Goal: Task Accomplishment & Management: Complete application form

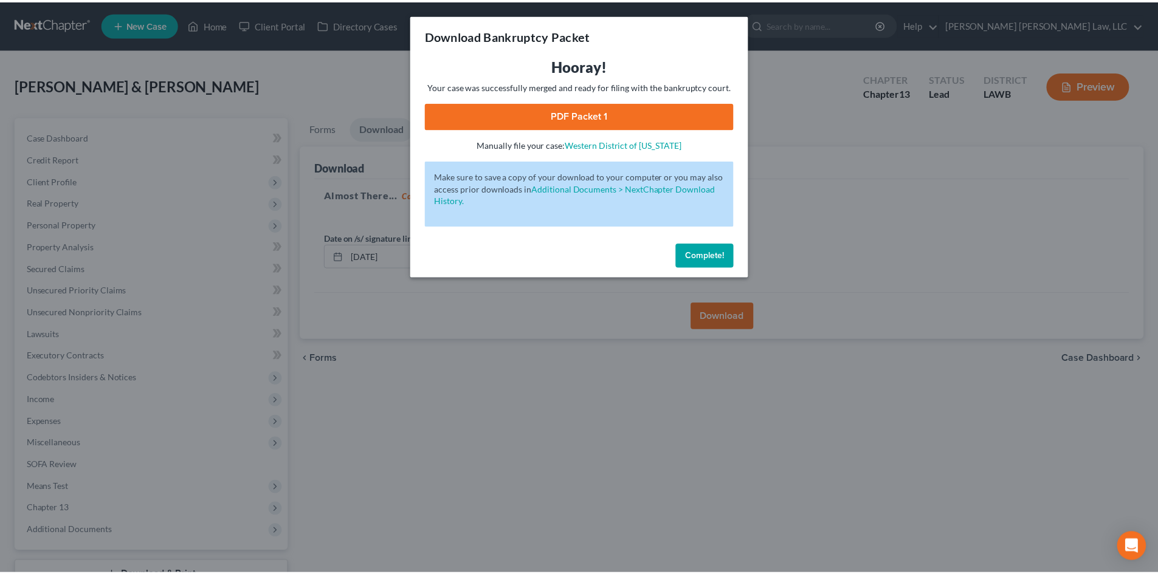
scroll to position [94, 0]
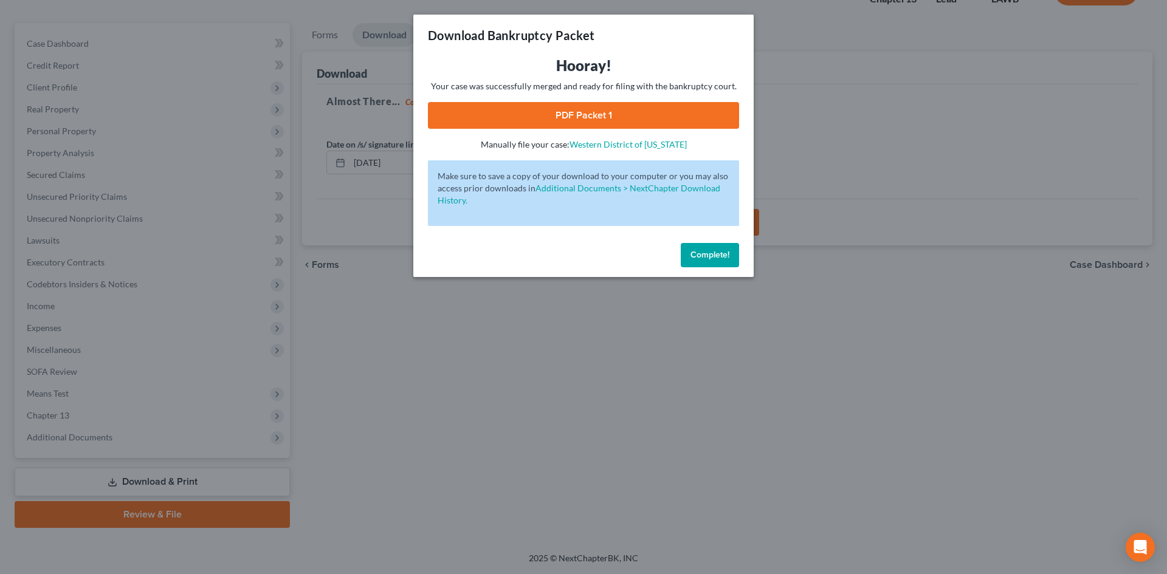
click at [560, 109] on link "PDF Packet 1" at bounding box center [583, 115] width 311 height 27
click at [404, 249] on div "Download Bankruptcy Packet Hooray! Your case was successfully merged and ready …" at bounding box center [583, 287] width 1167 height 574
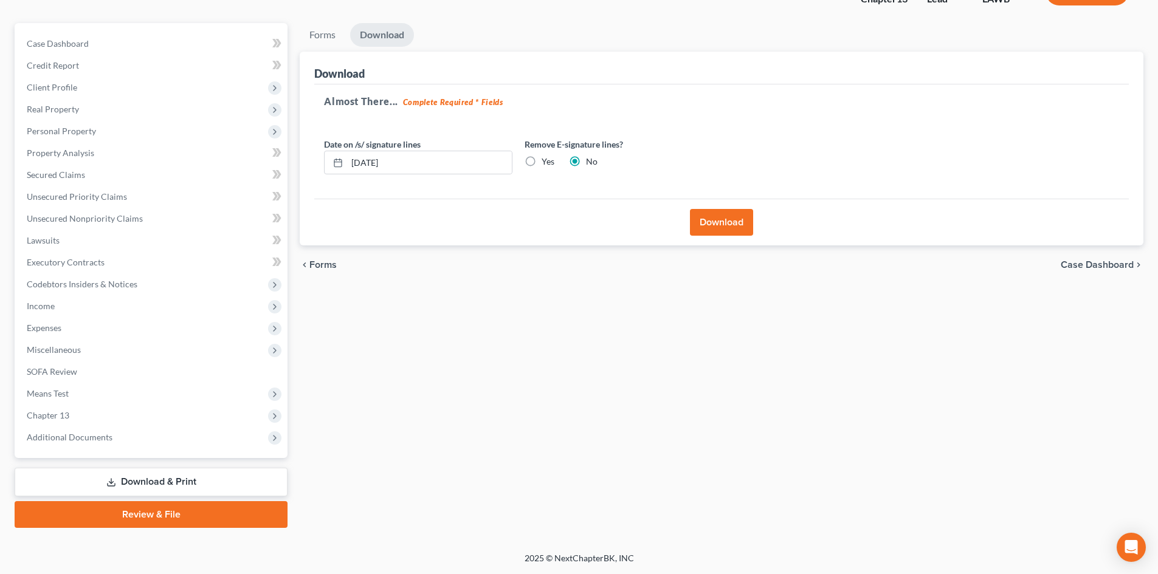
click at [291, 237] on div at bounding box center [579, 287] width 1158 height 574
drag, startPoint x: 83, startPoint y: 170, endPoint x: 208, endPoint y: 163, distance: 125.3
click at [83, 170] on span "Secured Claims" at bounding box center [56, 175] width 58 height 10
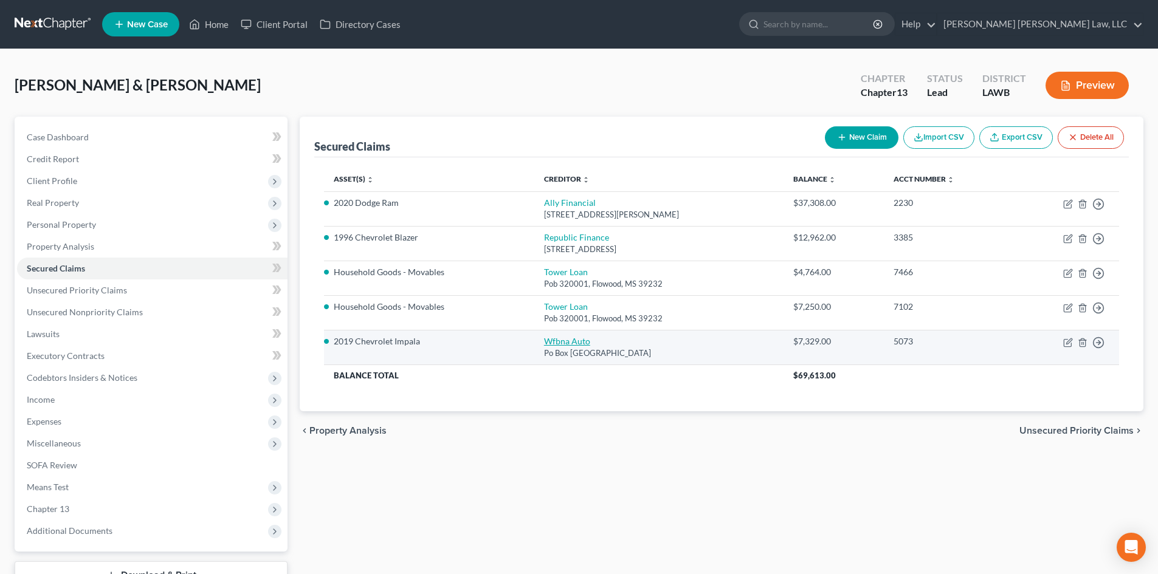
click at [551, 343] on link "Wfbna Auto" at bounding box center [567, 341] width 46 height 10
select select "28"
select select "7"
select select "0"
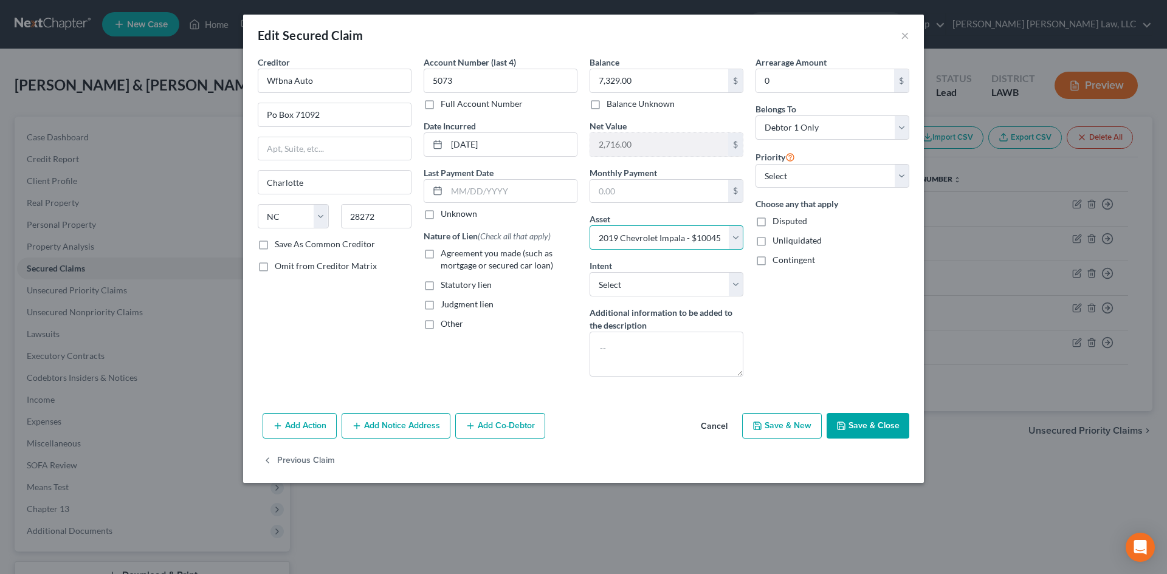
drag, startPoint x: 704, startPoint y: 236, endPoint x: 731, endPoint y: 240, distance: 27.1
click at [704, 236] on select "Select Other Multiple Assets 1996 Chevrolet Blazer - $975.0 Household Goods - F…" at bounding box center [667, 237] width 154 height 24
drag, startPoint x: 881, startPoint y: 432, endPoint x: 664, endPoint y: 294, distance: 257.6
click at [881, 432] on button "Save & Close" at bounding box center [868, 426] width 83 height 26
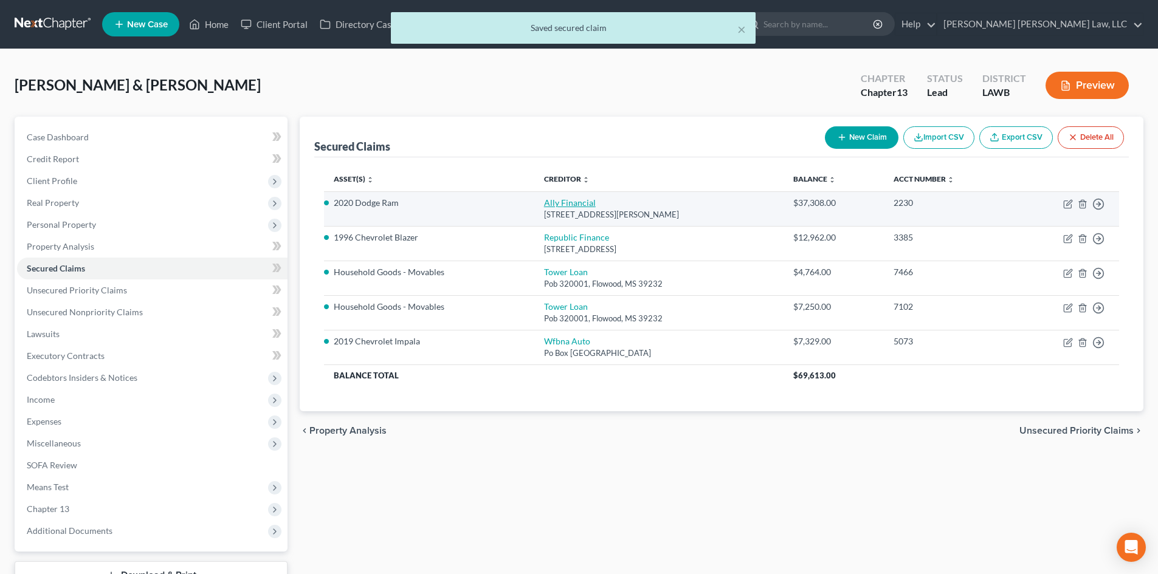
click at [544, 206] on link "Ally Financial" at bounding box center [570, 203] width 52 height 10
select select "23"
select select "4"
select select "3"
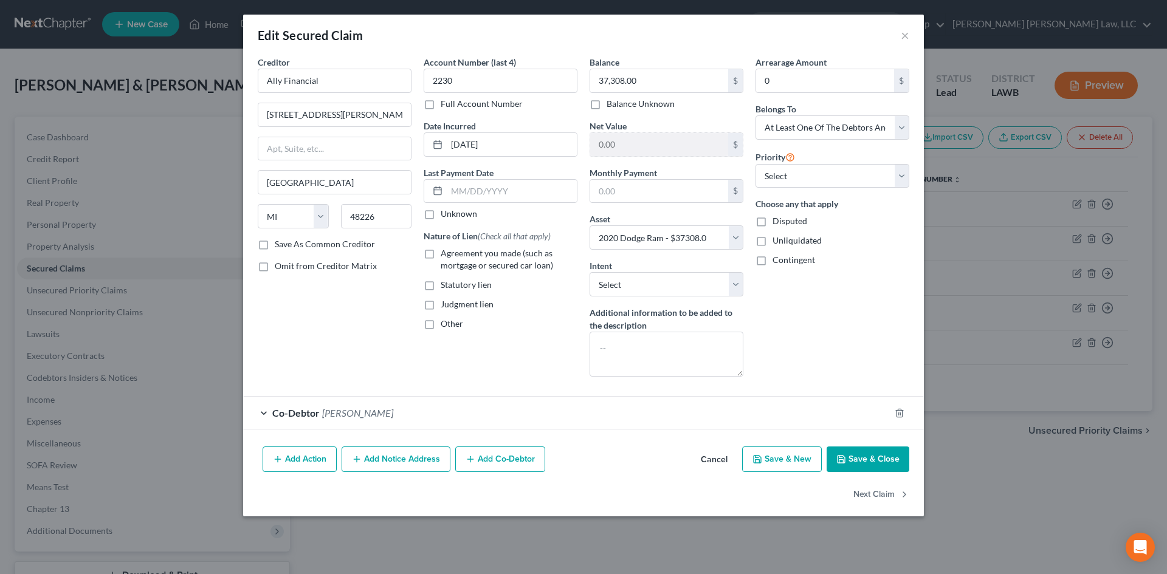
click at [850, 456] on button "Save & Close" at bounding box center [868, 460] width 83 height 26
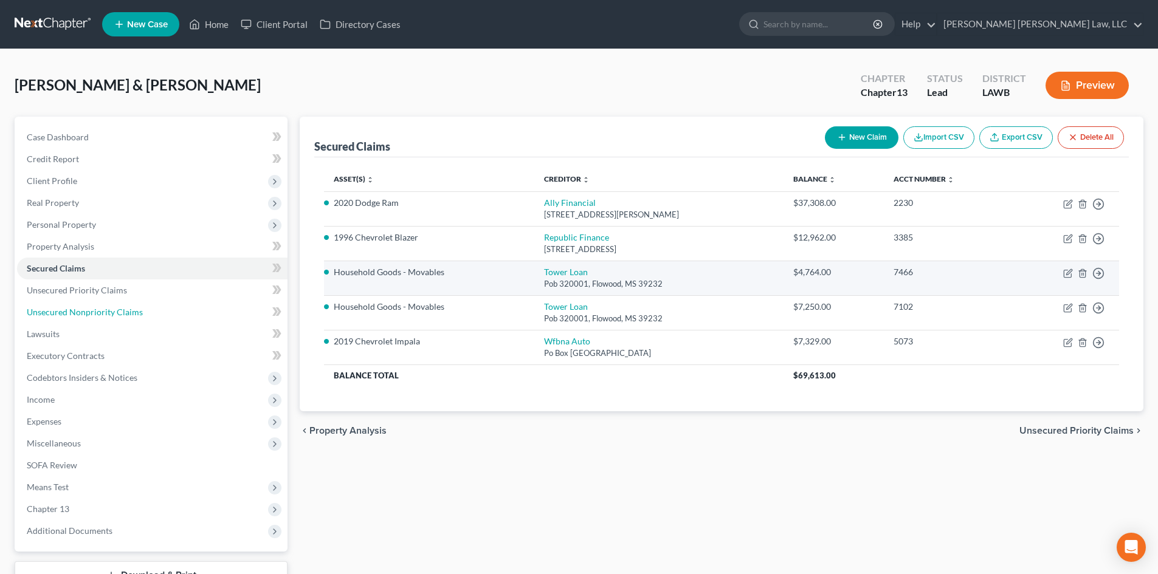
drag, startPoint x: 180, startPoint y: 310, endPoint x: 498, endPoint y: 275, distance: 319.7
click at [180, 310] on link "Unsecured Nonpriority Claims" at bounding box center [152, 312] width 270 height 22
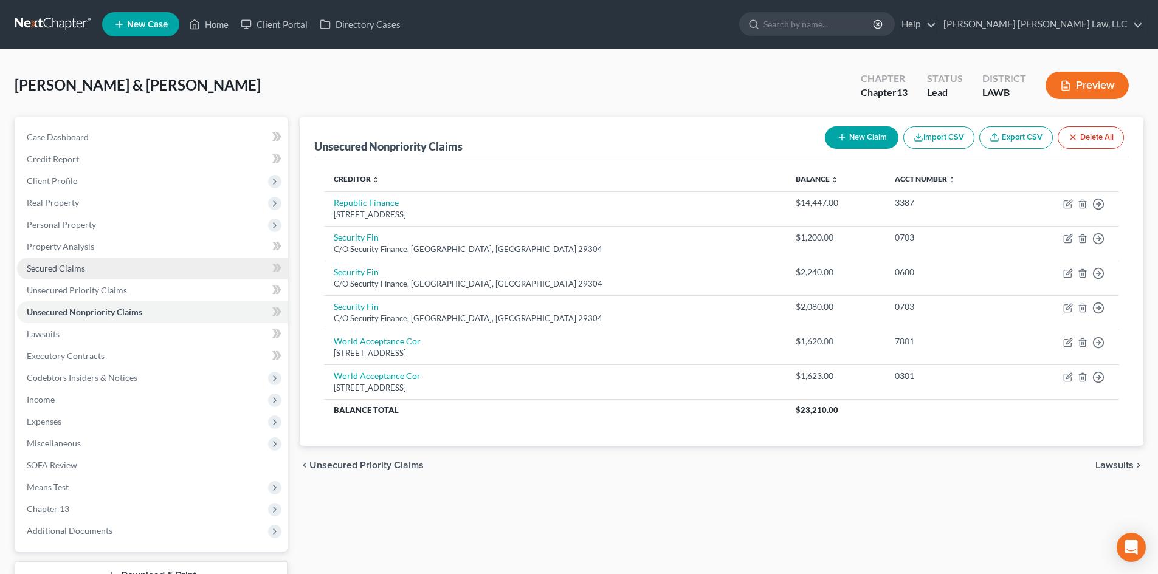
click at [211, 265] on link "Secured Claims" at bounding box center [152, 269] width 270 height 22
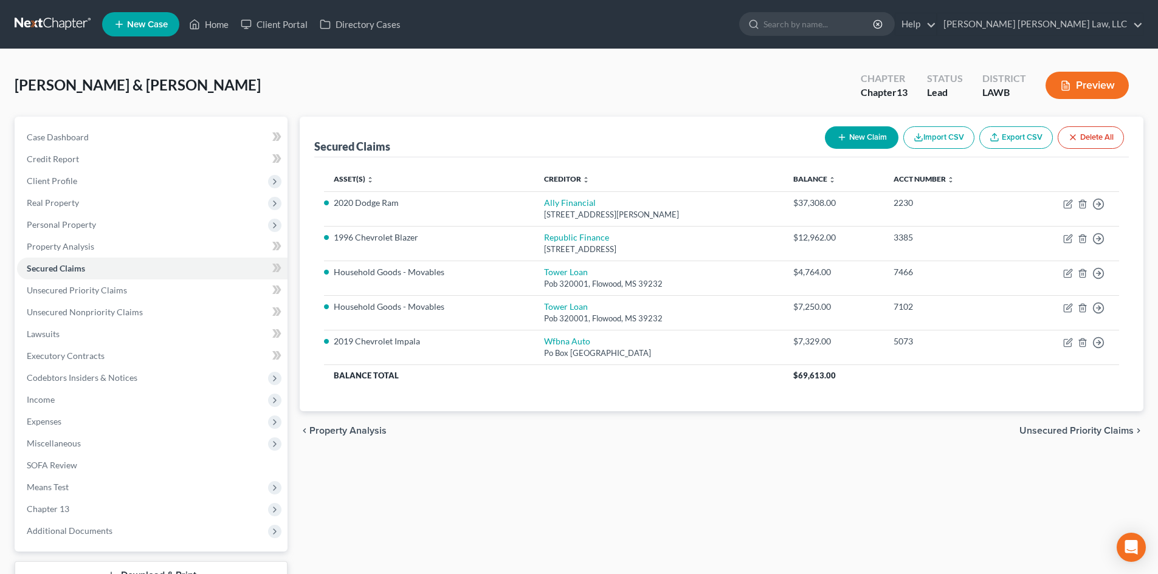
click at [851, 133] on button "New Claim" at bounding box center [862, 137] width 74 height 22
select select "0"
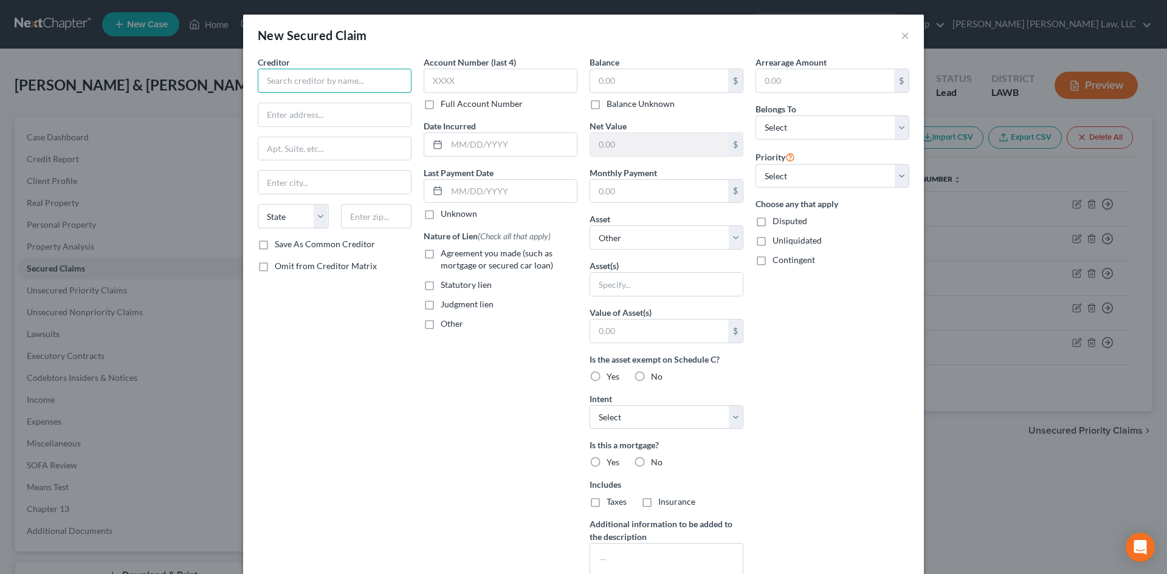
click at [345, 81] on input "text" at bounding box center [335, 81] width 154 height 24
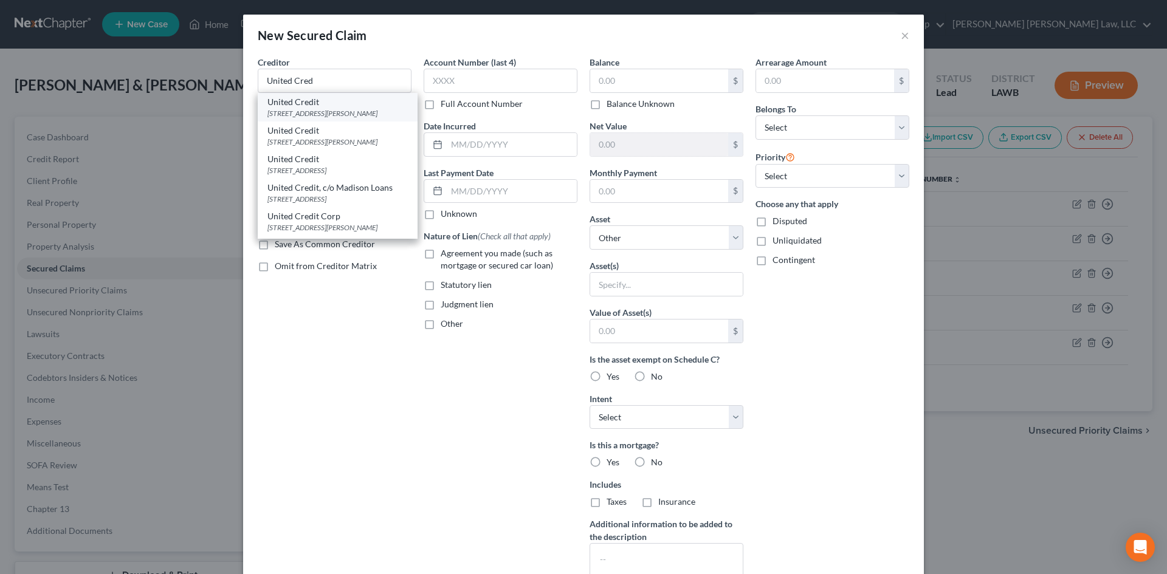
click at [361, 101] on div "United Credit" at bounding box center [337, 102] width 140 height 12
type input "United Credit"
type input "308 N Cedar St"
type input "Tallulah"
select select "19"
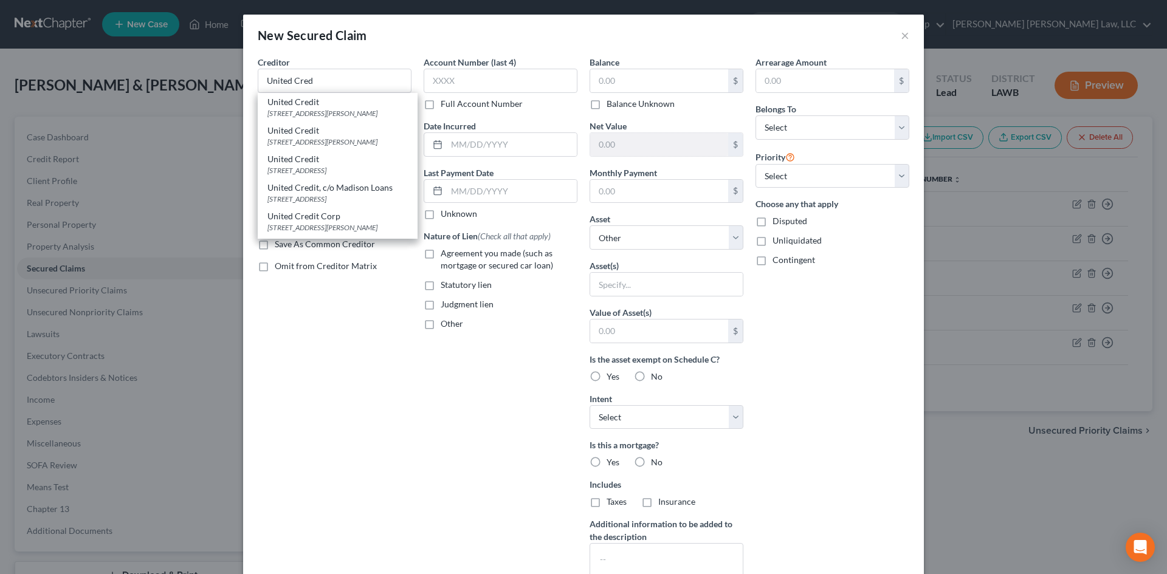
type input "71282"
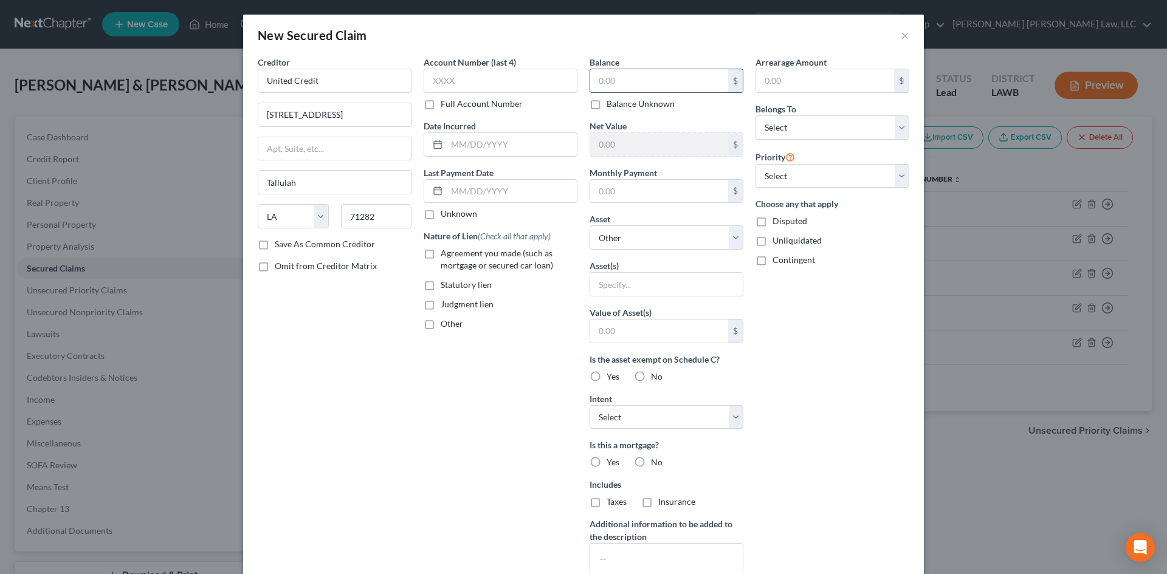
click at [658, 88] on input "text" at bounding box center [659, 80] width 138 height 23
type input "4,095.00"
click at [840, 304] on div "Arrearage Amount $ Belongs To * Select Debtor 1 Only Debtor 2 Only Debtor 1 And…" at bounding box center [832, 327] width 166 height 542
click at [844, 131] on select "Select Debtor 1 Only Debtor 2 Only Debtor 1 And Debtor 2 Only At Least One Of T…" at bounding box center [832, 127] width 154 height 24
select select "2"
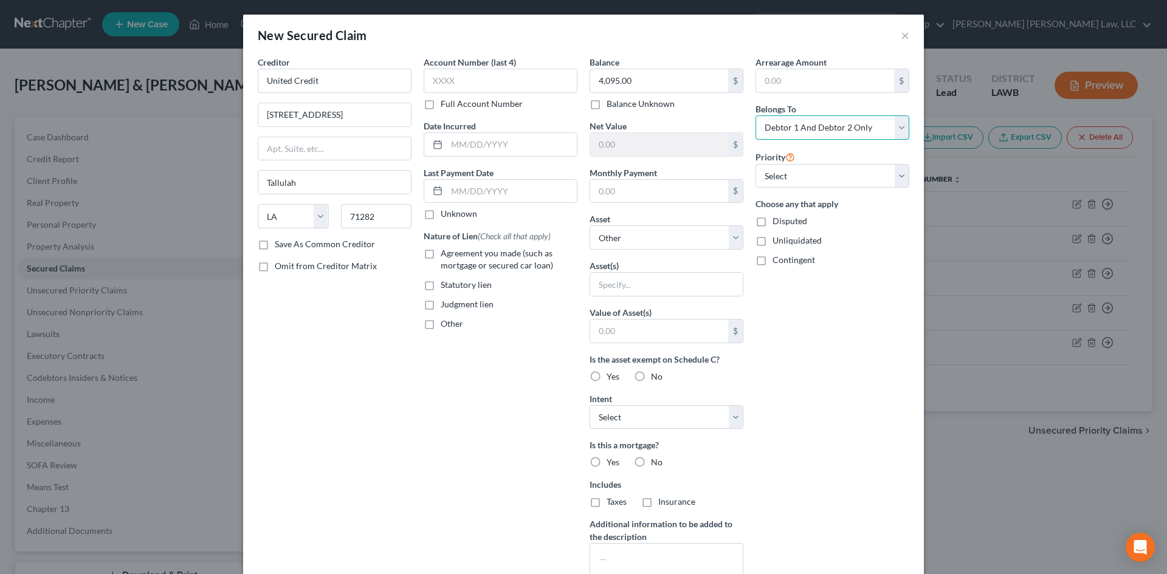
click at [755, 115] on select "Select Debtor 1 Only Debtor 2 Only Debtor 1 And Debtor 2 Only At Least One Of T…" at bounding box center [832, 127] width 154 height 24
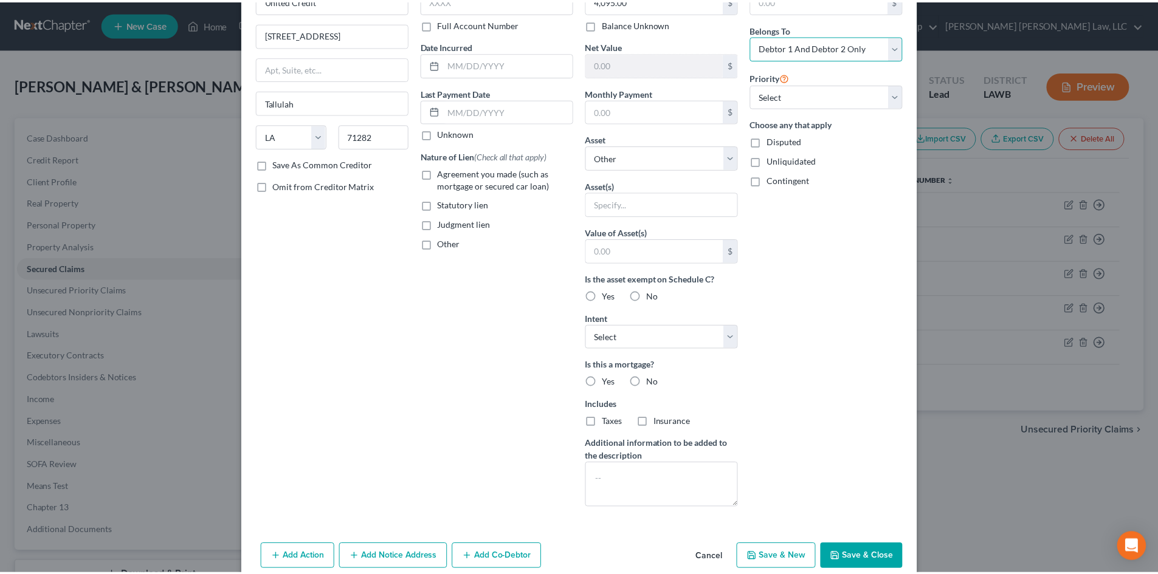
scroll to position [100, 0]
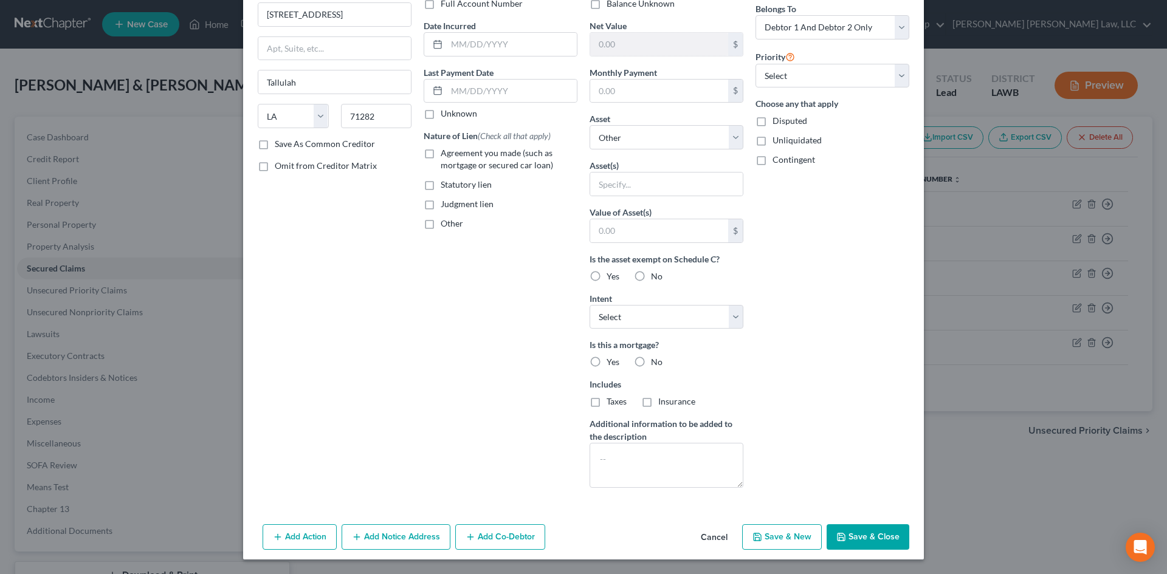
click at [869, 535] on button "Save & Close" at bounding box center [868, 538] width 83 height 26
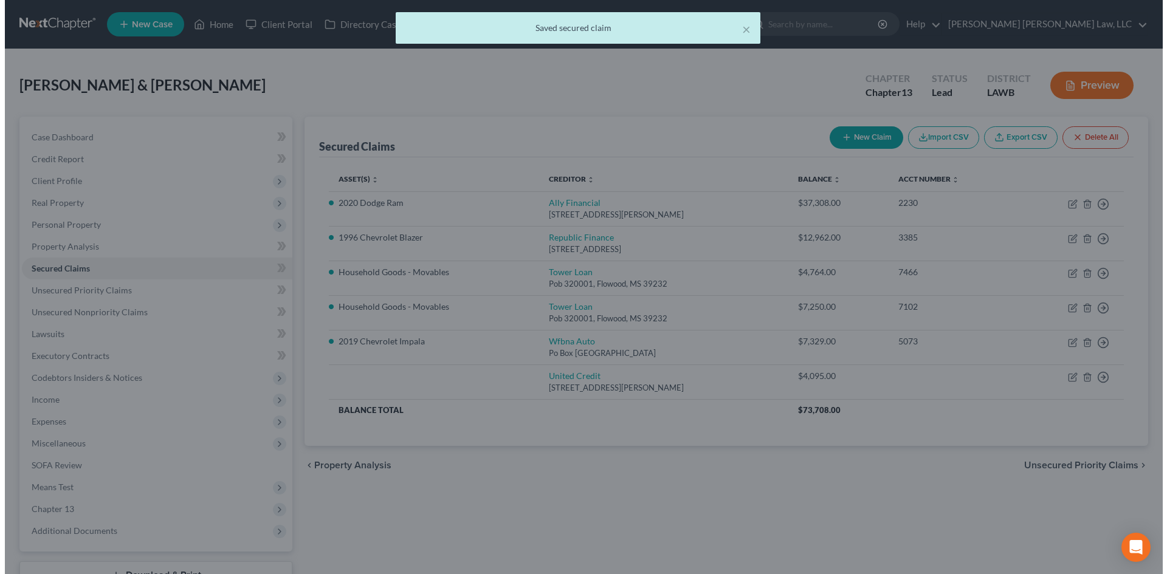
scroll to position [0, 0]
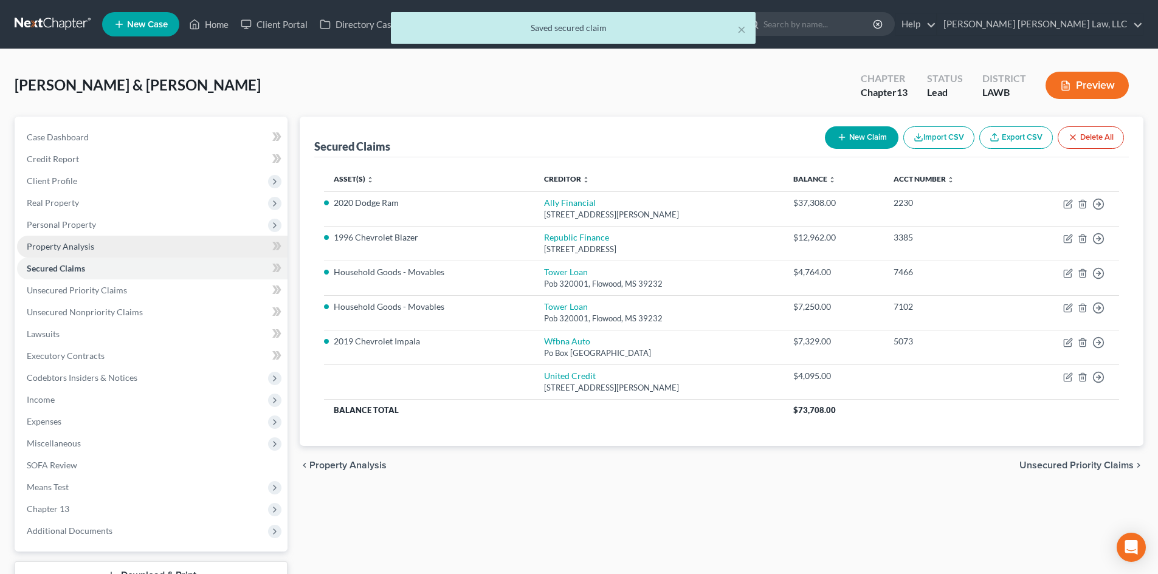
click at [112, 229] on span "Personal Property" at bounding box center [152, 225] width 270 height 22
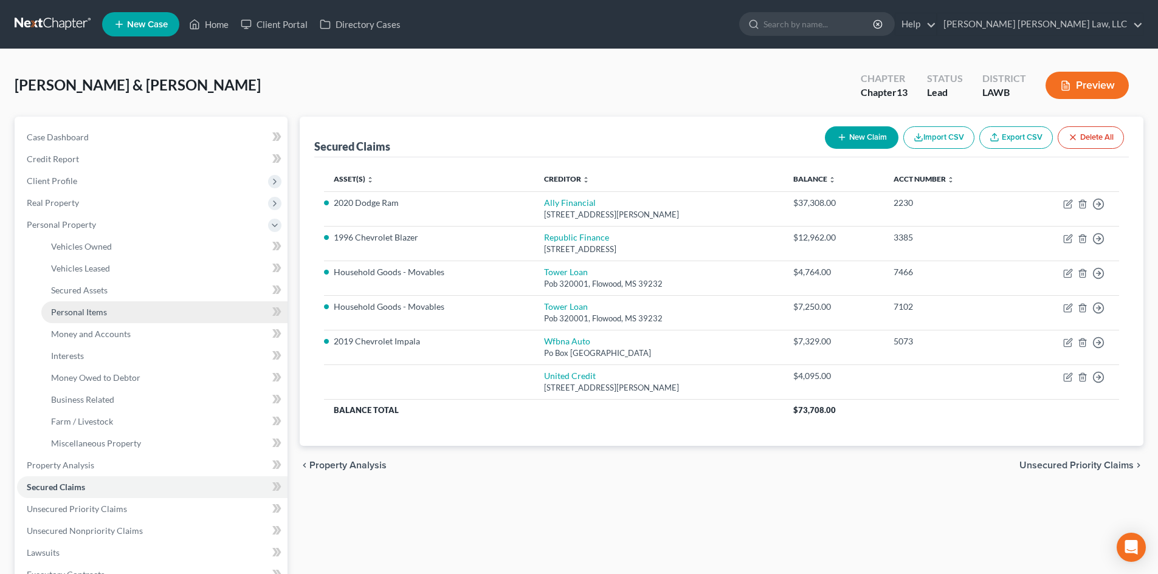
click at [111, 306] on link "Personal Items" at bounding box center [164, 312] width 246 height 22
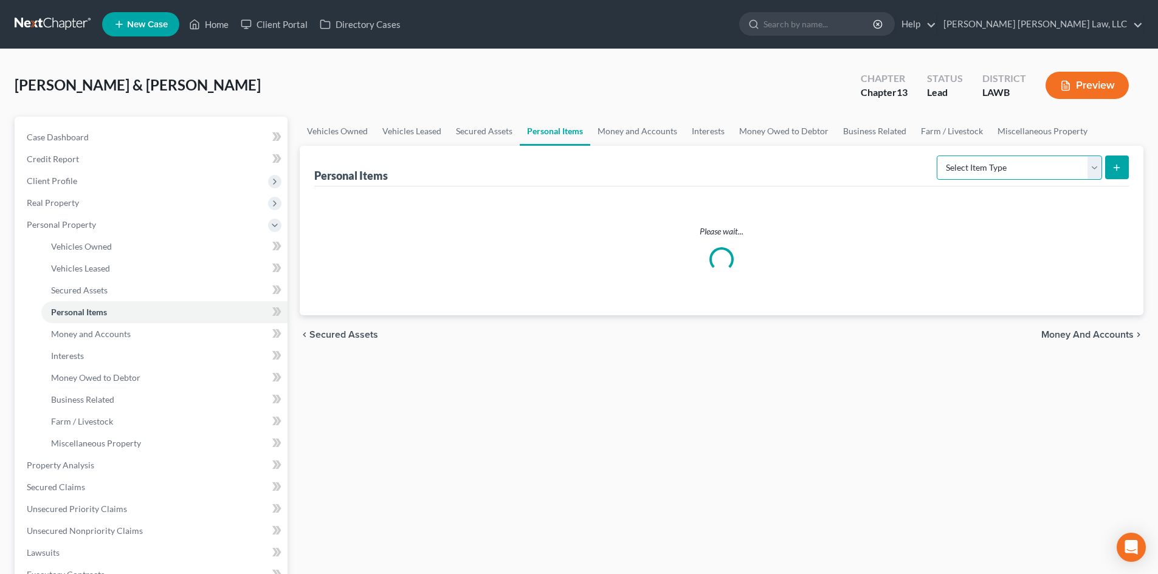
click at [983, 174] on select "Select Item Type Clothing (A/B: 11) Collectibles Of Value (A/B: 8) Electronics …" at bounding box center [1019, 168] width 165 height 24
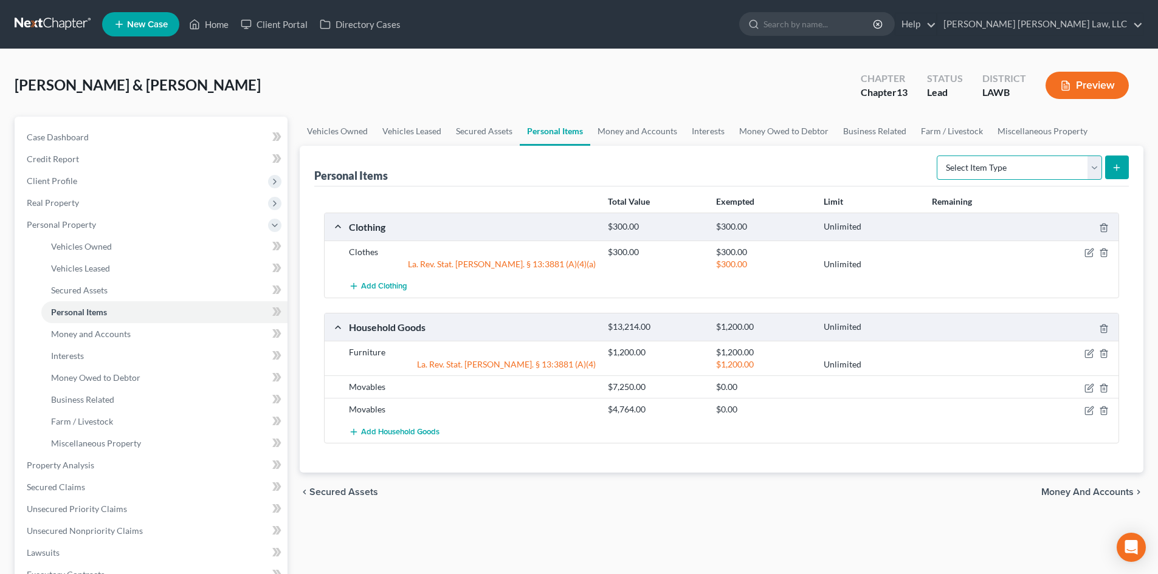
select select "household_goods"
click at [938, 156] on select "Select Item Type Clothing (A/B: 11) Collectibles Of Value (A/B: 8) Electronics …" at bounding box center [1019, 168] width 165 height 24
click at [1119, 171] on icon "submit" at bounding box center [1117, 168] width 10 height 10
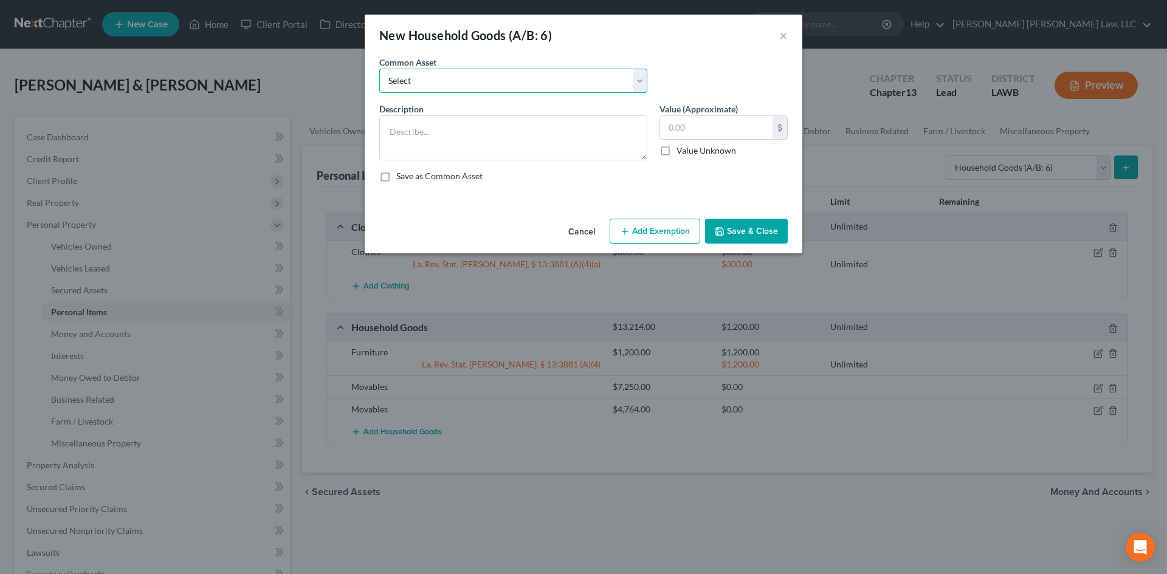
click at [477, 74] on select "Select Furniture Movables 2002 Chevy Tahoe 231,000 miles Movables Movables Mova…" at bounding box center [513, 81] width 268 height 24
select select "1"
click at [379, 69] on select "Select Furniture Movables 2002 Chevy Tahoe 231,000 miles Movables Movables Mova…" at bounding box center [513, 81] width 268 height 24
type textarea "Movables"
click at [750, 132] on input "3,600.00" at bounding box center [716, 127] width 112 height 23
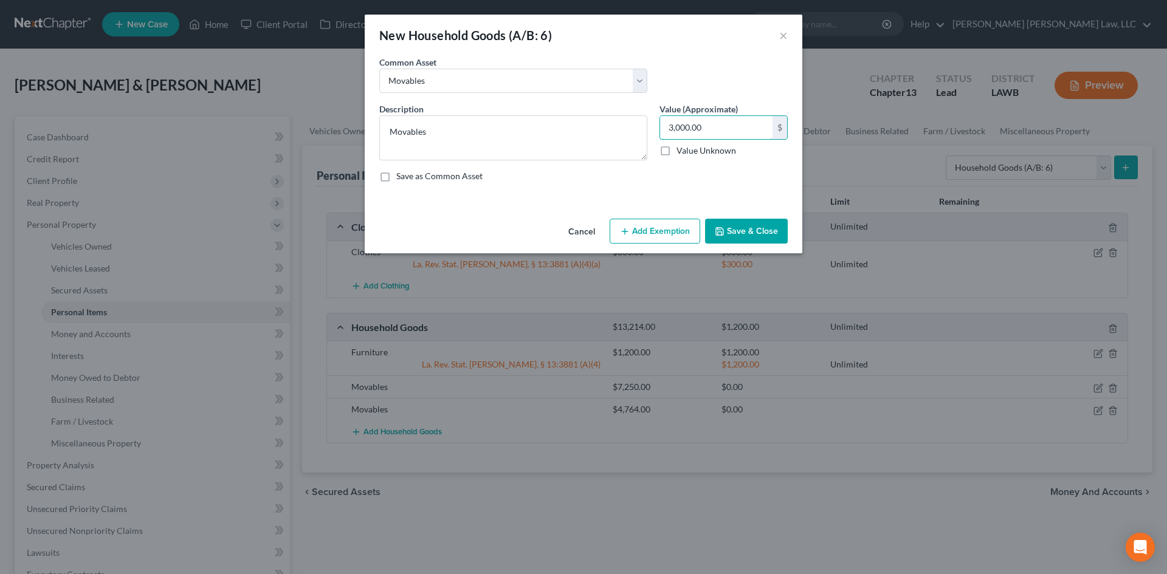
type input "3,000.00"
click at [721, 221] on button "Save & Close" at bounding box center [746, 232] width 83 height 26
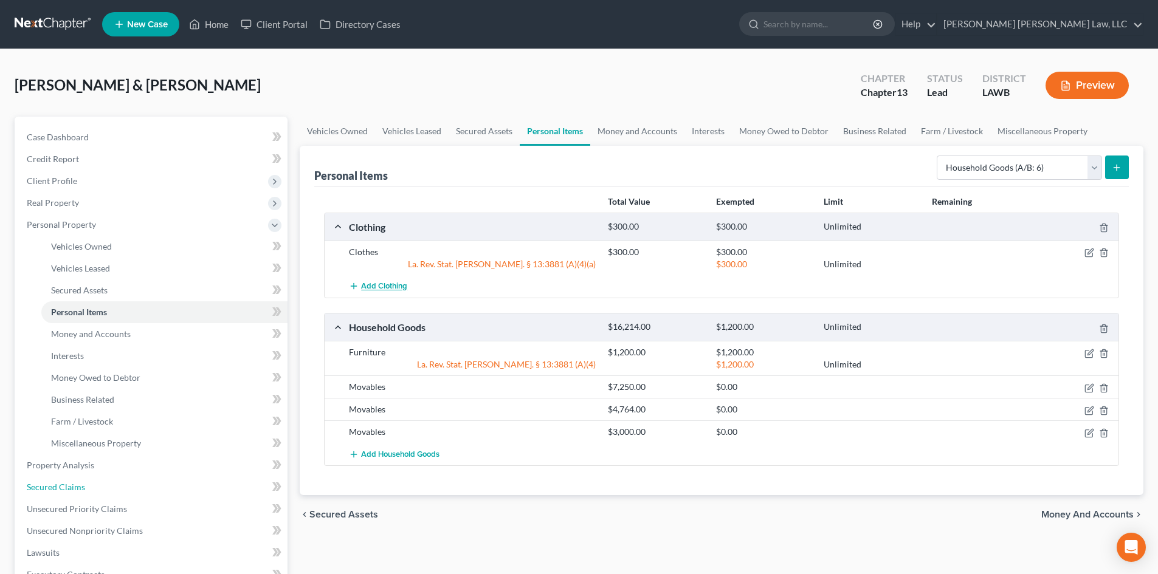
drag, startPoint x: 84, startPoint y: 493, endPoint x: 369, endPoint y: 278, distance: 356.6
click at [84, 493] on link "Secured Claims" at bounding box center [152, 487] width 270 height 22
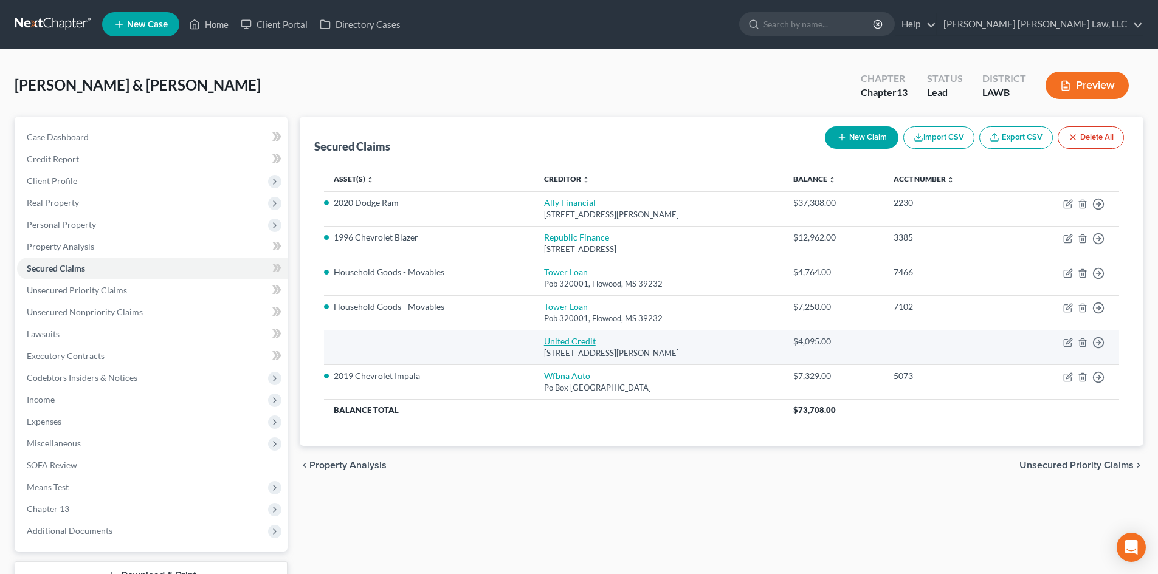
click at [558, 342] on link "United Credit" at bounding box center [570, 341] width 52 height 10
select select "19"
select select "0"
select select "2"
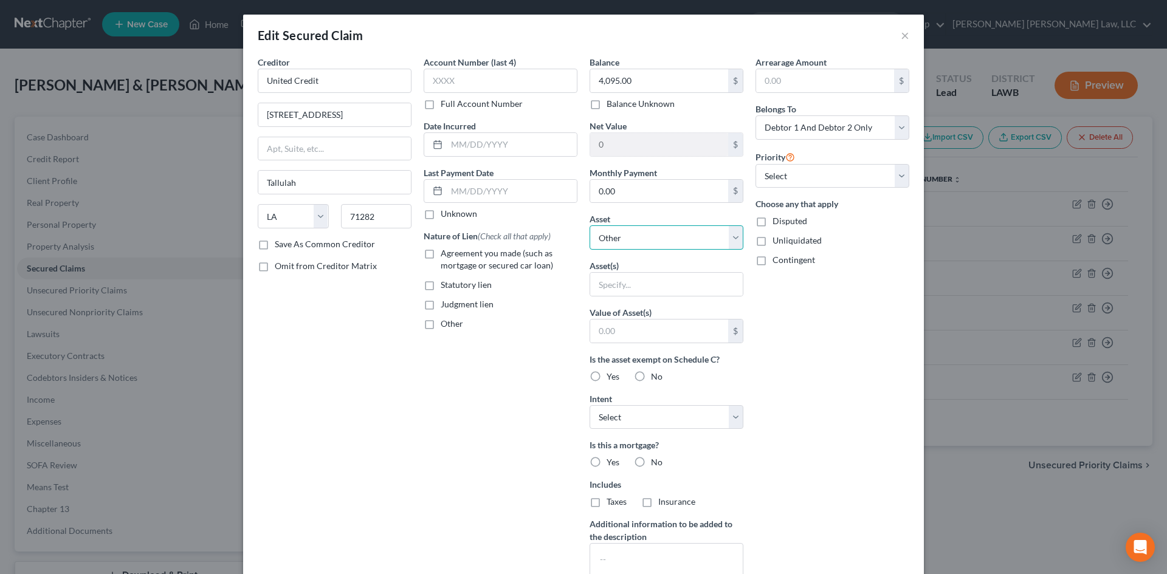
drag, startPoint x: 673, startPoint y: 240, endPoint x: 678, endPoint y: 249, distance: 10.6
click at [673, 240] on select "Select Other Multiple Assets 1996 Chevrolet Blazer - $975.0 Household Goods - F…" at bounding box center [667, 237] width 154 height 24
select select "10"
click at [590, 225] on select "Select Other Multiple Assets 1996 Chevrolet Blazer - $975.0 Household Goods - F…" at bounding box center [667, 237] width 154 height 24
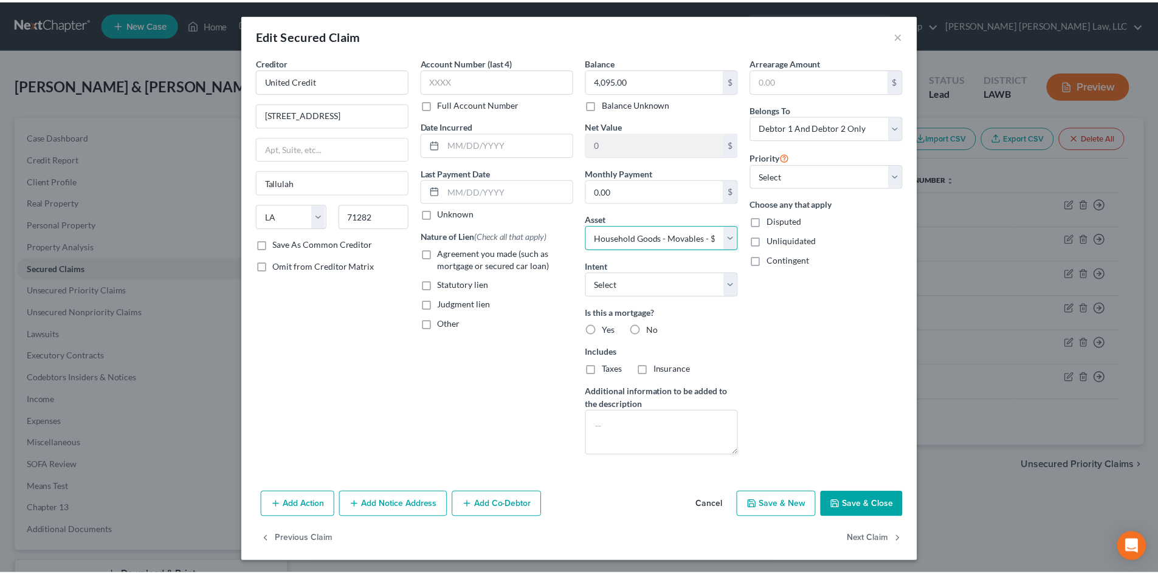
scroll to position [2, 0]
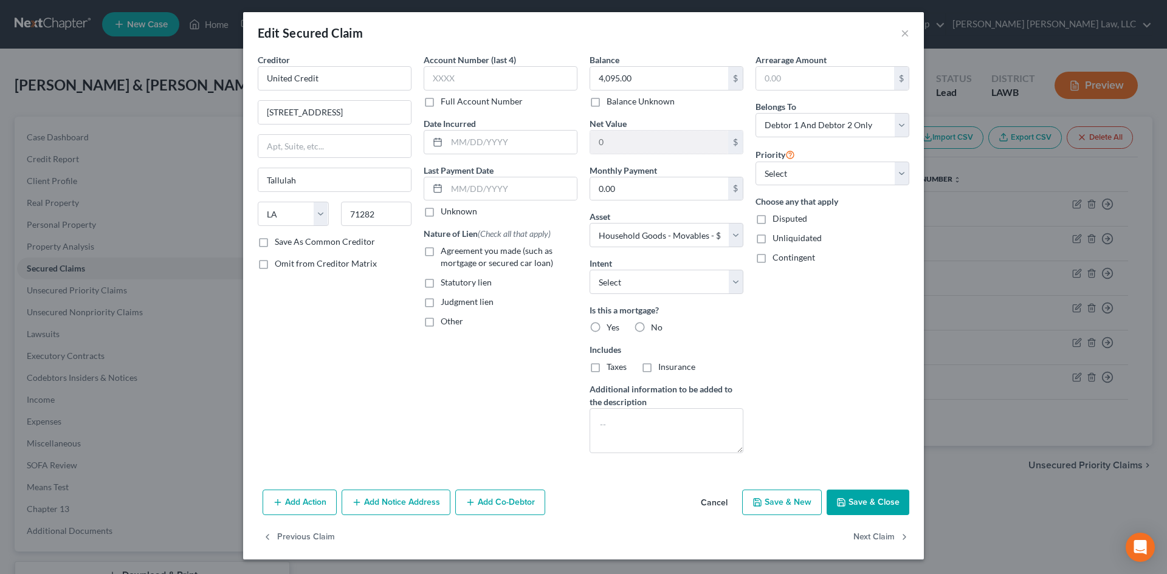
click at [850, 495] on button "Save & Close" at bounding box center [868, 503] width 83 height 26
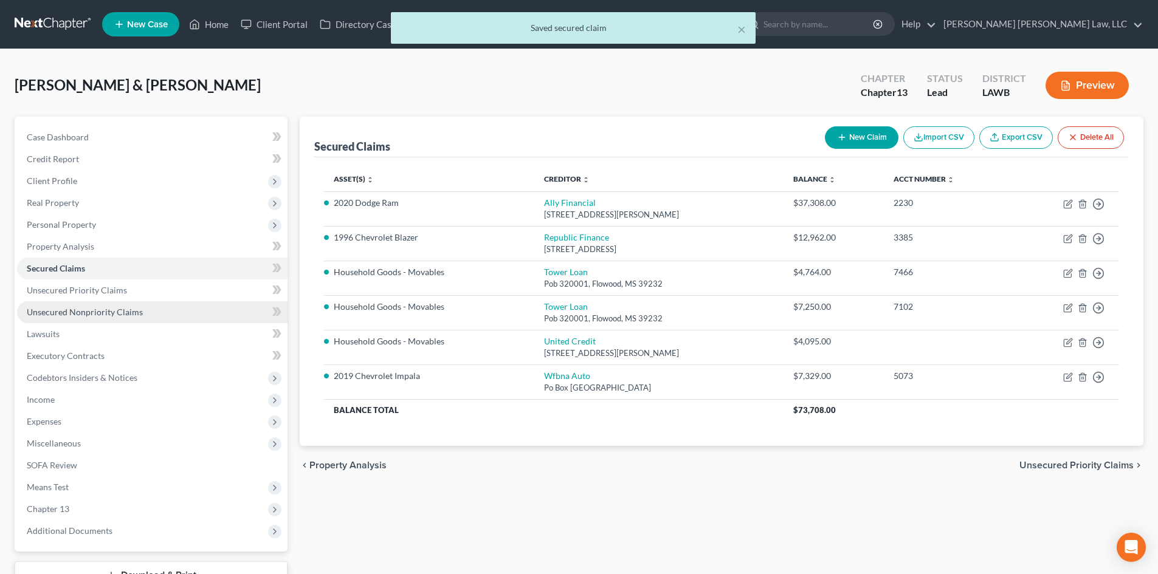
click at [83, 310] on span "Unsecured Nonpriority Claims" at bounding box center [85, 312] width 116 height 10
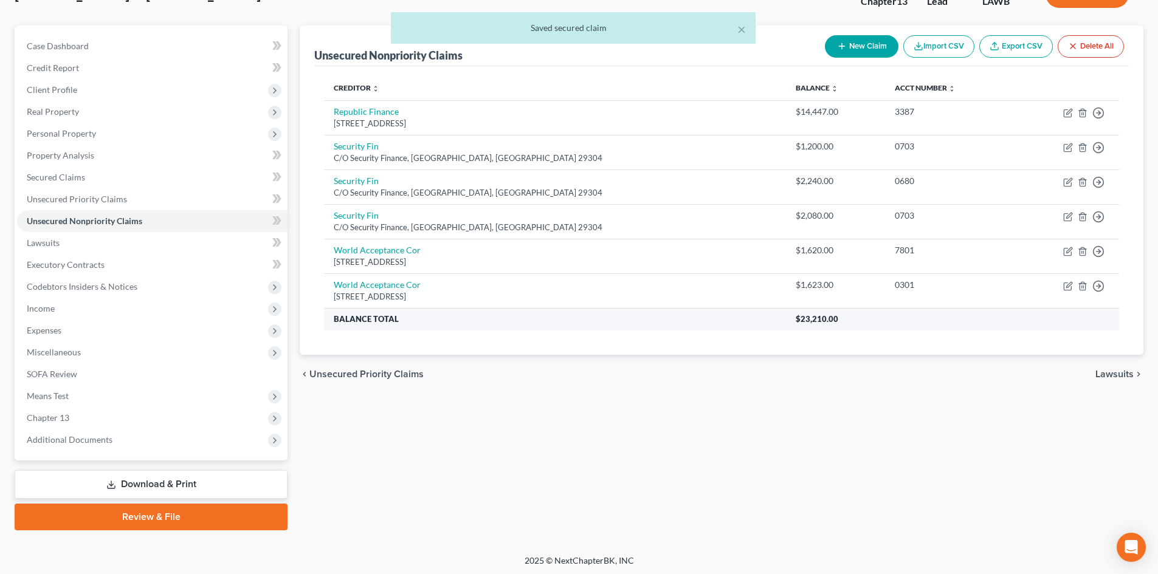
scroll to position [94, 0]
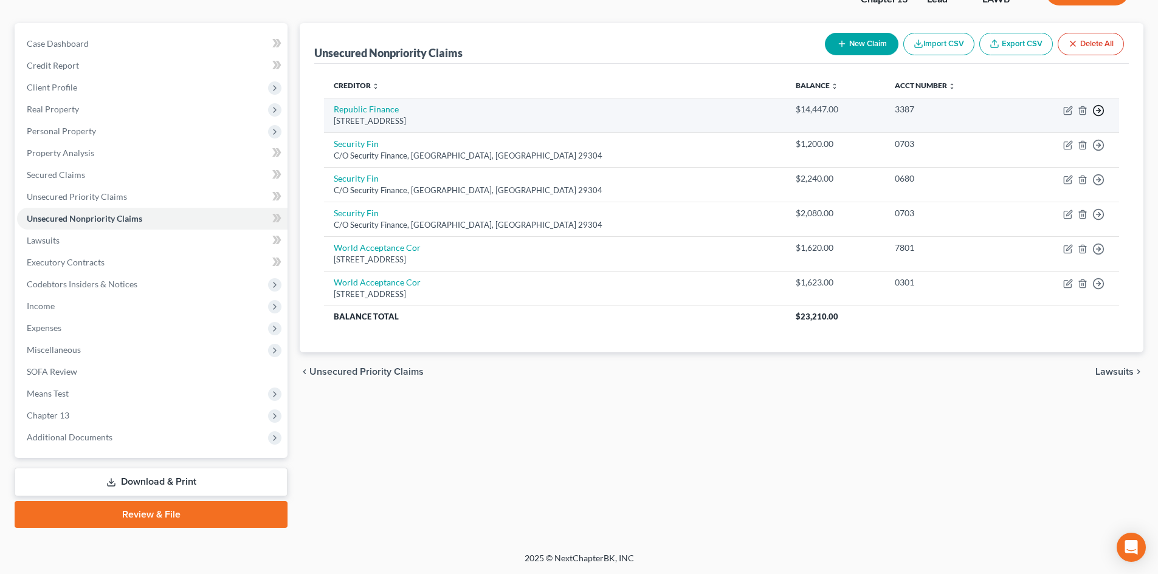
click at [1093, 106] on icon "button" at bounding box center [1098, 111] width 12 height 12
click at [1045, 120] on link "Move to D" at bounding box center [1042, 119] width 101 height 21
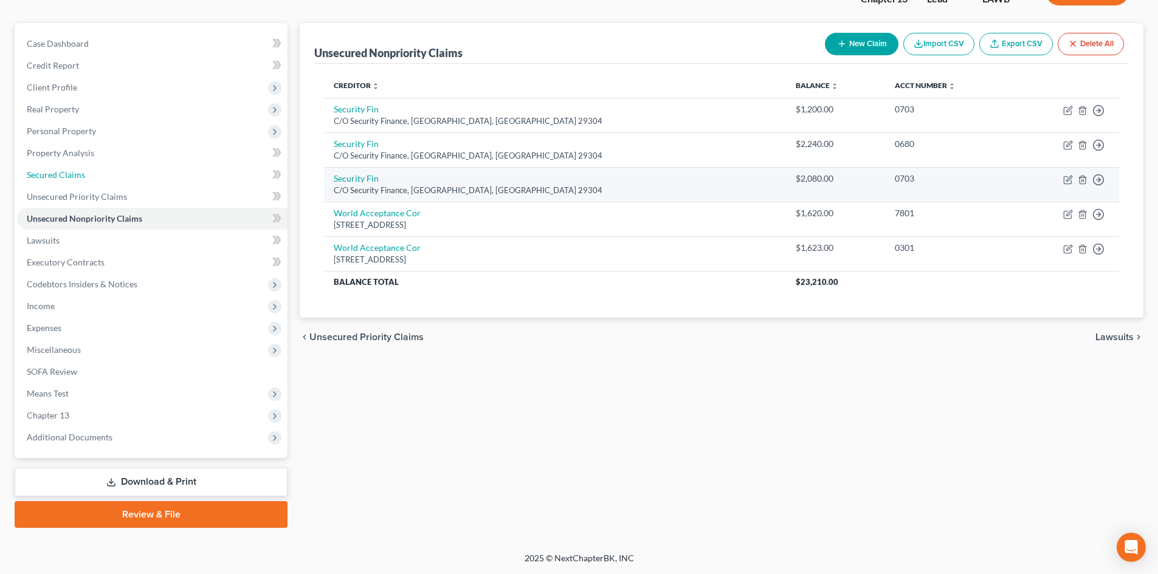
click at [191, 175] on link "Secured Claims" at bounding box center [152, 175] width 270 height 22
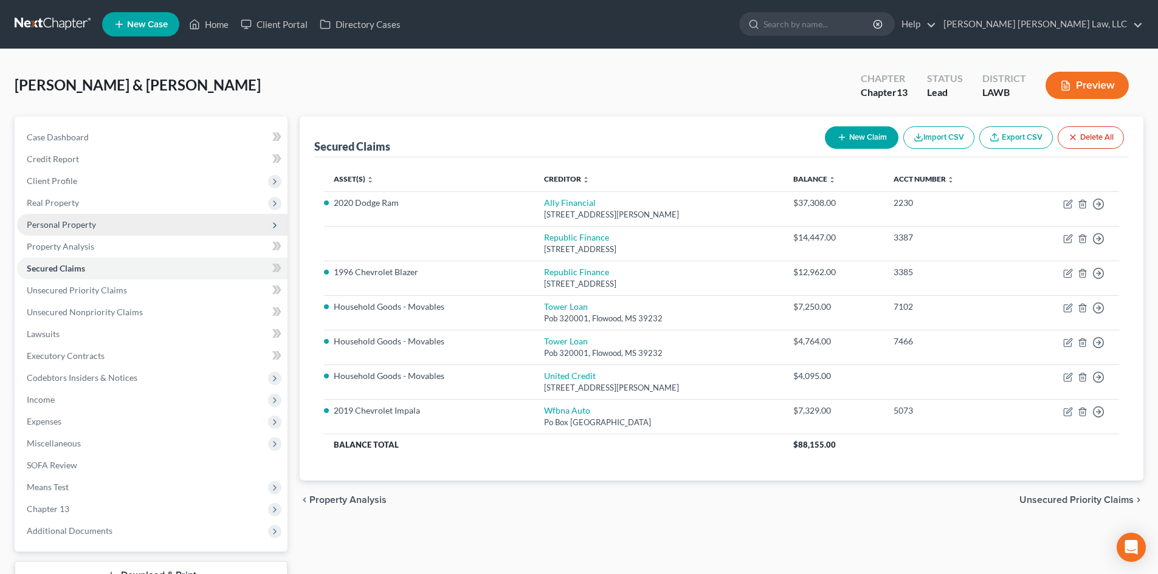
click at [122, 230] on span "Personal Property" at bounding box center [152, 225] width 270 height 22
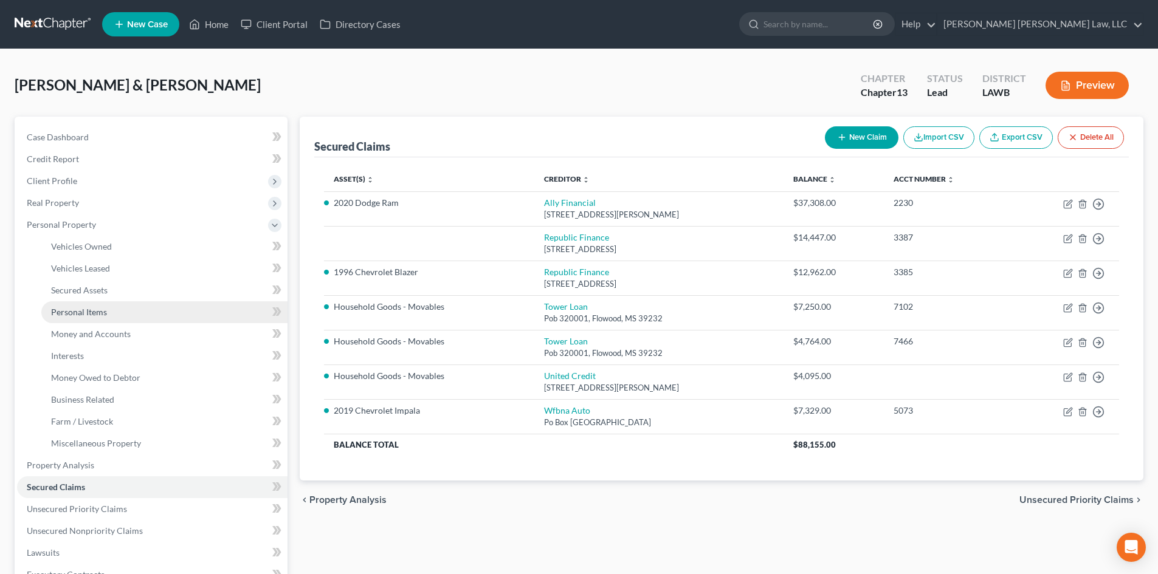
click at [155, 313] on link "Personal Items" at bounding box center [164, 312] width 246 height 22
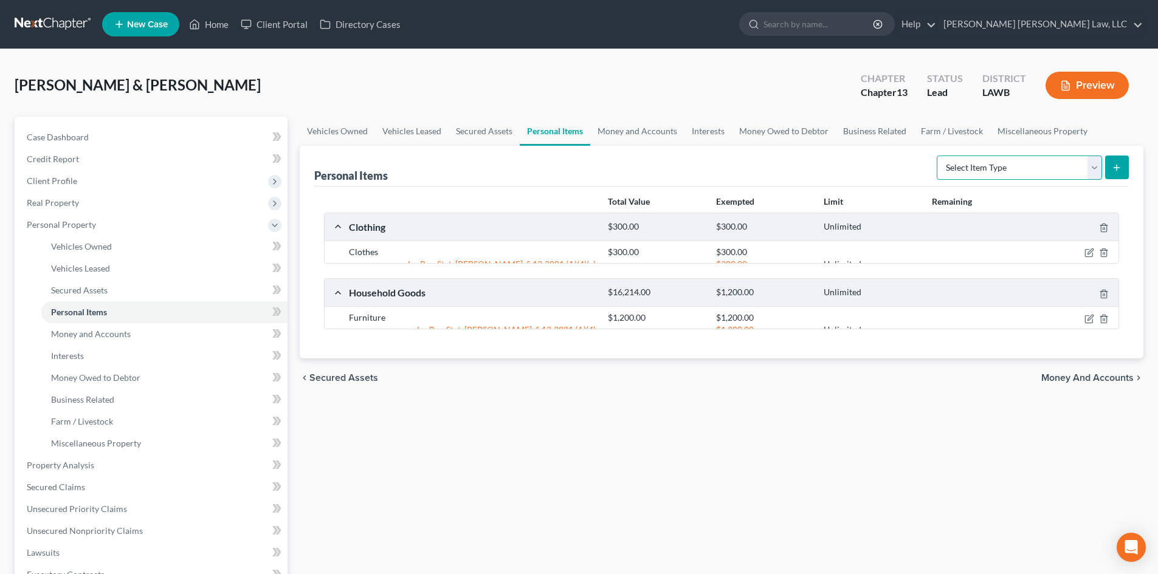
drag, startPoint x: 1005, startPoint y: 162, endPoint x: 1004, endPoint y: 179, distance: 17.7
click at [1005, 162] on select "Select Item Type Clothing (A/B: 11) Collectibles Of Value (A/B: 8) Electronics …" at bounding box center [1019, 168] width 165 height 24
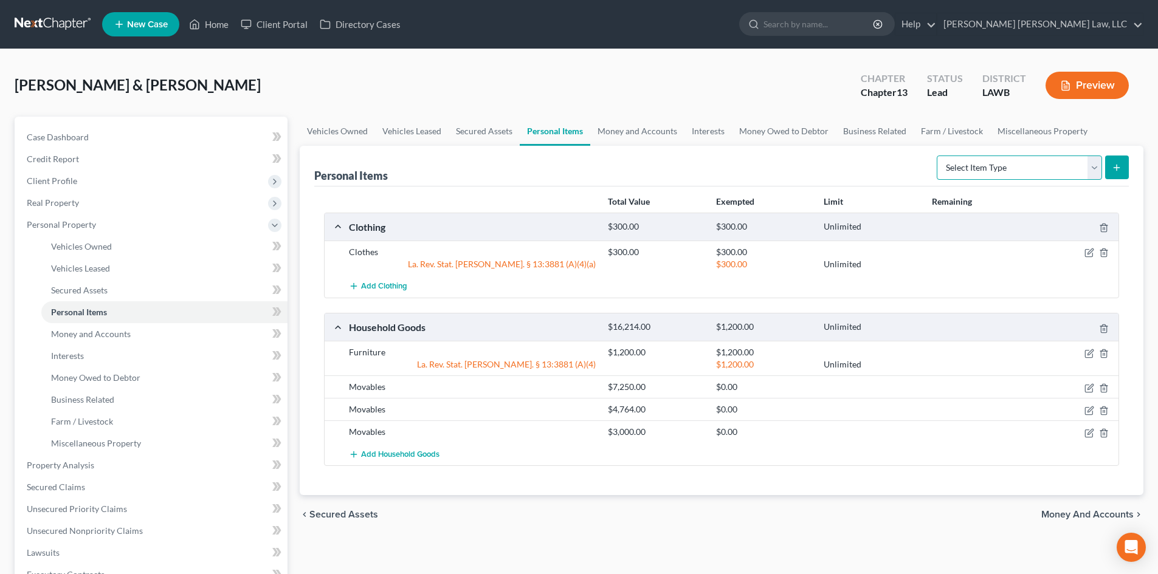
select select "household_goods"
click at [938, 156] on select "Select Item Type Clothing (A/B: 11) Collectibles Of Value (A/B: 8) Electronics …" at bounding box center [1019, 168] width 165 height 24
click at [1121, 170] on icon "submit" at bounding box center [1117, 168] width 10 height 10
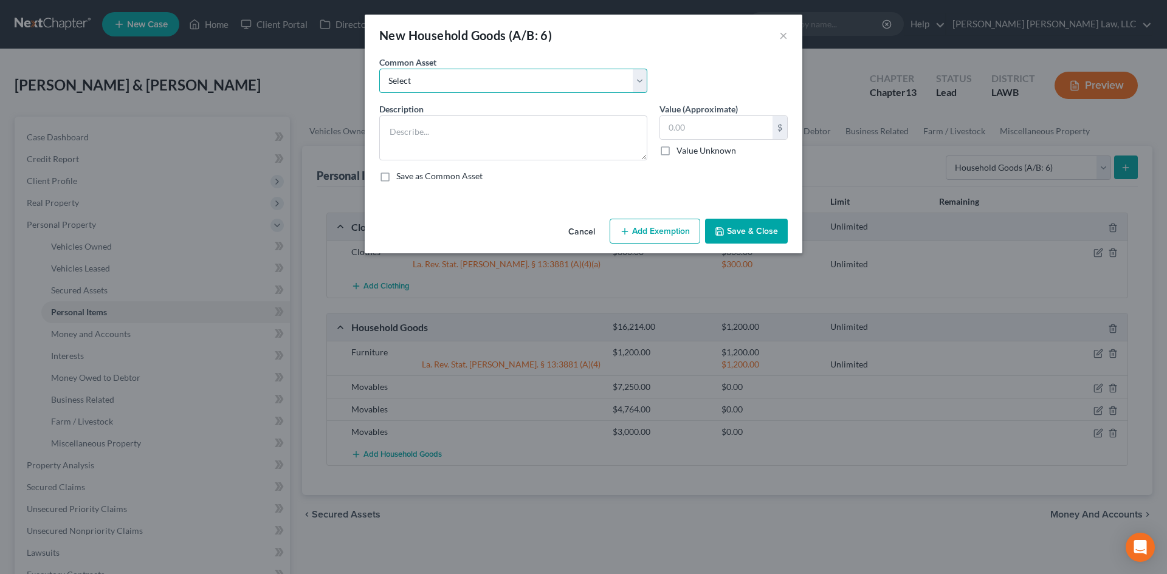
click at [518, 86] on select "Select Furniture Movables 2002 Chevy Tahoe 231,000 miles Movables Movables Mova…" at bounding box center [513, 81] width 268 height 24
select select "1"
click at [379, 69] on select "Select Furniture Movables 2002 Chevy Tahoe 231,000 miles Movables Movables Mova…" at bounding box center [513, 81] width 268 height 24
type textarea "Movables"
click at [690, 117] on input "3,600.00" at bounding box center [716, 127] width 112 height 23
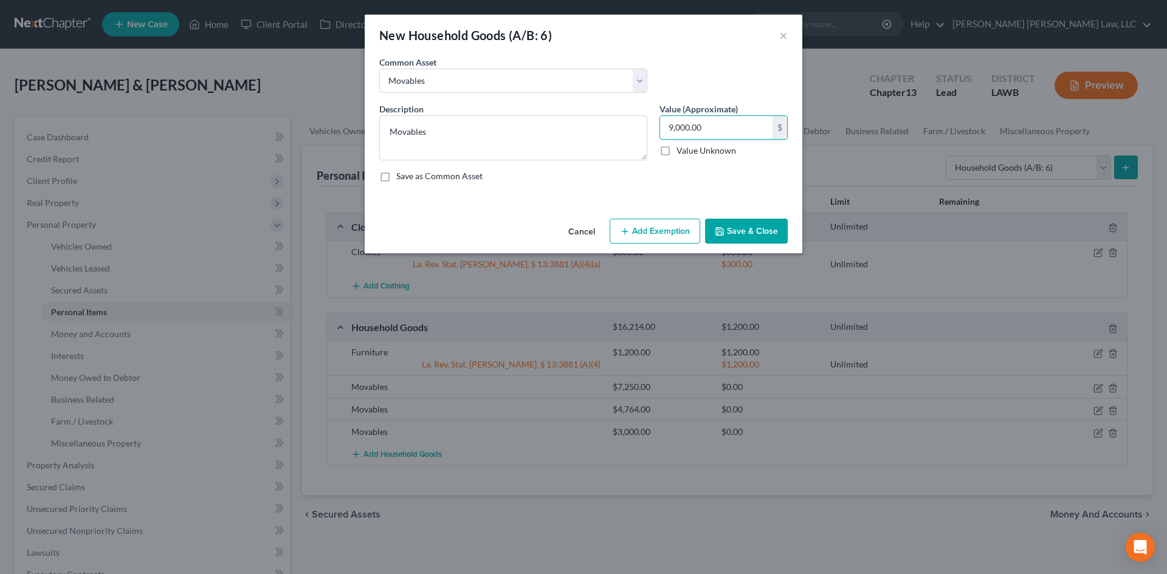
type input "9,000.00"
click at [772, 226] on button "Save & Close" at bounding box center [746, 232] width 83 height 26
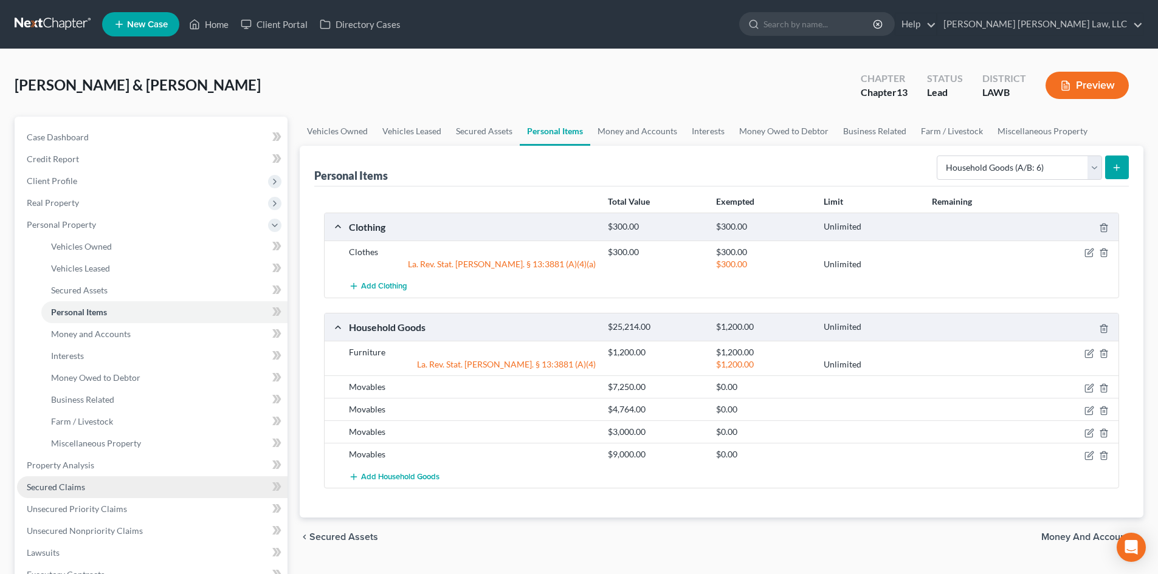
click at [97, 491] on link "Secured Claims" at bounding box center [152, 487] width 270 height 22
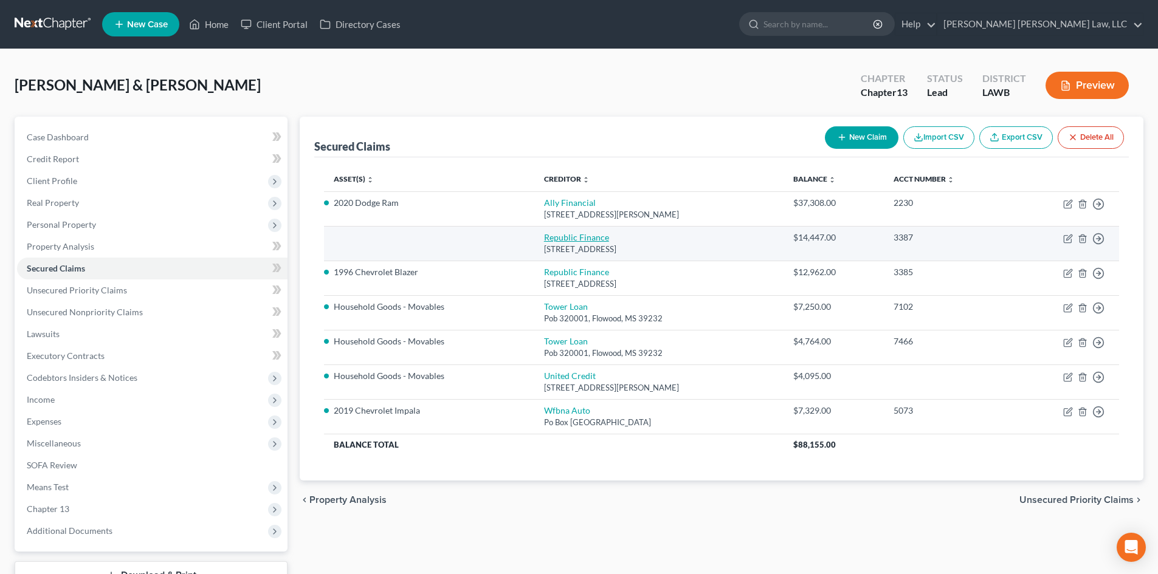
click at [567, 233] on link "Republic Finance" at bounding box center [576, 237] width 65 height 10
select select "19"
select select "0"
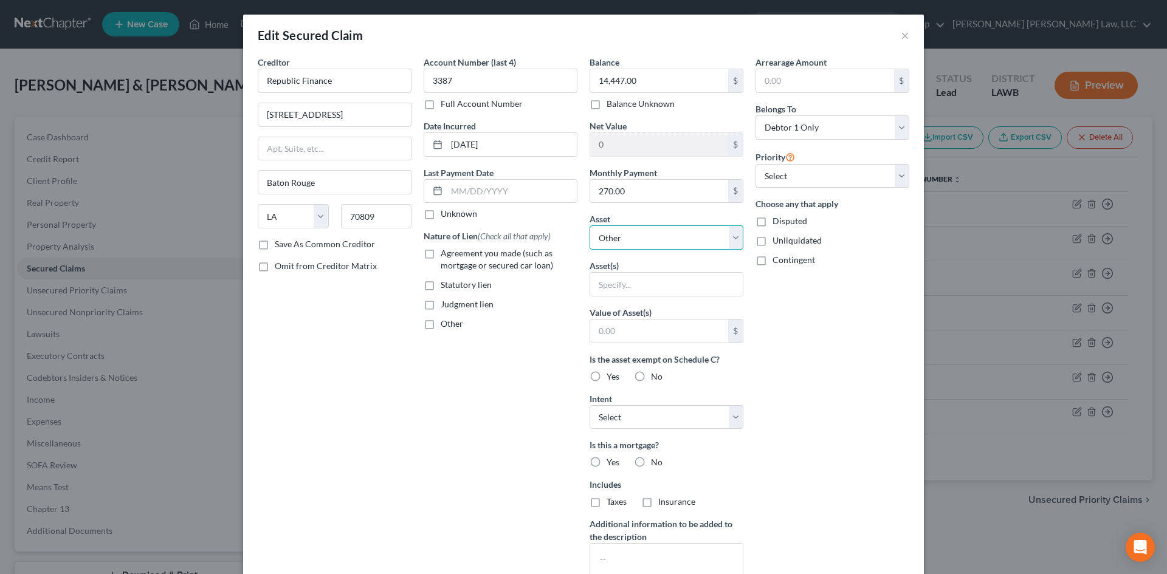
drag, startPoint x: 653, startPoint y: 243, endPoint x: 661, endPoint y: 249, distance: 9.6
click at [653, 243] on select "Select Other Multiple Assets 1996 Chevrolet Blazer - $975.0 Household Goods - F…" at bounding box center [667, 237] width 154 height 24
select select "11"
click at [590, 225] on select "Select Other Multiple Assets 1996 Chevrolet Blazer - $975.0 Household Goods - F…" at bounding box center [667, 237] width 154 height 24
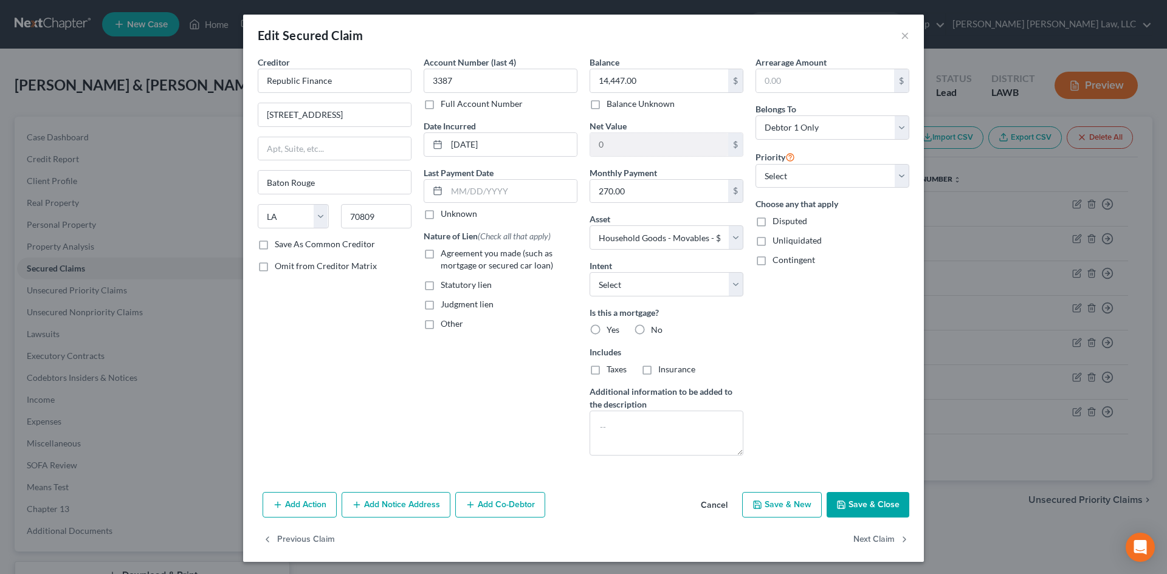
click at [536, 262] on span "Agreement you made (such as mortgage or secured car loan)" at bounding box center [497, 259] width 112 height 22
click at [453, 255] on input "Agreement you made (such as mortgage or secured car loan)" at bounding box center [449, 251] width 8 height 8
click at [476, 256] on span "Agreement you made (such as mortgage or secured car loan)" at bounding box center [497, 259] width 112 height 22
click at [453, 255] on input "Agreement you made (such as mortgage or secured car loan)" at bounding box center [449, 251] width 8 height 8
checkbox input "false"
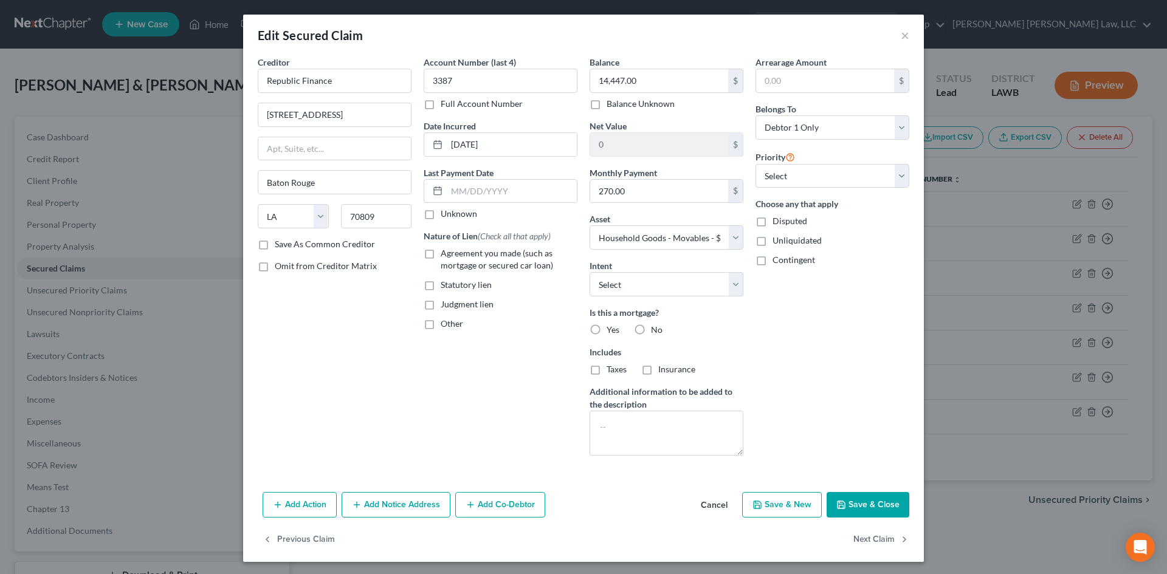
click at [892, 506] on button "Save & Close" at bounding box center [868, 505] width 83 height 26
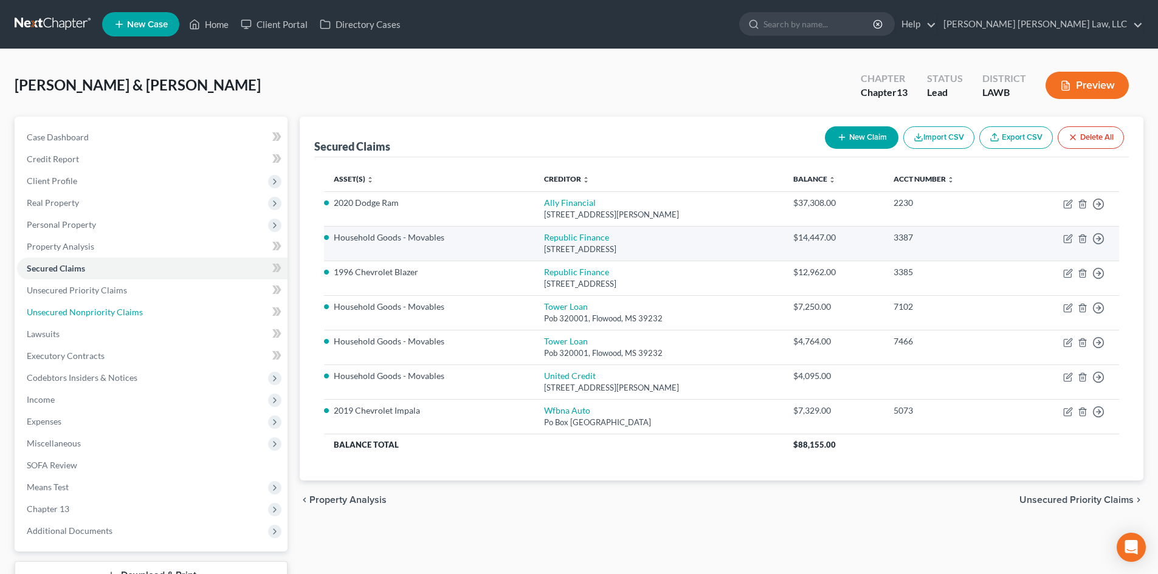
drag, startPoint x: 86, startPoint y: 307, endPoint x: 436, endPoint y: 259, distance: 354.0
click at [86, 307] on span "Unsecured Nonpriority Claims" at bounding box center [85, 312] width 116 height 10
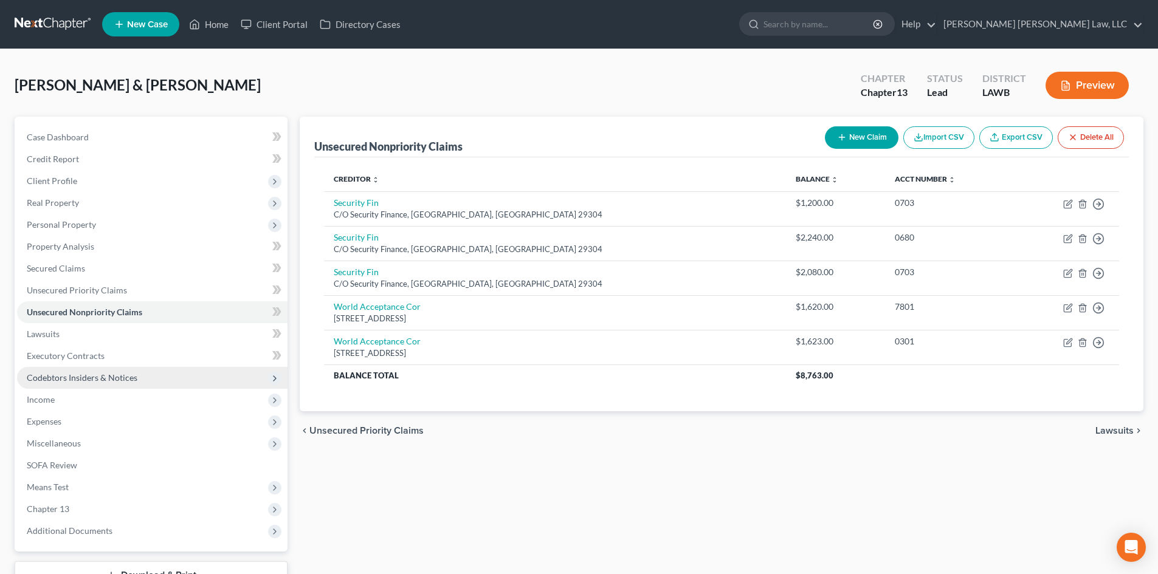
click at [116, 374] on span "Codebtors Insiders & Notices" at bounding box center [82, 378] width 111 height 10
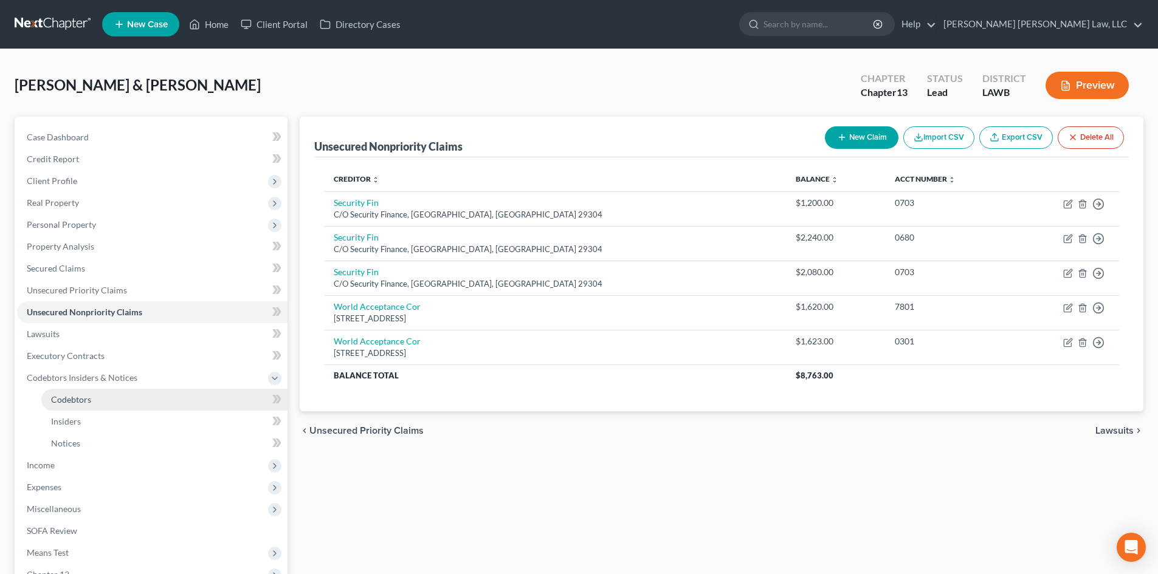
click at [147, 399] on link "Codebtors" at bounding box center [164, 400] width 246 height 22
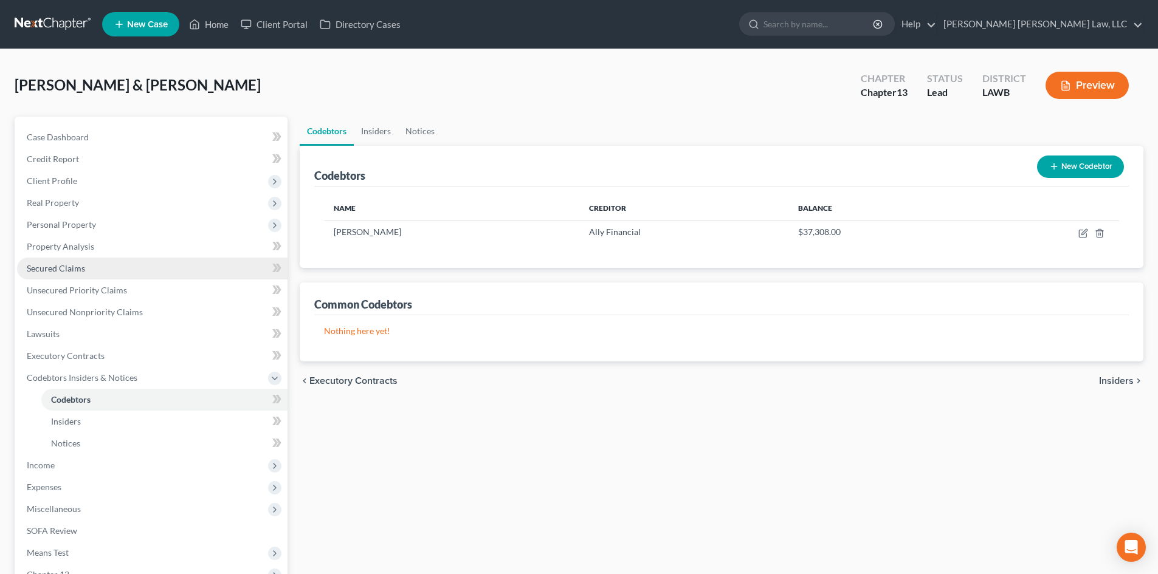
click at [69, 260] on link "Secured Claims" at bounding box center [152, 269] width 270 height 22
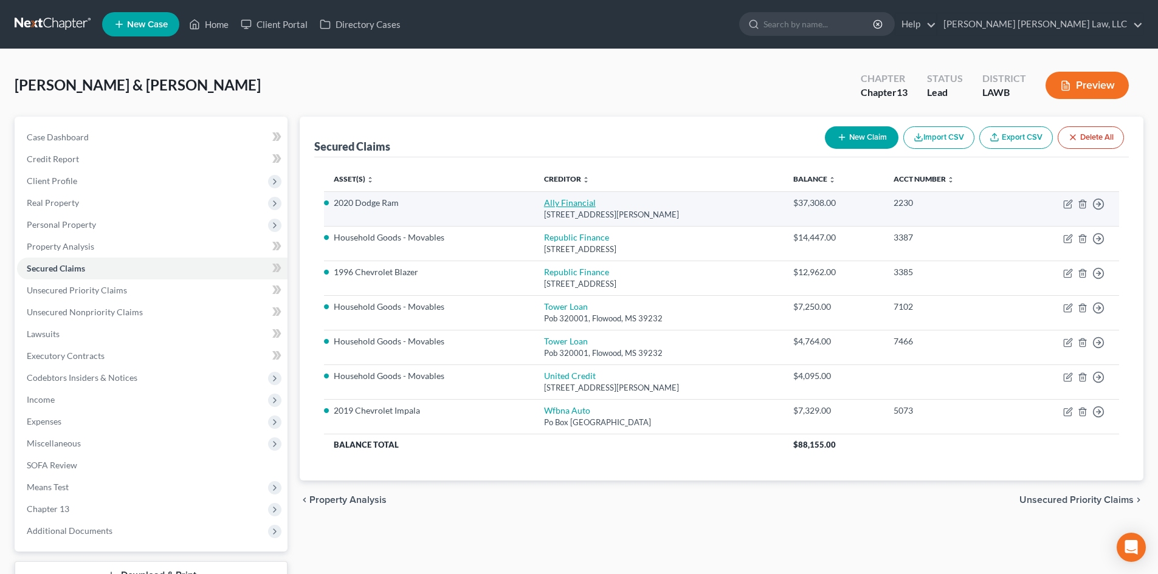
click at [546, 202] on link "Ally Financial" at bounding box center [570, 203] width 52 height 10
select select "23"
select select "4"
select select "3"
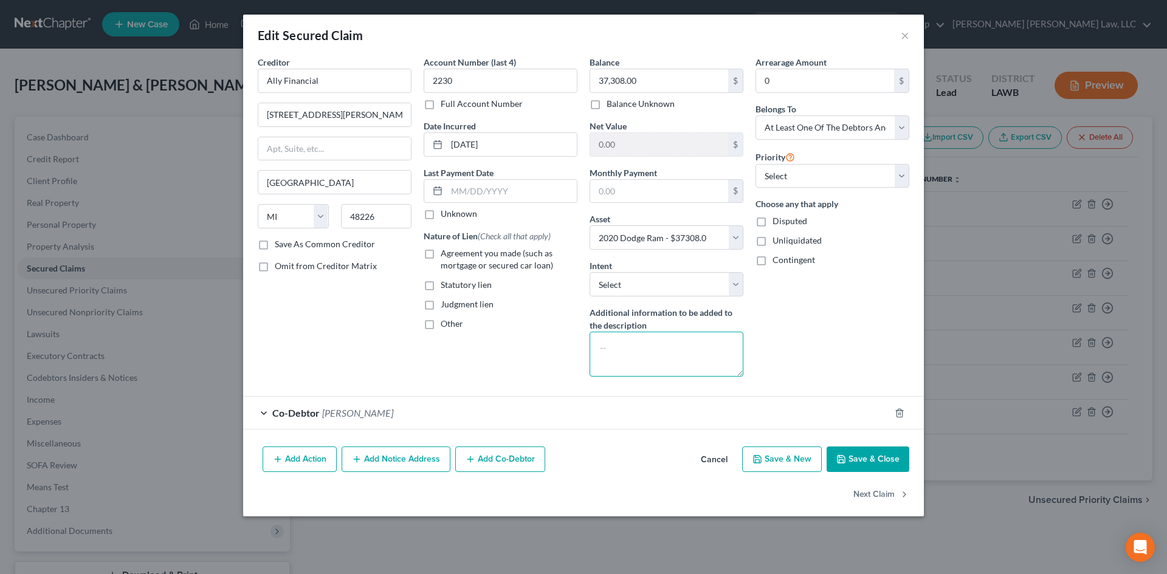
click at [671, 349] on textarea at bounding box center [667, 354] width 154 height 45
drag, startPoint x: 691, startPoint y: 345, endPoint x: 659, endPoint y: 348, distance: 31.7
click at [659, 348] on textarea "Pay Direct By CoDebtor" at bounding box center [667, 354] width 154 height 45
type textarea "Pay Direct By CoSigner"
click at [855, 458] on button "Save & Close" at bounding box center [868, 460] width 83 height 26
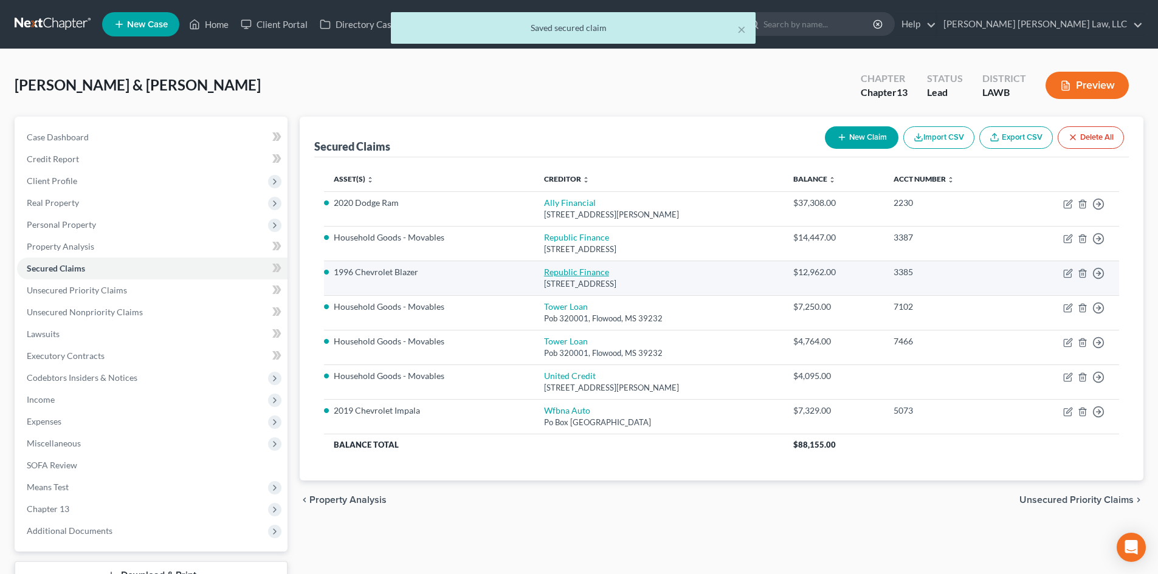
click at [546, 270] on link "Republic Finance" at bounding box center [576, 272] width 65 height 10
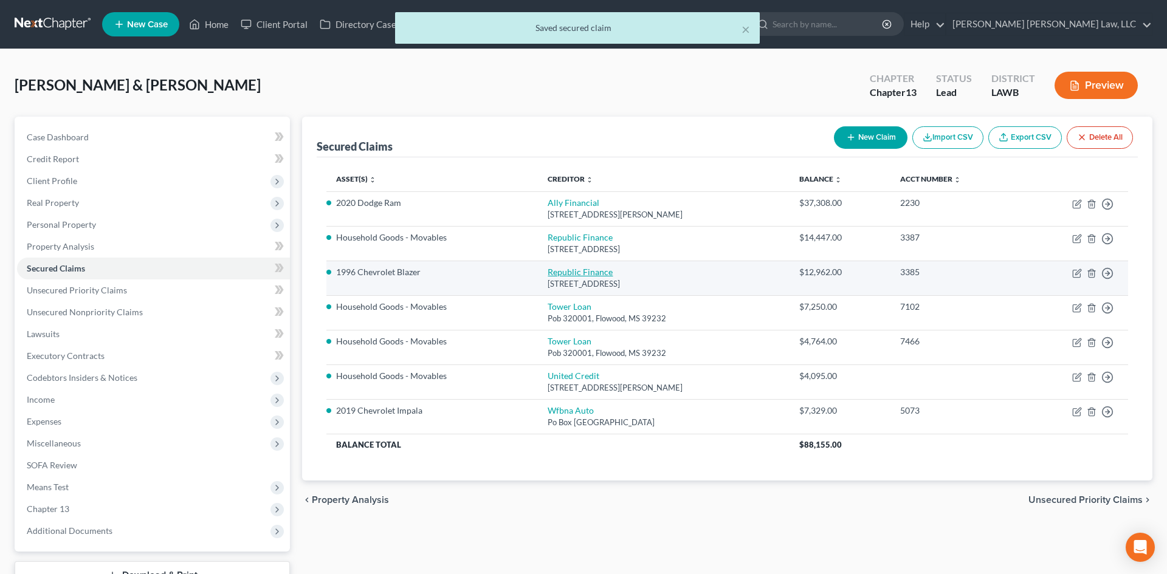
select select "19"
select select "2"
select select "1"
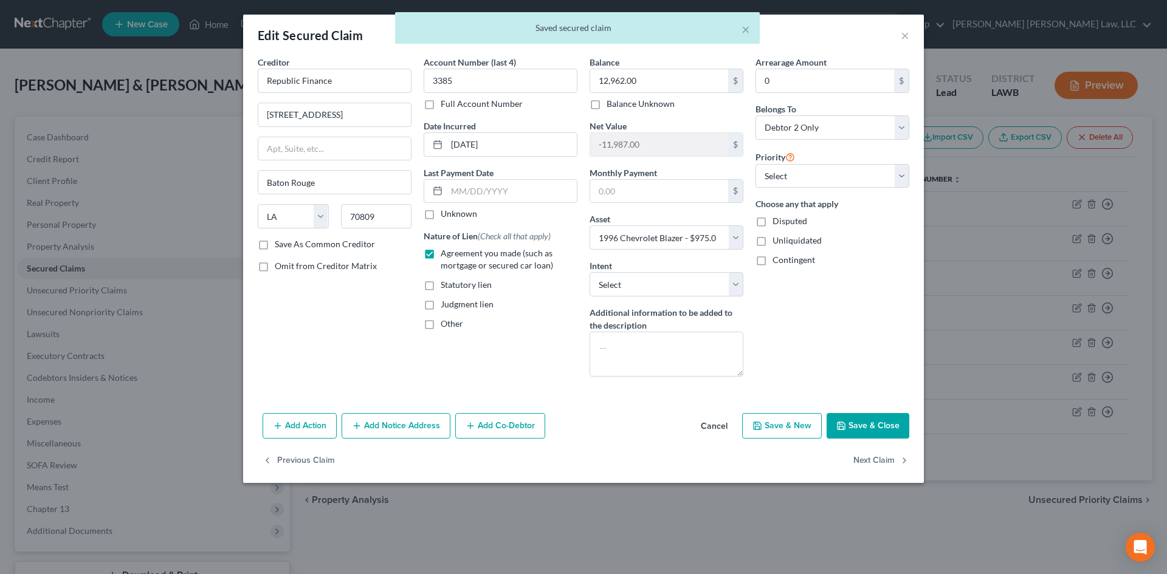
click at [870, 426] on button "Save & Close" at bounding box center [868, 426] width 83 height 26
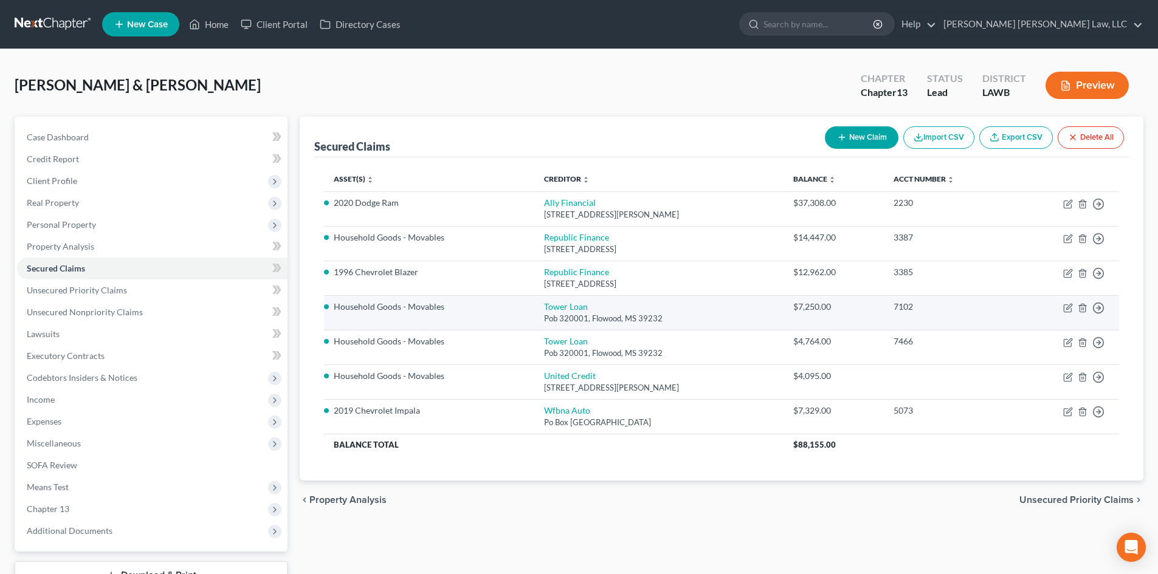
scroll to position [94, 0]
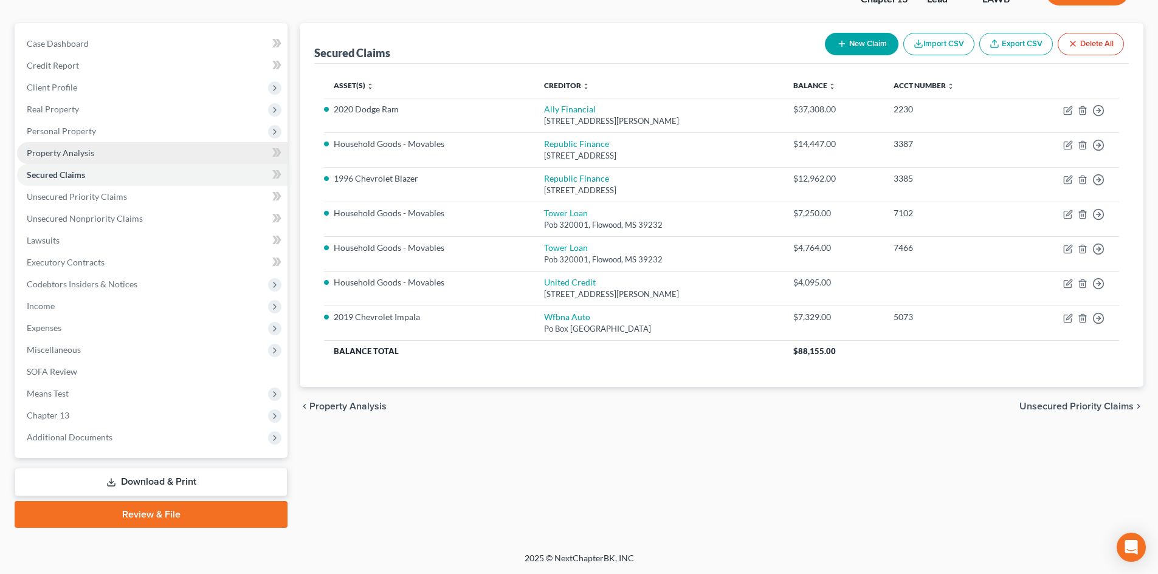
drag, startPoint x: 90, startPoint y: 128, endPoint x: 109, endPoint y: 150, distance: 28.9
click at [90, 128] on span "Personal Property" at bounding box center [61, 131] width 69 height 10
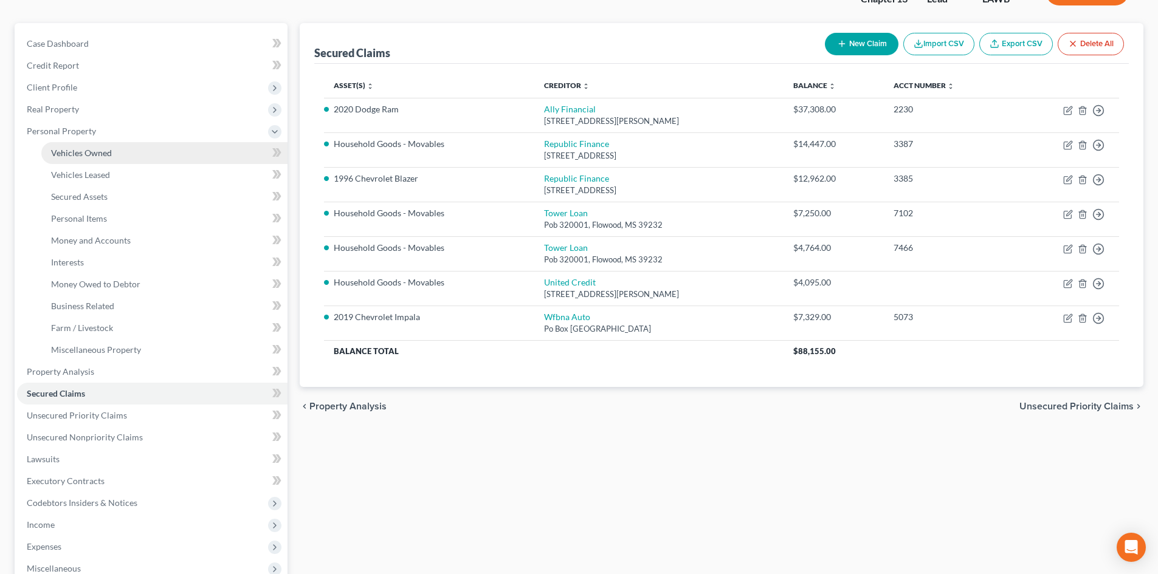
click at [108, 151] on span "Vehicles Owned" at bounding box center [81, 153] width 61 height 10
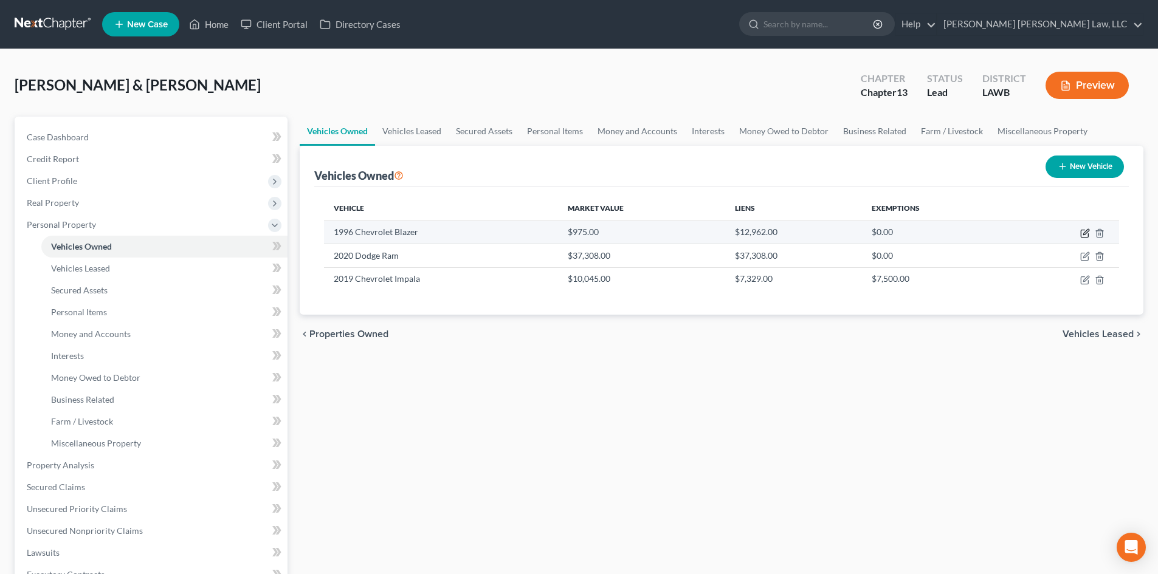
click at [1084, 230] on icon "button" at bounding box center [1084, 233] width 7 height 7
select select "0"
select select "30"
select select "2"
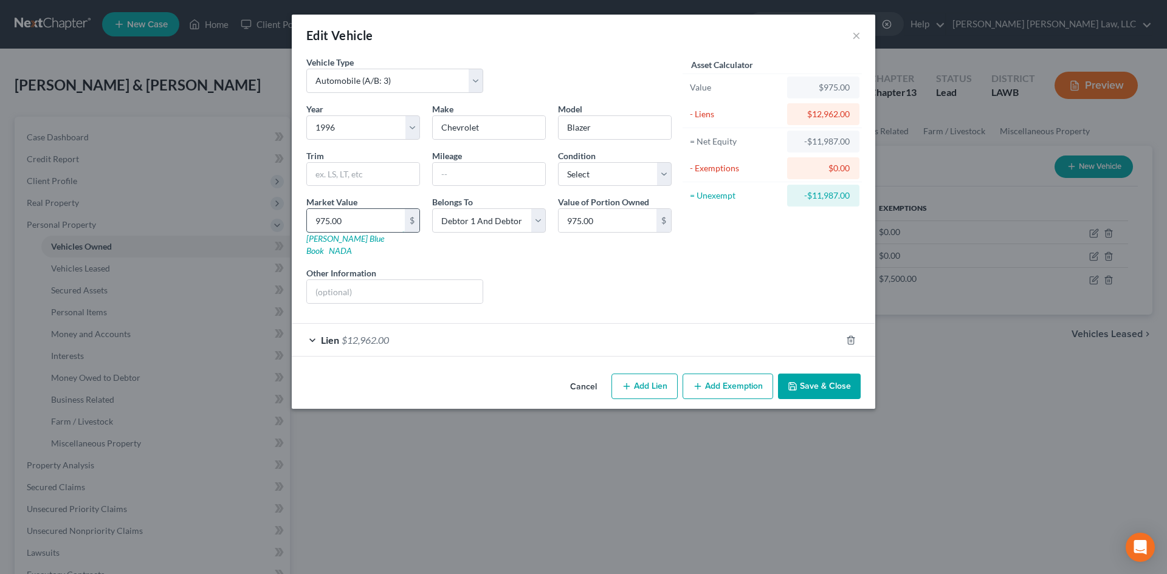
click at [382, 224] on input "975.00" at bounding box center [356, 220] width 98 height 23
click at [541, 267] on div "Liens Select" at bounding box center [583, 285] width 189 height 37
click at [828, 374] on button "Save & Close" at bounding box center [819, 387] width 83 height 26
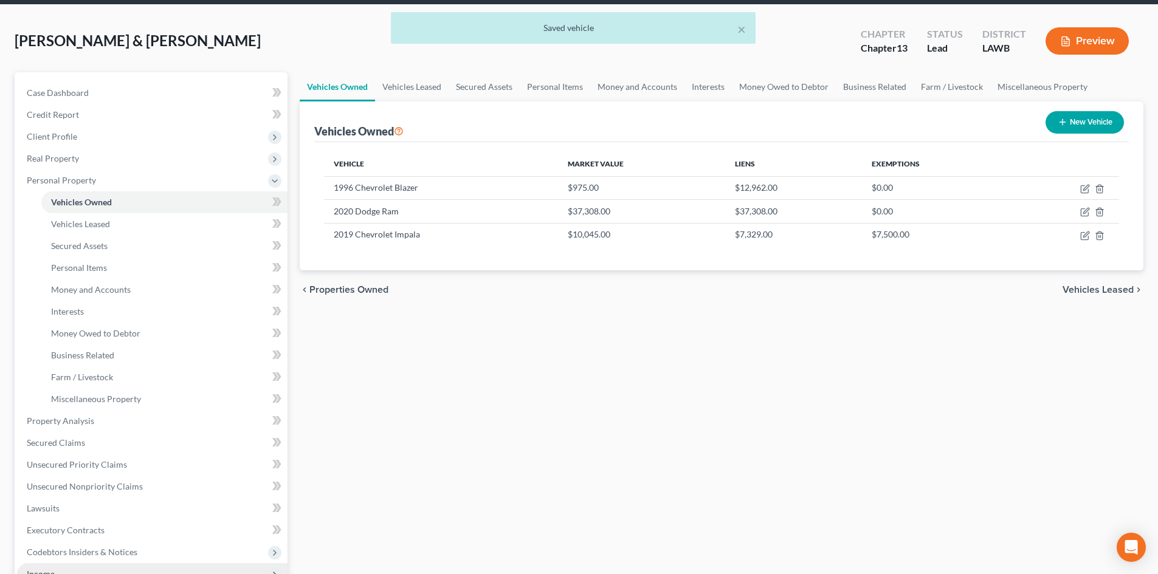
scroll to position [122, 0]
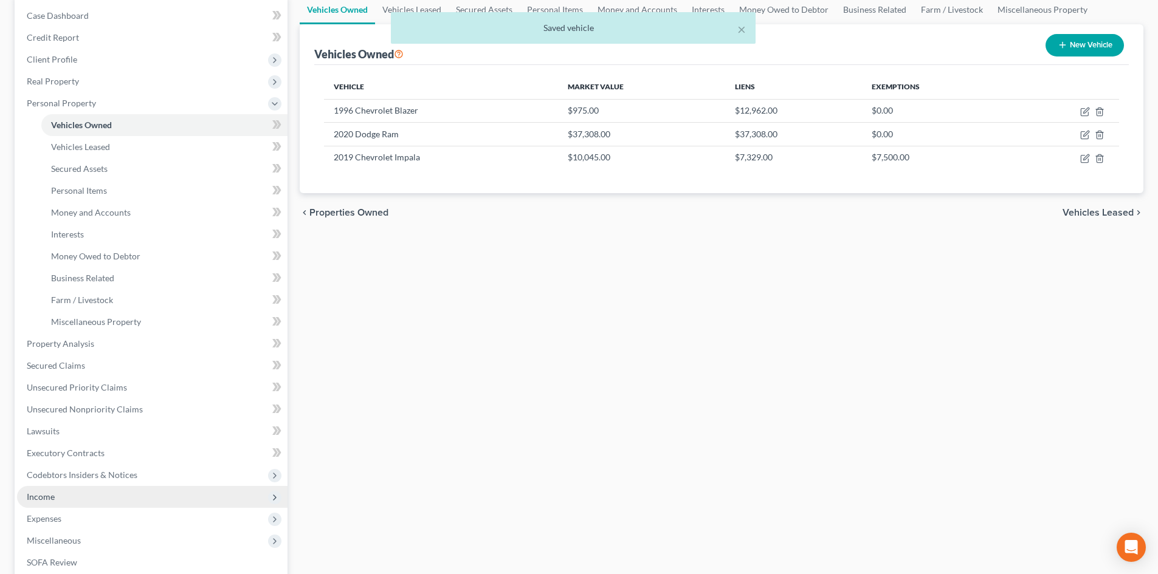
drag, startPoint x: 96, startPoint y: 503, endPoint x: 104, endPoint y: 501, distance: 8.0
click at [96, 503] on span "Income" at bounding box center [152, 497] width 270 height 22
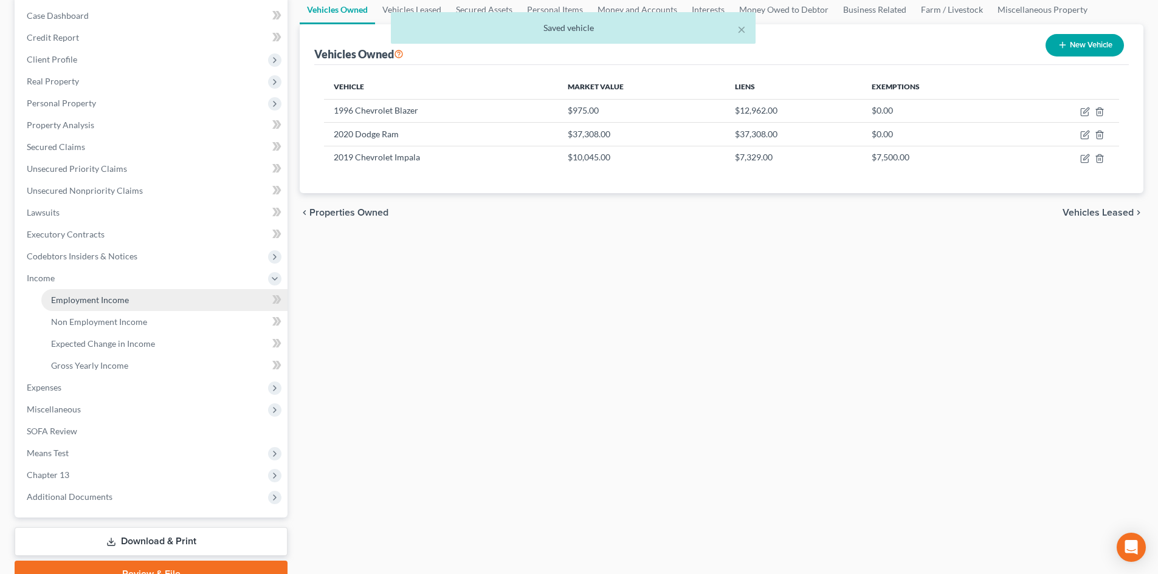
click at [133, 295] on link "Employment Income" at bounding box center [164, 300] width 246 height 22
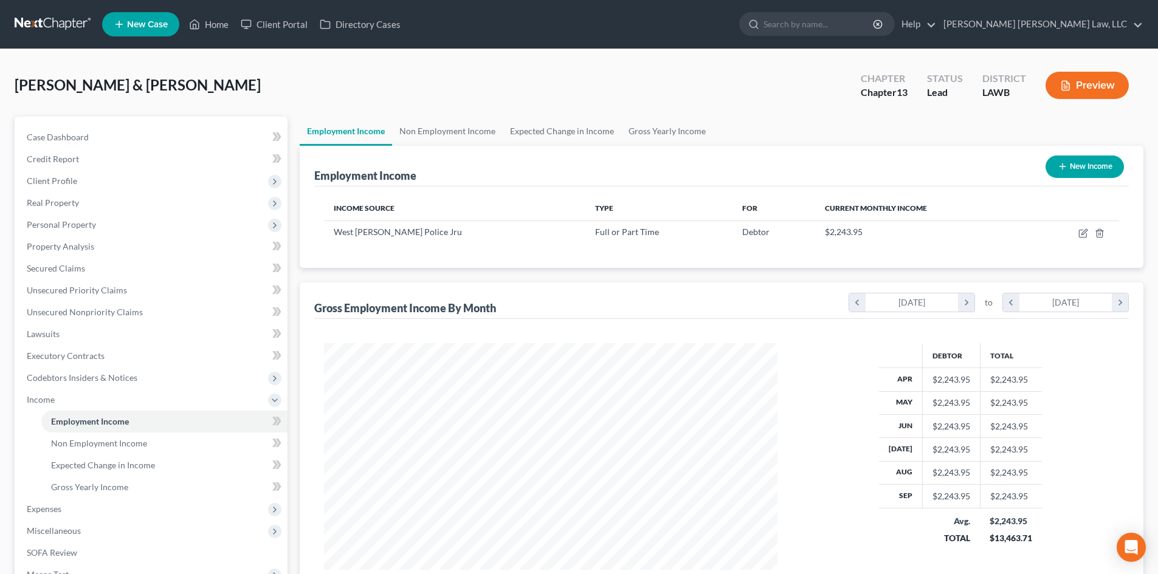
scroll to position [227, 478]
click at [448, 126] on link "Non Employment Income" at bounding box center [447, 131] width 111 height 29
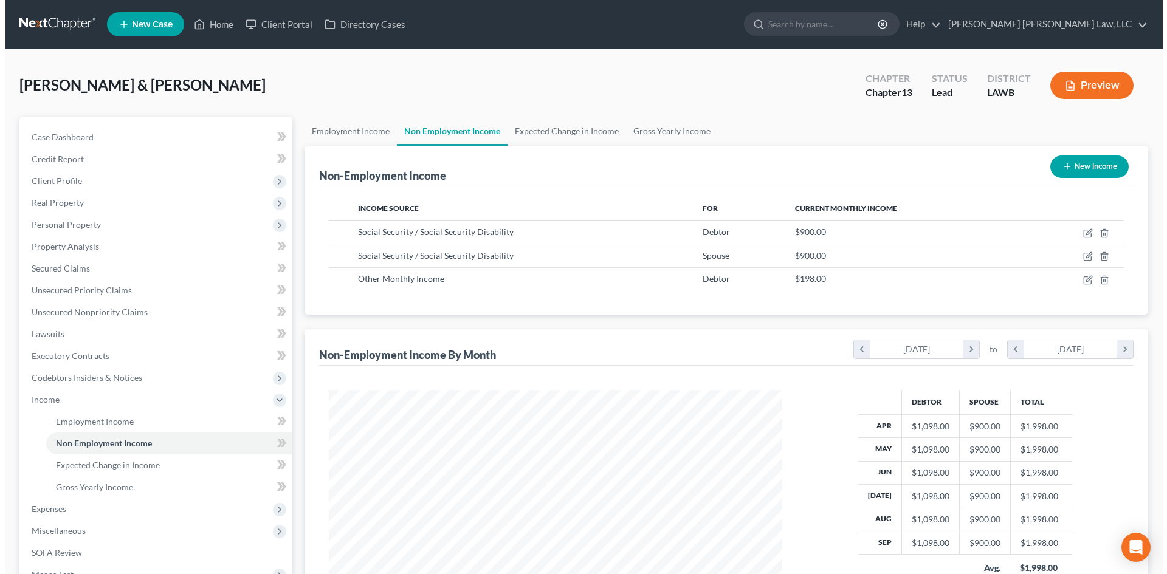
scroll to position [227, 478]
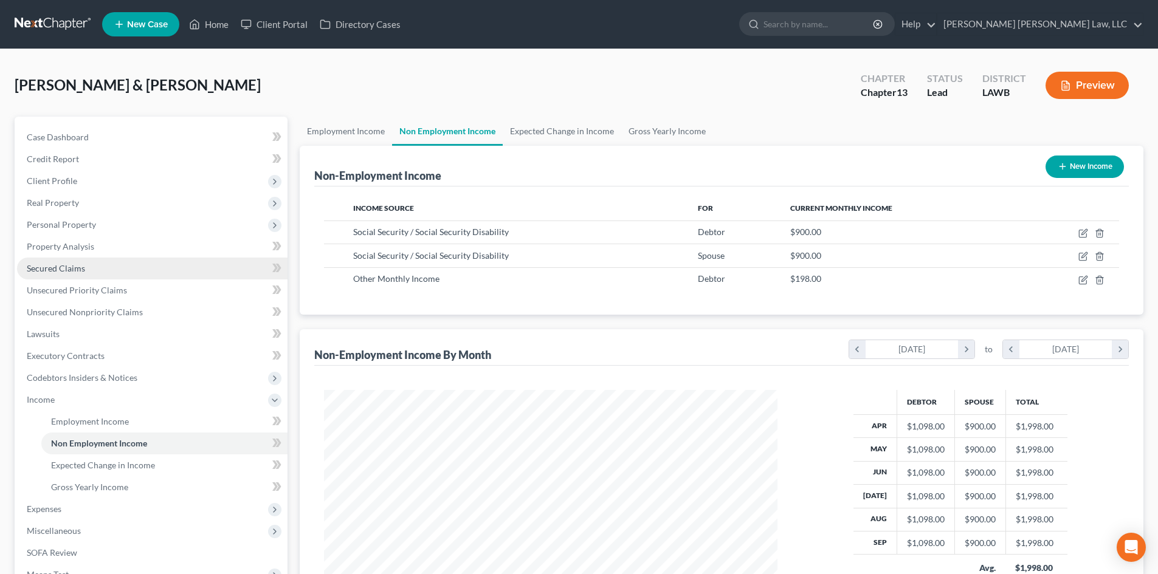
click at [118, 273] on link "Secured Claims" at bounding box center [152, 269] width 270 height 22
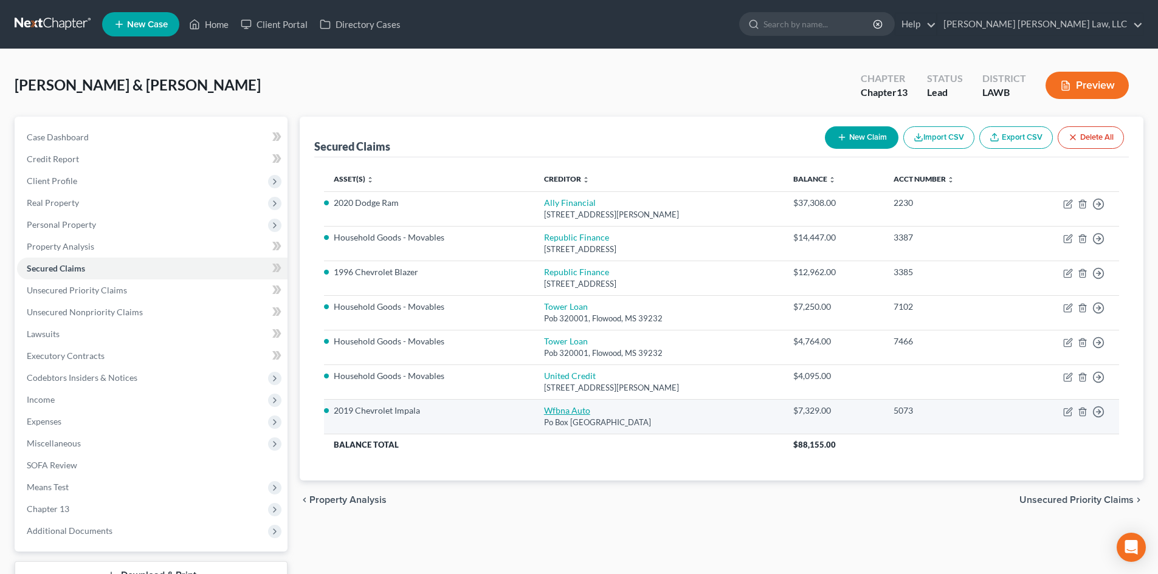
click at [551, 412] on link "Wfbna Auto" at bounding box center [567, 410] width 46 height 10
select select "28"
select select "7"
select select "0"
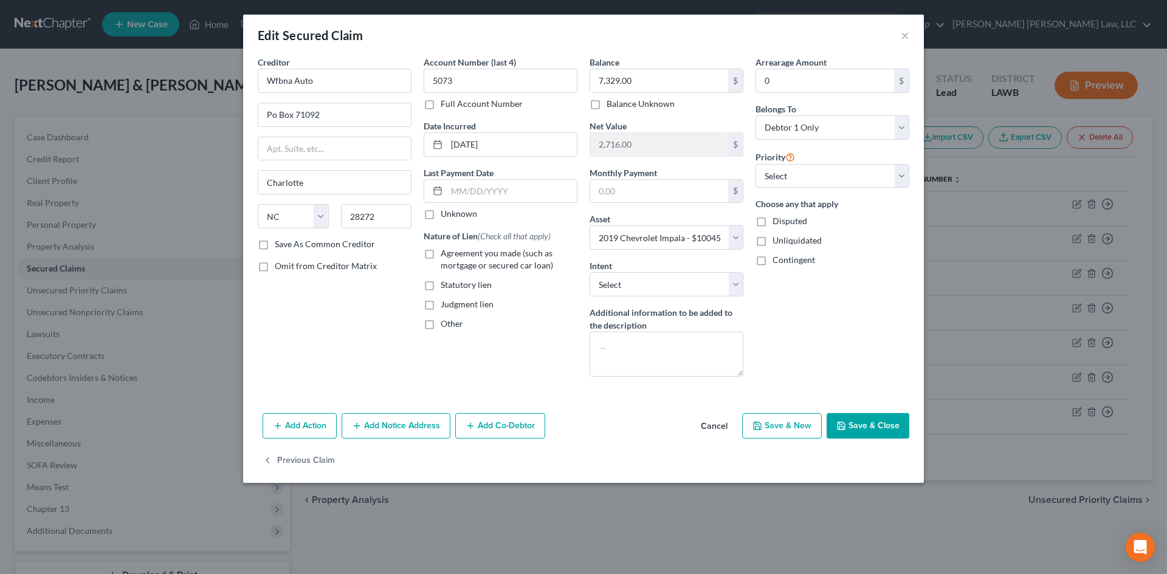
click at [805, 307] on div "Arrearage Amount 0 $ Belongs To * Select Debtor 1 Only Debtor 2 Only Debtor 1 A…" at bounding box center [832, 221] width 166 height 331
click at [517, 254] on span "Agreement you made (such as mortgage or secured car loan)" at bounding box center [497, 259] width 112 height 22
click at [453, 254] on input "Agreement you made (such as mortgage or secured car loan)" at bounding box center [449, 251] width 8 height 8
checkbox input "true"
click at [856, 420] on button "Save & Close" at bounding box center [868, 426] width 83 height 26
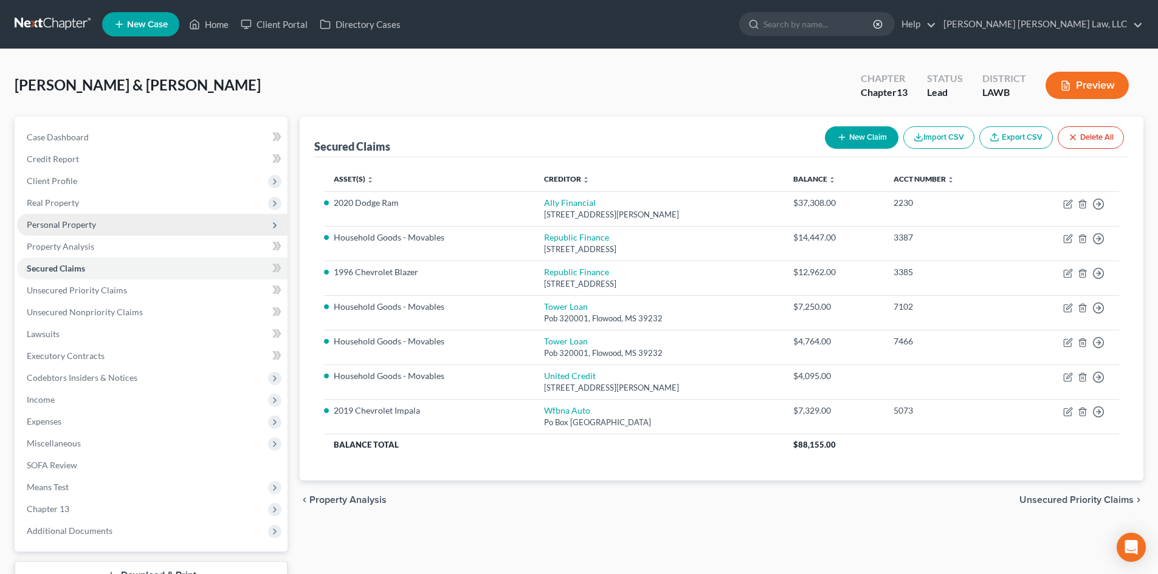
click at [115, 226] on span "Personal Property" at bounding box center [152, 225] width 270 height 22
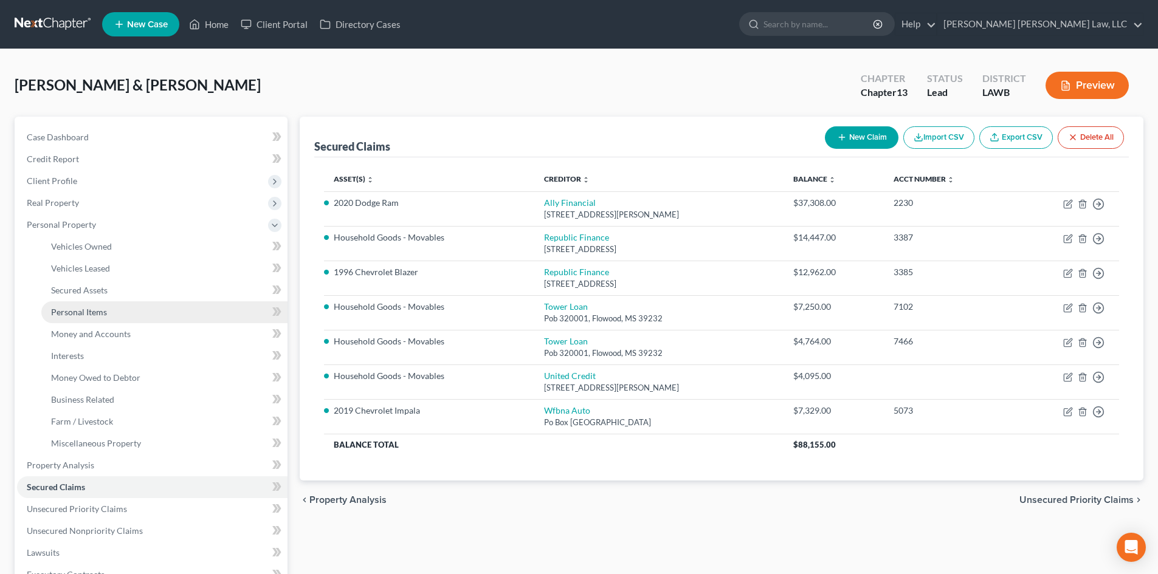
click at [122, 308] on link "Personal Items" at bounding box center [164, 312] width 246 height 22
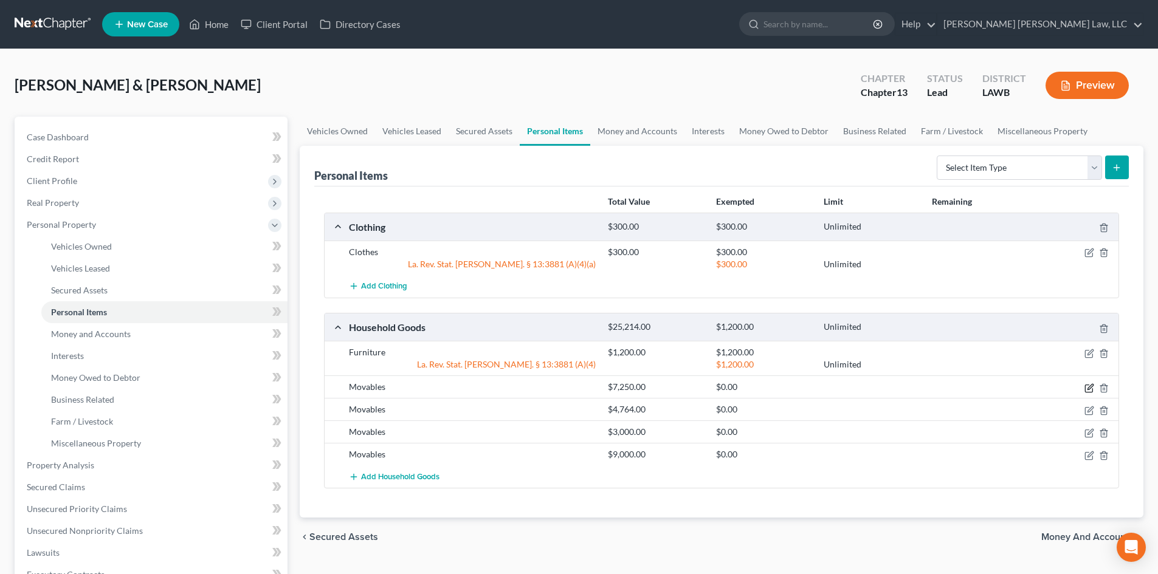
click at [1091, 390] on icon "button" at bounding box center [1089, 389] width 10 height 10
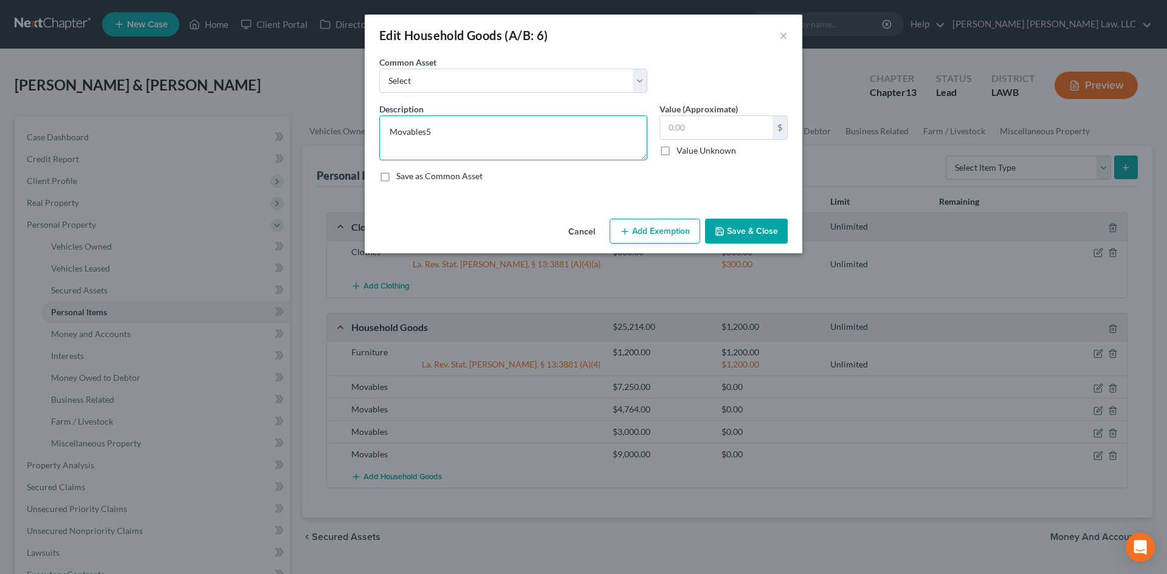
type textarea "Movables"
click at [741, 123] on input "text" at bounding box center [716, 127] width 112 height 23
type input "5,000.00"
click at [755, 245] on div "Cancel Add Exemption Save & Close" at bounding box center [584, 234] width 438 height 40
click at [752, 222] on button "Save & Close" at bounding box center [746, 232] width 83 height 26
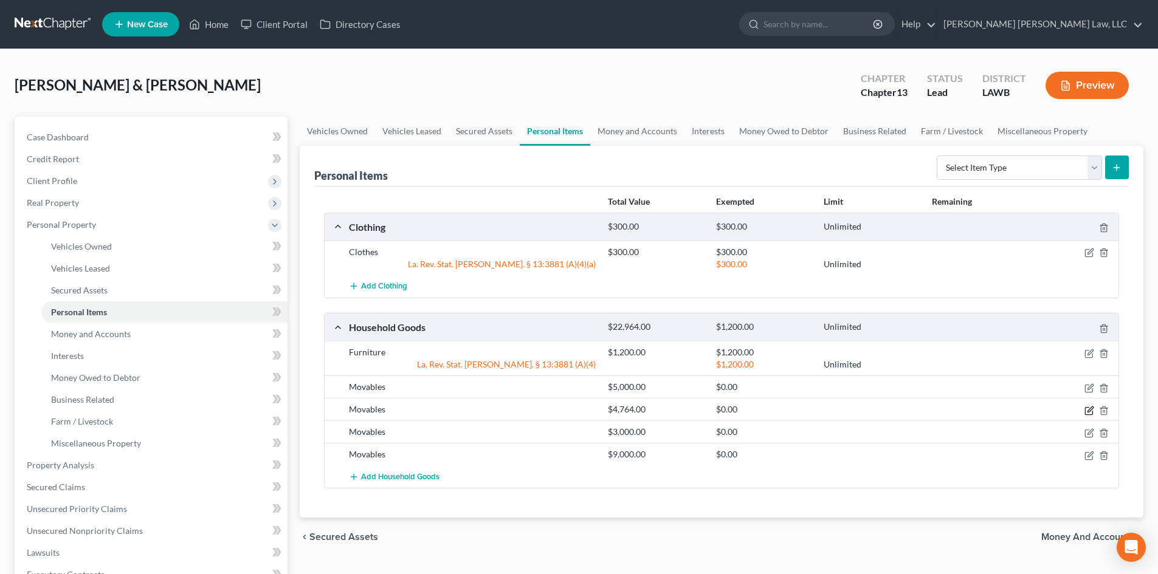
click at [1087, 409] on icon "button" at bounding box center [1089, 411] width 10 height 10
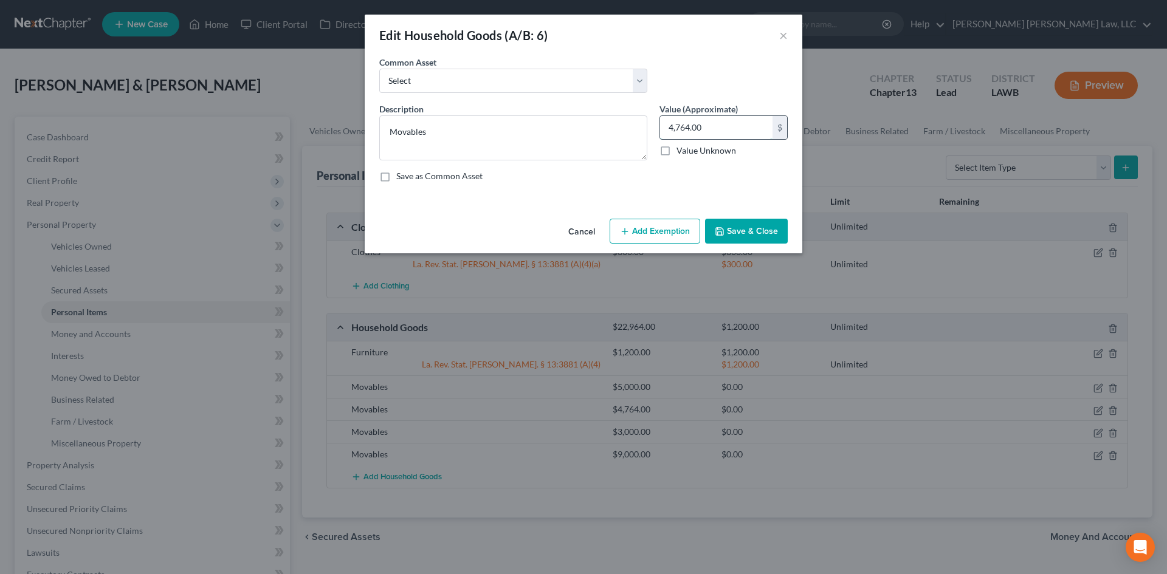
click at [743, 136] on input "4,764.00" at bounding box center [716, 127] width 112 height 23
type input "4,000.00"
click at [735, 230] on button "Save & Close" at bounding box center [746, 232] width 83 height 26
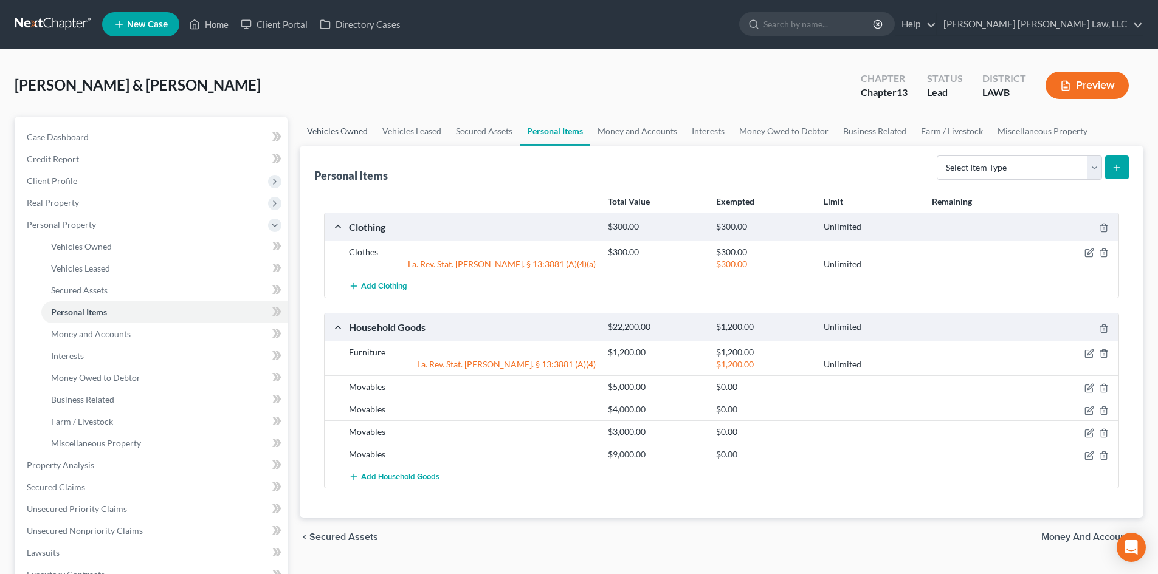
drag, startPoint x: 343, startPoint y: 124, endPoint x: 368, endPoint y: 184, distance: 64.3
click at [343, 124] on link "Vehicles Owned" at bounding box center [337, 131] width 75 height 29
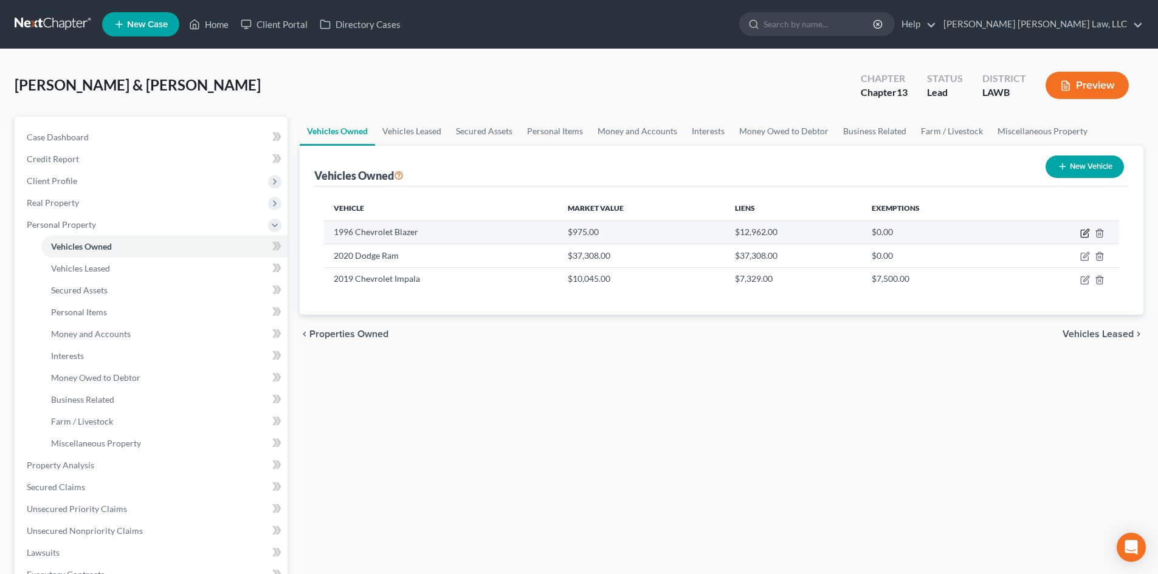
click at [1082, 235] on icon "button" at bounding box center [1085, 234] width 10 height 10
select select "0"
select select "30"
select select "2"
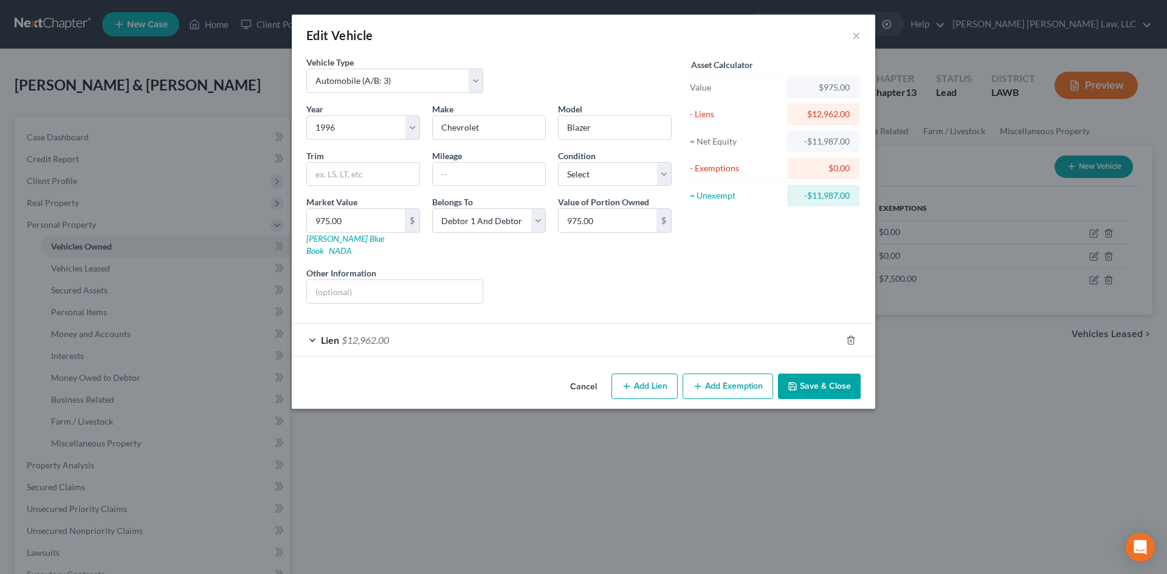
click at [823, 380] on button "Save & Close" at bounding box center [819, 387] width 83 height 26
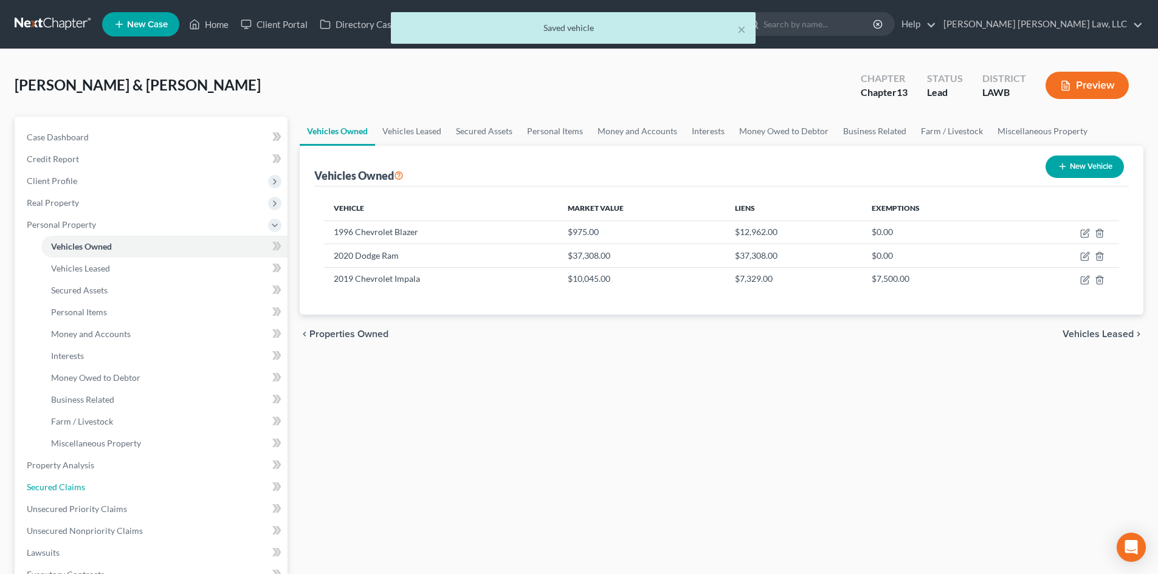
drag, startPoint x: 120, startPoint y: 481, endPoint x: 572, endPoint y: 357, distance: 468.9
click at [120, 481] on link "Secured Claims" at bounding box center [152, 487] width 270 height 22
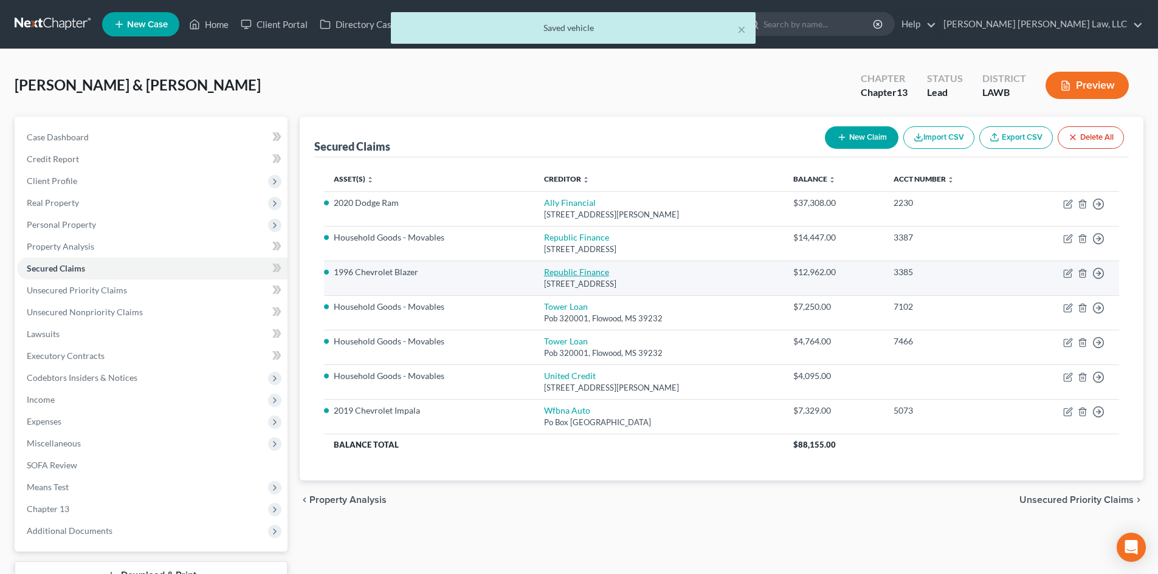
click at [551, 275] on link "Republic Finance" at bounding box center [576, 272] width 65 height 10
select select "19"
select select "2"
select select "1"
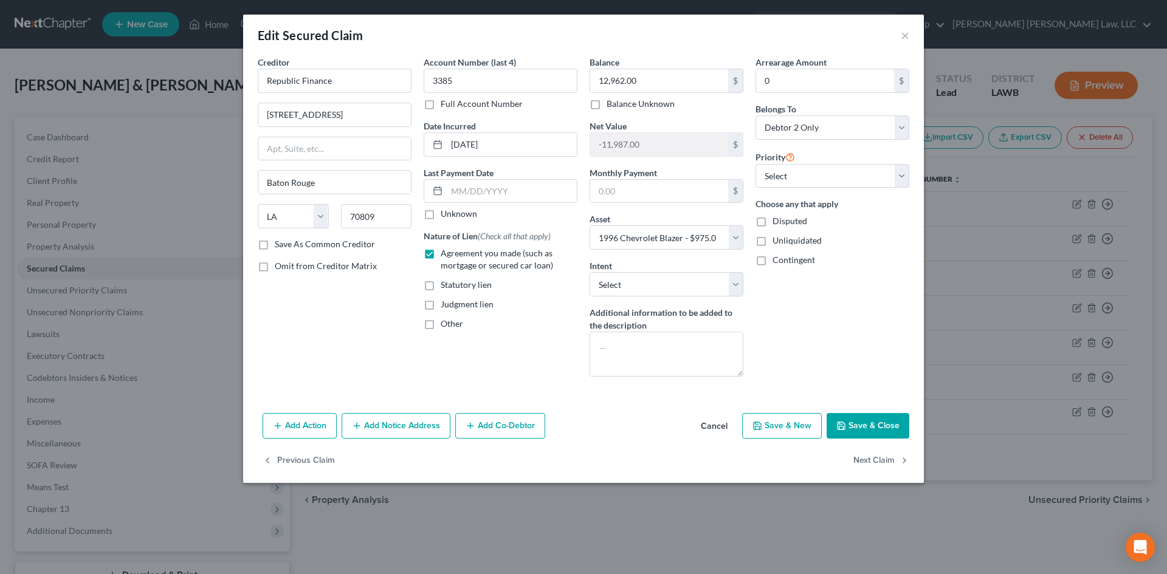
click at [532, 377] on div "Account Number (last 4) 3385 Full Account Number Date Incurred 03-30-2024 Last …" at bounding box center [501, 221] width 166 height 331
click at [867, 436] on button "Save & Close" at bounding box center [868, 426] width 83 height 26
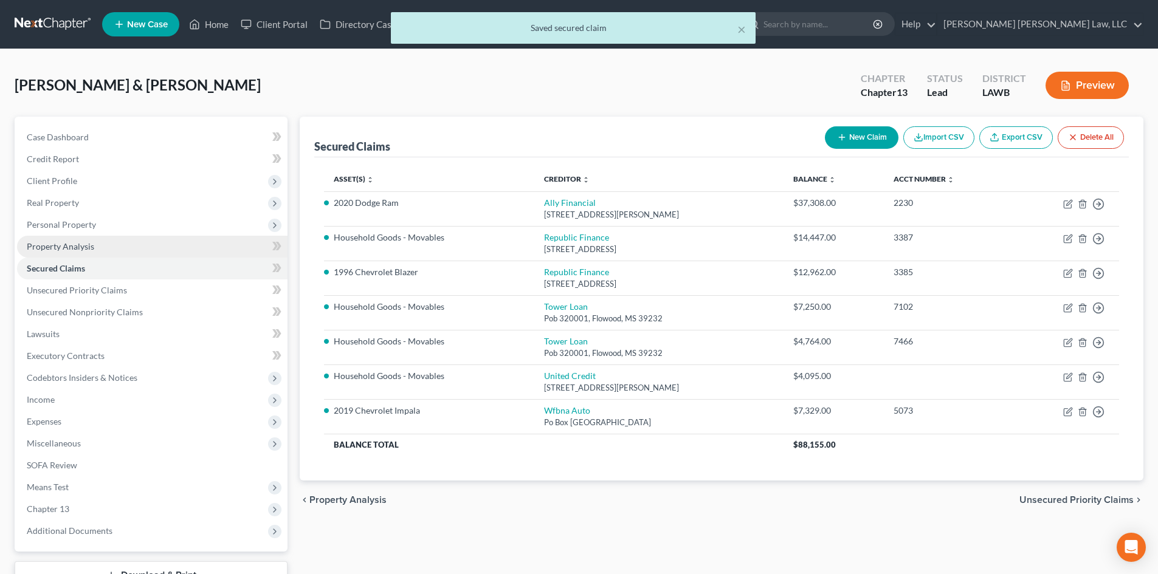
click at [93, 221] on span "Personal Property" at bounding box center [61, 224] width 69 height 10
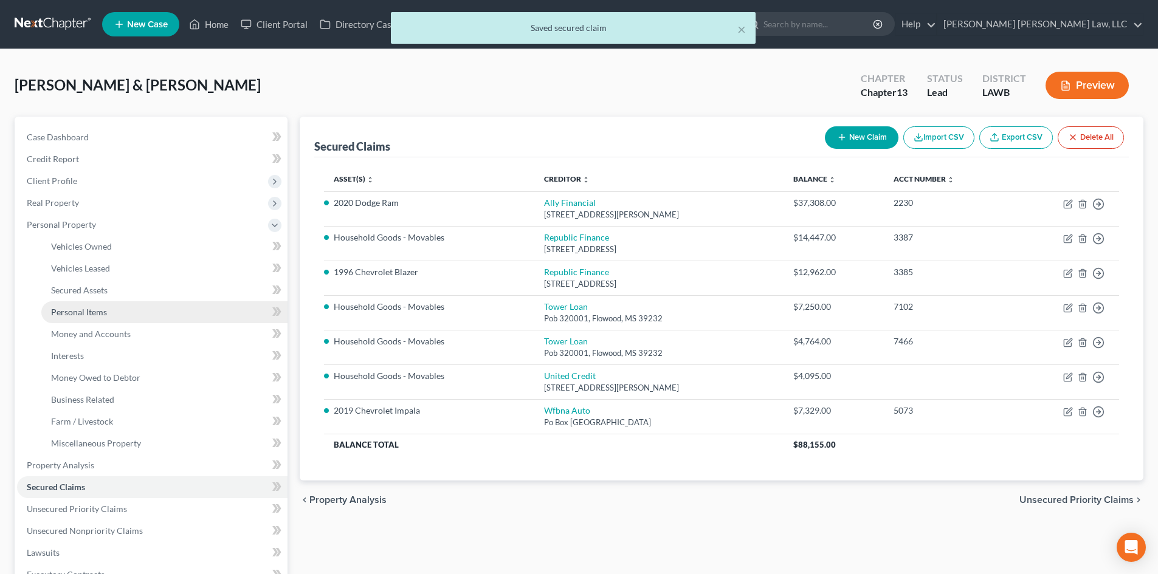
click at [153, 316] on link "Personal Items" at bounding box center [164, 312] width 246 height 22
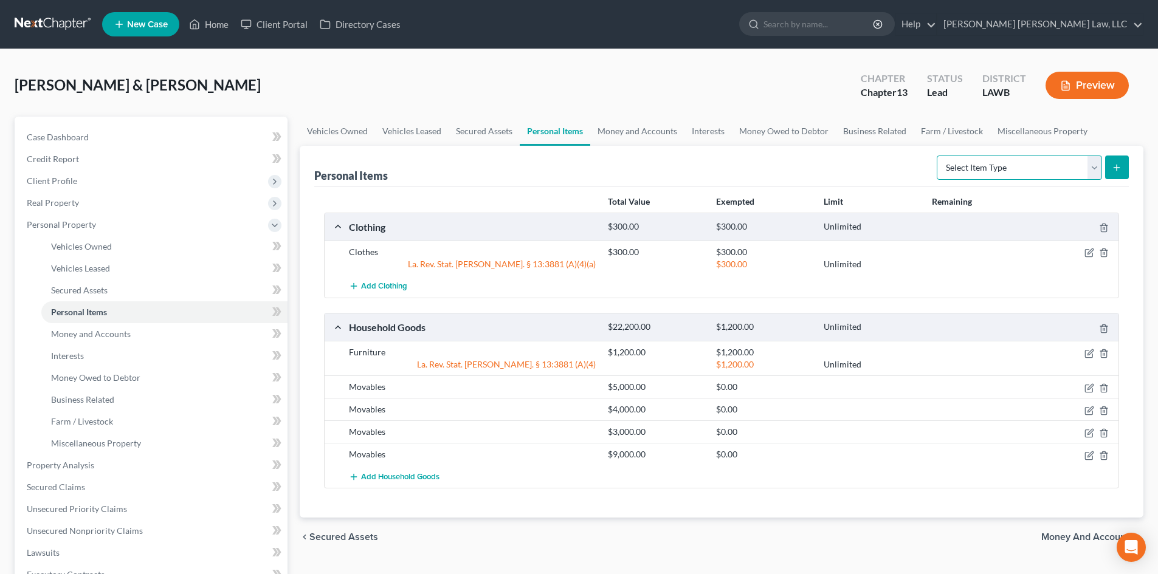
drag, startPoint x: 1092, startPoint y: 166, endPoint x: 1089, endPoint y: 179, distance: 13.7
click at [1092, 166] on select "Select Item Type Clothing (A/B: 11) Collectibles Of Value (A/B: 8) Electronics …" at bounding box center [1019, 168] width 165 height 24
select select "household_goods"
click at [938, 156] on select "Select Item Type Clothing (A/B: 11) Collectibles Of Value (A/B: 8) Electronics …" at bounding box center [1019, 168] width 165 height 24
click at [1114, 165] on icon "submit" at bounding box center [1117, 168] width 10 height 10
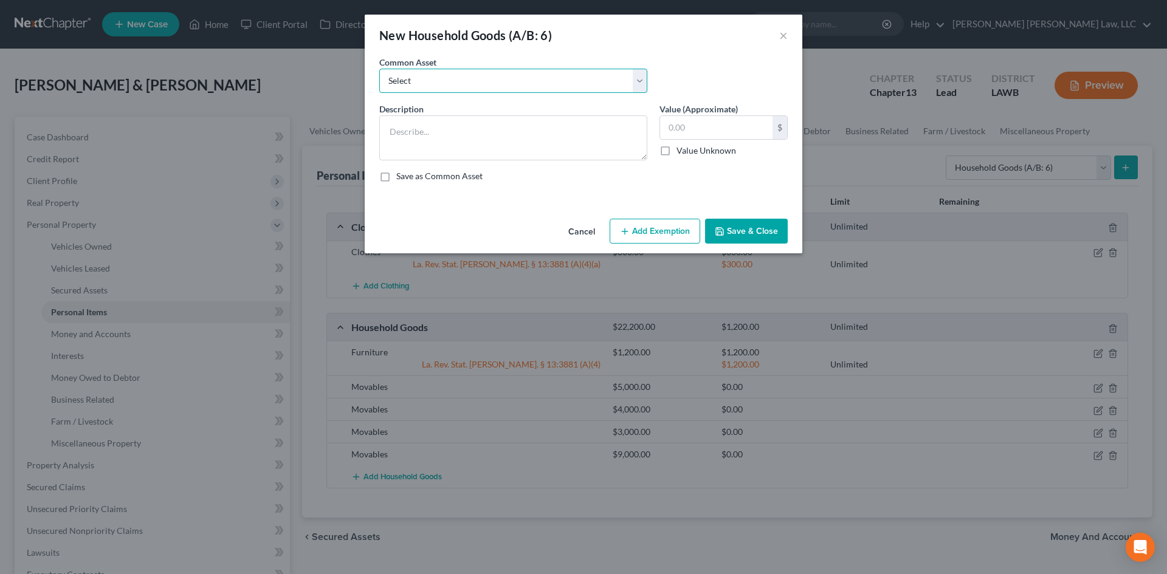
click at [583, 80] on select "Select Furniture Movables 2002 Chevy Tahoe 231,000 miles Movables Movables Mova…" at bounding box center [513, 81] width 268 height 24
select select "1"
click at [379, 69] on select "Select Furniture Movables 2002 Chevy Tahoe 231,000 miles Movables Movables Mova…" at bounding box center [513, 81] width 268 height 24
type textarea "Movables"
click at [723, 126] on input "3,600.00" at bounding box center [716, 127] width 112 height 23
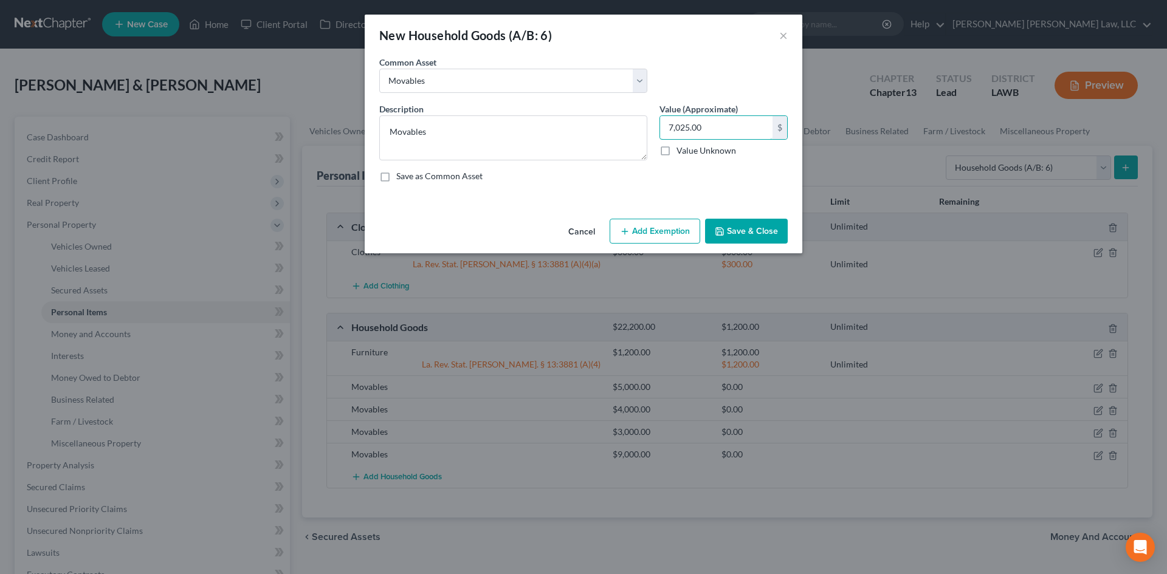
type input "7,025.00"
click at [755, 231] on button "Save & Close" at bounding box center [746, 232] width 83 height 26
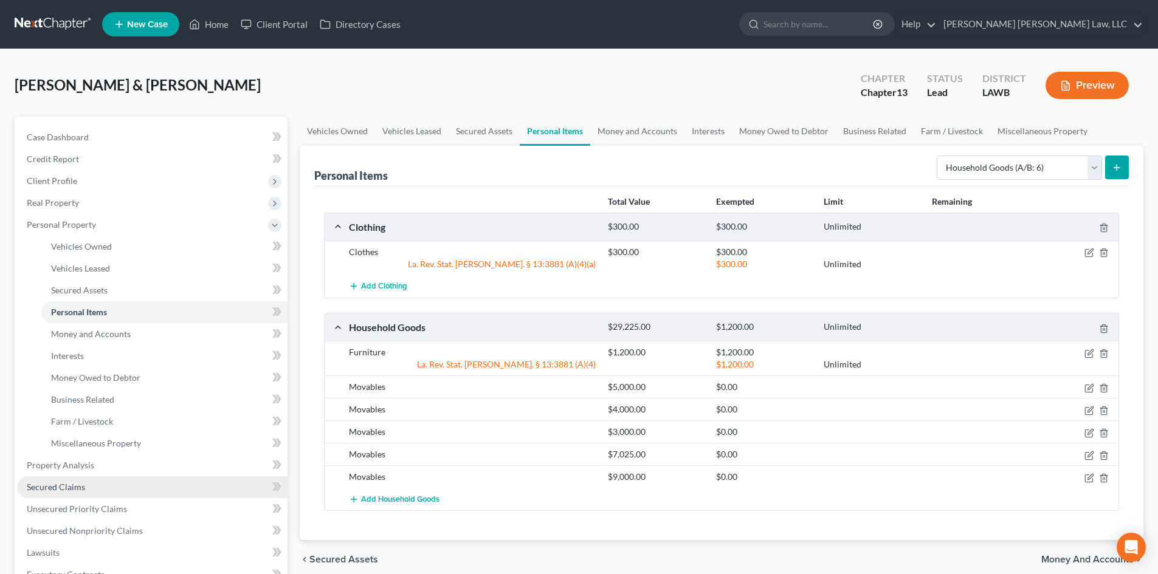
click at [103, 482] on link "Secured Claims" at bounding box center [152, 487] width 270 height 22
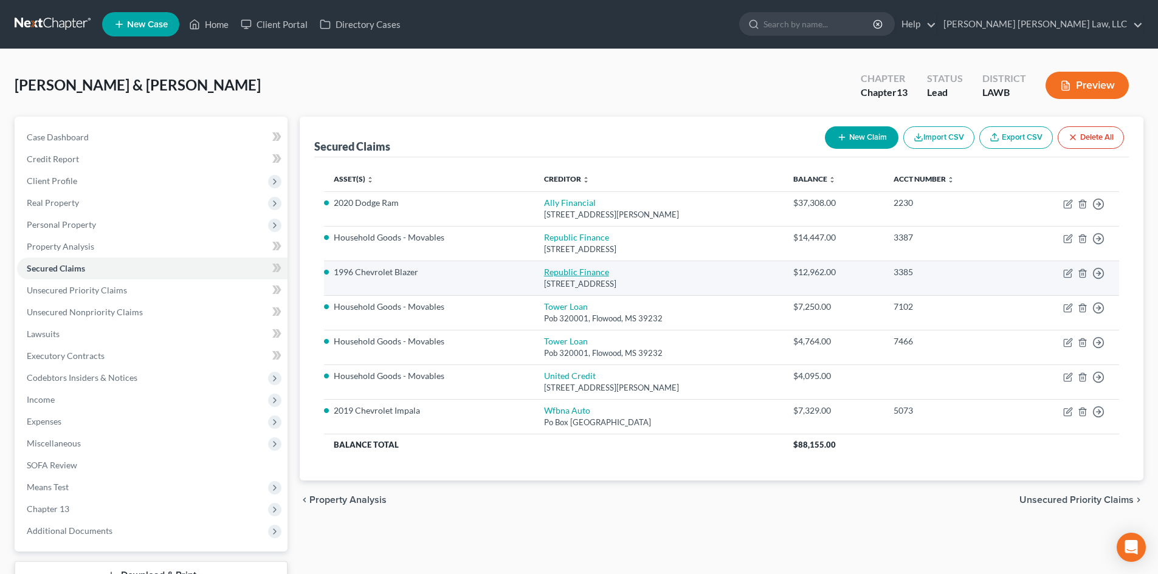
click at [568, 271] on link "Republic Finance" at bounding box center [576, 272] width 65 height 10
select select "19"
select select "2"
select select "1"
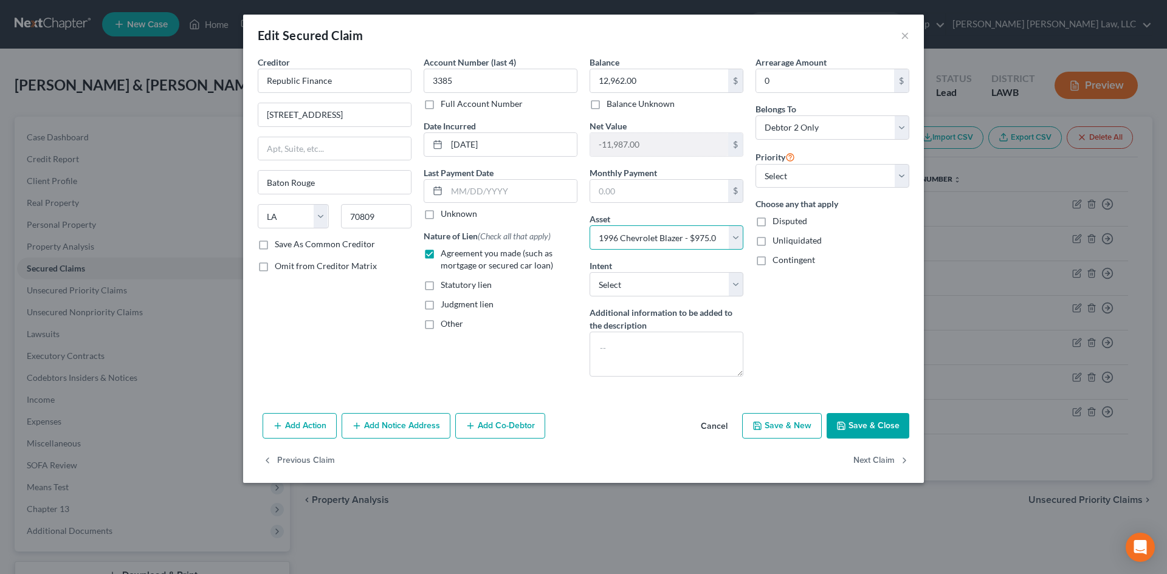
click at [650, 249] on select "Select Other Multiple Assets 1996 Chevrolet Blazer - $975.0 Household Goods - F…" at bounding box center [667, 237] width 154 height 24
select select "1"
click at [590, 225] on select "Select Other Multiple Assets 1996 Chevrolet Blazer - $975.0 Household Goods - F…" at bounding box center [667, 237] width 154 height 24
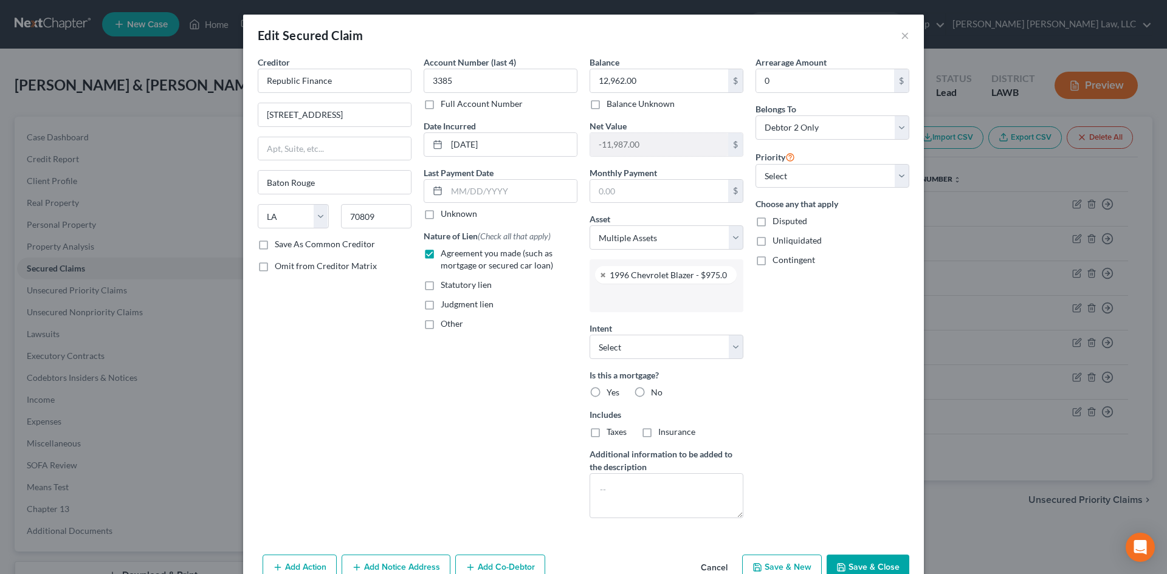
click at [694, 301] on input "text" at bounding box center [665, 298] width 137 height 18
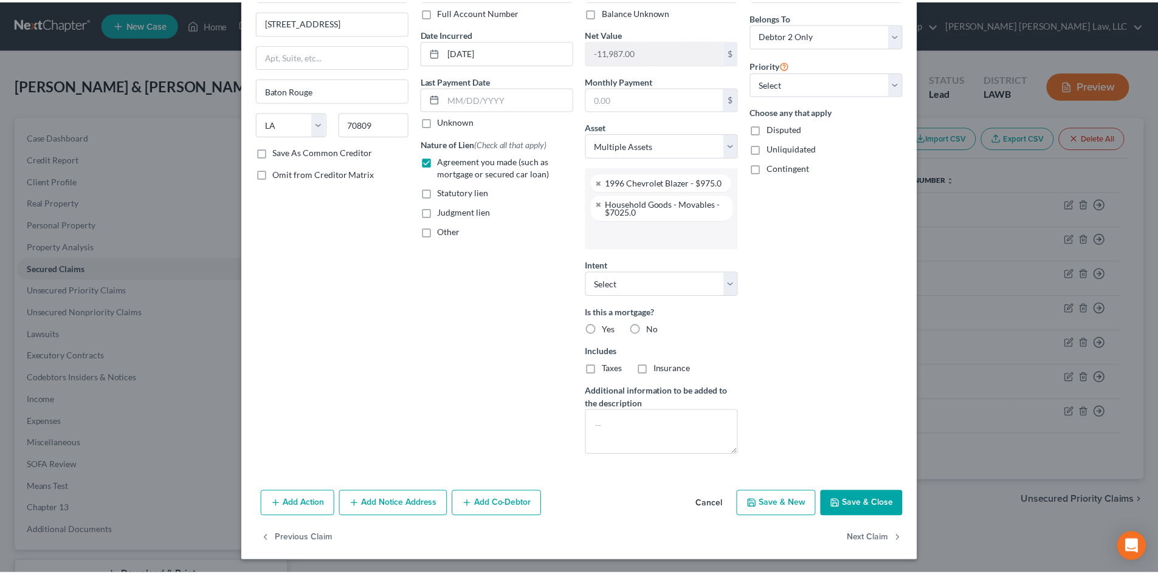
scroll to position [94, 0]
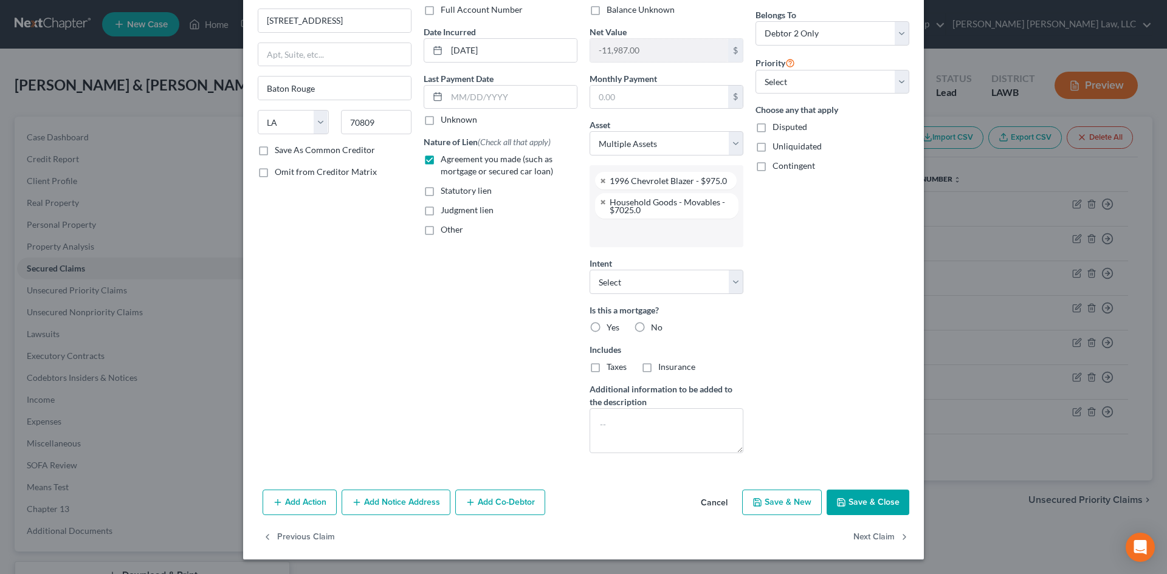
click at [881, 503] on button "Save & Close" at bounding box center [868, 503] width 83 height 26
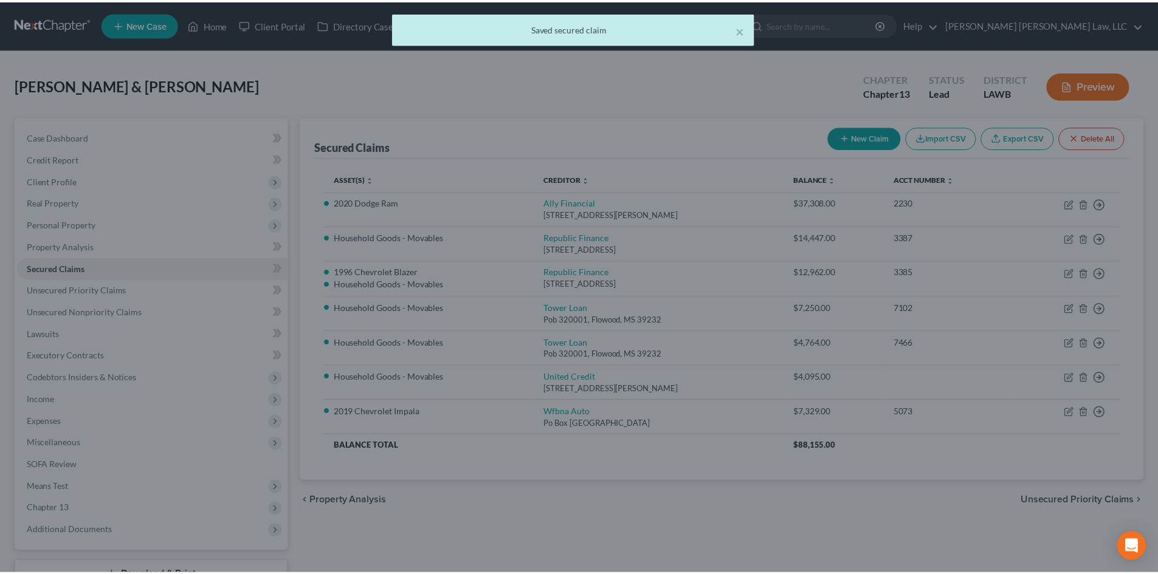
scroll to position [0, 0]
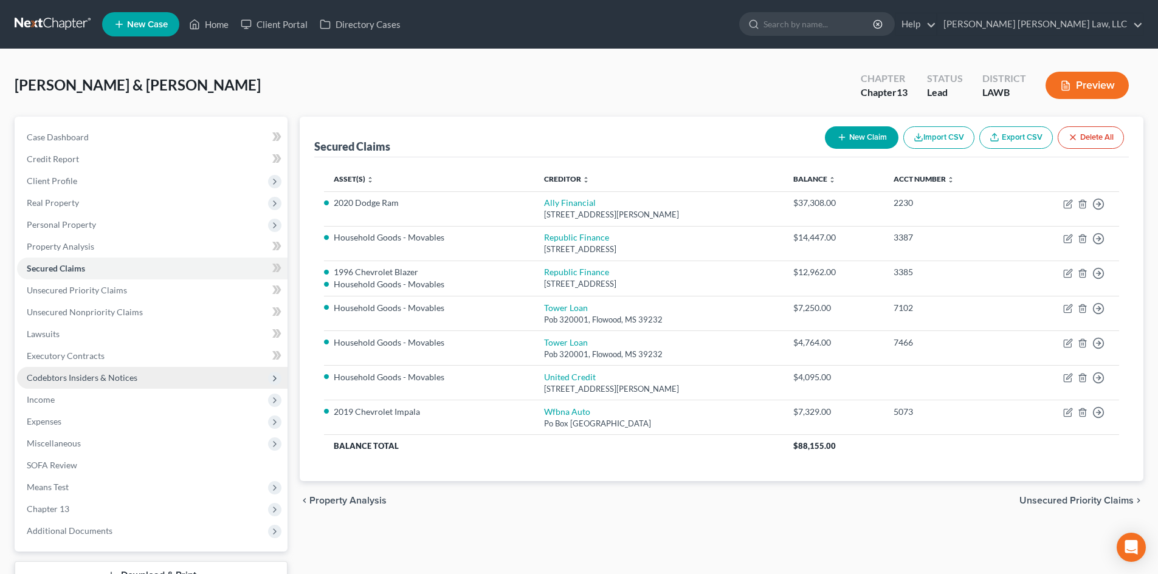
click at [132, 376] on span "Codebtors Insiders & Notices" at bounding box center [82, 378] width 111 height 10
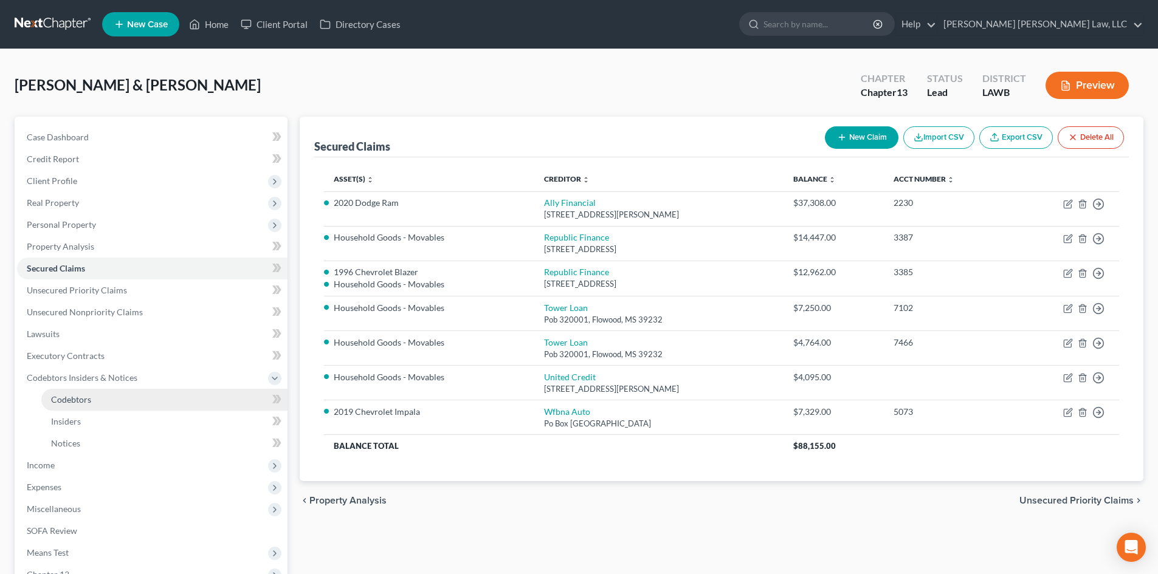
click at [126, 401] on link "Codebtors" at bounding box center [164, 400] width 246 height 22
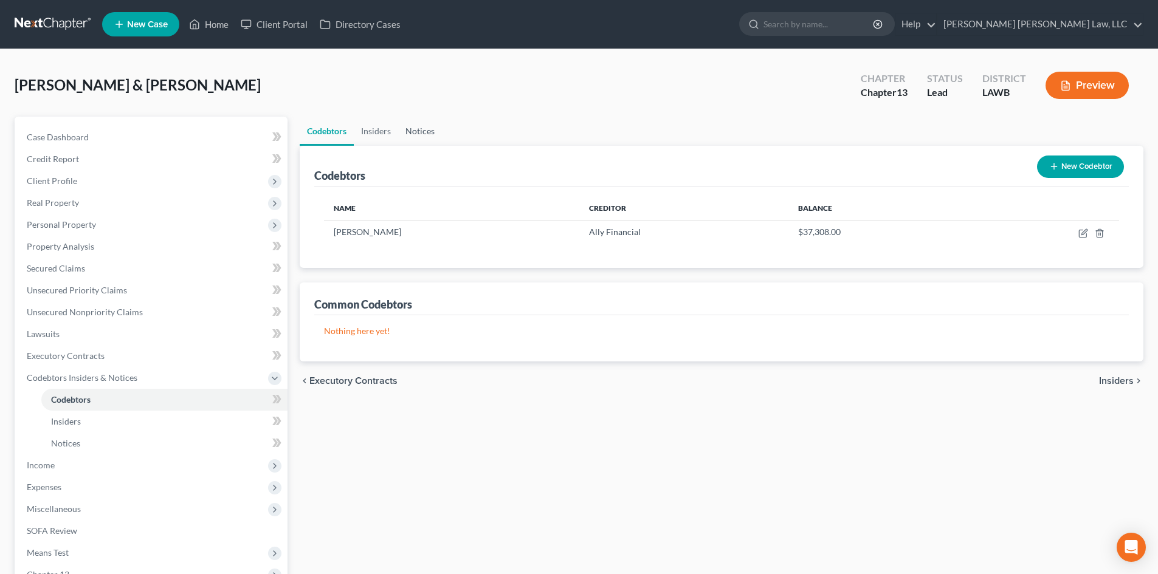
click at [434, 128] on link "Notices" at bounding box center [420, 131] width 44 height 29
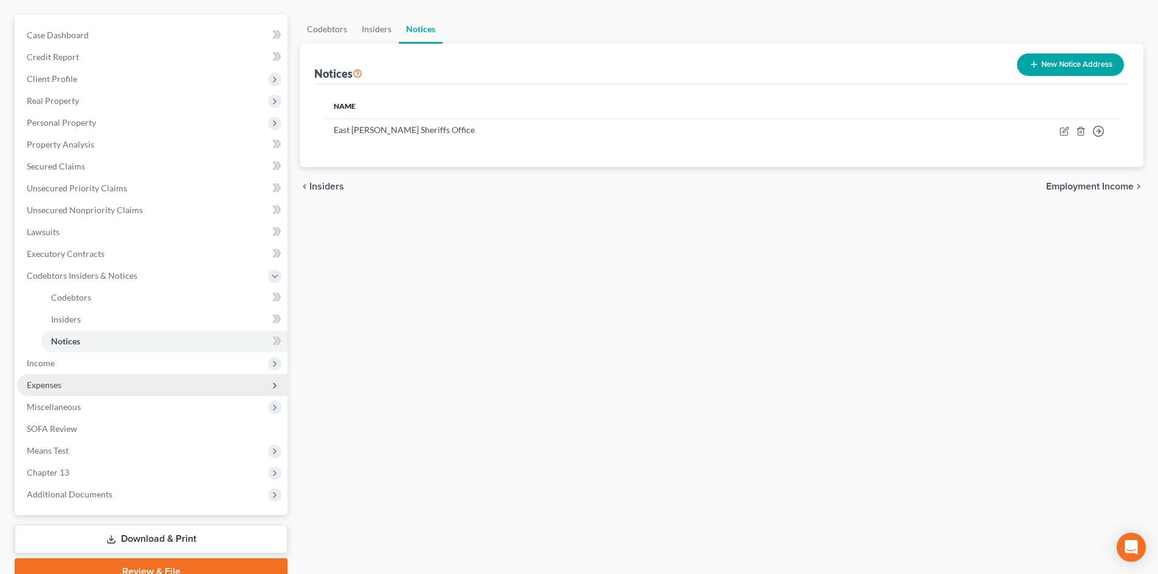
scroll to position [122, 0]
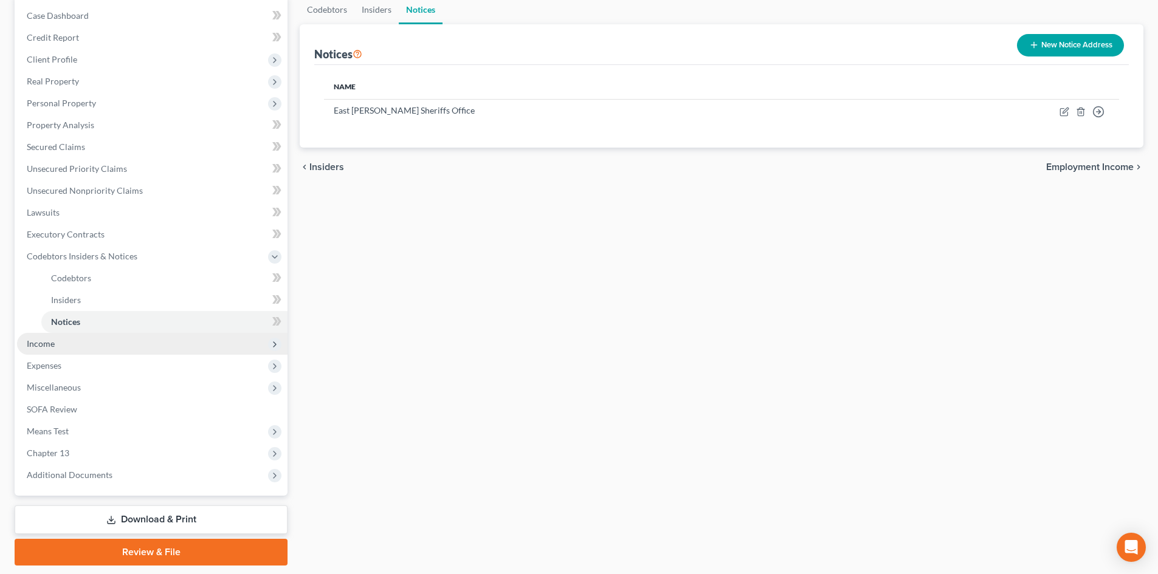
click at [71, 341] on span "Income" at bounding box center [152, 344] width 270 height 22
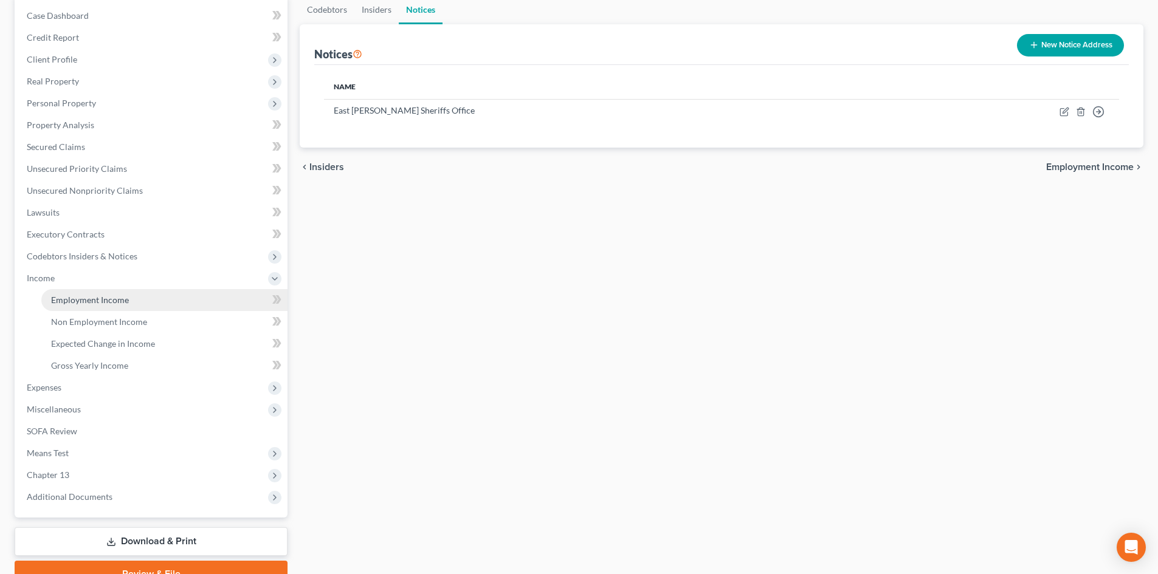
click at [134, 300] on link "Employment Income" at bounding box center [164, 300] width 246 height 22
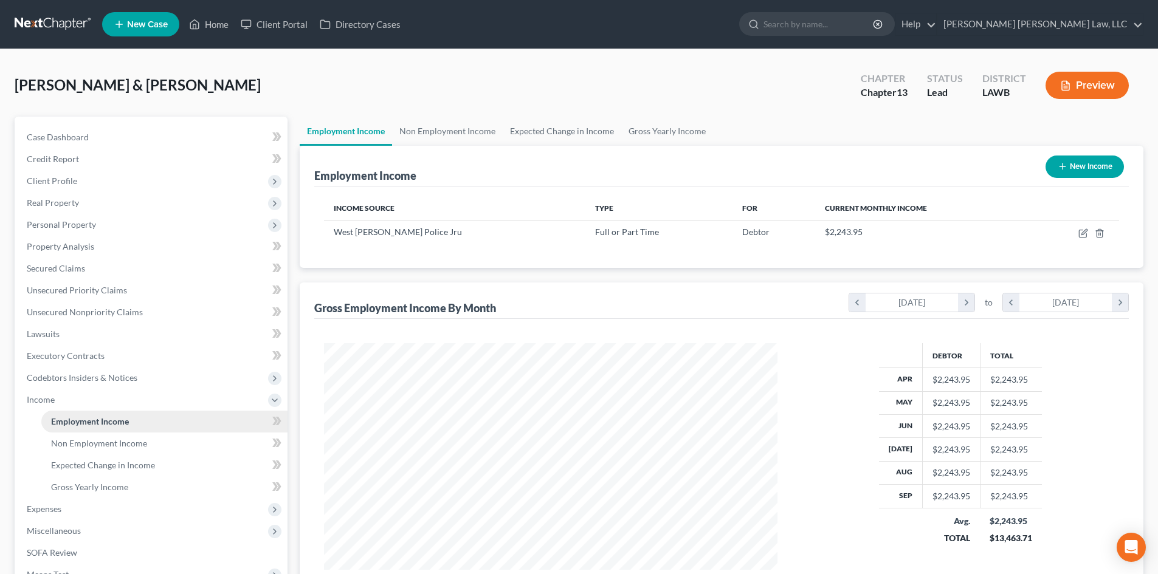
scroll to position [227, 478]
click at [676, 129] on link "Gross Yearly Income" at bounding box center [667, 131] width 92 height 29
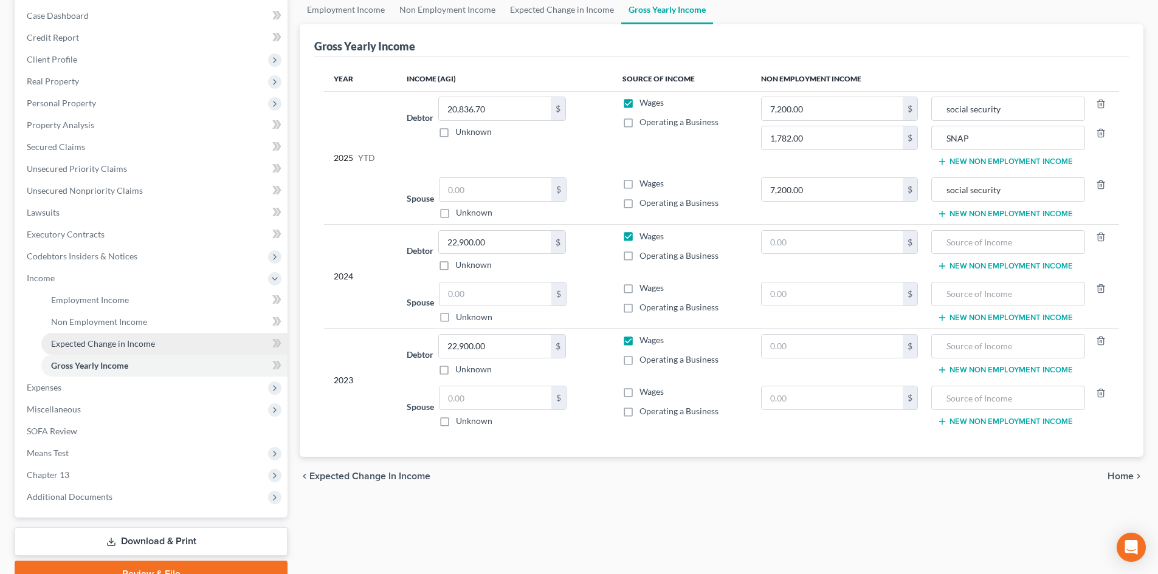
scroll to position [181, 0]
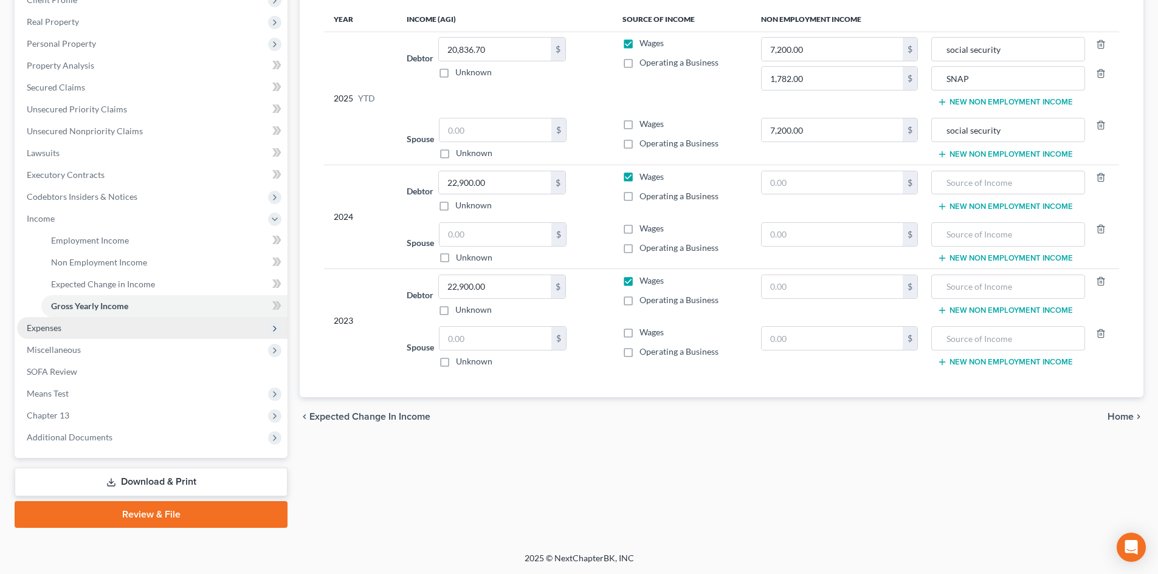
click at [168, 327] on span "Expenses" at bounding box center [152, 328] width 270 height 22
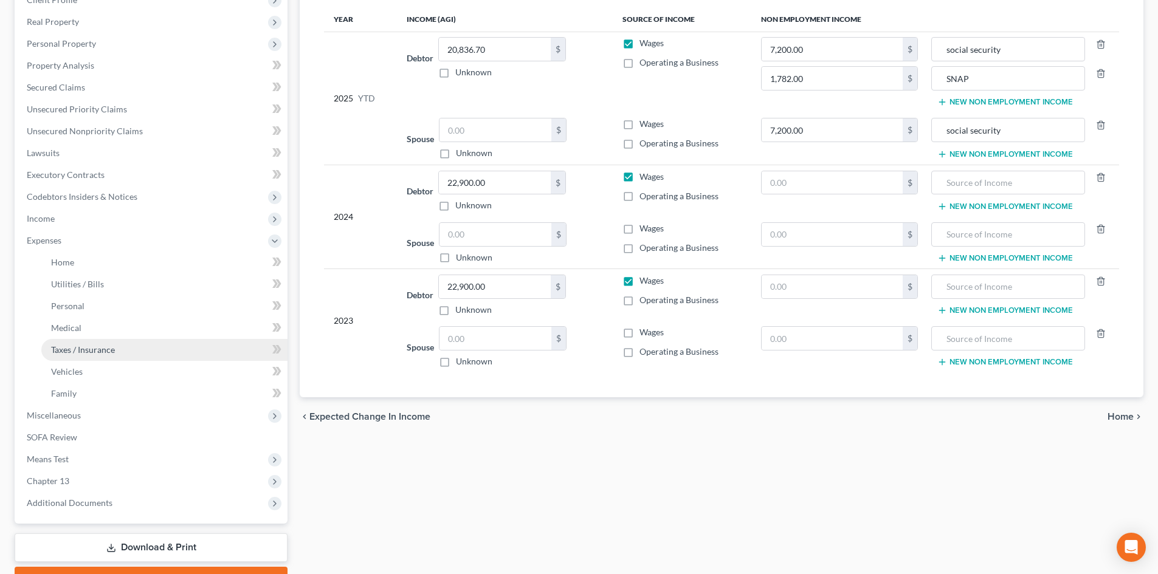
click at [167, 346] on link "Taxes / Insurance" at bounding box center [164, 350] width 246 height 22
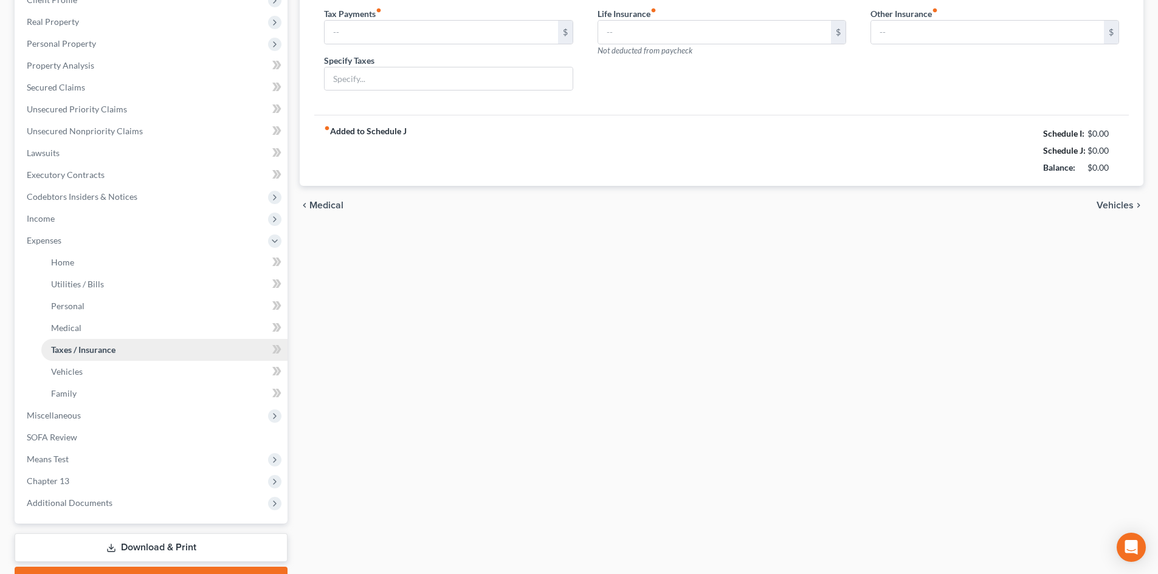
scroll to position [7, 0]
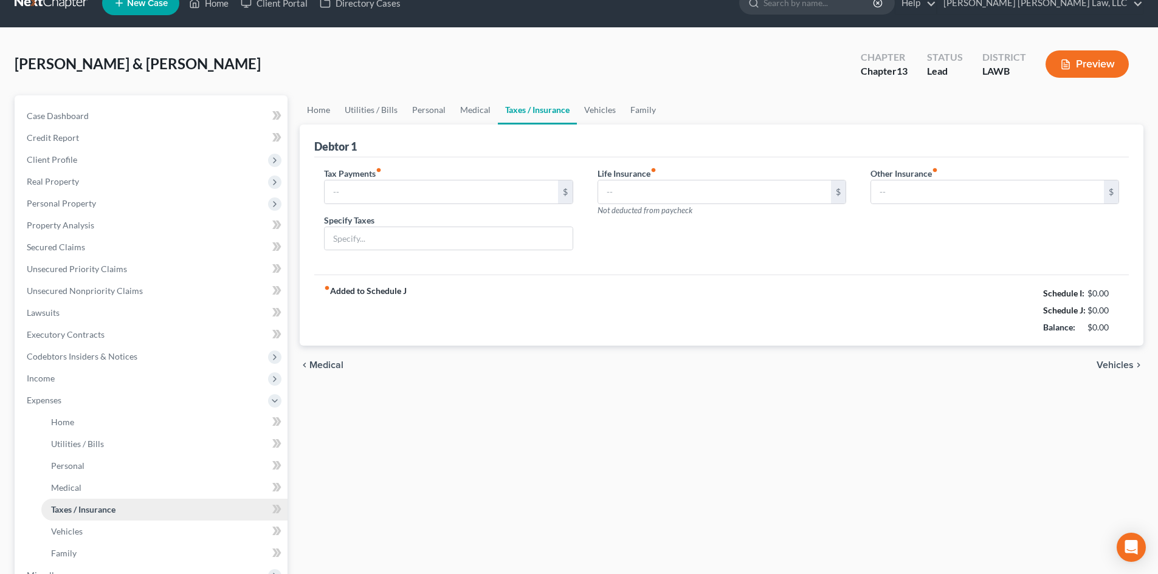
type input "0.00"
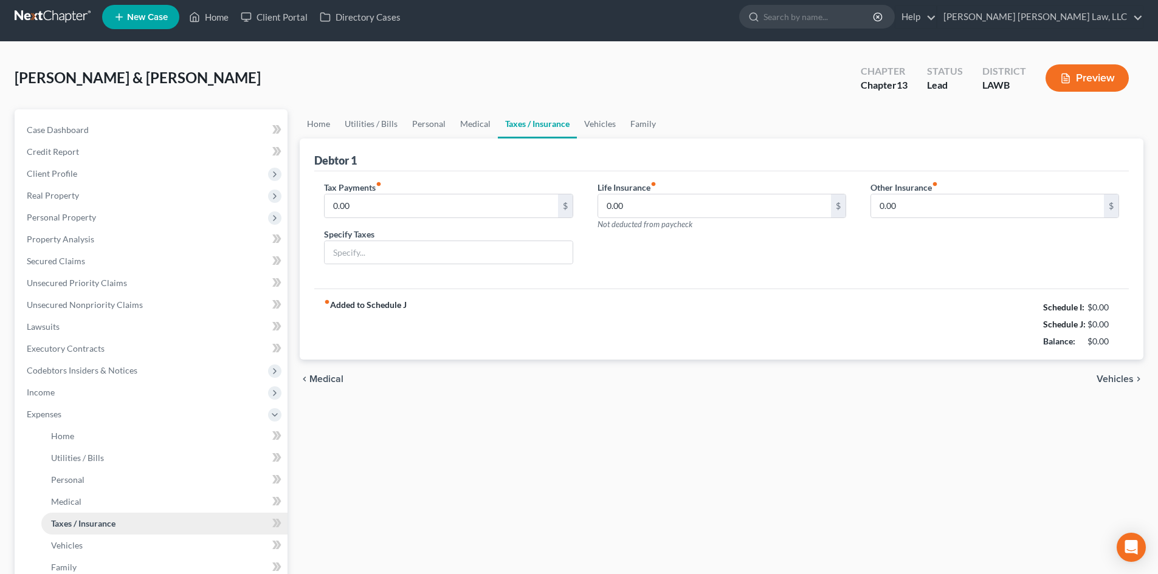
scroll to position [0, 0]
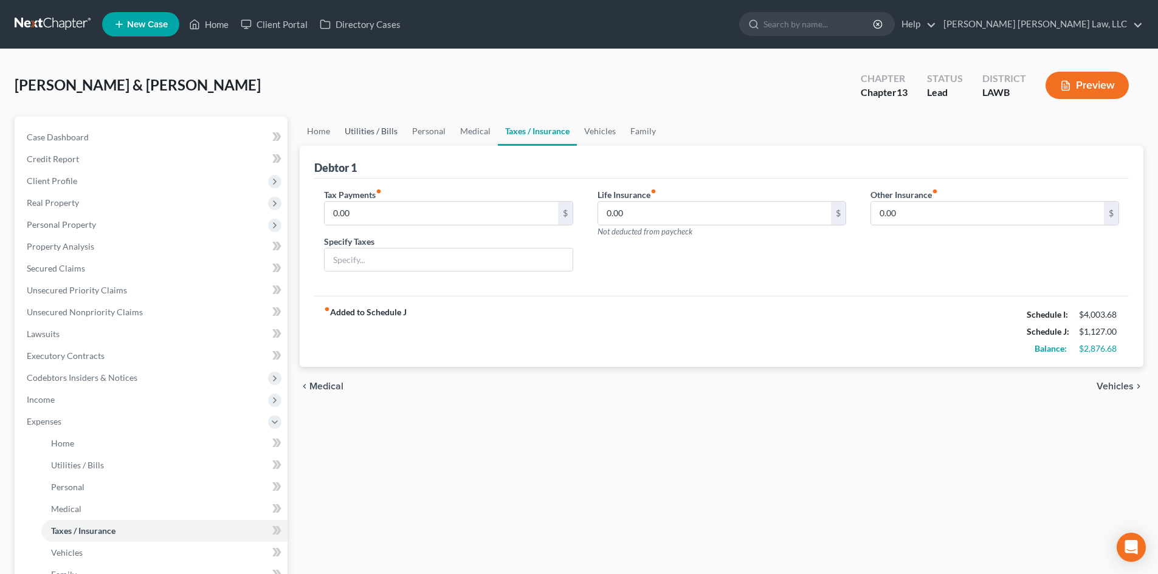
click at [384, 128] on link "Utilities / Bills" at bounding box center [370, 131] width 67 height 29
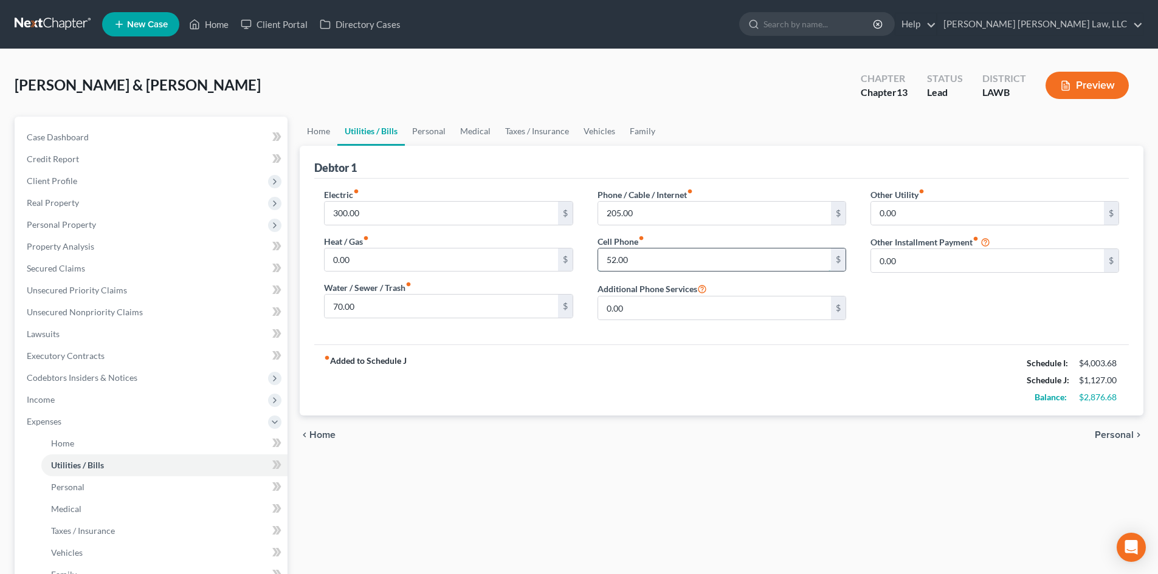
click at [638, 258] on input "52.00" at bounding box center [714, 260] width 233 height 23
type input "100.00"
click at [430, 297] on div "Water / Sewer / Trash fiber_manual_record 70.00 $" at bounding box center [448, 299] width 249 height 37
click at [430, 303] on input "70.00" at bounding box center [441, 306] width 233 height 23
type input "100.00"
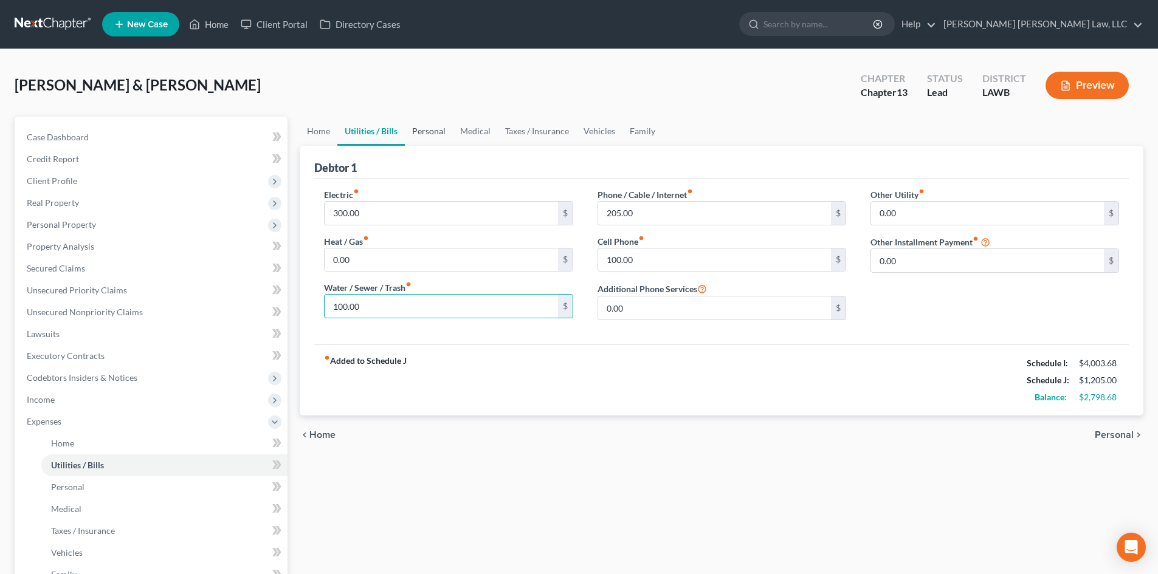
click at [422, 127] on link "Personal" at bounding box center [429, 131] width 48 height 29
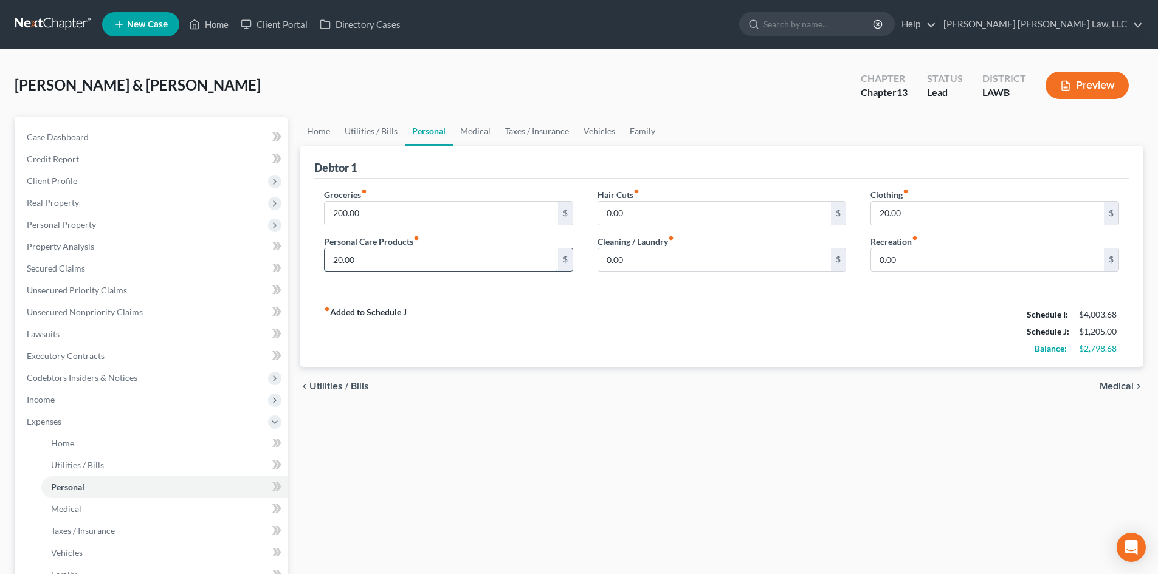
click at [466, 261] on input "20.00" at bounding box center [441, 260] width 233 height 23
type input "1"
click at [923, 264] on input "0.00" at bounding box center [987, 260] width 233 height 23
type input "50.00"
click at [633, 139] on link "Family" at bounding box center [642, 131] width 40 height 29
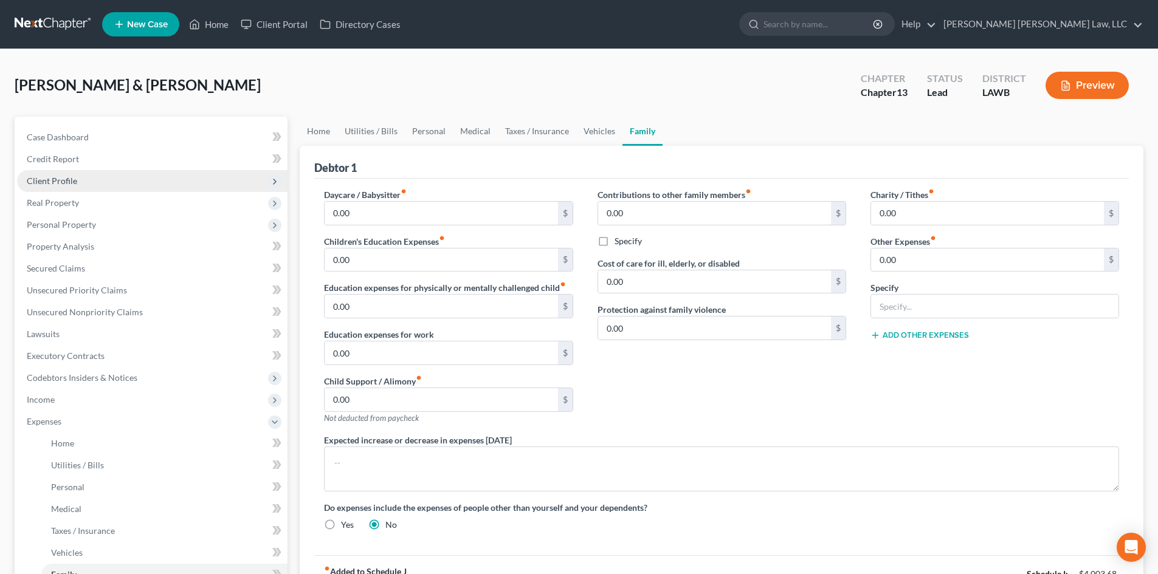
click at [118, 182] on span "Client Profile" at bounding box center [152, 181] width 270 height 22
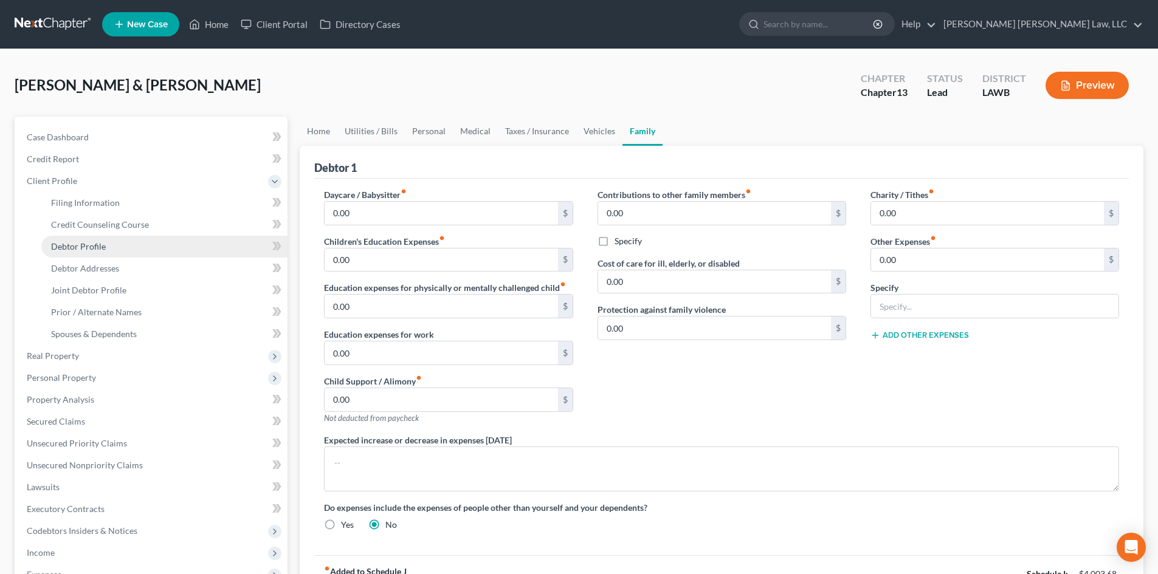
click at [144, 244] on link "Debtor Profile" at bounding box center [164, 247] width 246 height 22
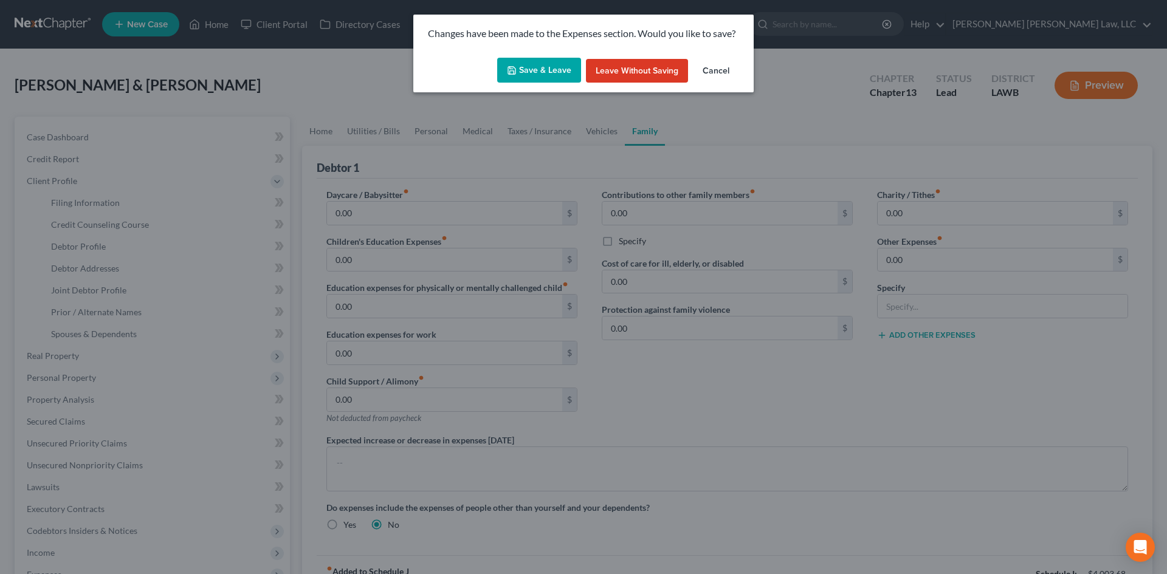
click at [542, 57] on div "Save & Leave Leave without Saving Cancel" at bounding box center [583, 73] width 340 height 40
click at [545, 61] on button "Save & Leave" at bounding box center [539, 71] width 84 height 26
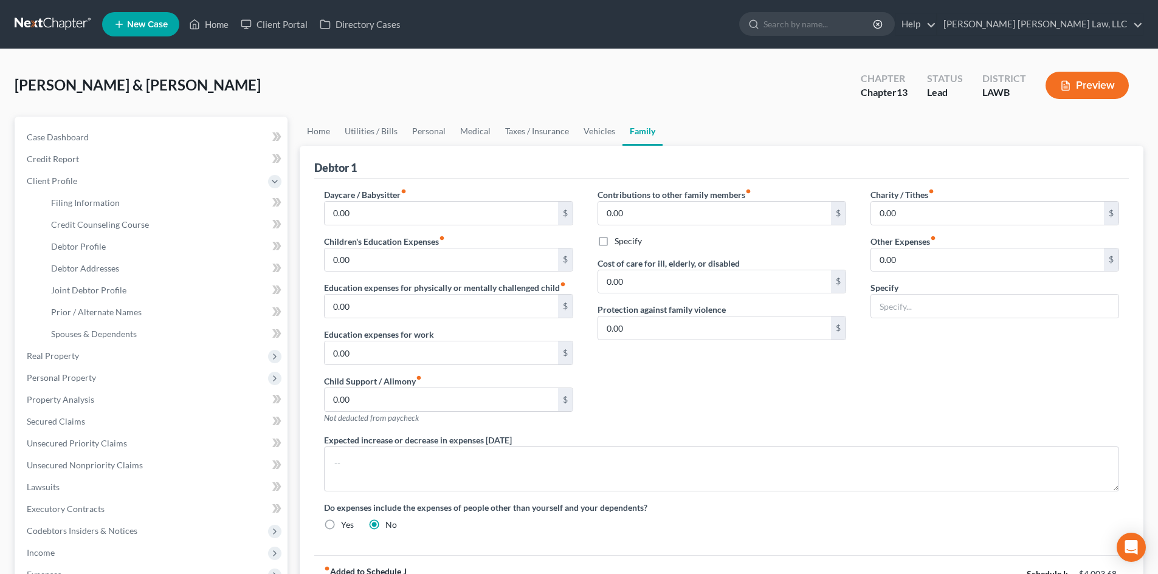
select select "1"
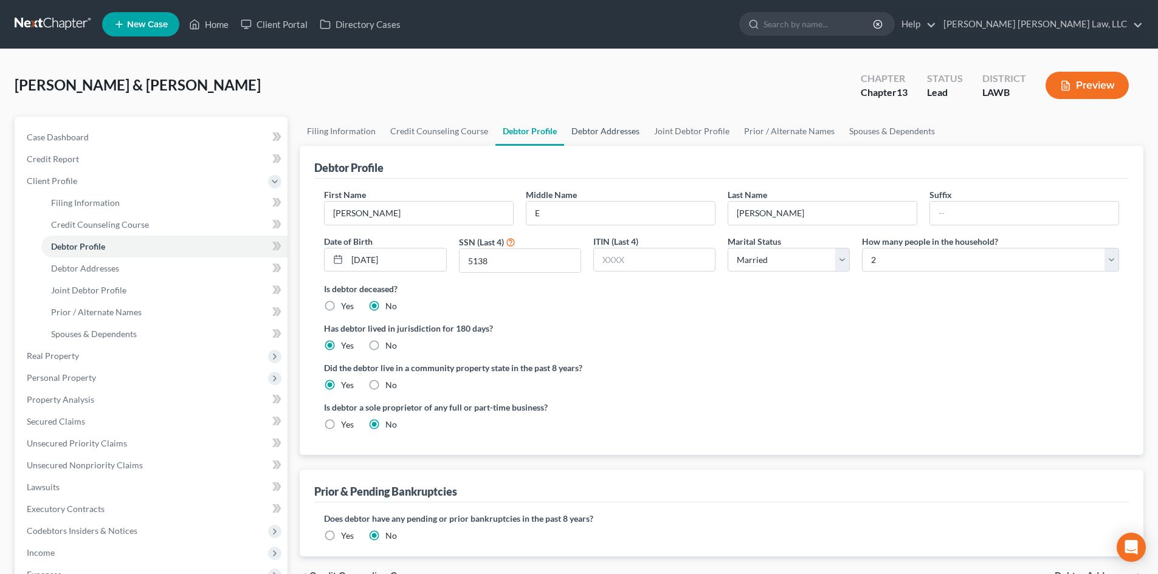
click at [599, 133] on link "Debtor Addresses" at bounding box center [605, 131] width 83 height 29
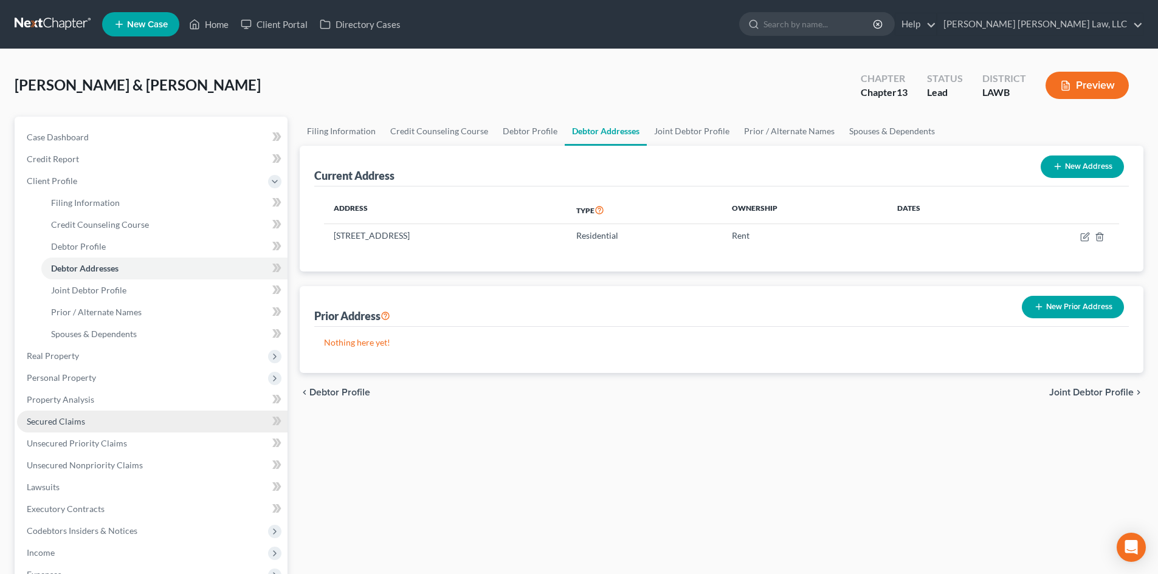
click at [88, 411] on link "Secured Claims" at bounding box center [152, 422] width 270 height 22
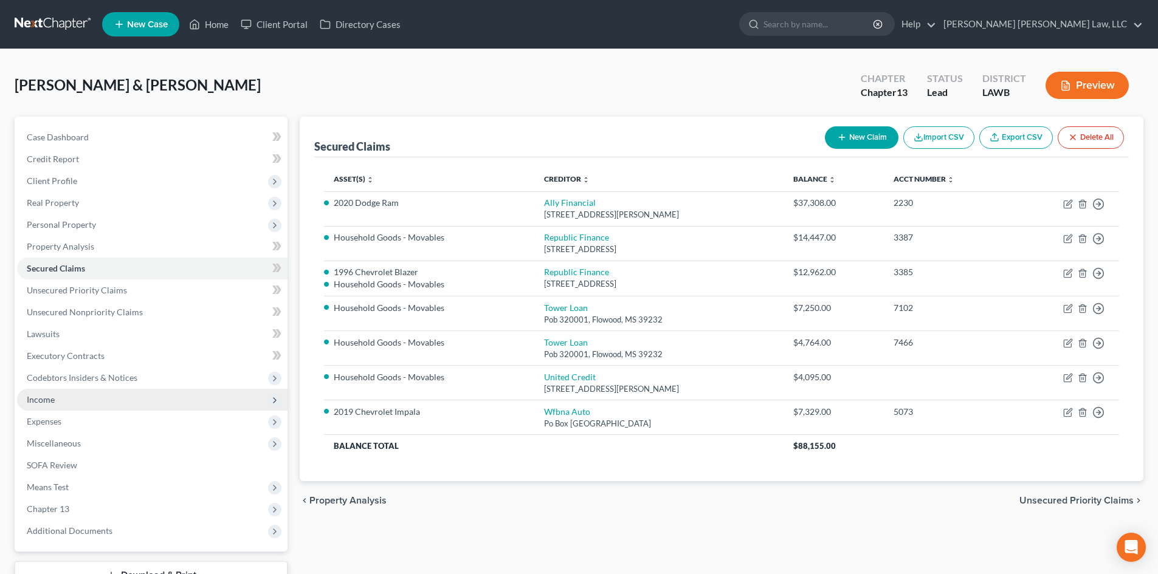
click at [97, 401] on span "Income" at bounding box center [152, 400] width 270 height 22
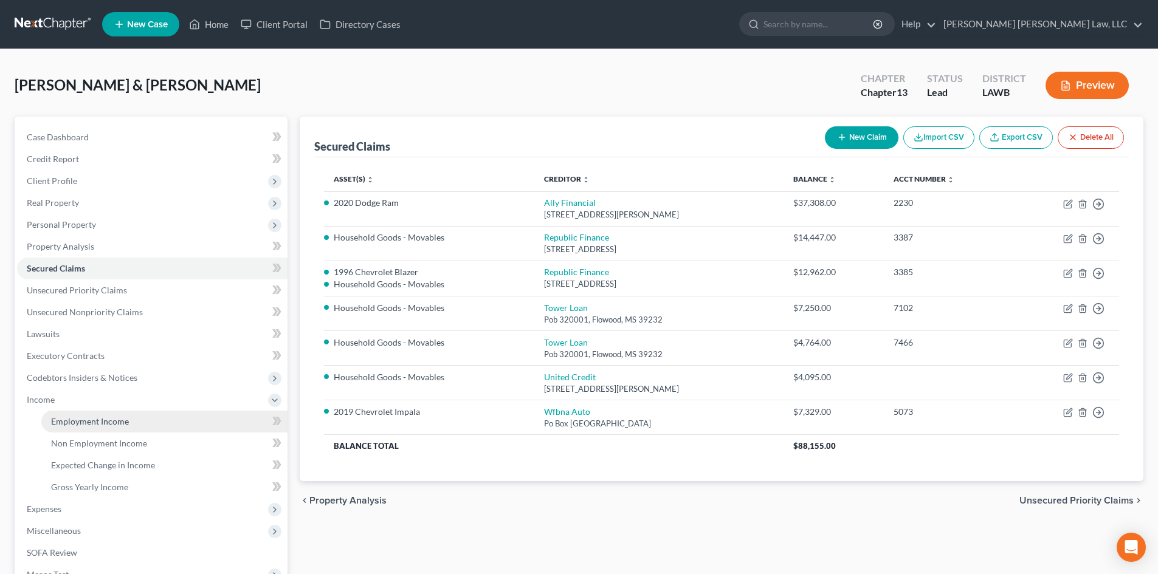
click at [92, 414] on link "Employment Income" at bounding box center [164, 422] width 246 height 22
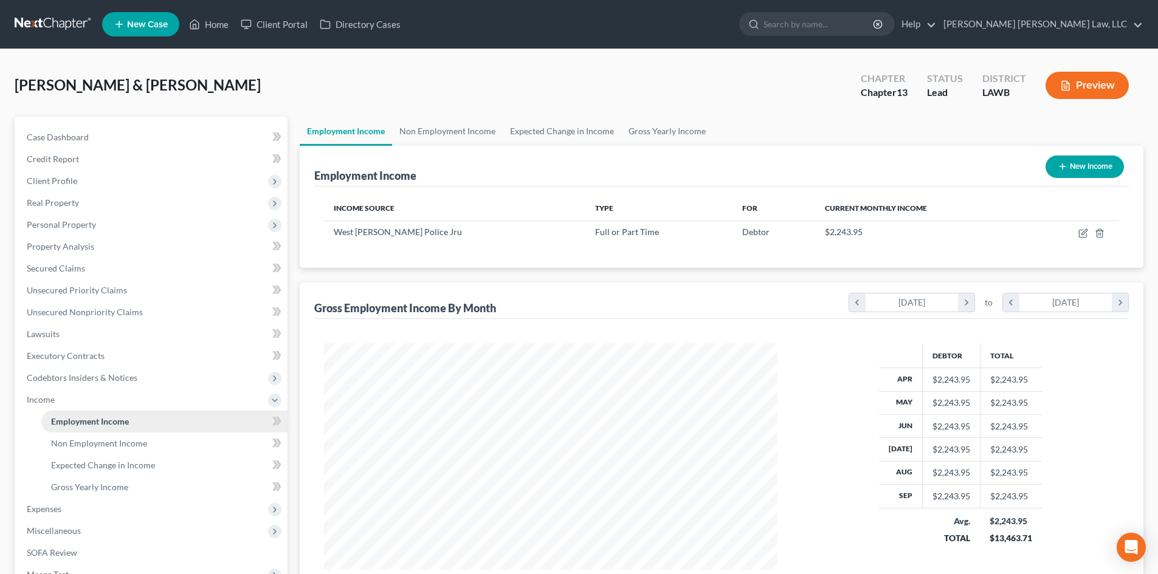
scroll to position [227, 478]
click at [209, 22] on link "Home" at bounding box center [209, 24] width 52 height 22
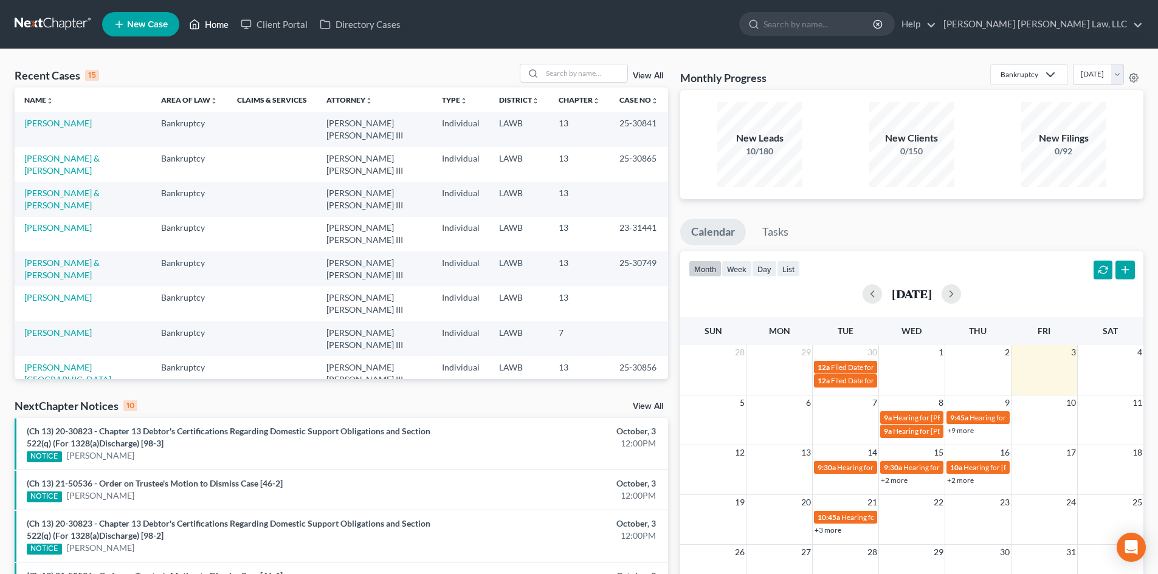
scroll to position [61, 0]
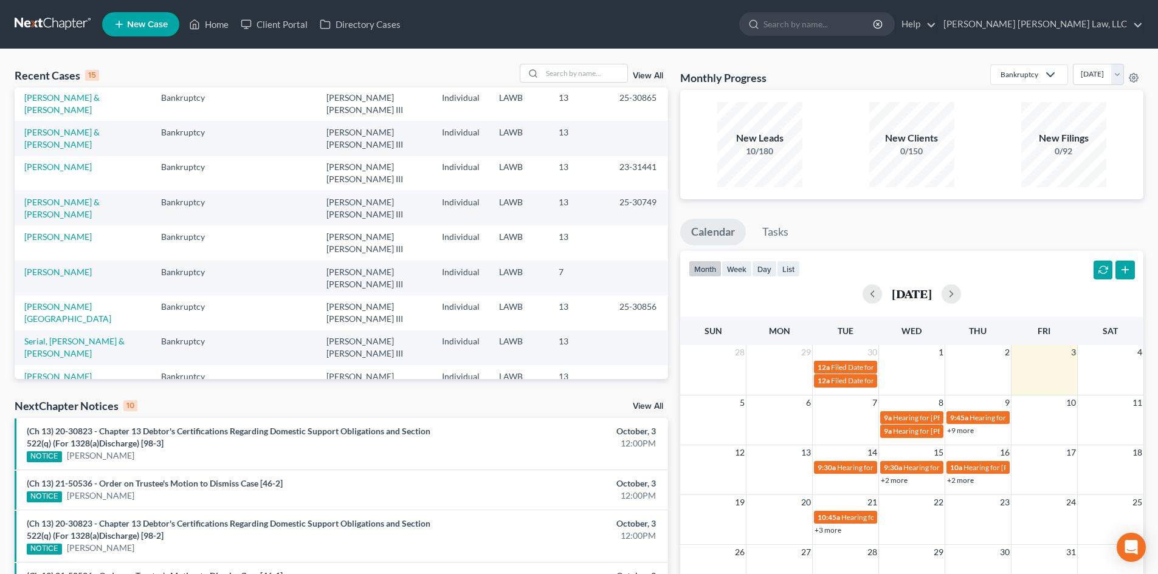
drag, startPoint x: 53, startPoint y: 270, endPoint x: 67, endPoint y: 263, distance: 16.6
click at [53, 371] on link "[PERSON_NAME]" at bounding box center [57, 376] width 67 height 10
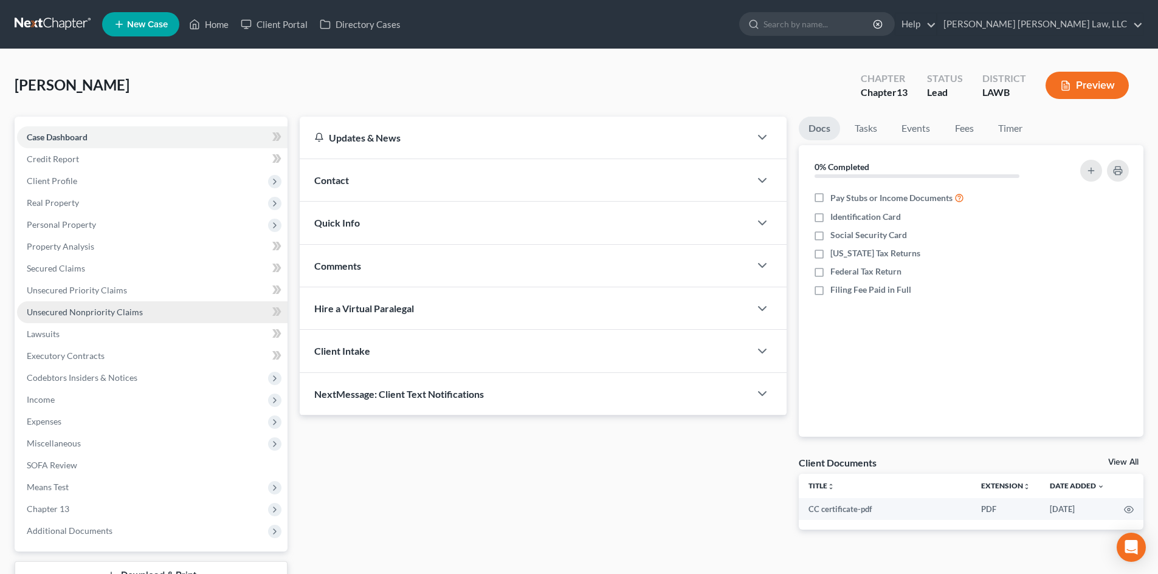
click at [125, 315] on span "Unsecured Nonpriority Claims" at bounding box center [85, 312] width 116 height 10
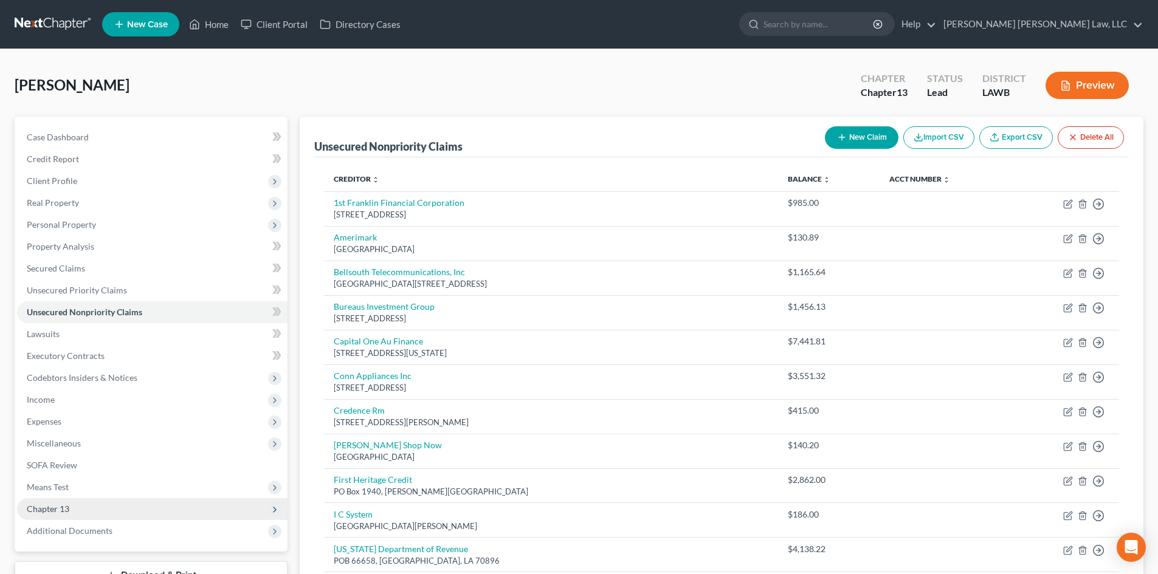
scroll to position [243, 0]
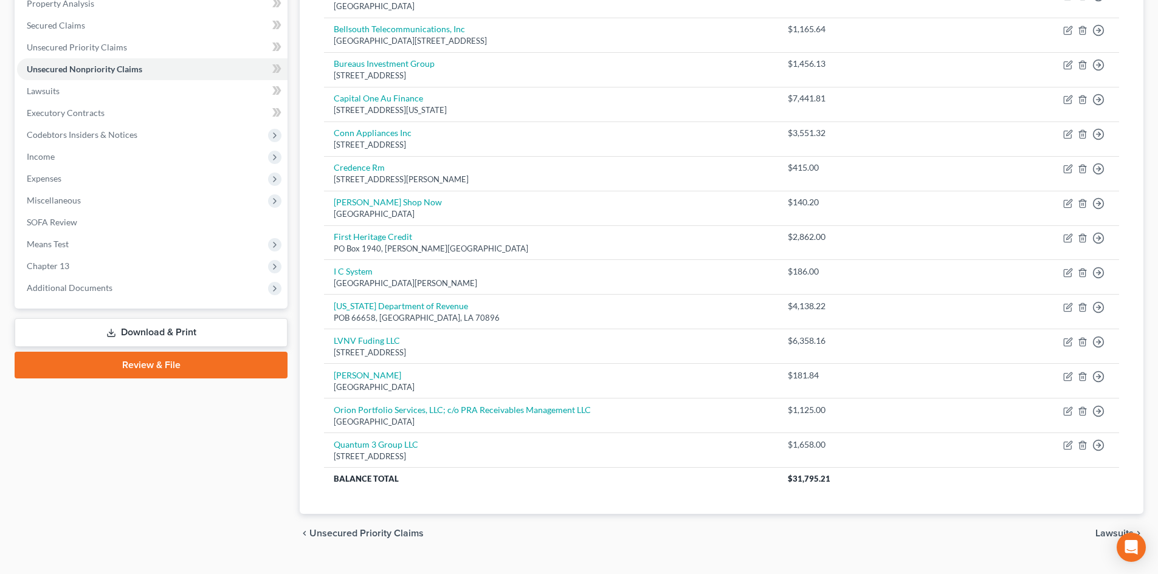
click at [177, 365] on link "Review & File" at bounding box center [151, 365] width 273 height 27
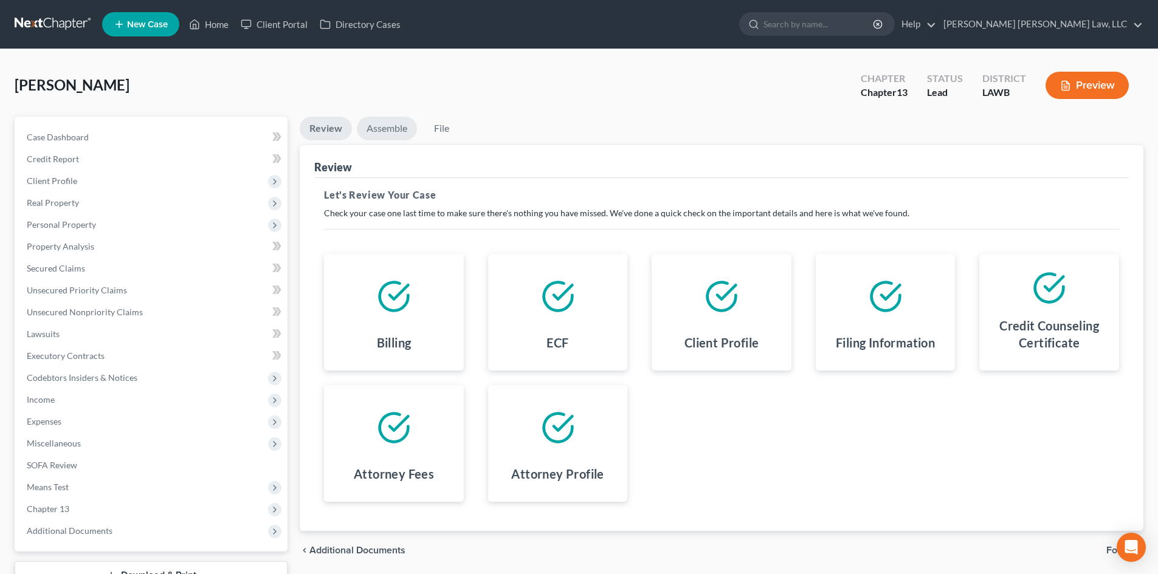
click at [380, 128] on link "Assemble" at bounding box center [387, 129] width 60 height 24
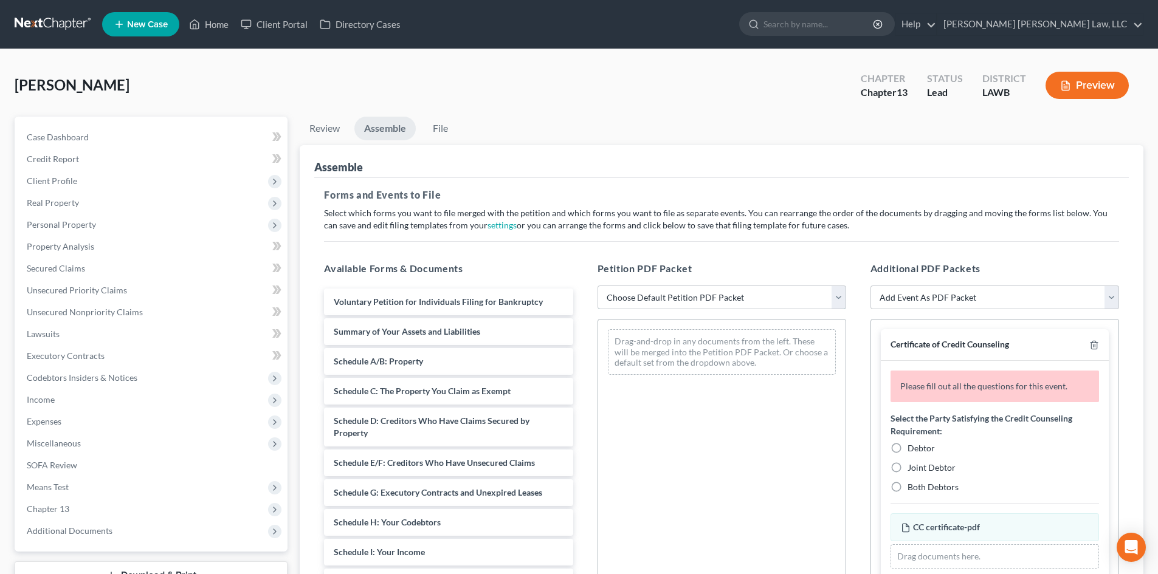
drag, startPoint x: 774, startPoint y: 292, endPoint x: 743, endPoint y: 308, distance: 34.5
click at [774, 292] on select "Choose Default Petition PDF Packet Complete Bankruptcy Petition (all forms and …" at bounding box center [721, 298] width 249 height 24
select select "0"
click at [597, 286] on select "Choose Default Petition PDF Packet Complete Bankruptcy Petition (all forms and …" at bounding box center [721, 298] width 249 height 24
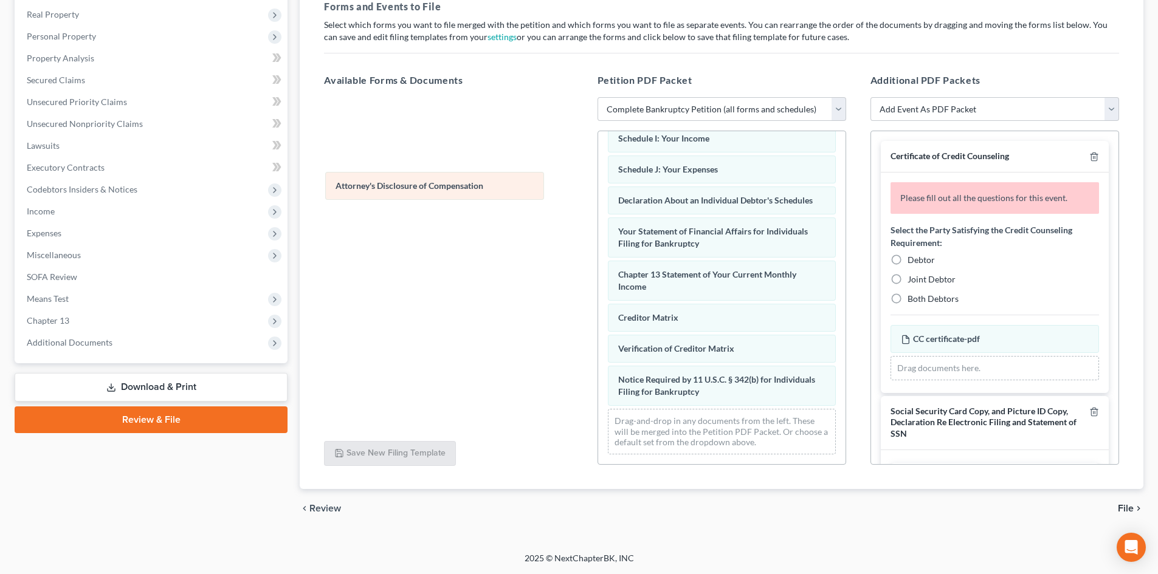
scroll to position [313, 0]
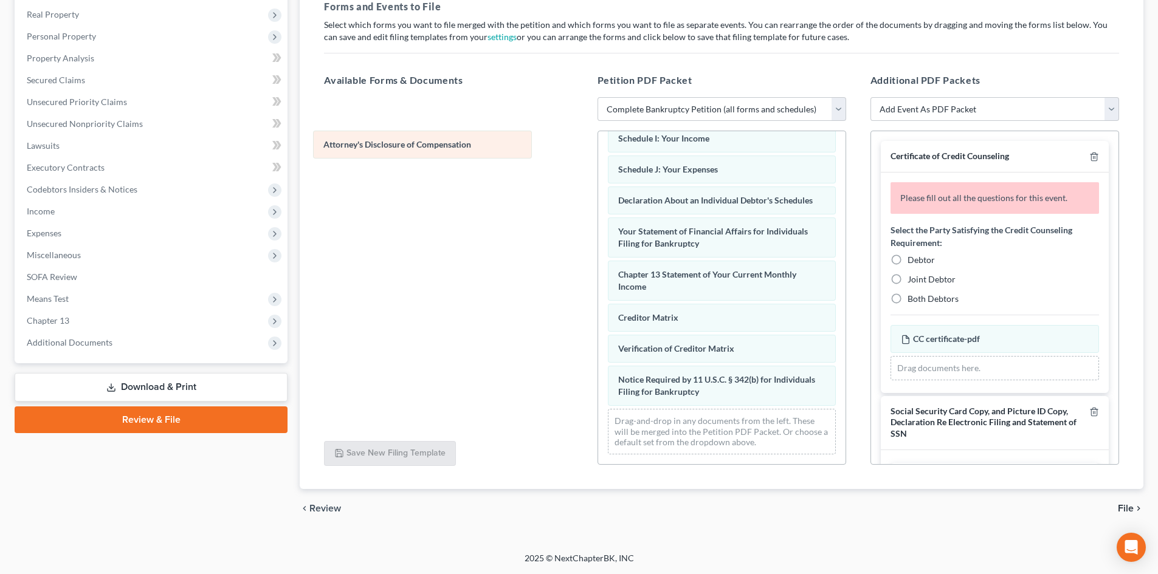
drag, startPoint x: 794, startPoint y: 388, endPoint x: 500, endPoint y: 140, distance: 384.8
click at [598, 140] on div "Attorney's Disclosure of Compensation Voluntary Petition for Individuals Filing…" at bounding box center [721, 147] width 247 height 634
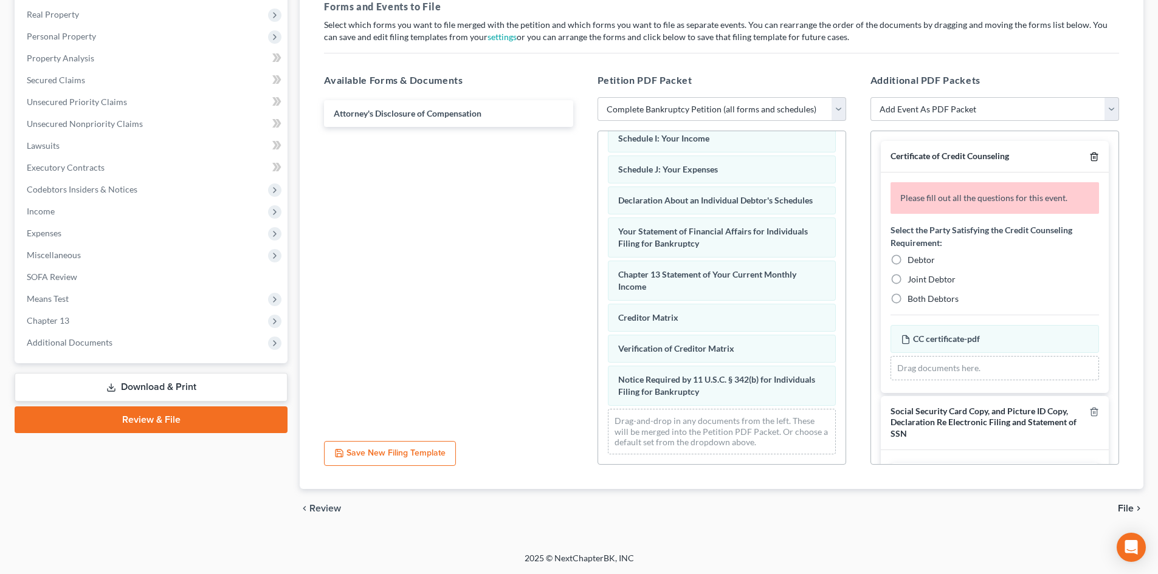
click at [1093, 157] on line "button" at bounding box center [1093, 158] width 0 height 2
click at [1093, 411] on line "button" at bounding box center [1093, 412] width 0 height 2
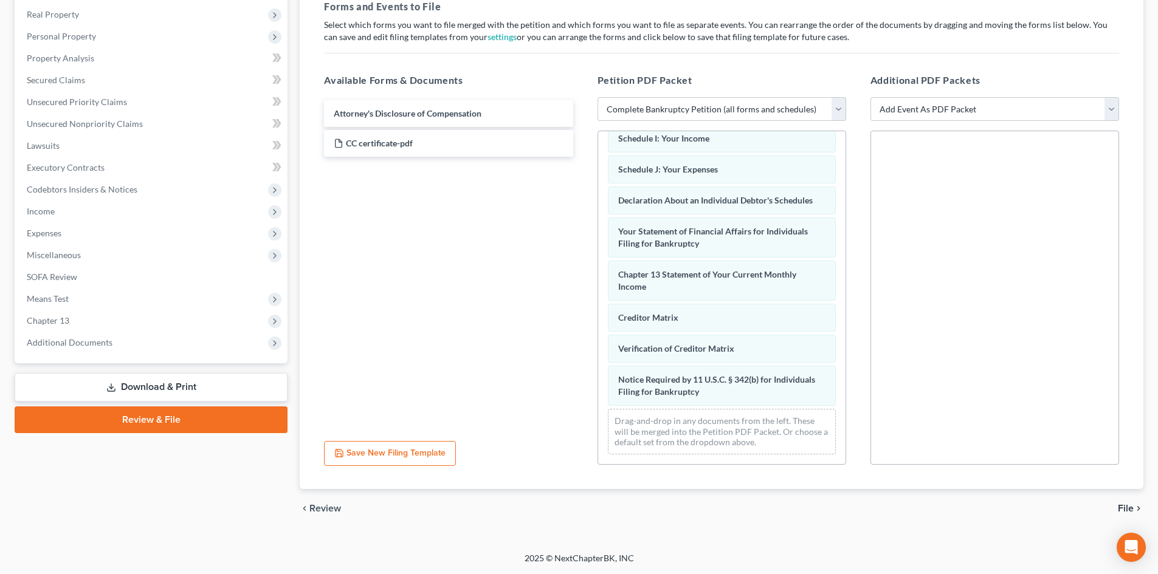
click at [1131, 510] on span "File" at bounding box center [1126, 509] width 16 height 10
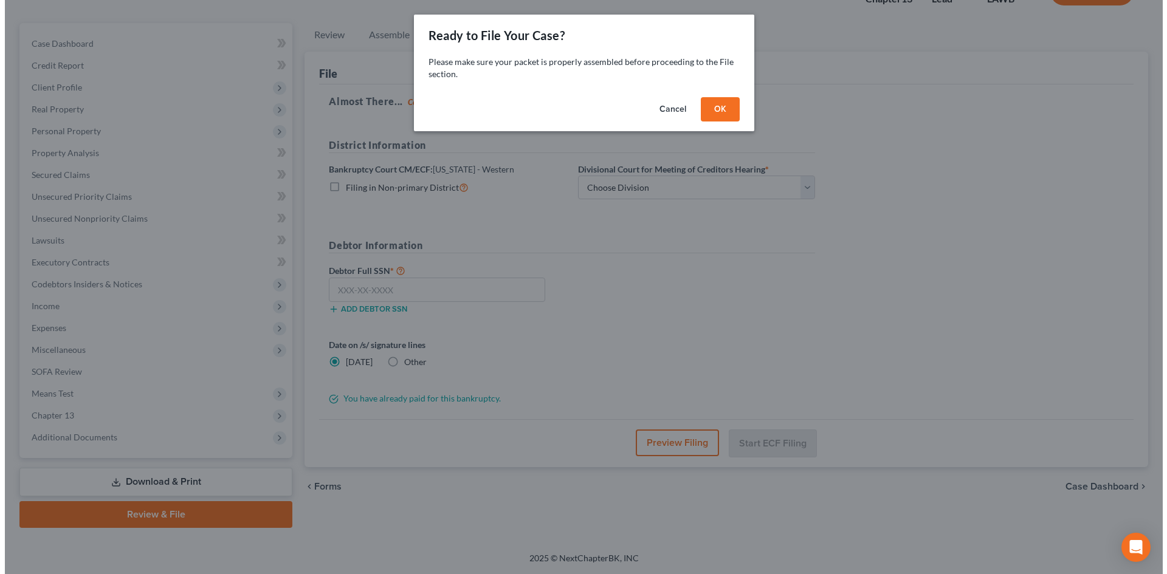
scroll to position [94, 0]
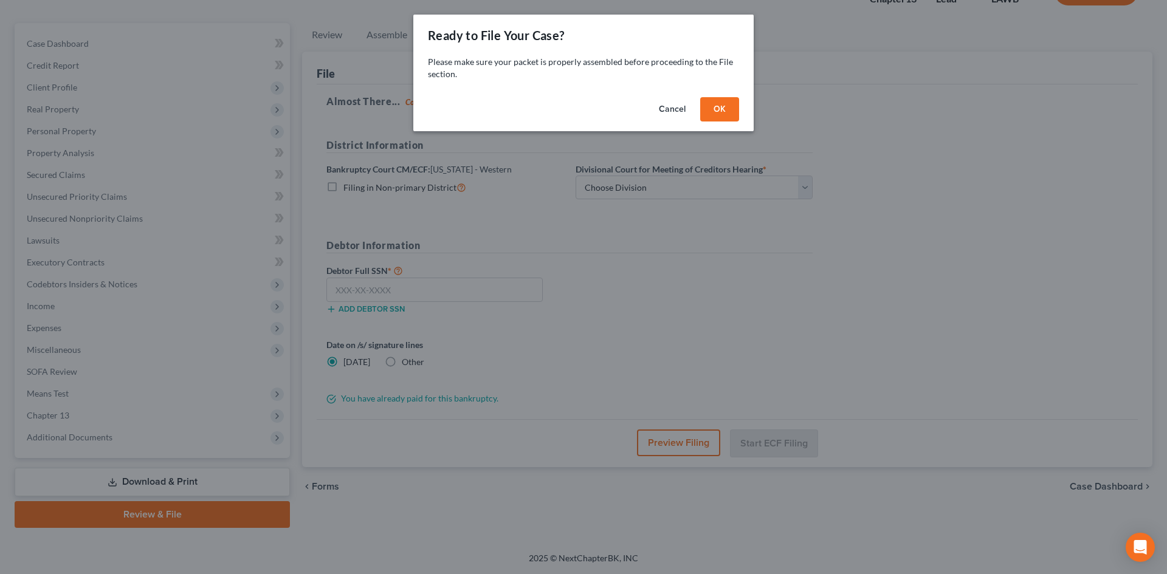
click at [712, 101] on button "OK" at bounding box center [719, 109] width 39 height 24
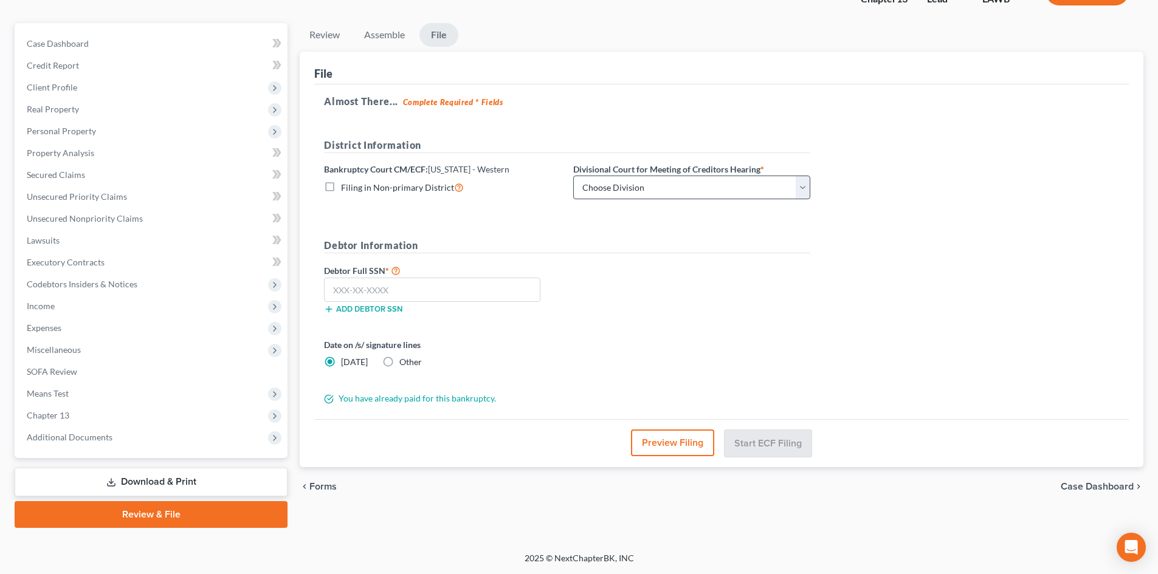
click at [436, 190] on span "Filing in Non-primary District" at bounding box center [397, 187] width 113 height 10
click at [354, 188] on input "Filing in Non-primary District" at bounding box center [350, 185] width 8 height 8
checkbox input "true"
click at [635, 180] on select "Choose Division Alexandria Lafayette-Opelousas Lake Charles Monroe Shreveport" at bounding box center [691, 188] width 237 height 24
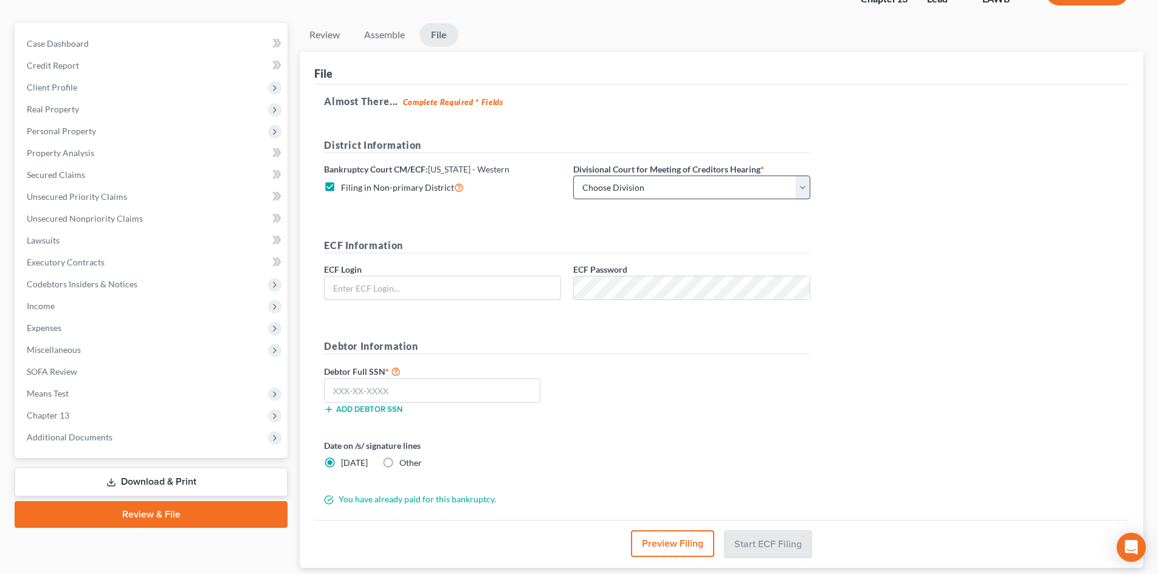
type input "[EMAIL_ADDRESS][DOMAIN_NAME]"
select select "3"
click at [573, 176] on select "Choose Division Alexandria Lafayette-Opelousas Lake Charles Monroe Shreveport" at bounding box center [691, 188] width 237 height 24
click at [500, 291] on input "[EMAIL_ADDRESS][DOMAIN_NAME]" at bounding box center [443, 288] width 236 height 23
type input "eoyoung3p"
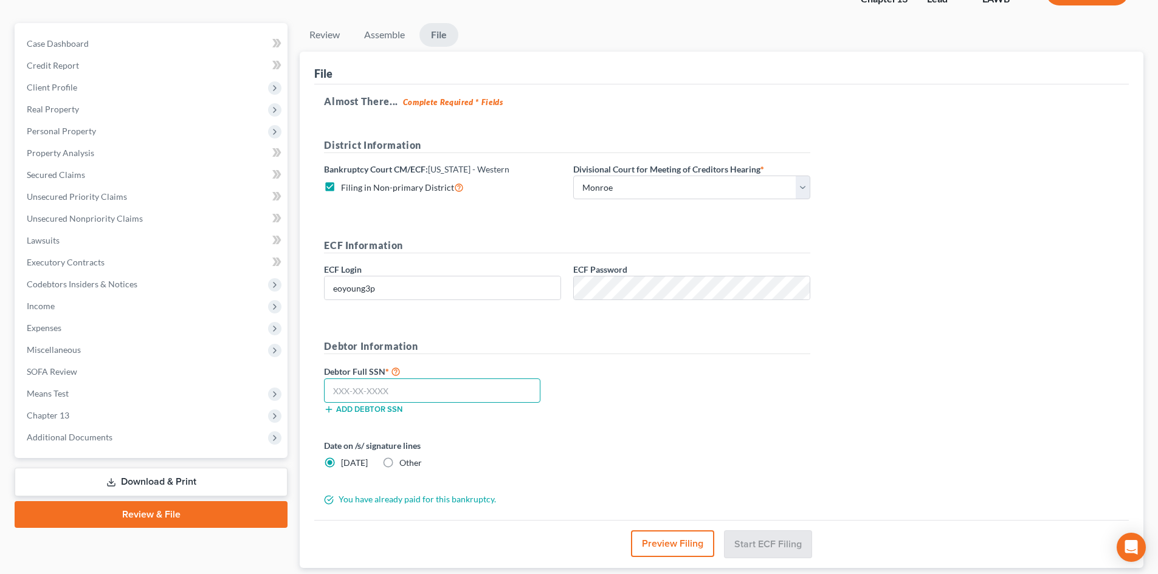
click at [529, 397] on input "text" at bounding box center [432, 391] width 216 height 24
click at [498, 395] on input "text" at bounding box center [432, 391] width 216 height 24
type input "434-88-7440"
click at [653, 536] on button "Preview Filing" at bounding box center [672, 544] width 83 height 27
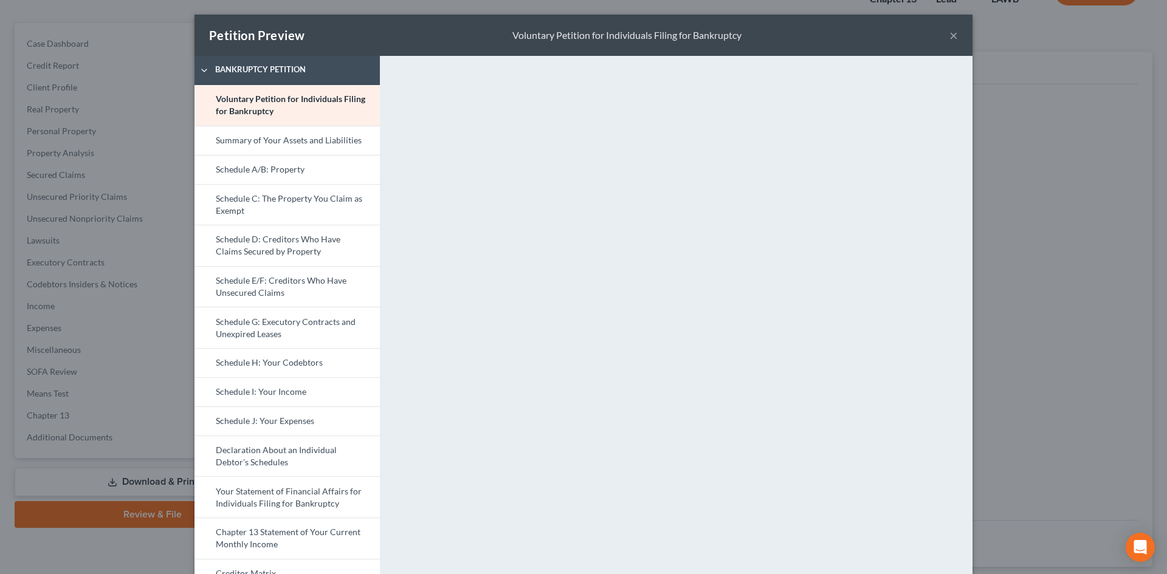
drag, startPoint x: 285, startPoint y: 167, endPoint x: 624, endPoint y: 298, distance: 363.7
click at [285, 167] on link "Schedule A/B: Property" at bounding box center [286, 169] width 185 height 29
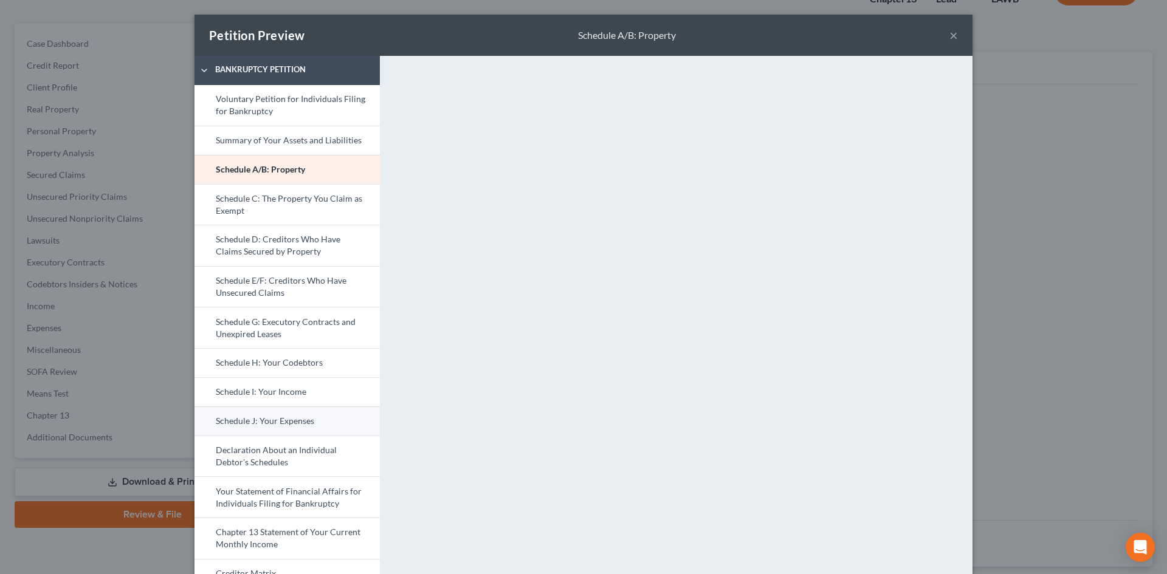
click at [306, 419] on link "Schedule J: Your Expenses" at bounding box center [286, 421] width 185 height 29
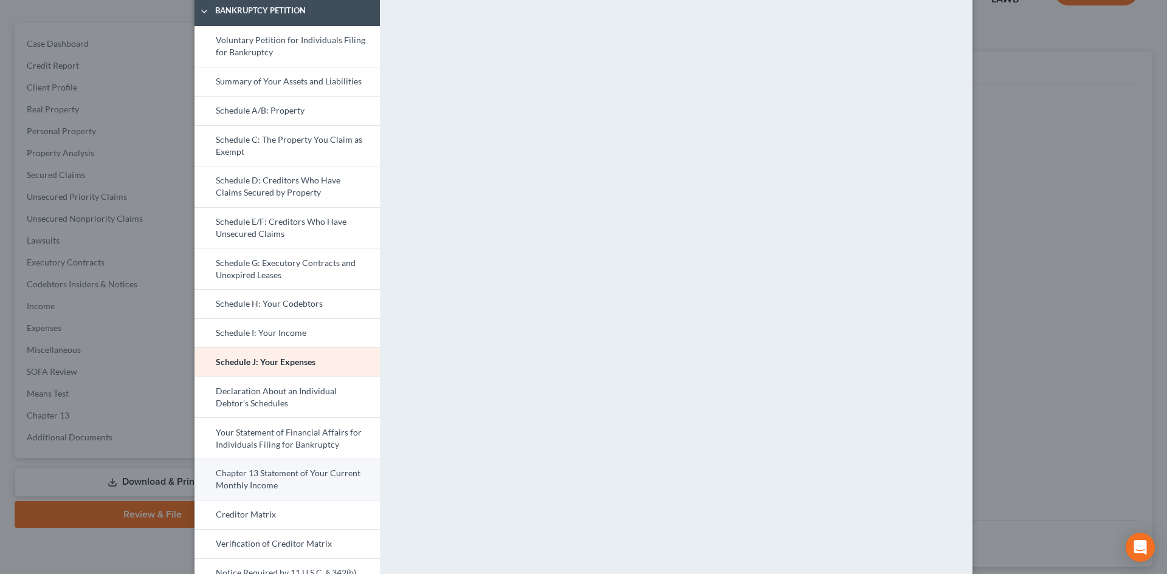
scroll to position [122, 0]
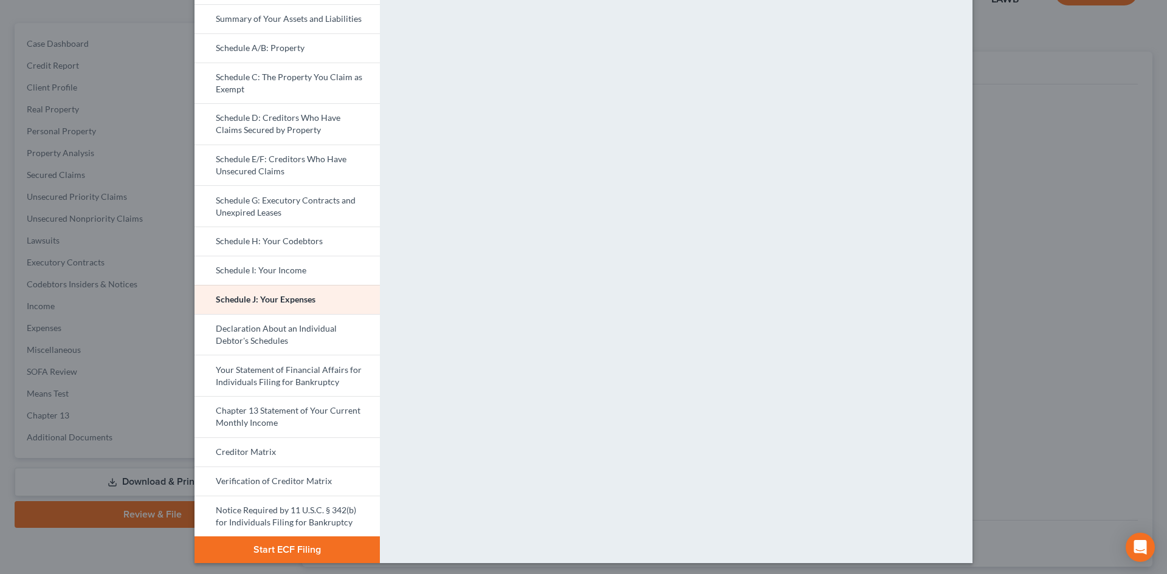
click at [325, 449] on link "Creditor Matrix" at bounding box center [286, 452] width 185 height 29
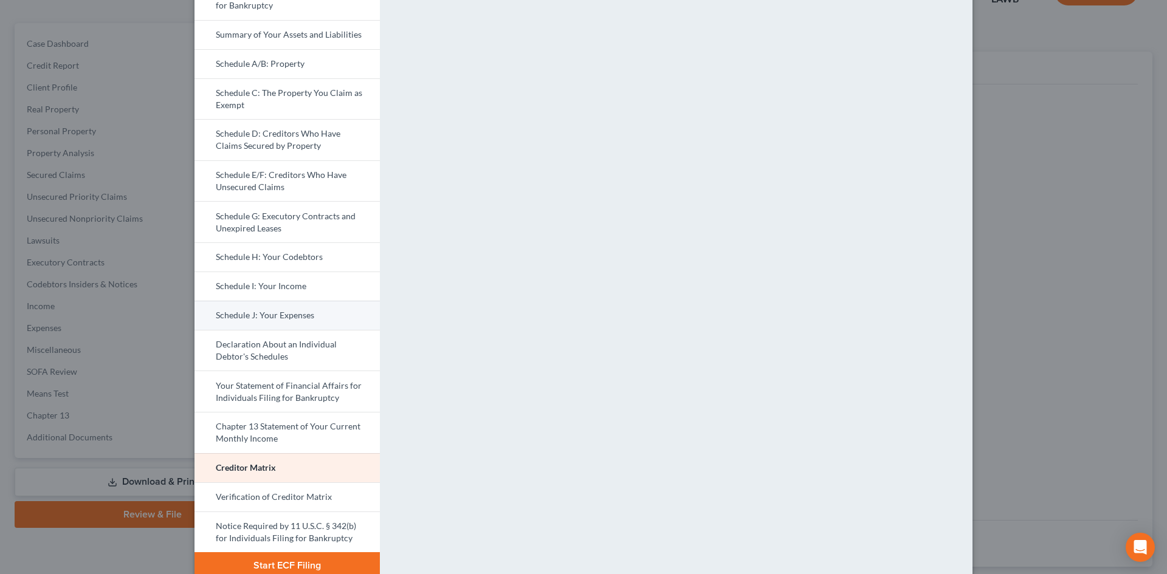
scroll to position [125, 0]
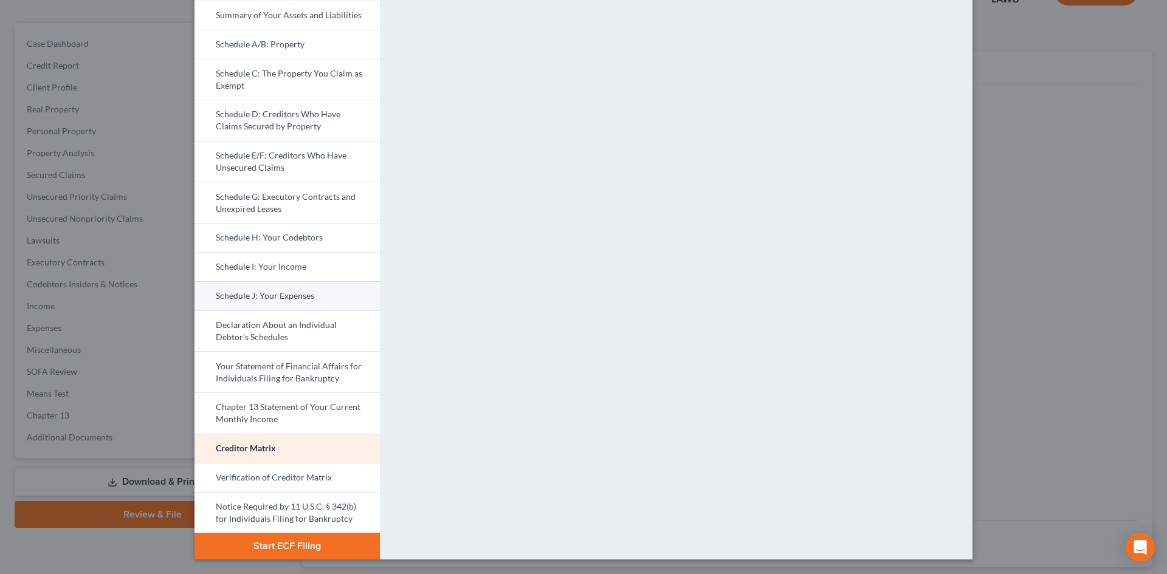
click at [323, 293] on link "Schedule J: Your Expenses" at bounding box center [286, 295] width 185 height 29
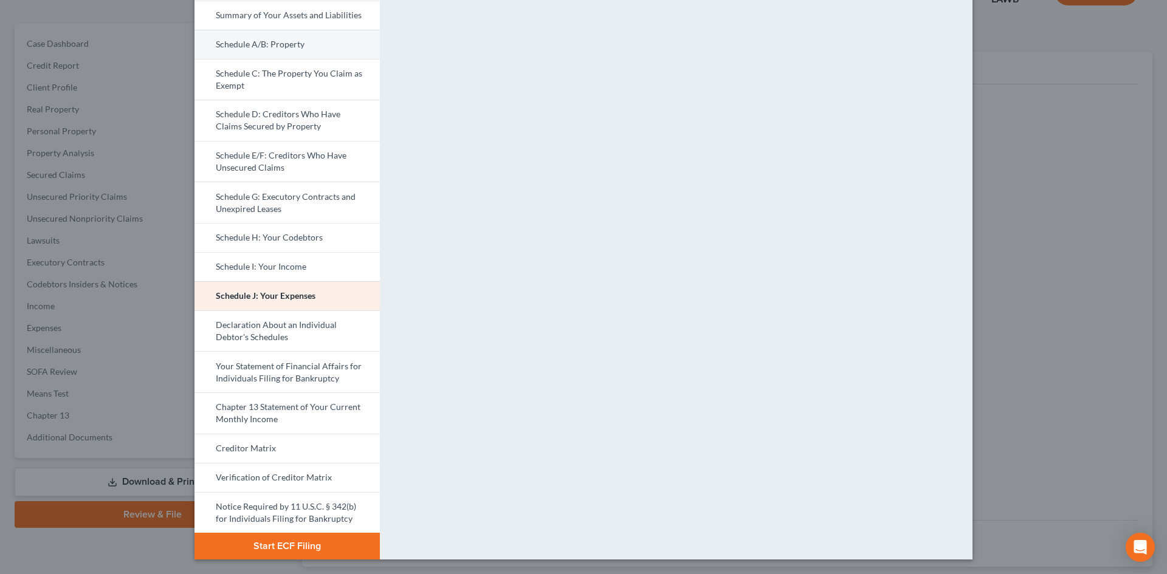
click at [329, 48] on link "Schedule A/B: Property" at bounding box center [286, 44] width 185 height 29
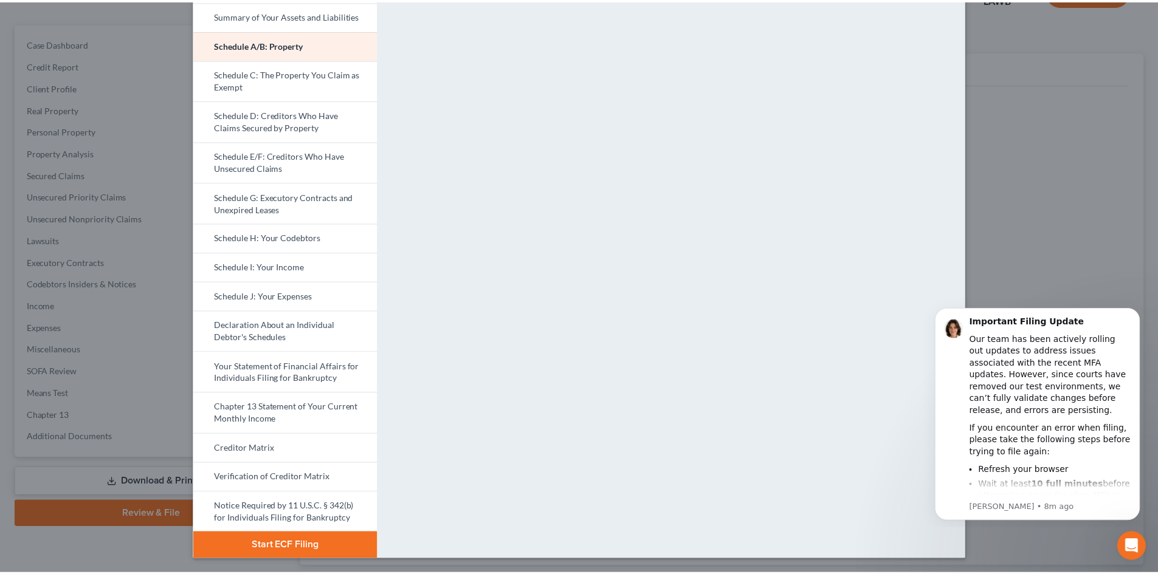
scroll to position [0, 0]
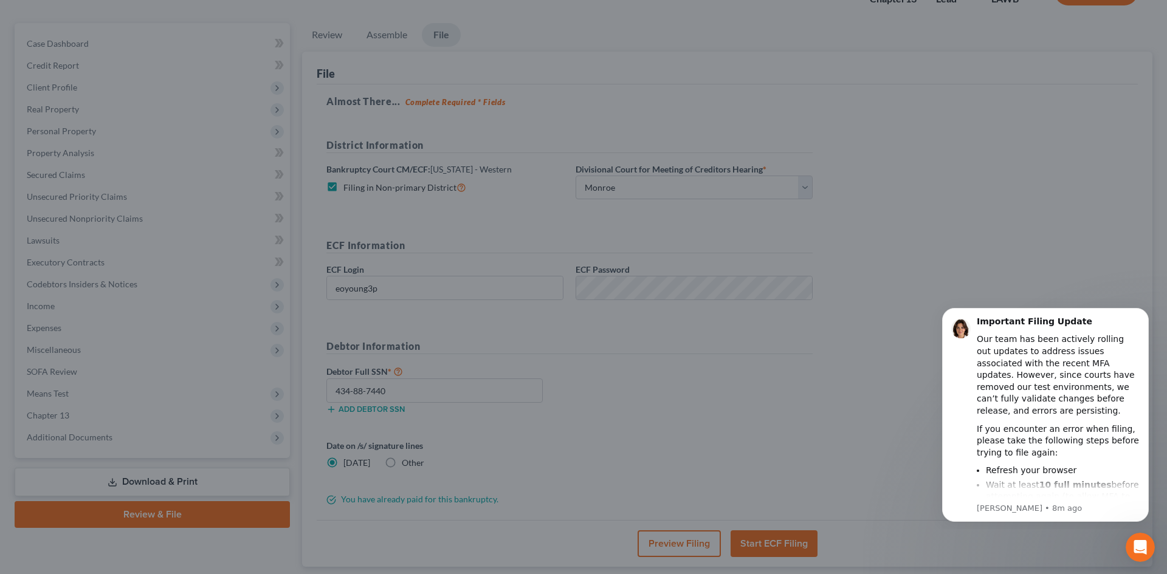
click at [1023, 188] on div "Petition Preview Schedule A/B: Property × Bankruptcy Petition Voluntary Petitio…" at bounding box center [583, 287] width 1167 height 574
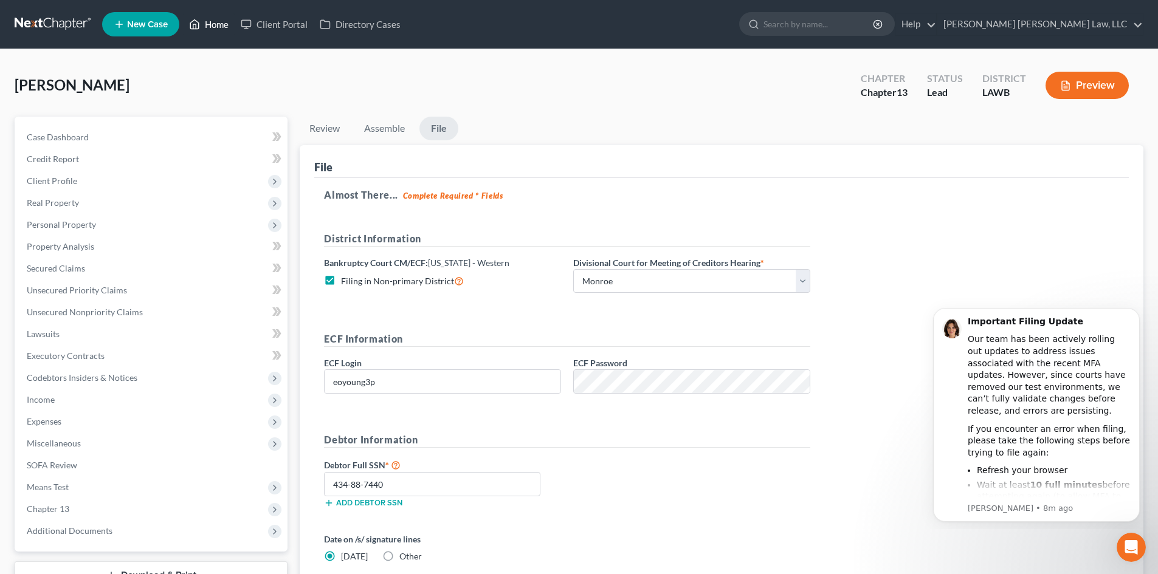
drag, startPoint x: 216, startPoint y: 30, endPoint x: 805, endPoint y: 221, distance: 618.5
click at [217, 29] on link "Home" at bounding box center [209, 24] width 52 height 22
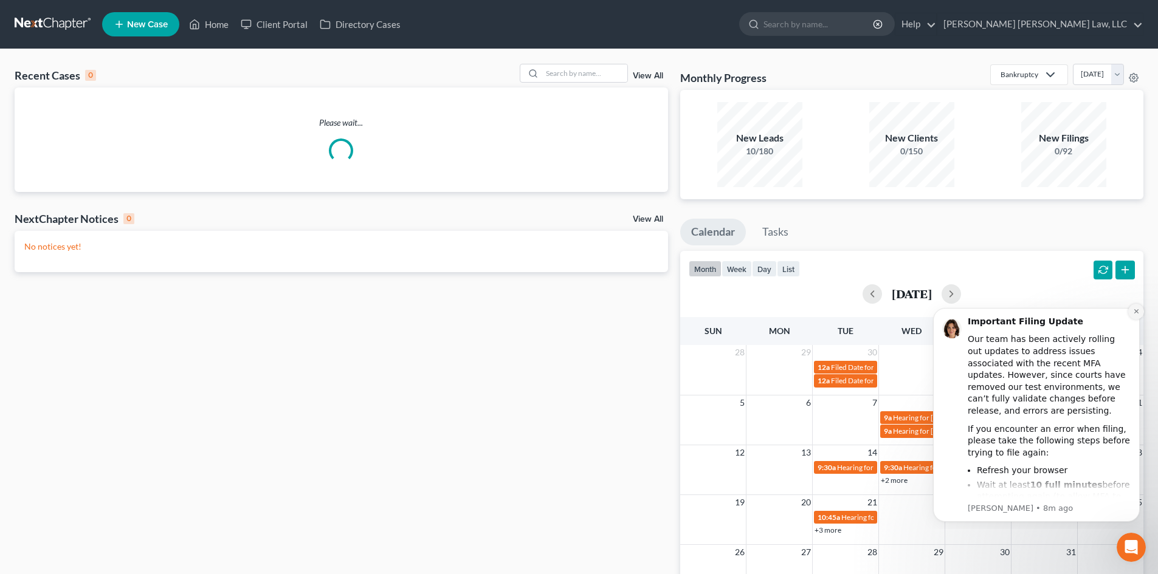
click at [1141, 315] on button "Dismiss notification" at bounding box center [1136, 312] width 16 height 16
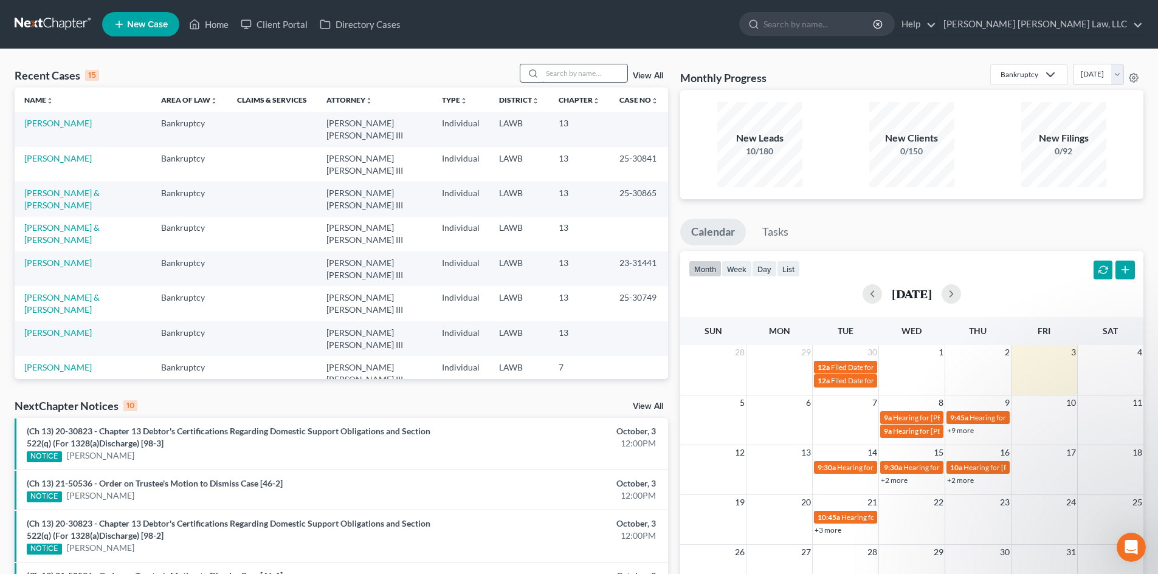
click at [584, 78] on input "search" at bounding box center [584, 73] width 85 height 18
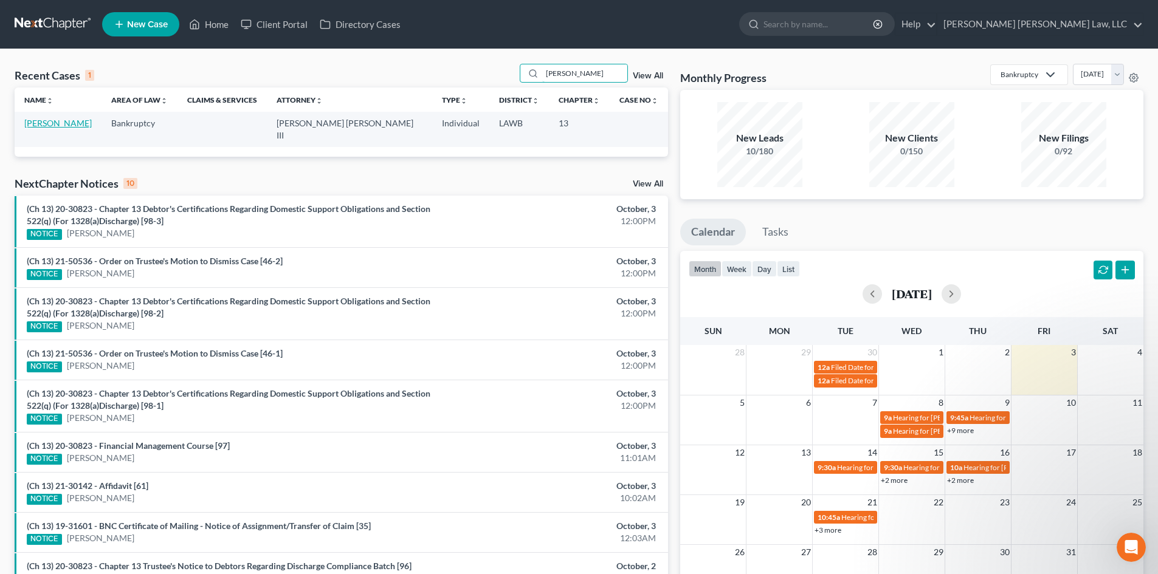
type input "folden"
click at [75, 125] on link "Folden, Benjamin" at bounding box center [57, 123] width 67 height 10
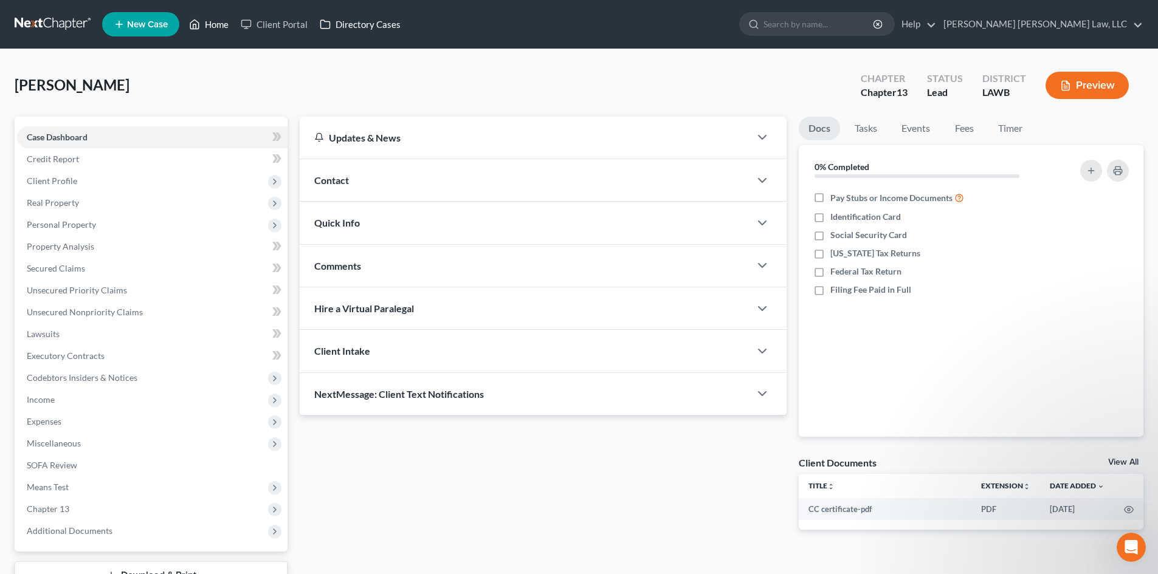
drag, startPoint x: 227, startPoint y: 19, endPoint x: 354, endPoint y: 19, distance: 127.0
click at [227, 19] on link "Home" at bounding box center [209, 24] width 52 height 22
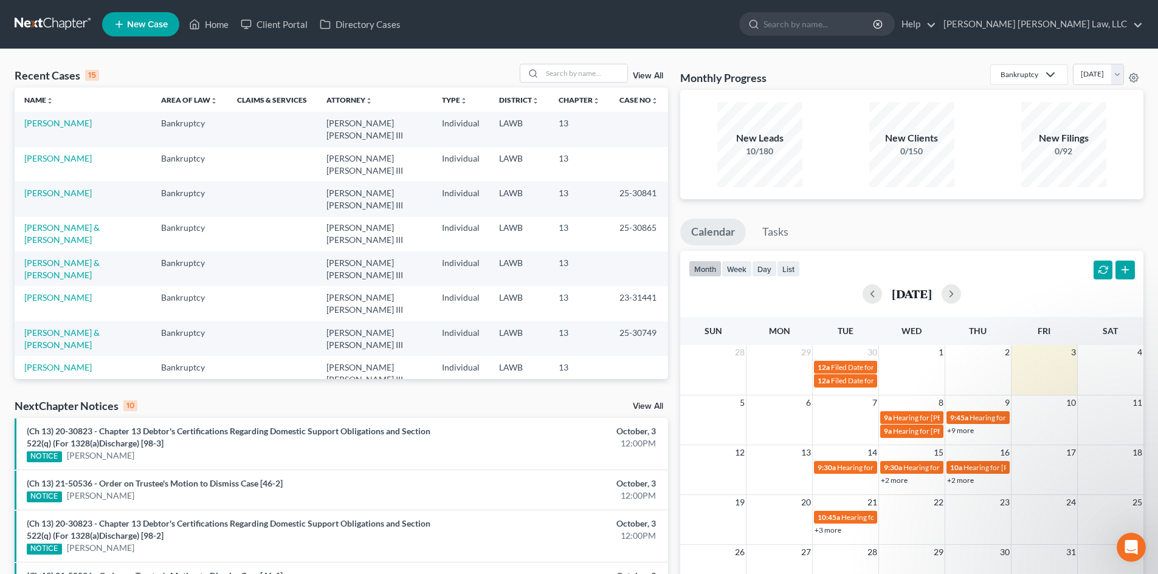
click at [58, 397] on link "[PERSON_NAME]" at bounding box center [57, 402] width 67 height 10
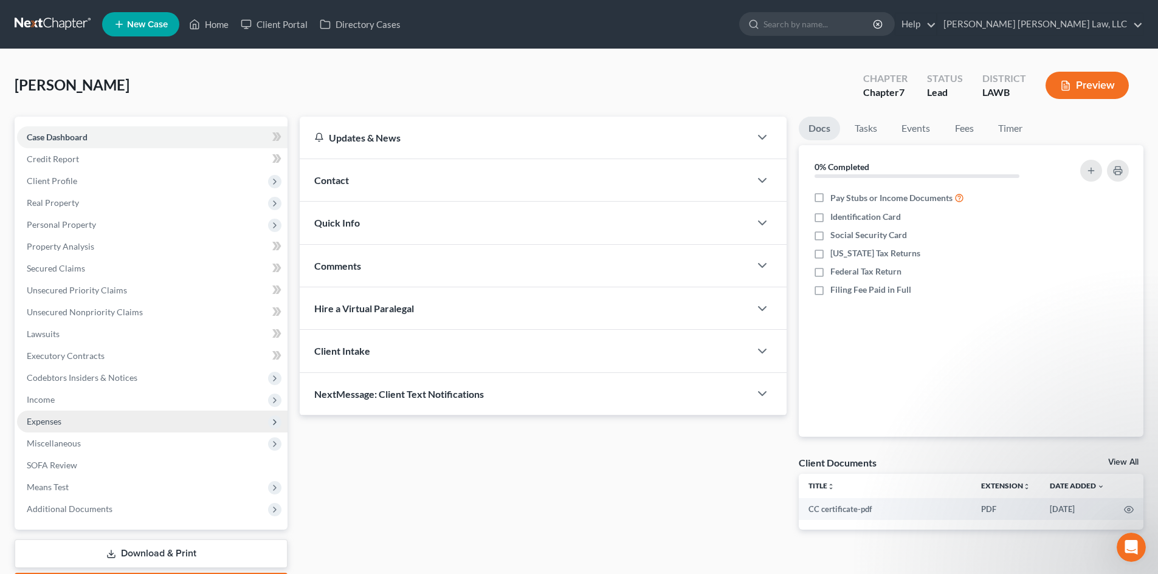
click at [126, 412] on span "Expenses" at bounding box center [152, 422] width 270 height 22
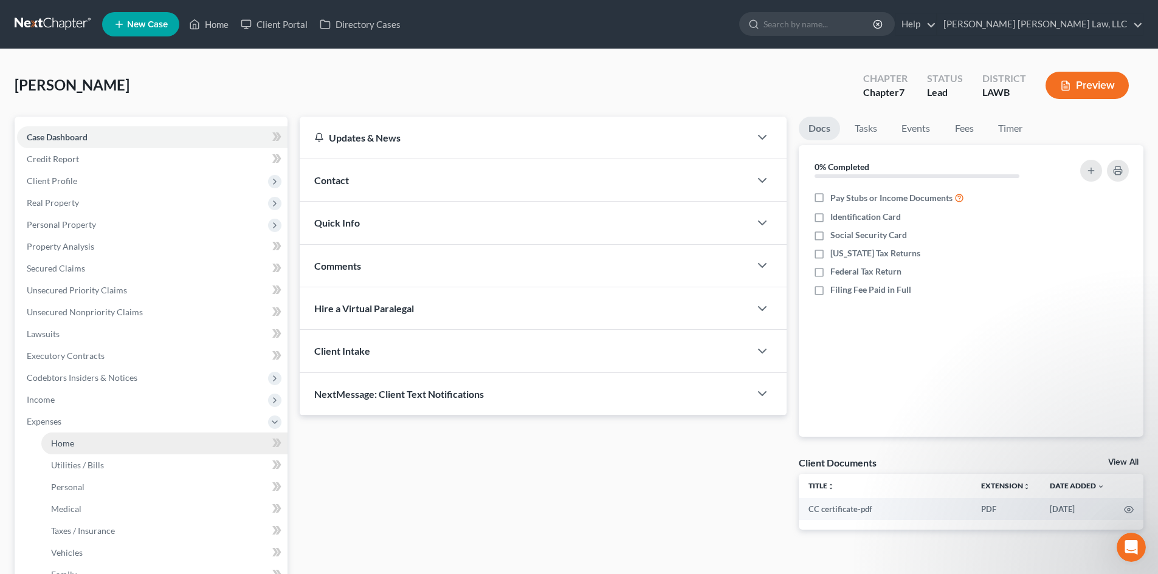
click at [132, 439] on link "Home" at bounding box center [164, 444] width 246 height 22
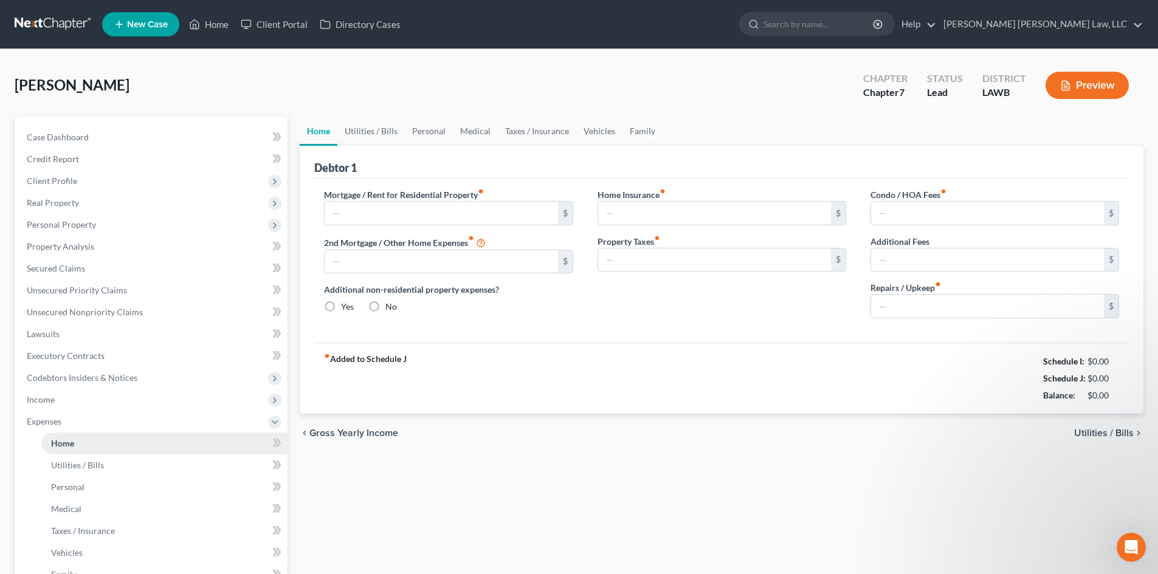
type input "800.00"
type input "0.00"
radio input "true"
type input "0.00"
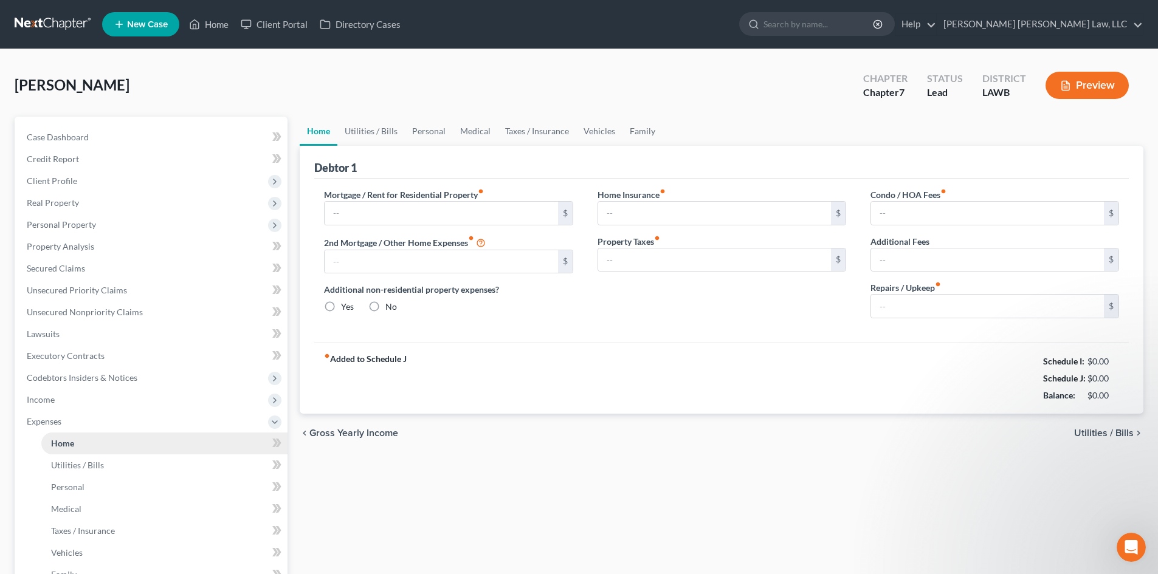
type input "0.00"
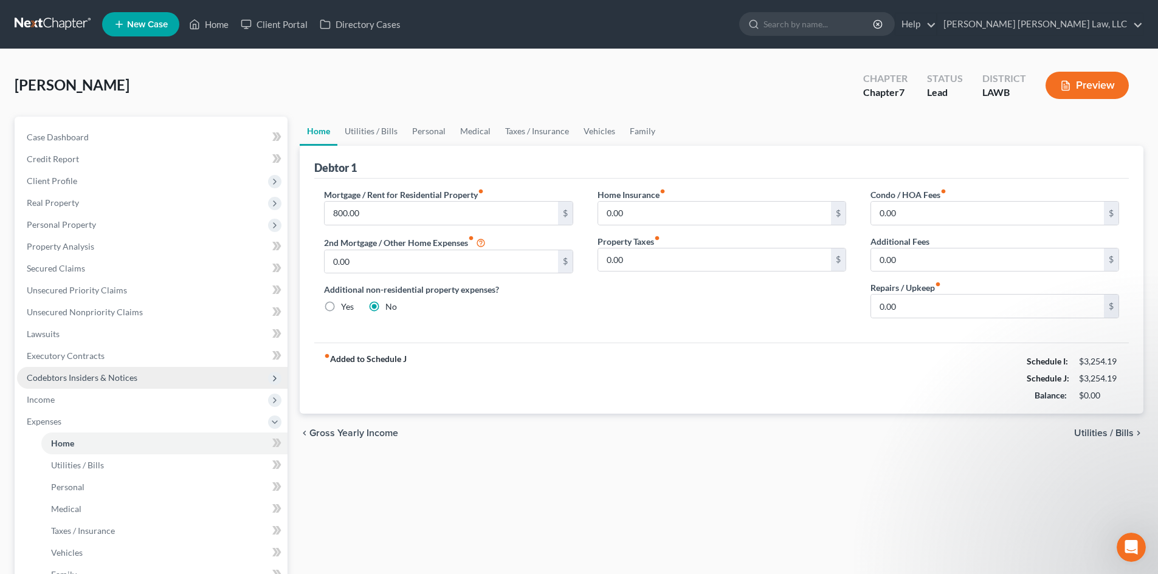
click at [107, 368] on span "Codebtors Insiders & Notices" at bounding box center [152, 378] width 270 height 22
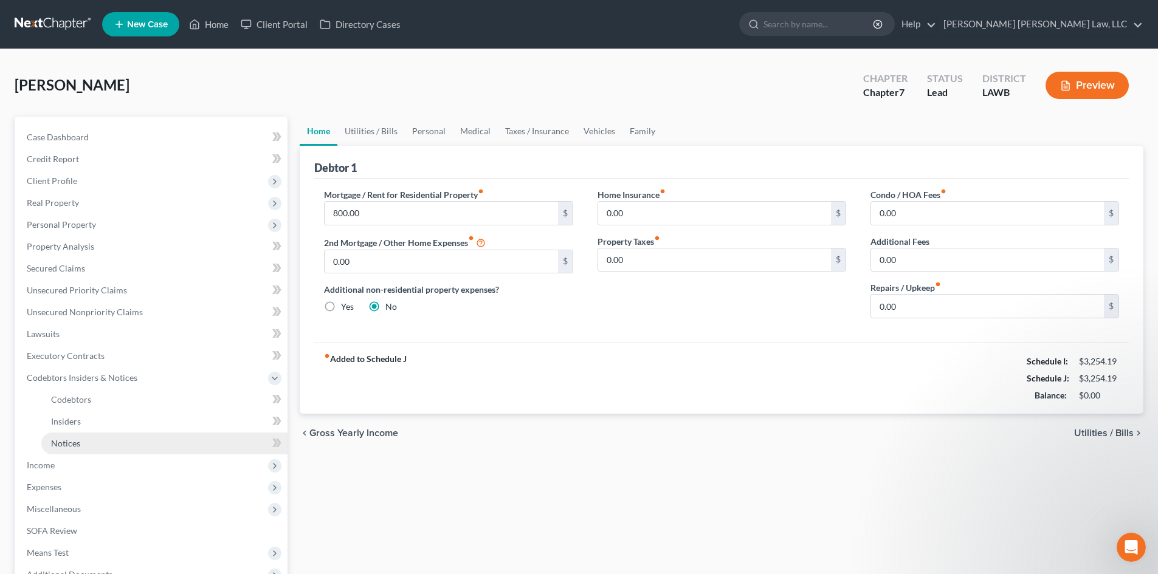
click at [125, 444] on link "Notices" at bounding box center [164, 444] width 246 height 22
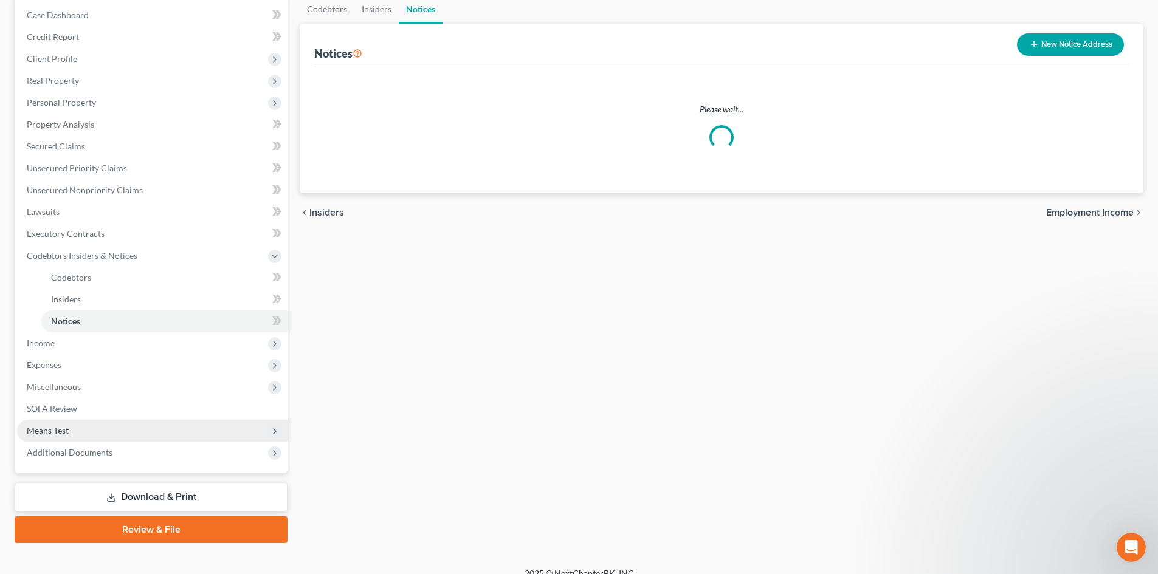
scroll to position [137, 0]
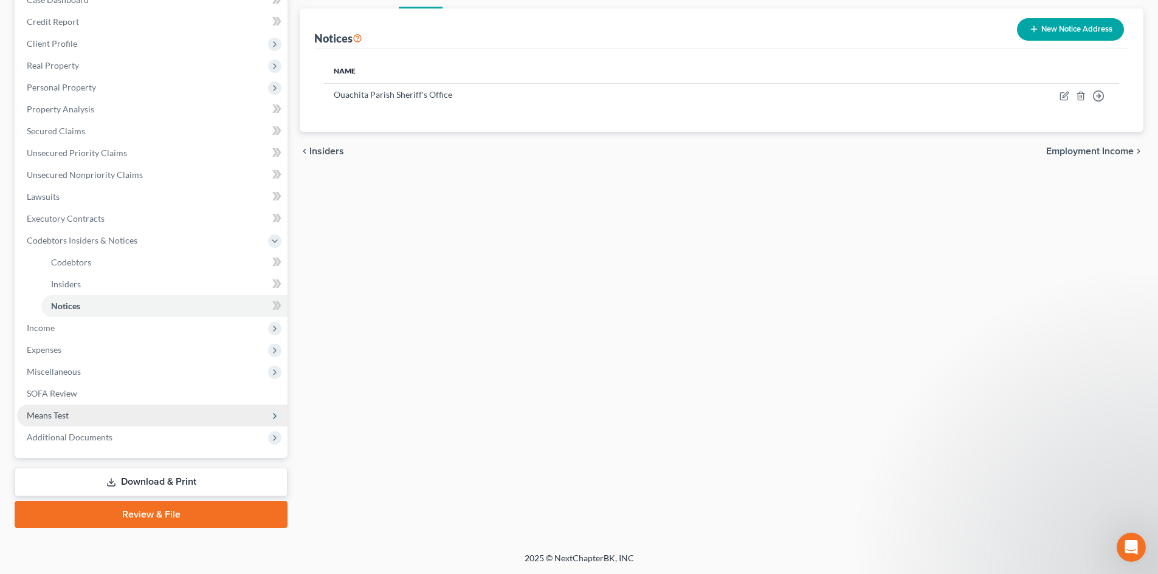
click at [164, 420] on span "Means Test" at bounding box center [152, 416] width 270 height 22
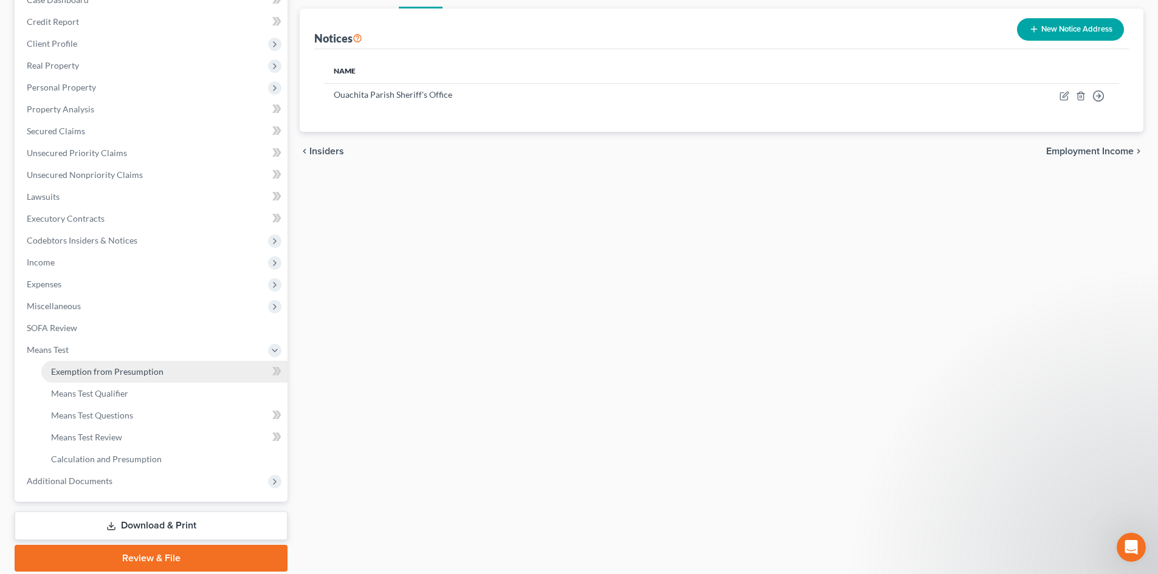
click at [162, 381] on link "Exemption from Presumption" at bounding box center [164, 372] width 246 height 22
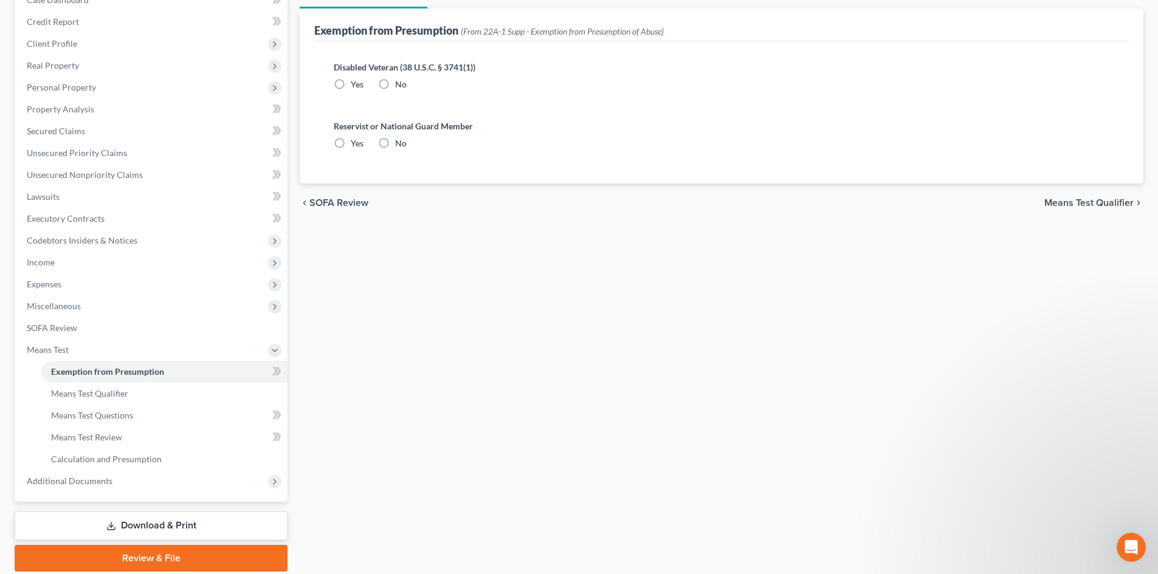
scroll to position [2, 0]
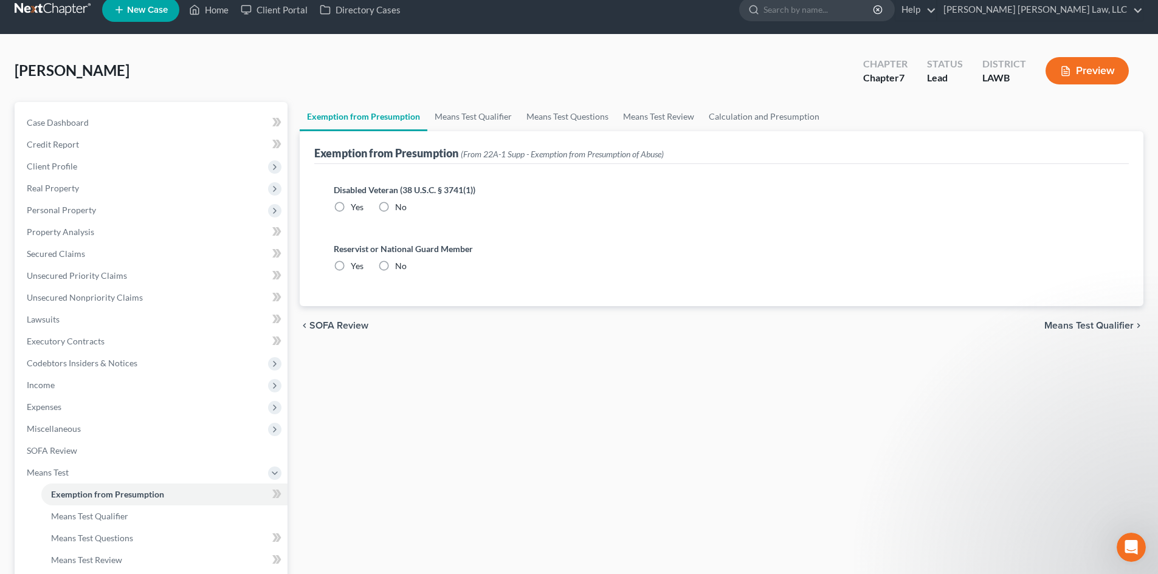
radio input "true"
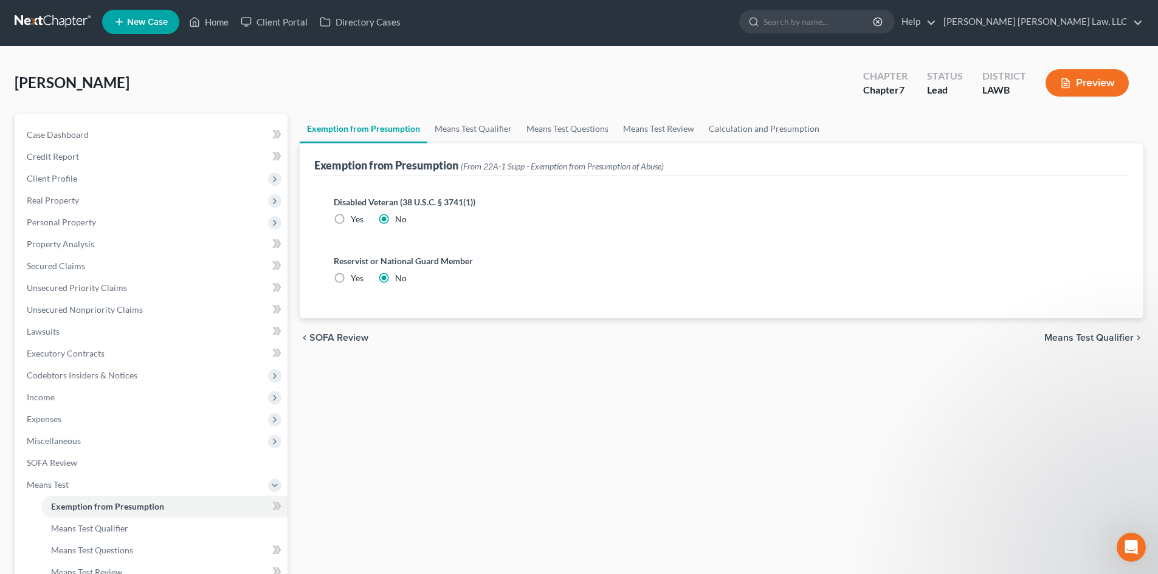
scroll to position [0, 0]
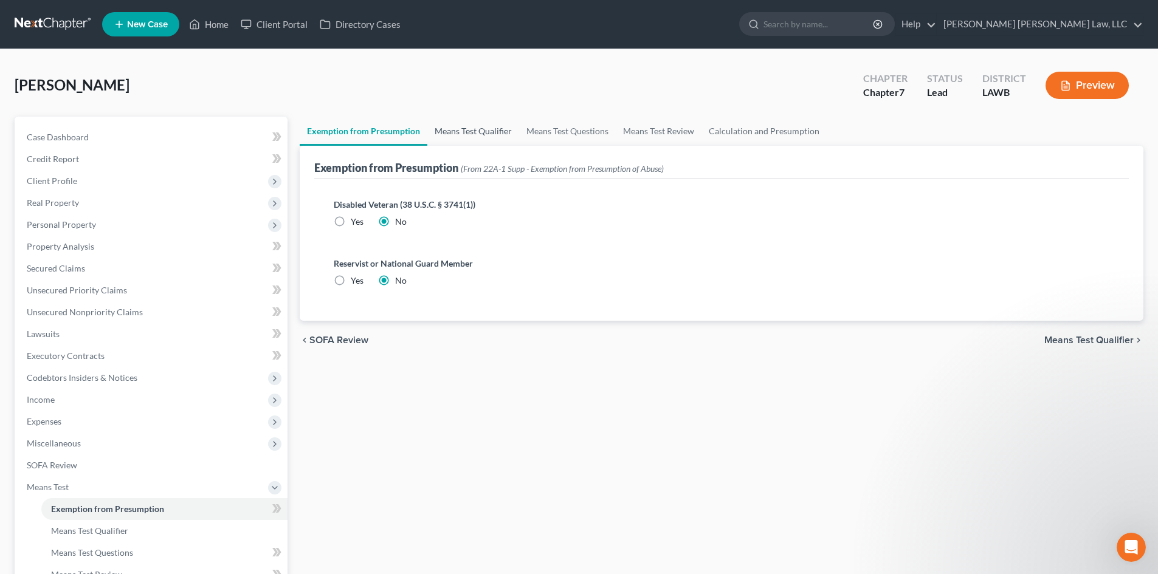
click at [448, 134] on link "Means Test Qualifier" at bounding box center [473, 131] width 92 height 29
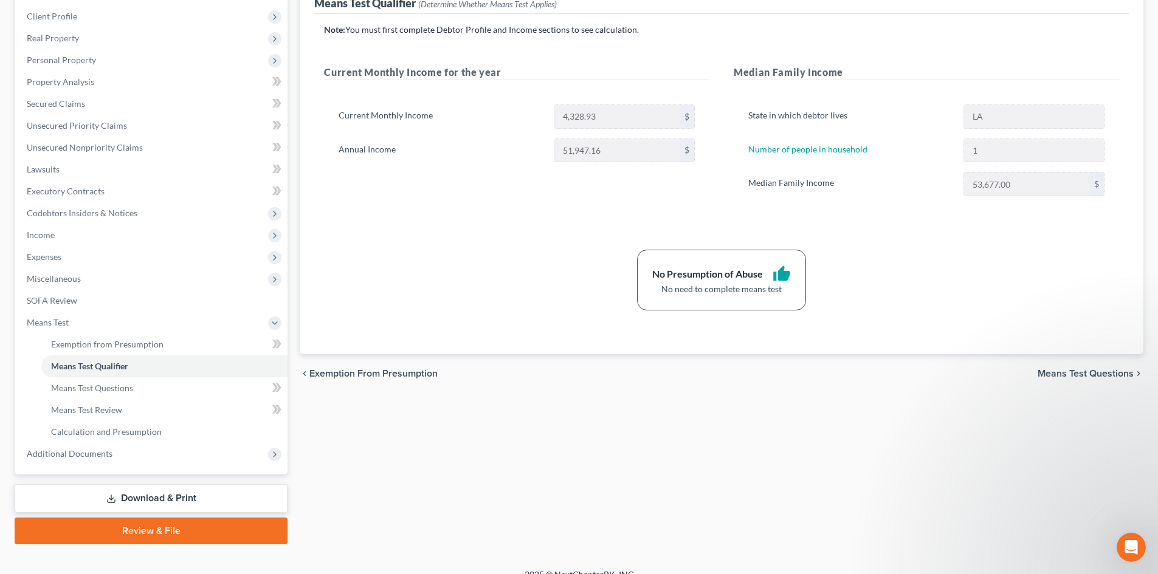
scroll to position [181, 0]
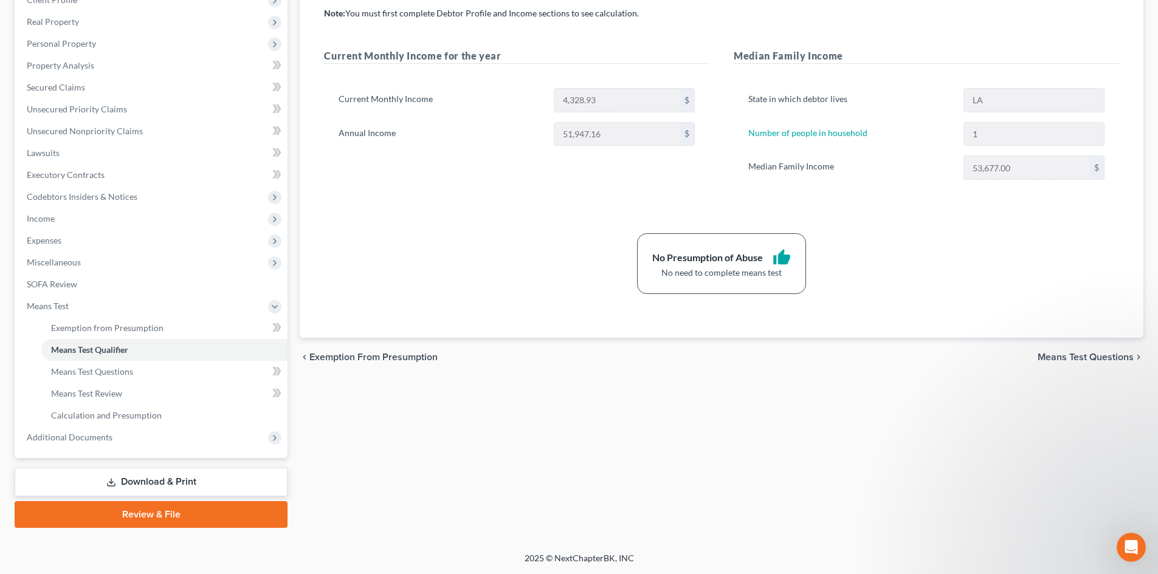
click at [129, 475] on link "Download & Print" at bounding box center [151, 482] width 273 height 29
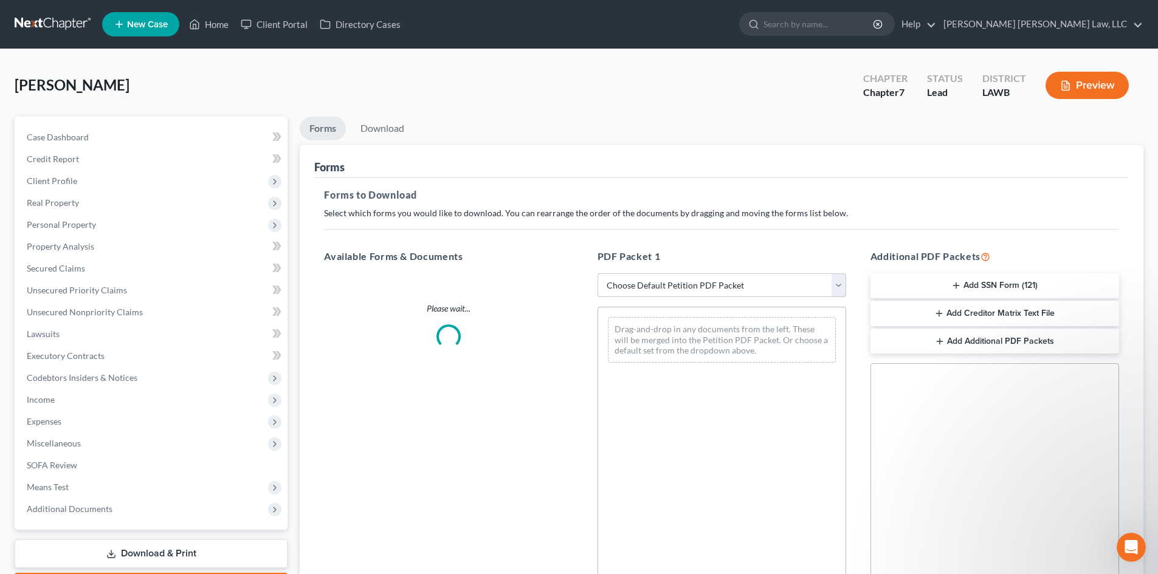
click at [702, 283] on select "Choose Default Petition PDF Packet Complete Bankruptcy Petition (all forms and …" at bounding box center [721, 285] width 249 height 24
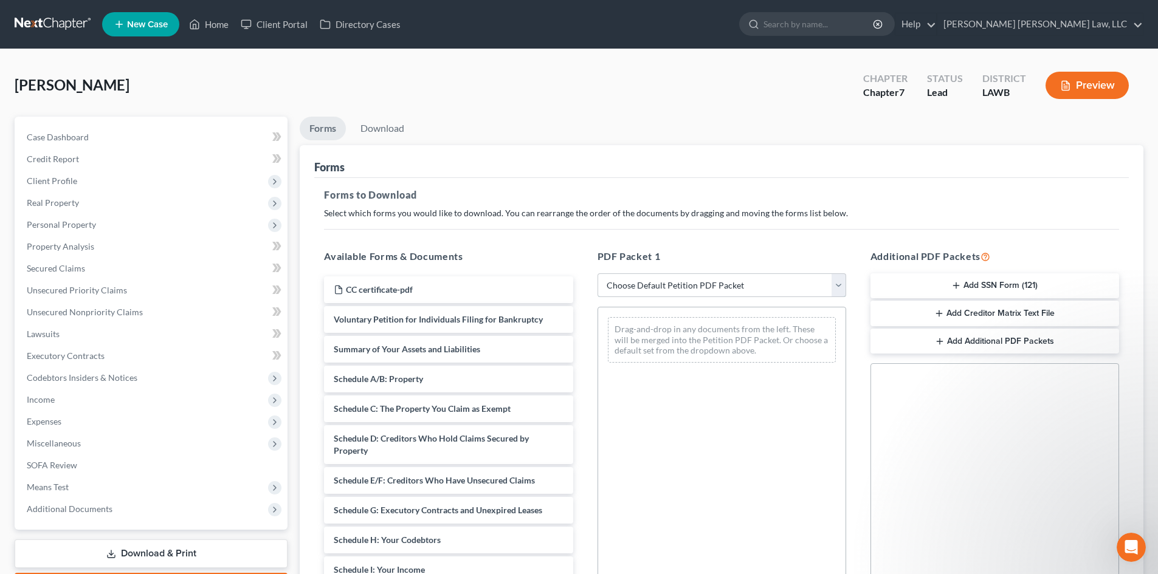
select select "0"
click at [597, 273] on select "Choose Default Petition PDF Packet Complete Bankruptcy Petition (all forms and …" at bounding box center [721, 285] width 249 height 24
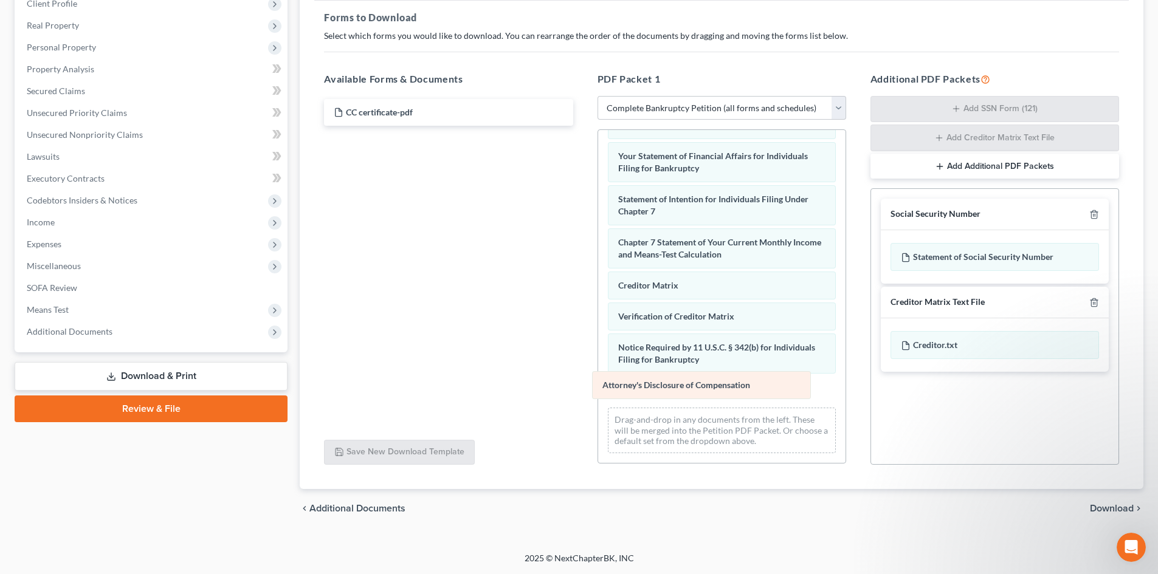
scroll to position [356, 0]
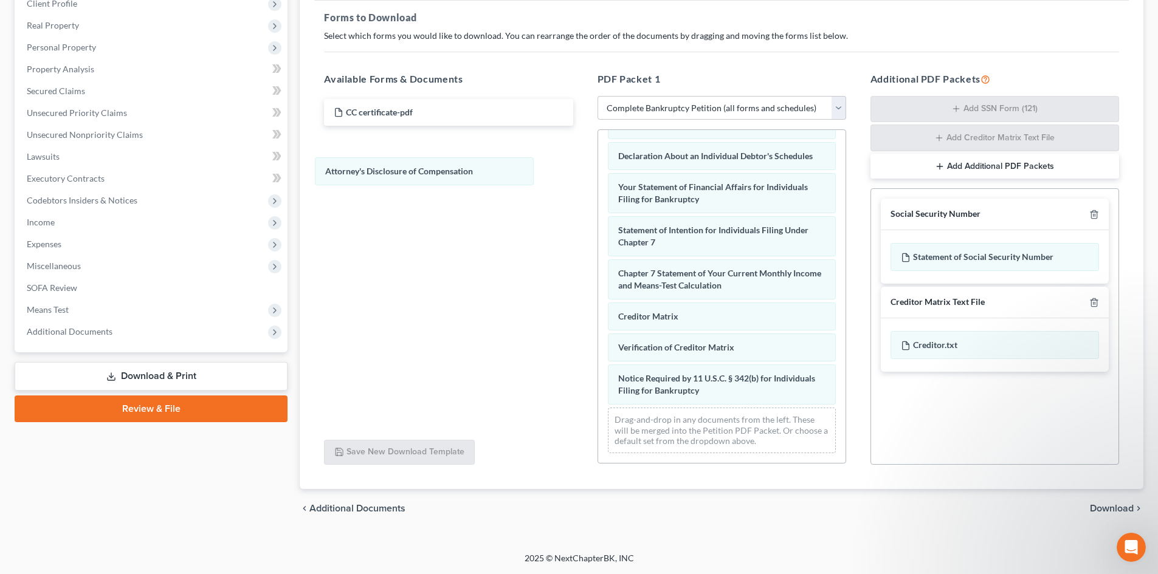
drag, startPoint x: 757, startPoint y: 393, endPoint x: 1023, endPoint y: 205, distance: 325.3
click at [598, 162] on div "Attorney's Disclosure of Compensation Voluntary Petition for Individuals Filing…" at bounding box center [721, 124] width 247 height 677
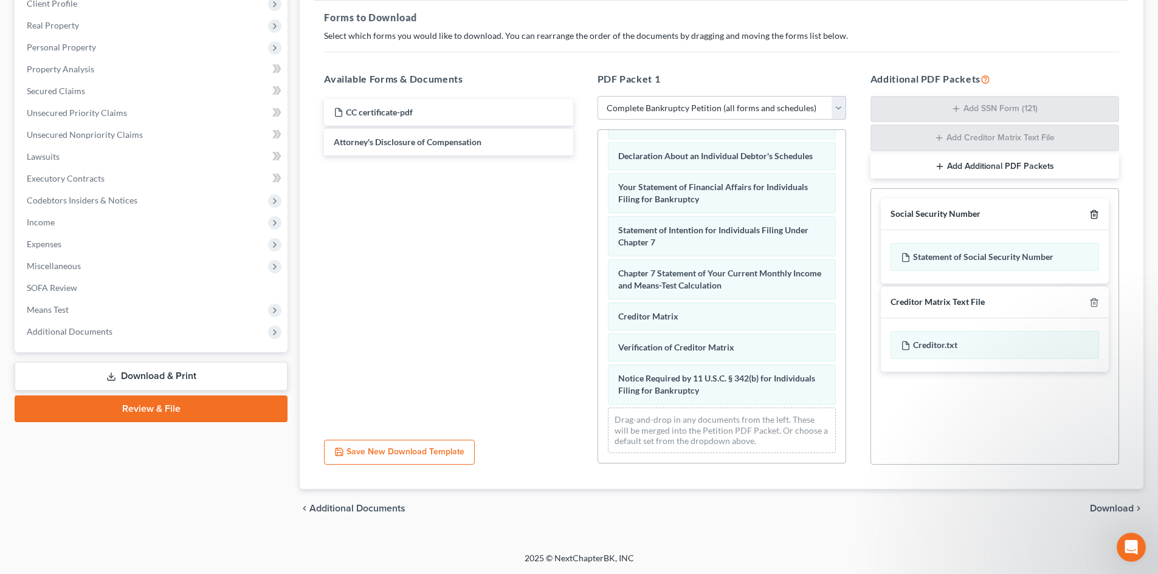
click at [1093, 217] on icon "button" at bounding box center [1094, 215] width 10 height 10
click at [1093, 298] on icon "button" at bounding box center [1094, 303] width 10 height 10
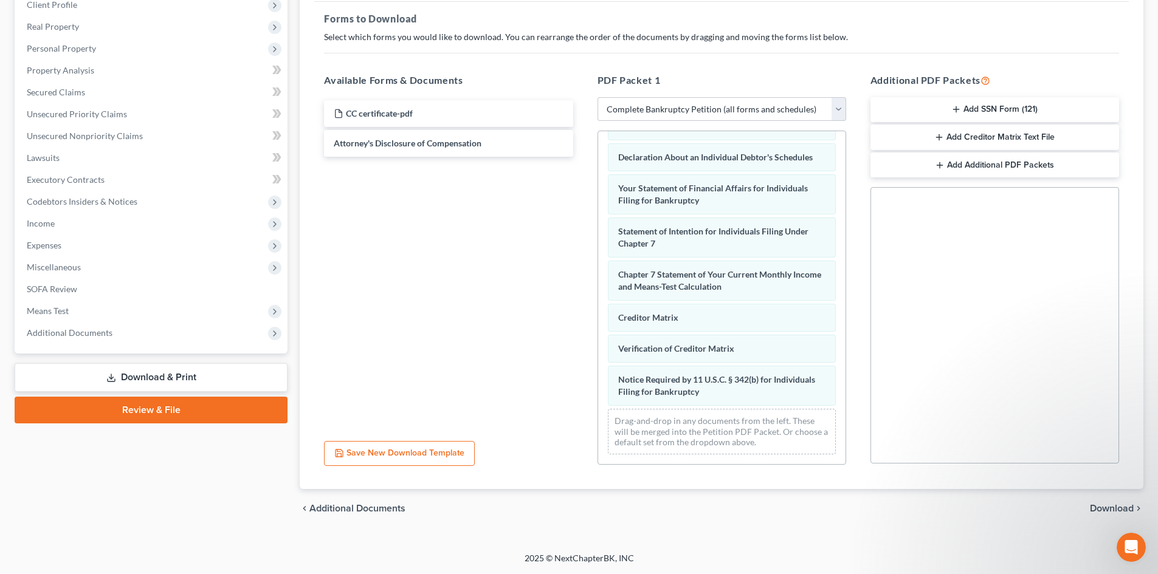
scroll to position [176, 0]
click at [1118, 514] on span "Download" at bounding box center [1112, 509] width 44 height 10
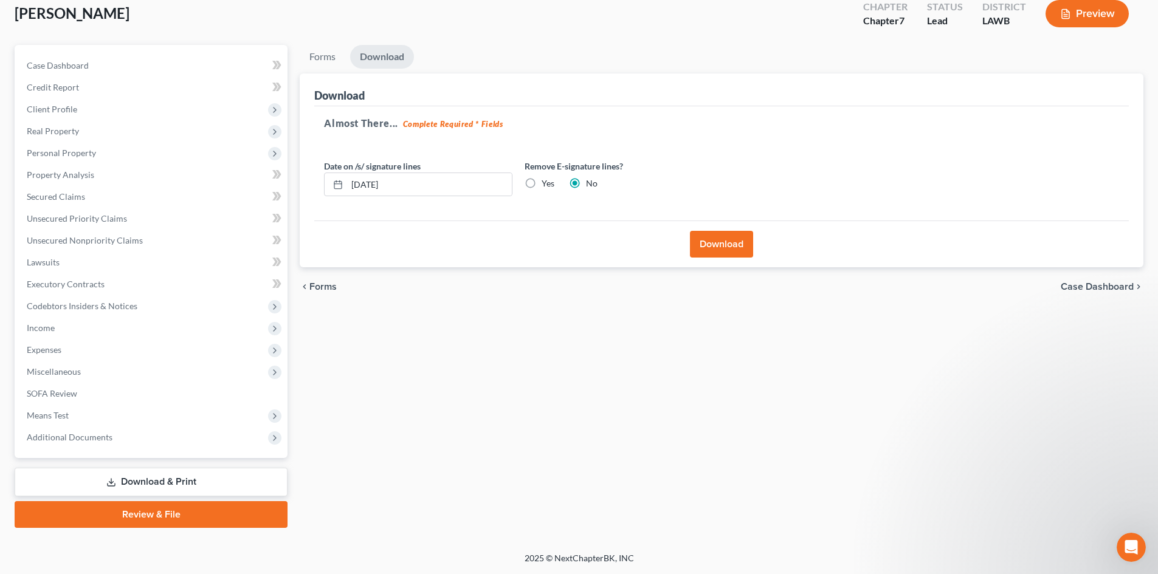
scroll to position [72, 0]
click at [728, 253] on button "Download" at bounding box center [721, 244] width 63 height 27
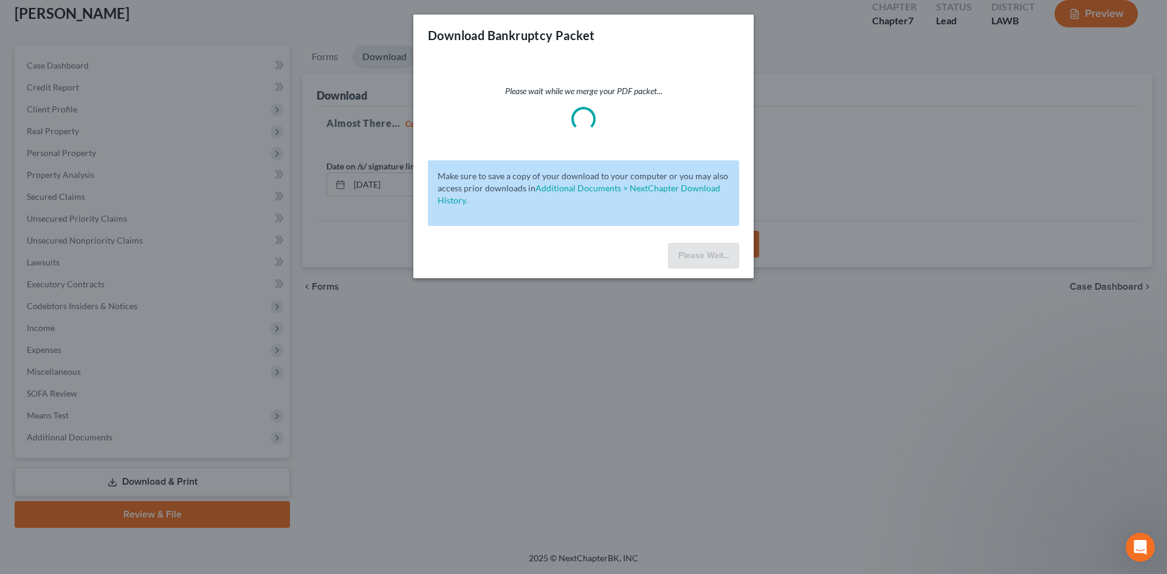
click at [788, 232] on div "Download Bankruptcy Packet Please wait while we merge your PDF packet... Make s…" at bounding box center [583, 287] width 1167 height 574
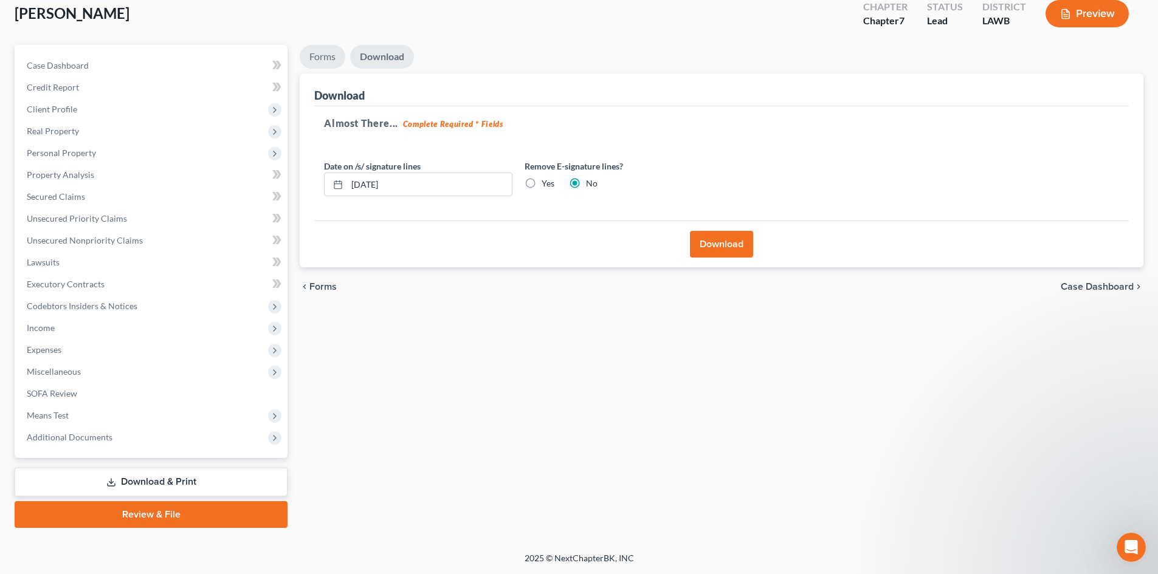
drag, startPoint x: 323, startPoint y: 53, endPoint x: 592, endPoint y: 323, distance: 380.8
click at [323, 53] on link "Forms" at bounding box center [323, 57] width 46 height 24
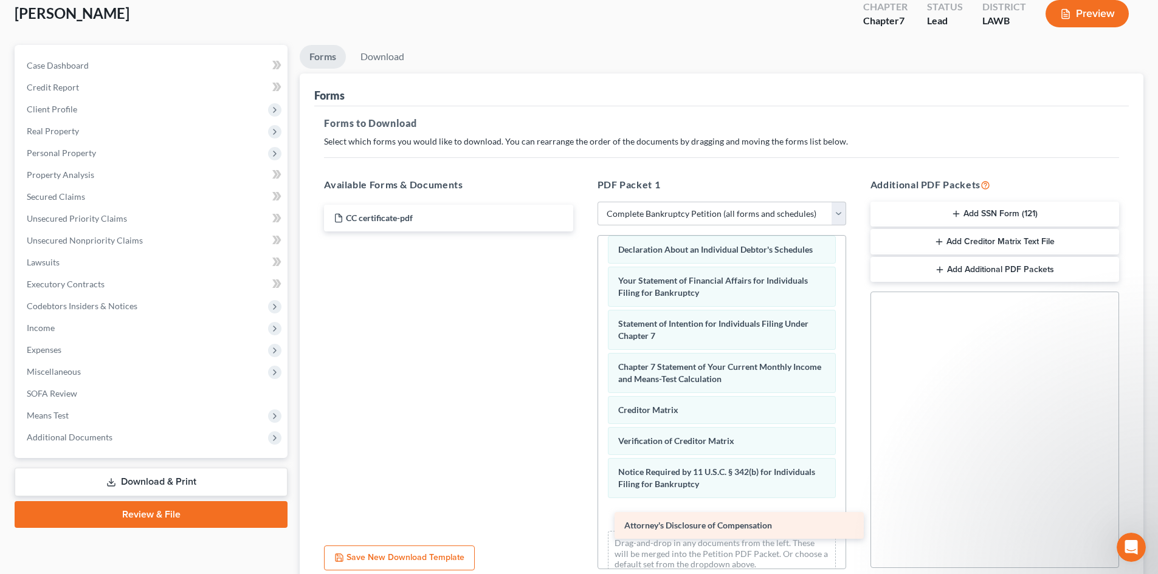
drag, startPoint x: 452, startPoint y: 247, endPoint x: 742, endPoint y: 525, distance: 401.9
click at [582, 232] on div "Attorney's Disclosure of Compensation CC certificate-pdf Attorney's Disclosure …" at bounding box center [448, 218] width 268 height 27
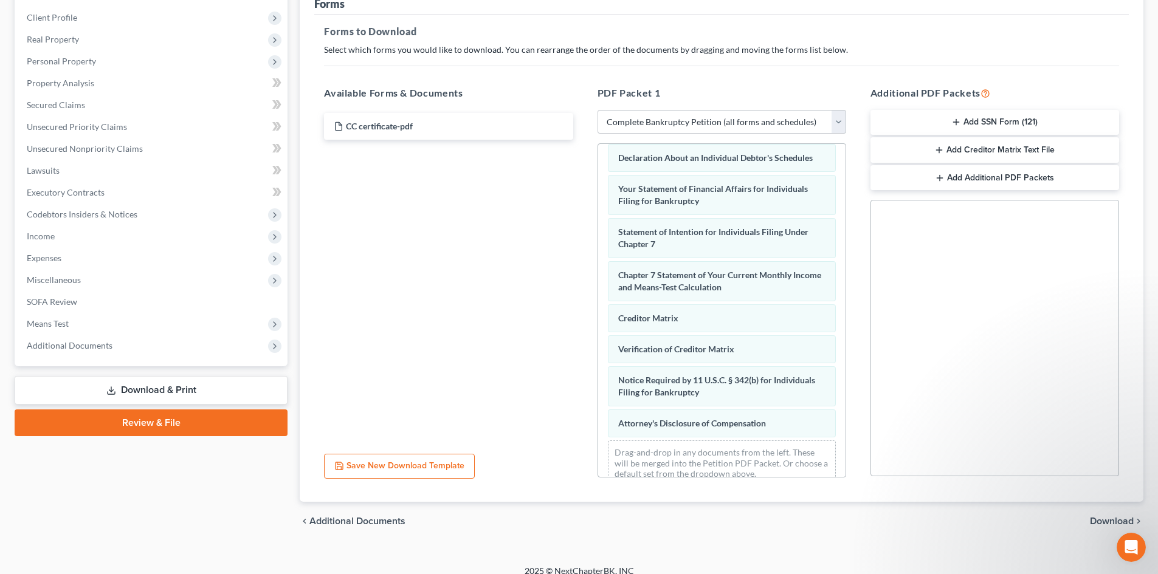
scroll to position [176, 0]
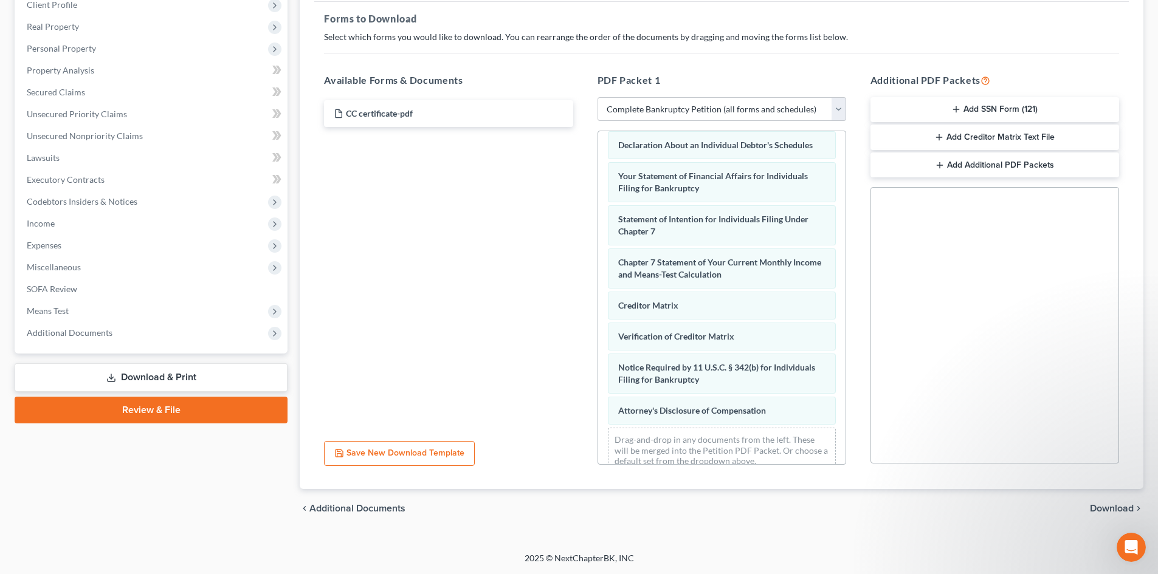
click at [1123, 512] on span "Download" at bounding box center [1112, 509] width 44 height 10
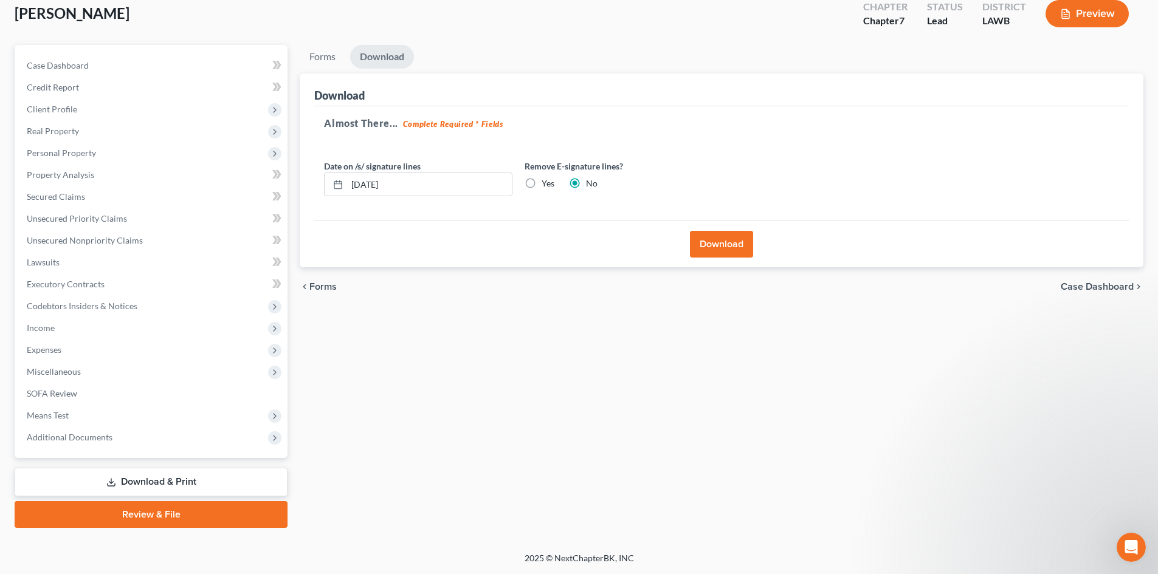
scroll to position [72, 0]
click at [735, 247] on button "Download" at bounding box center [721, 244] width 63 height 27
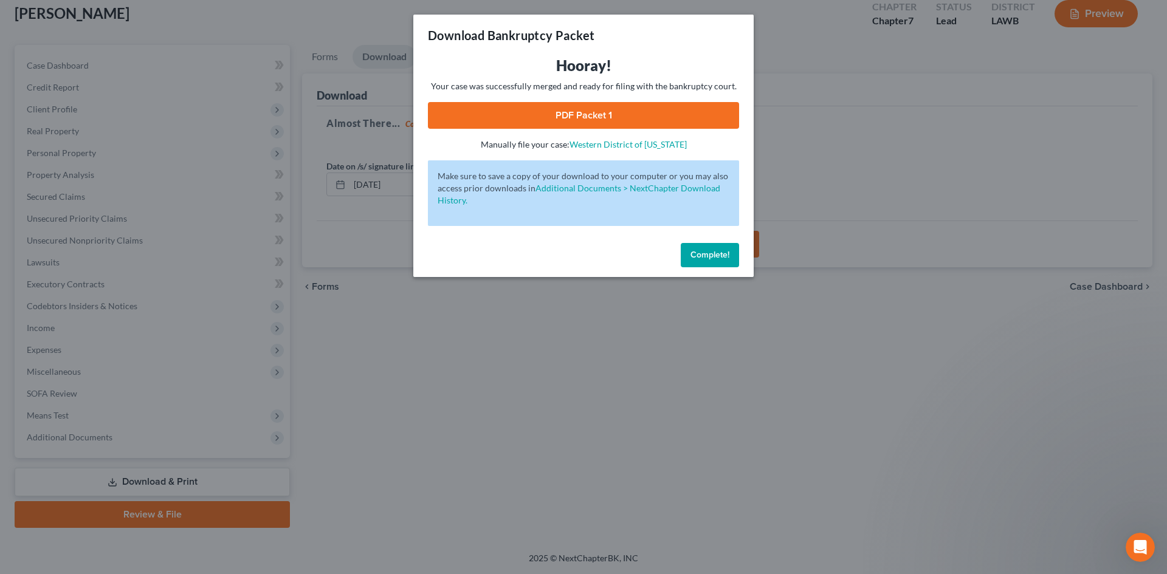
drag, startPoint x: 718, startPoint y: 111, endPoint x: 817, endPoint y: 99, distance: 100.4
click at [718, 111] on link "PDF Packet 1" at bounding box center [583, 115] width 311 height 27
click at [854, 241] on div "Download Bankruptcy Packet Hooray! Your case was successfully merged and ready …" at bounding box center [583, 287] width 1167 height 574
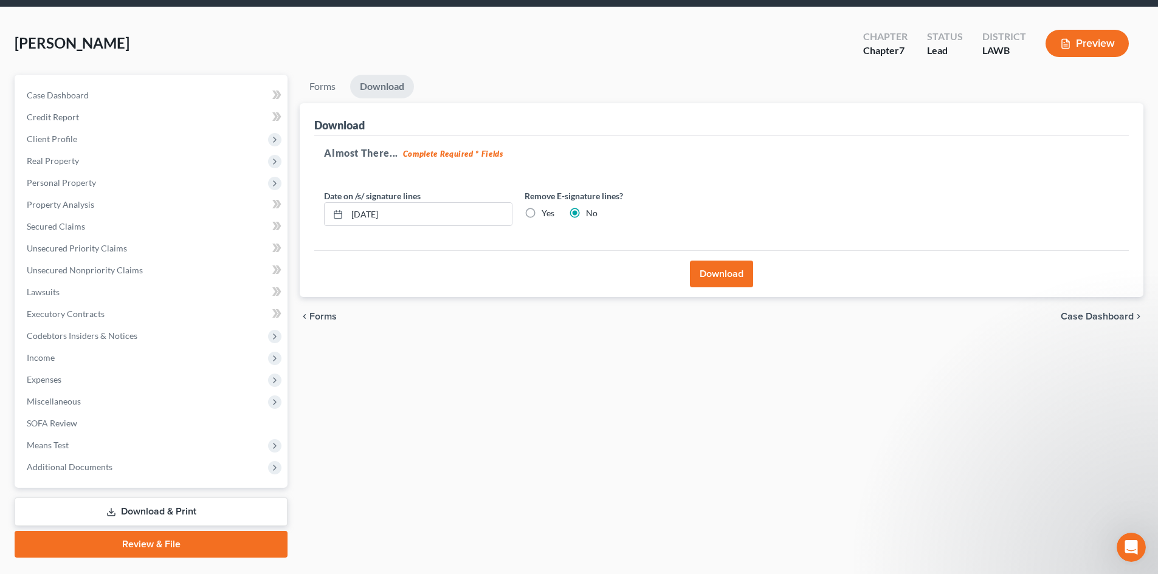
scroll to position [0, 0]
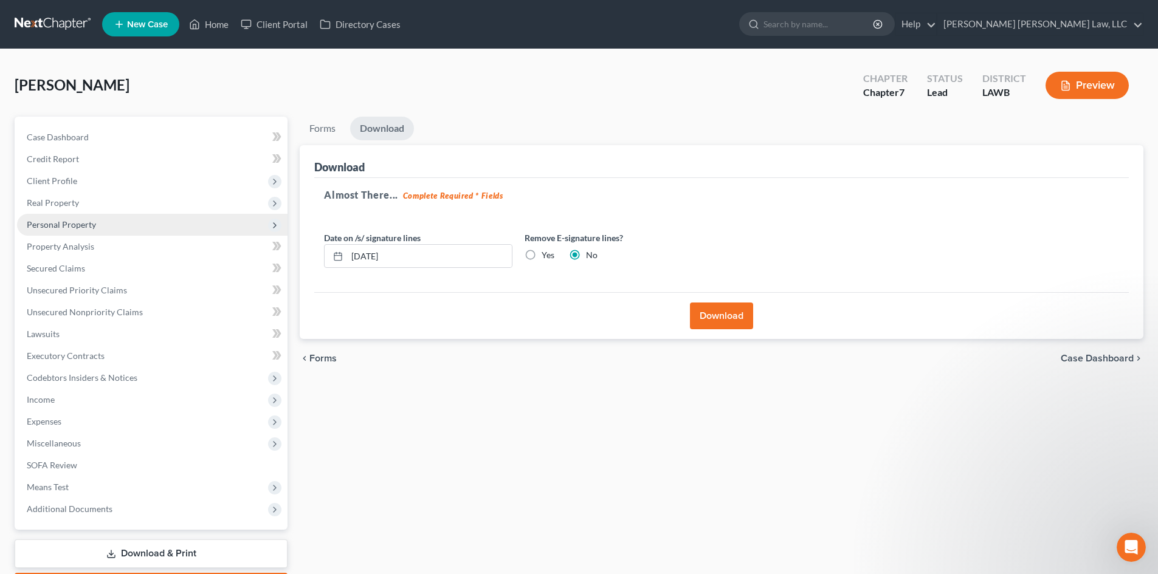
drag, startPoint x: 148, startPoint y: 177, endPoint x: 162, endPoint y: 215, distance: 39.6
click at [148, 177] on span "Client Profile" at bounding box center [152, 181] width 270 height 22
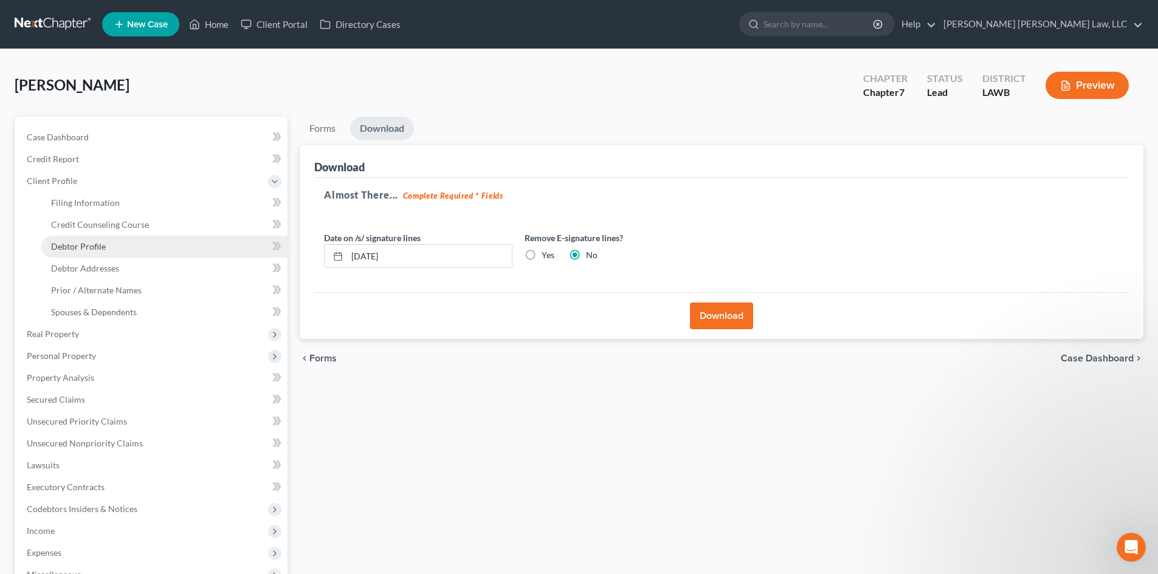
click at [140, 245] on link "Debtor Profile" at bounding box center [164, 247] width 246 height 22
select select "0"
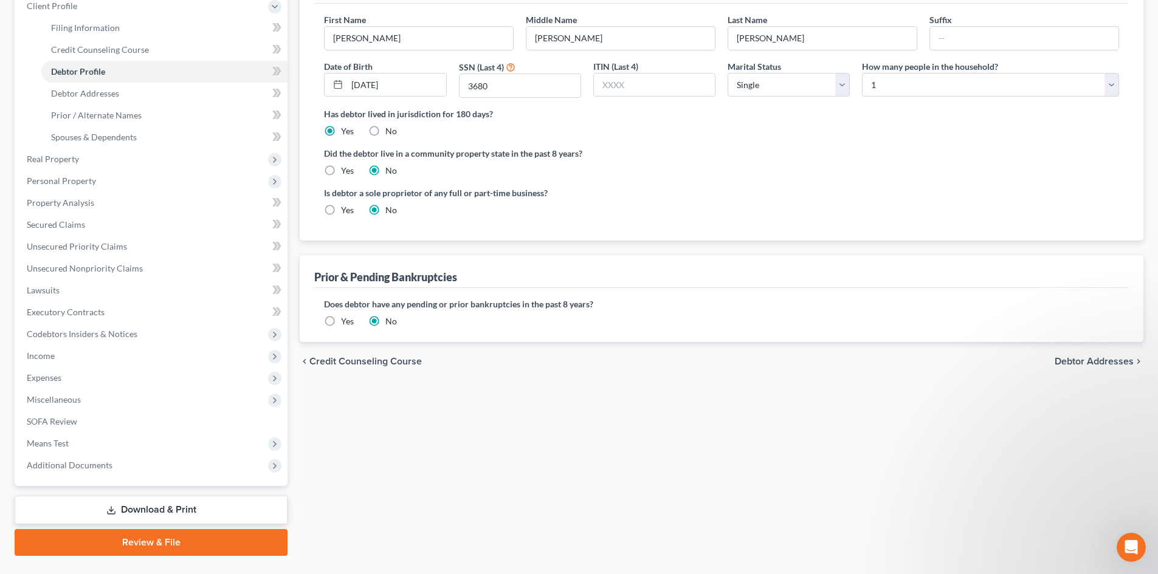
scroll to position [182, 0]
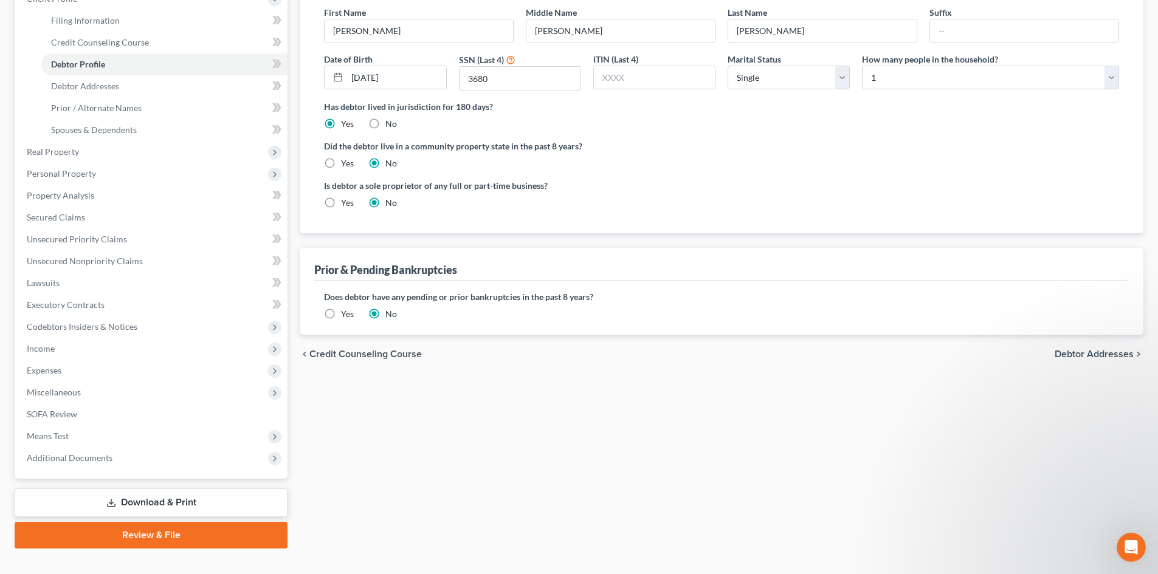
click at [341, 159] on label "Yes" at bounding box center [347, 163] width 13 height 12
click at [346, 159] on input "Yes" at bounding box center [350, 161] width 8 height 8
radio input "true"
radio input "false"
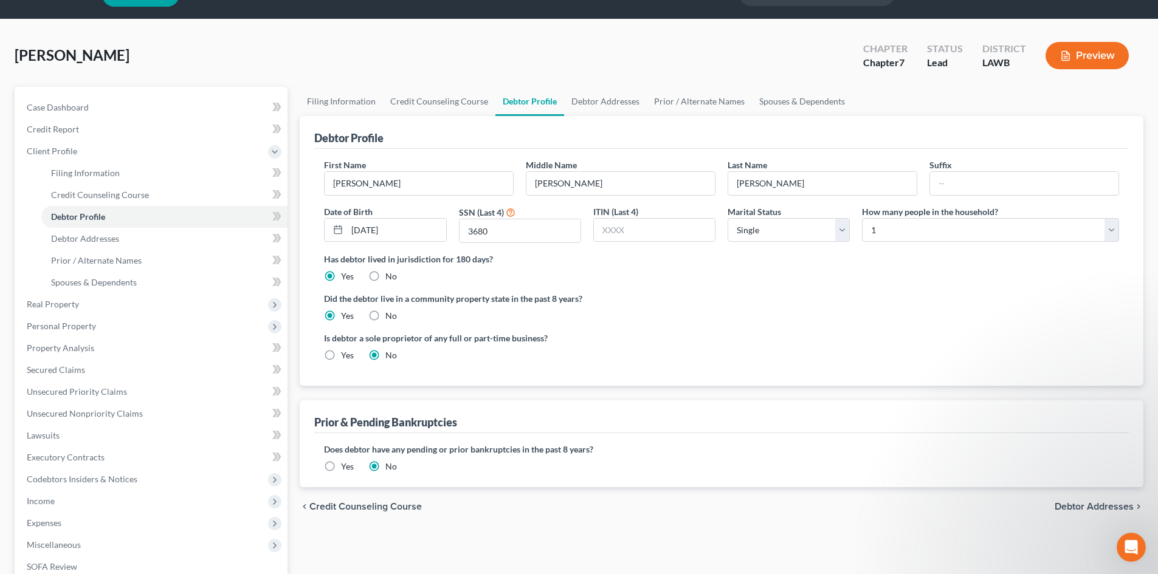
scroll to position [0, 0]
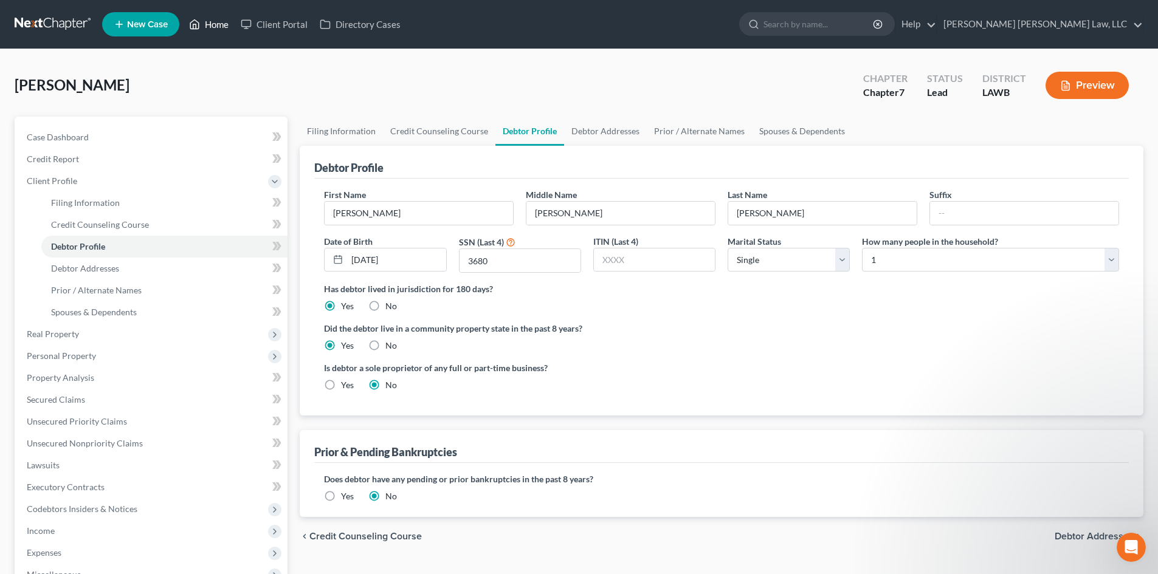
click at [221, 26] on link "Home" at bounding box center [209, 24] width 52 height 22
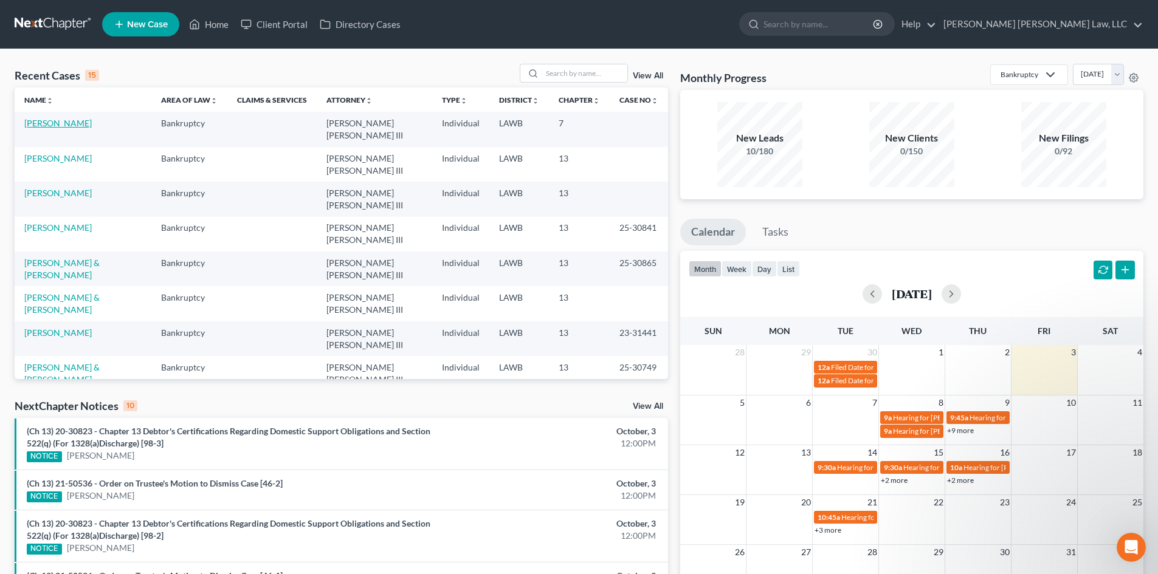
click at [47, 126] on link "[PERSON_NAME]" at bounding box center [57, 123] width 67 height 10
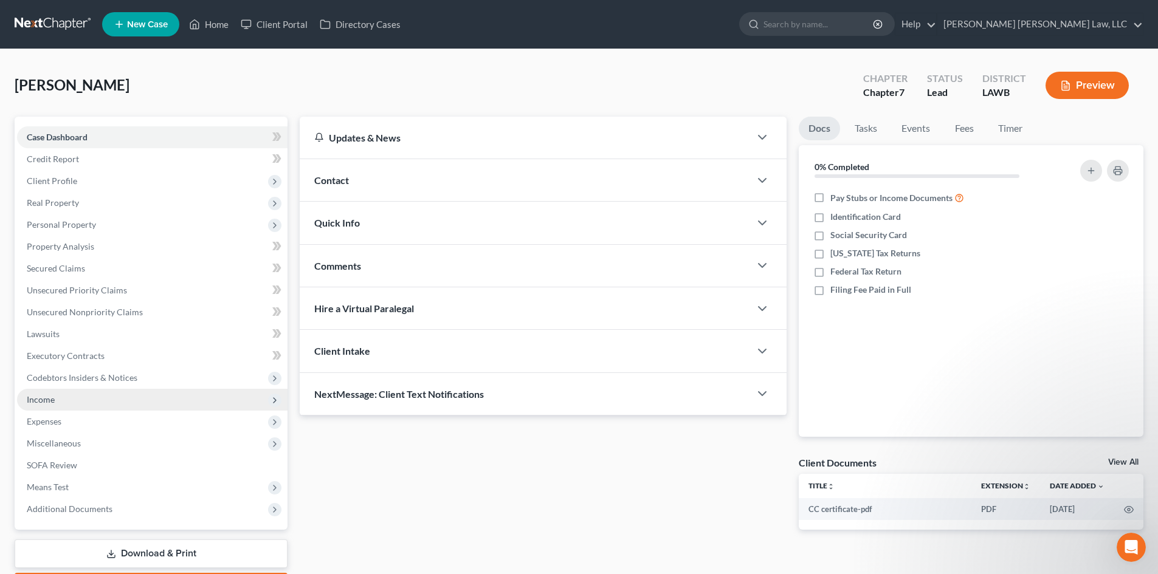
click at [90, 398] on span "Income" at bounding box center [152, 400] width 270 height 22
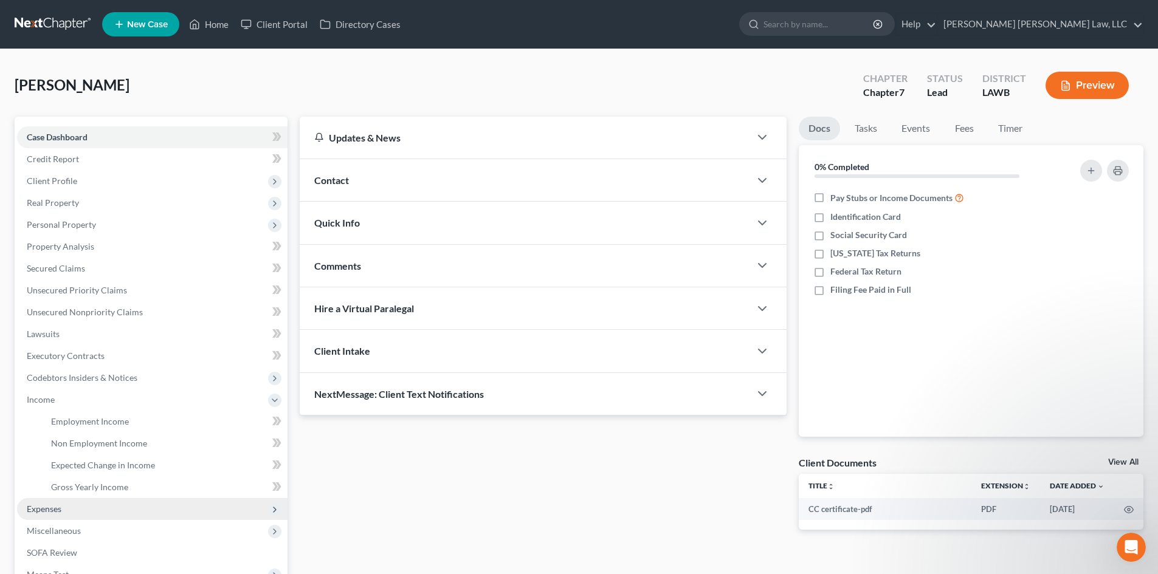
click at [89, 510] on span "Expenses" at bounding box center [152, 509] width 270 height 22
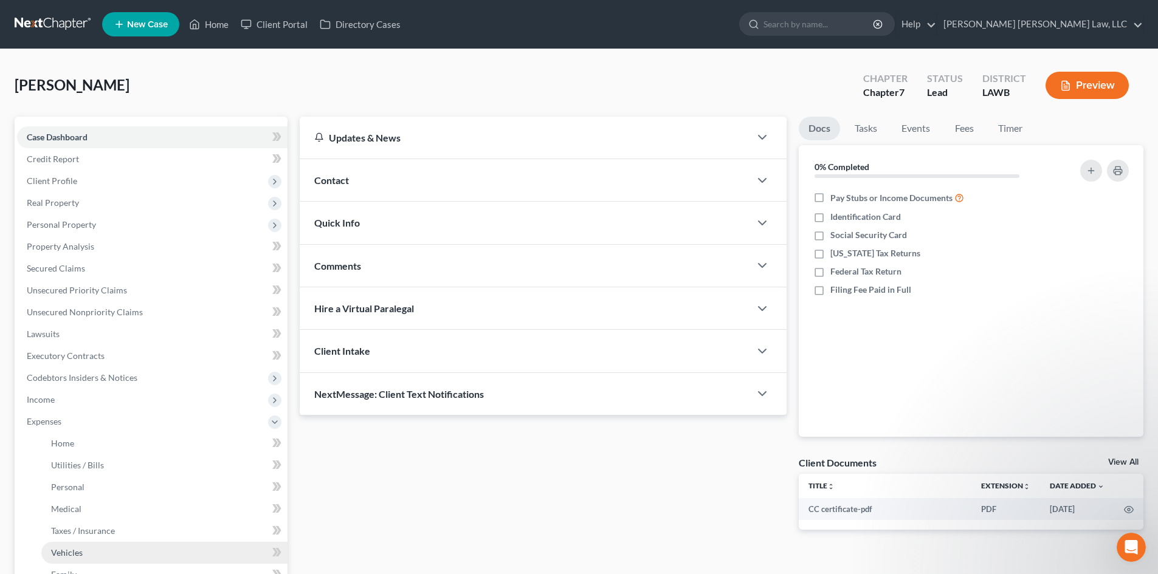
click at [122, 556] on link "Vehicles" at bounding box center [164, 553] width 246 height 22
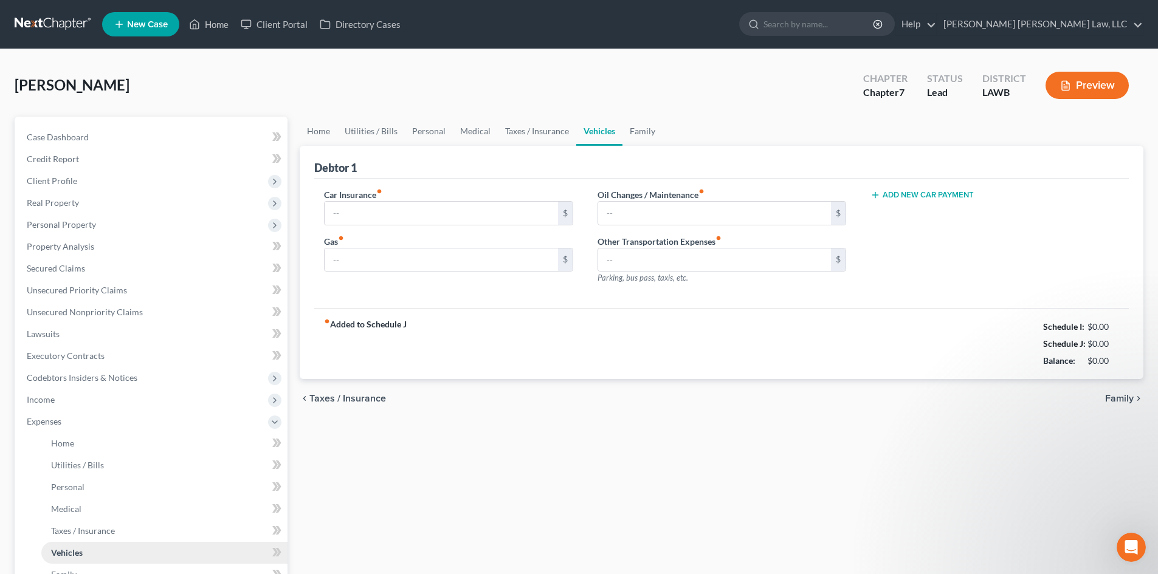
type input "0.00"
click at [650, 129] on link "Family" at bounding box center [642, 131] width 40 height 29
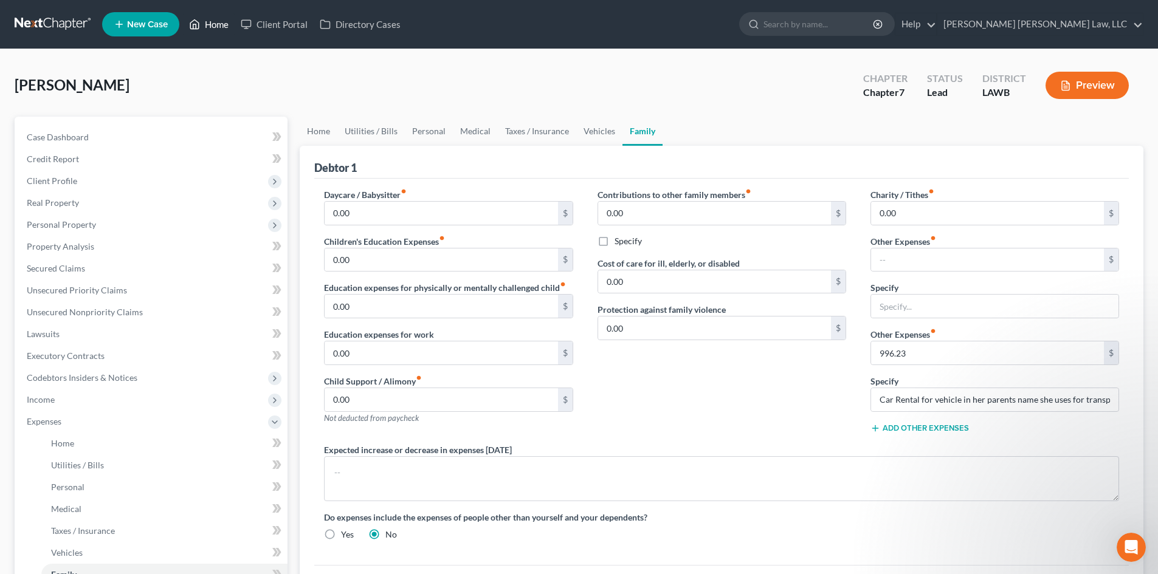
click at [224, 26] on link "Home" at bounding box center [209, 24] width 52 height 22
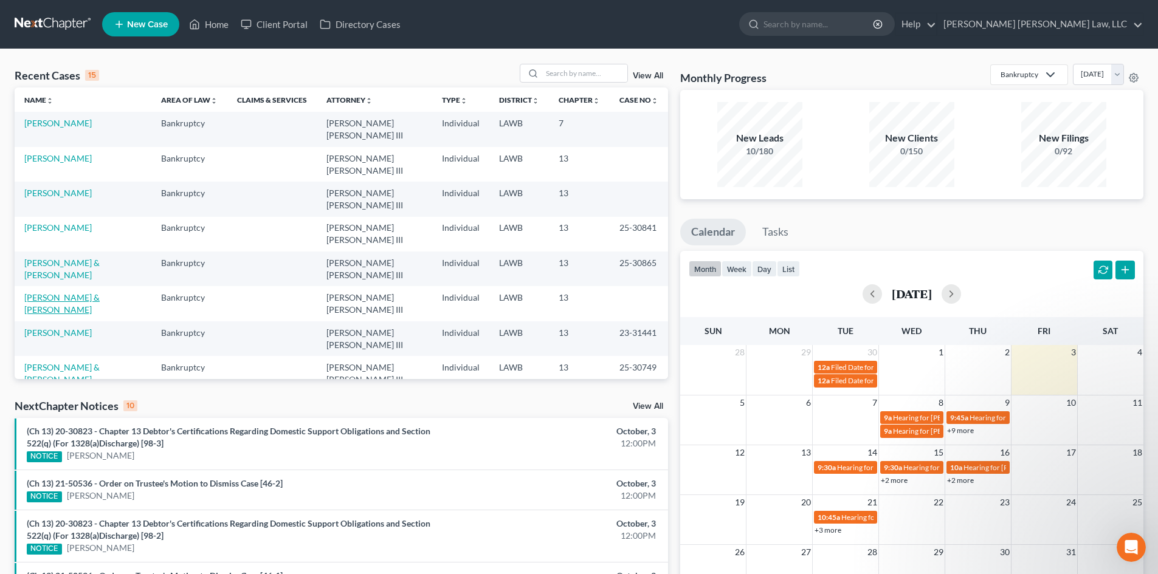
drag, startPoint x: 66, startPoint y: 242, endPoint x: 83, endPoint y: 238, distance: 17.5
click at [66, 292] on link "[PERSON_NAME] & [PERSON_NAME]" at bounding box center [61, 303] width 75 height 22
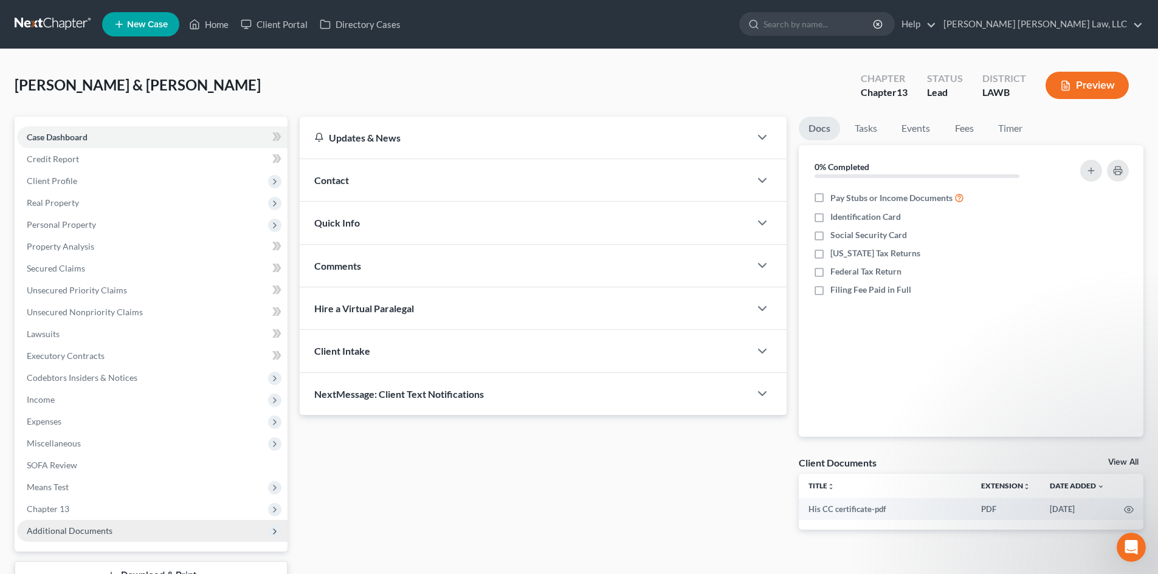
drag, startPoint x: 150, startPoint y: 511, endPoint x: 123, endPoint y: 526, distance: 30.8
click at [150, 511] on span "Chapter 13" at bounding box center [152, 509] width 270 height 22
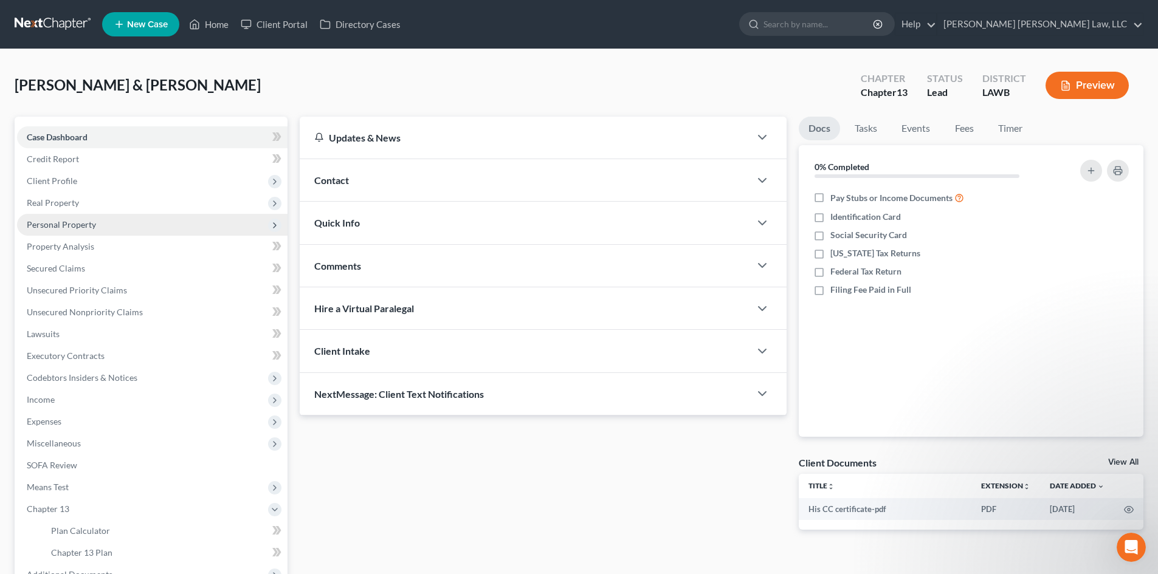
click at [102, 229] on span "Personal Property" at bounding box center [152, 225] width 270 height 22
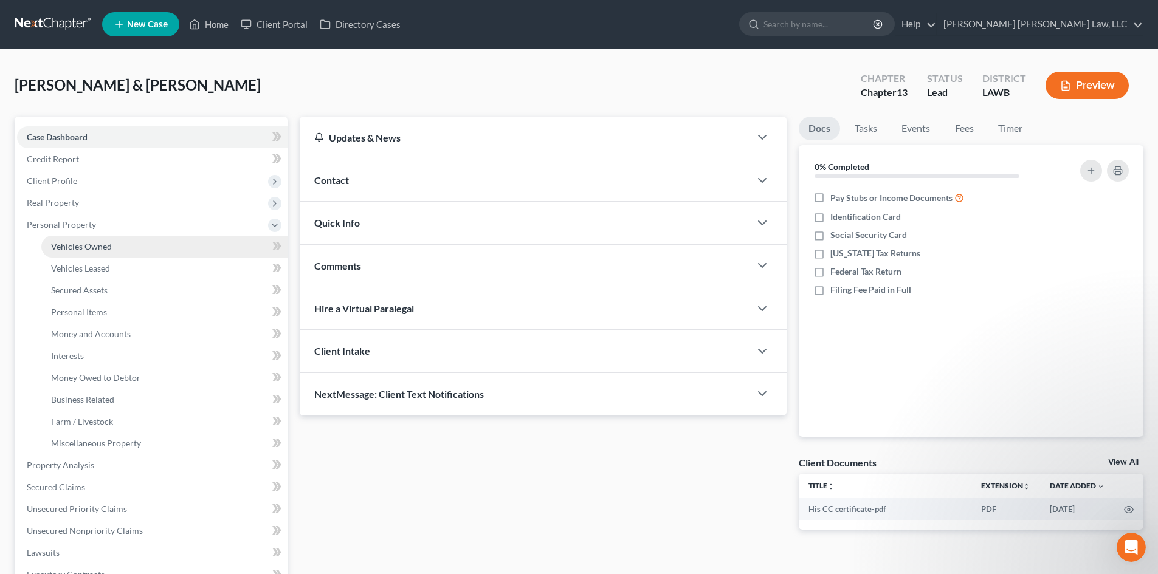
click at [147, 244] on link "Vehicles Owned" at bounding box center [164, 247] width 246 height 22
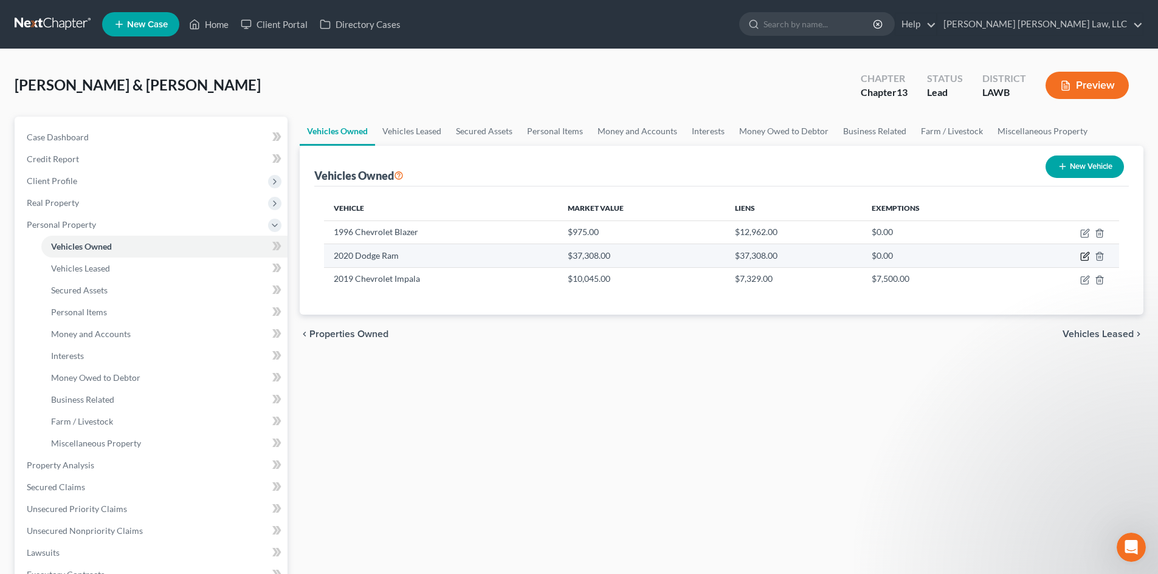
click at [1081, 252] on icon "button" at bounding box center [1085, 257] width 10 height 10
select select "0"
select select "6"
select select "2"
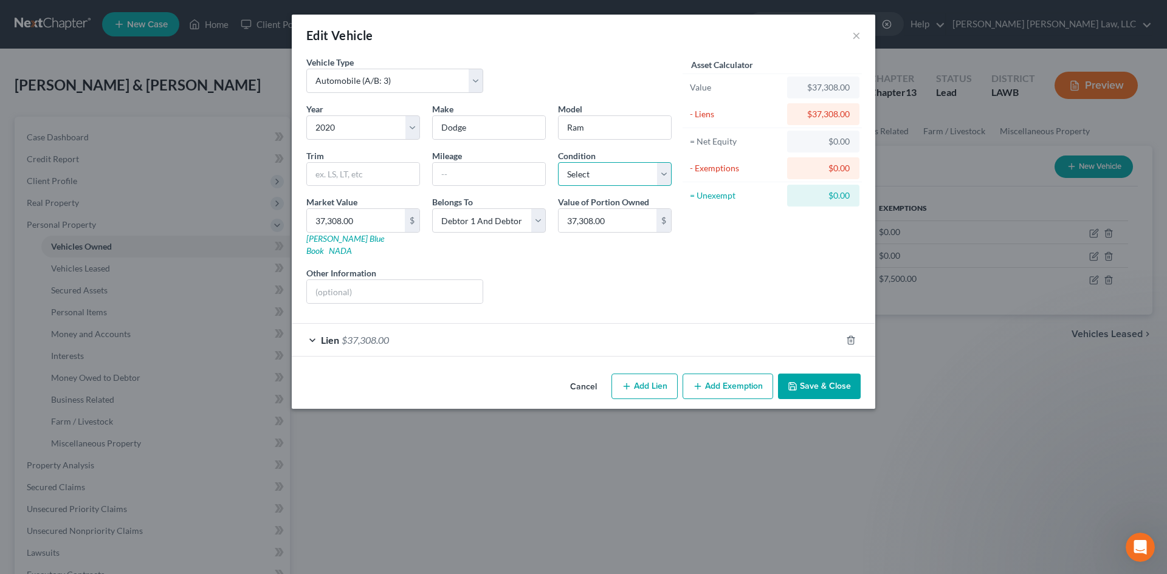
click at [613, 175] on select "Select Excellent Very Good Good Fair Poor" at bounding box center [615, 174] width 114 height 24
select select "3"
click at [558, 162] on select "Select Excellent Very Good Good Fair Poor" at bounding box center [615, 174] width 114 height 24
click at [518, 180] on input "text" at bounding box center [489, 174] width 112 height 23
drag, startPoint x: 457, startPoint y: 176, endPoint x: 569, endPoint y: 180, distance: 112.5
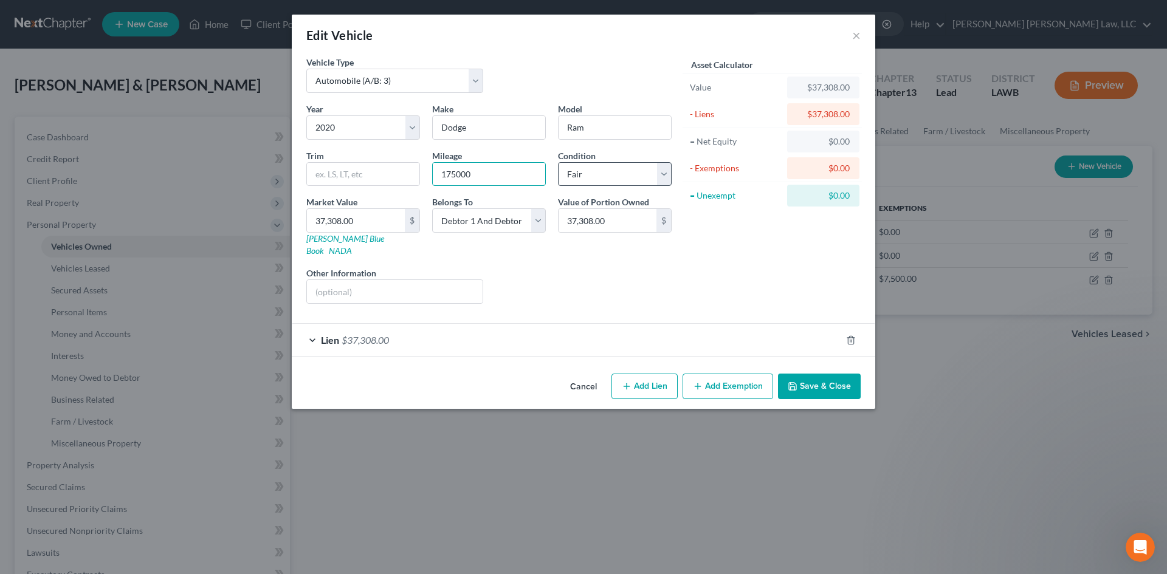
click at [457, 175] on input "175000" at bounding box center [489, 174] width 112 height 23
type input "175,000"
click at [834, 380] on button "Save & Close" at bounding box center [819, 387] width 83 height 26
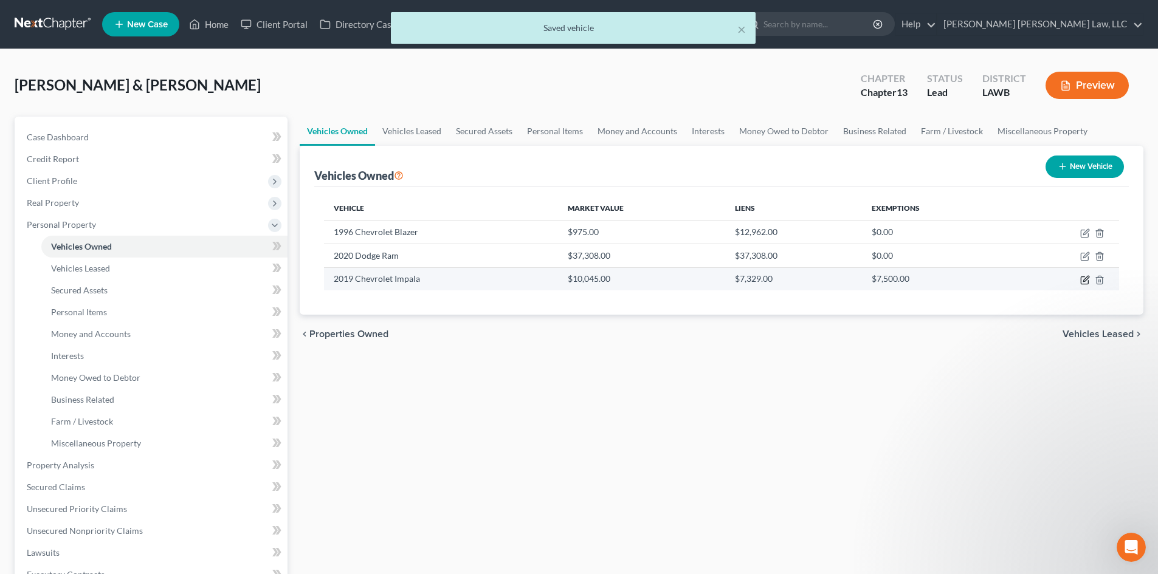
click at [1086, 280] on icon "button" at bounding box center [1085, 278] width 5 height 5
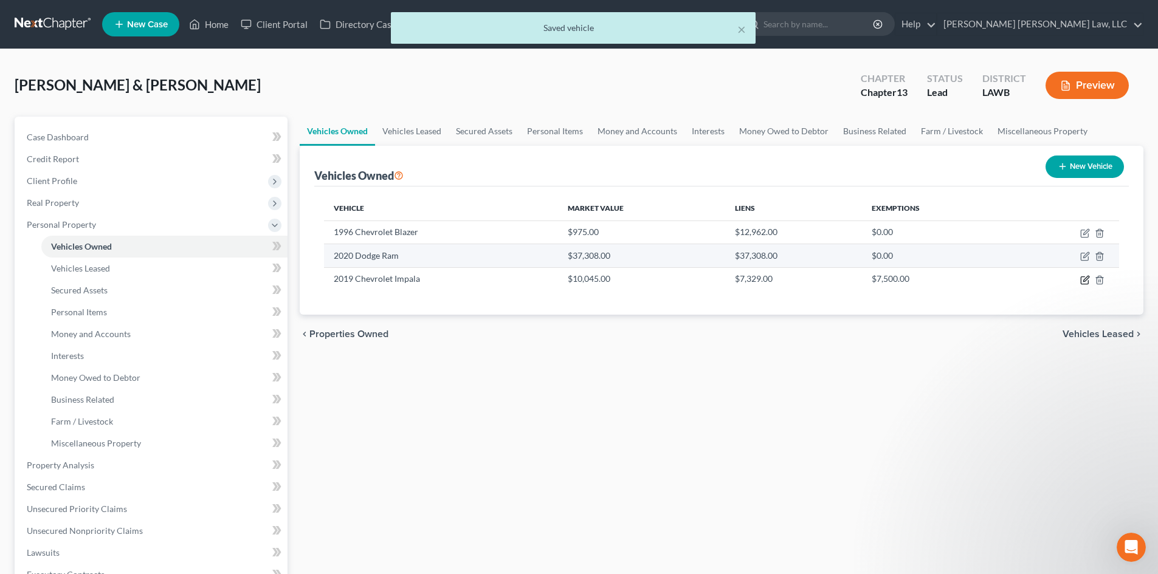
select select "0"
select select "7"
select select "2"
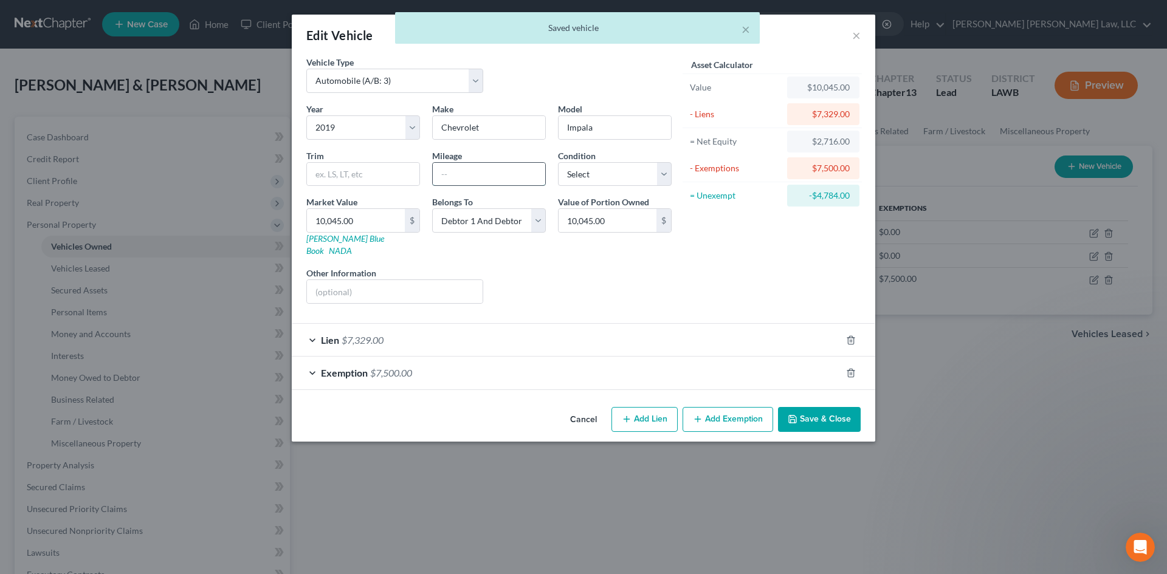
click at [503, 172] on input "text" at bounding box center [489, 174] width 112 height 23
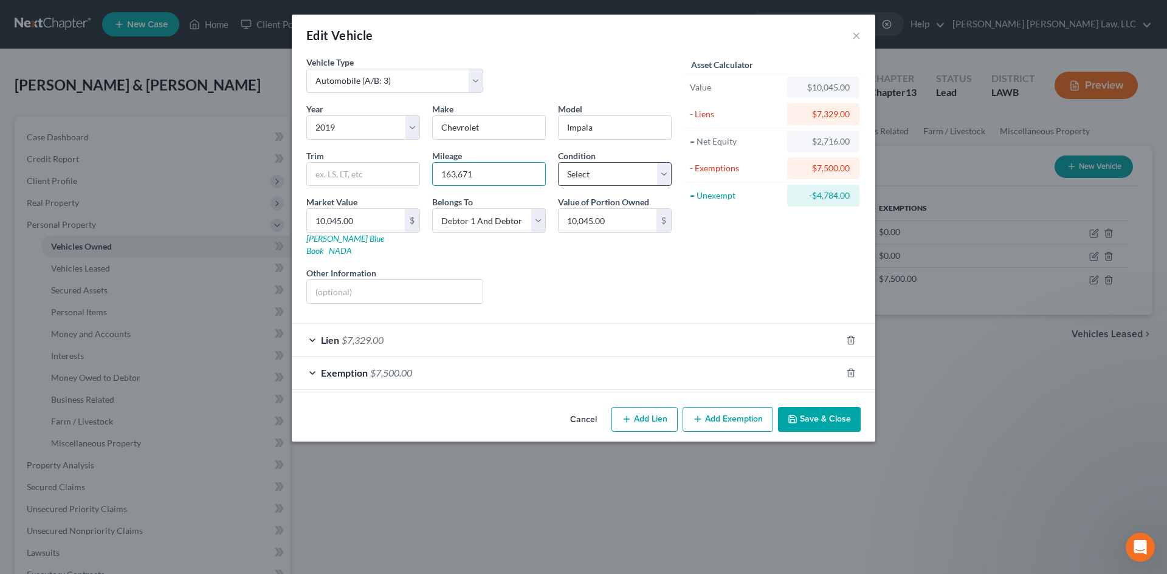
type input "163,671"
click at [656, 184] on select "Select Excellent Very Good Good Fair Poor" at bounding box center [615, 174] width 114 height 24
select select "2"
click at [558, 162] on select "Select Excellent Very Good Good Fair Poor" at bounding box center [615, 174] width 114 height 24
click at [385, 198] on div "Market Value 10,045.00 $ Kelly Blue Book NADA" at bounding box center [363, 226] width 126 height 61
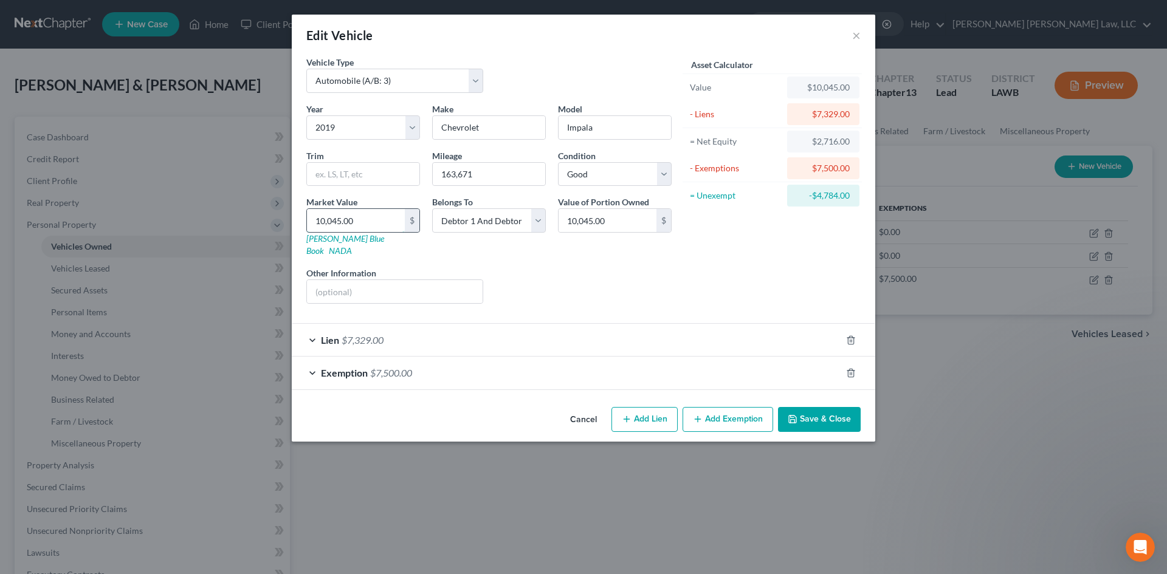
click at [383, 215] on input "10,045.00" at bounding box center [356, 220] width 98 height 23
type input "7"
type input "7.00"
type input "73"
type input "73.00"
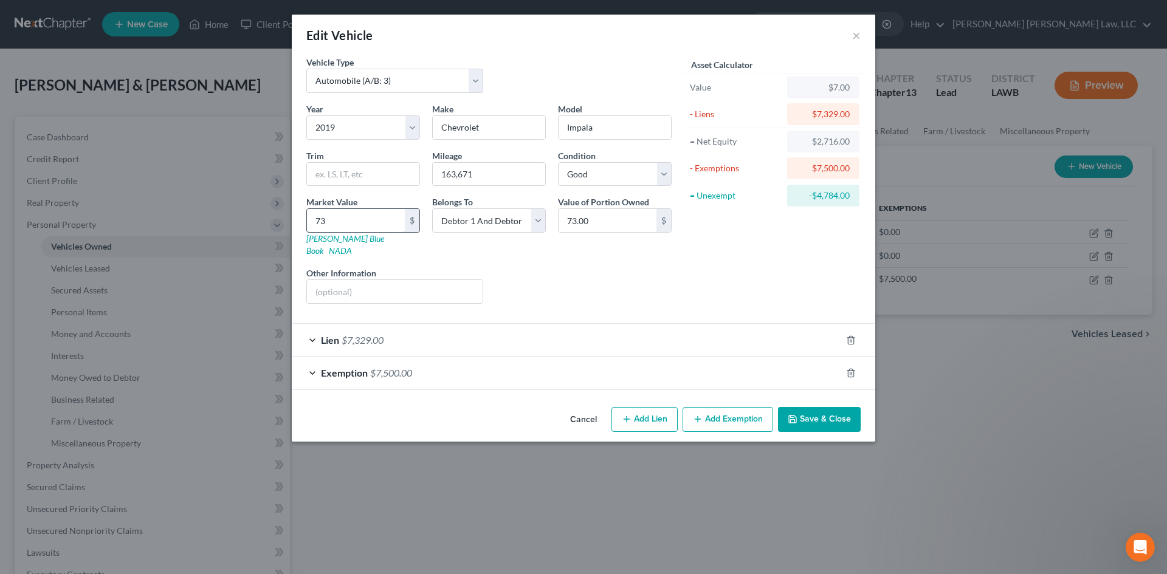
type input "732"
type input "732.00"
type input "7329"
type input "7,329.00"
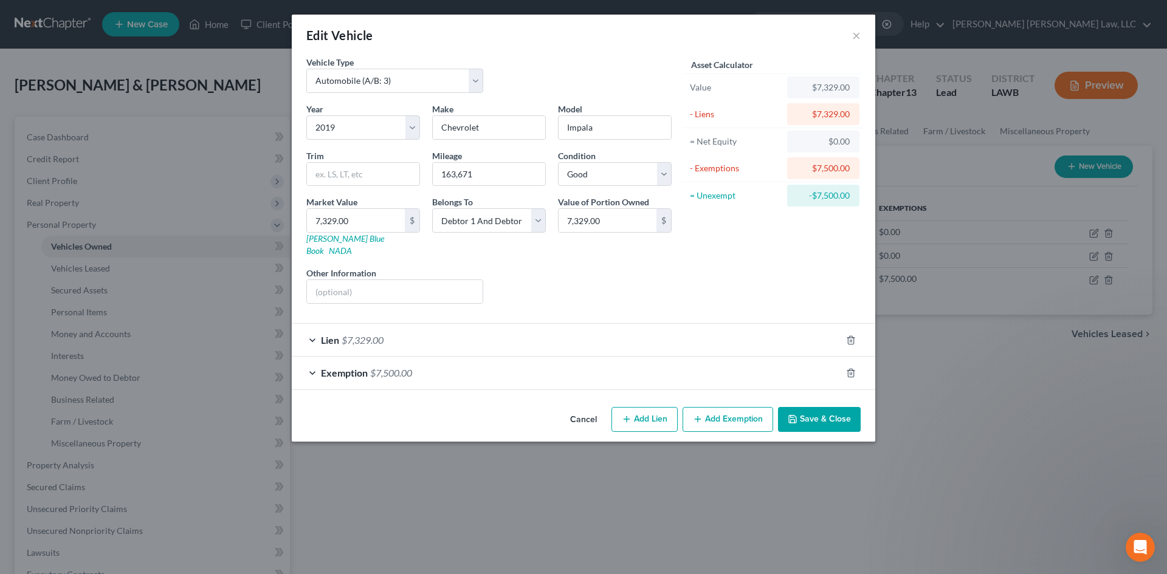
click at [832, 408] on button "Save & Close" at bounding box center [819, 420] width 83 height 26
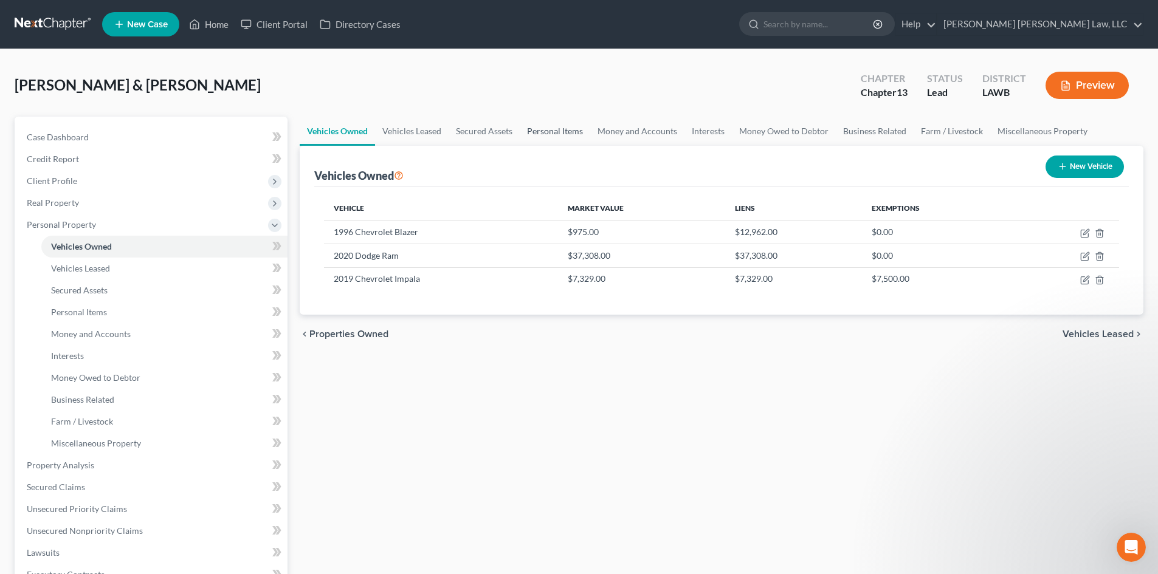
click at [545, 133] on link "Personal Items" at bounding box center [555, 131] width 71 height 29
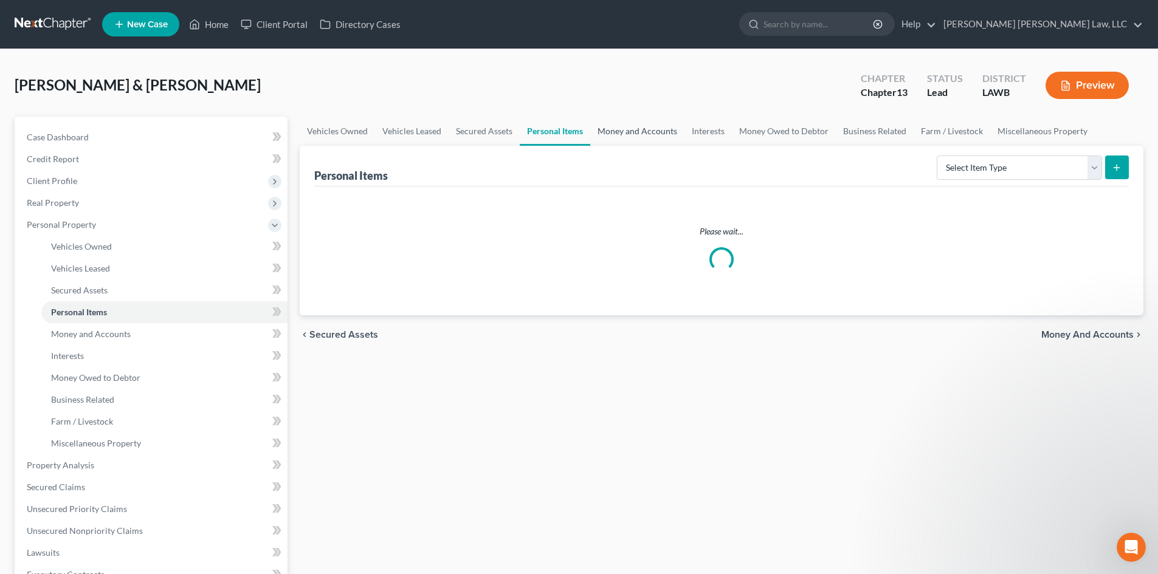
click at [655, 136] on link "Money and Accounts" at bounding box center [637, 131] width 94 height 29
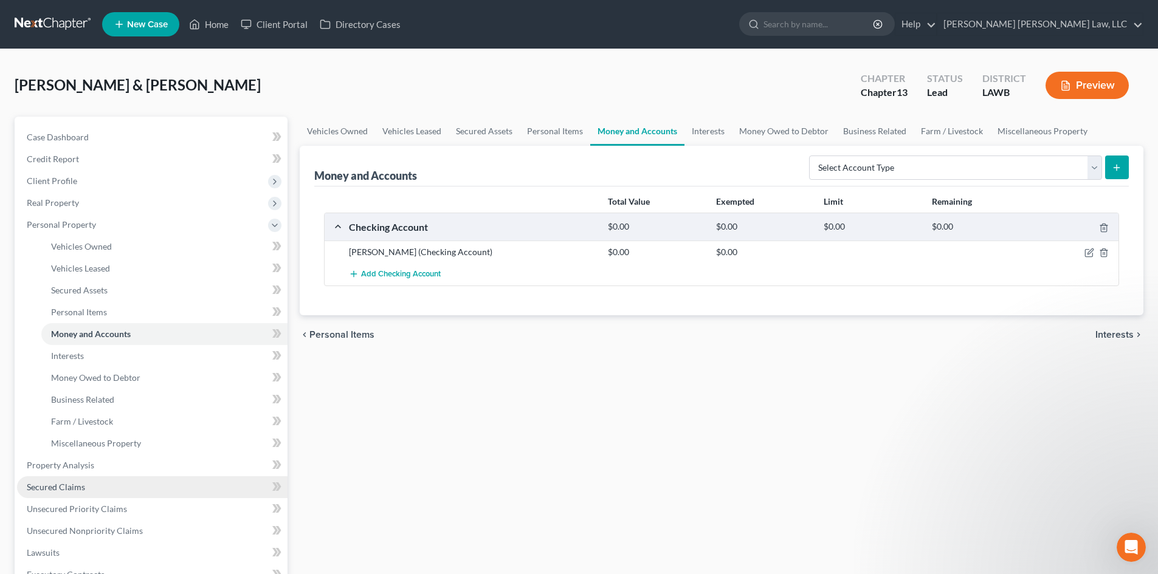
click at [85, 483] on link "Secured Claims" at bounding box center [152, 487] width 270 height 22
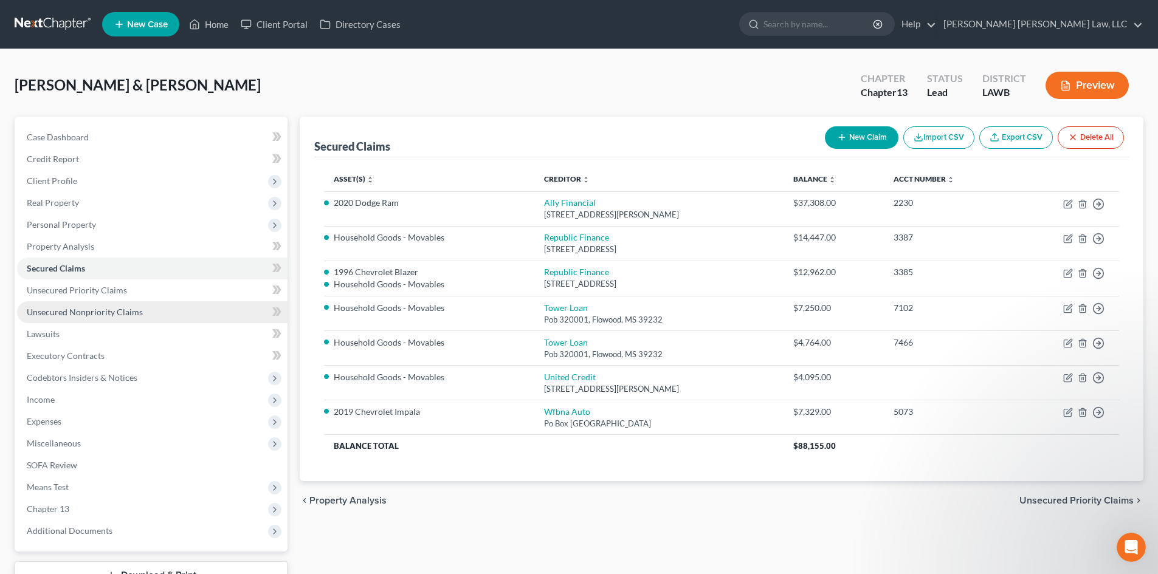
click at [167, 311] on link "Unsecured Nonpriority Claims" at bounding box center [152, 312] width 270 height 22
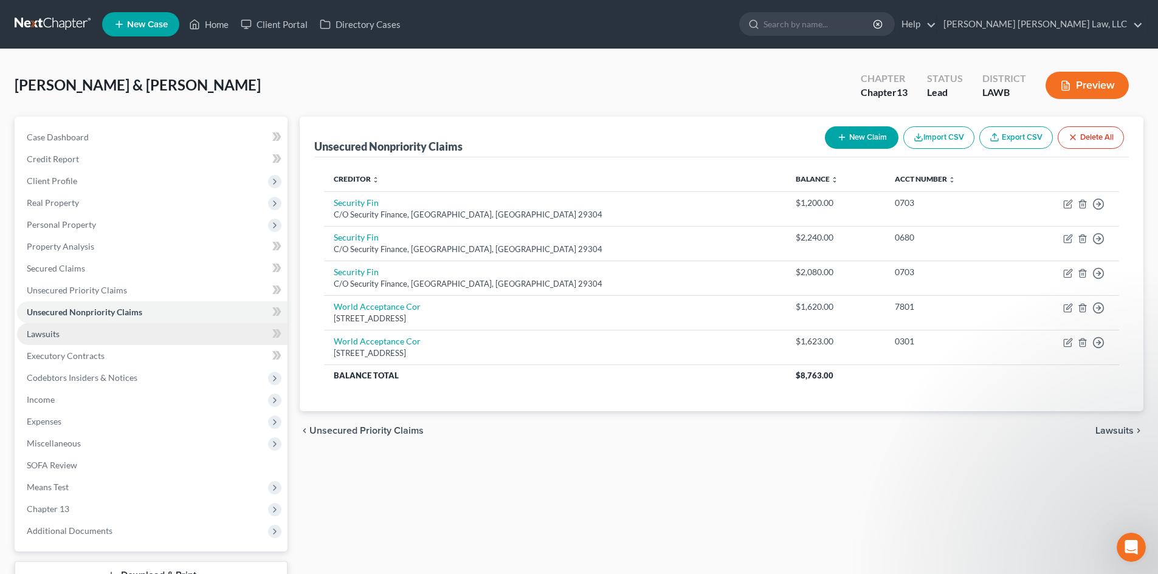
scroll to position [61, 0]
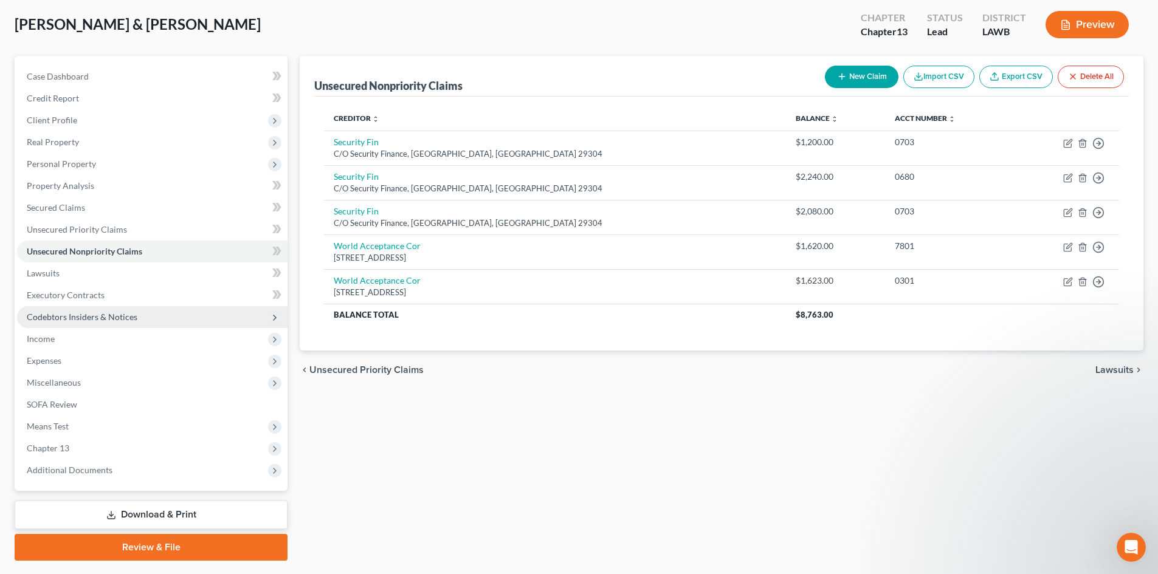
click at [77, 318] on span "Codebtors Insiders & Notices" at bounding box center [82, 317] width 111 height 10
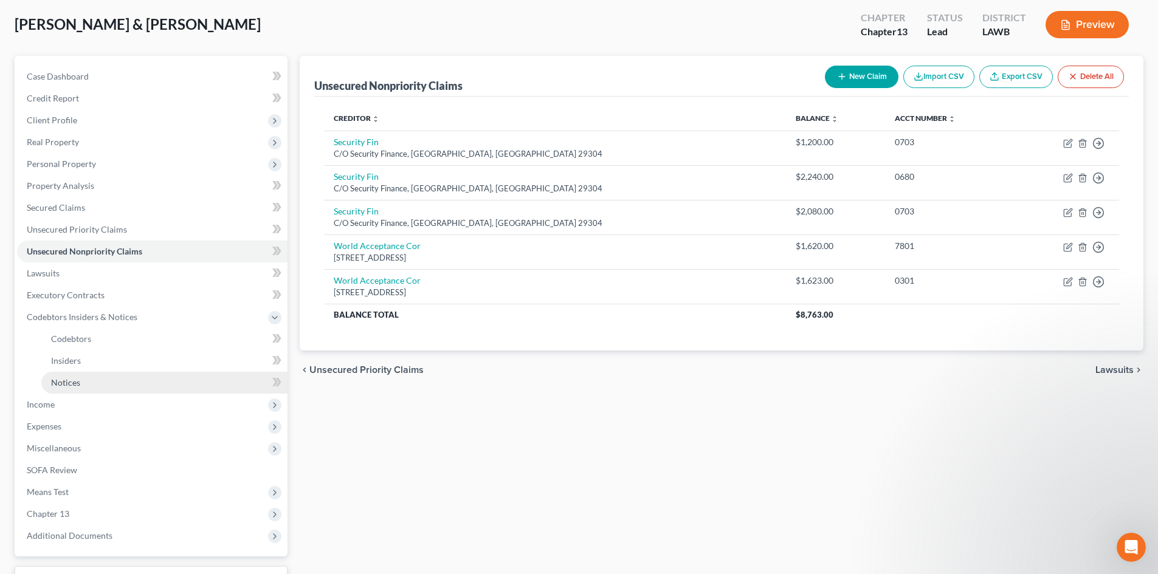
click at [89, 381] on link "Notices" at bounding box center [164, 383] width 246 height 22
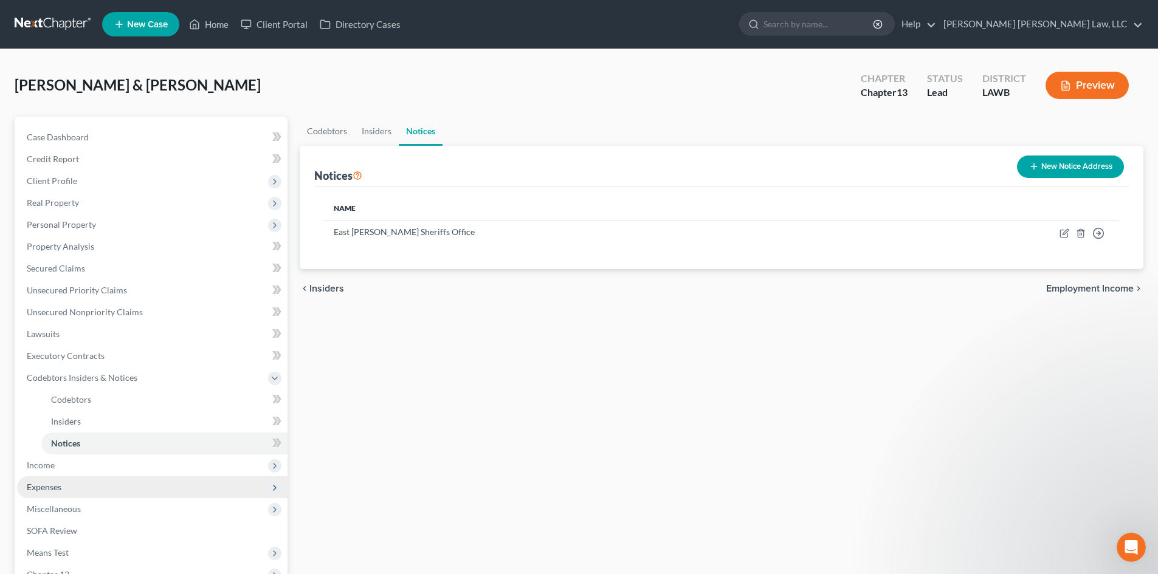
click at [67, 489] on span "Expenses" at bounding box center [152, 487] width 270 height 22
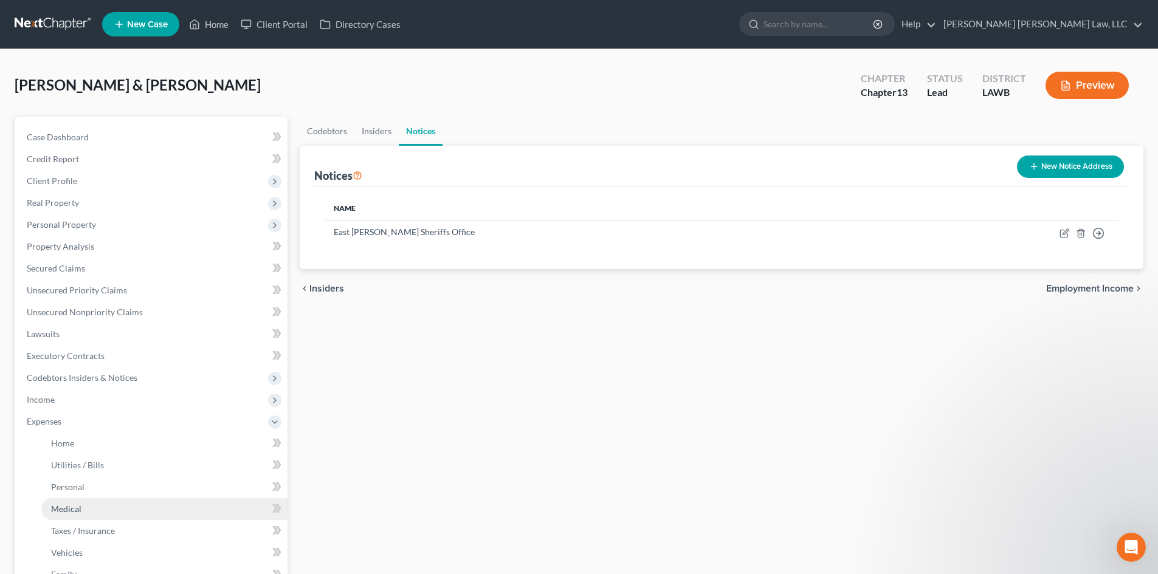
click at [81, 498] on link "Medical" at bounding box center [164, 509] width 246 height 22
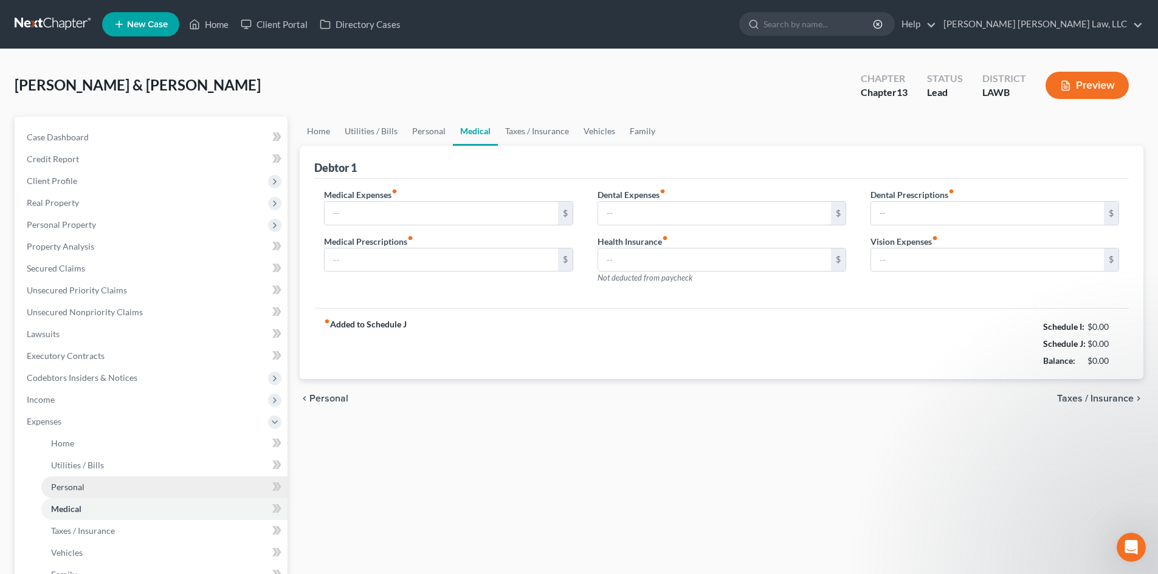
type input "0.00"
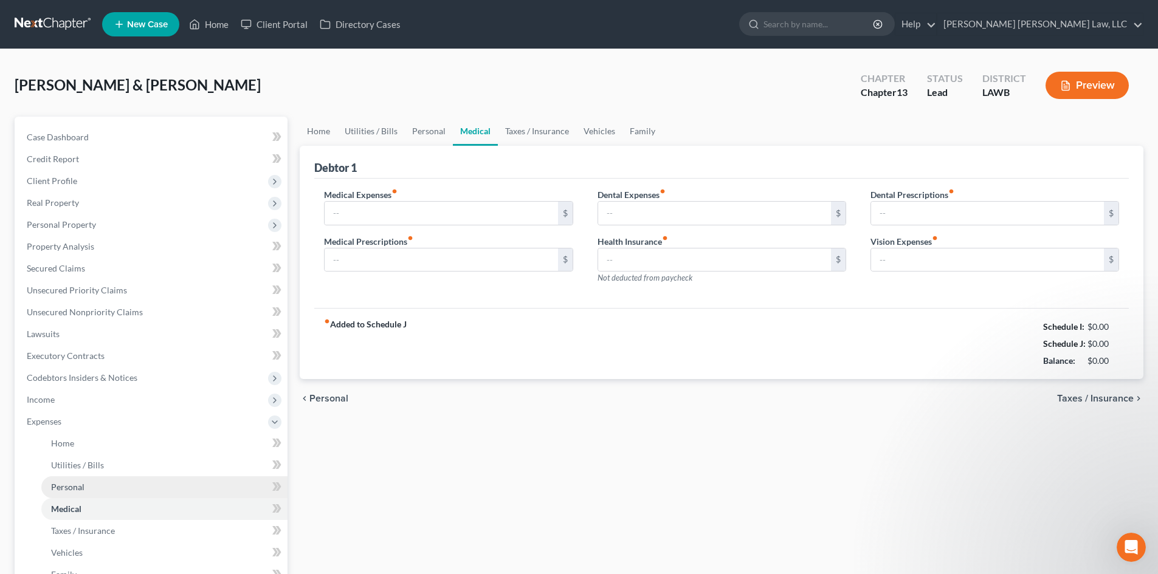
type input "0.00"
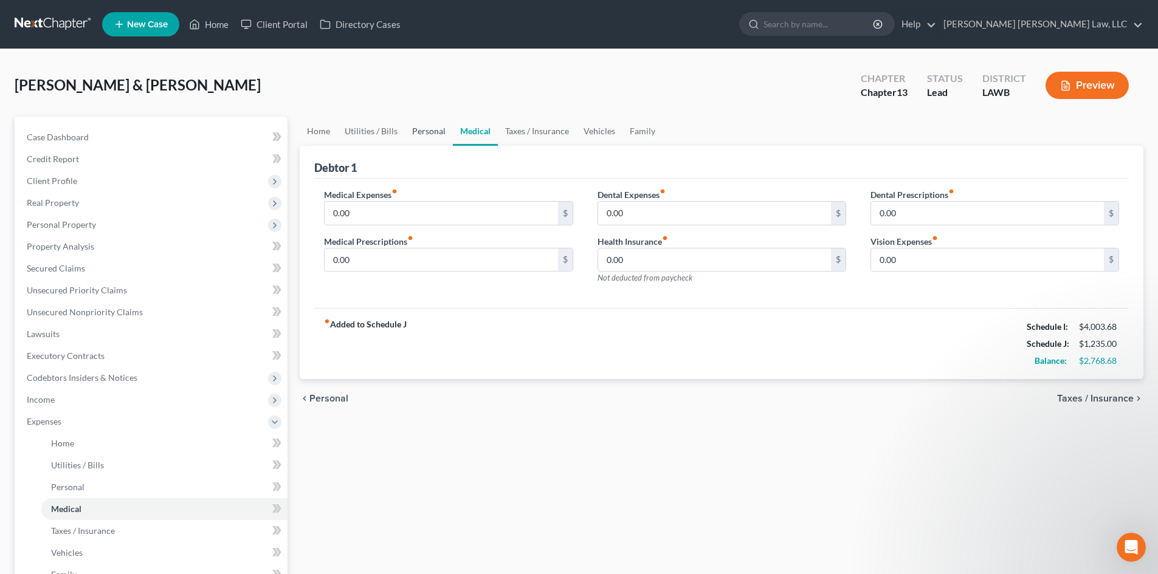
click at [418, 129] on link "Personal" at bounding box center [429, 131] width 48 height 29
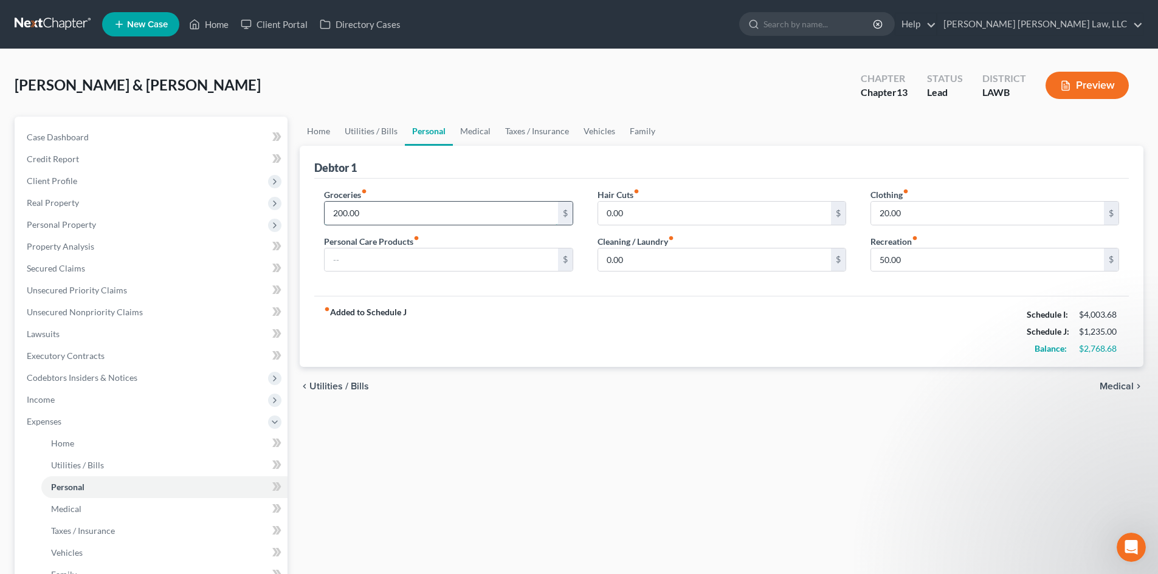
click at [435, 210] on input "200.00" at bounding box center [441, 213] width 233 height 23
type input "863.00"
click at [929, 213] on input "20.00" at bounding box center [987, 213] width 233 height 23
type input "181.00"
click at [765, 217] on input "0.00" at bounding box center [714, 213] width 233 height 23
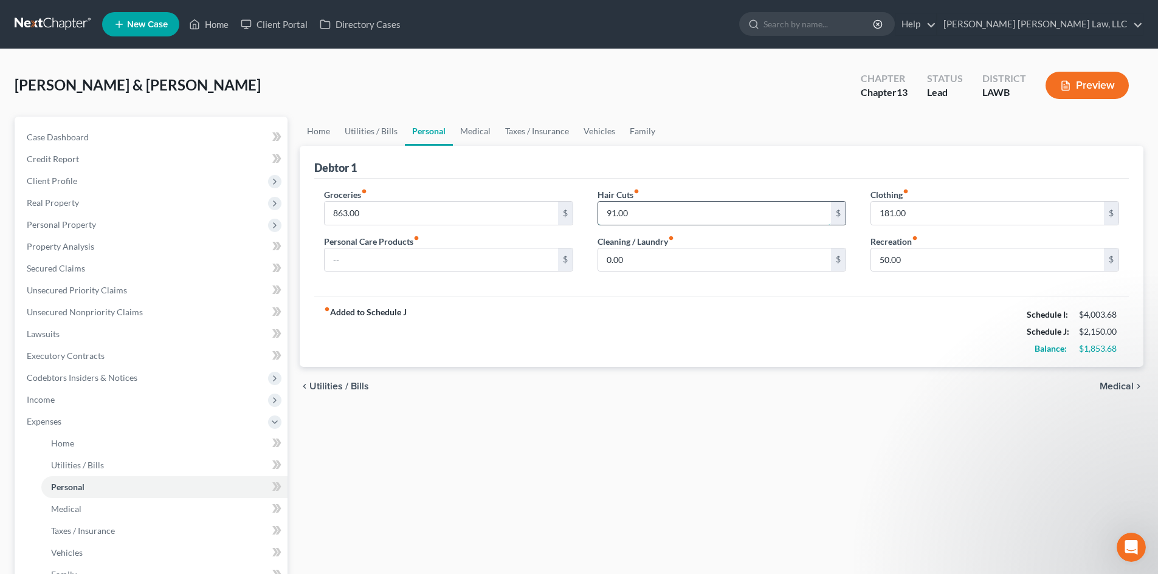
drag, startPoint x: 697, startPoint y: 210, endPoint x: 608, endPoint y: 219, distance: 89.2
click at [608, 219] on input "91.00" at bounding box center [714, 213] width 233 height 23
type input "91.00"
click at [662, 260] on input "0.00" at bounding box center [714, 260] width 233 height 23
type input "75.00"
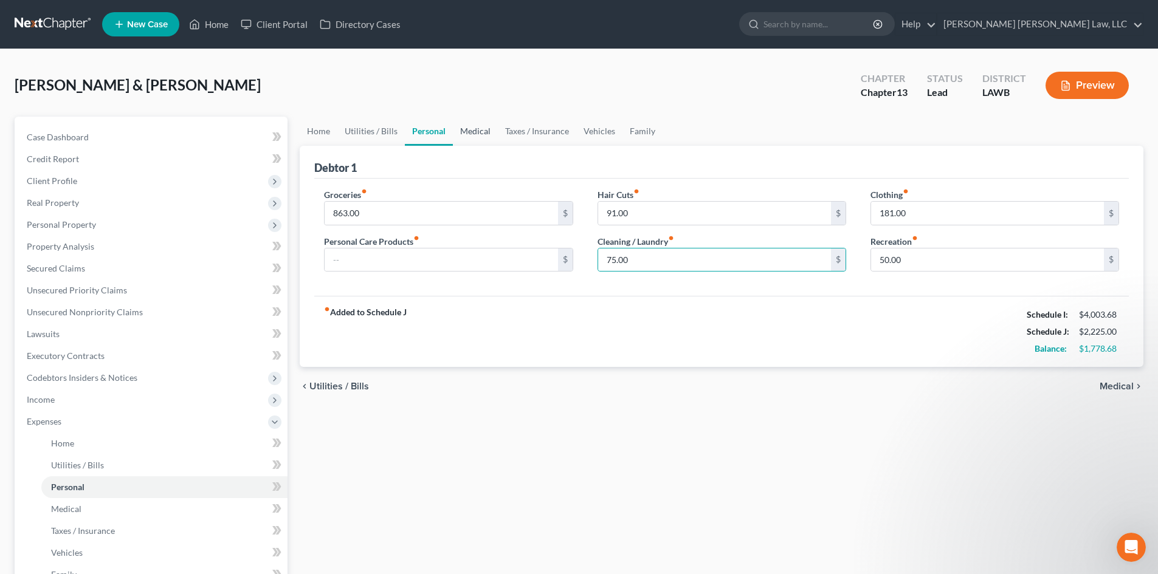
click at [469, 142] on link "Medical" at bounding box center [475, 131] width 45 height 29
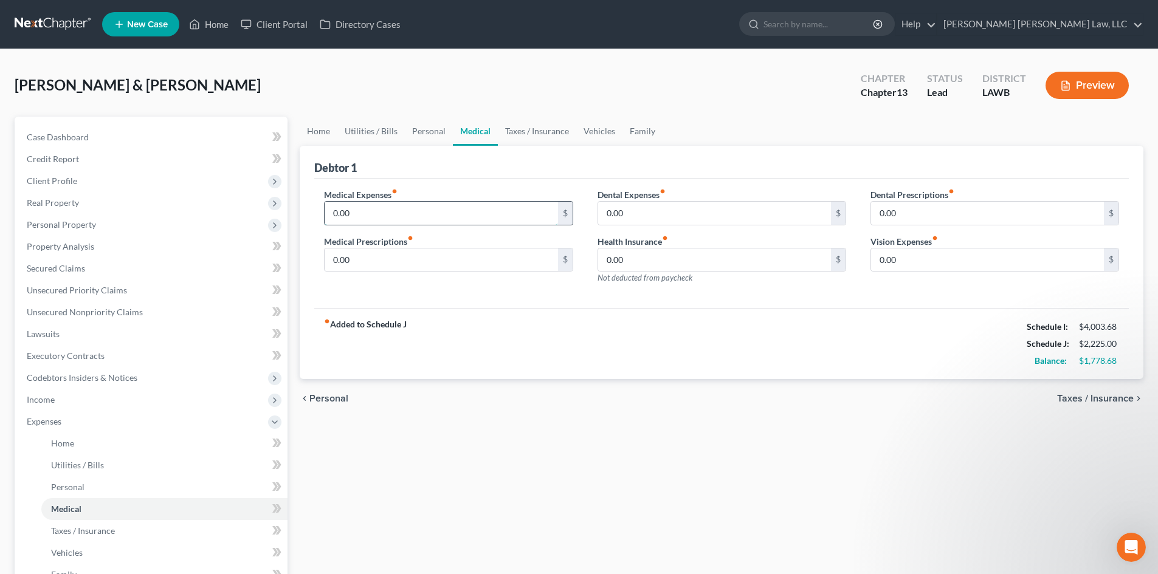
click at [428, 218] on input "0.00" at bounding box center [441, 213] width 233 height 23
type input "100.00"
click at [511, 268] on input "0.00" at bounding box center [441, 260] width 233 height 23
type input "100.00"
click at [592, 125] on link "Vehicles" at bounding box center [599, 131] width 46 height 29
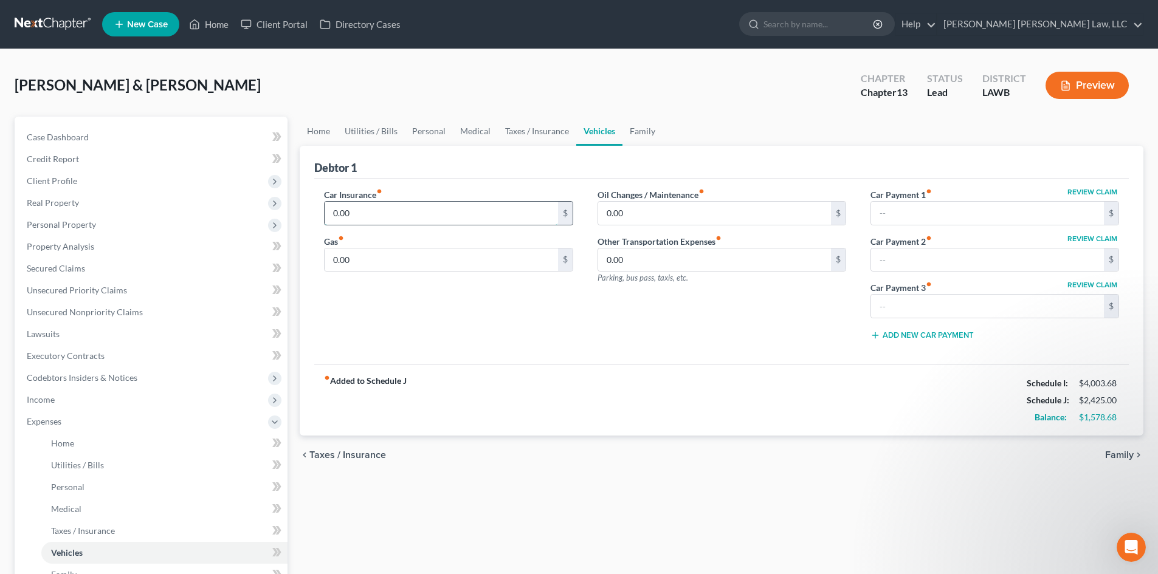
click at [405, 216] on input "0.00" at bounding box center [441, 213] width 233 height 23
type input "250.00"
click at [414, 260] on input "0.00" at bounding box center [441, 260] width 233 height 23
type input "250.00"
click at [664, 202] on input "0.00" at bounding box center [714, 213] width 233 height 23
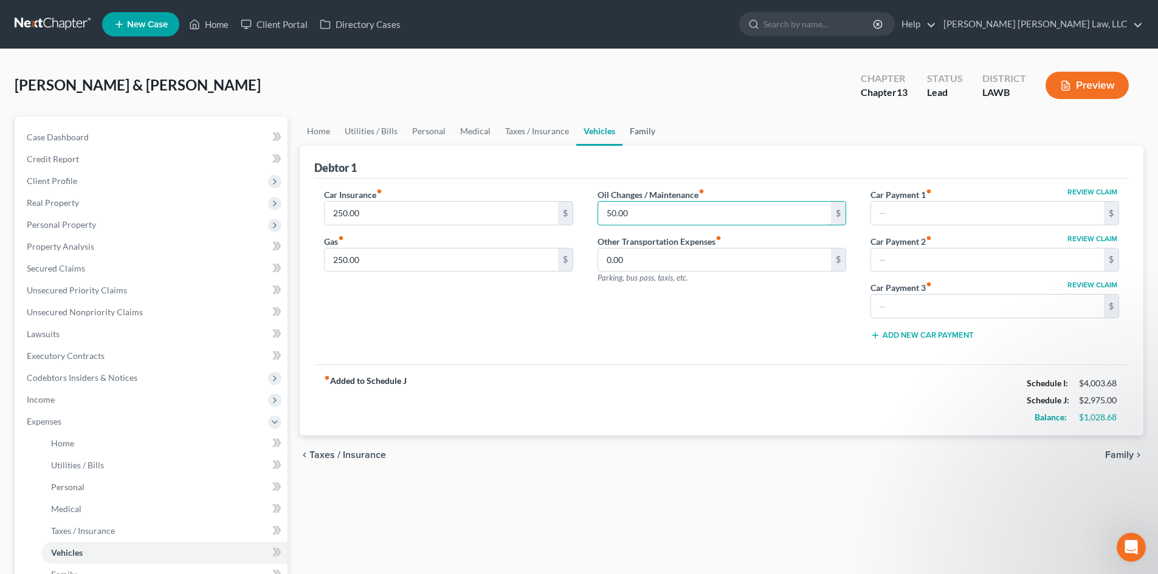
type input "50.00"
click at [654, 131] on link "Family" at bounding box center [642, 131] width 40 height 29
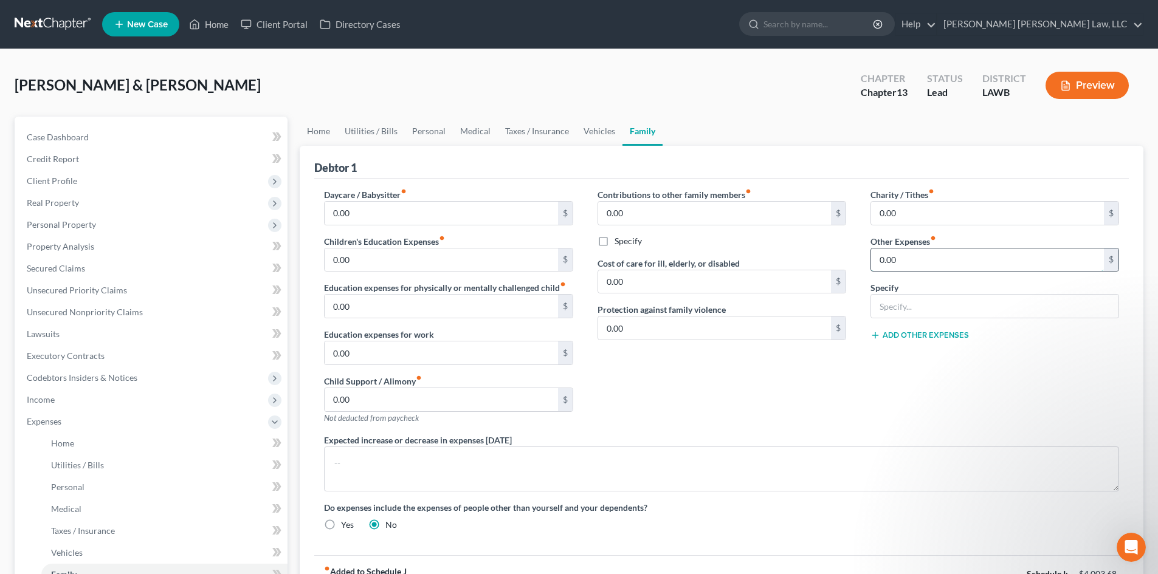
click at [921, 260] on input "0.00" at bounding box center [987, 260] width 233 height 23
type input "221.00"
drag, startPoint x: 940, startPoint y: 311, endPoint x: 938, endPoint y: 317, distance: 6.9
click at [940, 311] on input "text" at bounding box center [994, 306] width 247 height 23
type input "misc; emergency fund, plan funding"
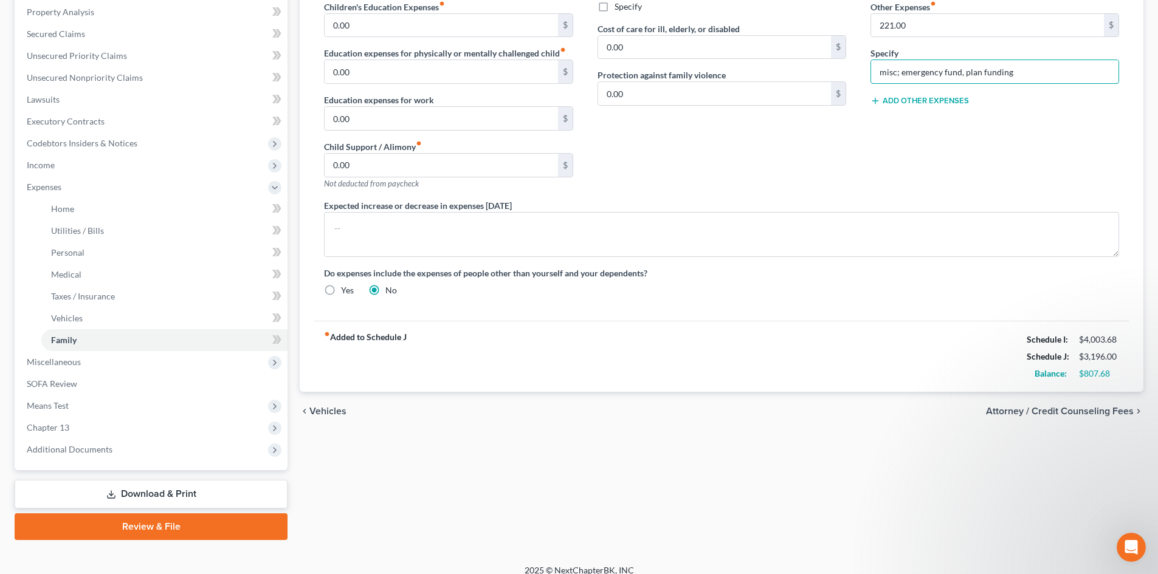
scroll to position [61, 0]
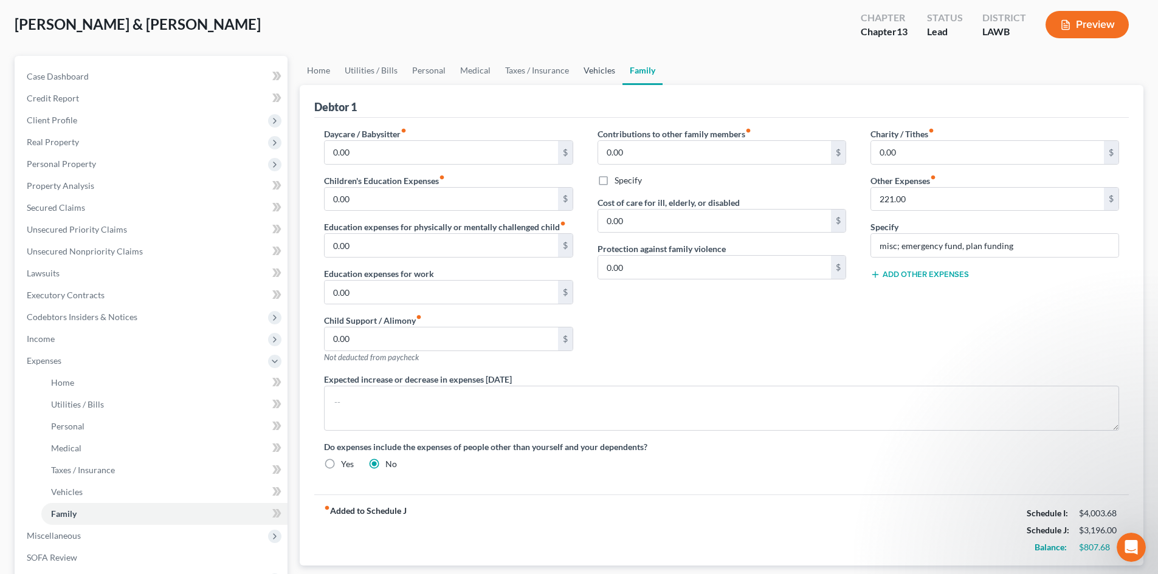
click at [586, 64] on link "Vehicles" at bounding box center [599, 70] width 46 height 29
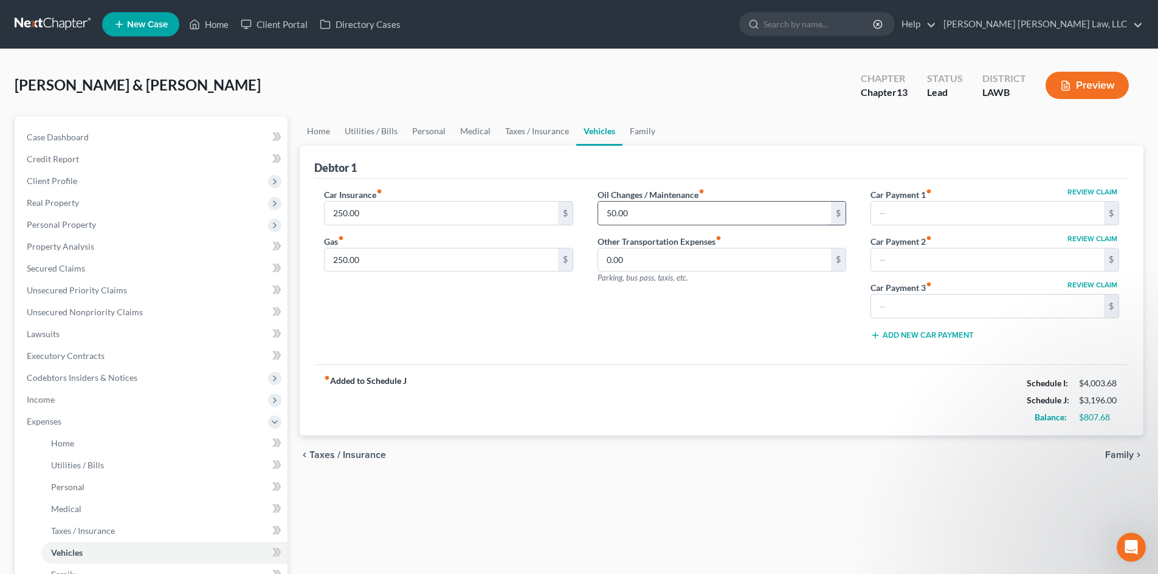
click at [659, 205] on input "50.00" at bounding box center [714, 213] width 233 height 23
type input "30.00"
click at [530, 261] on input "250.00" at bounding box center [441, 260] width 233 height 23
type input "200.00"
click at [417, 131] on link "Personal" at bounding box center [429, 131] width 48 height 29
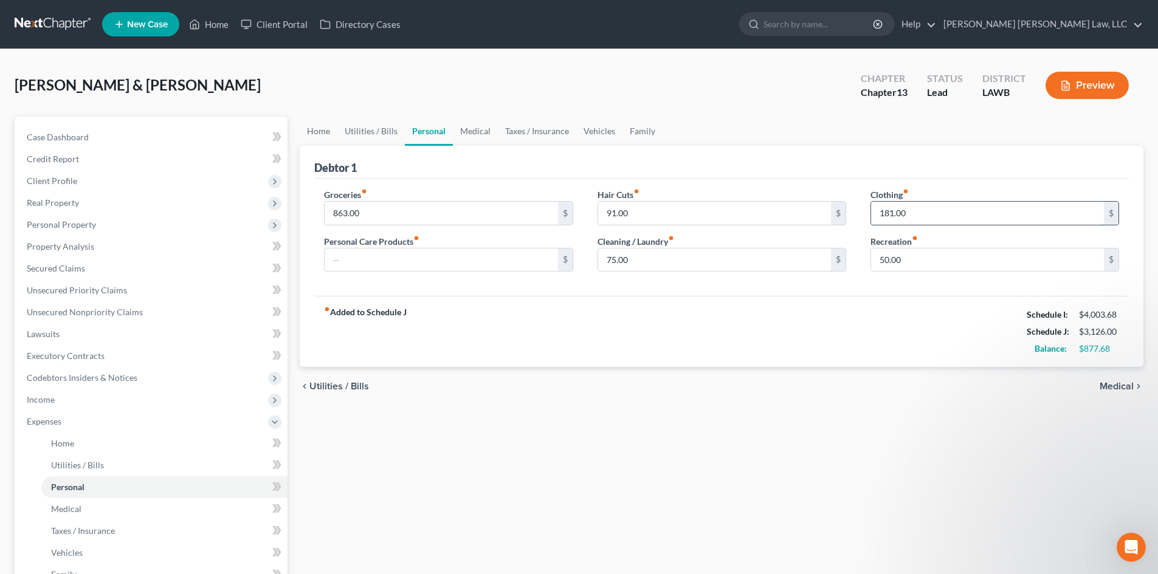
click at [939, 213] on input "181.00" at bounding box center [987, 213] width 233 height 23
click at [473, 521] on div "Home Utilities / Bills Personal Medical Taxes / Insurance Vehicles Family Debto…" at bounding box center [722, 446] width 856 height 658
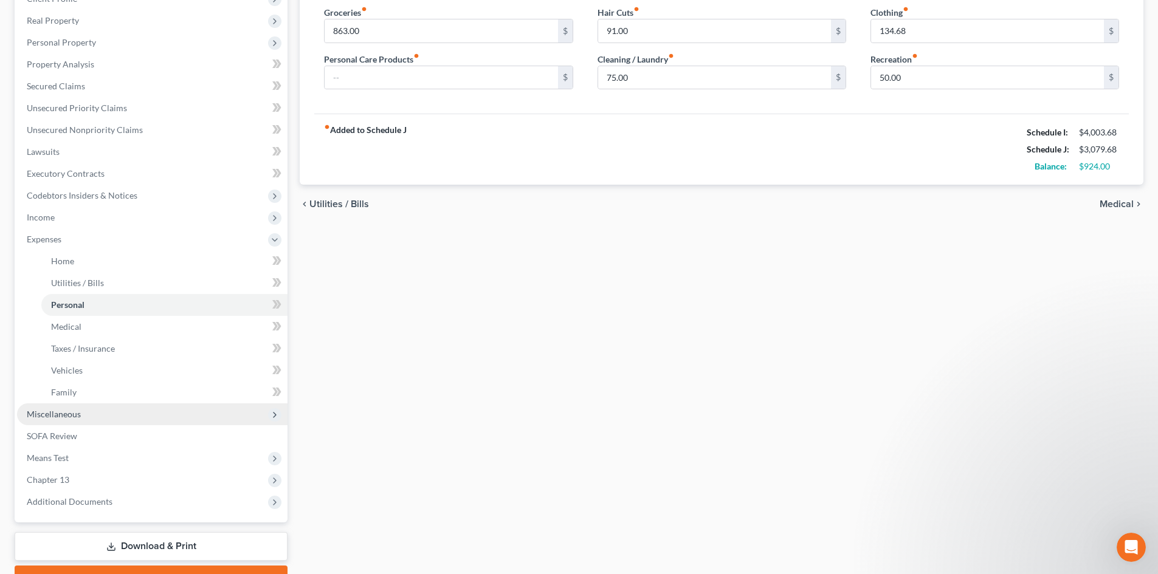
click at [126, 413] on span "Miscellaneous" at bounding box center [152, 415] width 270 height 22
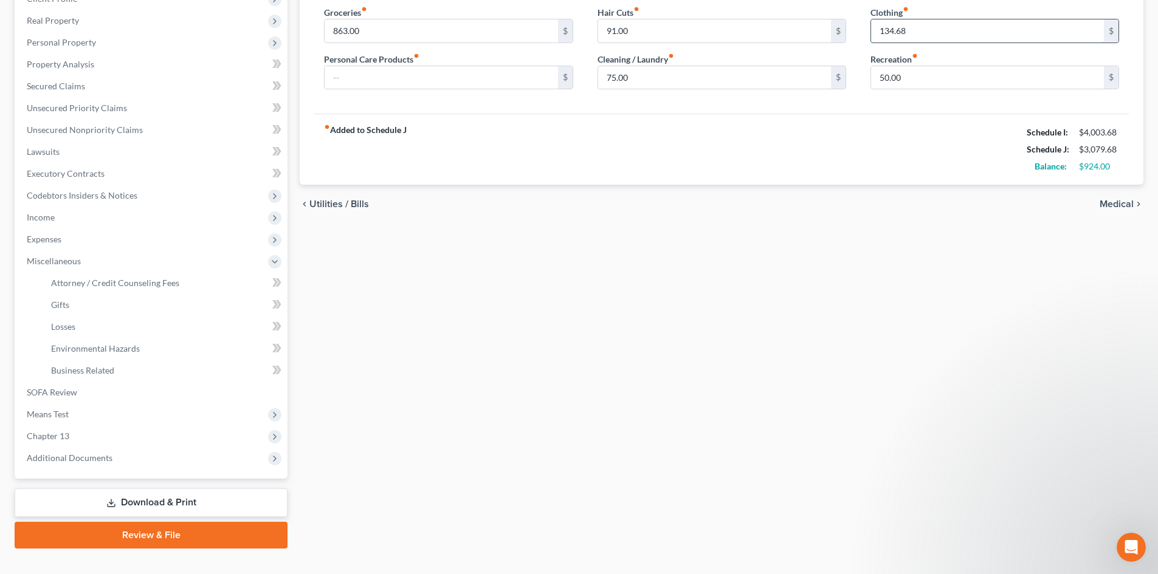
click at [1037, 37] on input "134.68" at bounding box center [987, 30] width 233 height 23
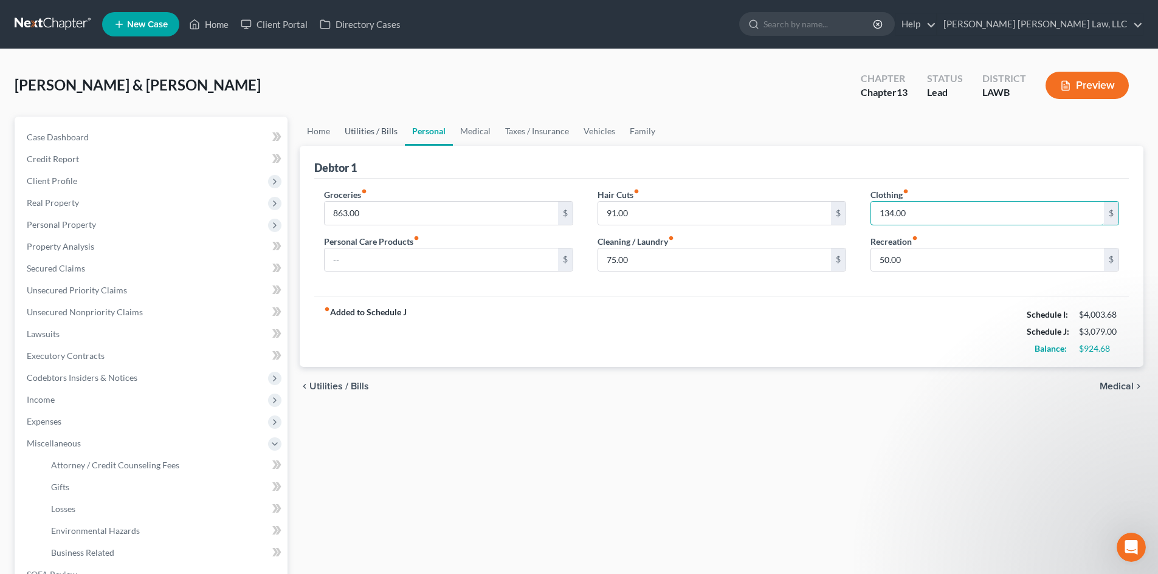
type input "134.00"
click at [363, 119] on link "Utilities / Bills" at bounding box center [370, 131] width 67 height 29
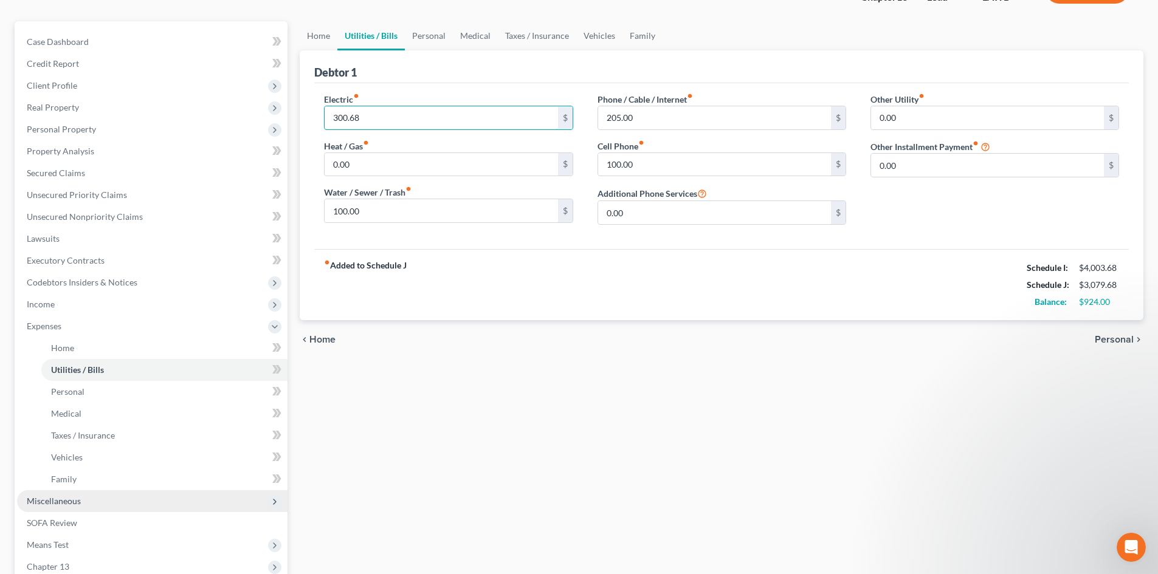
scroll to position [243, 0]
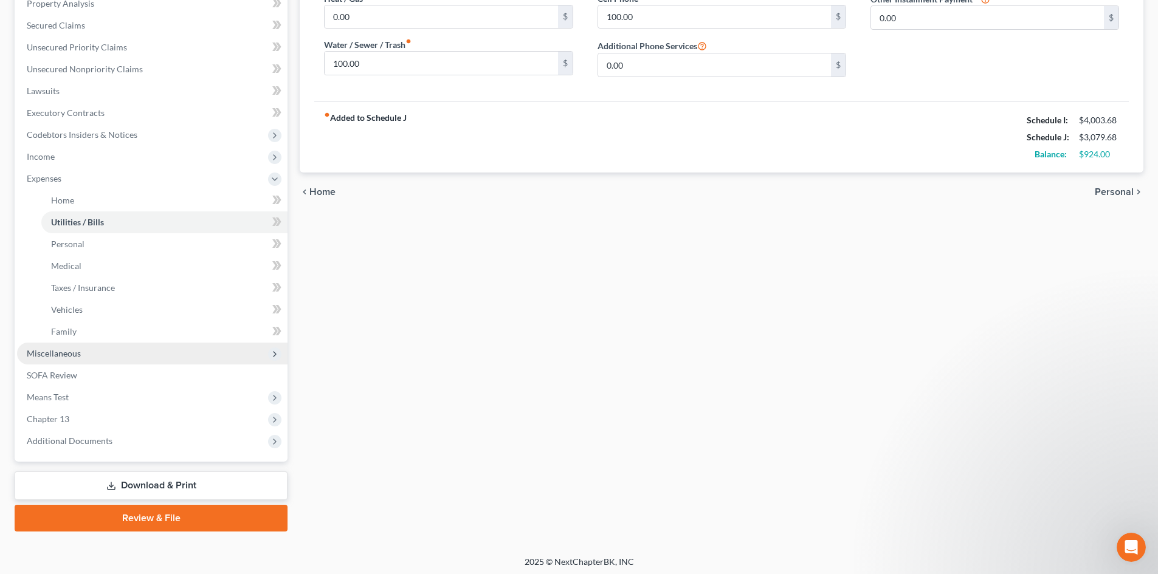
type input "300.68"
click at [85, 357] on span "Miscellaneous" at bounding box center [152, 354] width 270 height 22
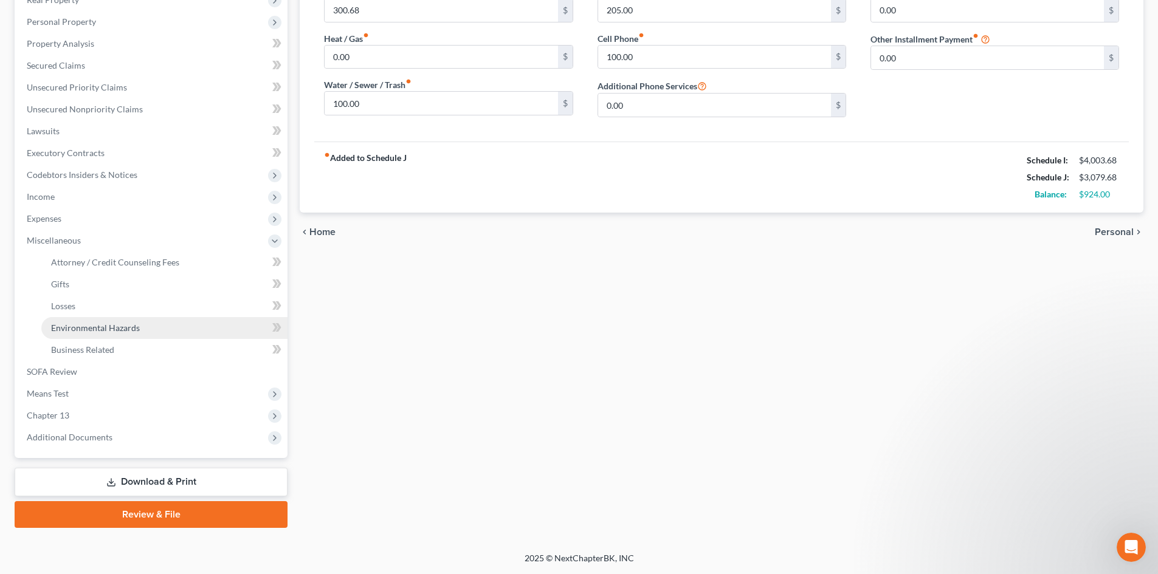
scroll to position [203, 0]
click at [119, 260] on span "Attorney / Credit Counseling Fees" at bounding box center [115, 262] width 128 height 10
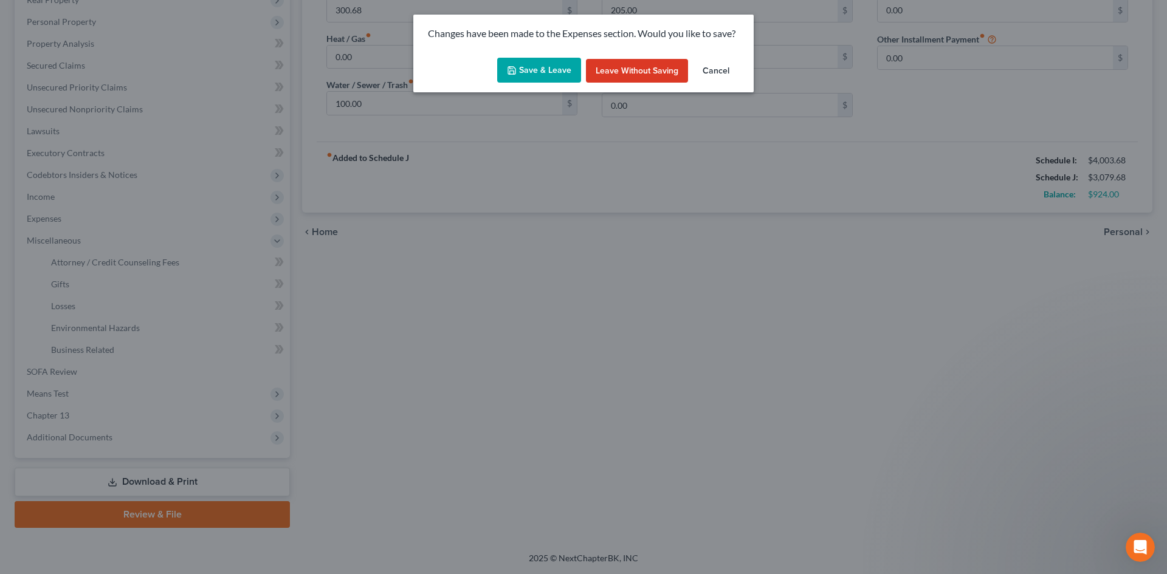
click at [523, 79] on button "Save & Leave" at bounding box center [539, 71] width 84 height 26
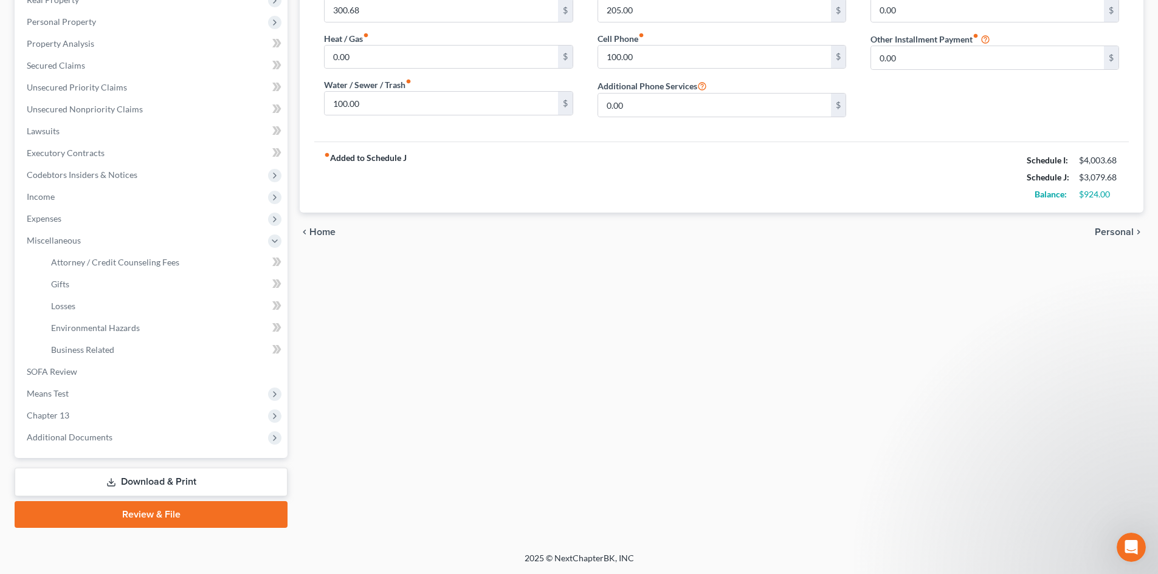
select select "1"
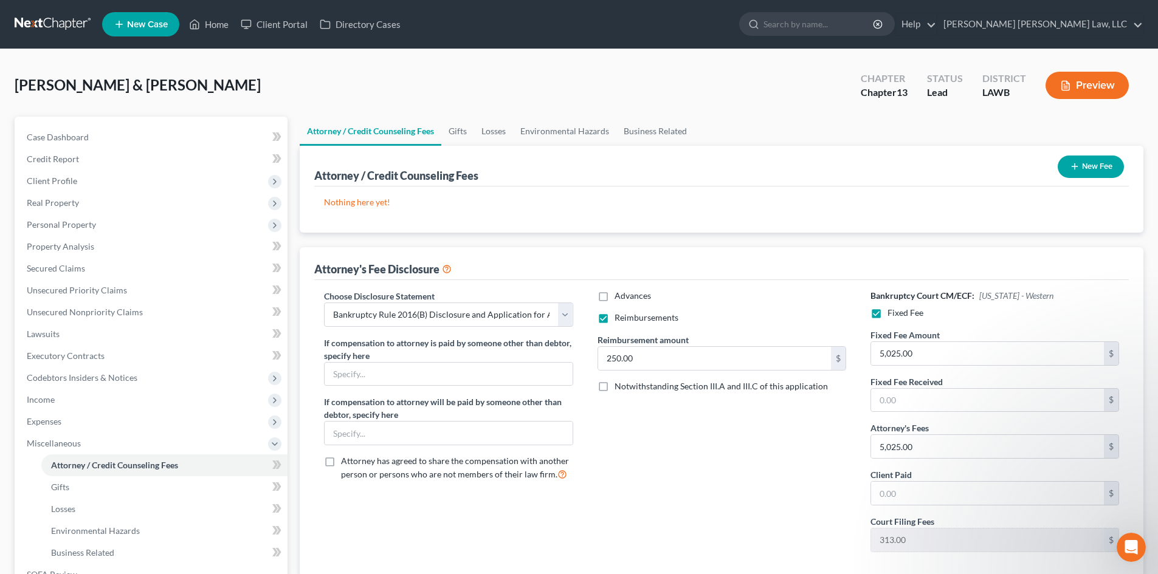
click at [1101, 159] on button "New Fee" at bounding box center [1091, 167] width 66 height 22
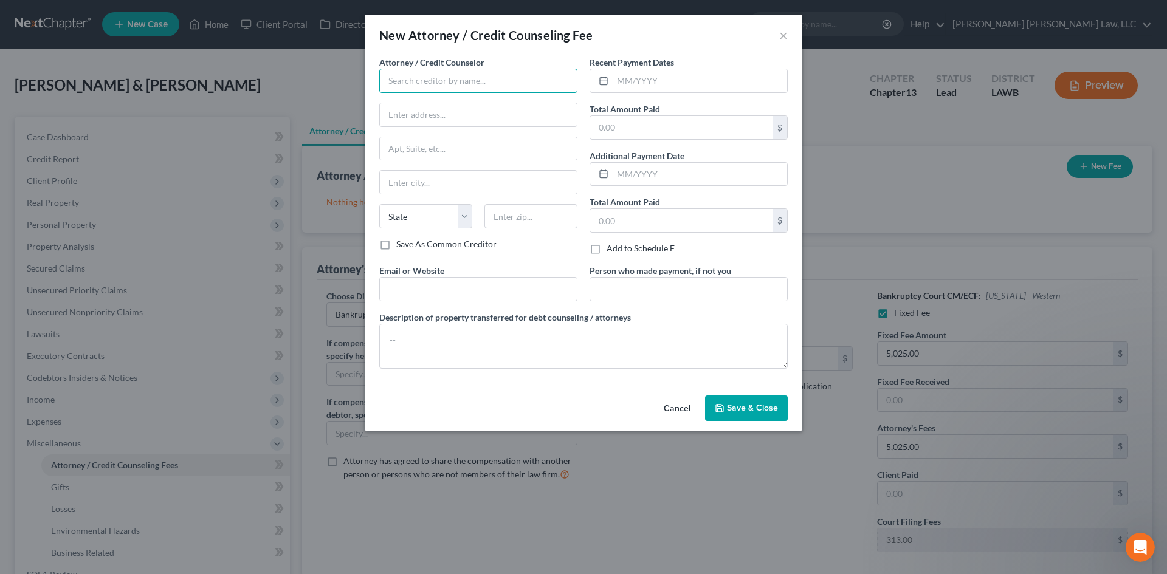
click at [402, 78] on input "text" at bounding box center [478, 81] width 198 height 24
click at [453, 105] on div "E Orum Young Law, LLC" at bounding box center [452, 102] width 126 height 12
type input "E Orum Young Law, LLC"
type input "200 Washington Street"
type input "Monroe"
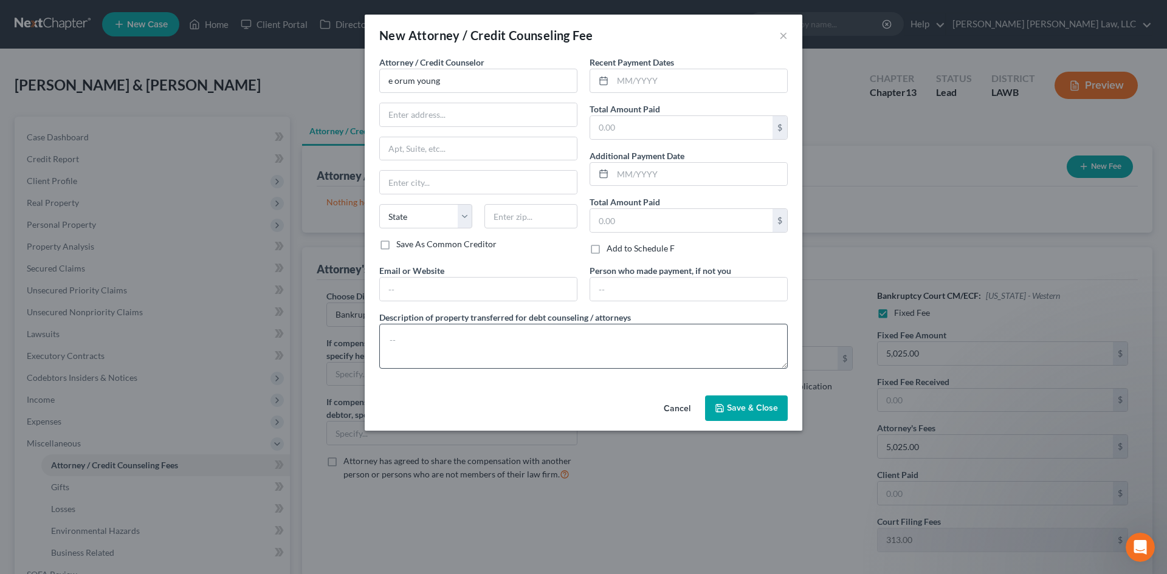
select select "19"
type input "71201"
click at [601, 361] on textarea at bounding box center [583, 346] width 408 height 45
type textarea "filing fee, credit counseling, credit report"
click at [760, 408] on span "Save & Close" at bounding box center [752, 408] width 51 height 10
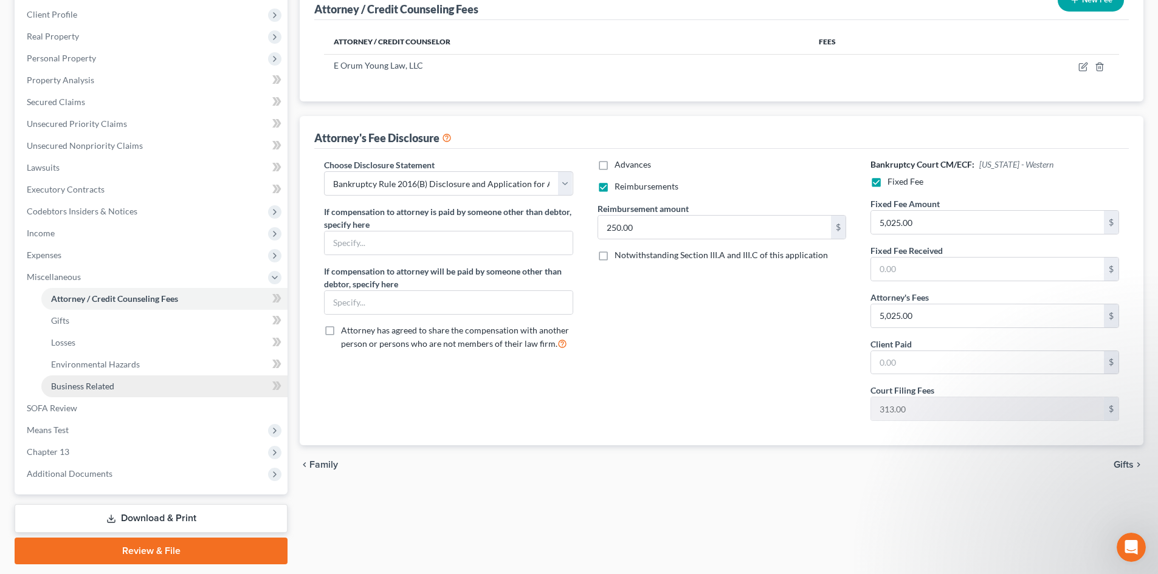
scroll to position [182, 0]
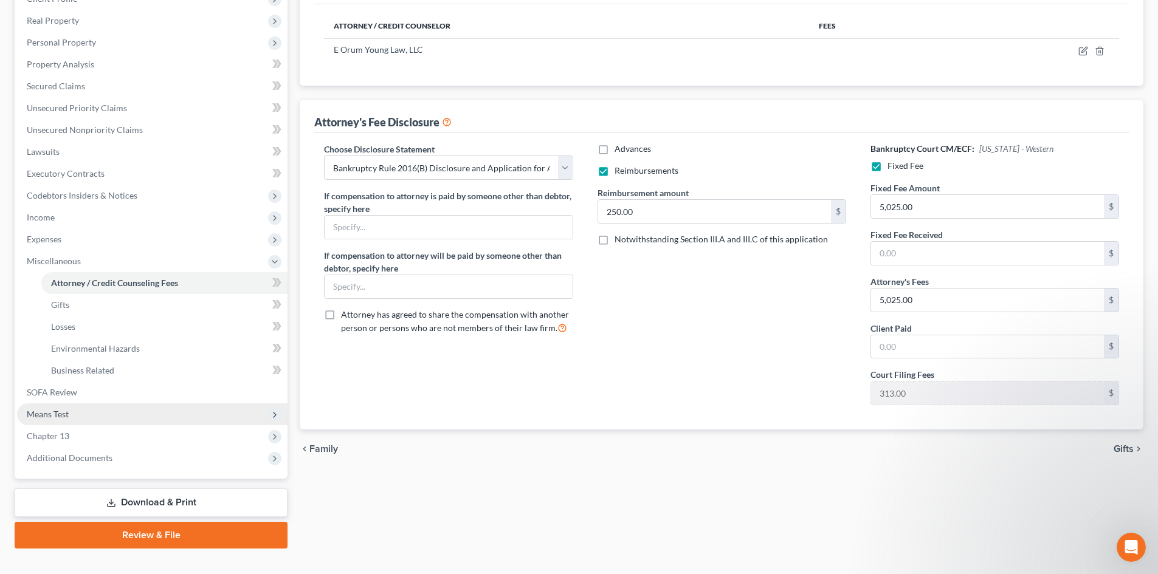
drag, startPoint x: 108, startPoint y: 415, endPoint x: 116, endPoint y: 424, distance: 12.5
click at [108, 415] on span "Means Test" at bounding box center [152, 415] width 270 height 22
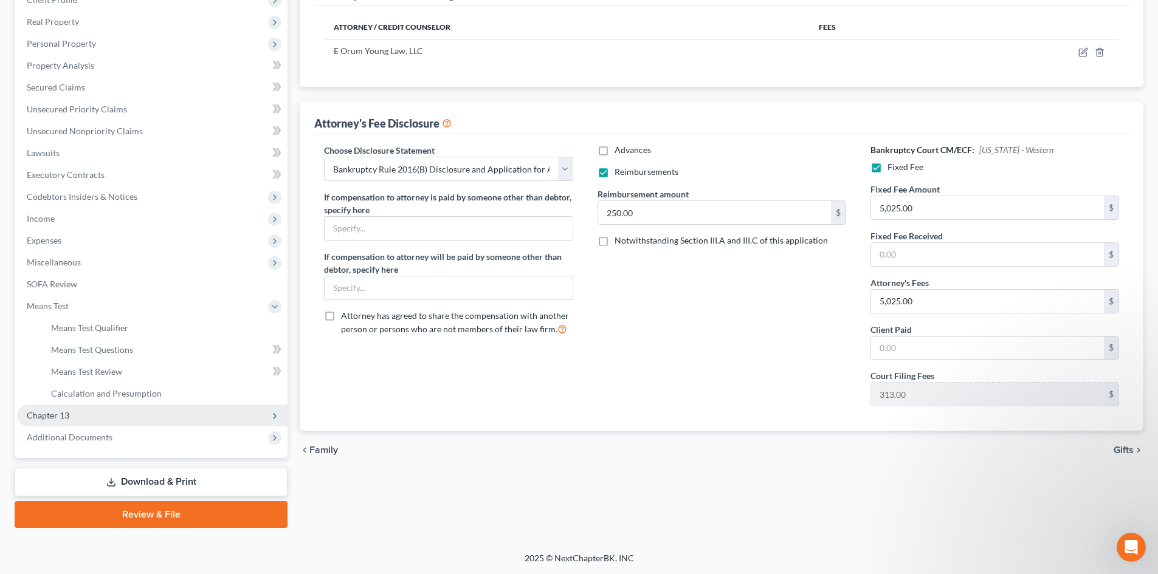
scroll to position [181, 0]
click at [144, 324] on link "Means Test Qualifier" at bounding box center [164, 328] width 246 height 22
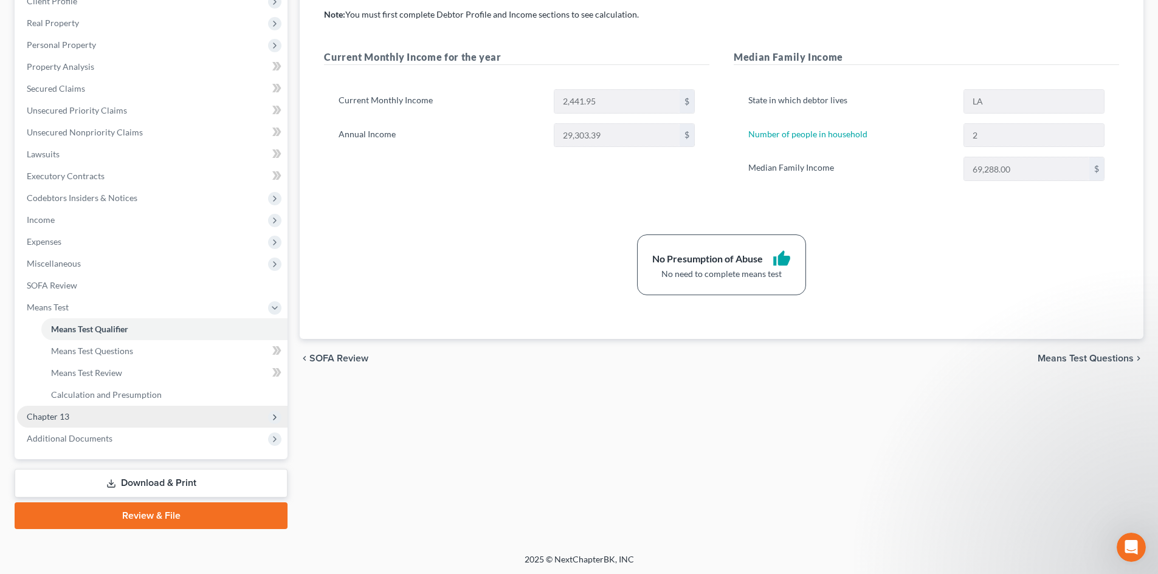
scroll to position [181, 0]
click at [103, 411] on span "Chapter 13" at bounding box center [152, 416] width 270 height 22
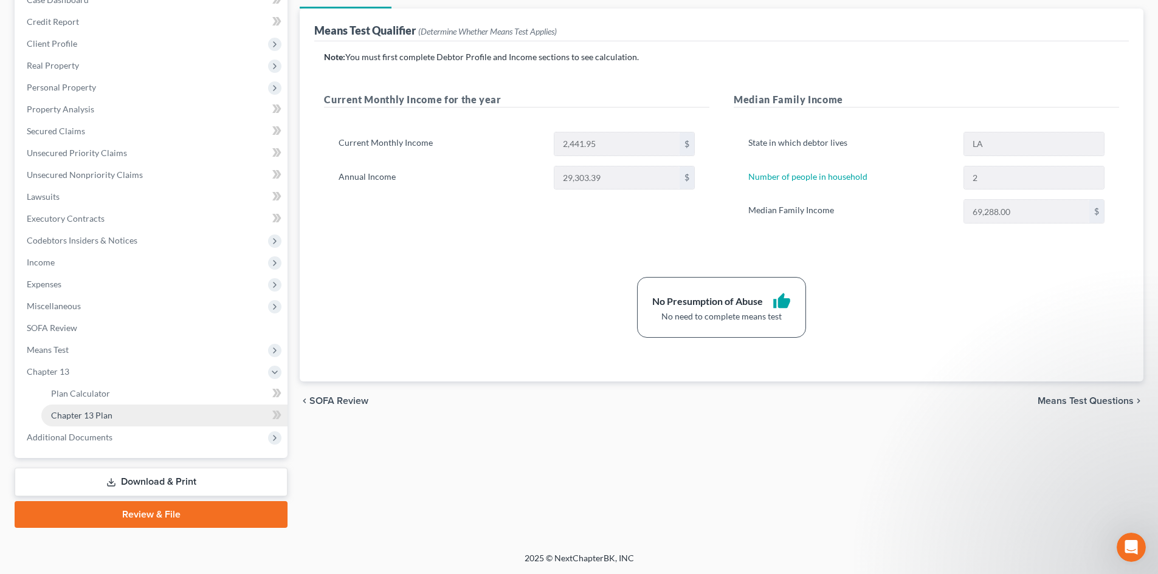
scroll to position [137, 0]
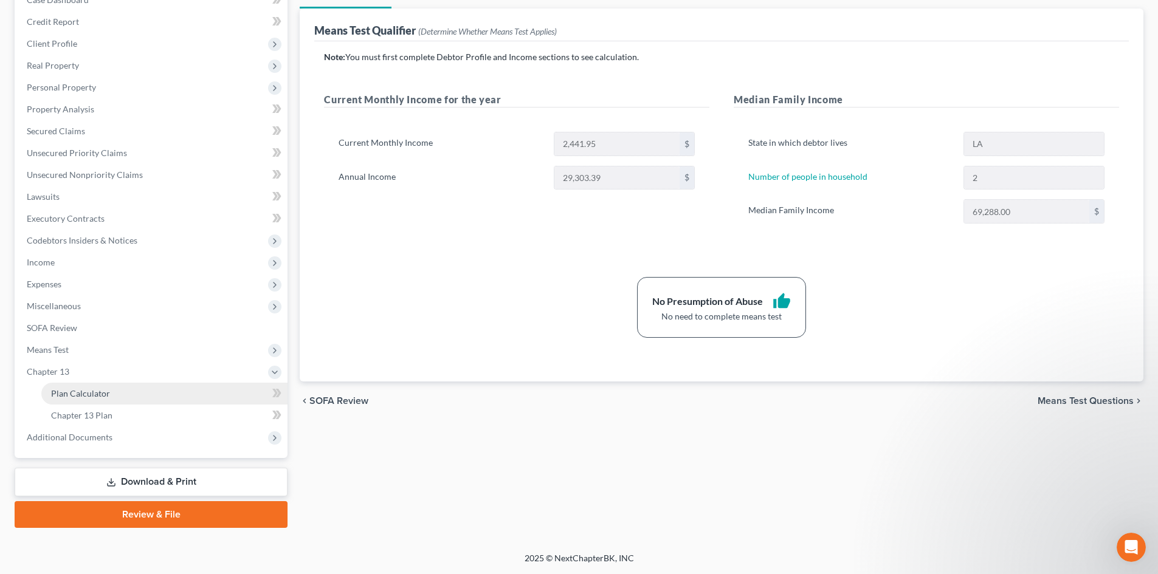
click at [103, 397] on span "Plan Calculator" at bounding box center [80, 393] width 59 height 10
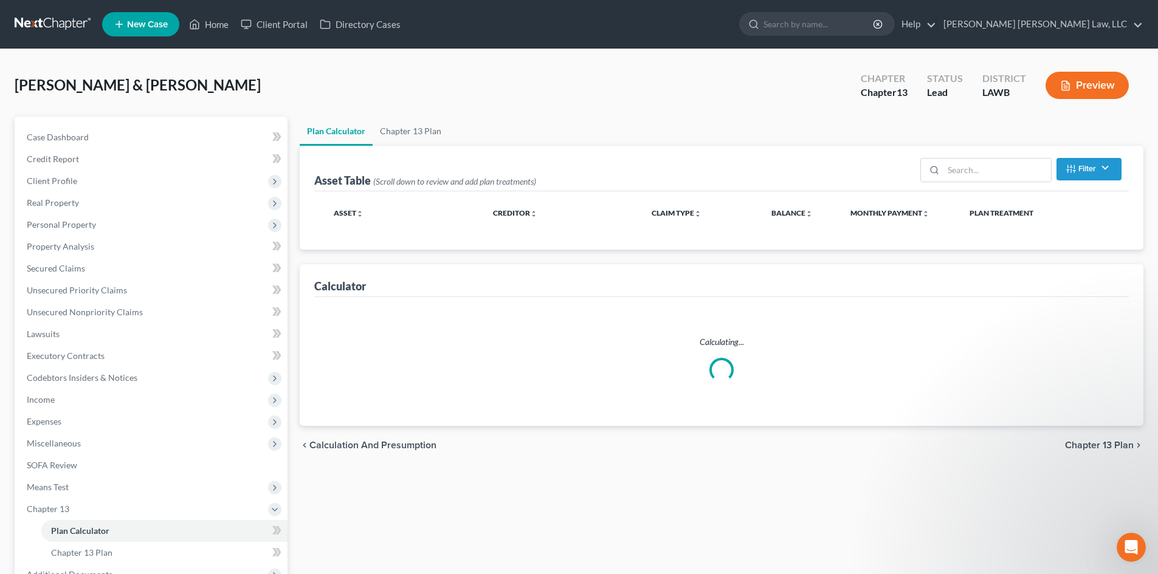
select select "59"
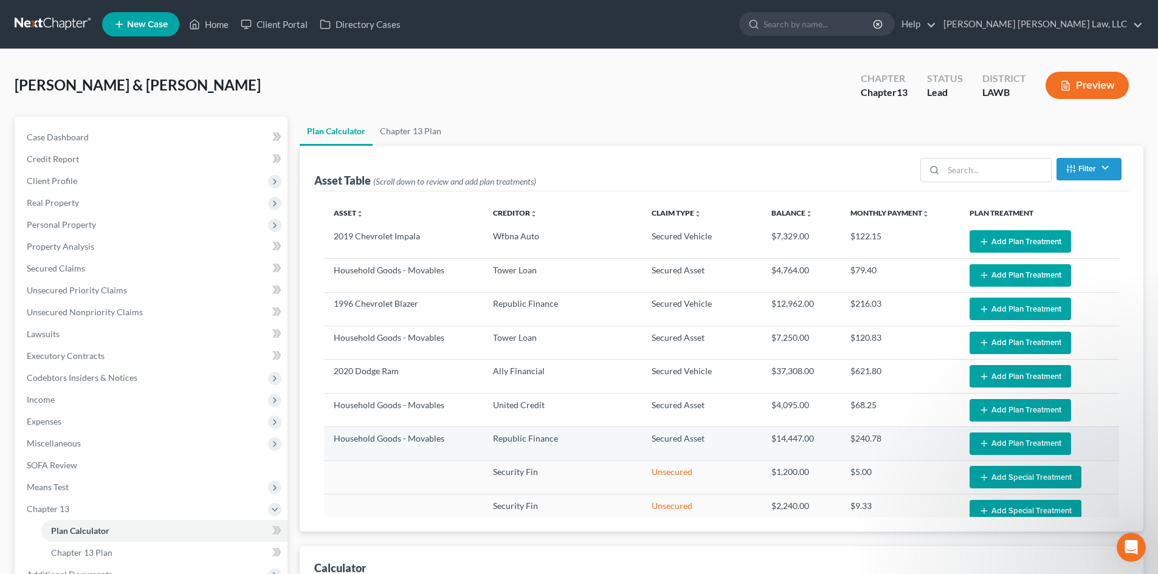
click at [1001, 446] on button "Add Plan Treatment" at bounding box center [1019, 444] width 101 height 22
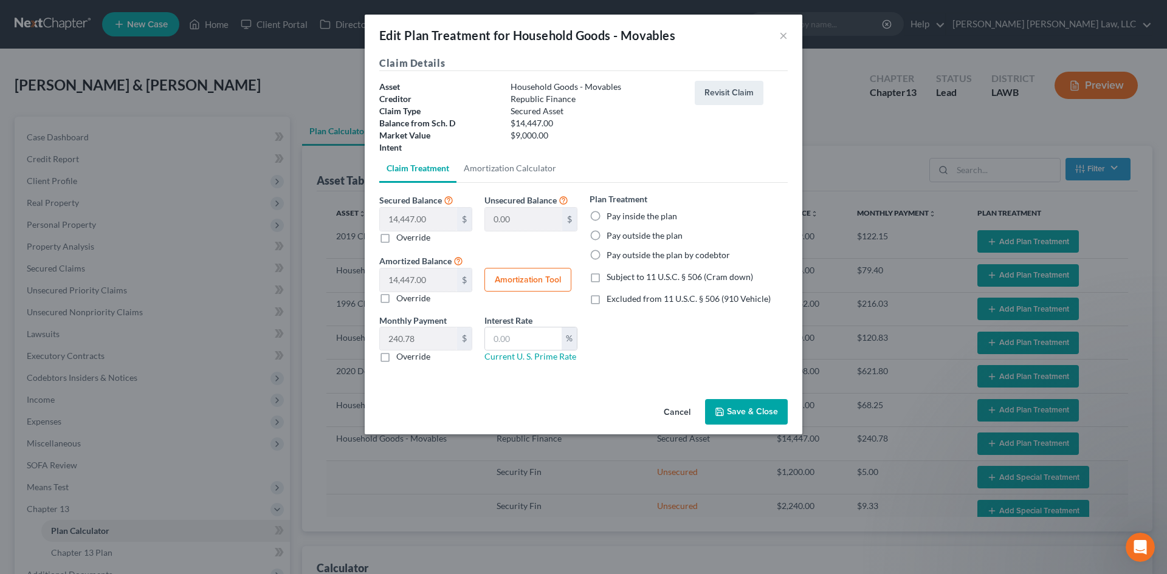
click at [642, 228] on div "Plan Treatment Pay inside the plan Pay outside the plan Pay outside the plan by…" at bounding box center [689, 227] width 198 height 69
click at [642, 223] on div "Plan Treatment Pay inside the plan Pay outside the plan Pay outside the plan by…" at bounding box center [689, 227] width 198 height 69
click at [643, 218] on label "Pay inside the plan" at bounding box center [642, 216] width 71 height 12
click at [619, 218] on input "Pay inside the plan" at bounding box center [615, 214] width 8 height 8
radio input "true"
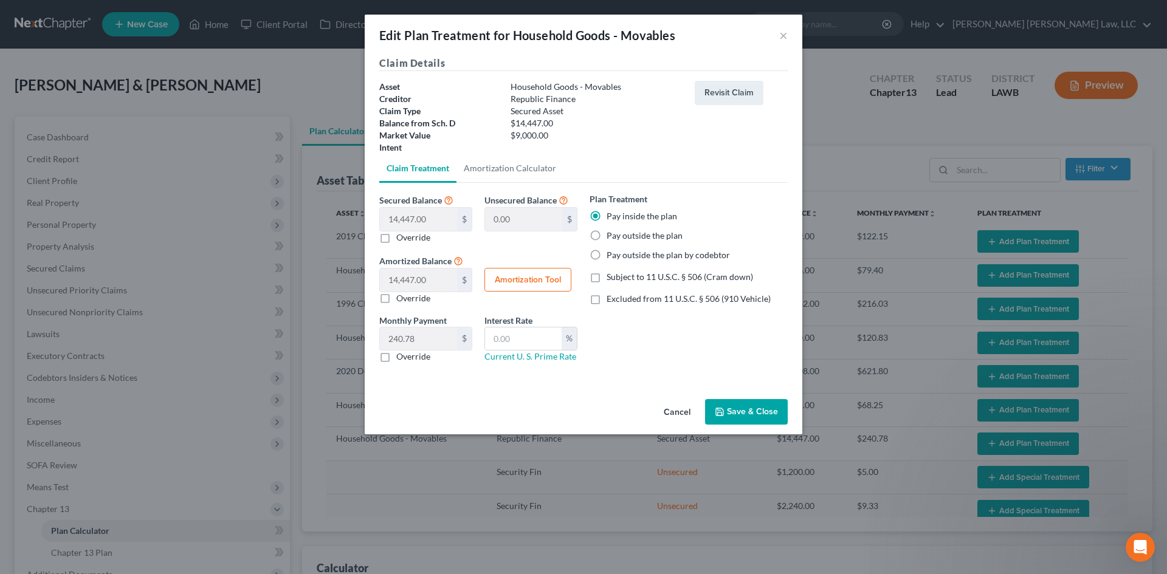
click at [680, 275] on span "Subject to 11 U.S.C. § 506 (Cram down)" at bounding box center [680, 277] width 146 height 10
click at [619, 275] on input "Subject to 11 U.S.C. § 506 (Cram down)" at bounding box center [615, 275] width 8 height 8
checkbox input "true"
click at [538, 336] on input "text" at bounding box center [523, 339] width 77 height 23
type input "7.25"
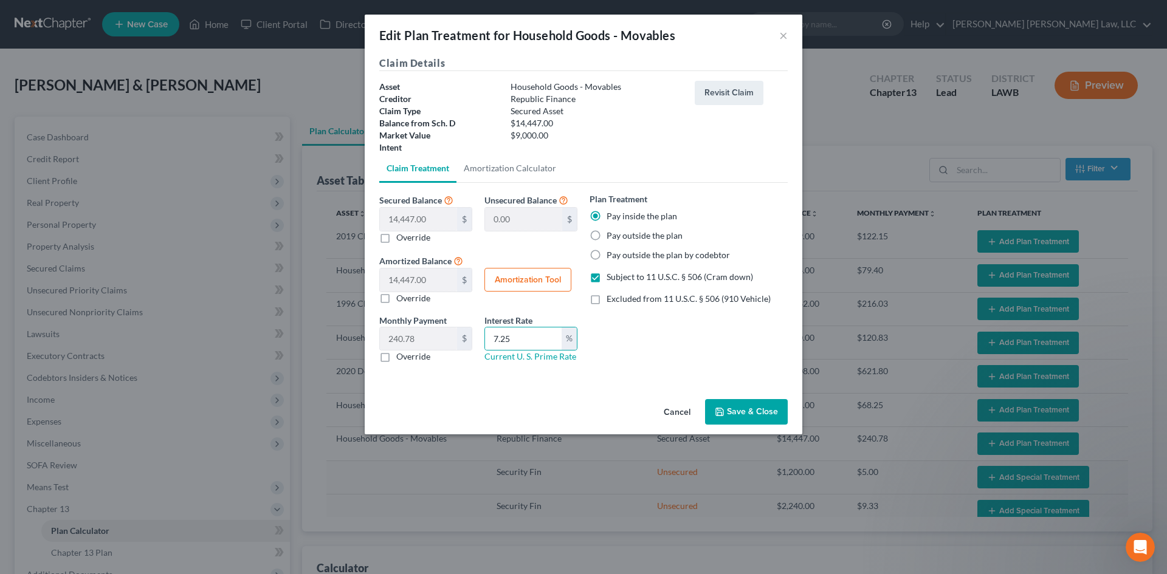
click at [410, 358] on label "Override" at bounding box center [413, 357] width 34 height 12
click at [409, 358] on input "Override" at bounding box center [405, 355] width 8 height 8
checkbox input "true"
click at [428, 339] on input "text" at bounding box center [418, 339] width 77 height 23
type input "179.27"
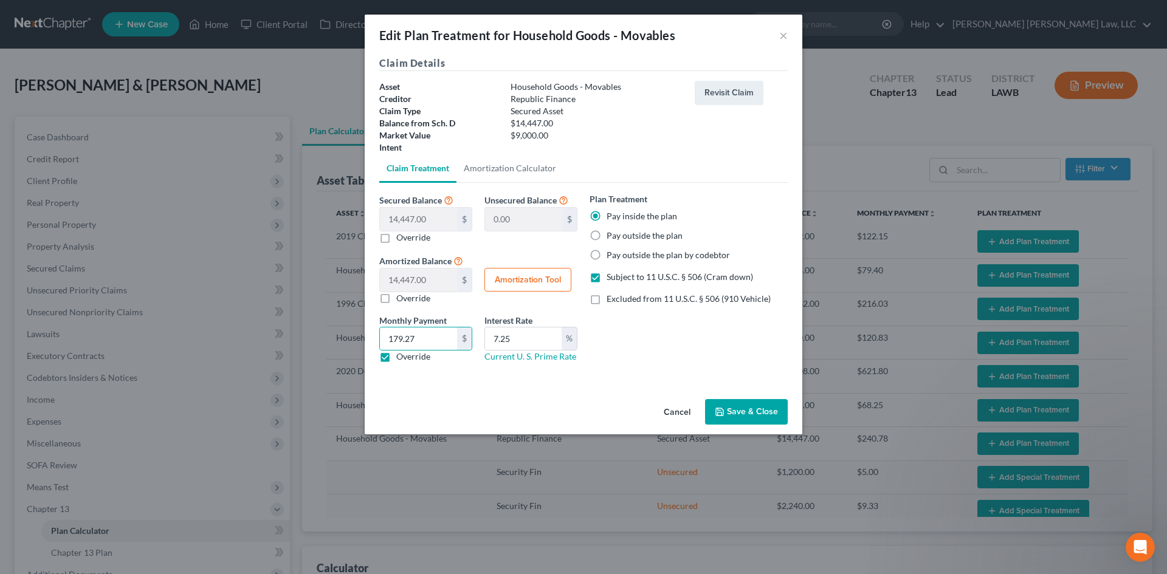
click at [752, 408] on button "Save & Close" at bounding box center [746, 412] width 83 height 26
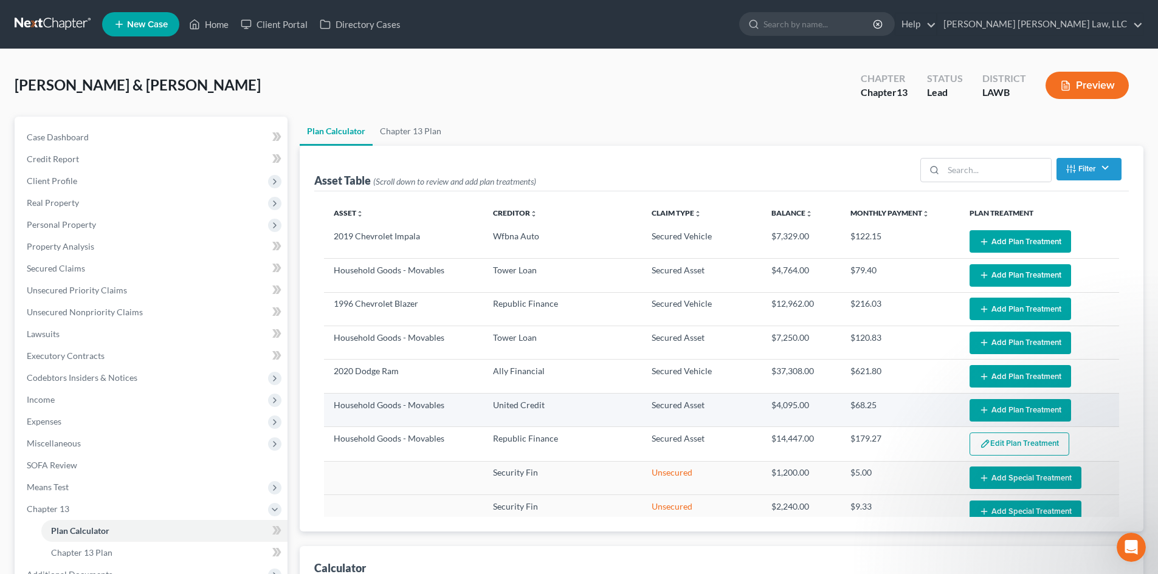
click at [1021, 408] on button "Add Plan Treatment" at bounding box center [1019, 410] width 101 height 22
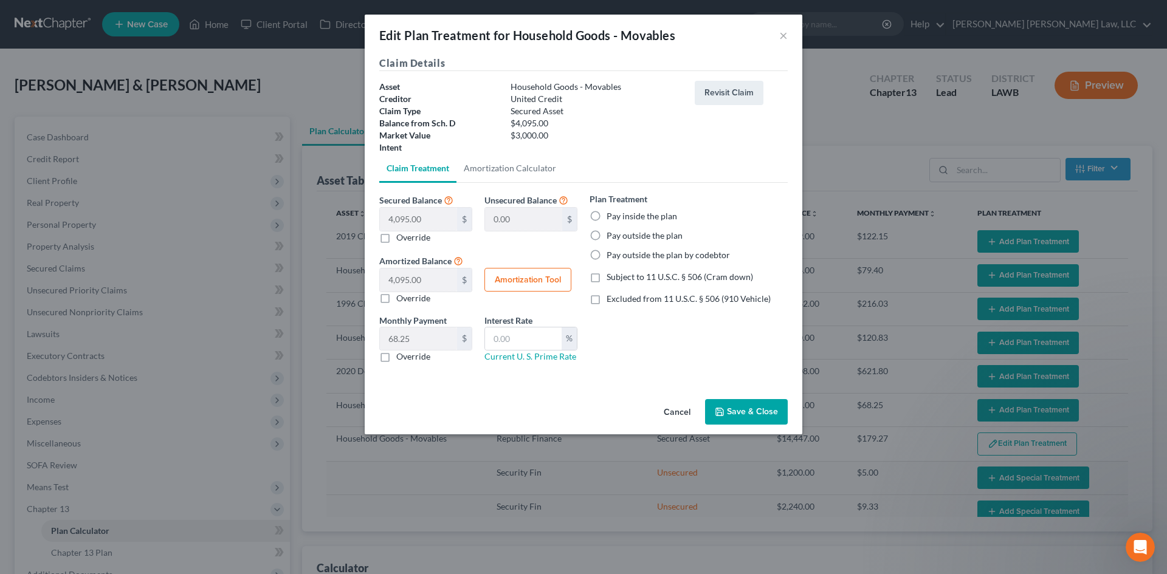
select select "59"
click at [628, 284] on div "Plan Treatment Pay inside the plan Pay outside the plan Pay outside the plan by…" at bounding box center [688, 283] width 210 height 180
click at [633, 277] on span "Subject to 11 U.S.C. § 506 (Cram down)" at bounding box center [680, 277] width 146 height 10
click at [619, 277] on input "Subject to 11 U.S.C. § 506 (Cram down)" at bounding box center [615, 275] width 8 height 8
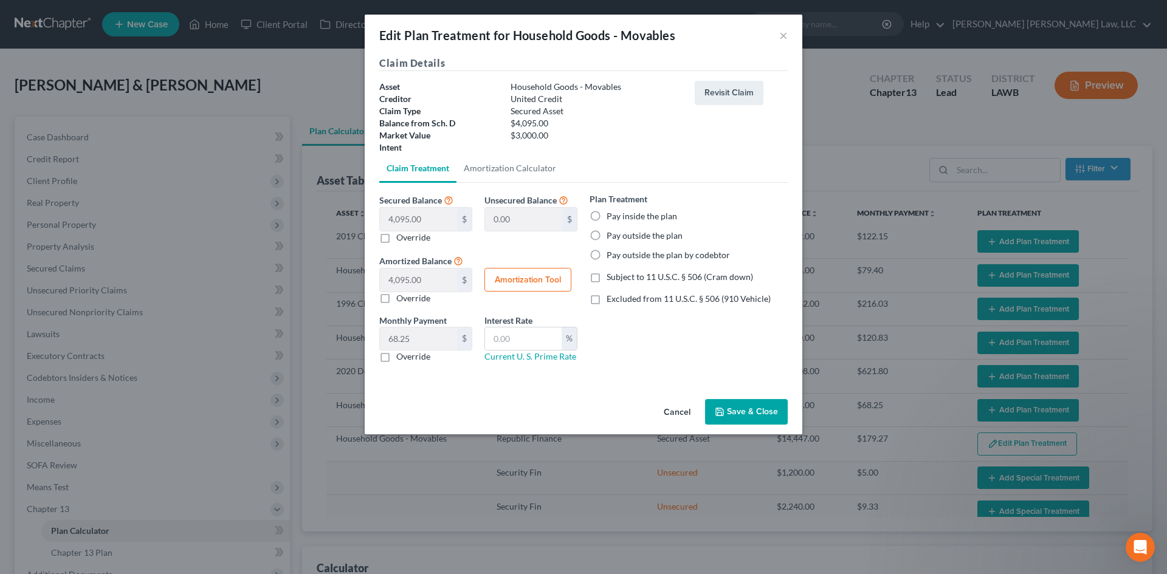
checkbox input "true"
click at [661, 215] on label "Pay inside the plan" at bounding box center [642, 216] width 71 height 12
click at [619, 215] on input "Pay inside the plan" at bounding box center [615, 214] width 8 height 8
radio input "true"
click at [501, 331] on input "text" at bounding box center [523, 339] width 77 height 23
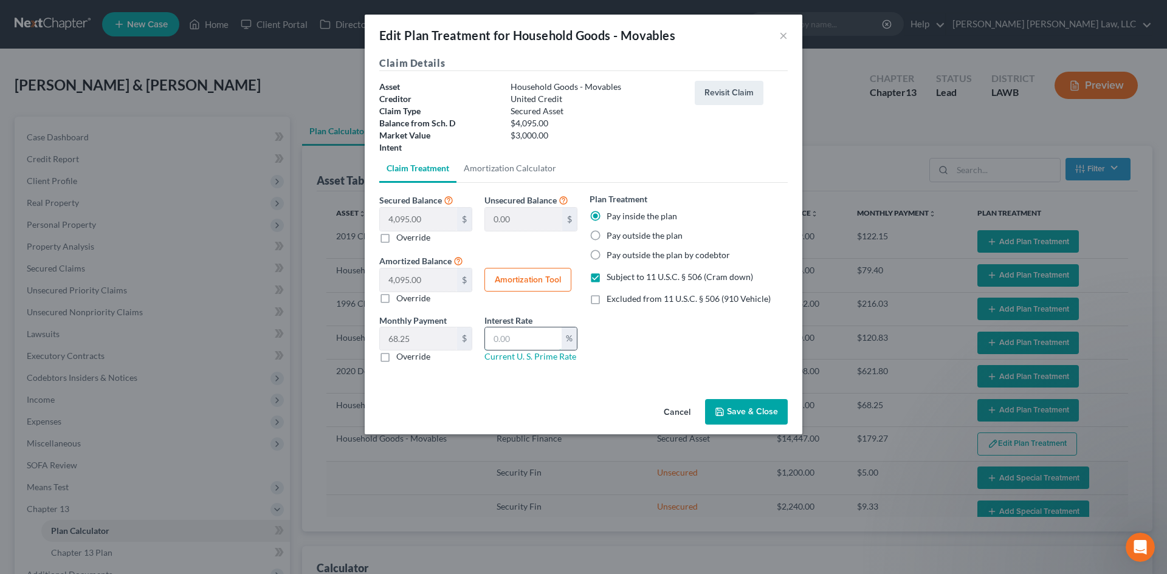
type input "7.25"
click at [422, 357] on label "Override" at bounding box center [413, 357] width 34 height 12
click at [409, 357] on input "Override" at bounding box center [405, 355] width 8 height 8
checkbox input "true"
click at [435, 337] on input "text" at bounding box center [418, 339] width 77 height 23
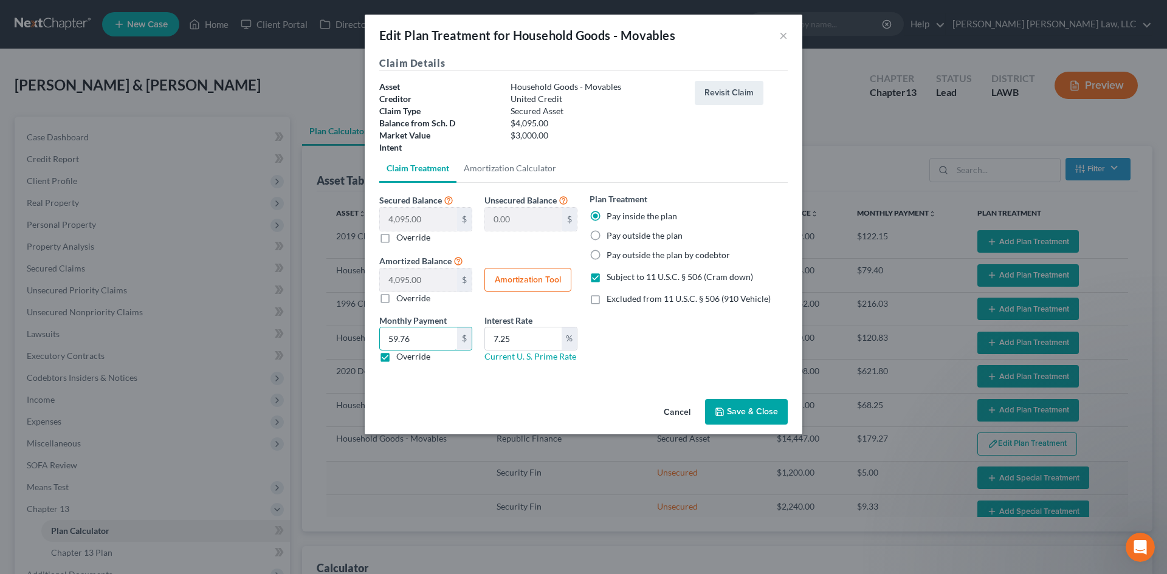
type input "59.76"
click at [777, 421] on button "Save & Close" at bounding box center [746, 412] width 83 height 26
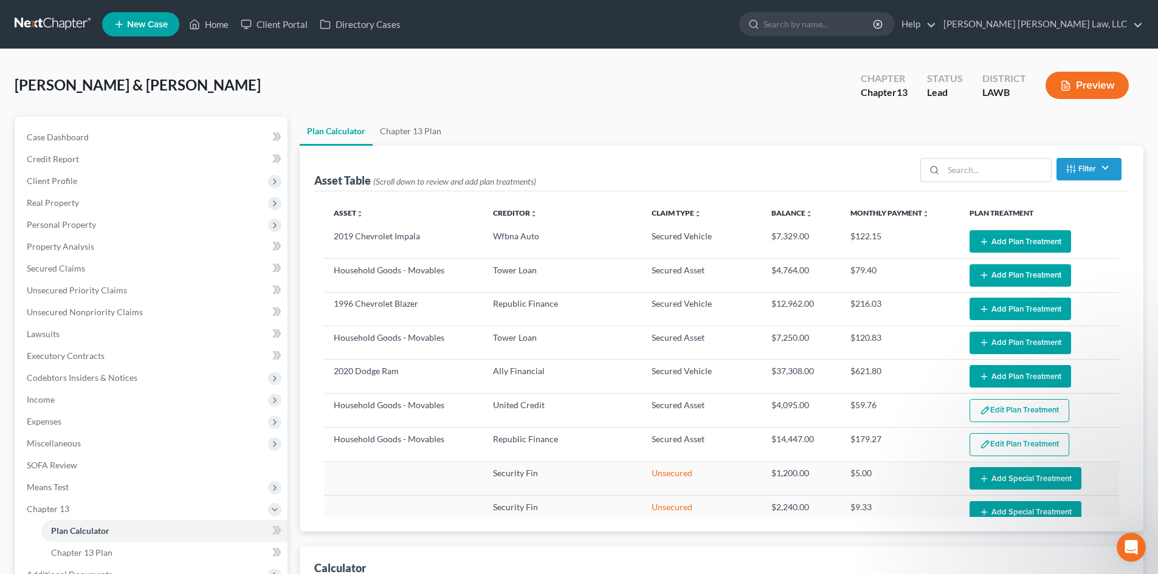
select select "59"
click at [1000, 372] on button "Add Plan Treatment" at bounding box center [1019, 376] width 101 height 22
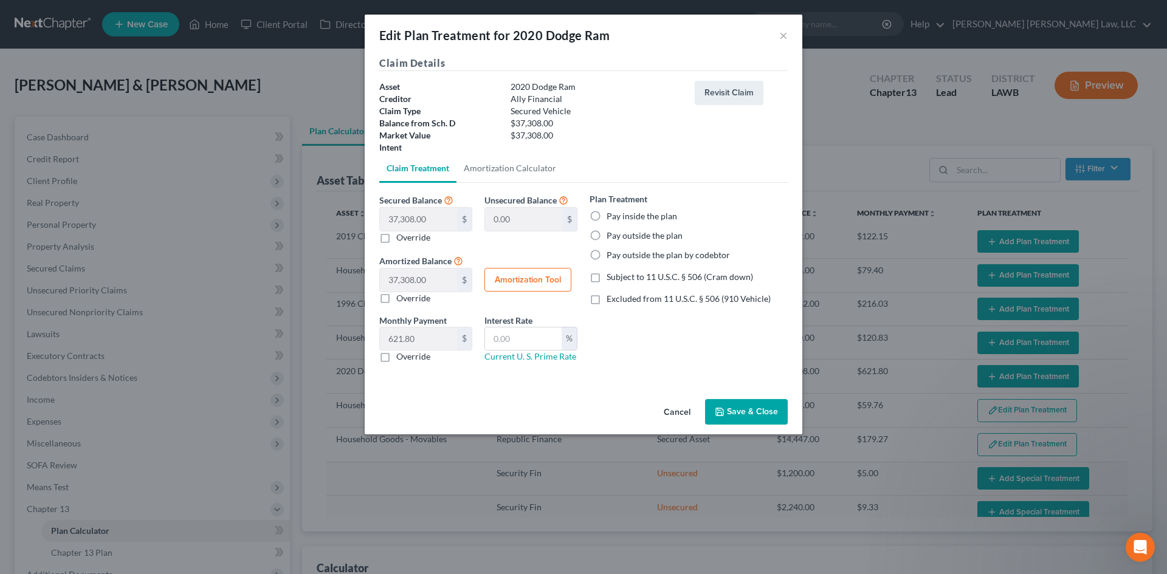
click at [670, 257] on label "Pay outside the plan by codebtor" at bounding box center [668, 255] width 123 height 12
click at [619, 257] on input "Pay outside the plan by codebtor" at bounding box center [615, 253] width 8 height 8
radio input "true"
click at [754, 402] on button "Save & Close" at bounding box center [746, 412] width 83 height 26
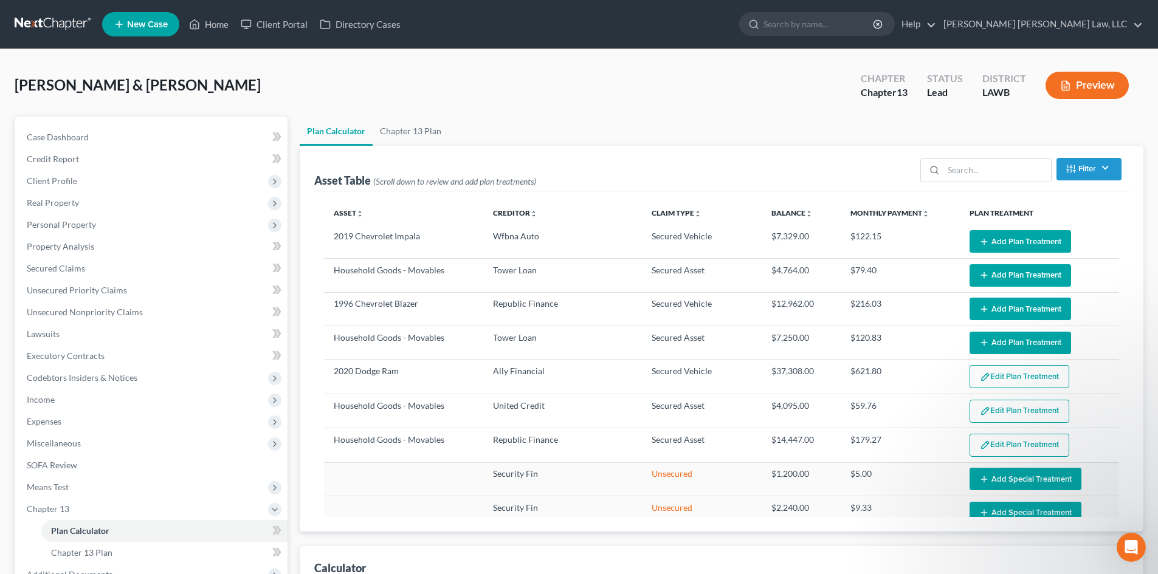
select select "59"
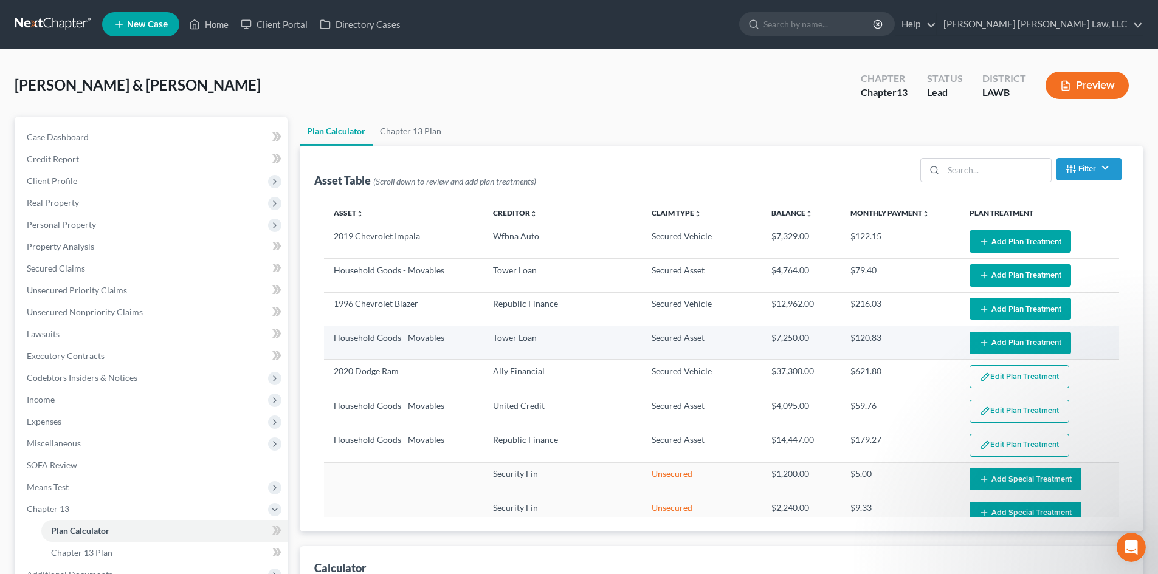
click at [997, 345] on button "Add Plan Treatment" at bounding box center [1019, 343] width 101 height 22
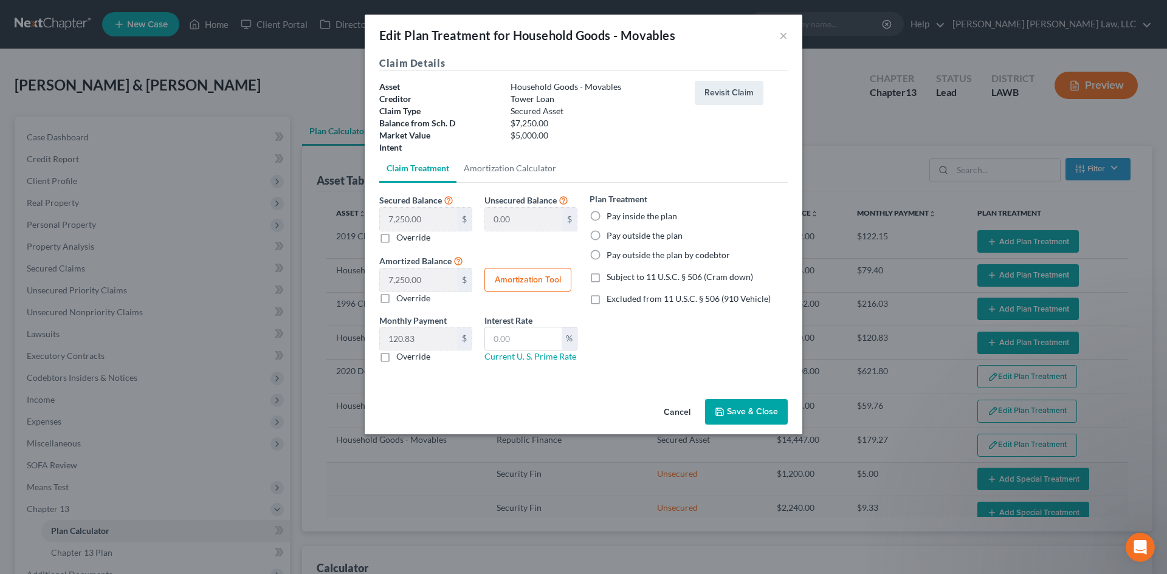
click at [621, 218] on label "Pay inside the plan" at bounding box center [642, 216] width 71 height 12
click at [619, 218] on input "Pay inside the plan" at bounding box center [615, 214] width 8 height 8
radio input "true"
click at [640, 277] on span "Subject to 11 U.S.C. § 506 (Cram down)" at bounding box center [680, 277] width 146 height 10
click at [619, 277] on input "Subject to 11 U.S.C. § 506 (Cram down)" at bounding box center [615, 275] width 8 height 8
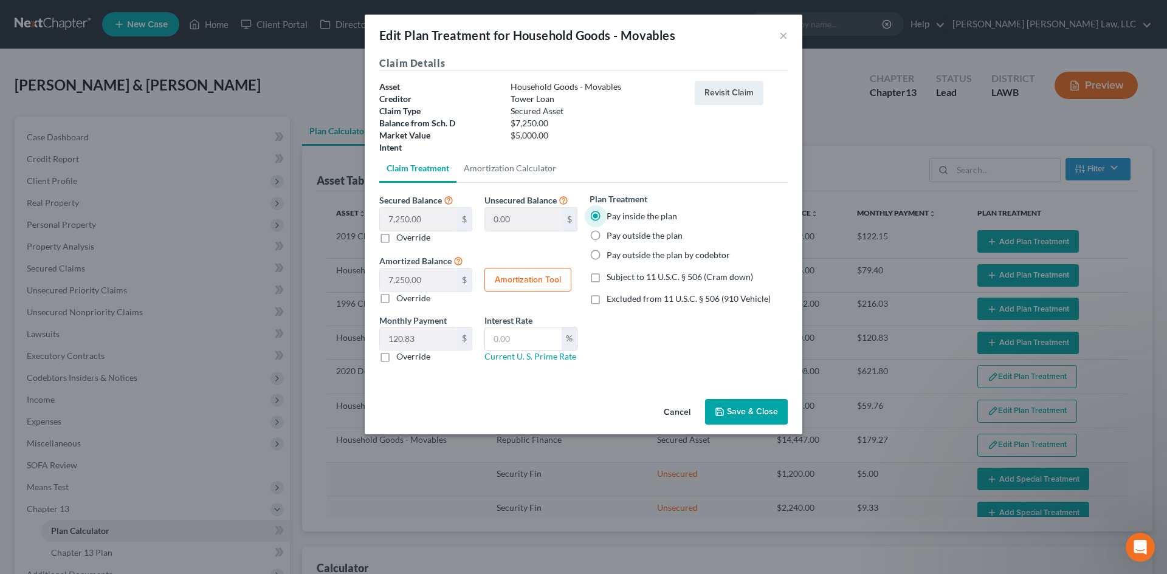
checkbox input "true"
drag, startPoint x: 522, startPoint y: 345, endPoint x: 546, endPoint y: 346, distance: 23.8
click at [522, 345] on input "text" at bounding box center [523, 339] width 77 height 23
type input "7.25"
click at [423, 357] on label "Override" at bounding box center [413, 357] width 34 height 12
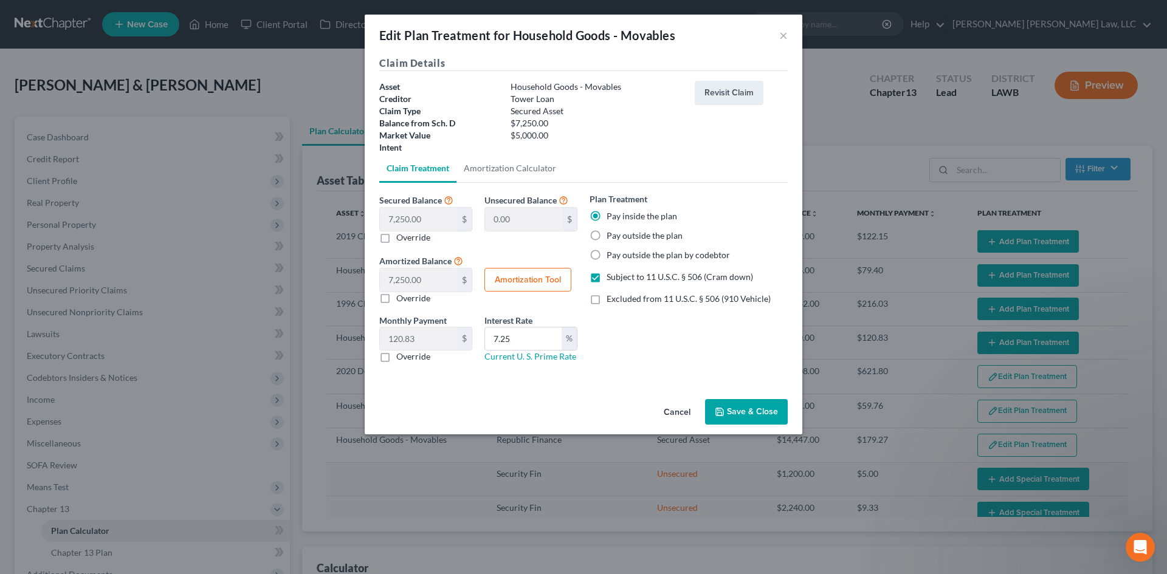
click at [409, 357] on input "Override" at bounding box center [405, 355] width 8 height 8
checkbox input "true"
click at [432, 338] on input "text" at bounding box center [418, 339] width 77 height 23
type input "99.60"
drag, startPoint x: 758, startPoint y: 419, endPoint x: 767, endPoint y: 436, distance: 19.6
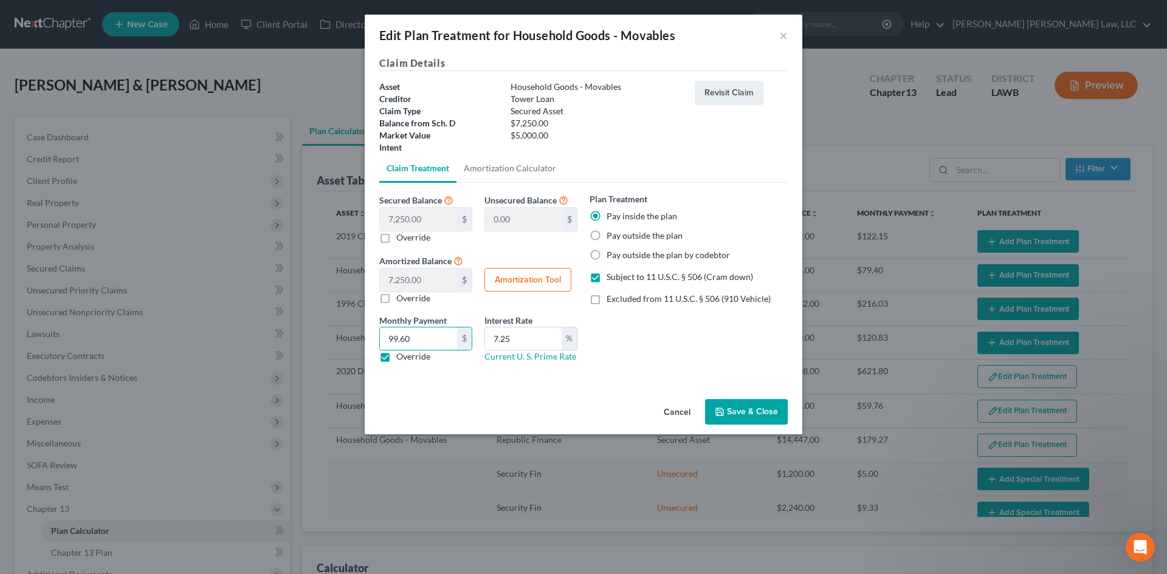
click at [758, 419] on button "Save & Close" at bounding box center [746, 412] width 83 height 26
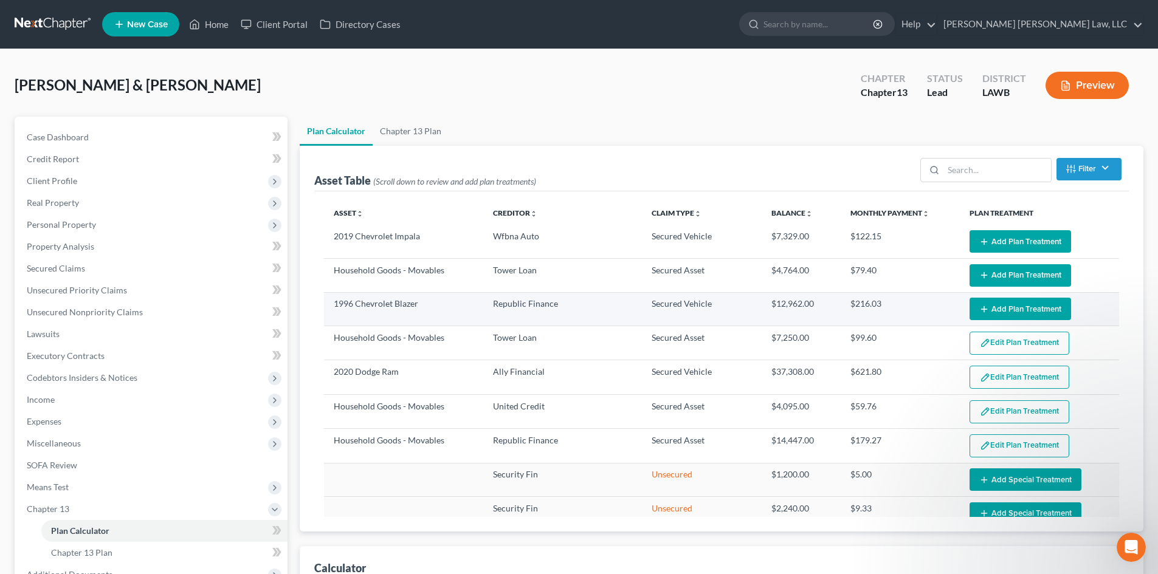
select select "59"
click at [1044, 308] on button "Add Plan Treatment" at bounding box center [1019, 309] width 101 height 22
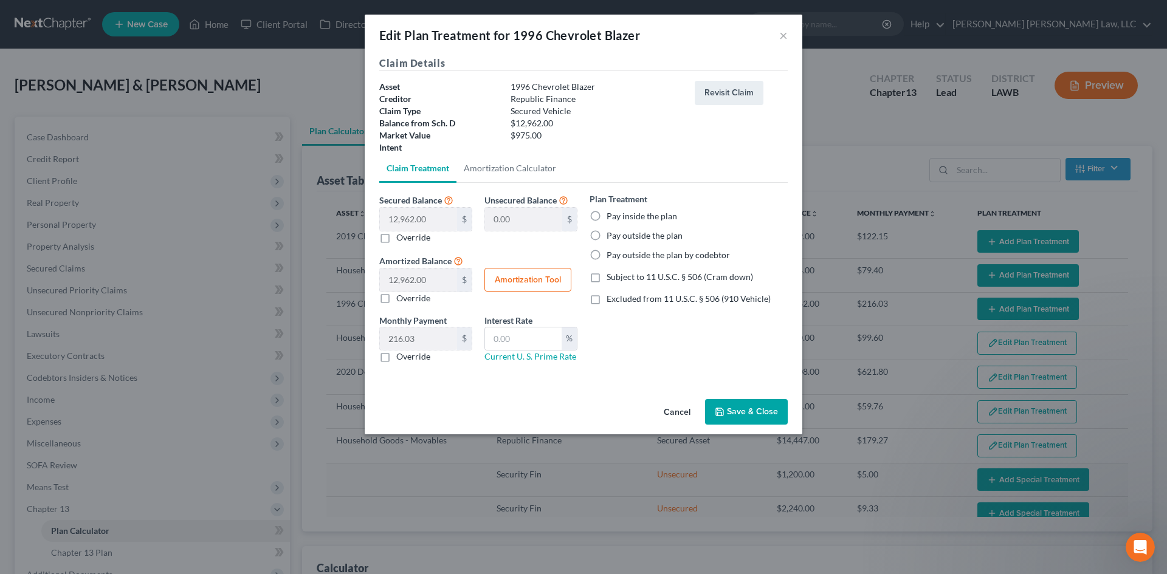
click at [645, 213] on label "Pay inside the plan" at bounding box center [642, 216] width 71 height 12
click at [619, 213] on input "Pay inside the plan" at bounding box center [615, 214] width 8 height 8
radio input "true"
click at [661, 273] on span "Subject to 11 U.S.C. § 506 (Cram down)" at bounding box center [680, 277] width 146 height 10
click at [619, 273] on input "Subject to 11 U.S.C. § 506 (Cram down)" at bounding box center [615, 275] width 8 height 8
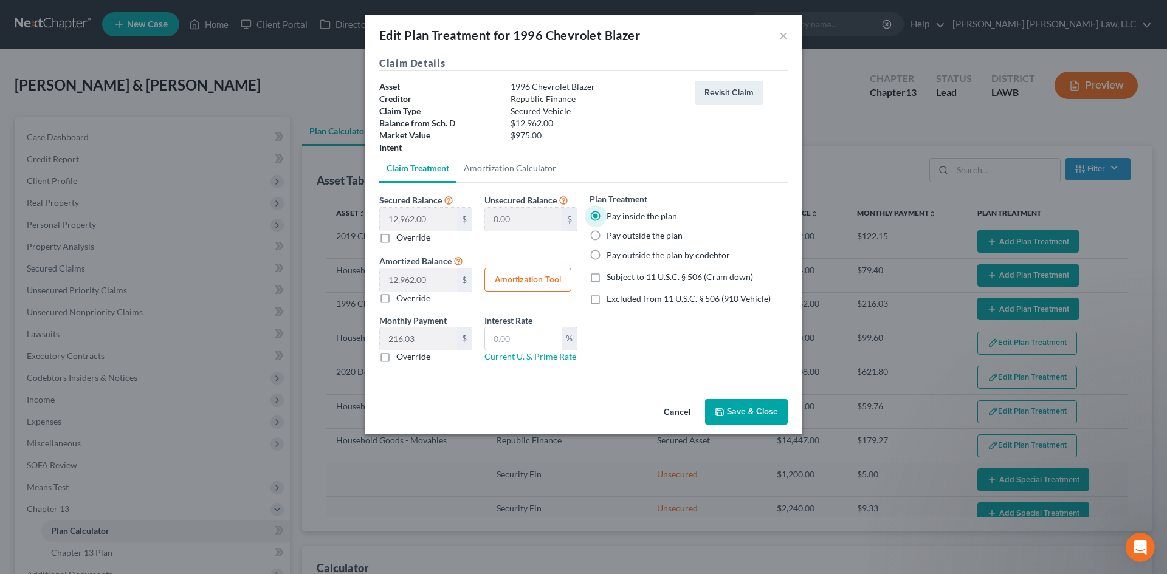
checkbox input "true"
click at [413, 356] on label "Override" at bounding box center [413, 357] width 34 height 12
click at [409, 356] on input "Override" at bounding box center [405, 355] width 8 height 8
checkbox input "true"
click at [428, 340] on input "text" at bounding box center [418, 339] width 77 height 23
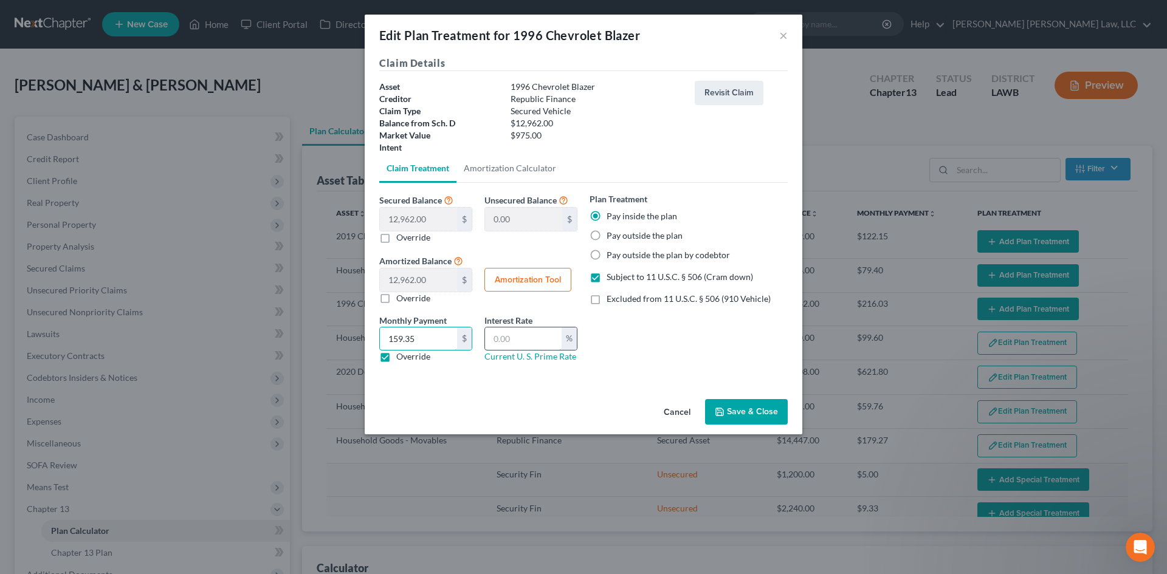
type input "159.35"
drag, startPoint x: 532, startPoint y: 337, endPoint x: 560, endPoint y: 350, distance: 31.0
click at [532, 337] on input "text" at bounding box center [523, 339] width 77 height 23
type input "7.25"
click at [733, 408] on button "Save & Close" at bounding box center [746, 412] width 83 height 26
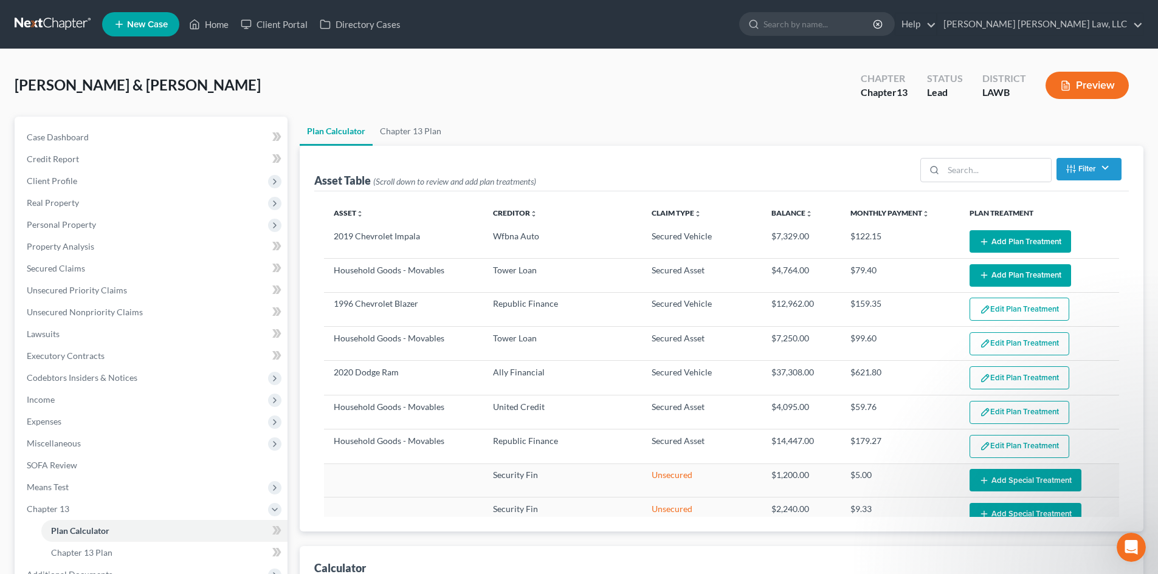
select select "59"
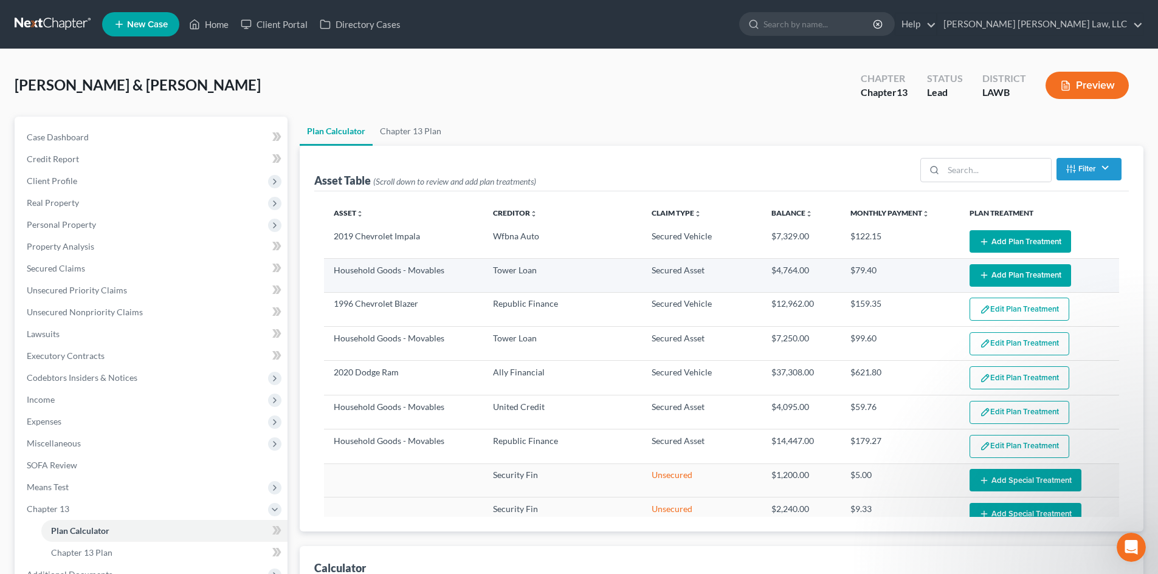
click at [1020, 272] on button "Add Plan Treatment" at bounding box center [1019, 275] width 101 height 22
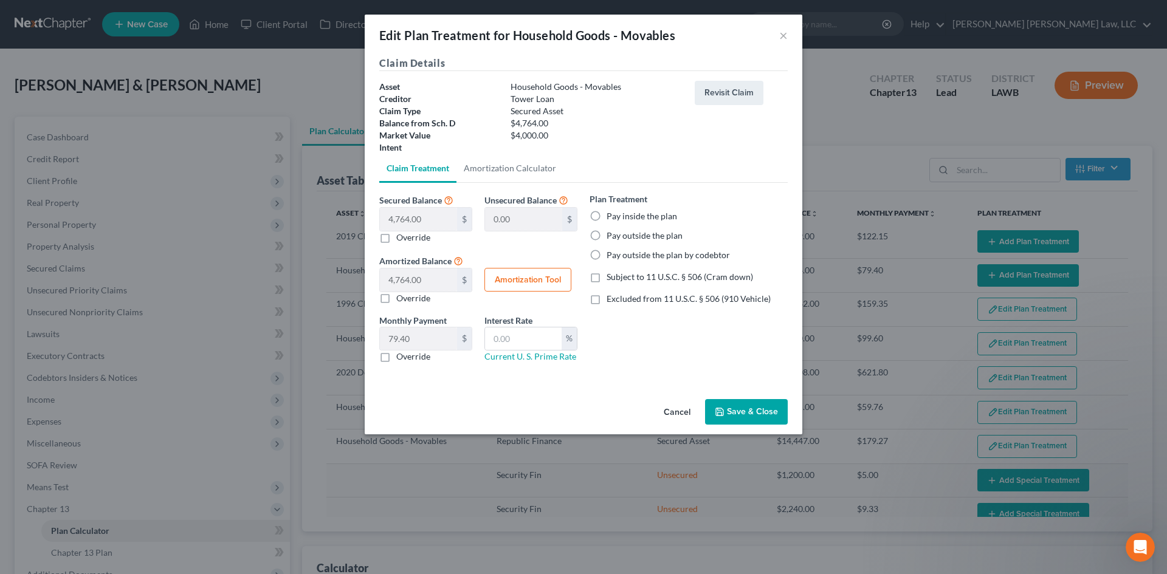
drag, startPoint x: 412, startPoint y: 360, endPoint x: 429, endPoint y: 339, distance: 27.2
click at [412, 360] on label "Override" at bounding box center [413, 357] width 34 height 12
click at [409, 359] on input "Override" at bounding box center [405, 355] width 8 height 8
checkbox input "true"
click at [429, 339] on input "text" at bounding box center [418, 339] width 77 height 23
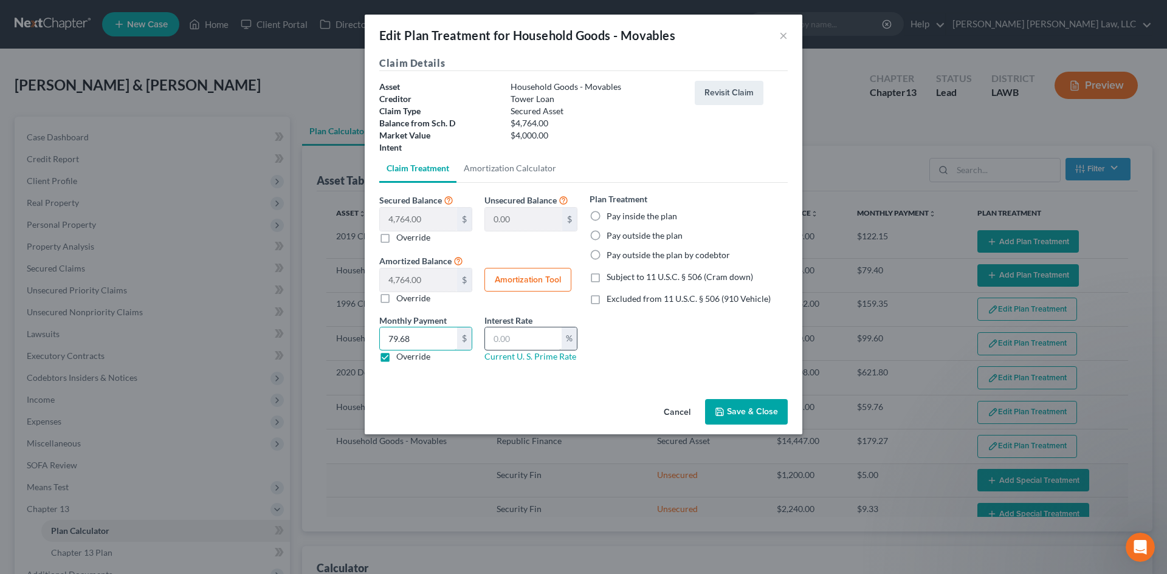
type input "79.68"
drag, startPoint x: 505, startPoint y: 340, endPoint x: 520, endPoint y: 349, distance: 18.0
click at [505, 340] on input "text" at bounding box center [523, 339] width 77 height 23
type input "7.25"
click at [632, 219] on label "Pay inside the plan" at bounding box center [642, 216] width 71 height 12
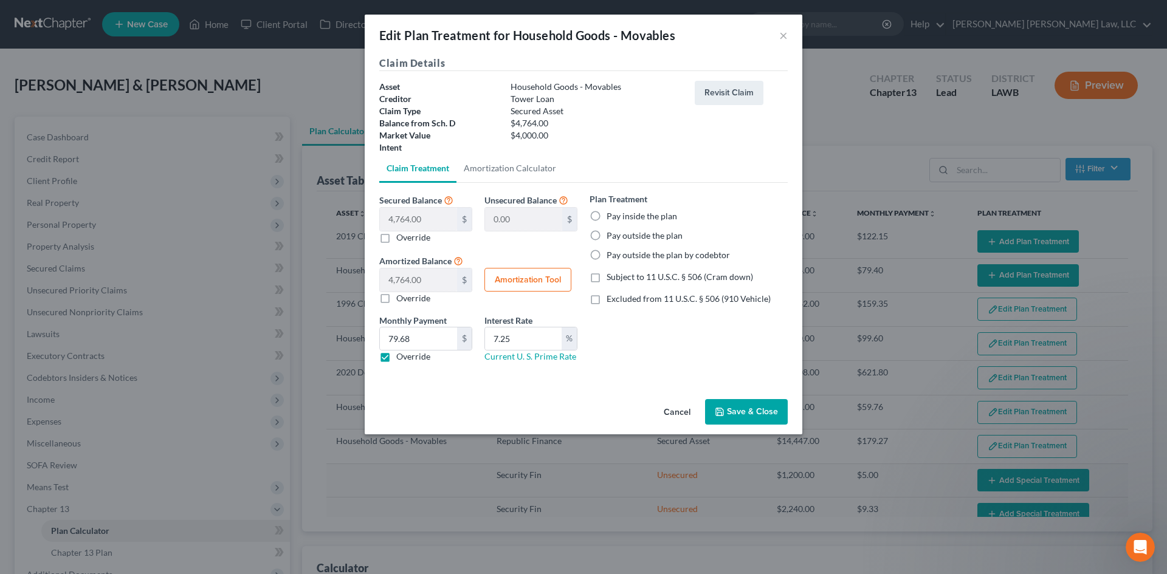
click at [619, 218] on input "Pay inside the plan" at bounding box center [615, 214] width 8 height 8
radio input "true"
click at [638, 277] on span "Subject to 11 U.S.C. § 506 (Cram down)" at bounding box center [680, 277] width 146 height 10
click at [619, 277] on input "Subject to 11 U.S.C. § 506 (Cram down)" at bounding box center [615, 275] width 8 height 8
checkbox input "true"
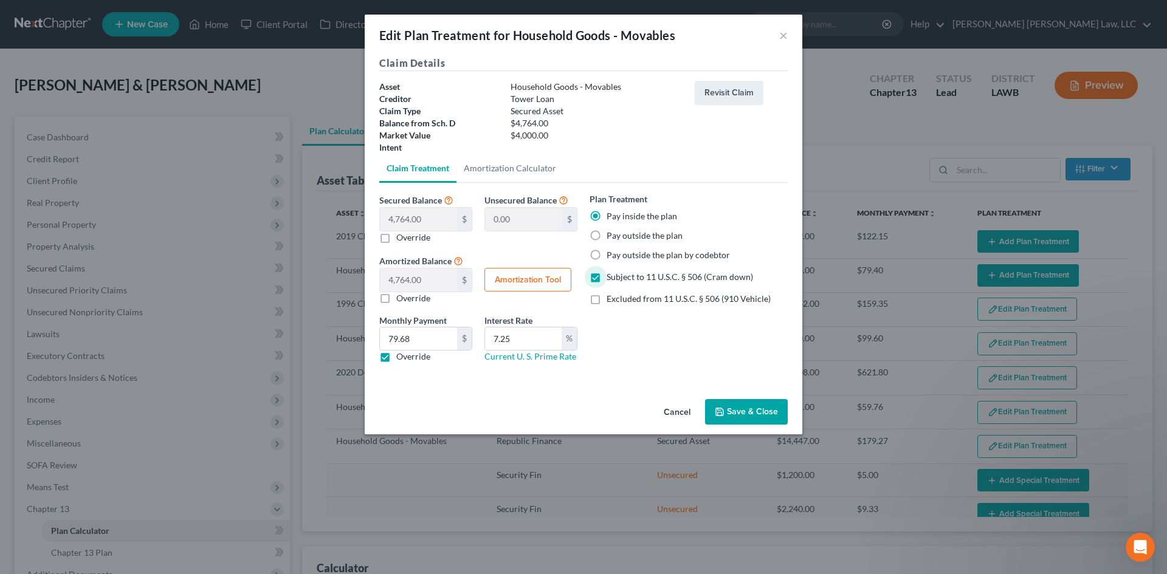
click at [747, 411] on button "Save & Close" at bounding box center [746, 412] width 83 height 26
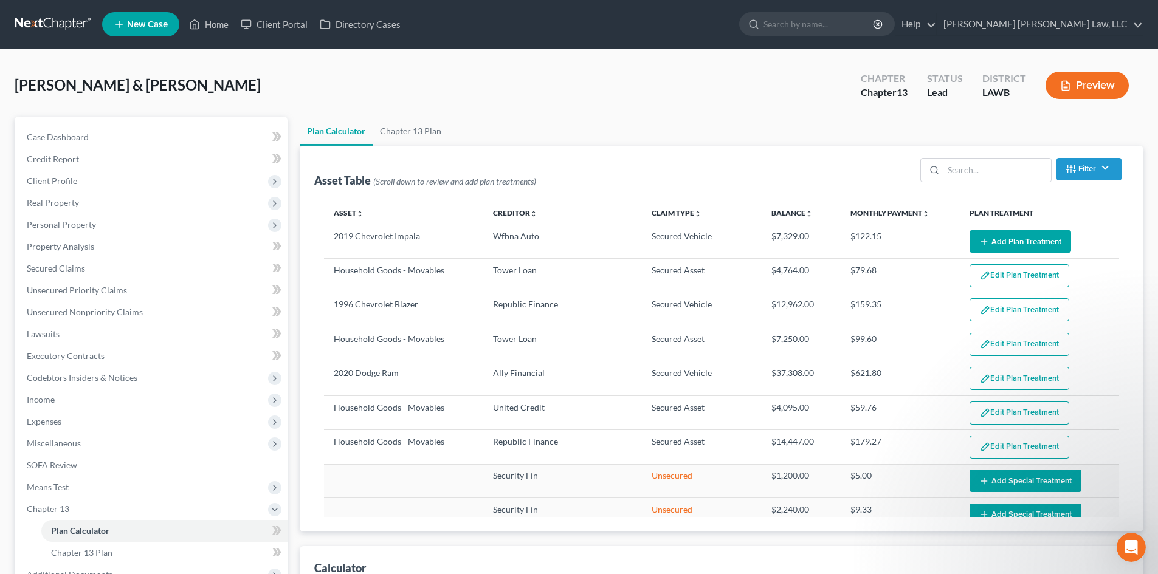
select select "59"
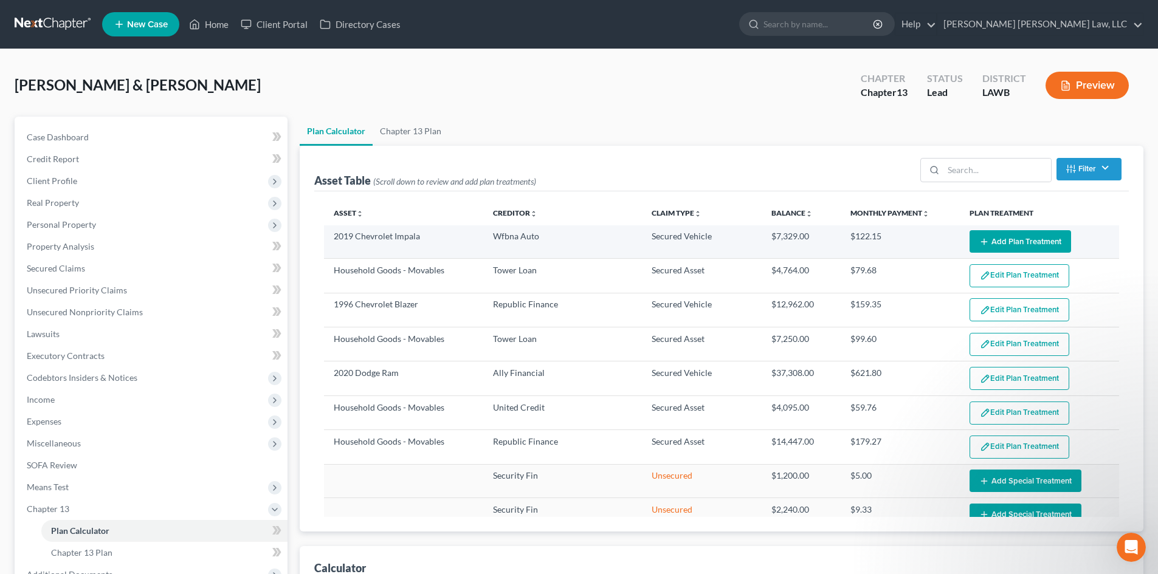
click at [1027, 246] on button "Add Plan Treatment" at bounding box center [1019, 241] width 101 height 22
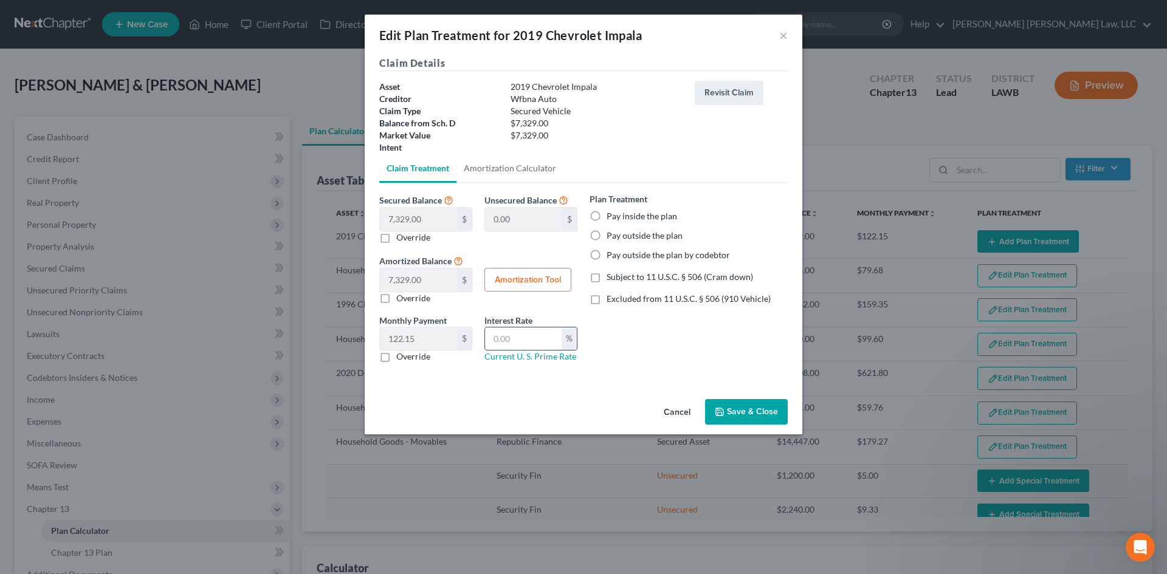
drag, startPoint x: 520, startPoint y: 335, endPoint x: 548, endPoint y: 339, distance: 28.2
click at [520, 335] on input "text" at bounding box center [523, 339] width 77 height 23
type input "9.25"
click at [669, 282] on label "Subject to 11 U.S.C. § 506 (Cram down)" at bounding box center [680, 277] width 146 height 12
click at [619, 279] on input "Subject to 11 U.S.C. § 506 (Cram down)" at bounding box center [615, 275] width 8 height 8
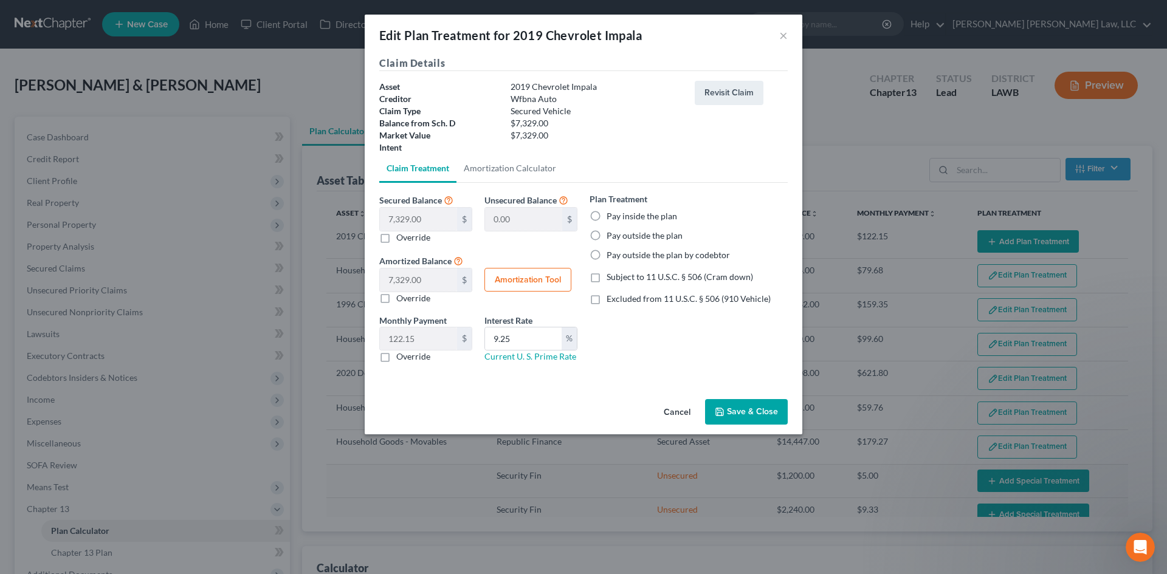
checkbox input "true"
click at [628, 217] on label "Pay inside the plan" at bounding box center [642, 216] width 71 height 12
click at [619, 217] on input "Pay inside the plan" at bounding box center [615, 214] width 8 height 8
radio input "true"
click at [412, 357] on label "Override" at bounding box center [413, 357] width 34 height 12
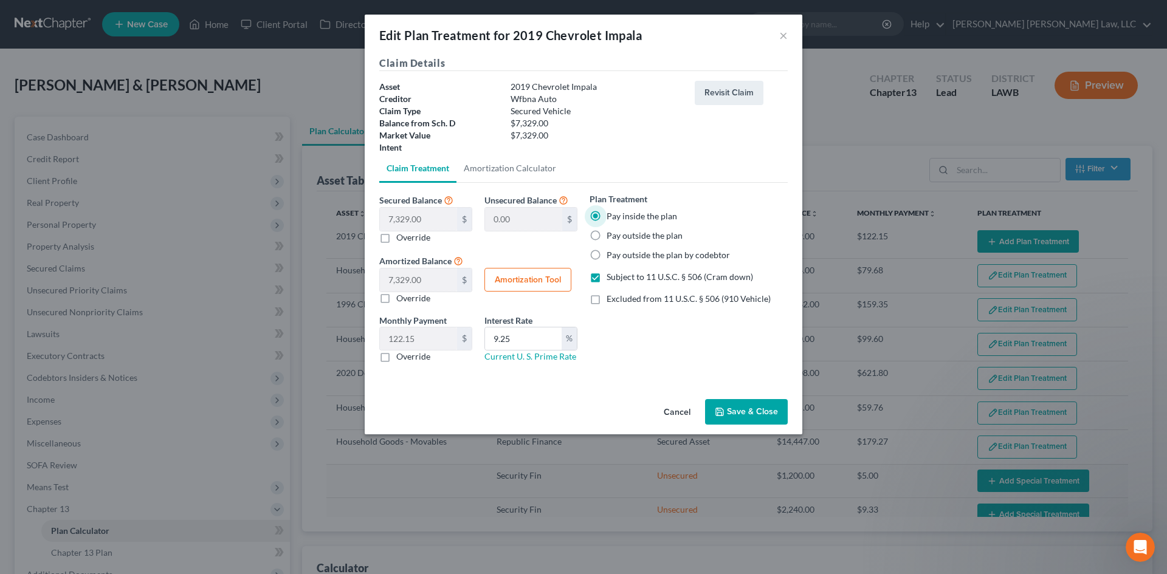
click at [409, 357] on input "Override" at bounding box center [405, 355] width 8 height 8
checkbox input "true"
click at [428, 339] on input "text" at bounding box center [418, 339] width 77 height 23
type input "153.03"
click at [755, 411] on button "Save & Close" at bounding box center [746, 412] width 83 height 26
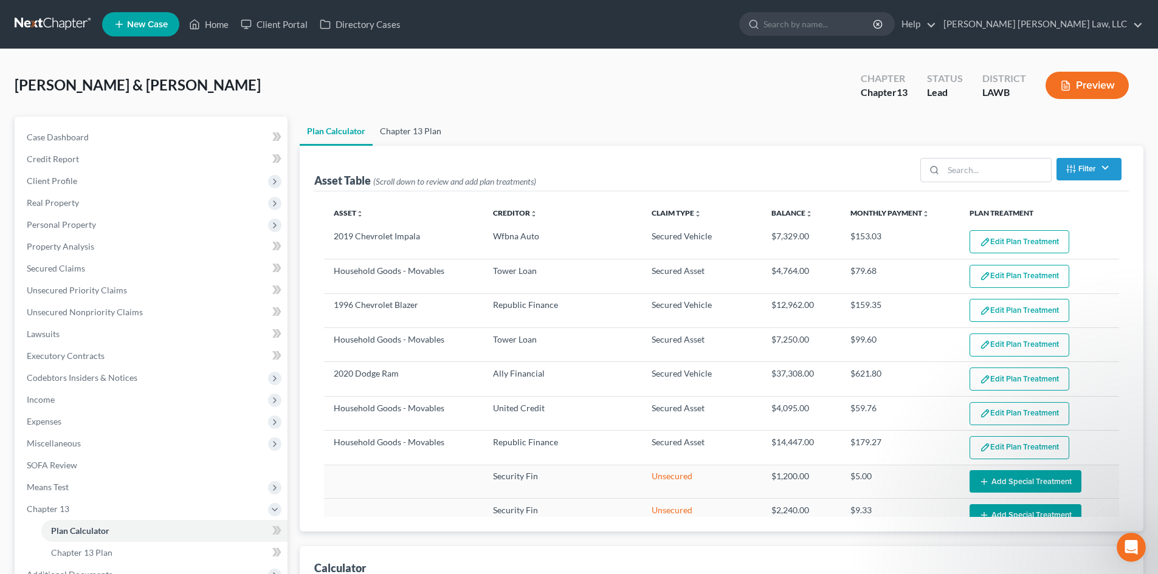
click at [402, 134] on link "Chapter 13 Plan" at bounding box center [411, 131] width 76 height 29
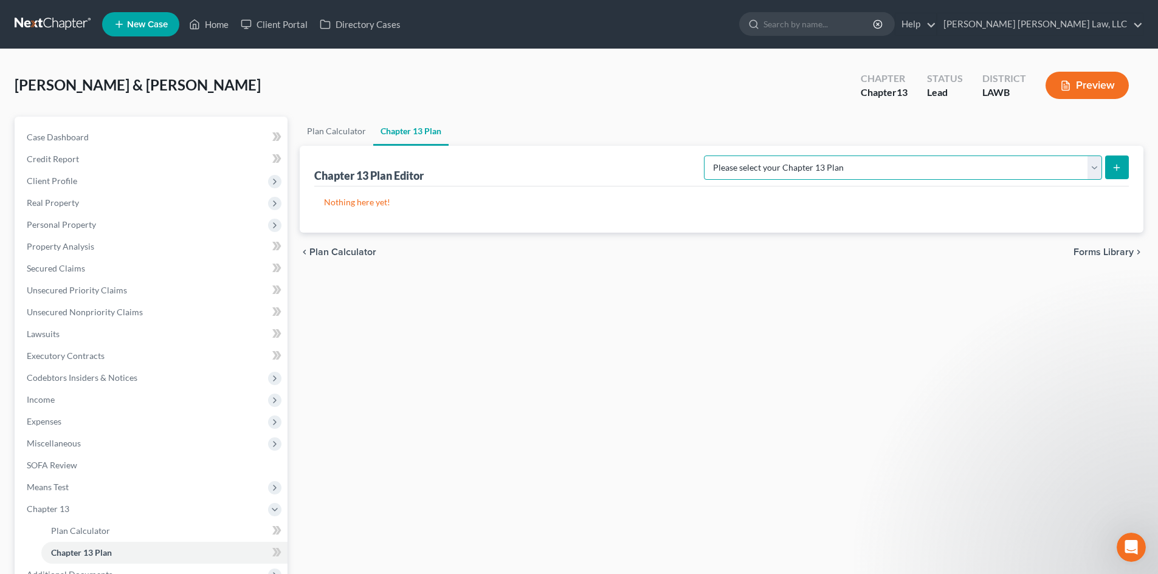
click at [1037, 176] on select "Please select your Chapter 13 Plan E. Orum Custom Plan (Revised 12/1/2021) E. O…" at bounding box center [903, 168] width 398 height 24
select select "1"
click at [831, 156] on select "Please select your Chapter 13 Plan E. Orum Custom Plan (Revised 12/1/2021) E. O…" at bounding box center [903, 168] width 398 height 24
click at [1121, 171] on icon "submit" at bounding box center [1117, 168] width 10 height 10
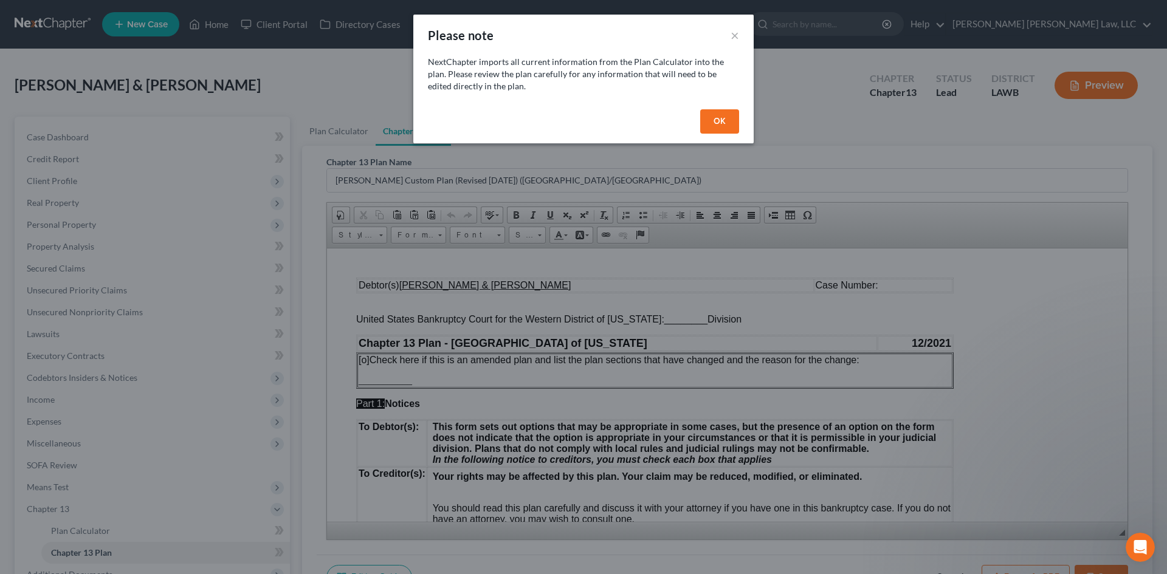
click at [728, 120] on button "OK" at bounding box center [719, 121] width 39 height 24
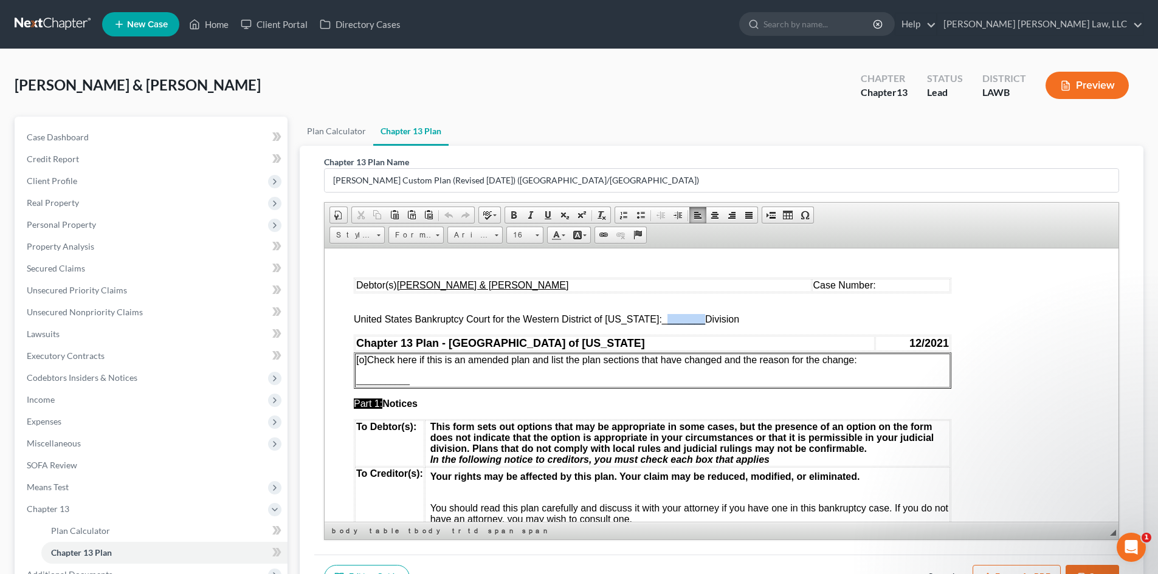
drag, startPoint x: 655, startPoint y: 321, endPoint x: 693, endPoint y: 318, distance: 37.8
click at [693, 318] on span "________" at bounding box center [683, 319] width 43 height 10
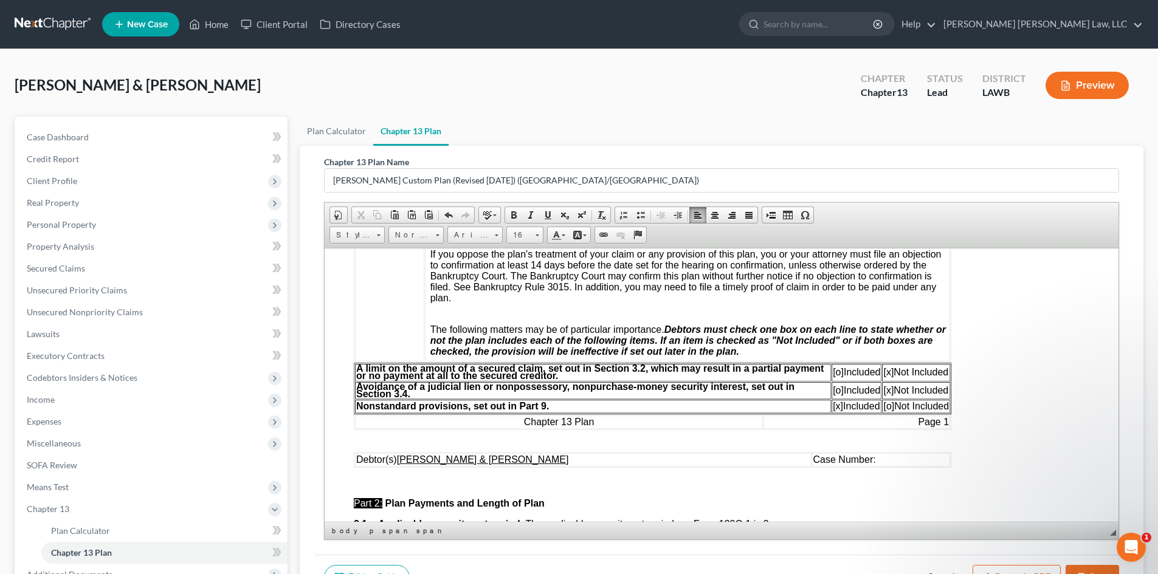
scroll to position [304, 0]
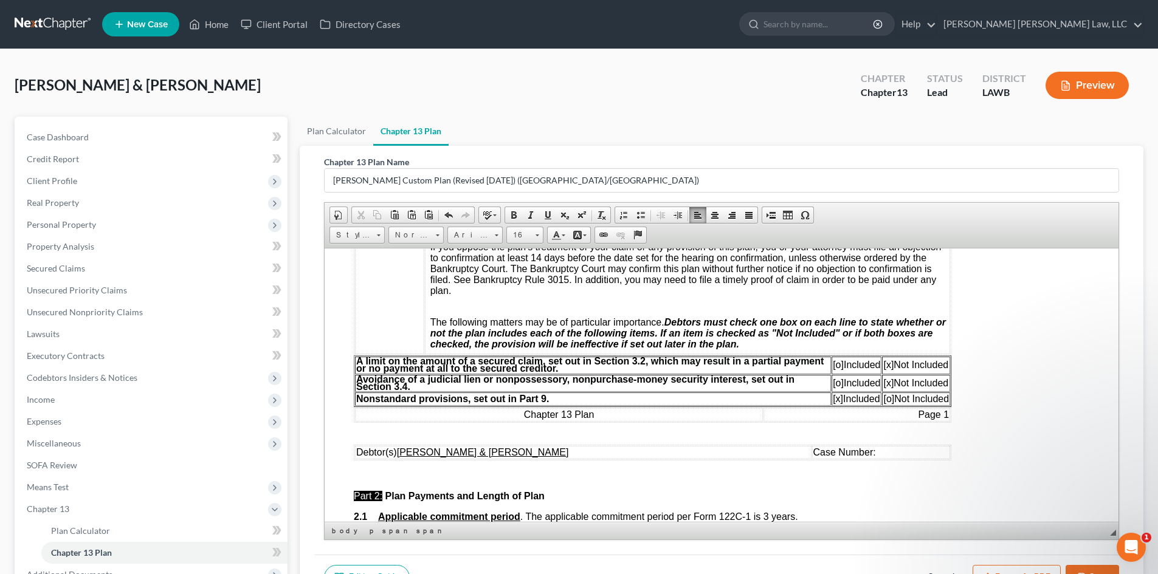
click at [834, 366] on span "[o]" at bounding box center [838, 364] width 11 height 10
click at [888, 365] on span "[x]" at bounding box center [888, 364] width 10 height 10
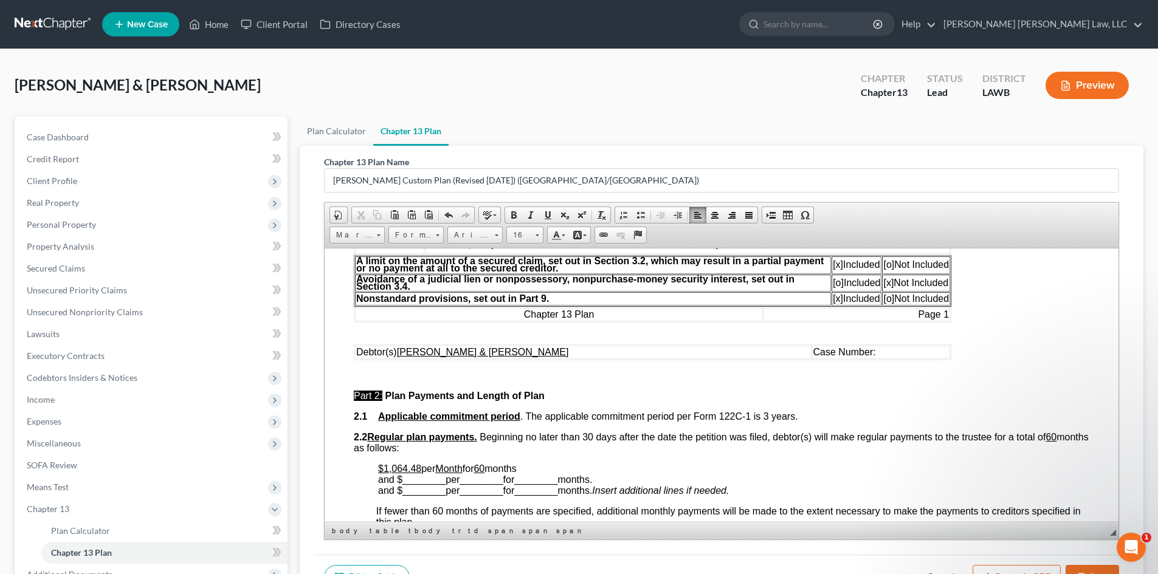
scroll to position [425, 0]
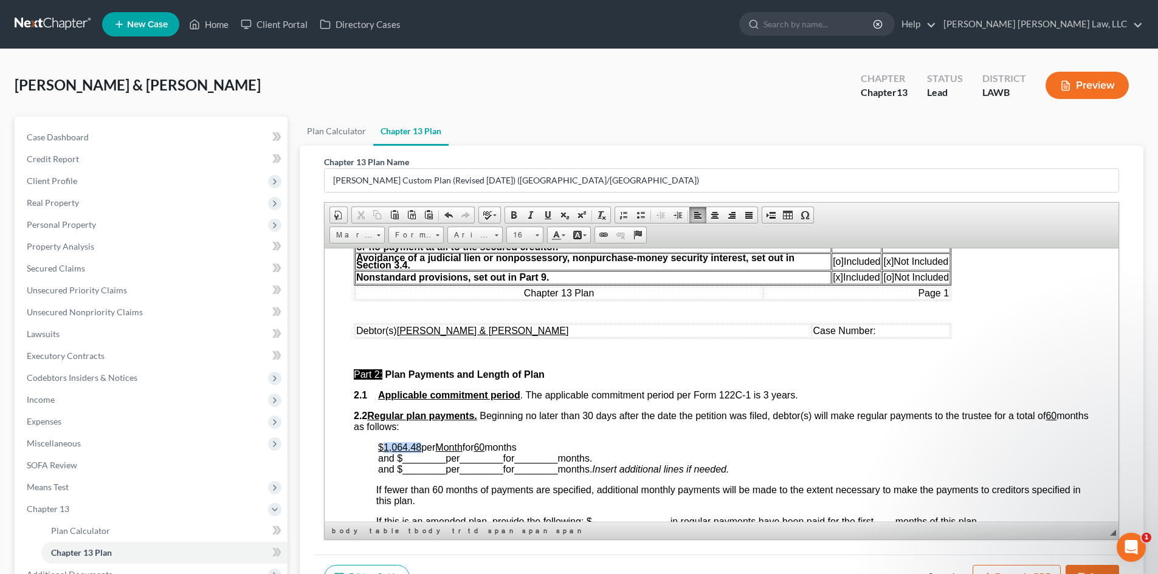
drag, startPoint x: 418, startPoint y: 447, endPoint x: 385, endPoint y: 450, distance: 32.4
click at [385, 450] on p "$1,064.48 per Month for 60 months and $ ________ per ________ for ________ mont…" at bounding box center [733, 458] width 711 height 33
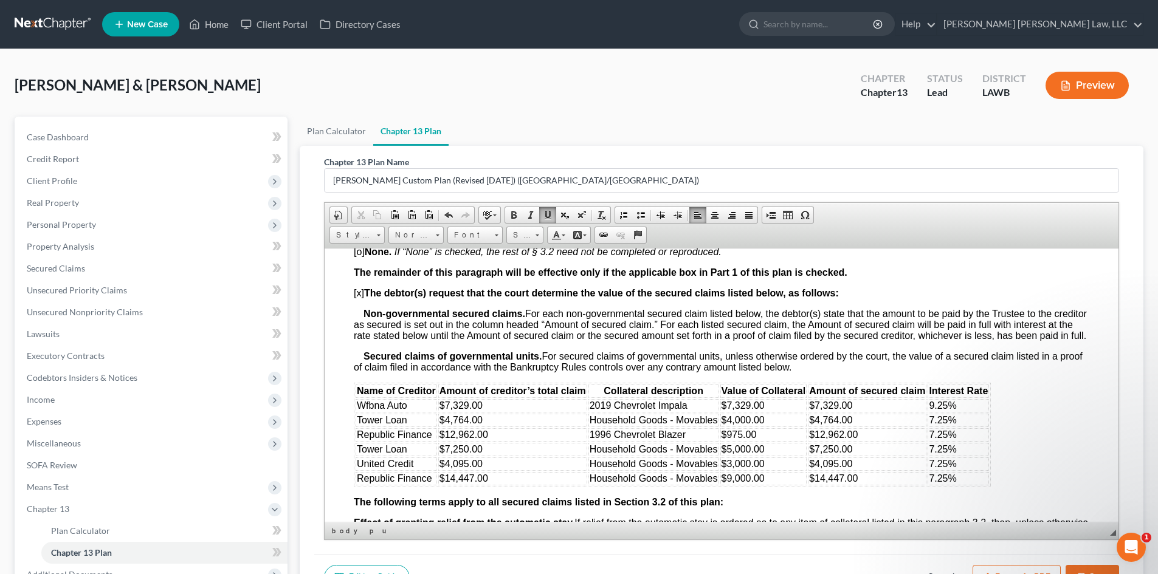
scroll to position [1276, 0]
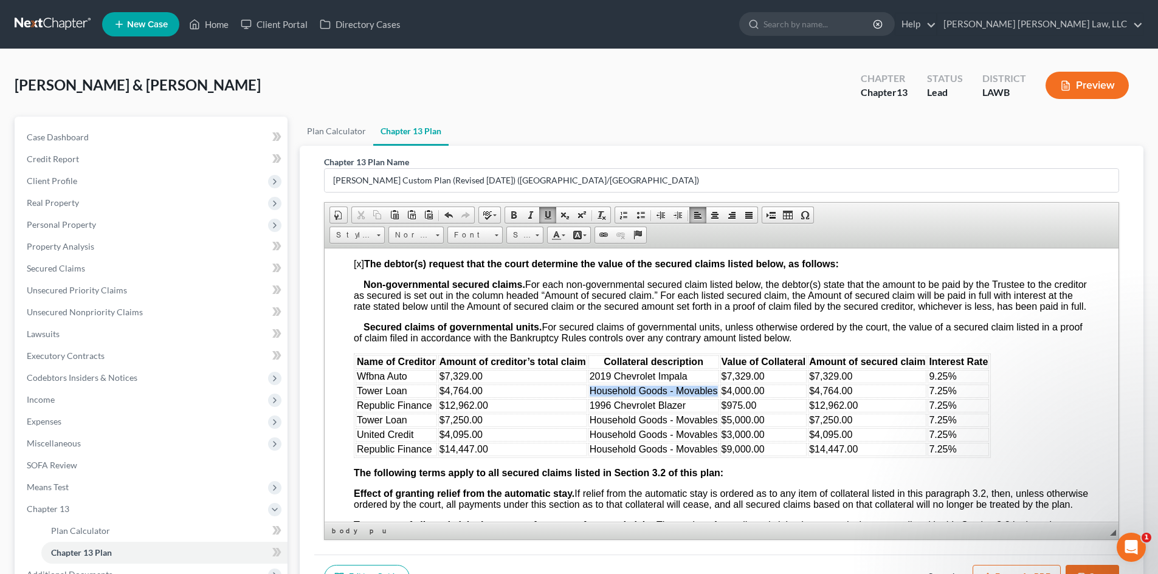
drag, startPoint x: 591, startPoint y: 403, endPoint x: 715, endPoint y: 402, distance: 124.0
click at [715, 396] on span "Household Goods - Movables" at bounding box center [654, 390] width 128 height 10
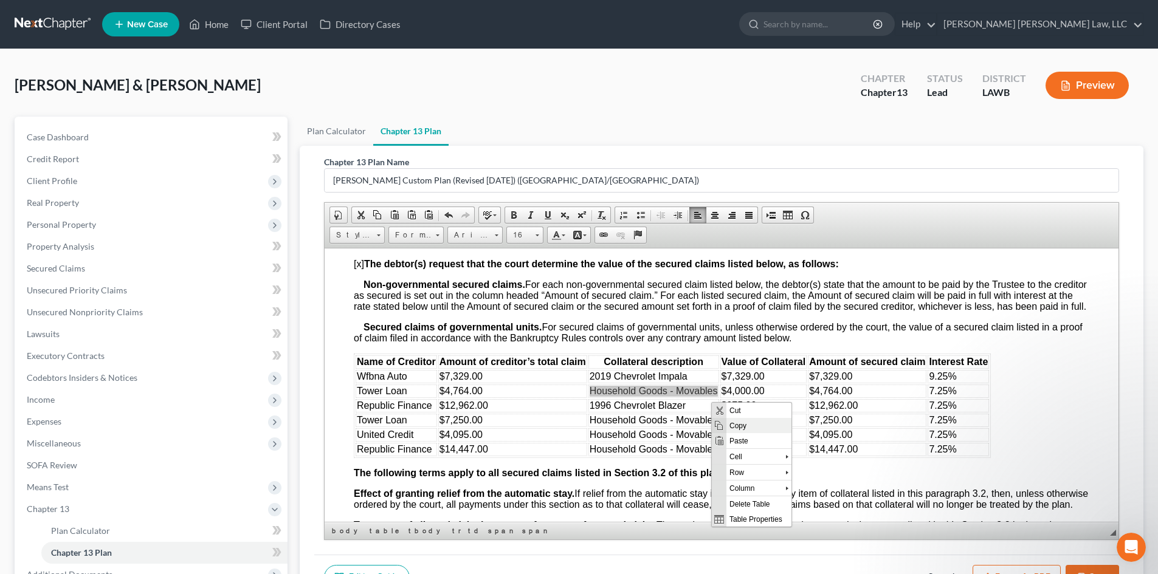
click at [731, 426] on span "Copy" at bounding box center [758, 425] width 65 height 15
copy span "Household Goods - Movables"
click at [693, 412] on td "1996 Chevrolet Blazer" at bounding box center [653, 405] width 131 height 13
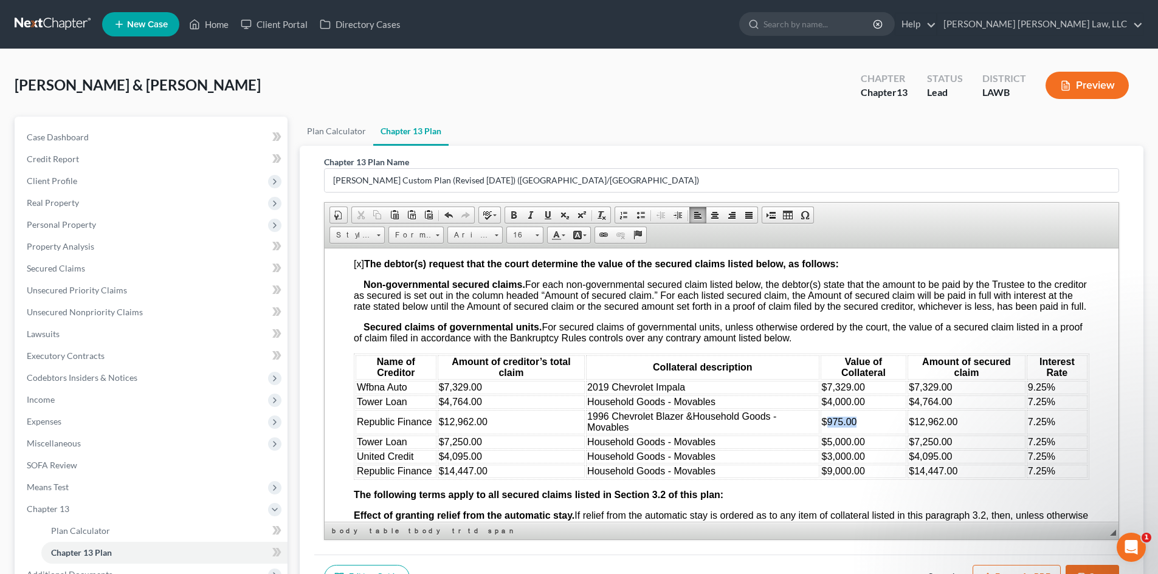
drag, startPoint x: 861, startPoint y: 433, endPoint x: 822, endPoint y: 433, distance: 38.3
click at [822, 433] on td "$975.00" at bounding box center [863, 422] width 86 height 24
drag, startPoint x: 955, startPoint y: 431, endPoint x: 909, endPoint y: 428, distance: 45.7
click at [909, 428] on td "$12,962.00" at bounding box center [965, 422] width 117 height 24
drag, startPoint x: 979, startPoint y: 405, endPoint x: 935, endPoint y: 408, distance: 43.9
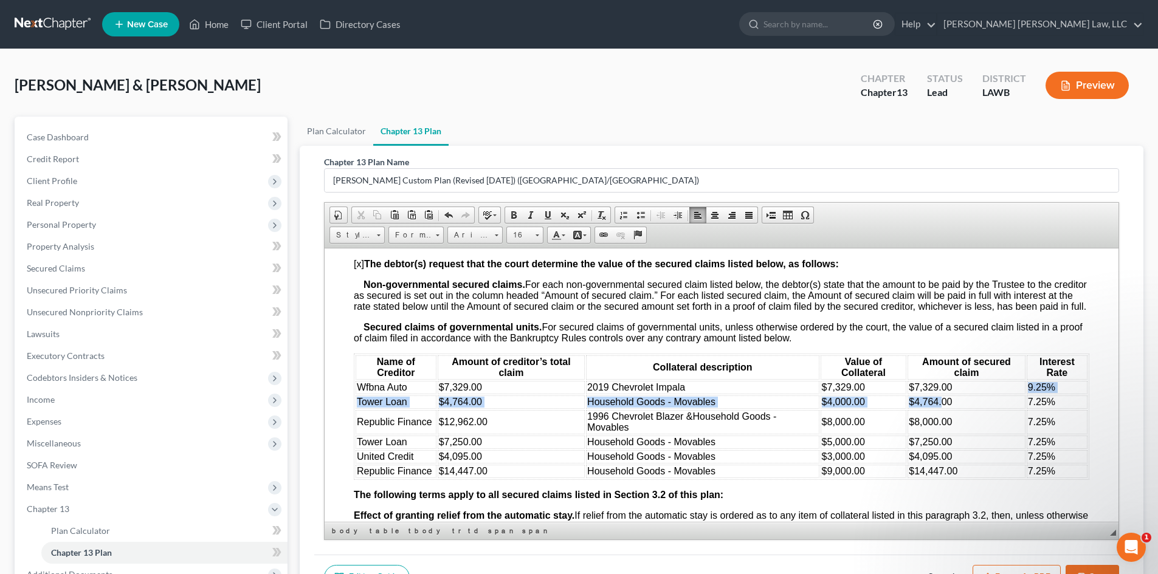
click at [935, 408] on table "Name of Creditor Amount of creditor’s total claim Collateral description Value …" at bounding box center [721, 416] width 735 height 126
click at [954, 408] on td "$4,764.00" at bounding box center [965, 401] width 117 height 13
drag, startPoint x: 935, startPoint y: 412, endPoint x: 916, endPoint y: 412, distance: 18.8
click at [916, 408] on td "$4,764.00" at bounding box center [965, 401] width 117 height 13
click at [949, 394] on td "$7,329.00" at bounding box center [965, 386] width 117 height 13
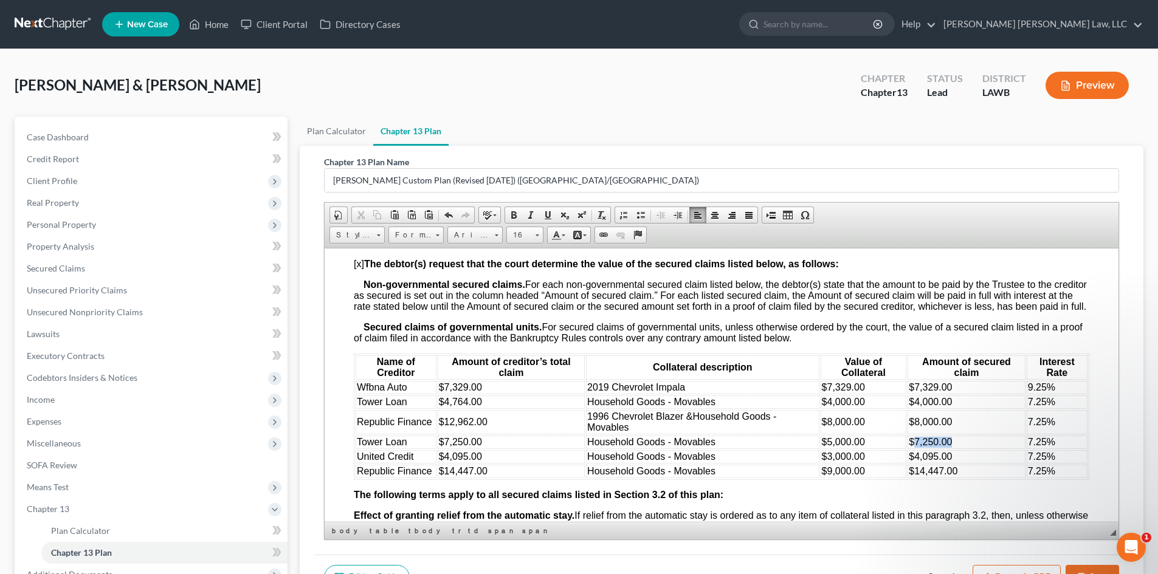
drag, startPoint x: 955, startPoint y: 452, endPoint x: 909, endPoint y: 453, distance: 46.2
click at [909, 449] on td "$7,250.00" at bounding box center [965, 441] width 117 height 13
drag, startPoint x: 949, startPoint y: 466, endPoint x: 908, endPoint y: 466, distance: 40.7
click at [908, 463] on td "$4,095.00" at bounding box center [965, 456] width 117 height 13
drag, startPoint x: 968, startPoint y: 481, endPoint x: 909, endPoint y: 482, distance: 58.3
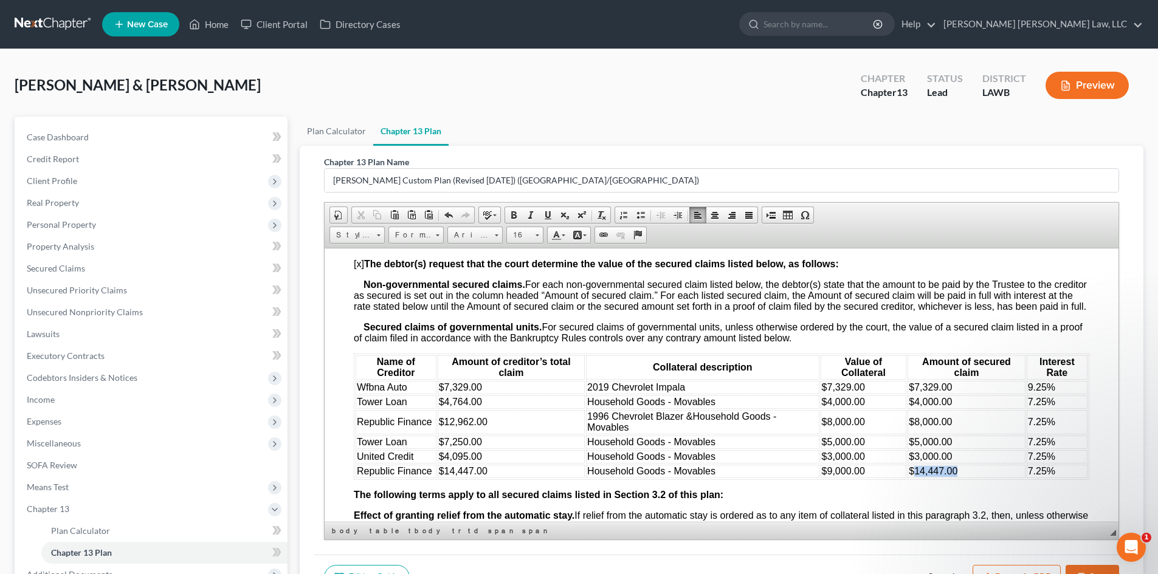
click at [909, 478] on td "$14,447.00" at bounding box center [965, 470] width 117 height 13
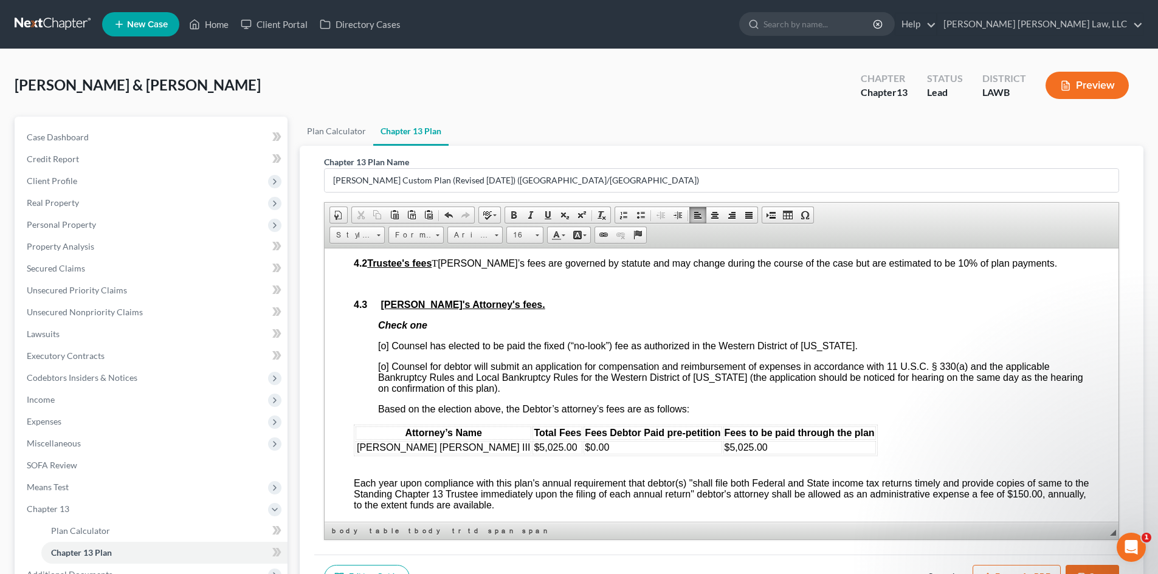
scroll to position [2127, 0]
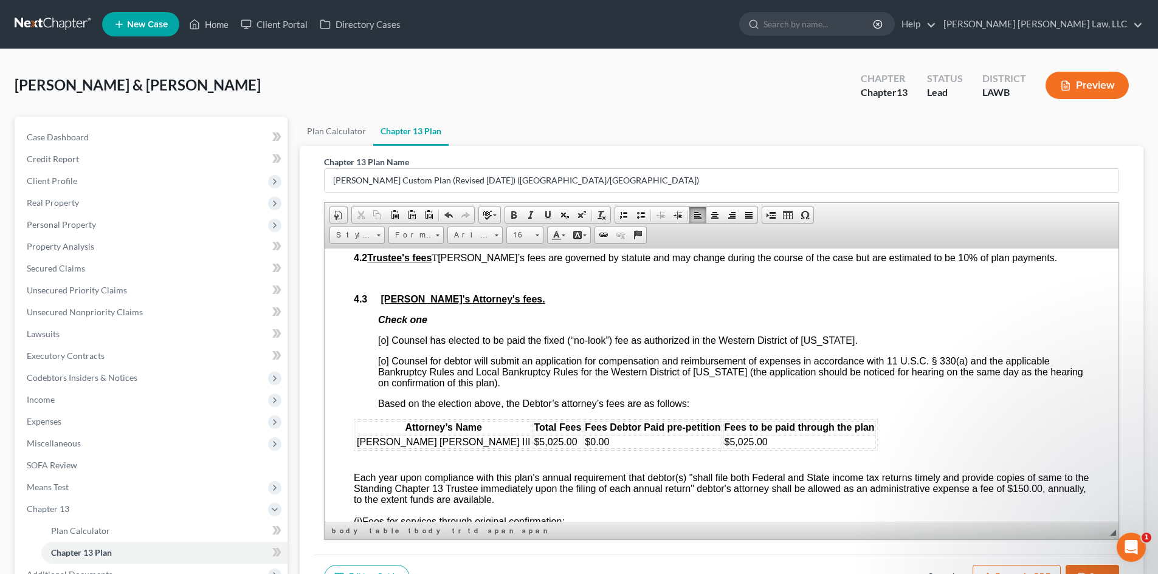
click at [384, 345] on span "[o] Counsel has elected to be paid the fixed (“no-look”) fee as authorized in t…" at bounding box center [618, 340] width 480 height 10
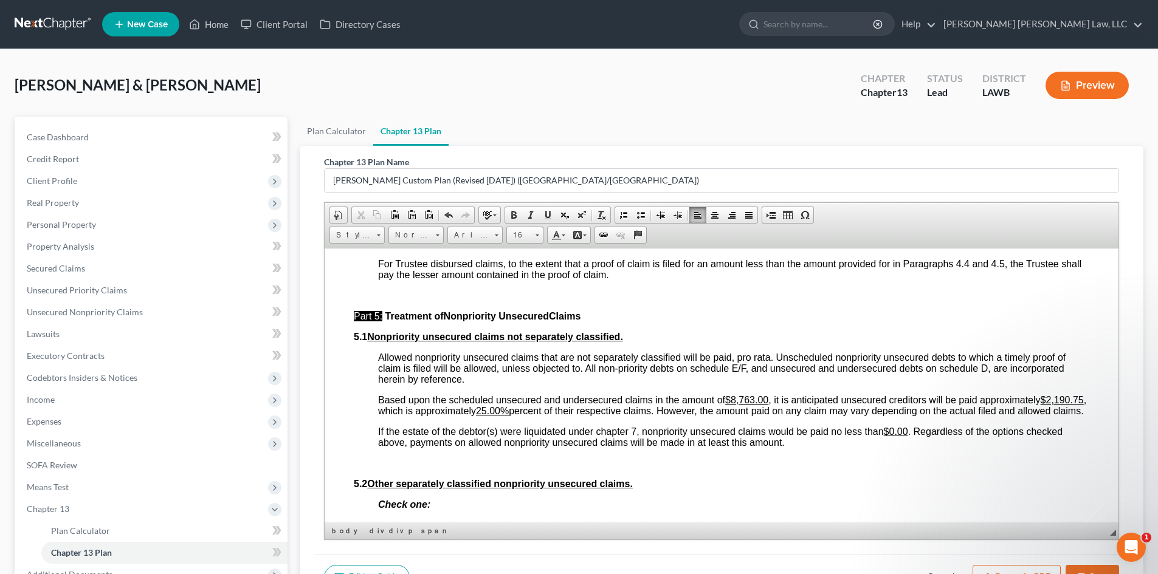
scroll to position [2917, 0]
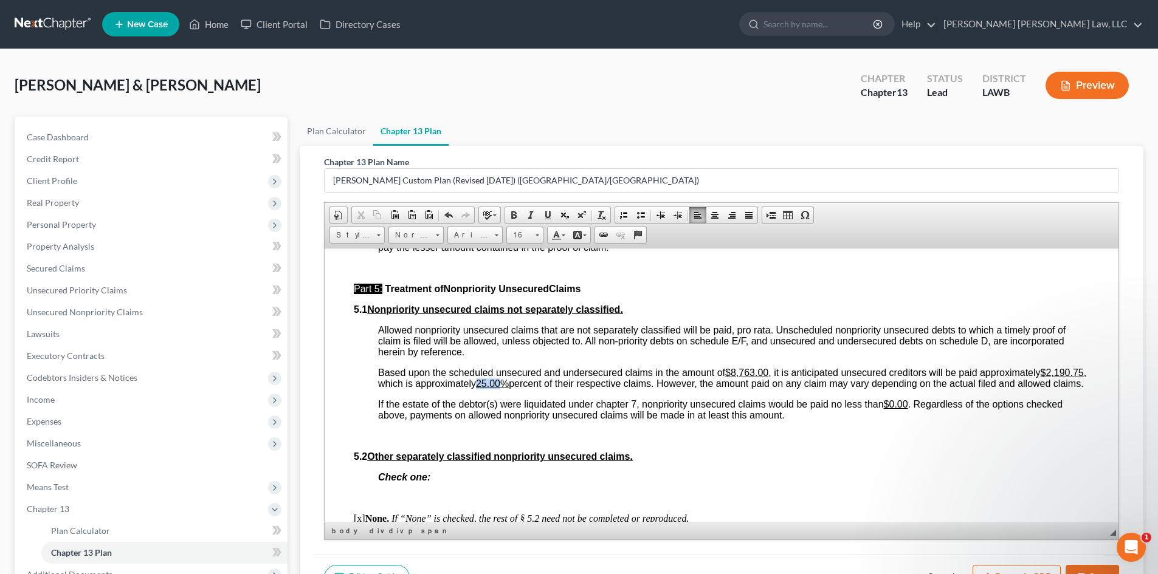
drag, startPoint x: 638, startPoint y: 404, endPoint x: 616, endPoint y: 405, distance: 21.9
click at [509, 388] on u "25.00%" at bounding box center [492, 383] width 33 height 10
drag, startPoint x: 505, startPoint y: 405, endPoint x: 469, endPoint y: 408, distance: 36.0
click at [469, 388] on span "Based upon the scheduled unsecured and undersecured claims in the amount of $8,…" at bounding box center [732, 377] width 708 height 21
click at [499, 388] on span "Based upon the scheduled unsecured and undersecured claims in the amount of $8,…" at bounding box center [728, 377] width 700 height 21
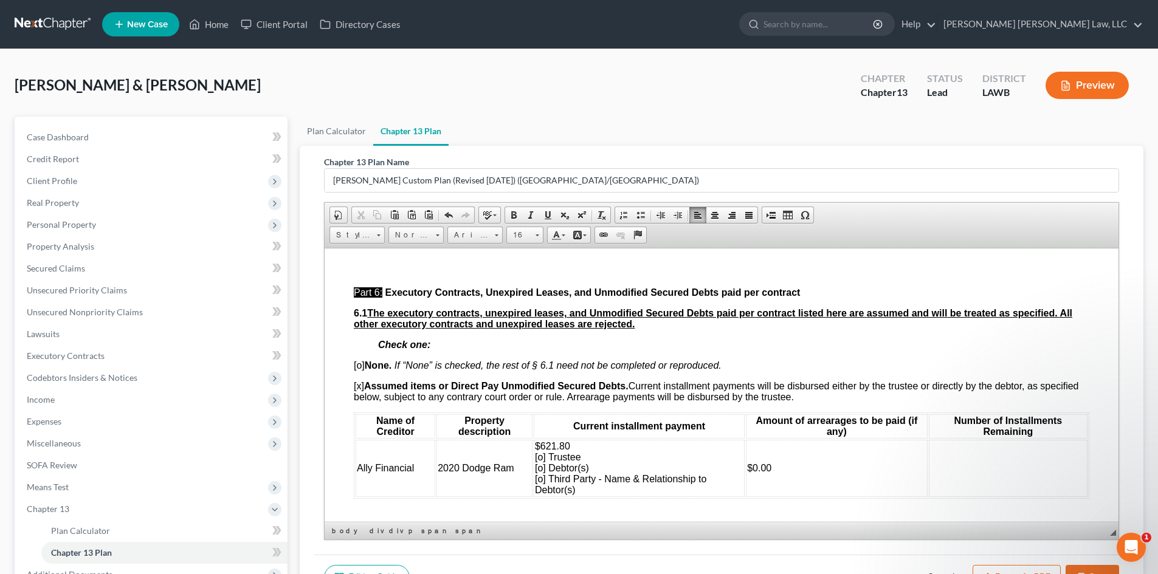
scroll to position [3221, 0]
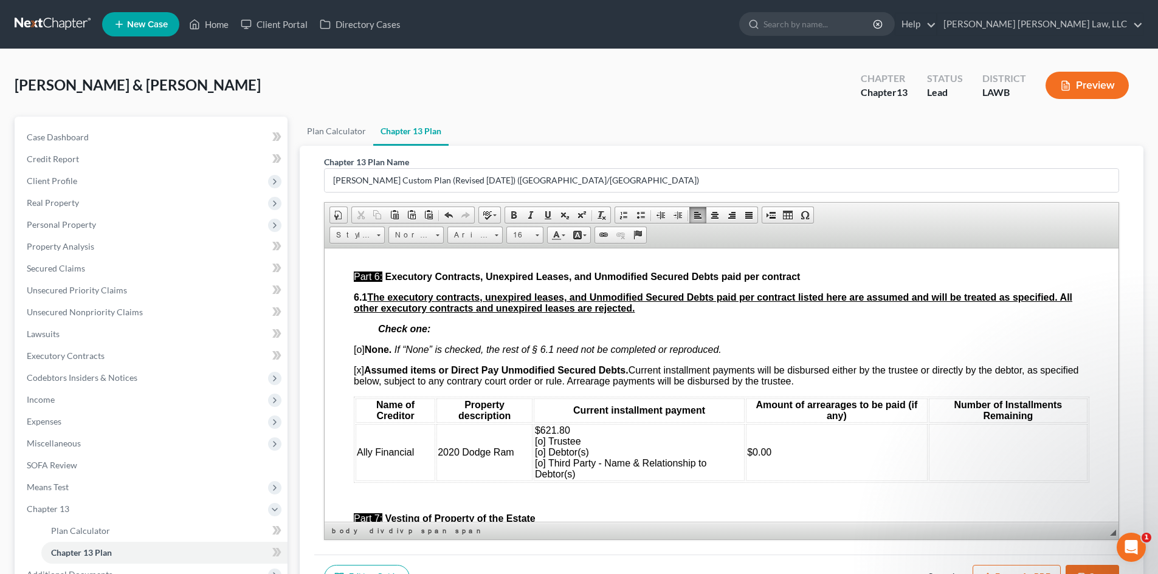
click at [538, 479] on span "$621.80 [o] Trustee [o] Debtor(s) [o] Third Party - Name & Relationship to Debt…" at bounding box center [621, 452] width 172 height 54
click at [614, 481] on td "$621.80 [o] Trustee [o] Debtor(s) [x] Third Party - Name & Relationship to Debt…" at bounding box center [639, 452] width 211 height 57
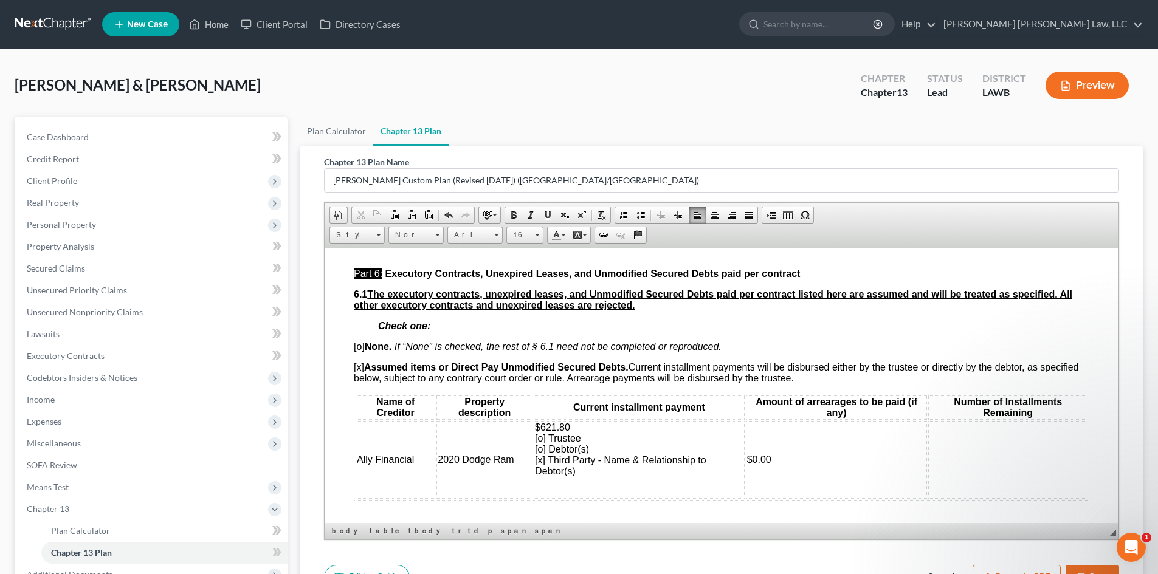
scroll to position [3233, 0]
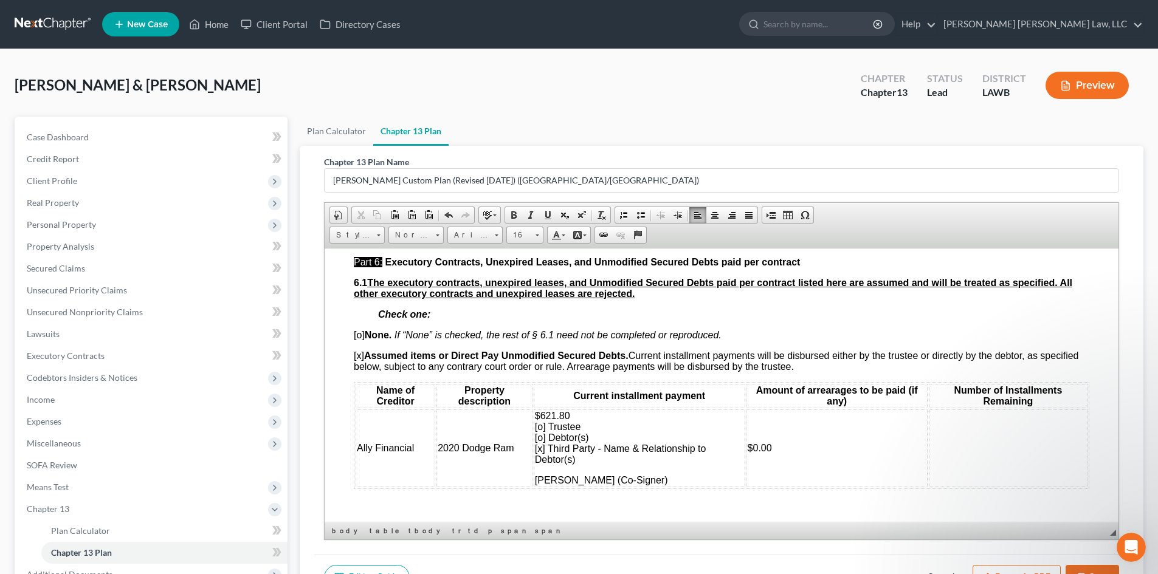
click at [957, 467] on td at bounding box center [1008, 448] width 159 height 78
drag, startPoint x: 614, startPoint y: 438, endPoint x: 599, endPoint y: 440, distance: 15.4
click at [608, 408] on th "Current installment payment" at bounding box center [640, 396] width 212 height 24
drag, startPoint x: 587, startPoint y: 446, endPoint x: 538, endPoint y: 445, distance: 48.6
click at [538, 445] on p "$621.80 [o] Trustee [o] Debtor(s) [x] Third Party - Name & Relationship to Debt…" at bounding box center [639, 437] width 209 height 55
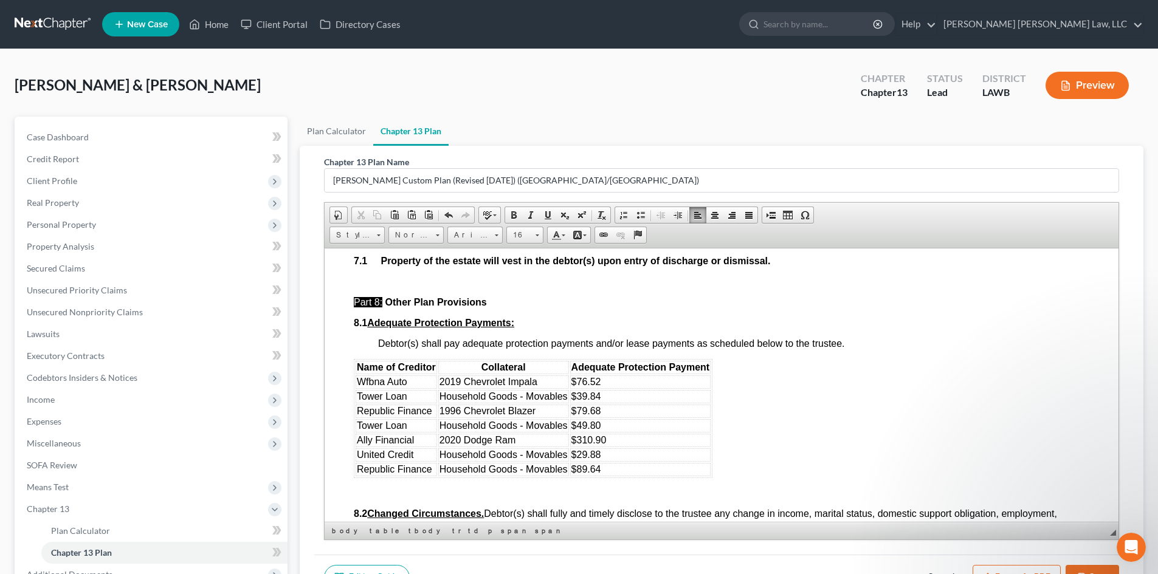
scroll to position [3597, 0]
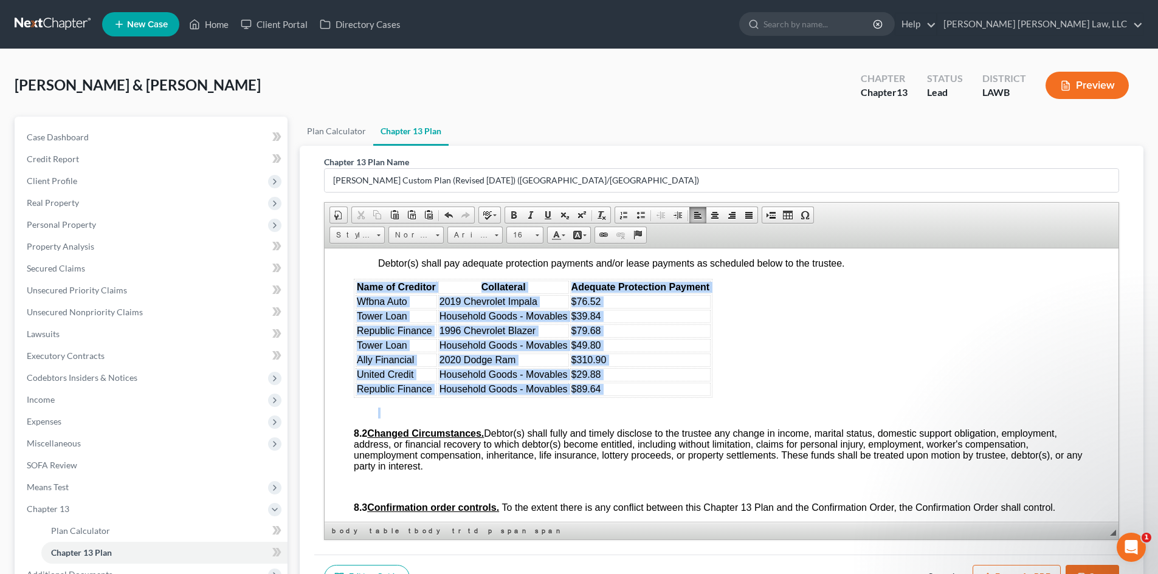
drag, startPoint x: 356, startPoint y: 319, endPoint x: 631, endPoint y: 433, distance: 297.3
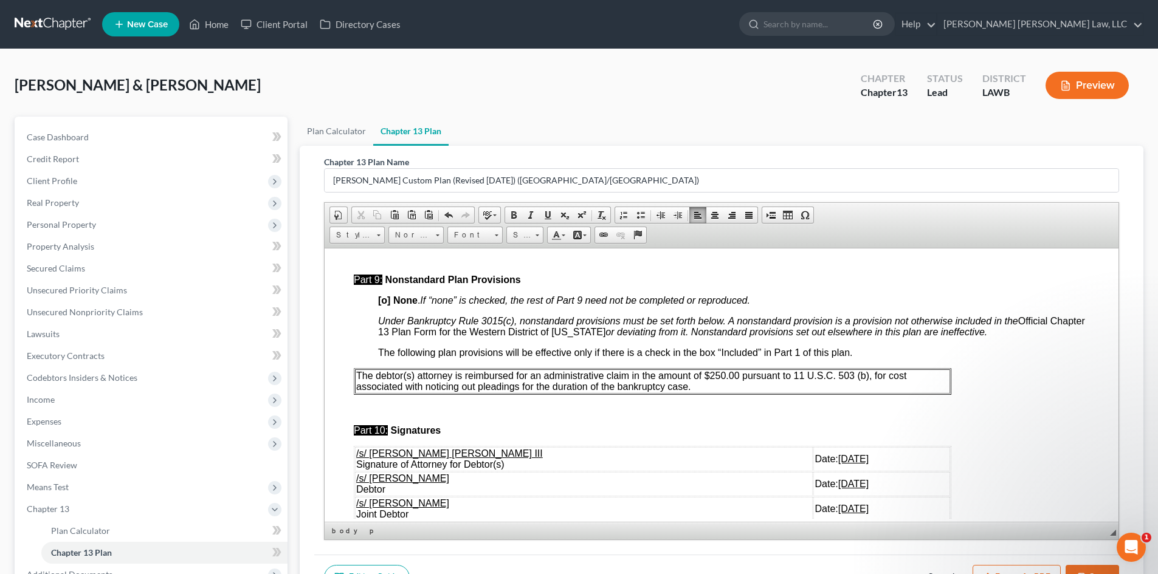
scroll to position [3780, 0]
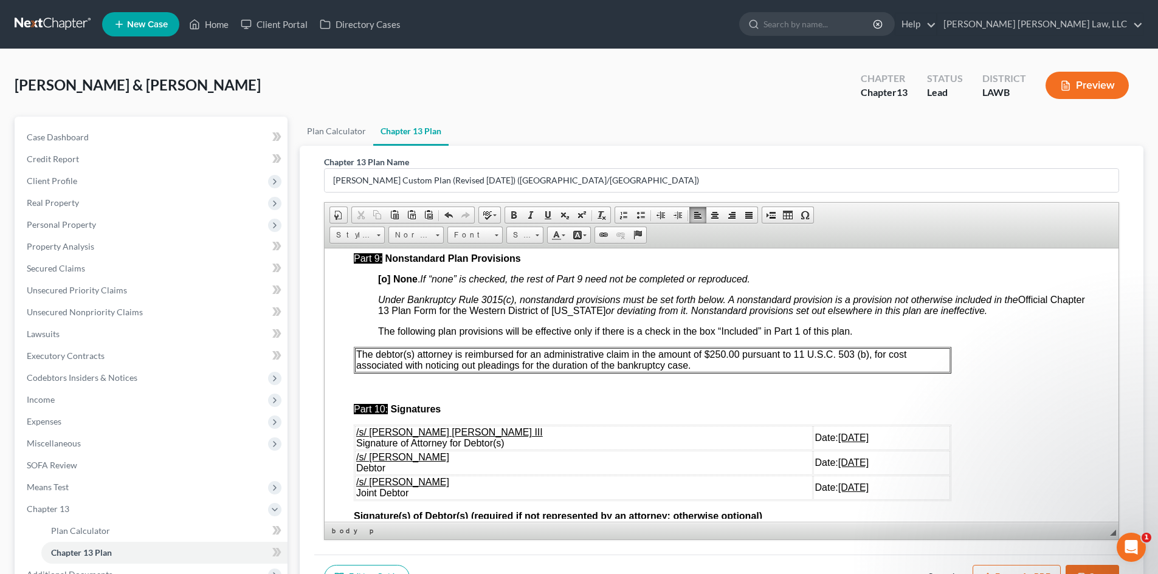
click at [700, 373] on table "The debtor(s) attorney is reimbursed for an administrative claim in the amount …" at bounding box center [652, 359] width 597 height 27
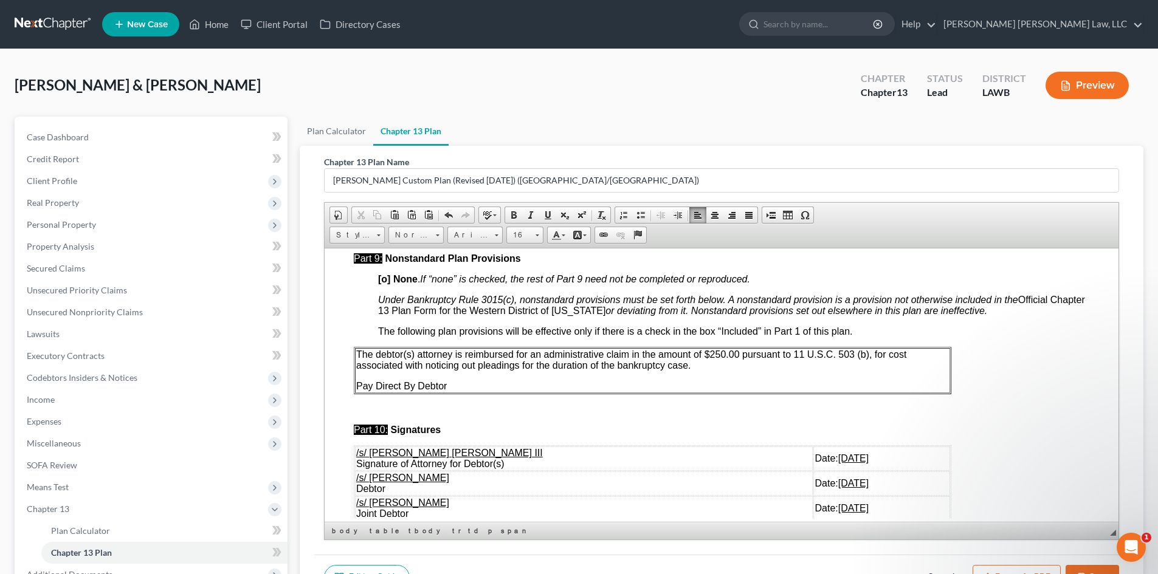
scroll to position [3841, 0]
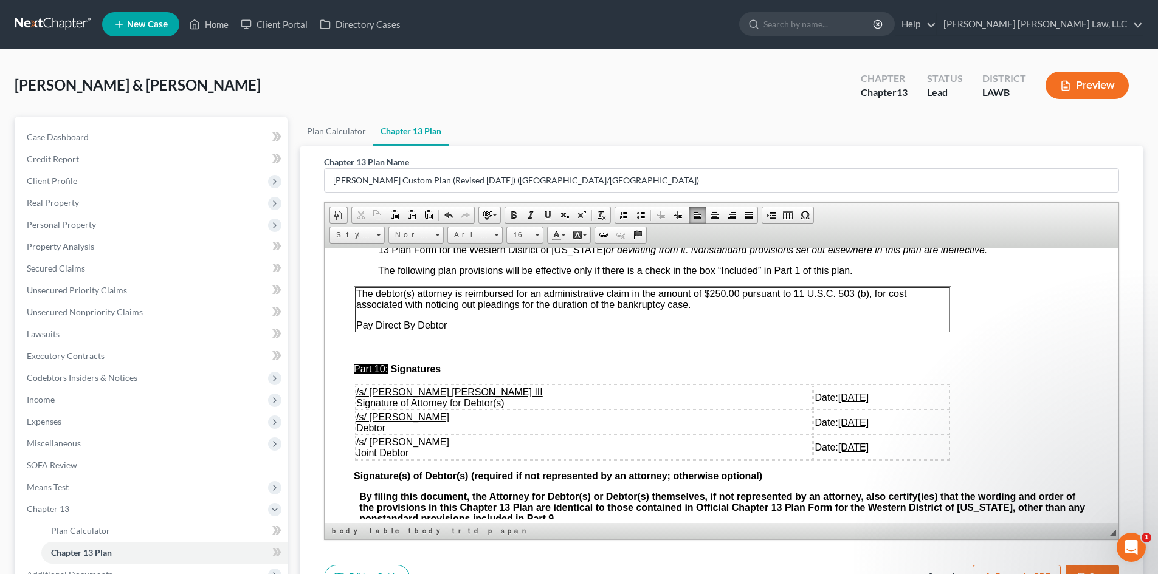
drag, startPoint x: 844, startPoint y: 489, endPoint x: 356, endPoint y: 450, distance: 488.9
click at [356, 450] on tbody "/s/ E. Orum Young III Signature of Attorney for Debtor(s) Date: 10/03/2025 /s/ …" at bounding box center [652, 422] width 595 height 74
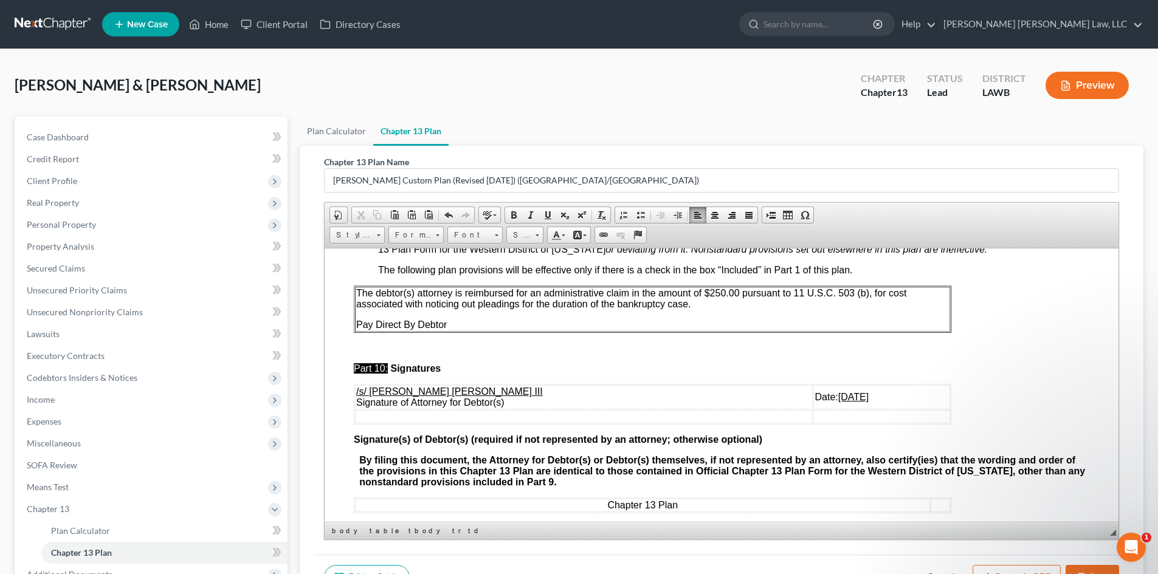
scroll to position [3898, 0]
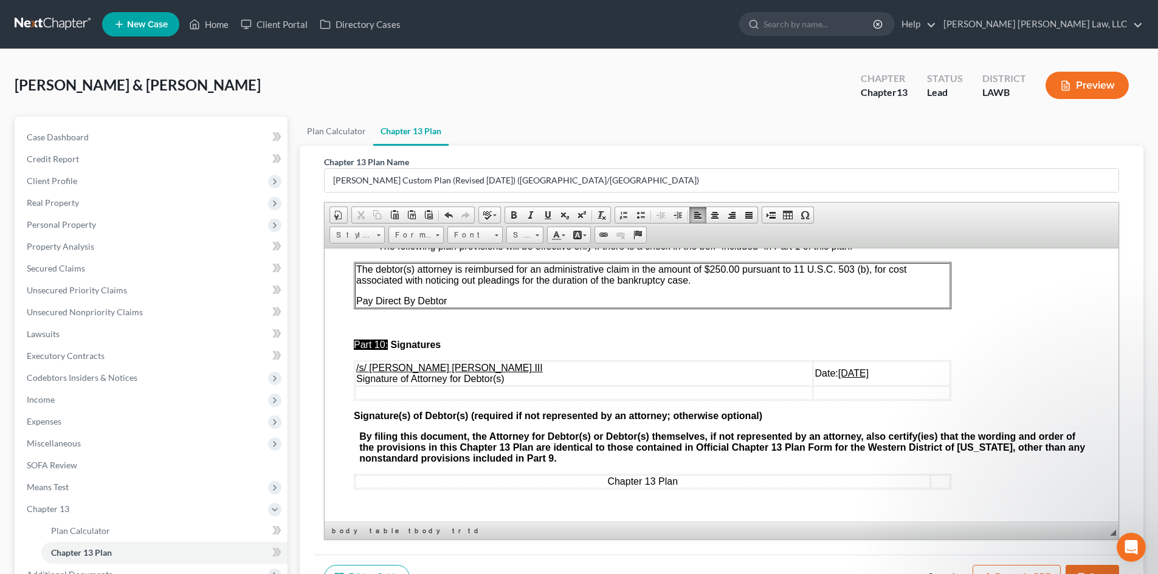
click at [1083, 565] on button "Save" at bounding box center [1091, 578] width 53 height 26
select select "1"
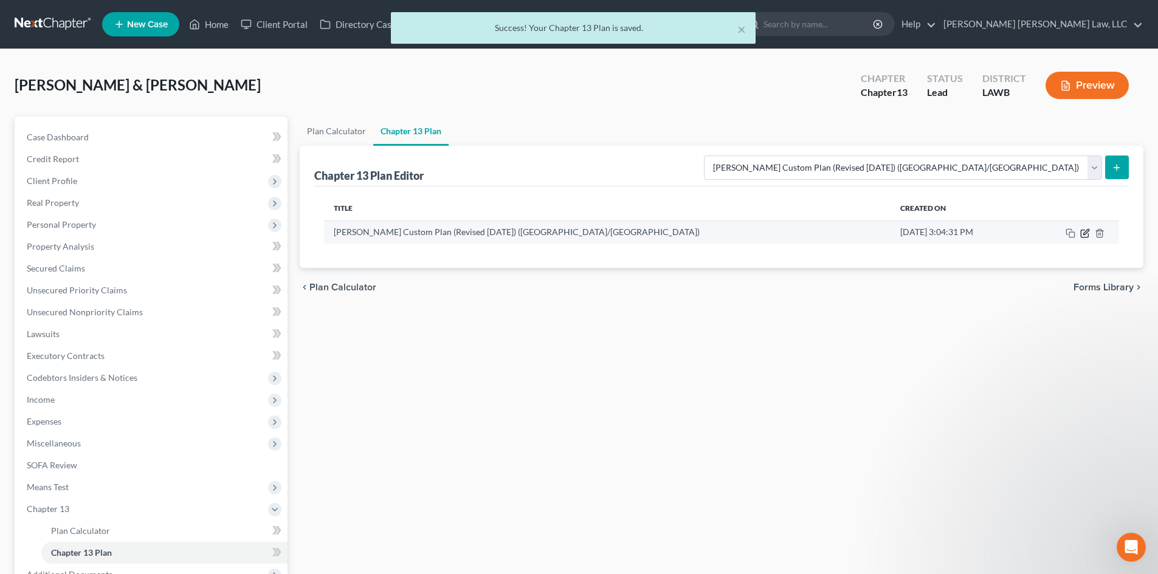
click at [1082, 231] on icon "button" at bounding box center [1085, 234] width 10 height 10
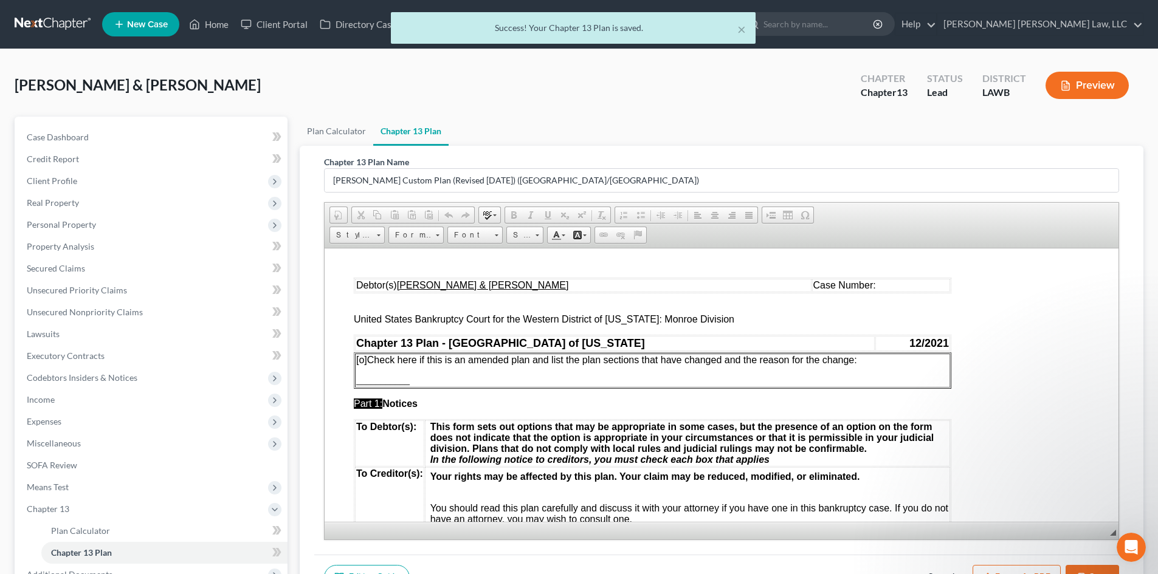
scroll to position [0, 0]
drag, startPoint x: 1006, startPoint y: 571, endPoint x: 427, endPoint y: 233, distance: 671.1
click at [1006, 571] on button "Export as PDF" at bounding box center [1016, 578] width 88 height 26
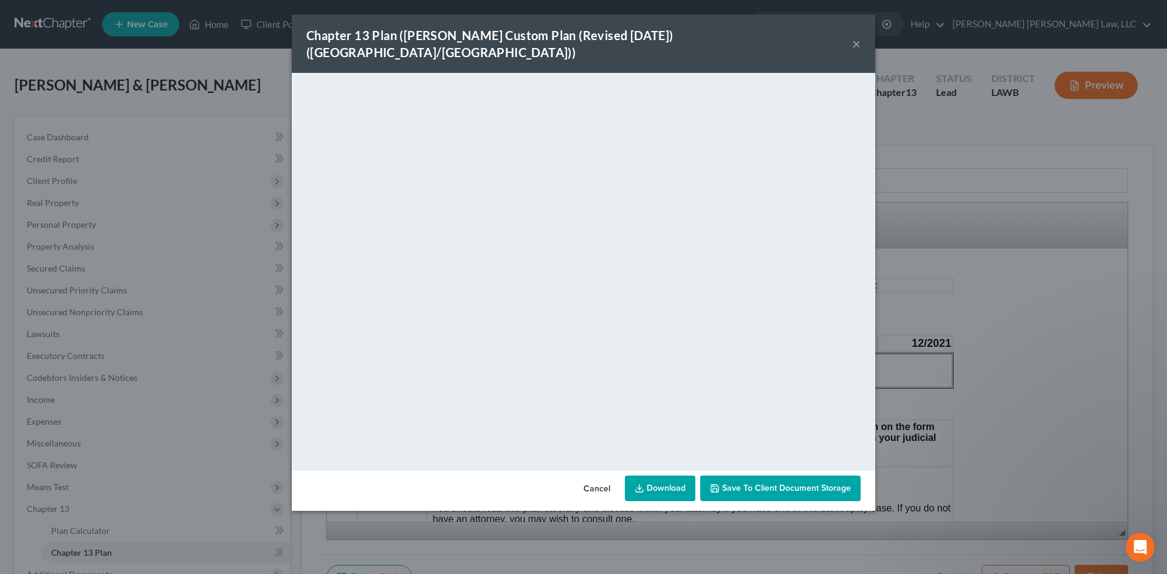
click at [661, 476] on link "Download" at bounding box center [660, 489] width 71 height 26
click at [926, 353] on div "Chapter 13 Plan (E. Orum Custom Plan (Revised 12/1/2021) (Alexandria/Monroe)) ×…" at bounding box center [583, 287] width 1167 height 574
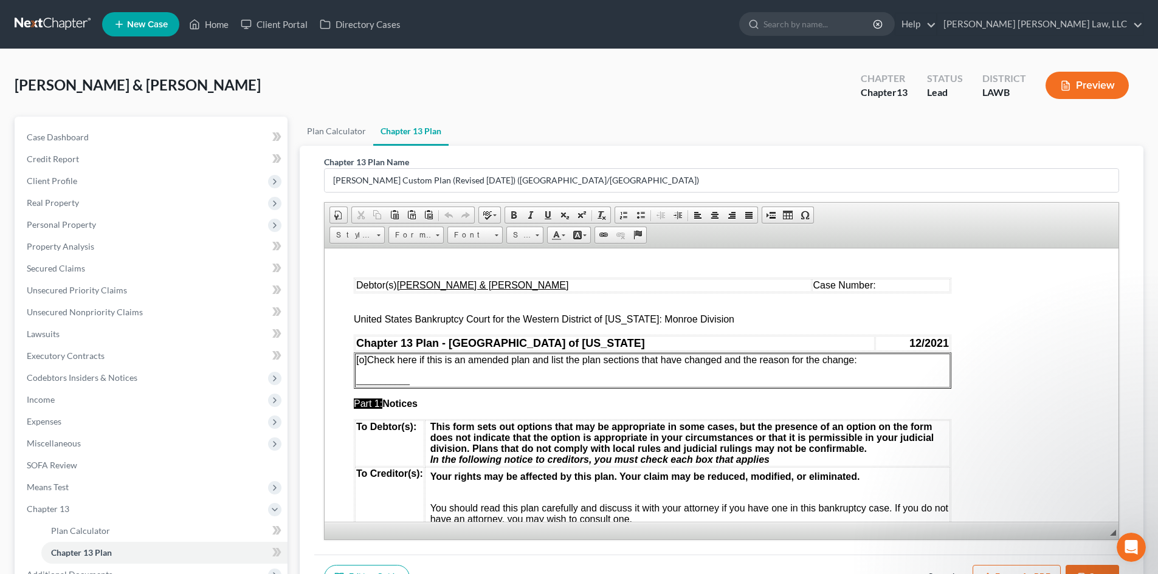
click at [1104, 565] on button "Save" at bounding box center [1091, 578] width 53 height 26
select select "1"
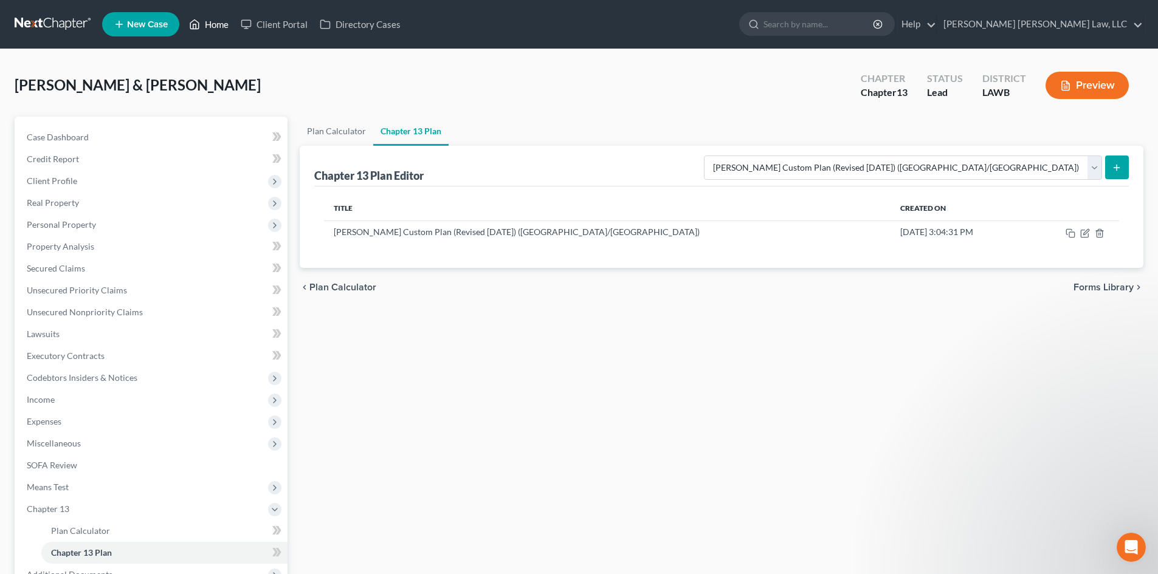
click at [215, 32] on link "Home" at bounding box center [209, 24] width 52 height 22
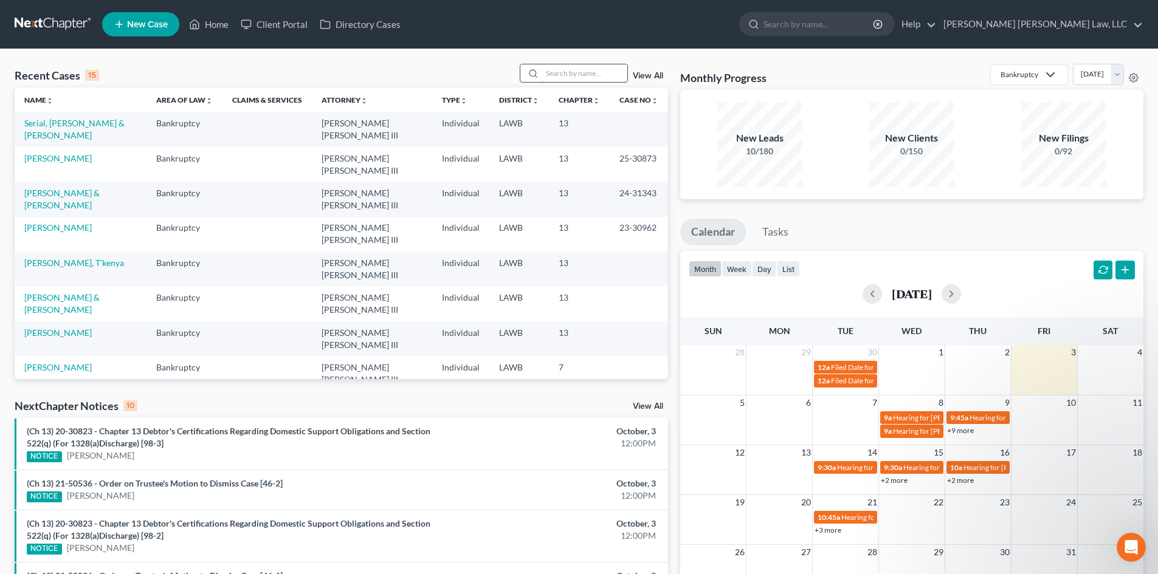
click at [583, 72] on input "search" at bounding box center [584, 73] width 85 height 18
type input "shannon"
click at [71, 124] on link "Shannon, Jessica" at bounding box center [57, 123] width 67 height 10
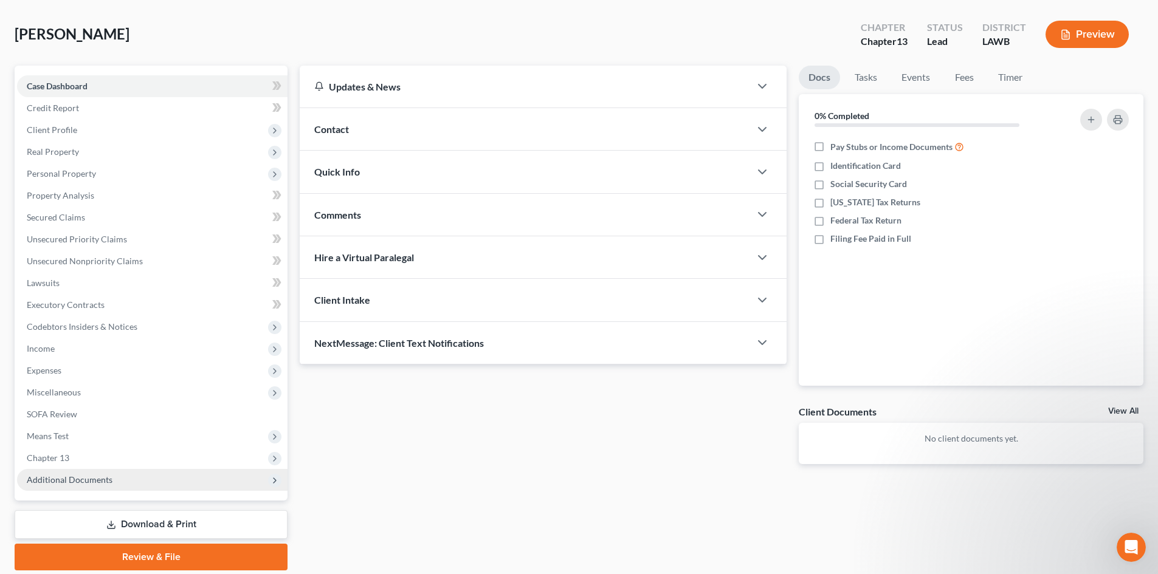
scroll to position [94, 0]
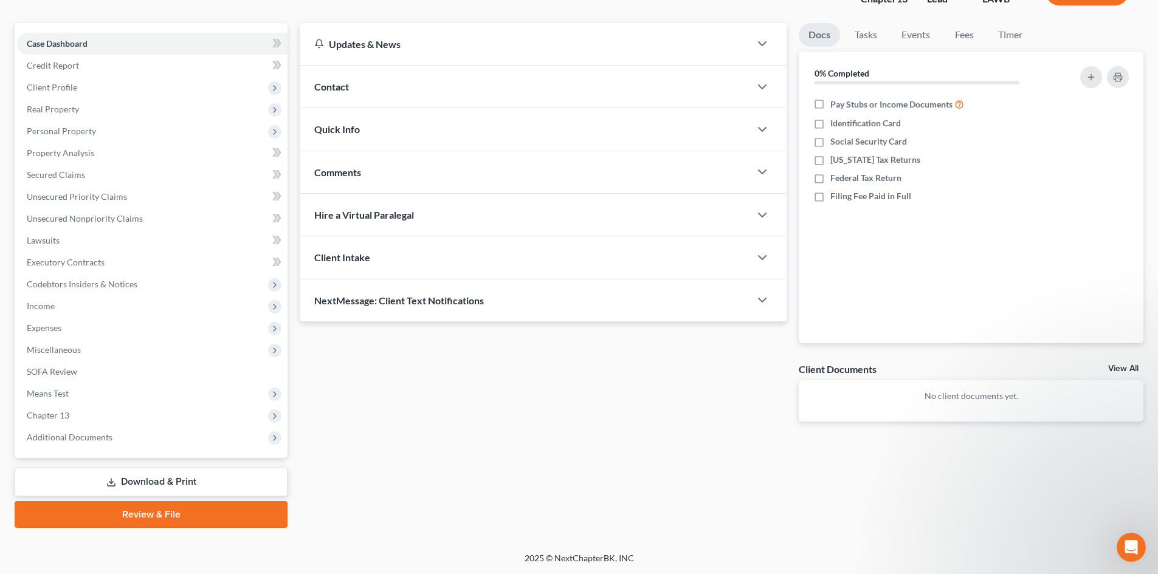
click at [222, 482] on link "Download & Print" at bounding box center [151, 482] width 273 height 29
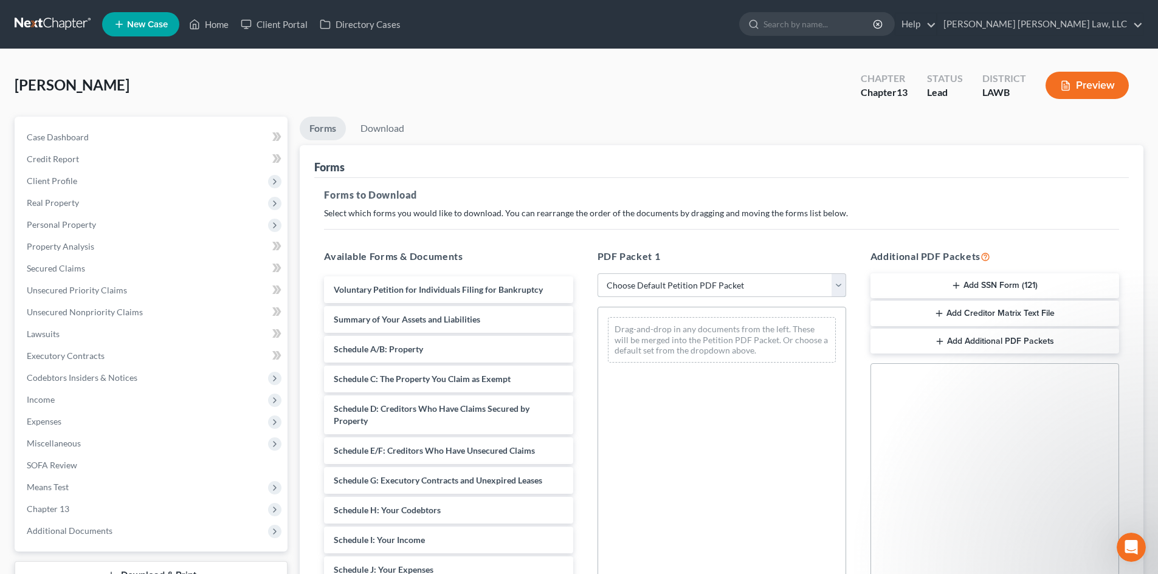
click at [656, 296] on select "Choose Default Petition PDF Packet Complete Bankruptcy Petition (all forms and …" at bounding box center [721, 285] width 249 height 24
select select "15"
click at [597, 273] on select "Choose Default Petition PDF Packet Complete Bankruptcy Petition (all forms and …" at bounding box center [721, 285] width 249 height 24
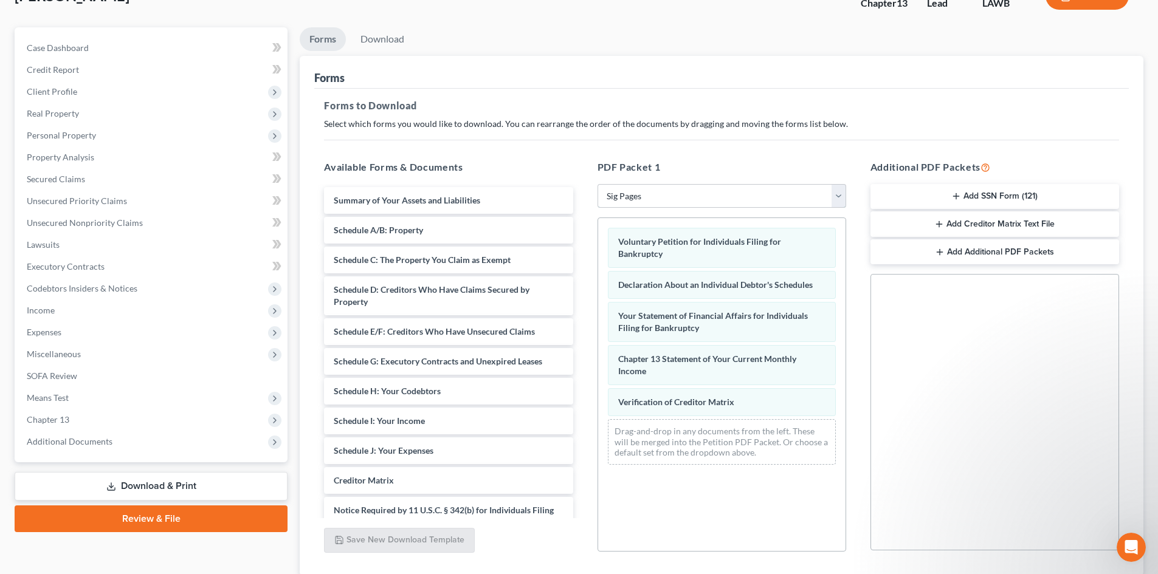
scroll to position [176, 0]
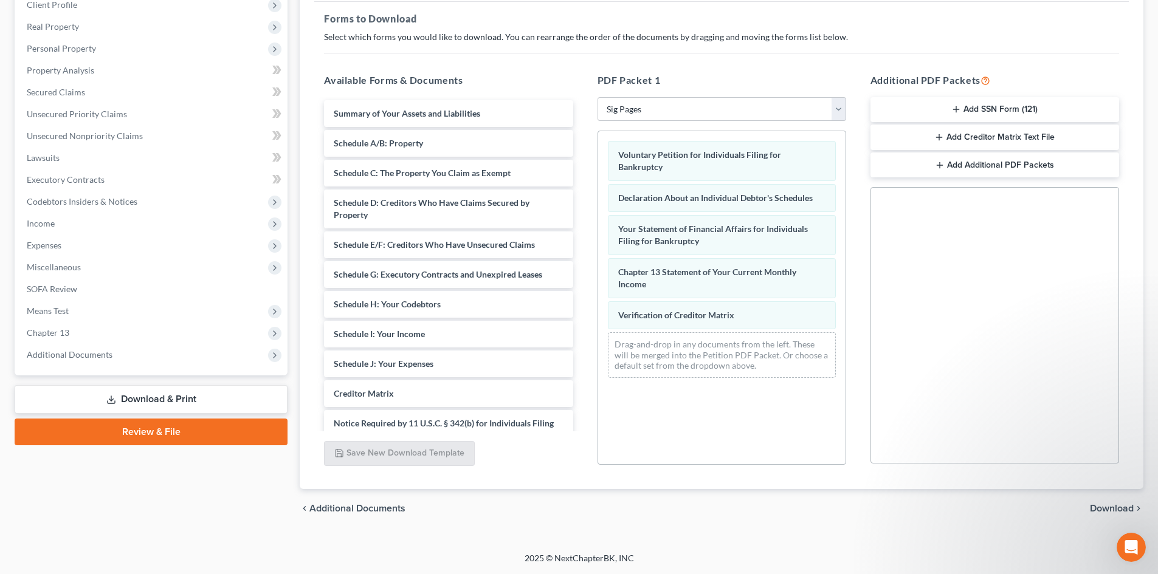
click at [1112, 510] on span "Download" at bounding box center [1112, 509] width 44 height 10
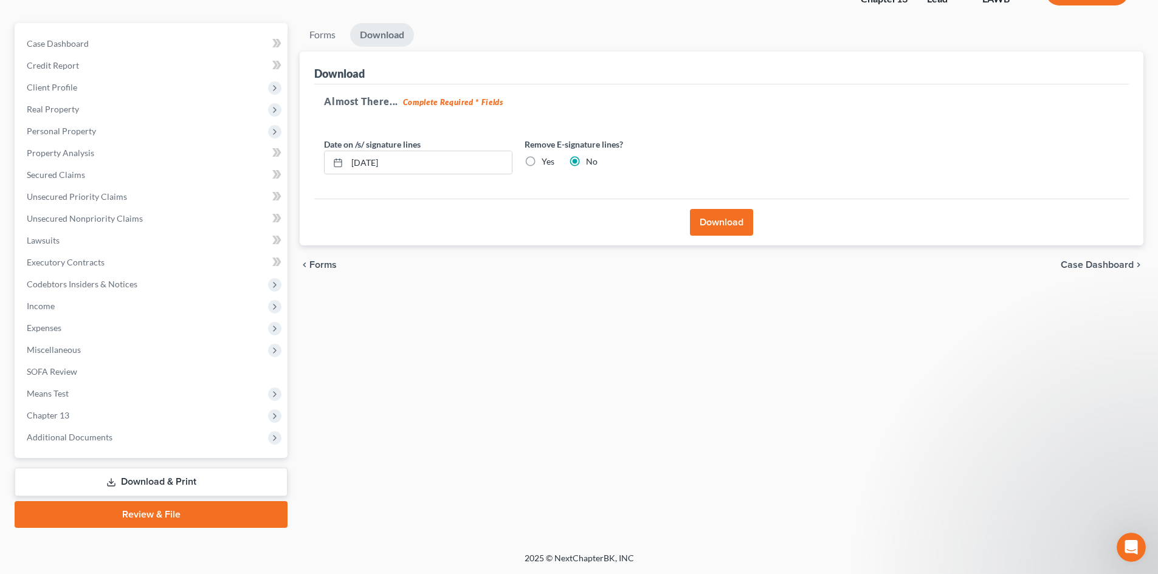
scroll to position [94, 0]
click at [754, 222] on div "Download" at bounding box center [721, 222] width 814 height 47
click at [752, 222] on button "Download" at bounding box center [721, 222] width 63 height 27
click at [748, 223] on button "Download" at bounding box center [721, 222] width 63 height 27
click at [723, 227] on button "Download" at bounding box center [721, 222] width 63 height 27
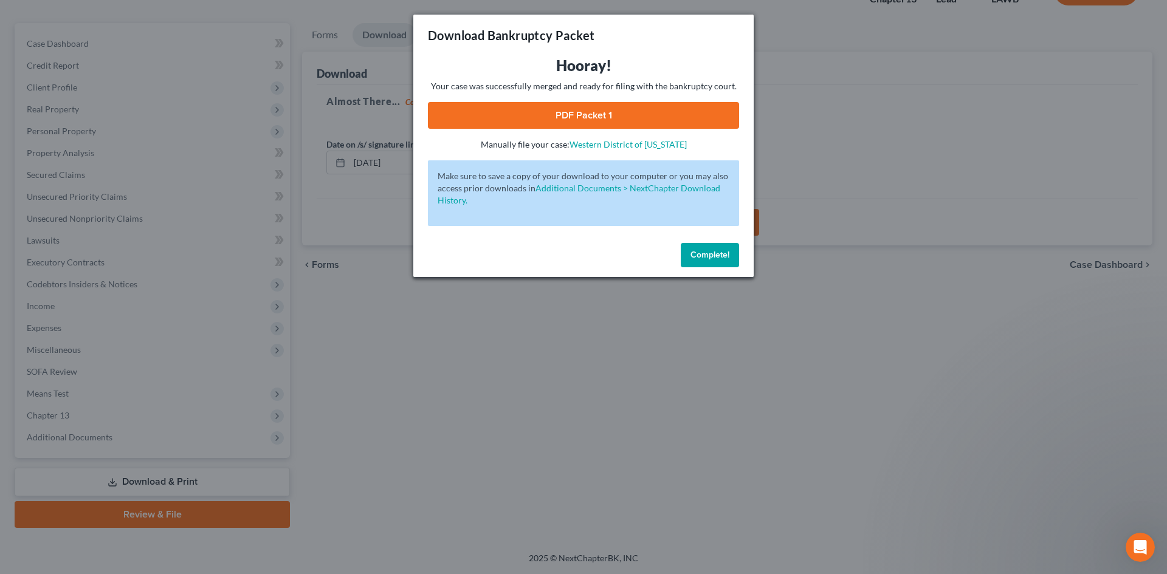
click at [678, 121] on link "PDF Packet 1" at bounding box center [583, 115] width 311 height 27
drag, startPoint x: 659, startPoint y: 118, endPoint x: 659, endPoint y: 101, distance: 17.0
click at [659, 118] on link "PDF Packet 1" at bounding box center [583, 115] width 311 height 27
click at [715, 255] on span "Complete!" at bounding box center [709, 255] width 39 height 10
click at [702, 253] on span "Complete!" at bounding box center [709, 255] width 39 height 10
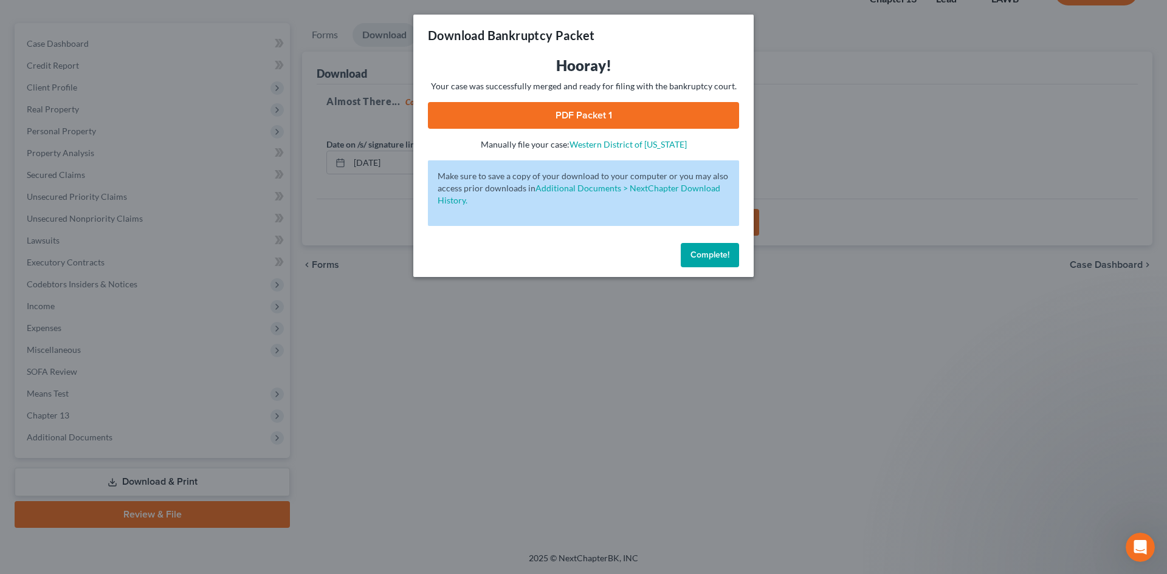
click at [704, 237] on div "Hooray! Your case was successfully merged and ready for filing with the bankrup…" at bounding box center [583, 147] width 340 height 182
click at [710, 264] on button "Complete!" at bounding box center [710, 255] width 58 height 24
click at [712, 264] on button "Complete!" at bounding box center [710, 255] width 58 height 24
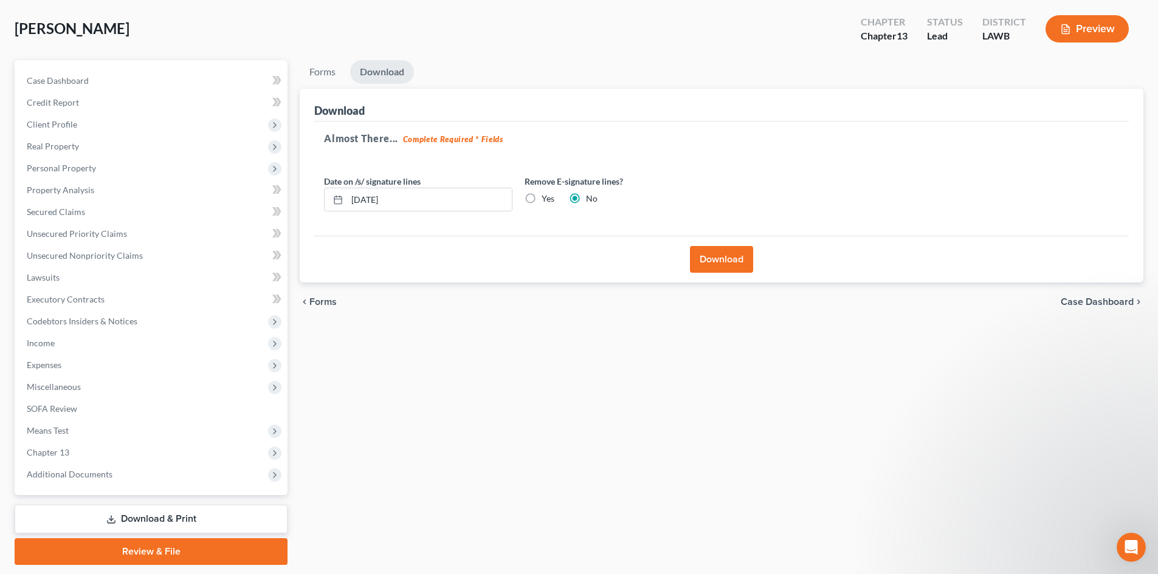
scroll to position [0, 0]
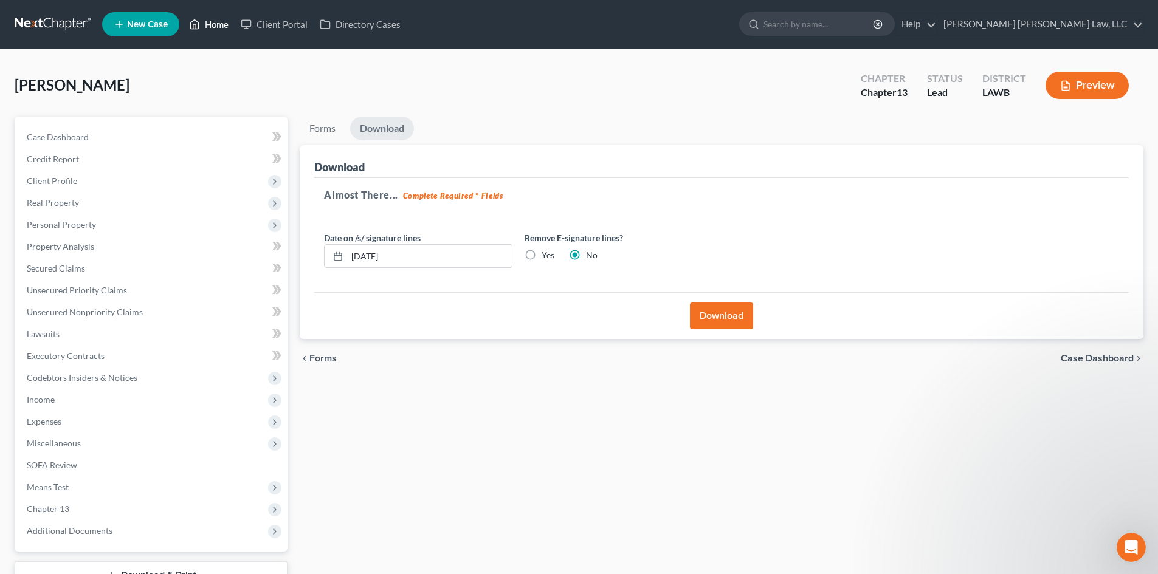
drag, startPoint x: 208, startPoint y: 26, endPoint x: 344, endPoint y: 80, distance: 146.3
click at [208, 26] on link "Home" at bounding box center [209, 24] width 52 height 22
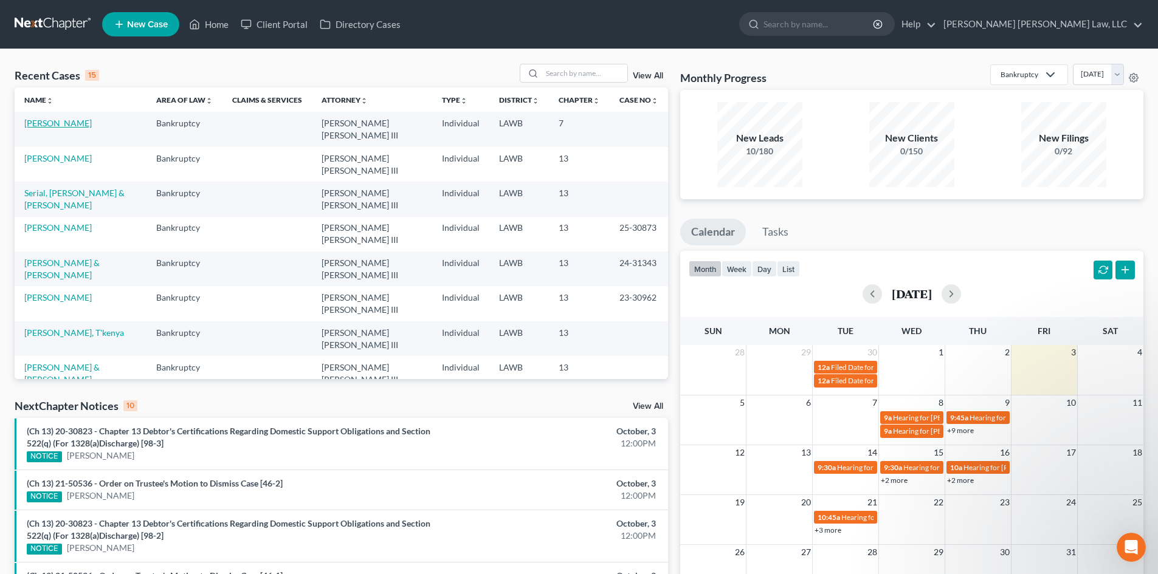
click at [71, 123] on link "[PERSON_NAME]" at bounding box center [57, 123] width 67 height 10
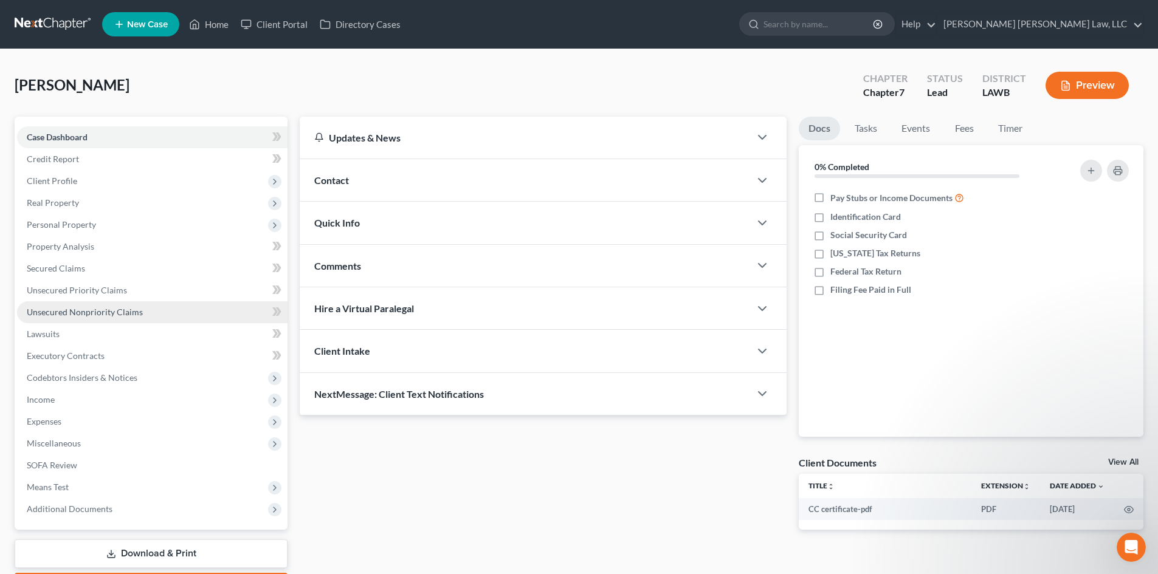
click at [131, 306] on link "Unsecured Nonpriority Claims" at bounding box center [152, 312] width 270 height 22
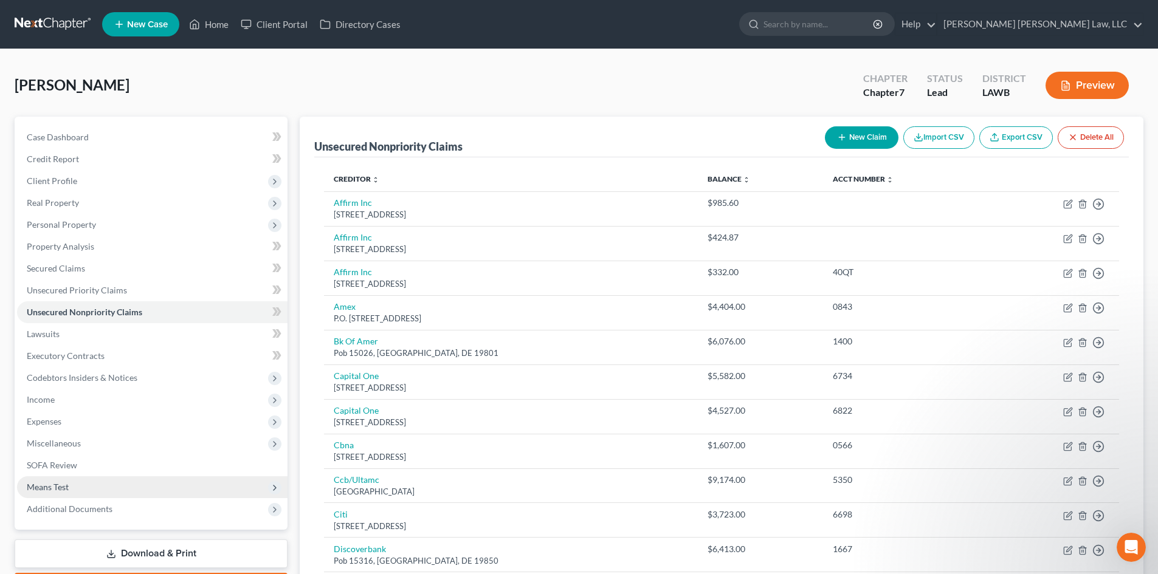
click at [145, 478] on span "Means Test" at bounding box center [152, 487] width 270 height 22
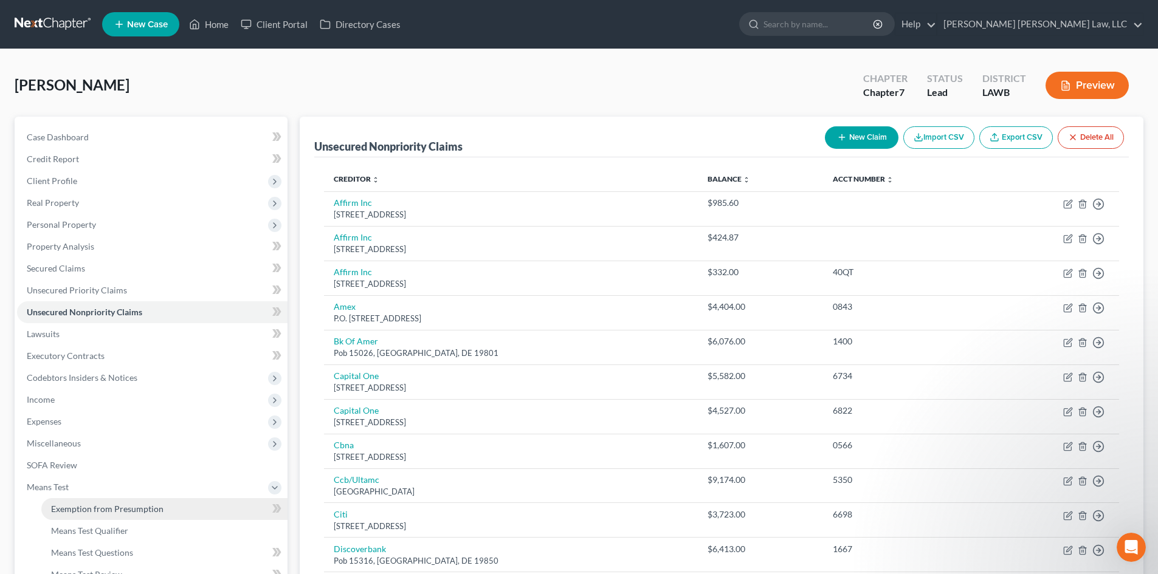
click at [176, 509] on link "Exemption from Presumption" at bounding box center [164, 509] width 246 height 22
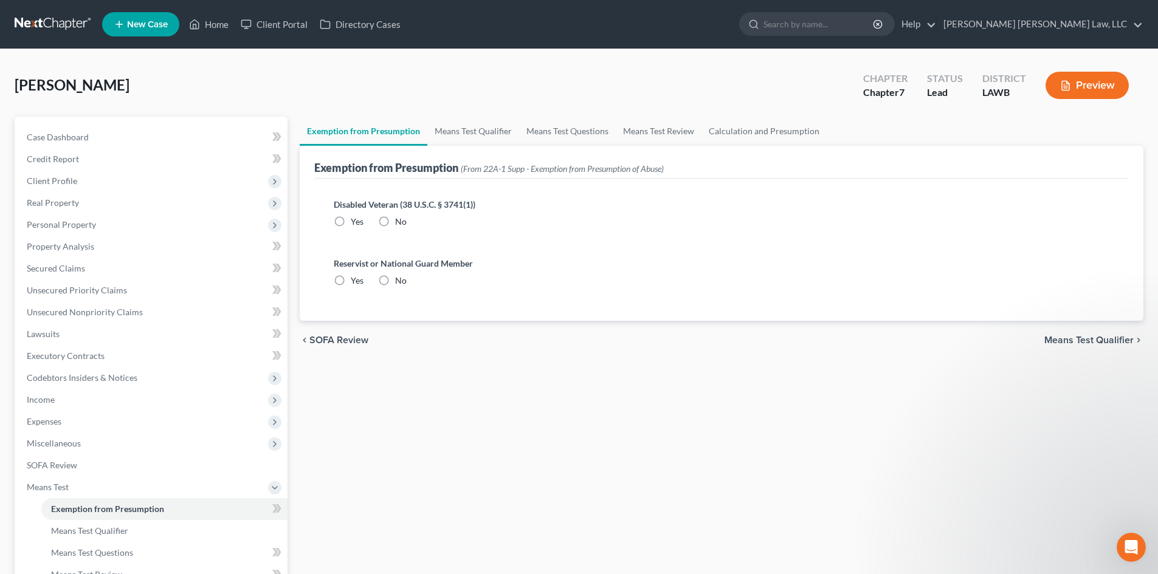
radio input "true"
click at [453, 131] on link "Means Test Qualifier" at bounding box center [473, 131] width 92 height 29
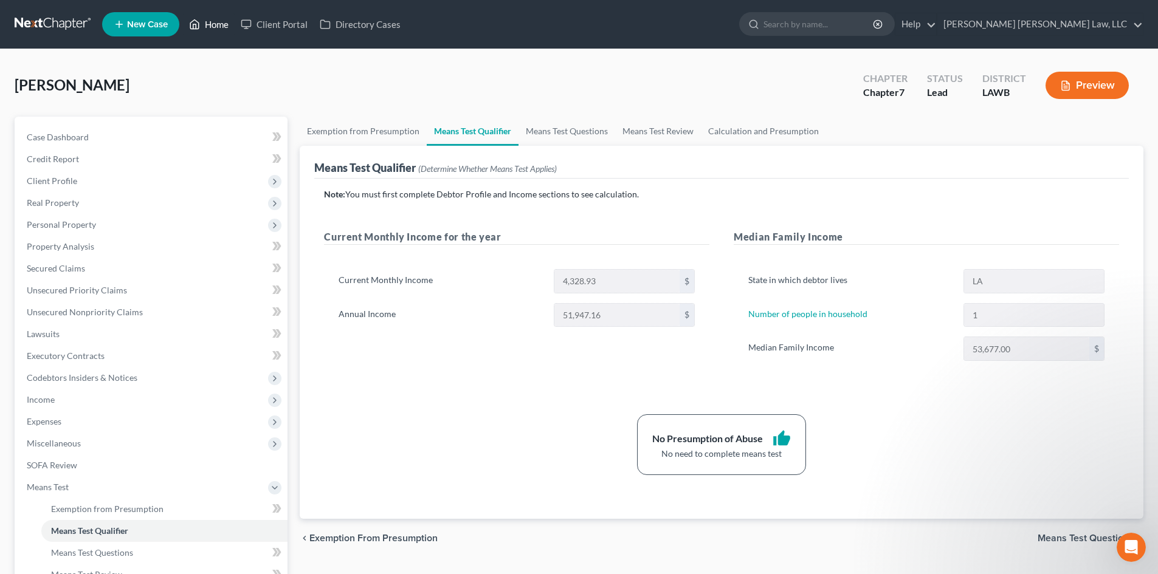
click at [200, 23] on icon at bounding box center [194, 24] width 11 height 15
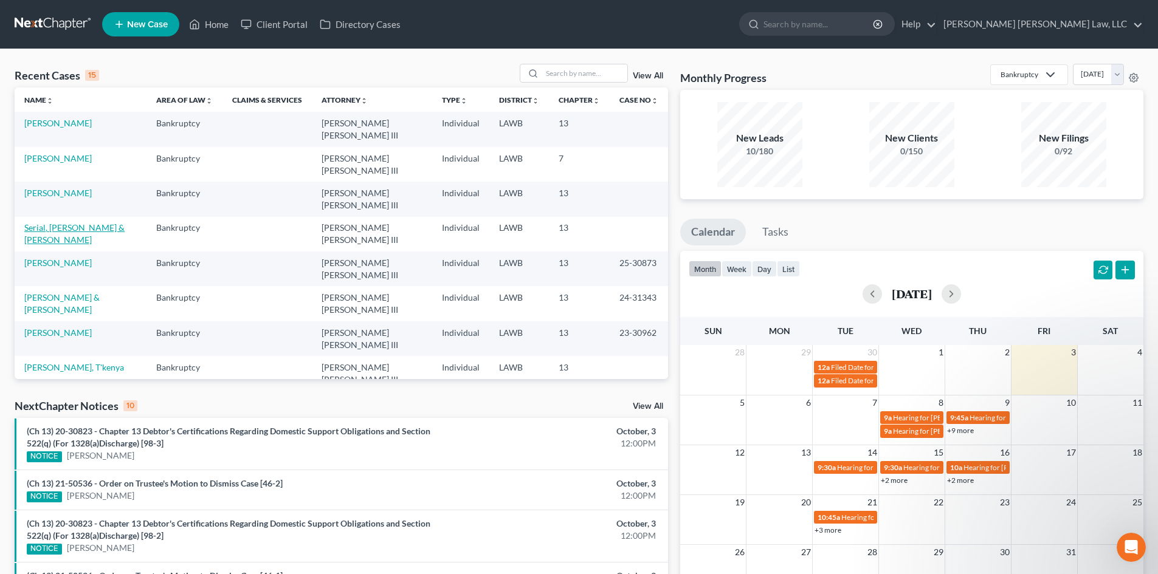
click at [83, 222] on link "Serial, [PERSON_NAME] & [PERSON_NAME]" at bounding box center [74, 233] width 100 height 22
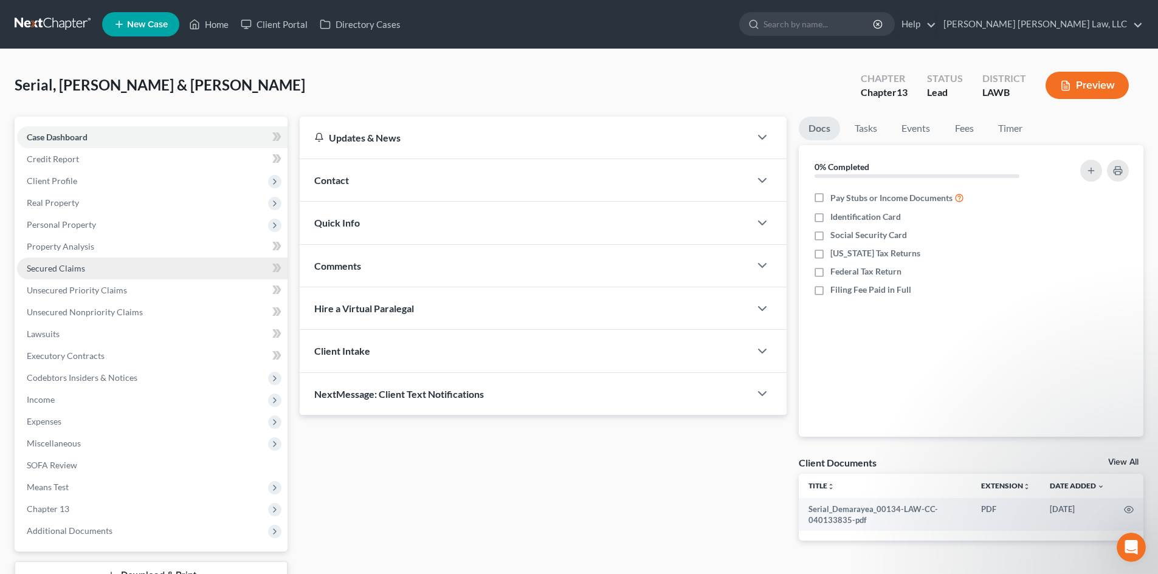
click at [177, 270] on link "Secured Claims" at bounding box center [152, 269] width 270 height 22
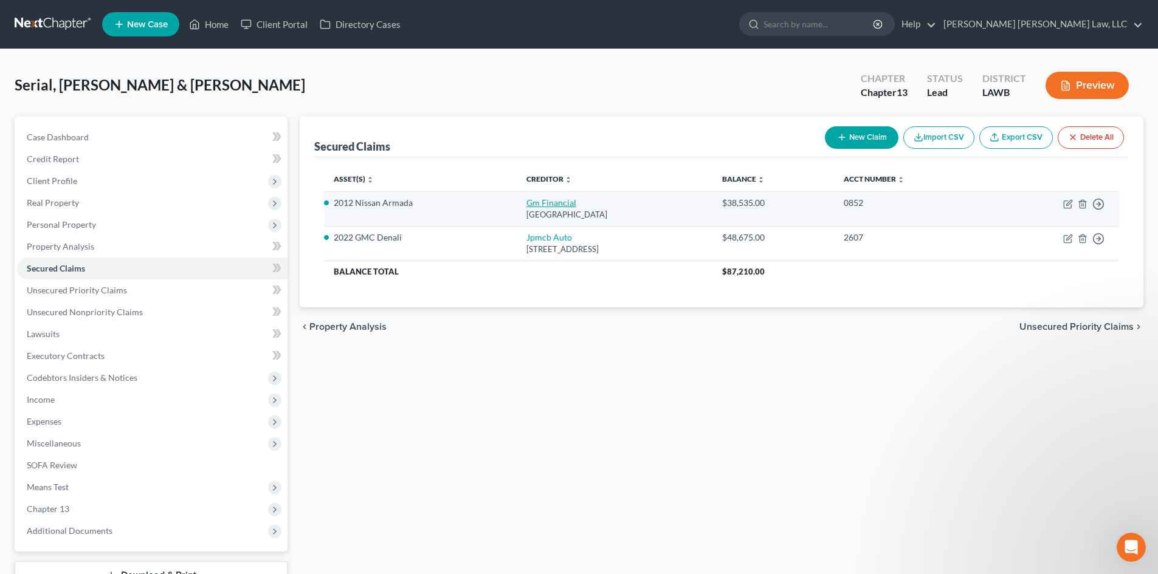
click at [540, 199] on link "Gm Financial" at bounding box center [551, 203] width 50 height 10
select select "45"
select select "6"
select select "1"
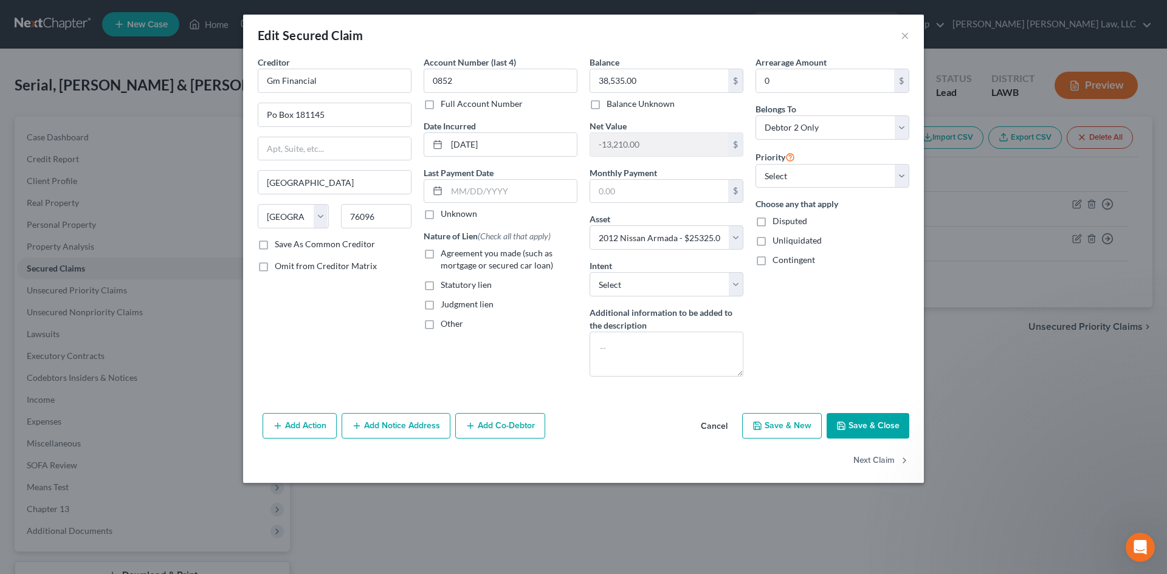
drag, startPoint x: 1037, startPoint y: 326, endPoint x: 662, endPoint y: 501, distance: 413.3
click at [1037, 326] on div "Edit Secured Claim × Creditor * Gm Financial Po Box 181145 Arlington State AL A…" at bounding box center [583, 287] width 1167 height 574
click at [848, 421] on button "Save & Close" at bounding box center [868, 426] width 83 height 26
click at [875, 426] on button "Save & Close" at bounding box center [868, 426] width 83 height 26
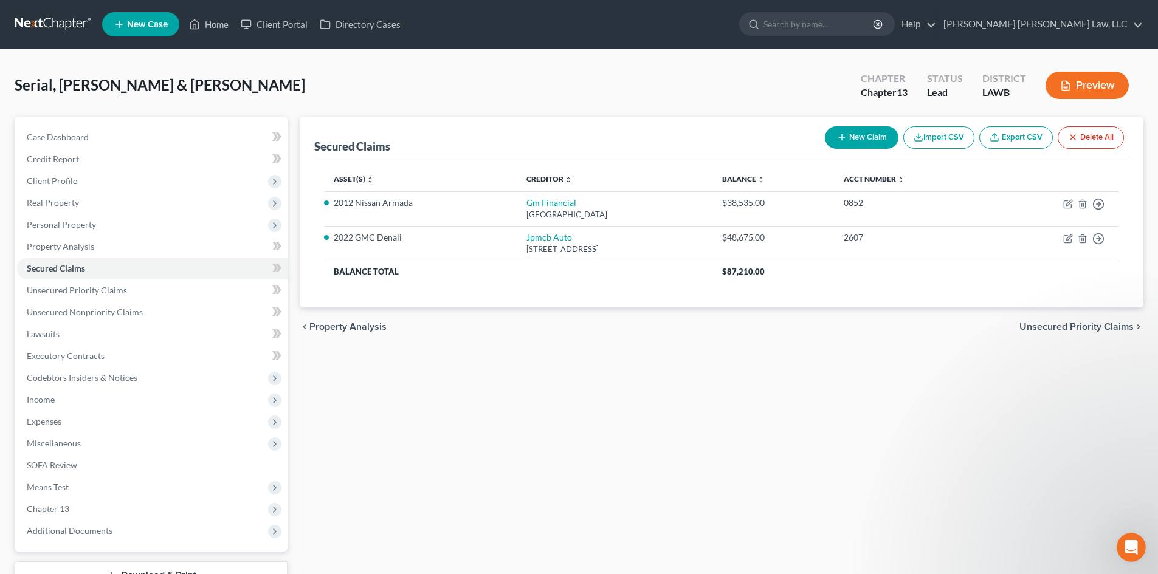
click at [498, 405] on div "Secured Claims New Claim Import CSV Export CSV Delete All Asset(s) expand_more …" at bounding box center [722, 369] width 856 height 505
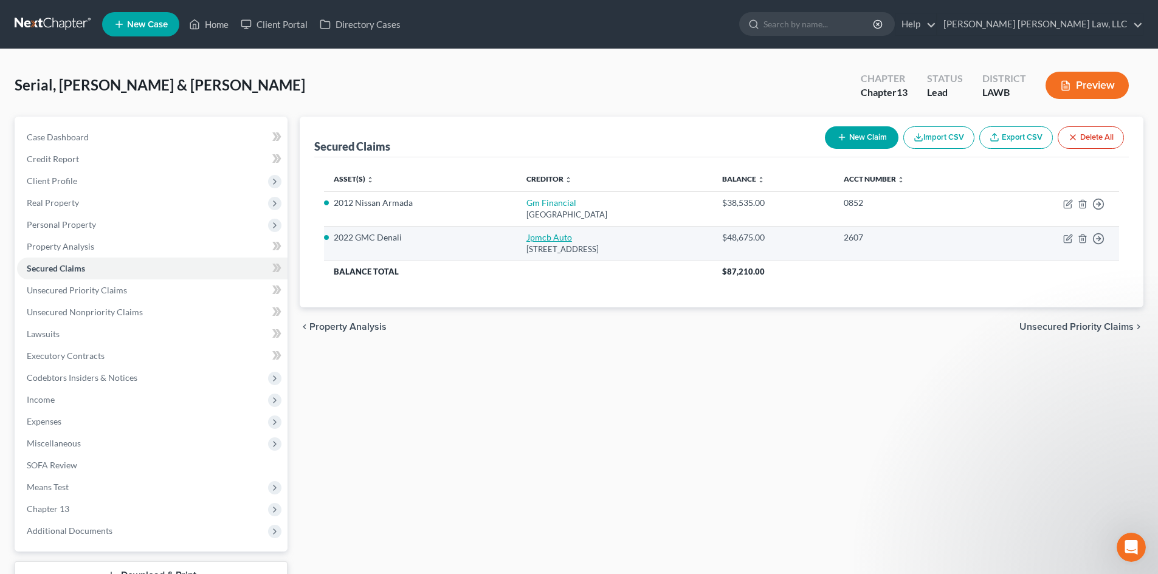
click at [534, 238] on link "Jpmcb Auto" at bounding box center [549, 237] width 46 height 10
select select "45"
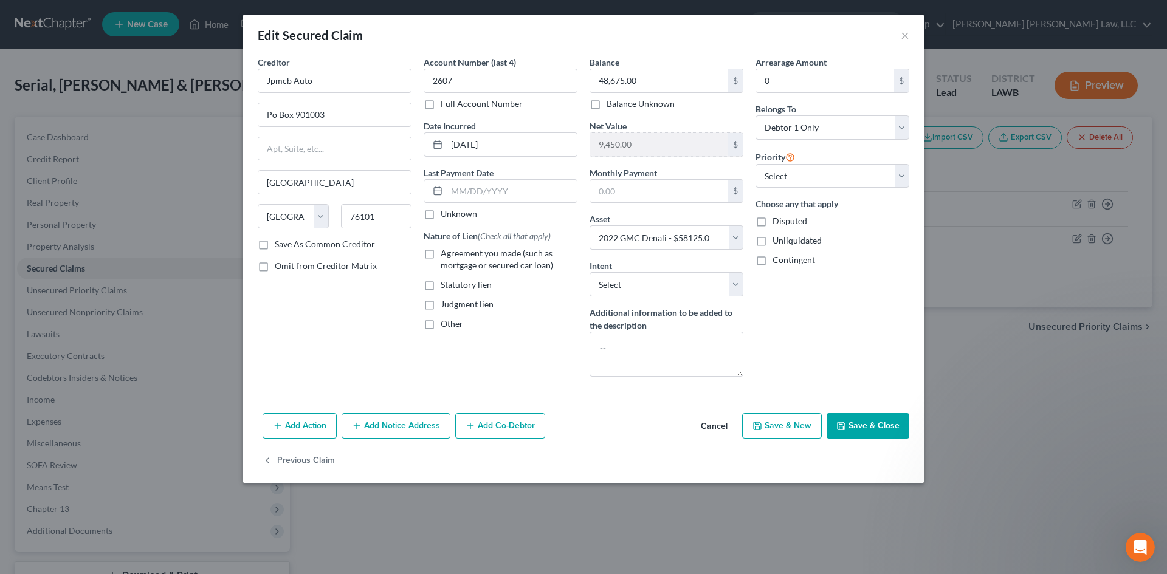
click at [867, 428] on button "Save & Close" at bounding box center [868, 426] width 83 height 26
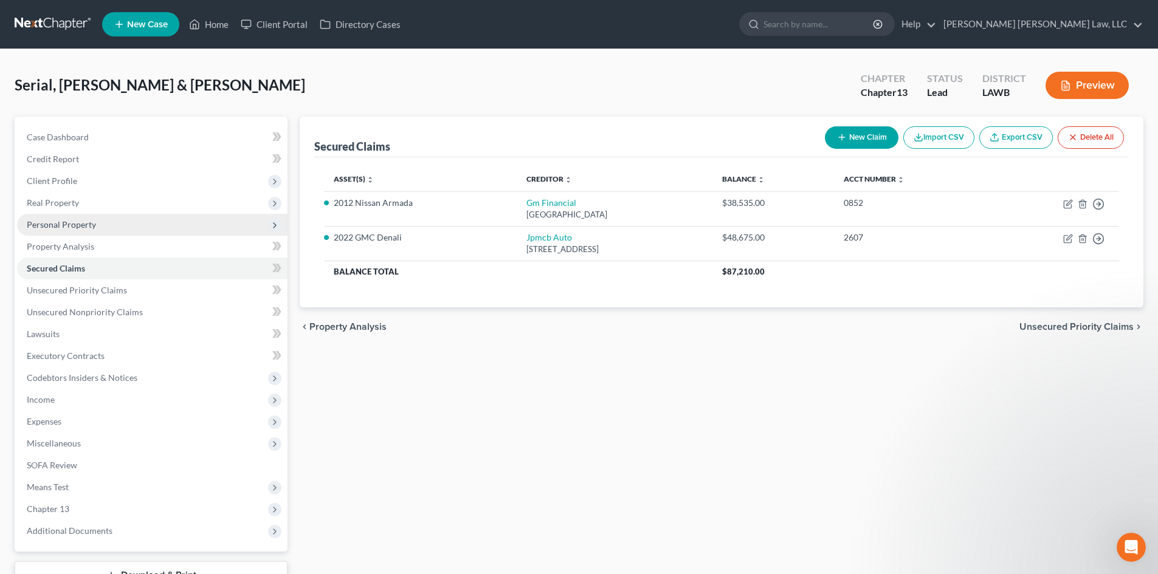
drag, startPoint x: 136, startPoint y: 223, endPoint x: 146, endPoint y: 222, distance: 10.4
click at [136, 223] on span "Personal Property" at bounding box center [152, 225] width 270 height 22
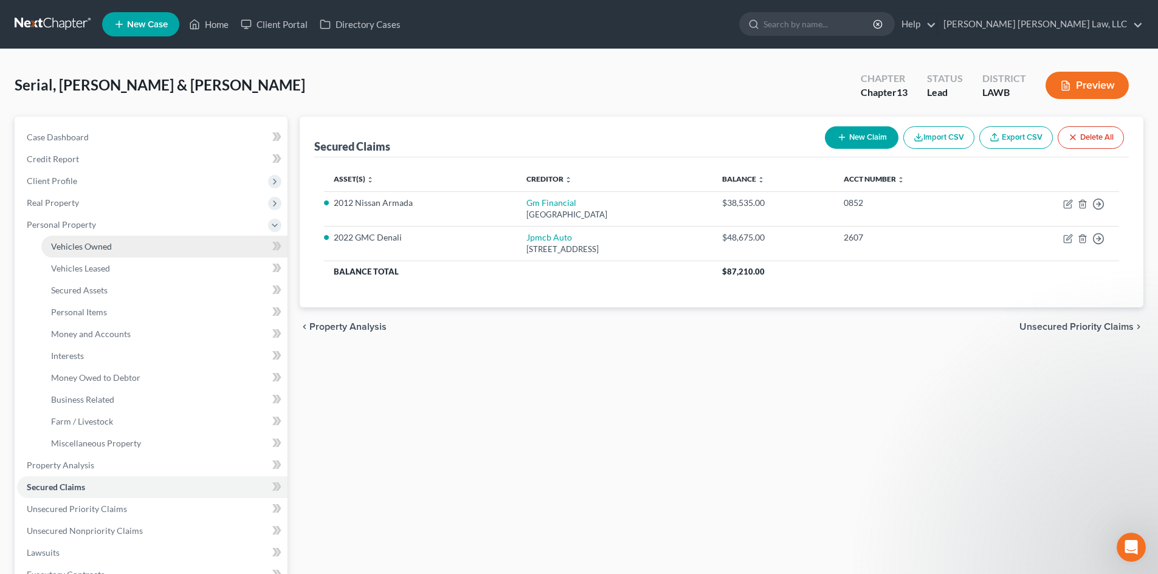
click at [142, 252] on link "Vehicles Owned" at bounding box center [164, 247] width 246 height 22
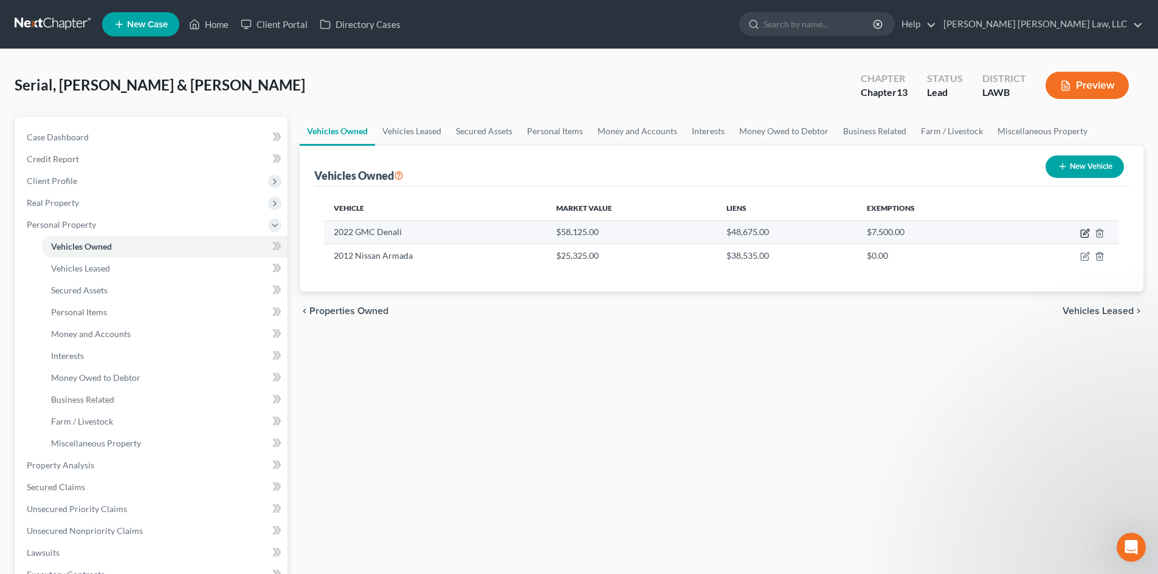
click at [1082, 232] on icon "button" at bounding box center [1085, 234] width 10 height 10
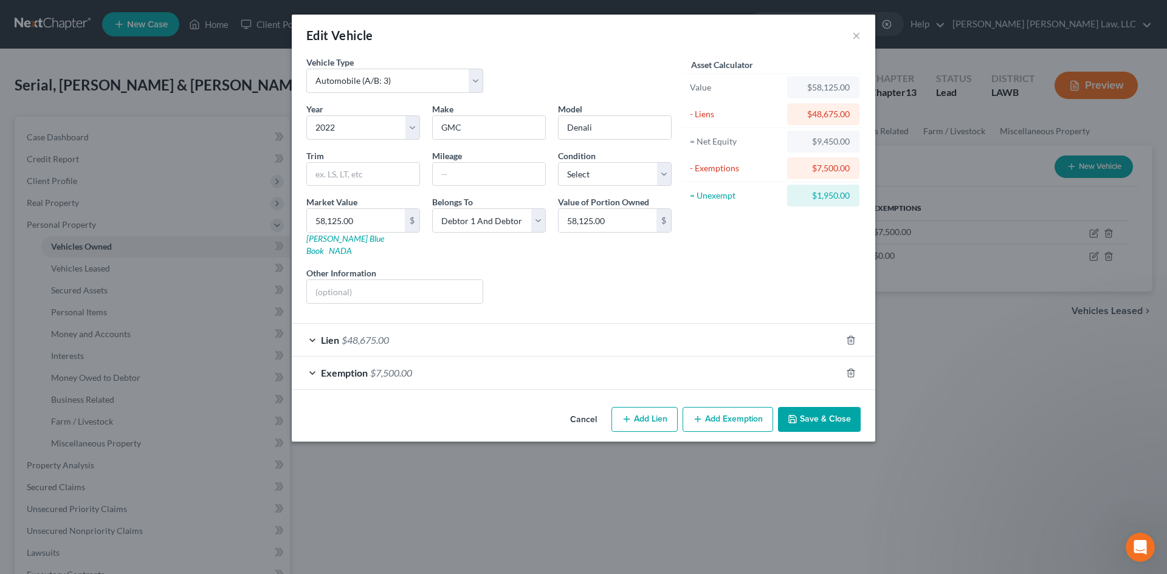
click at [810, 407] on button "Save & Close" at bounding box center [819, 420] width 83 height 26
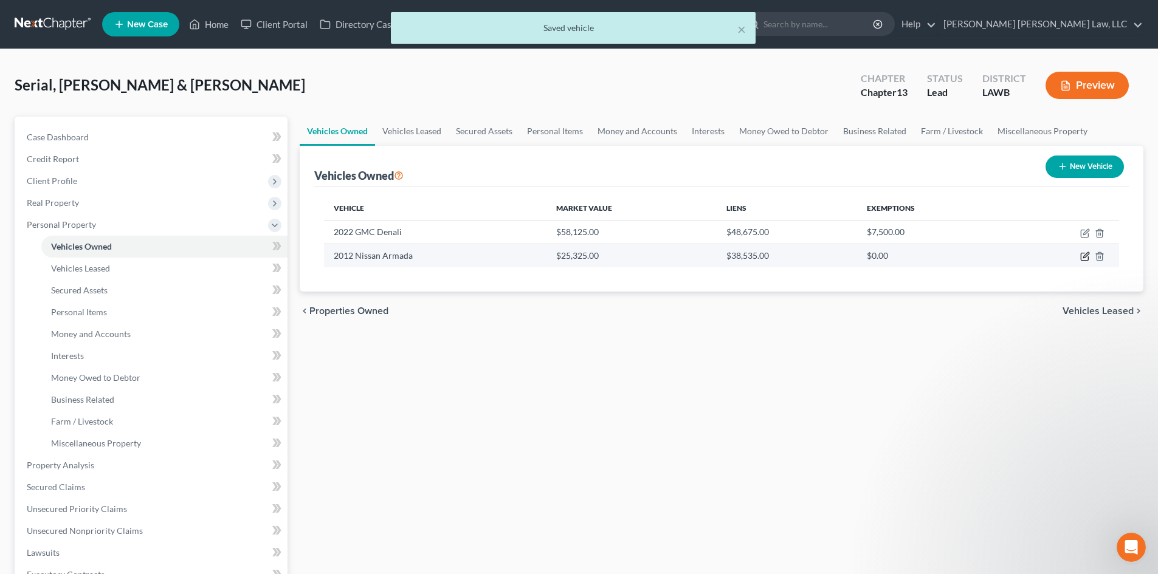
click at [1085, 253] on icon "button" at bounding box center [1085, 257] width 10 height 10
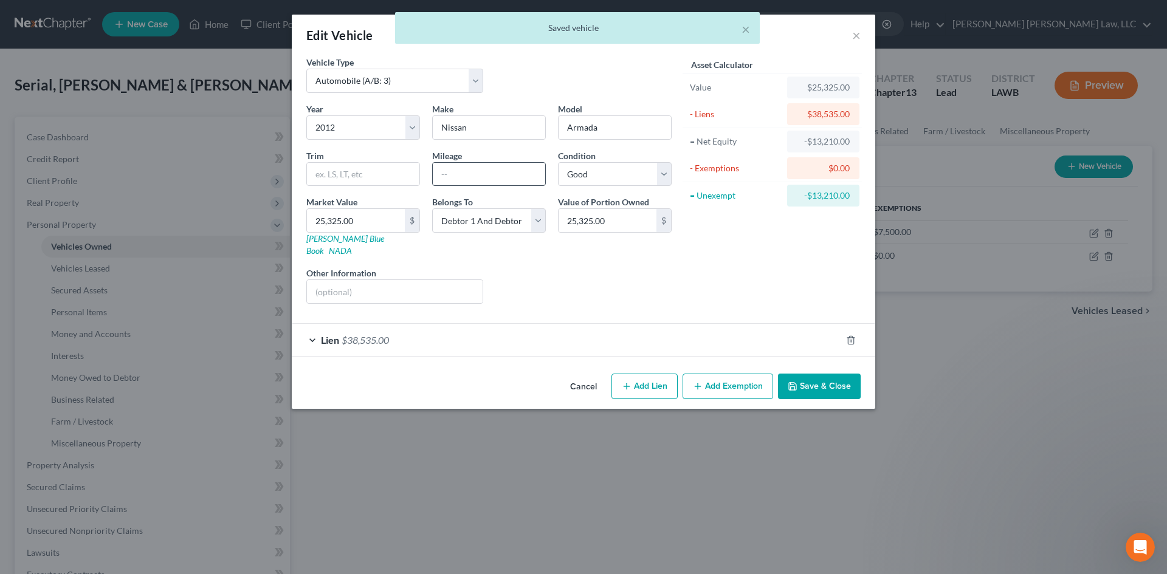
drag, startPoint x: 573, startPoint y: 520, endPoint x: 494, endPoint y: 171, distance: 357.8
click at [573, 520] on div "Edit Vehicle × Vehicle Type Select Automobile (A/B: 3) Truck (A/B: 3) Trailer (…" at bounding box center [583, 287] width 1167 height 574
click at [494, 171] on input "text" at bounding box center [489, 174] width 112 height 23
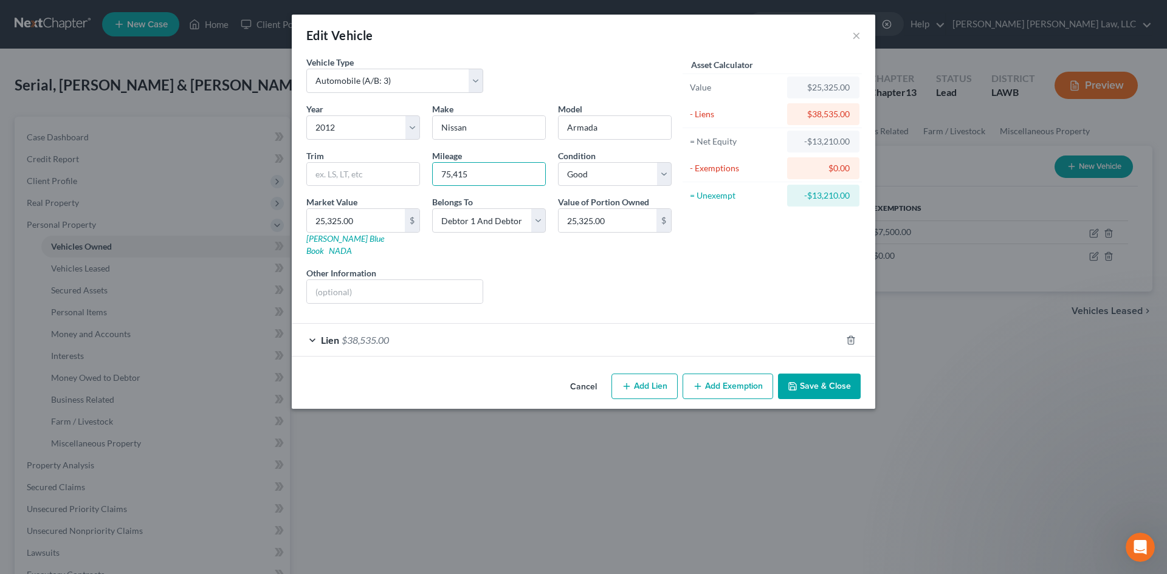
click at [835, 381] on button "Save & Close" at bounding box center [819, 387] width 83 height 26
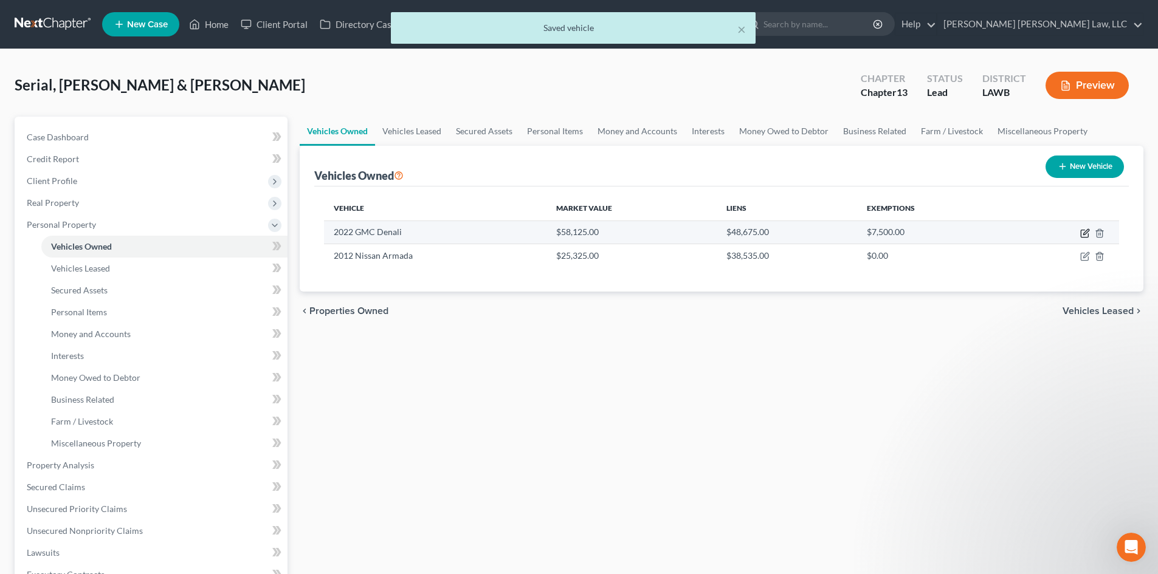
click at [1084, 232] on icon "button" at bounding box center [1085, 234] width 10 height 10
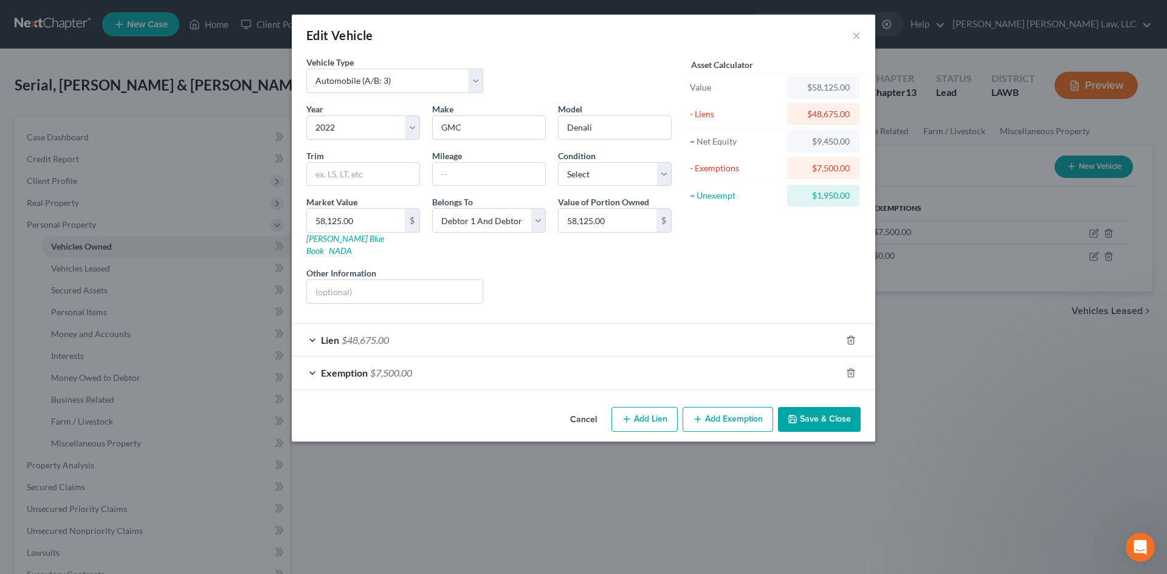
click at [517, 480] on div "Edit Vehicle × Vehicle Type Select Automobile (A/B: 3) Truck (A/B: 3) Trailer (…" at bounding box center [583, 287] width 1167 height 574
click at [462, 177] on input "text" at bounding box center [489, 174] width 112 height 23
click at [608, 179] on select "Select Excellent Very Good Good Fair Poor" at bounding box center [615, 174] width 114 height 24
click at [558, 162] on select "Select Excellent Very Good Good Fair Poor" at bounding box center [615, 174] width 114 height 24
click at [811, 407] on button "Save & Close" at bounding box center [819, 420] width 83 height 26
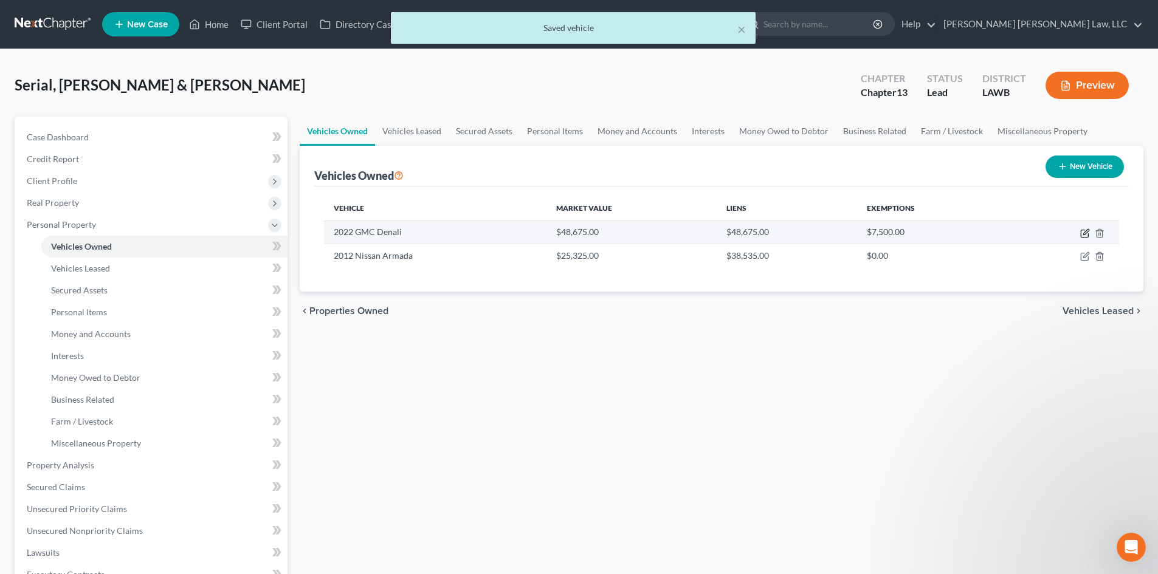
click at [1086, 231] on icon "button" at bounding box center [1085, 231] width 5 height 5
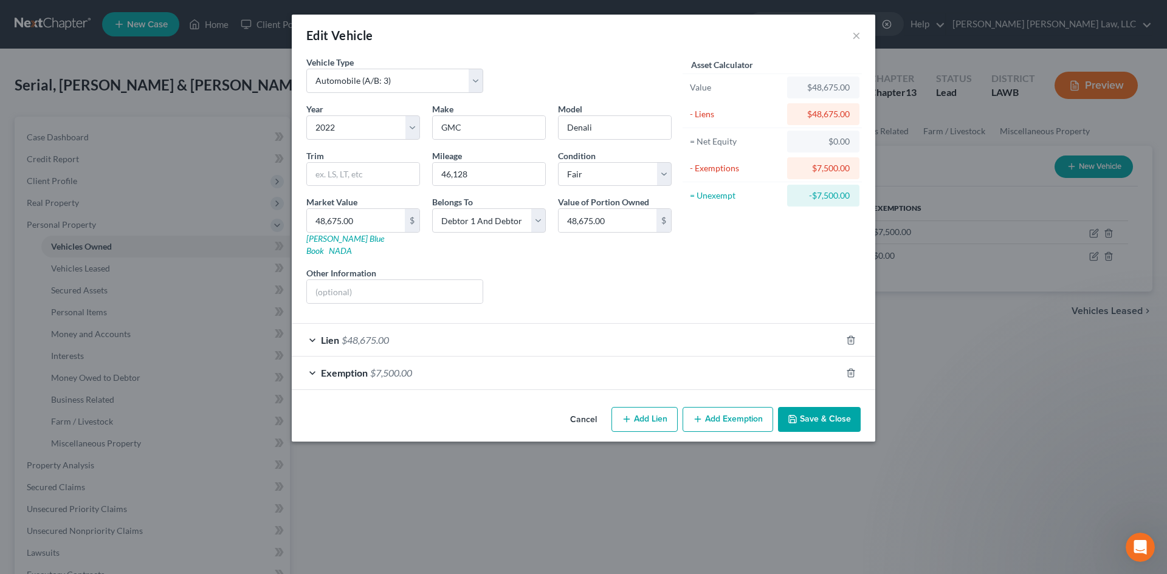
click at [824, 407] on button "Save & Close" at bounding box center [819, 420] width 83 height 26
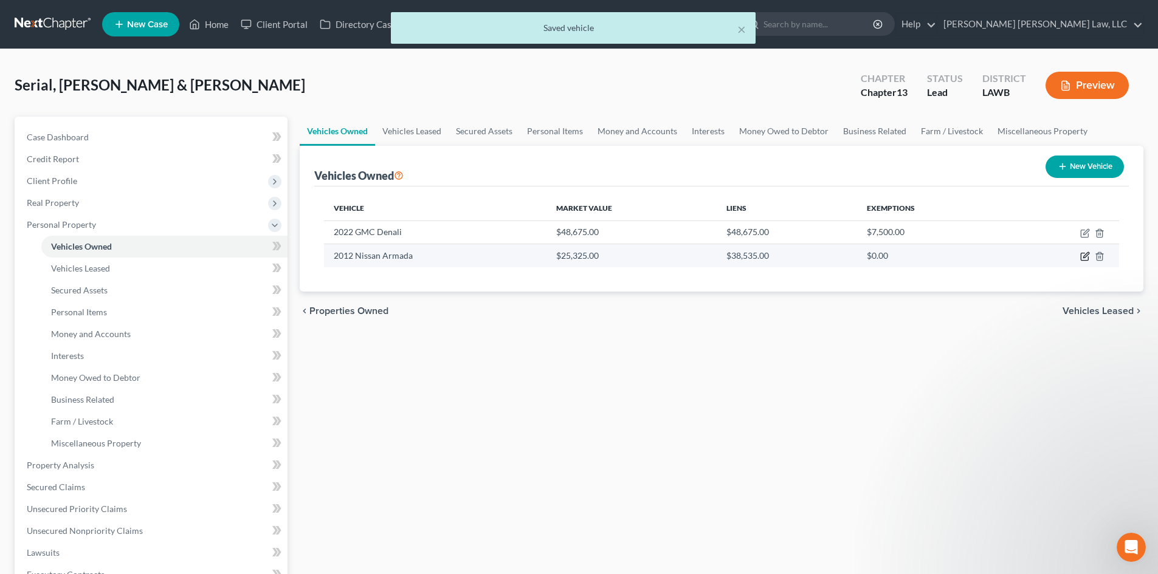
click at [1085, 259] on icon "button" at bounding box center [1085, 257] width 10 height 10
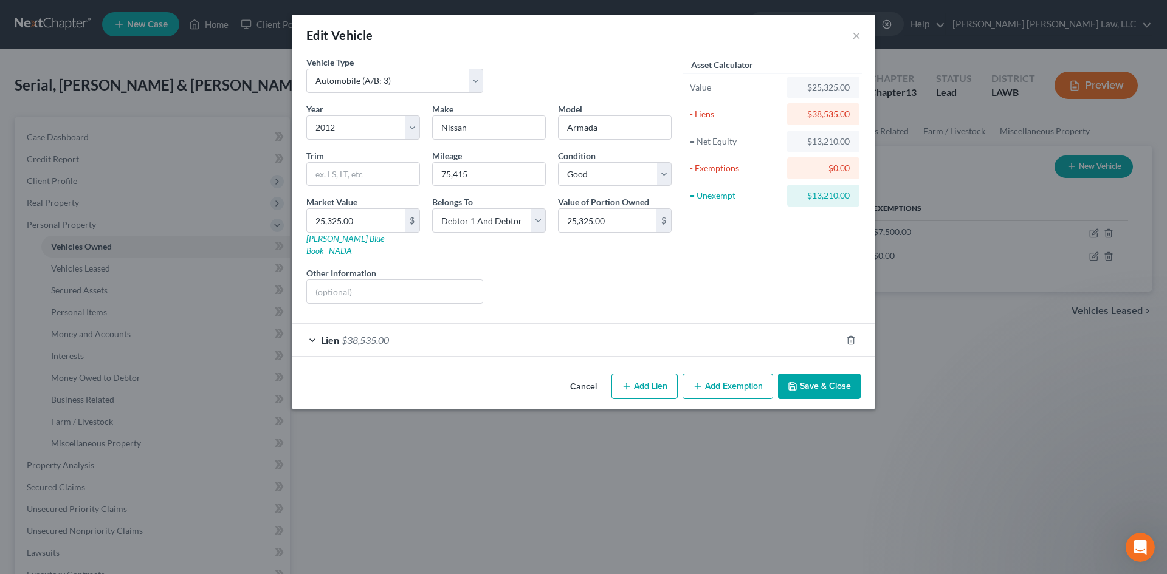
click at [834, 379] on button "Save & Close" at bounding box center [819, 387] width 83 height 26
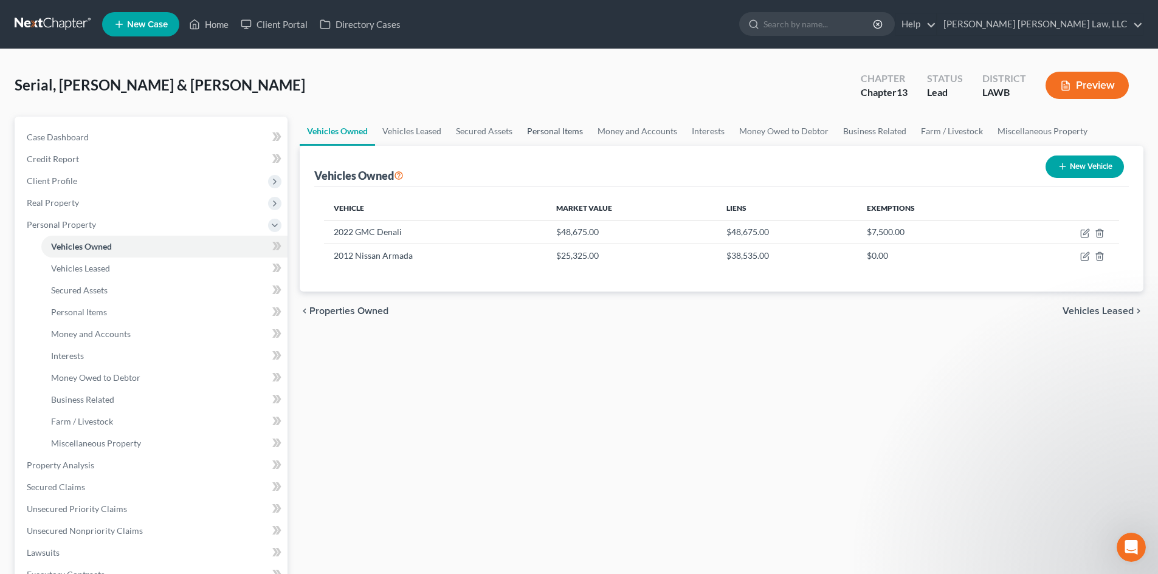
click at [545, 126] on link "Personal Items" at bounding box center [555, 131] width 71 height 29
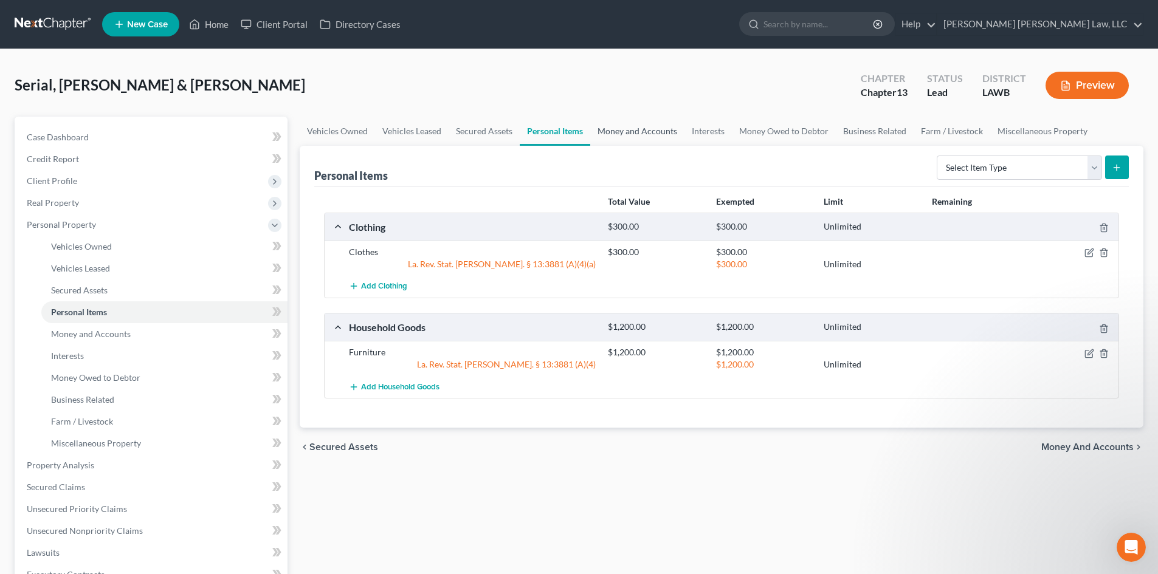
click at [652, 139] on link "Money and Accounts" at bounding box center [637, 131] width 94 height 29
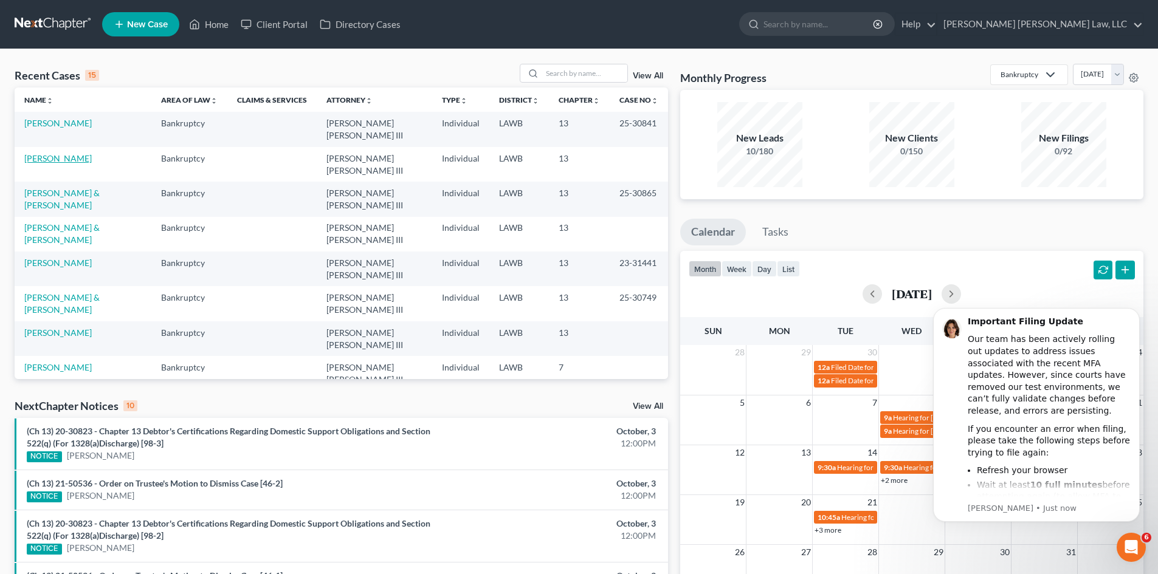
click at [57, 153] on link "[PERSON_NAME]" at bounding box center [57, 158] width 67 height 10
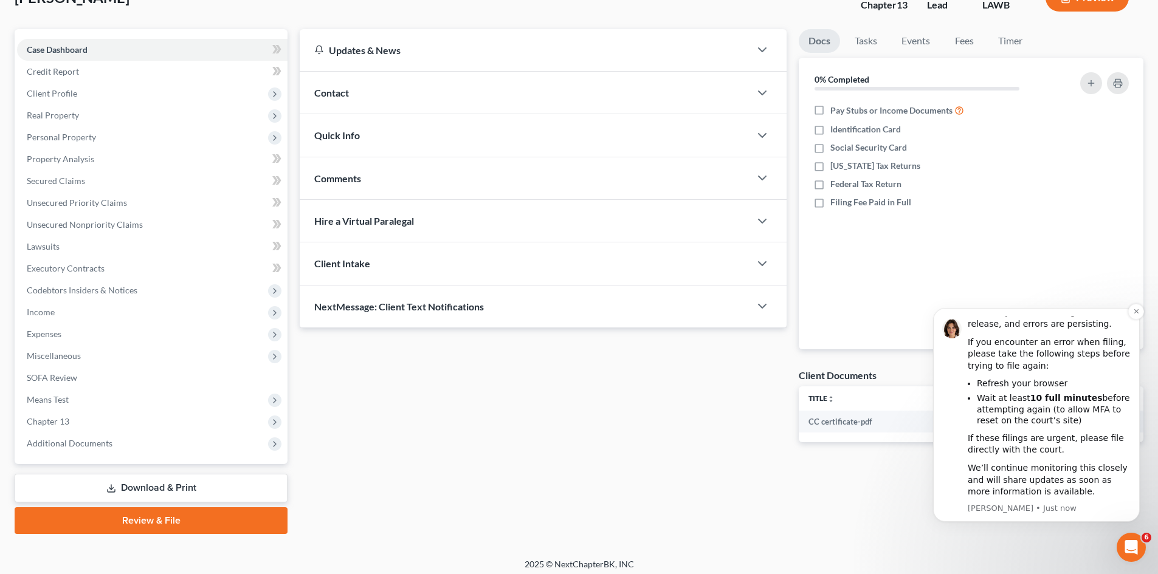
scroll to position [94, 0]
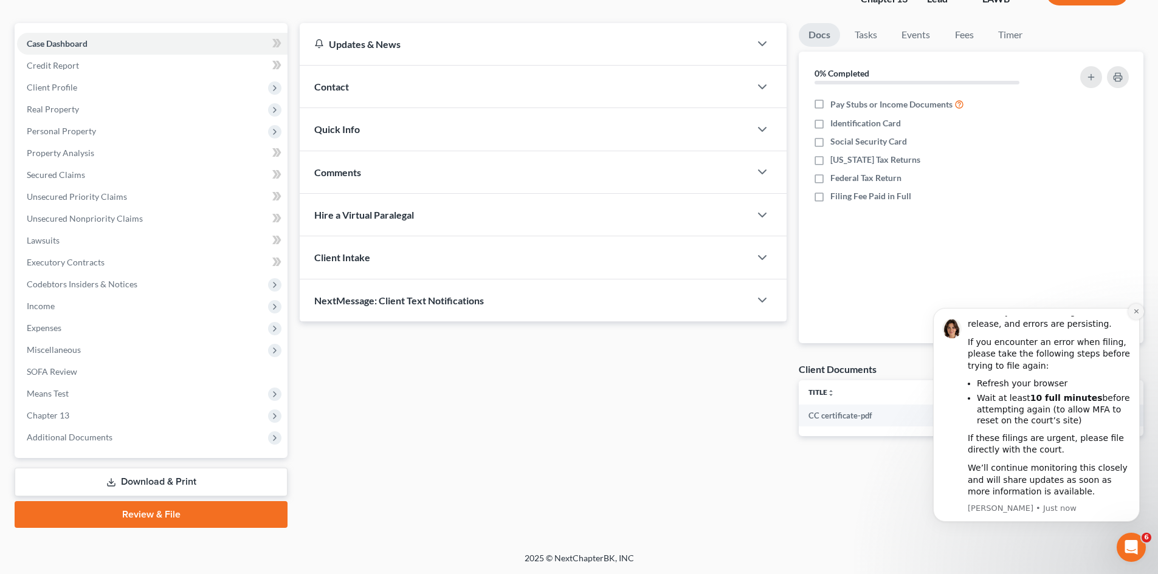
click at [1135, 308] on button "Dismiss notification" at bounding box center [1136, 312] width 16 height 16
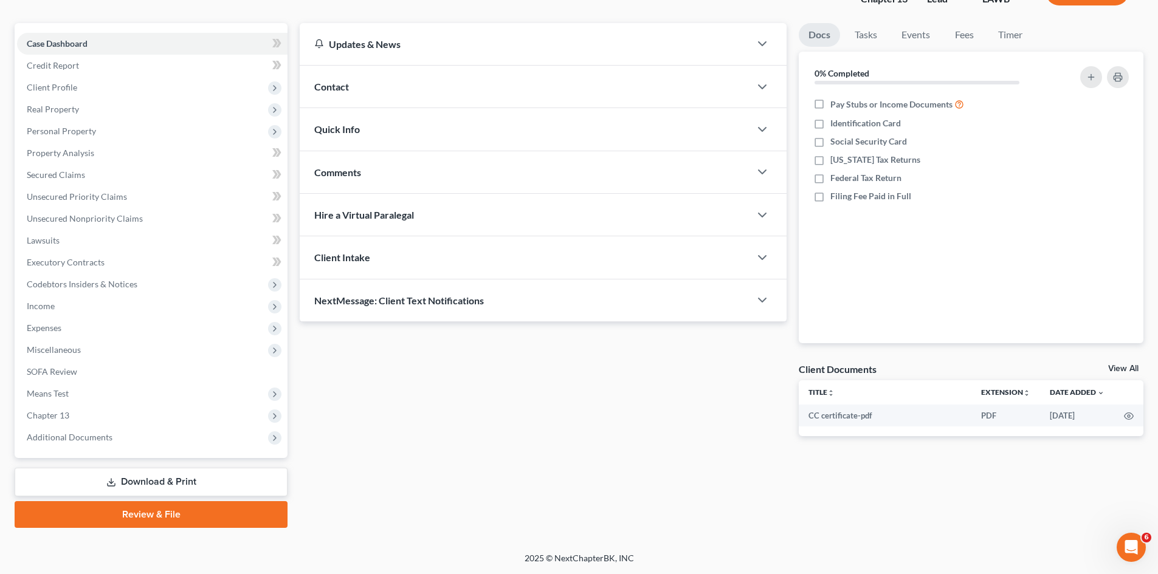
scroll to position [0, 0]
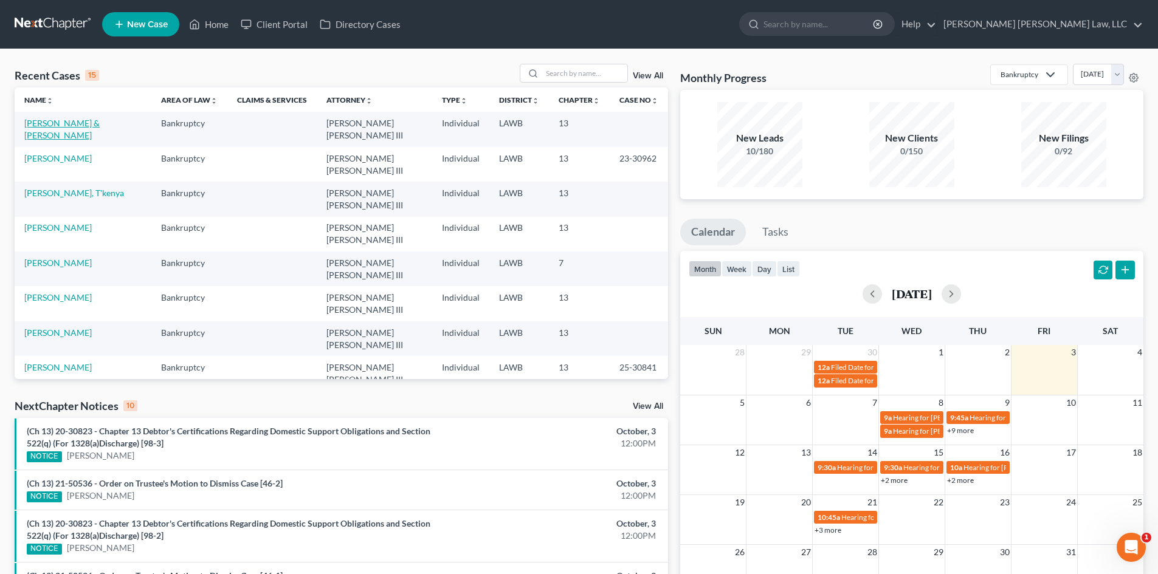
click at [56, 120] on link "[PERSON_NAME] & [PERSON_NAME]" at bounding box center [61, 129] width 75 height 22
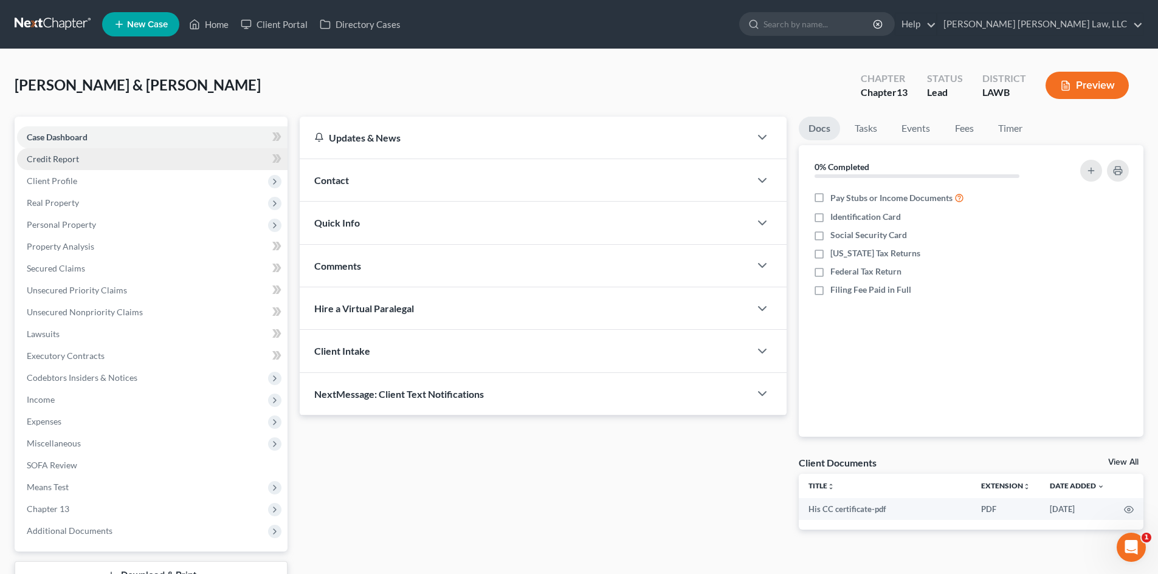
click at [91, 162] on link "Credit Report" at bounding box center [152, 159] width 270 height 22
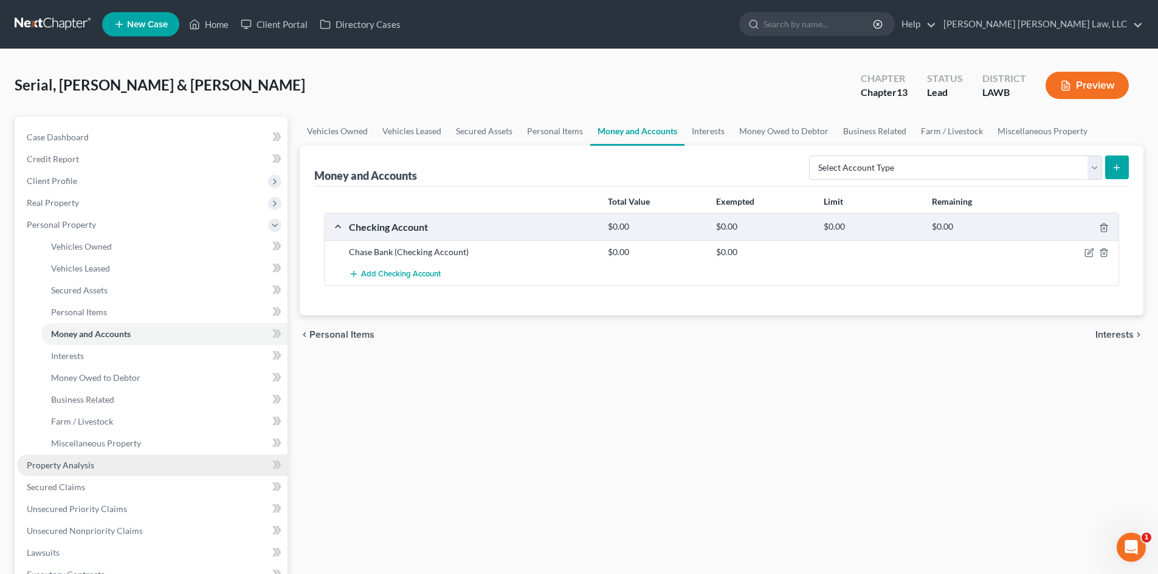
click at [100, 469] on link "Property Analysis" at bounding box center [152, 466] width 270 height 22
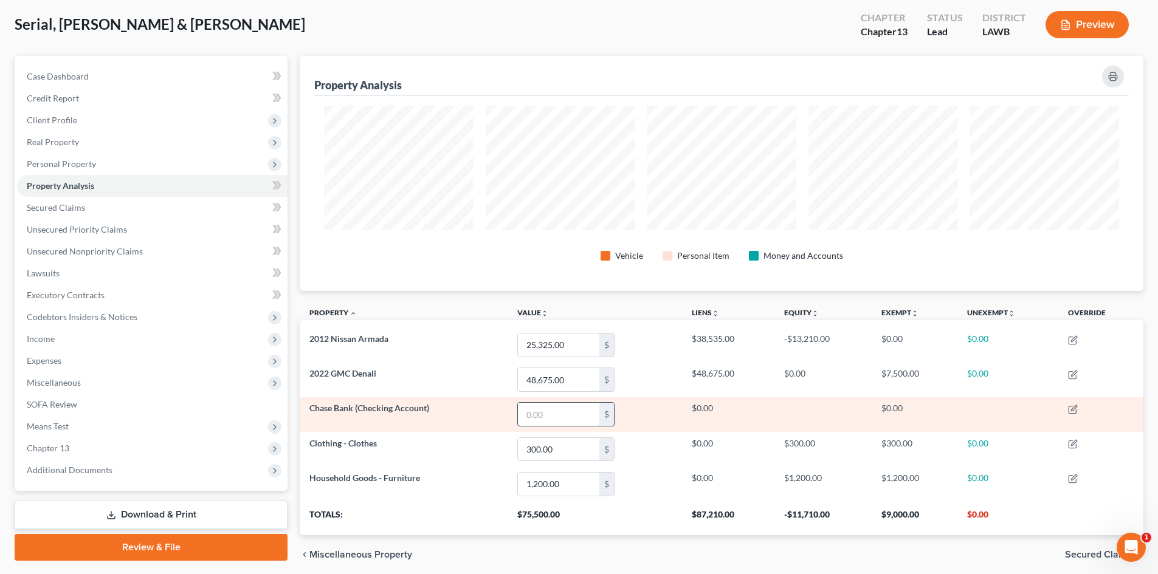
click at [550, 410] on input "text" at bounding box center [558, 414] width 81 height 23
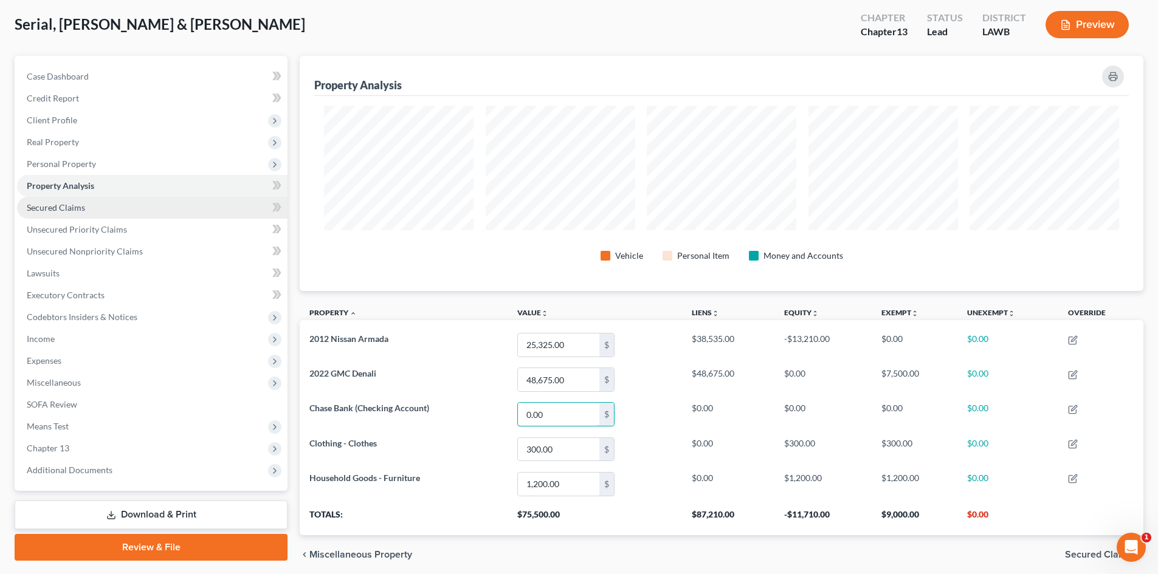
type input "0.00"
click at [119, 209] on link "Secured Claims" at bounding box center [152, 208] width 270 height 22
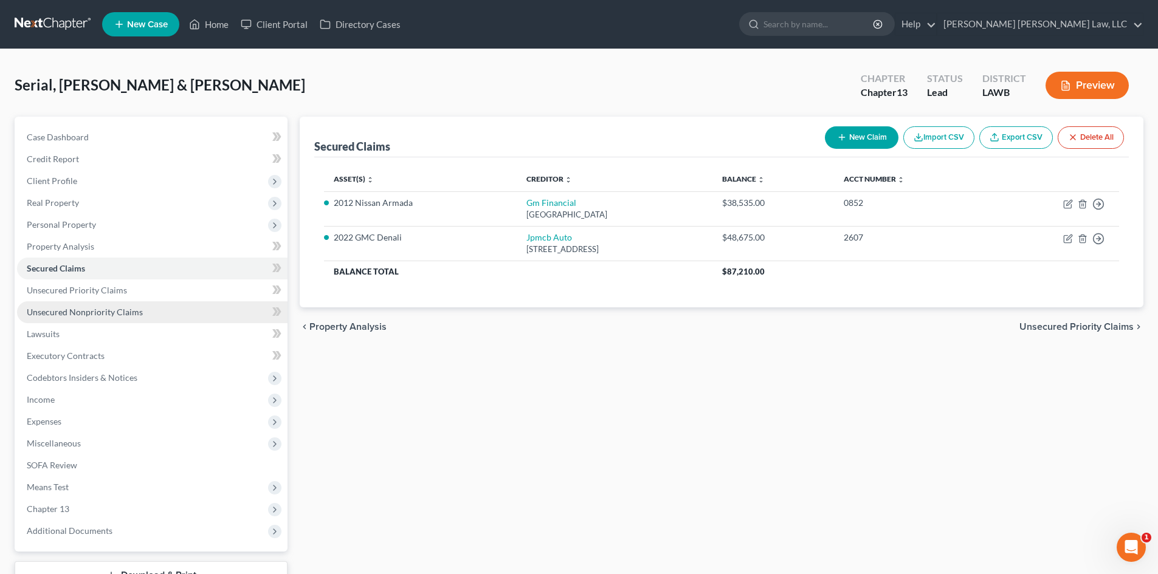
click at [193, 307] on link "Unsecured Nonpriority Claims" at bounding box center [152, 312] width 270 height 22
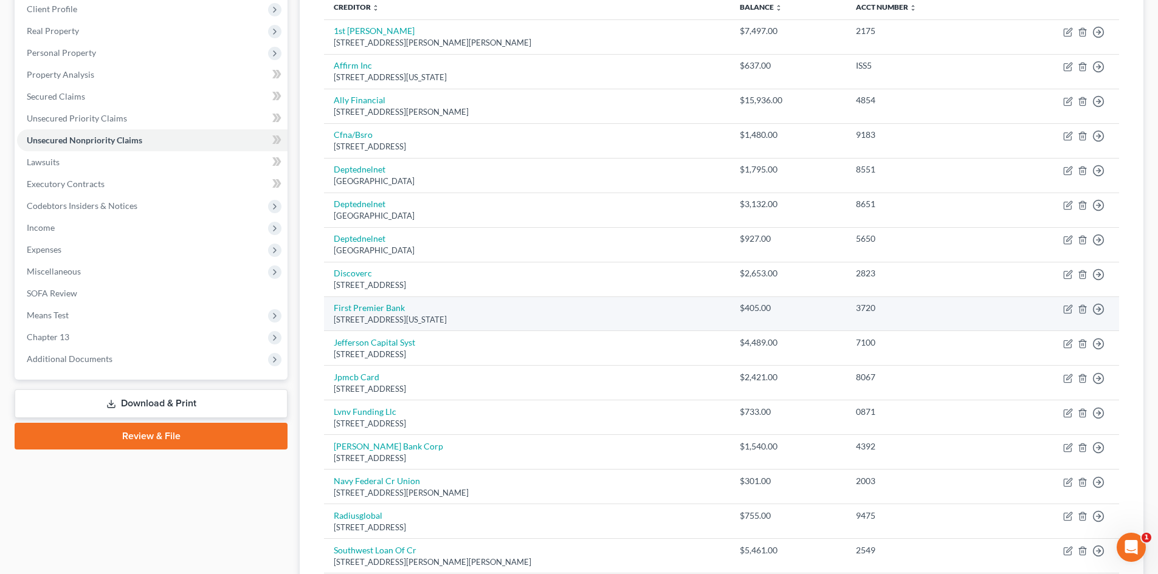
scroll to position [111, 0]
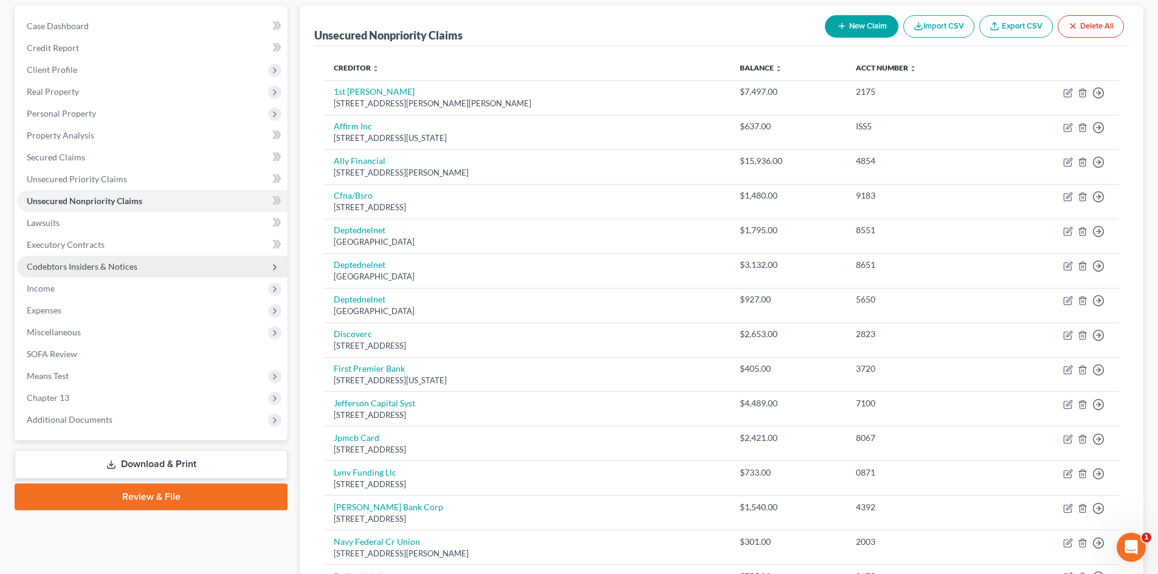
click at [77, 262] on span "Codebtors Insiders & Notices" at bounding box center [82, 266] width 111 height 10
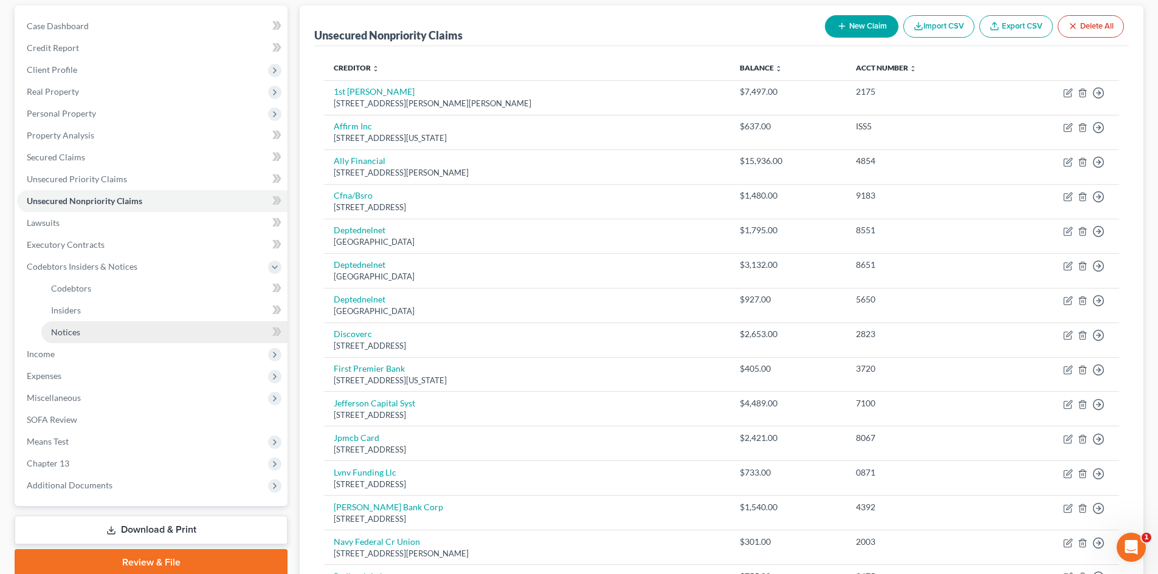
click at [86, 328] on link "Notices" at bounding box center [164, 333] width 246 height 22
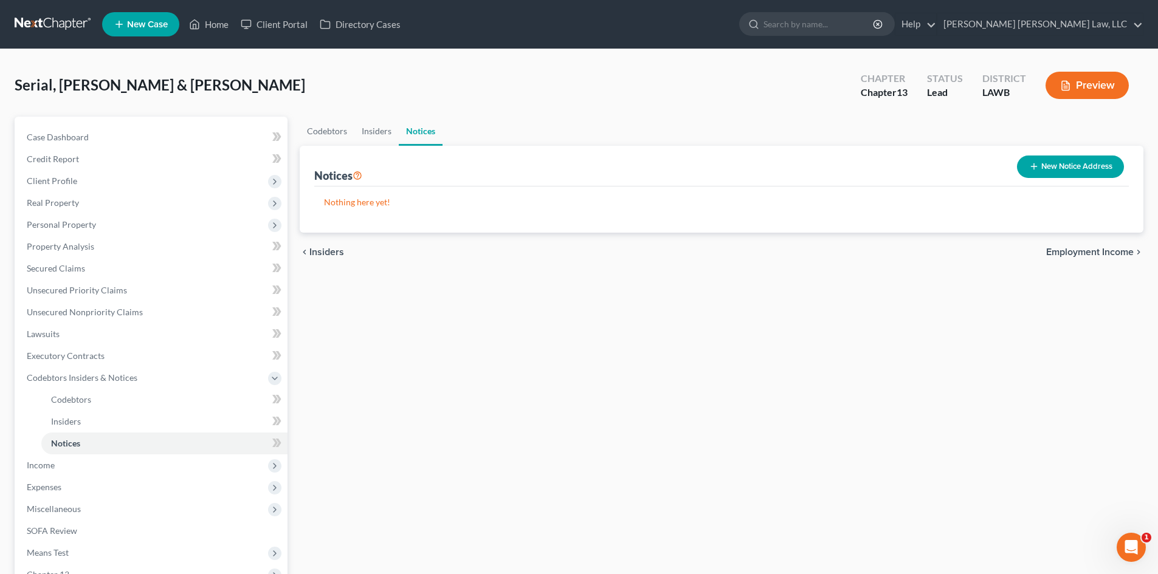
click at [1060, 168] on button "New Notice Address" at bounding box center [1070, 167] width 107 height 22
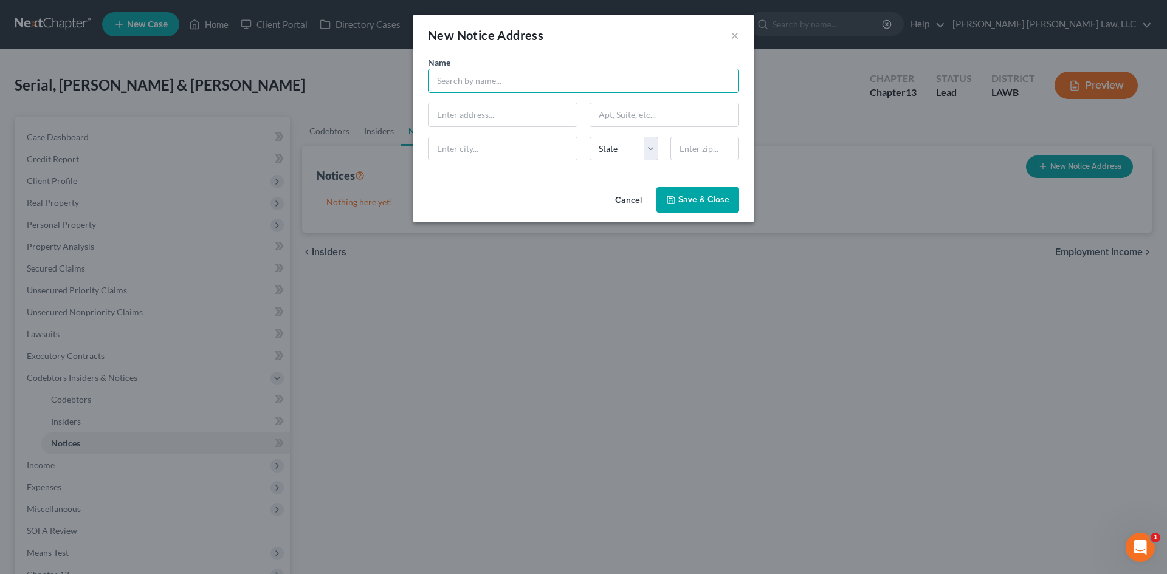
click at [562, 76] on input "text" at bounding box center [583, 81] width 311 height 24
click at [532, 201] on div "Cancel Save & Close" at bounding box center [583, 202] width 340 height 40
type input "Lafayette Parish Sheriffs Office"
drag, startPoint x: 624, startPoint y: 78, endPoint x: 408, endPoint y: 82, distance: 215.8
click at [408, 81] on div "New Notice Address × Name * Lafayette Parish Sheriffs Office State AL AK AR AZ …" at bounding box center [583, 287] width 1167 height 574
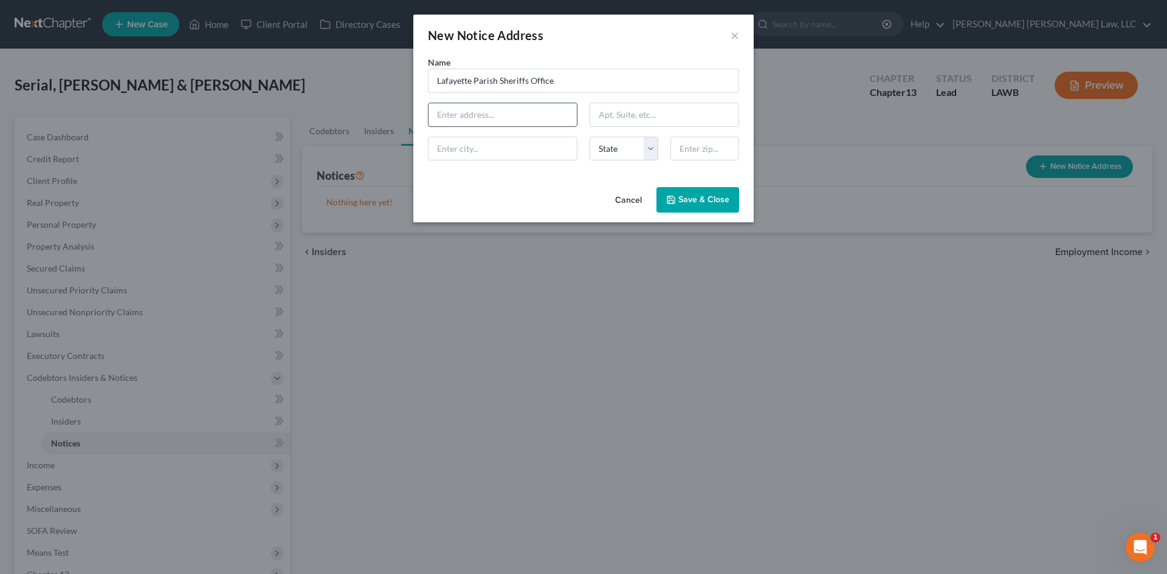
click at [475, 108] on input "text" at bounding box center [502, 114] width 148 height 23
paste input "316 West Main Street Lafayette, La. 70501"
drag, startPoint x: 546, startPoint y: 113, endPoint x: 570, endPoint y: 113, distance: 24.3
click at [570, 113] on input "316 West Main Street Lafayette, La. 70501" at bounding box center [502, 114] width 148 height 23
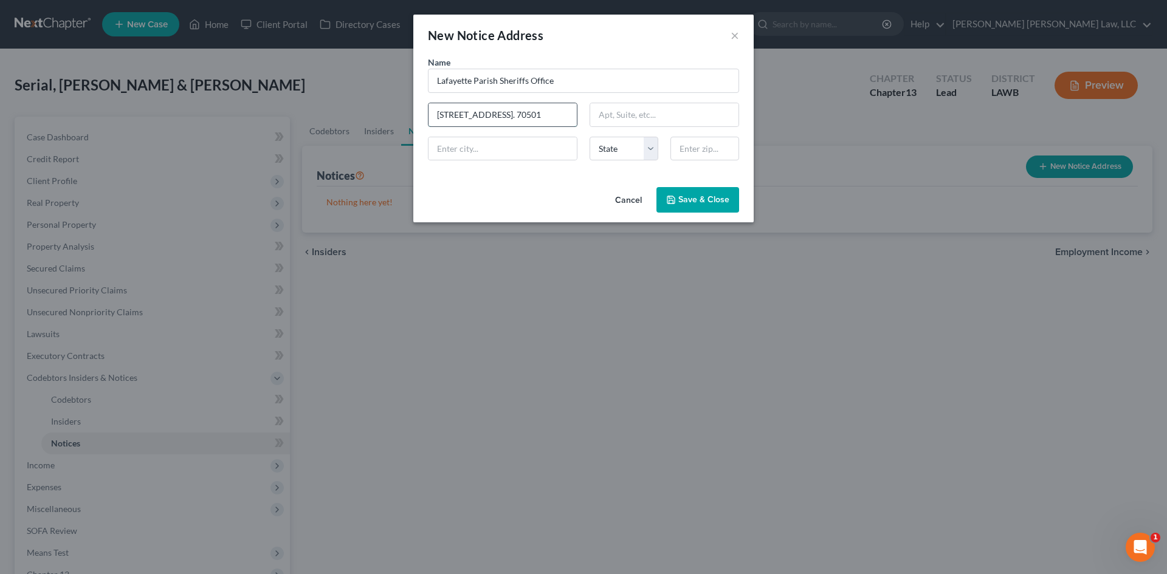
type input "316 West Main Street Lafayette, La."
type input "70501"
type input "Lafayette"
select select "19"
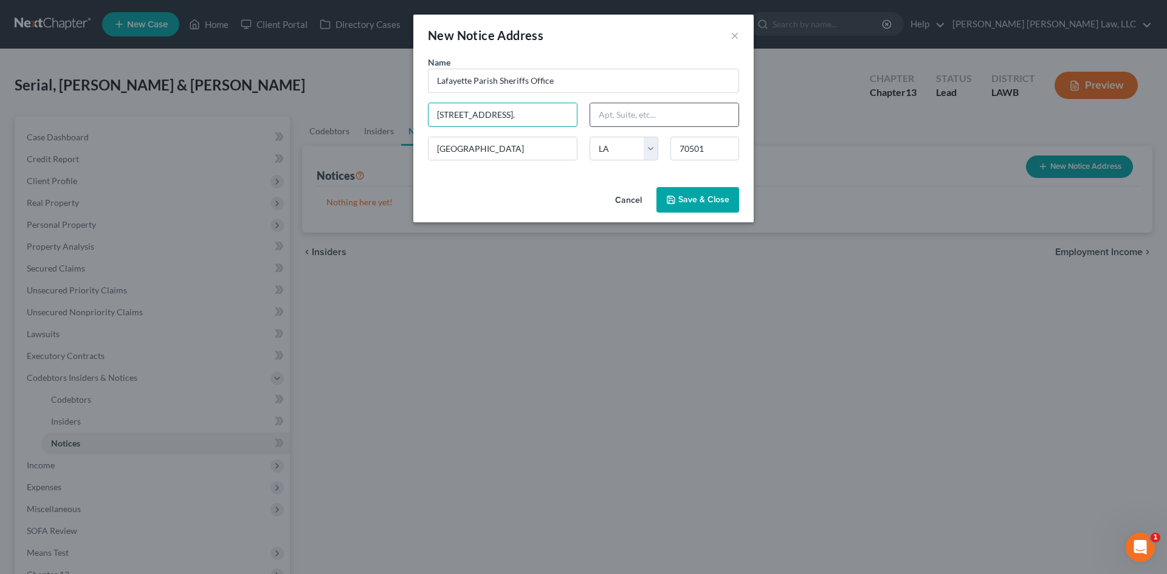
scroll to position [0, 3]
drag, startPoint x: 521, startPoint y: 116, endPoint x: 591, endPoint y: 113, distance: 70.6
click at [591, 113] on div "Name * Lafayette Parish Sheriffs Office 316 West Main Street Lafayette, La. Laf…" at bounding box center [583, 113] width 323 height 114
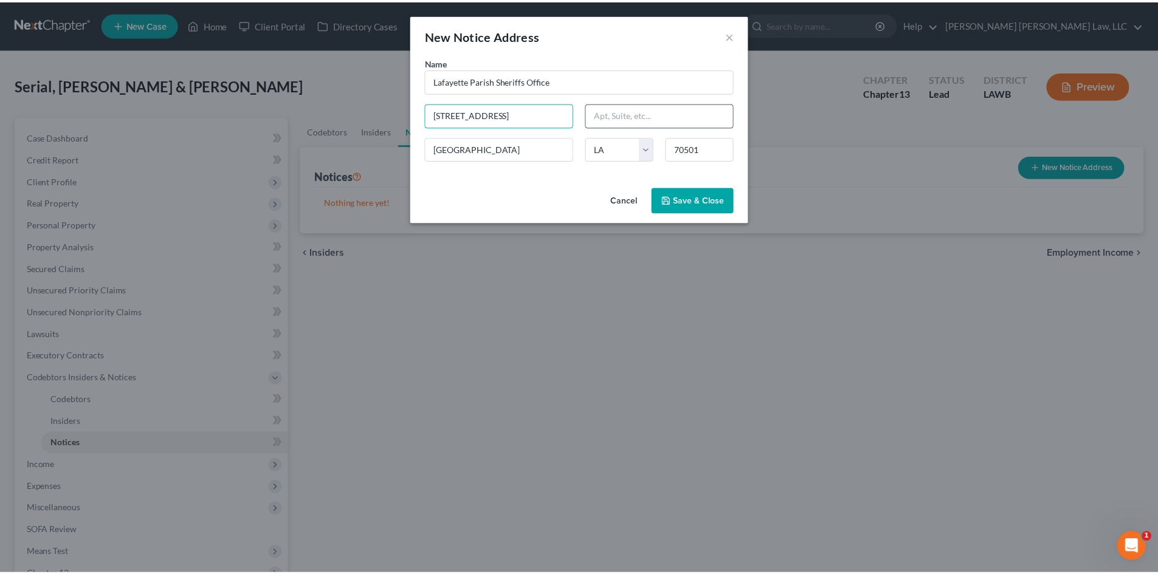
scroll to position [0, 0]
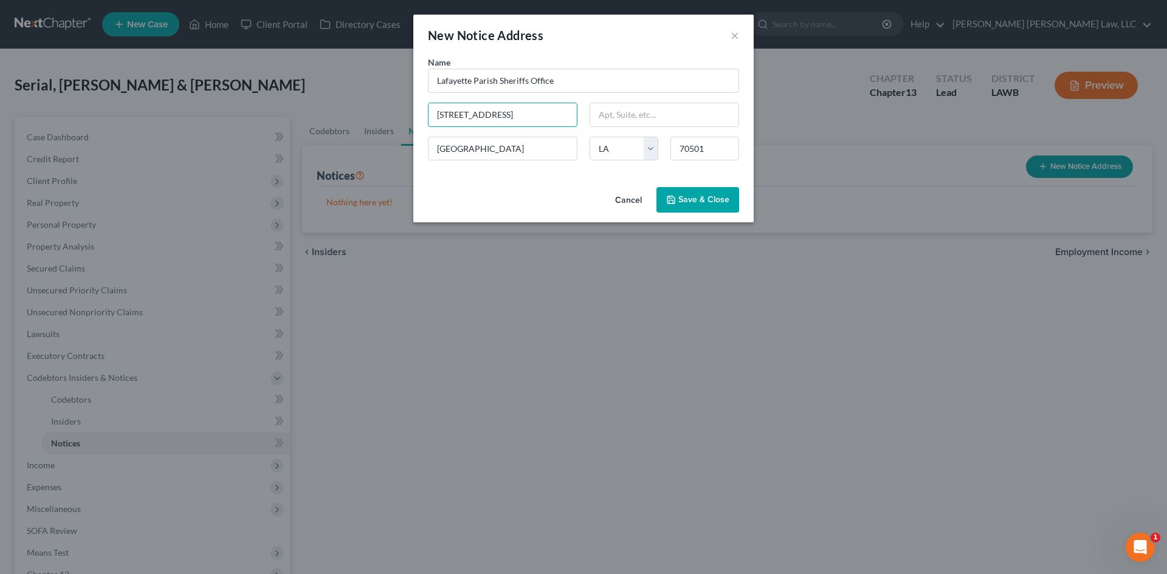
type input "316 West Main Street"
click at [677, 190] on button "Save & Close" at bounding box center [697, 200] width 83 height 26
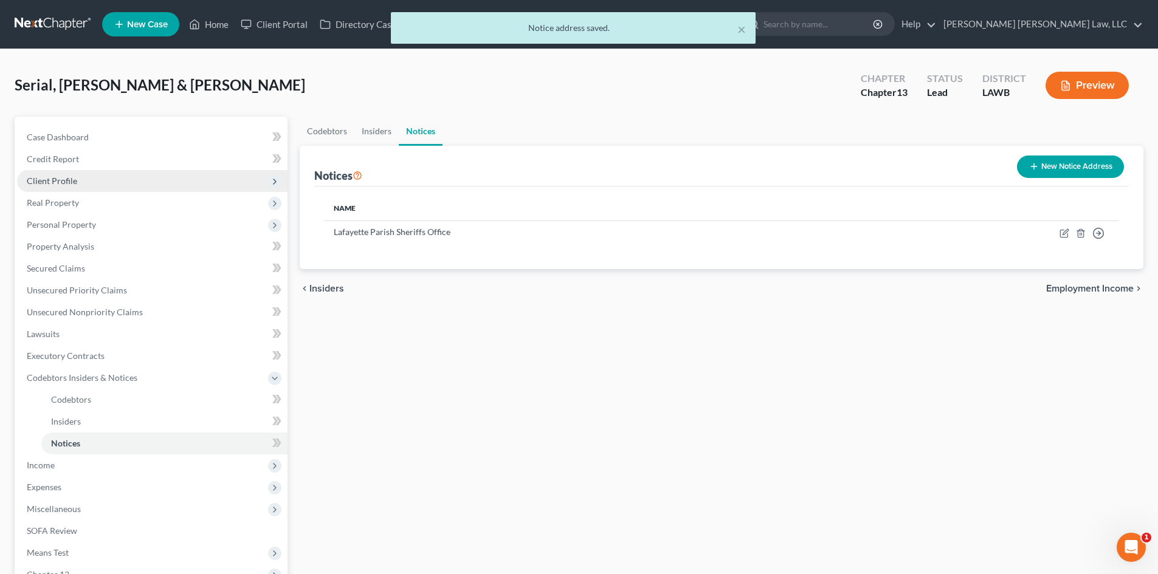
click at [151, 181] on span "Client Profile" at bounding box center [152, 181] width 270 height 22
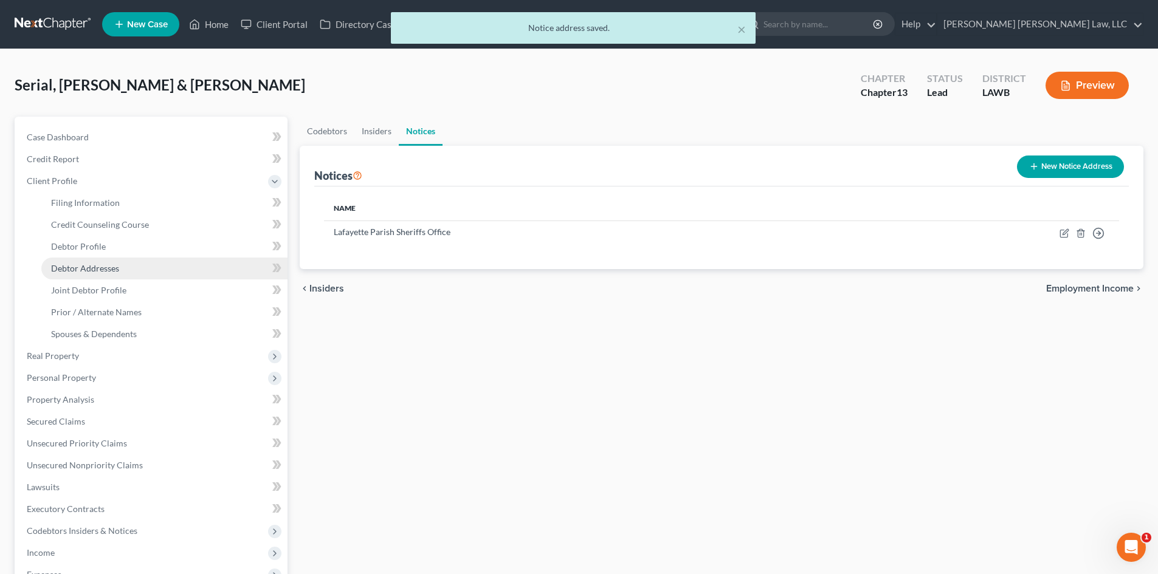
click at [134, 267] on link "Debtor Addresses" at bounding box center [164, 269] width 246 height 22
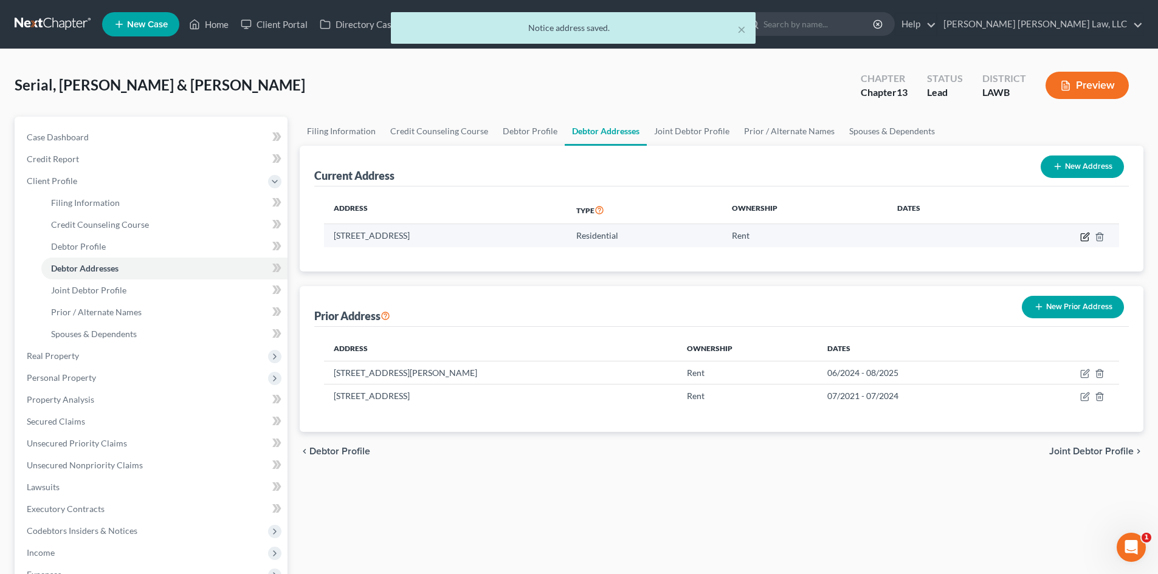
click at [1084, 237] on icon "button" at bounding box center [1085, 235] width 5 height 5
select select "19"
select select "0"
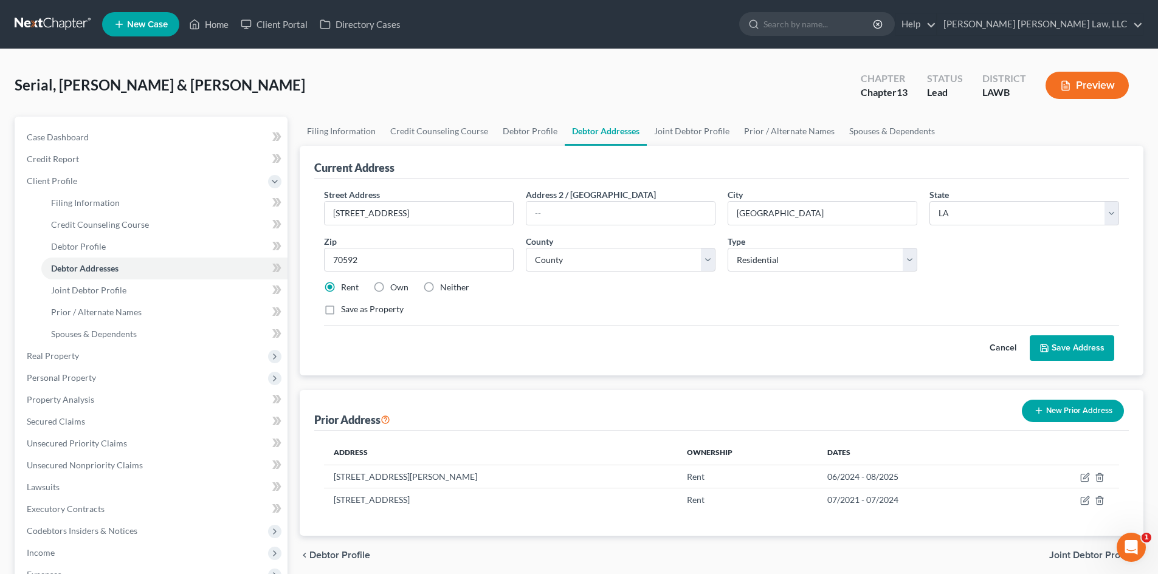
click at [1090, 345] on button "Save Address" at bounding box center [1072, 348] width 84 height 26
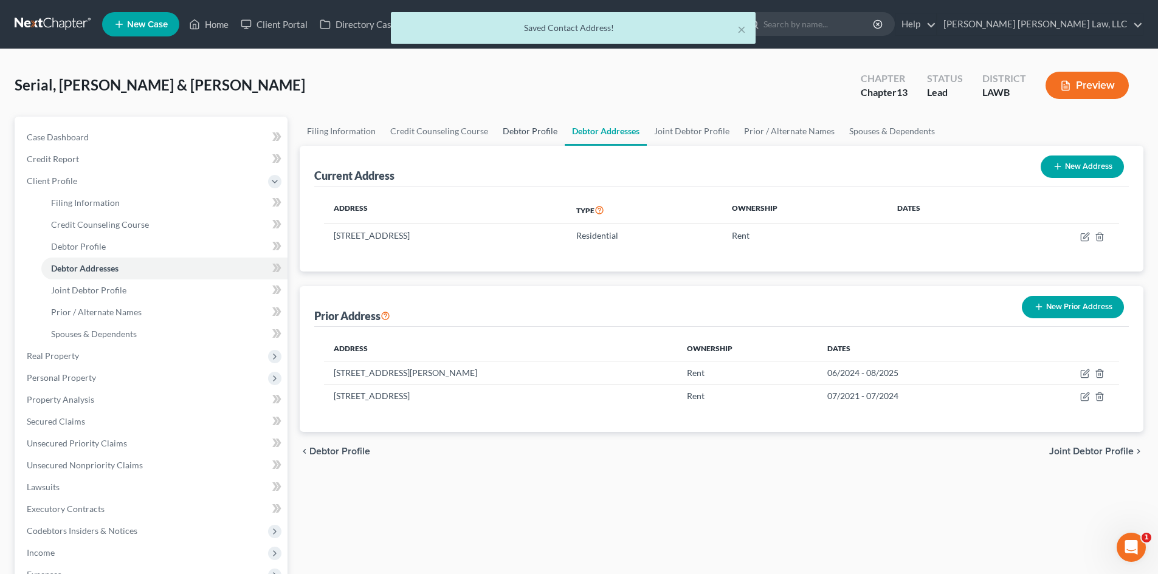
click at [508, 134] on link "Debtor Profile" at bounding box center [529, 131] width 69 height 29
select select "1"
select select "6"
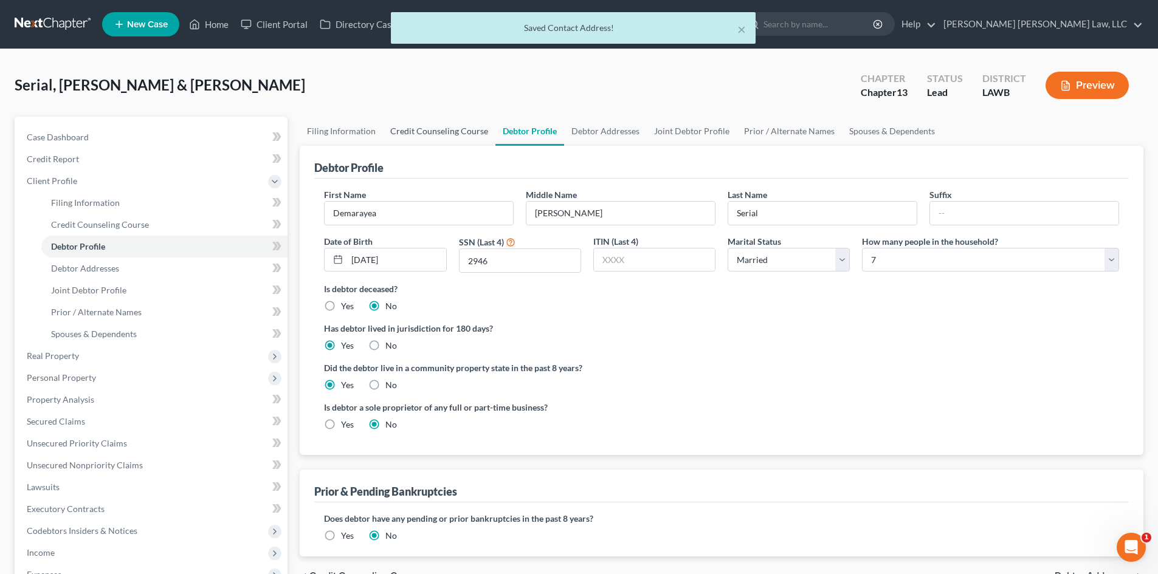
click at [455, 131] on link "Credit Counseling Course" at bounding box center [439, 131] width 112 height 29
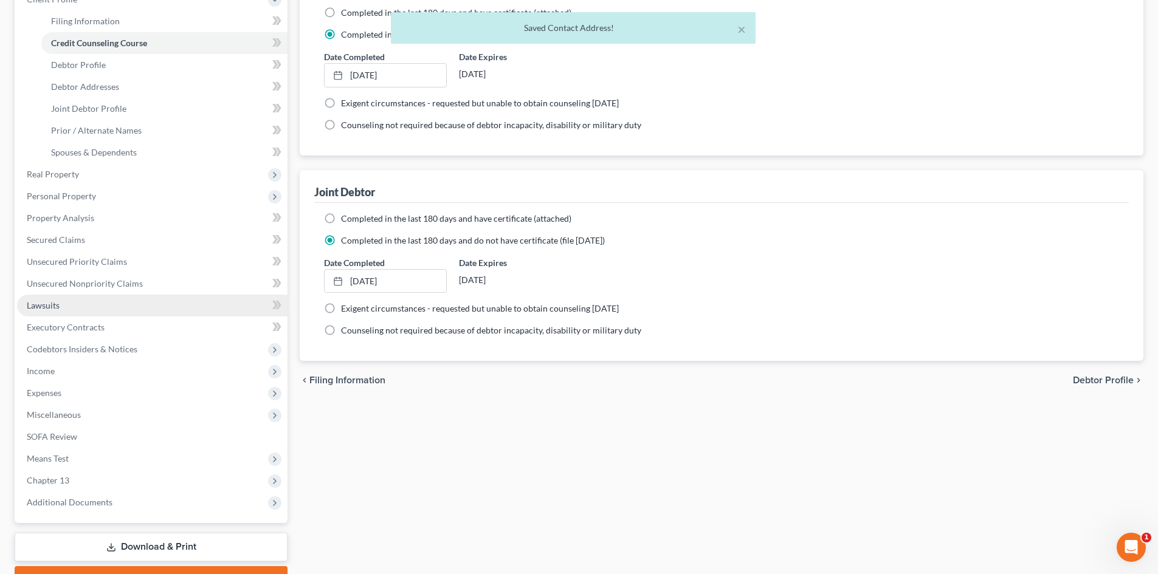
scroll to position [182, 0]
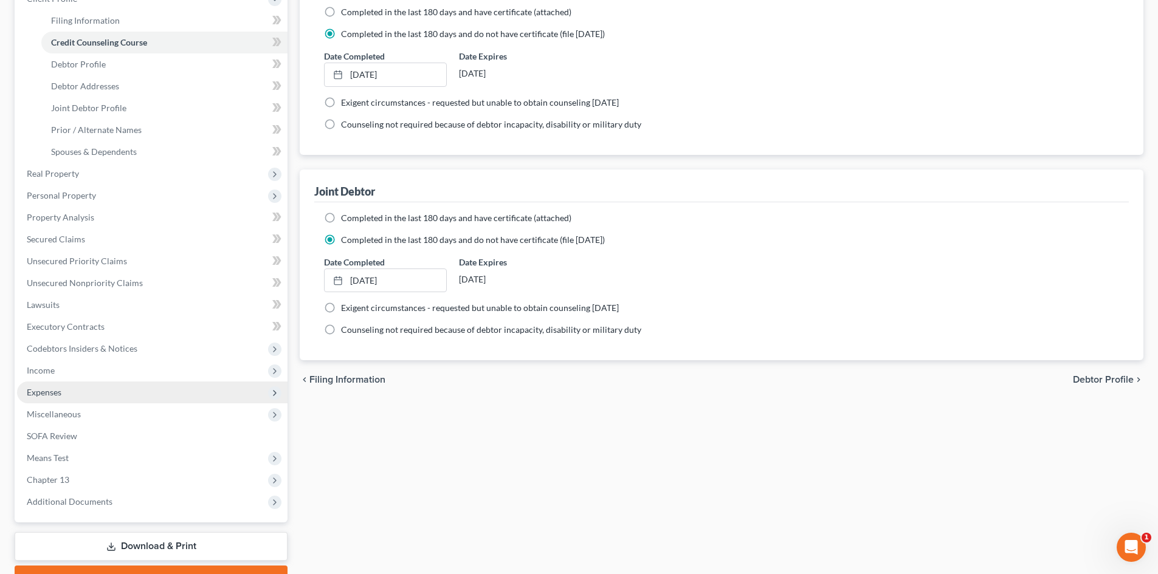
click at [78, 390] on span "Expenses" at bounding box center [152, 393] width 270 height 22
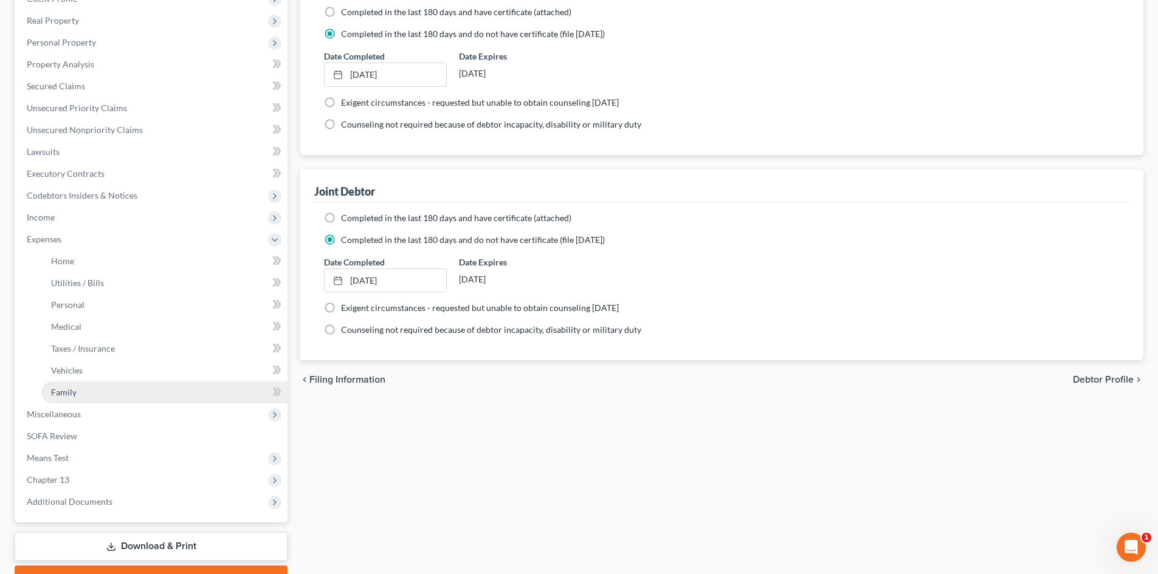
click at [122, 391] on link "Family" at bounding box center [164, 393] width 246 height 22
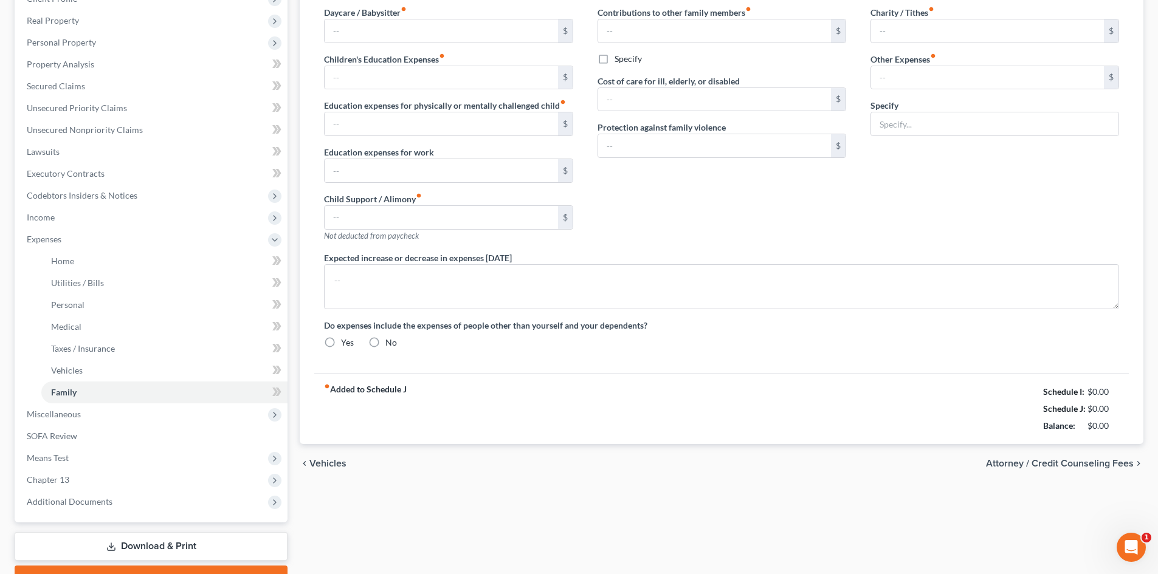
type input "0.00"
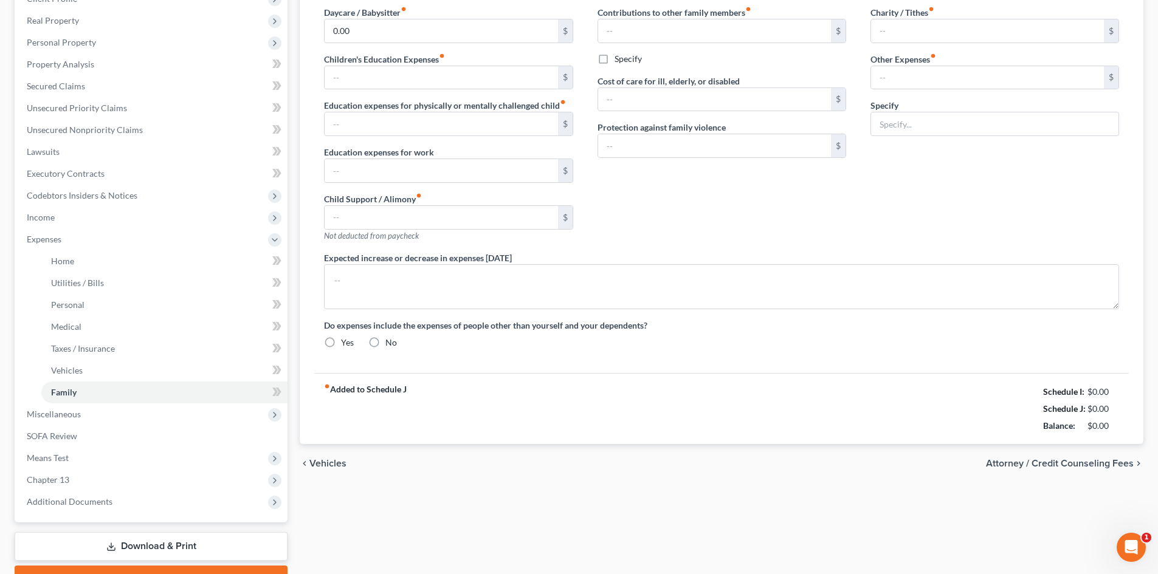
type input "0.00"
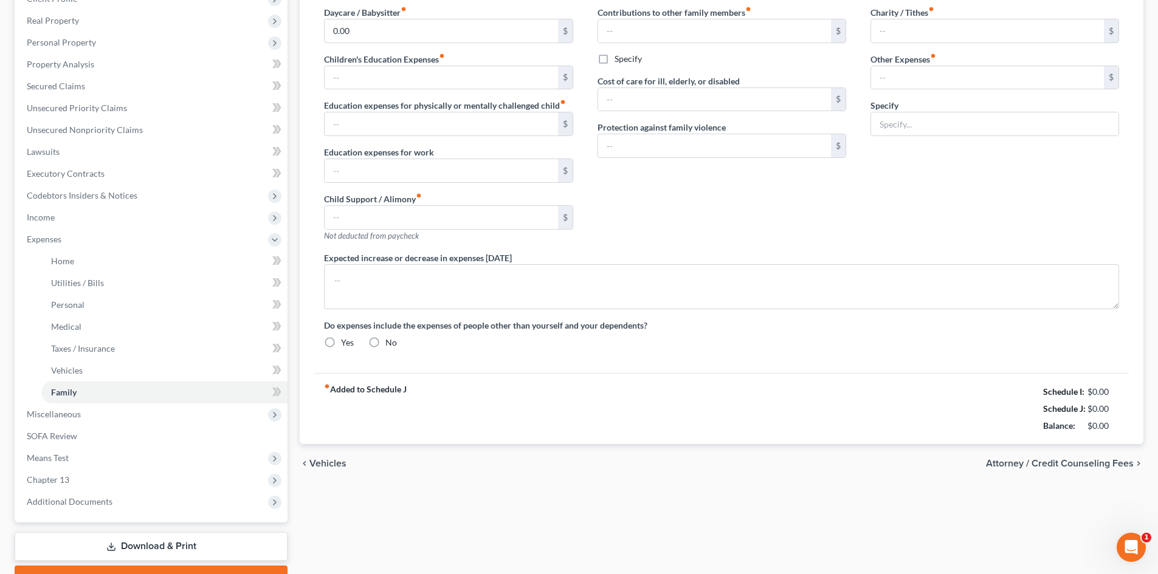
radio input "true"
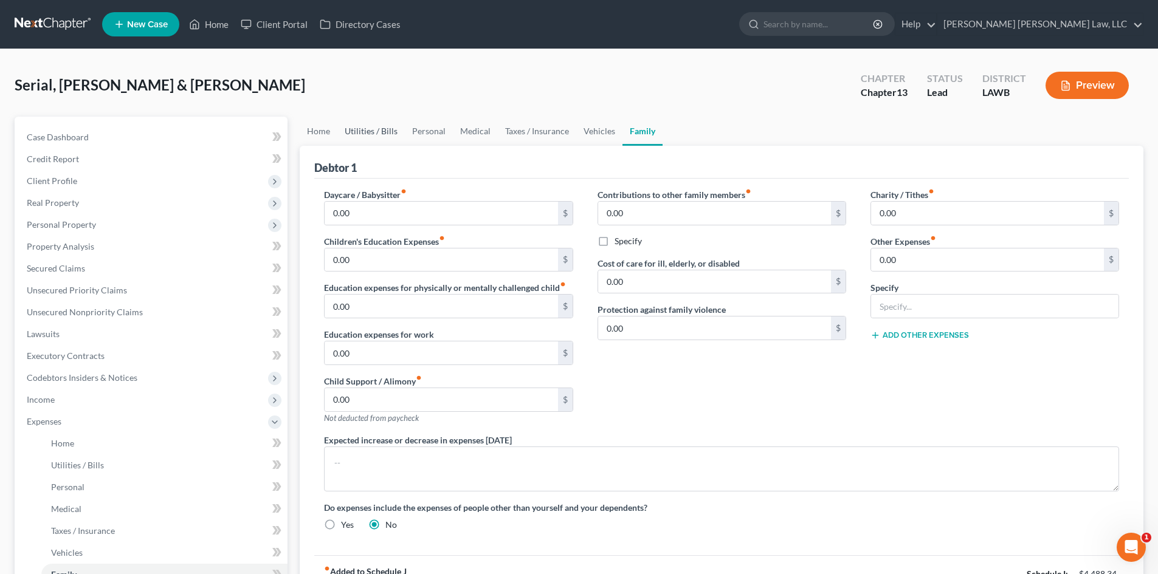
click at [370, 142] on link "Utilities / Bills" at bounding box center [370, 131] width 67 height 29
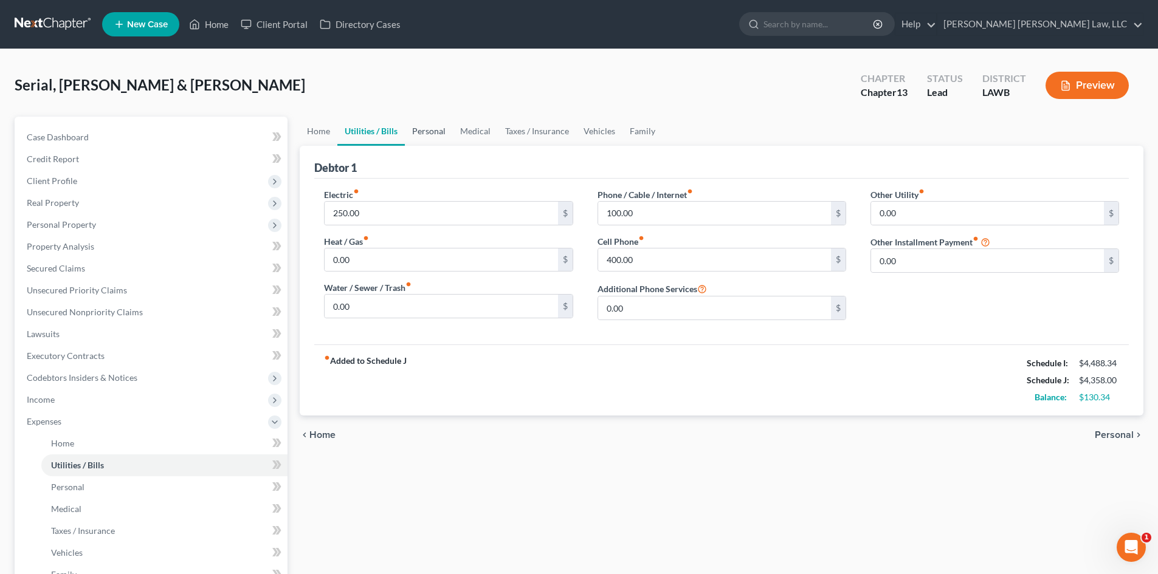
click at [434, 134] on link "Personal" at bounding box center [429, 131] width 48 height 29
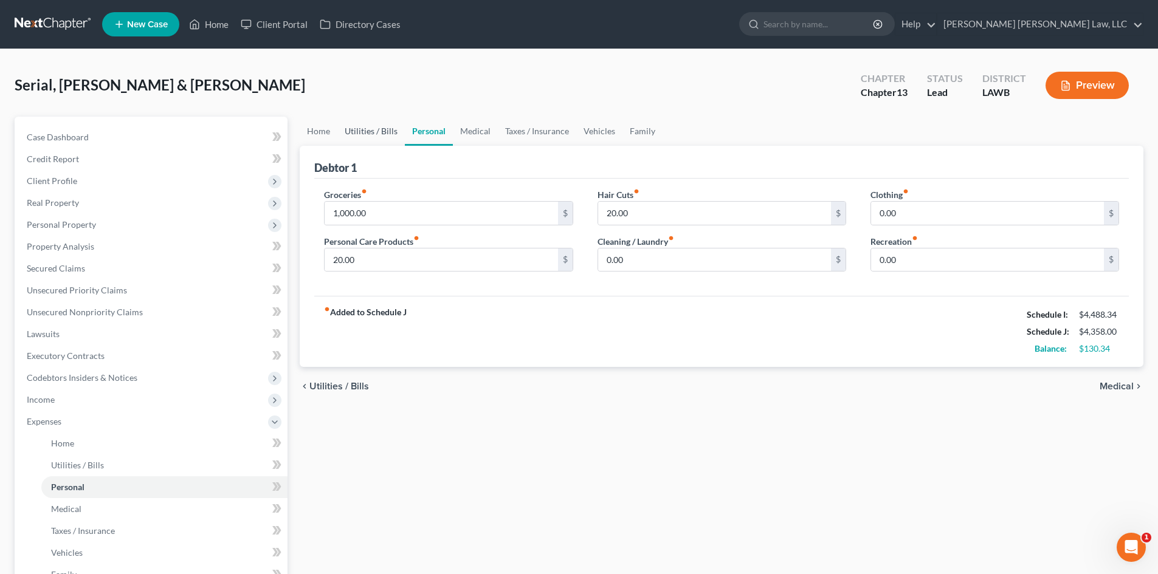
click at [385, 131] on link "Utilities / Bills" at bounding box center [370, 131] width 67 height 29
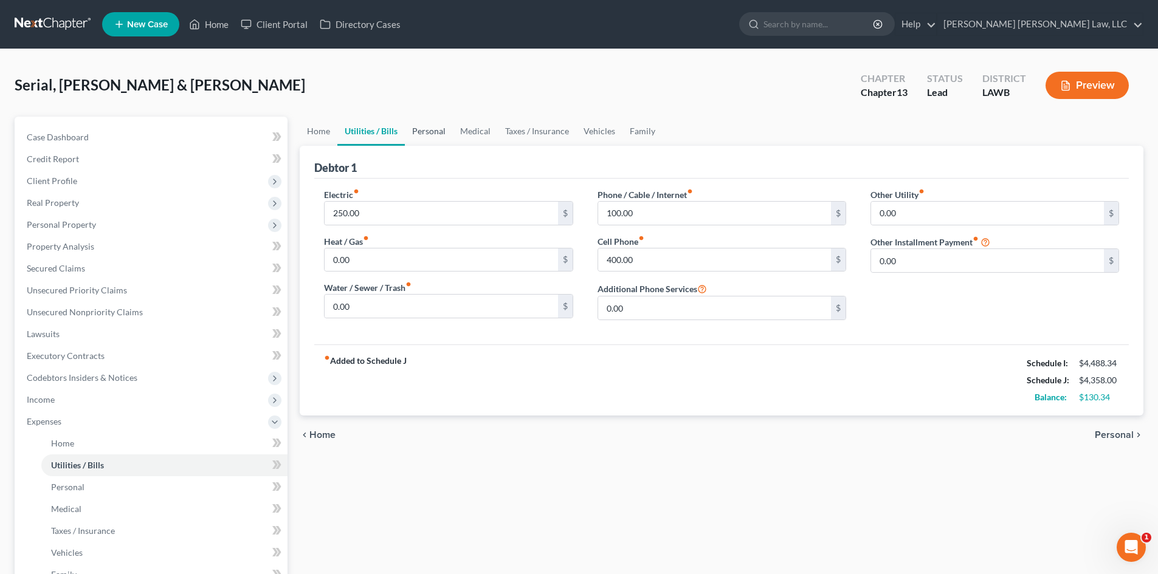
click at [426, 130] on link "Personal" at bounding box center [429, 131] width 48 height 29
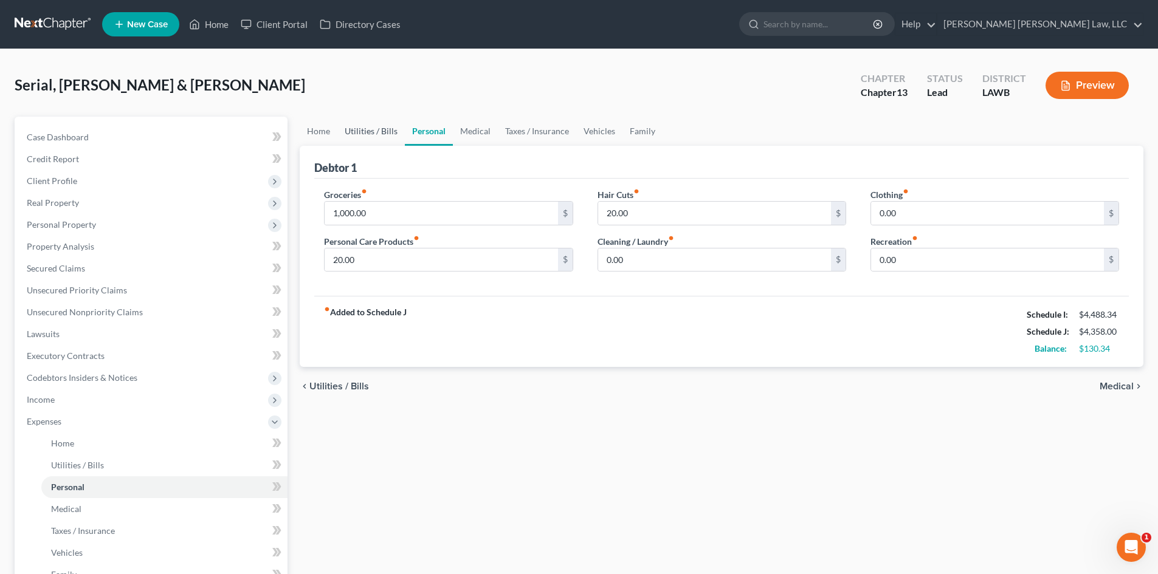
click at [379, 132] on link "Utilities / Bills" at bounding box center [370, 131] width 67 height 29
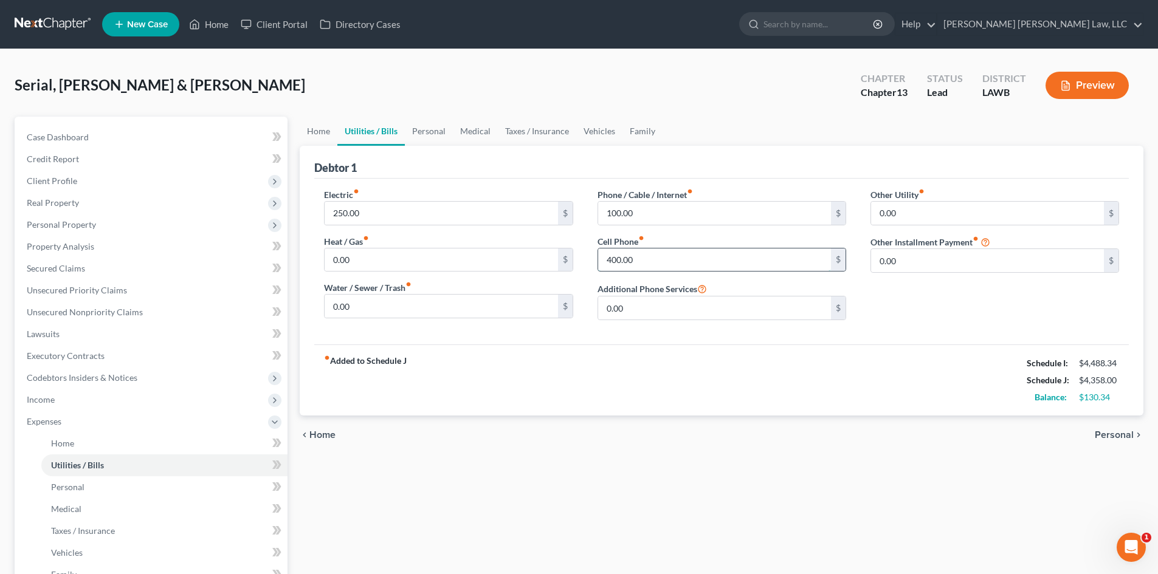
click at [668, 258] on input "400.00" at bounding box center [714, 260] width 233 height 23
type input "200.00"
click at [632, 363] on div "fiber_manual_record Added to Schedule J Schedule I: $4,488.34 Schedule J: $4,15…" at bounding box center [721, 380] width 814 height 71
click at [408, 214] on input "250.00" at bounding box center [441, 213] width 233 height 23
click at [428, 132] on link "Personal" at bounding box center [429, 131] width 48 height 29
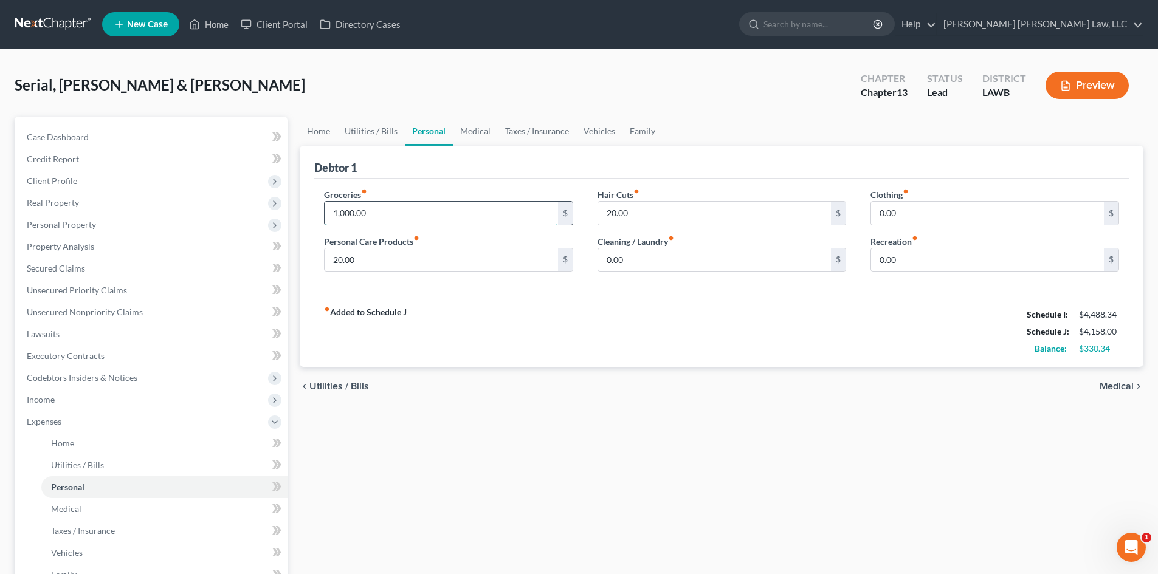
click at [427, 207] on input "1,000.00" at bounding box center [441, 213] width 233 height 23
click at [604, 130] on link "Vehicles" at bounding box center [599, 131] width 46 height 29
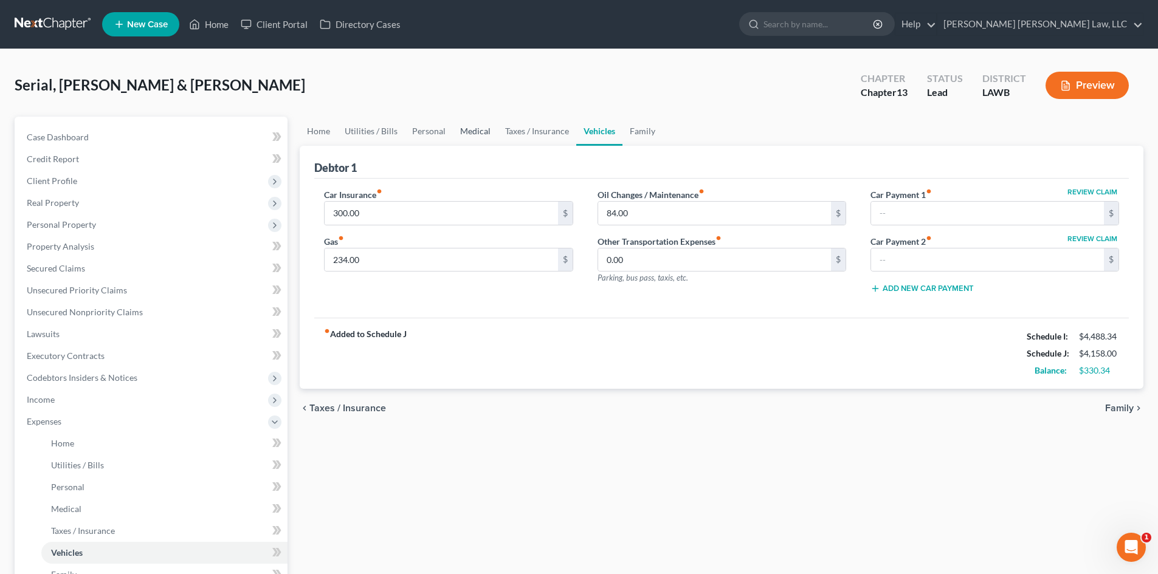
click at [472, 129] on link "Medical" at bounding box center [475, 131] width 45 height 29
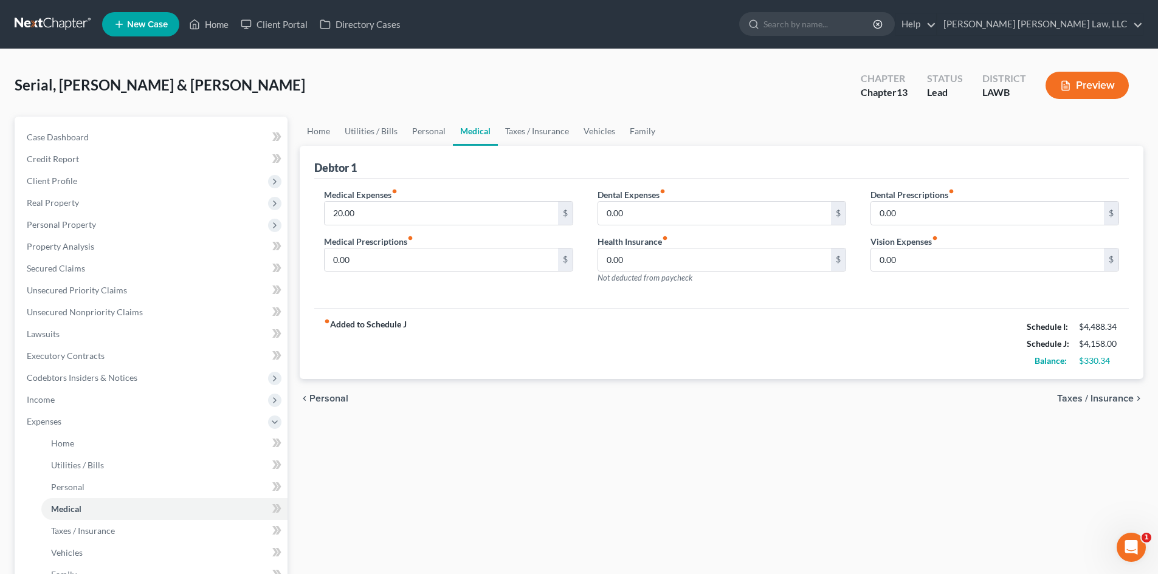
click at [565, 412] on div "chevron_left Personal Taxes / Insurance chevron_right" at bounding box center [722, 398] width 844 height 39
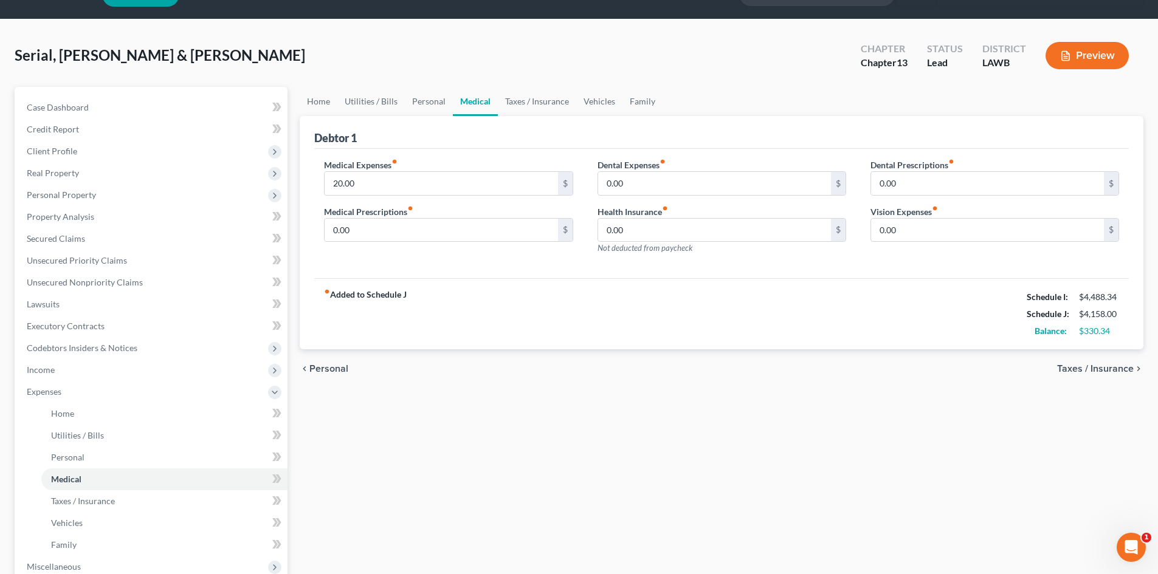
scroll to position [4, 0]
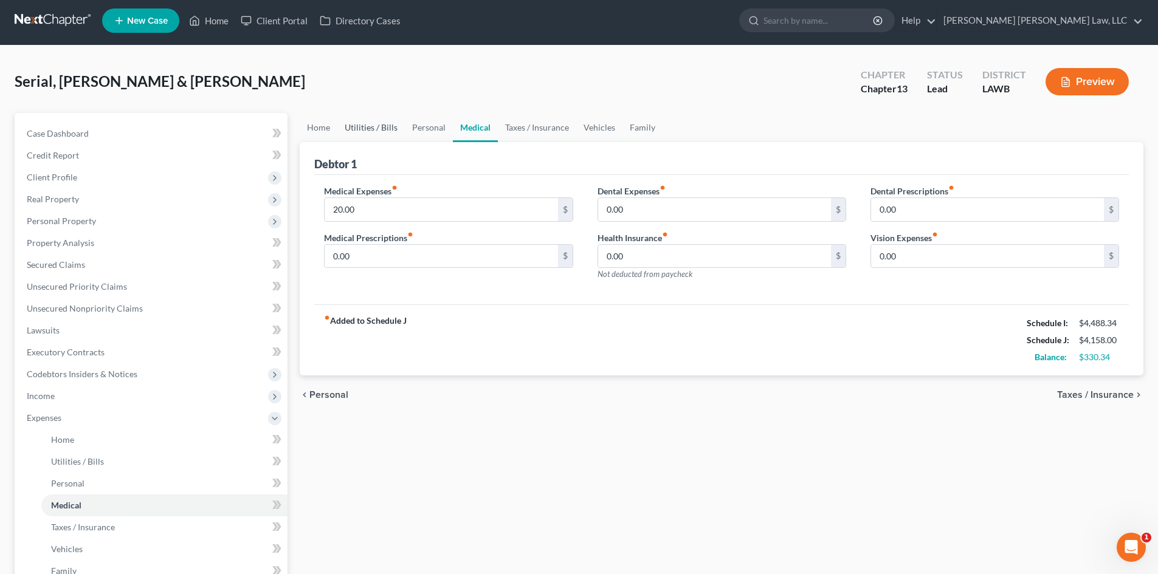
click at [399, 137] on link "Utilities / Bills" at bounding box center [370, 127] width 67 height 29
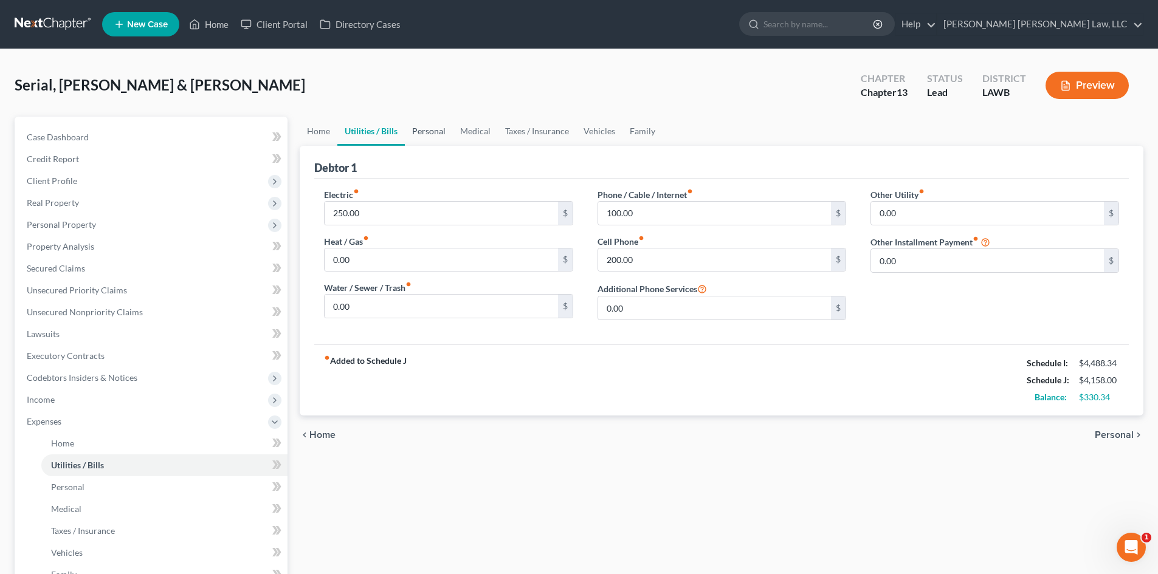
click at [421, 132] on link "Personal" at bounding box center [429, 131] width 48 height 29
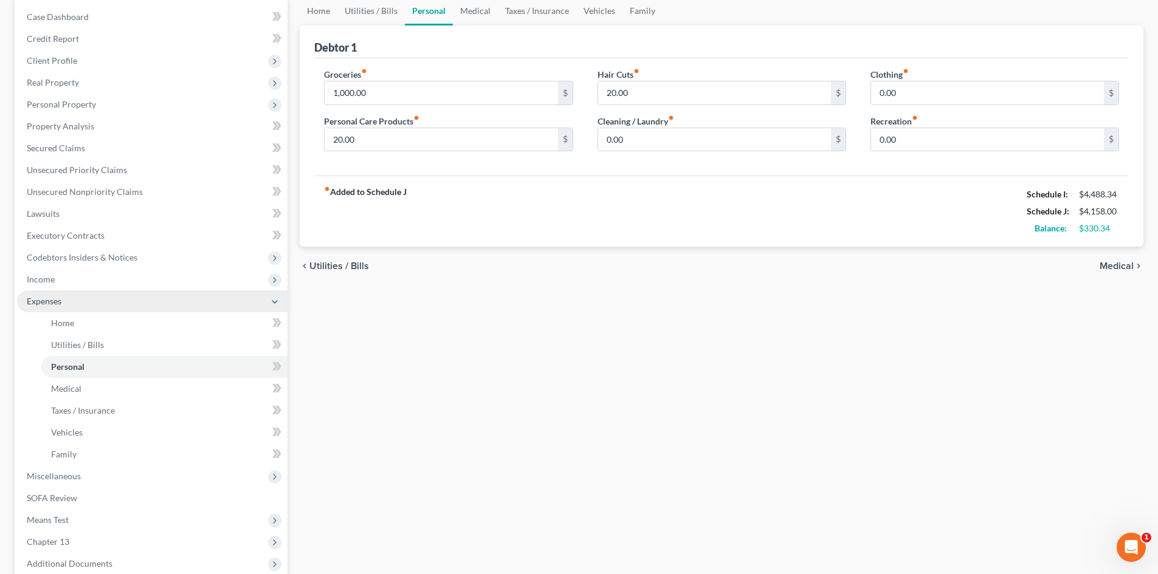
scroll to position [122, 0]
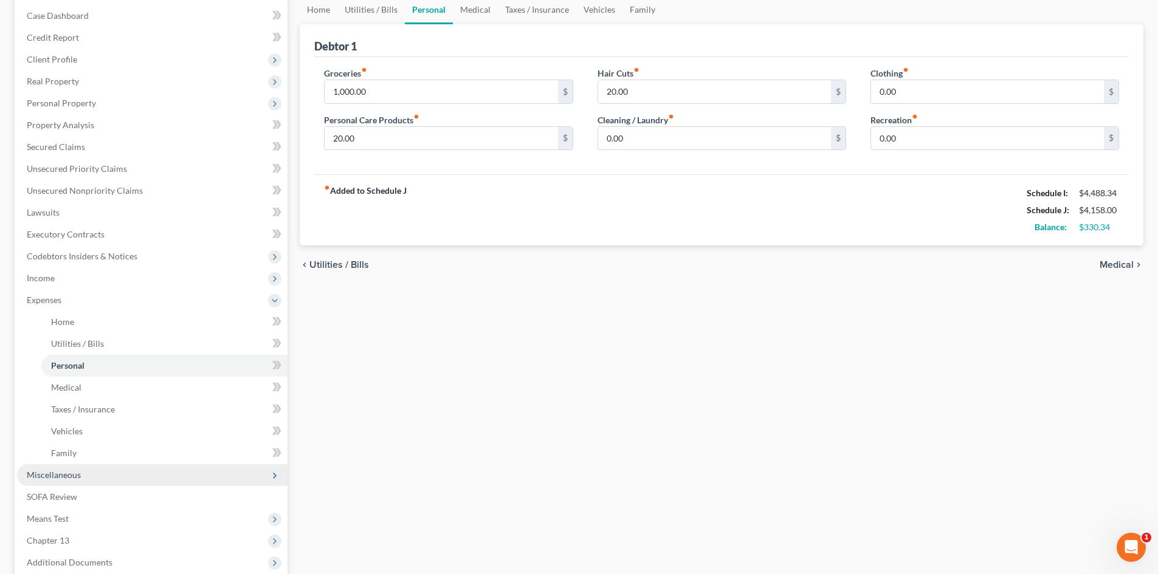
click at [77, 476] on span "Miscellaneous" at bounding box center [54, 475] width 54 height 10
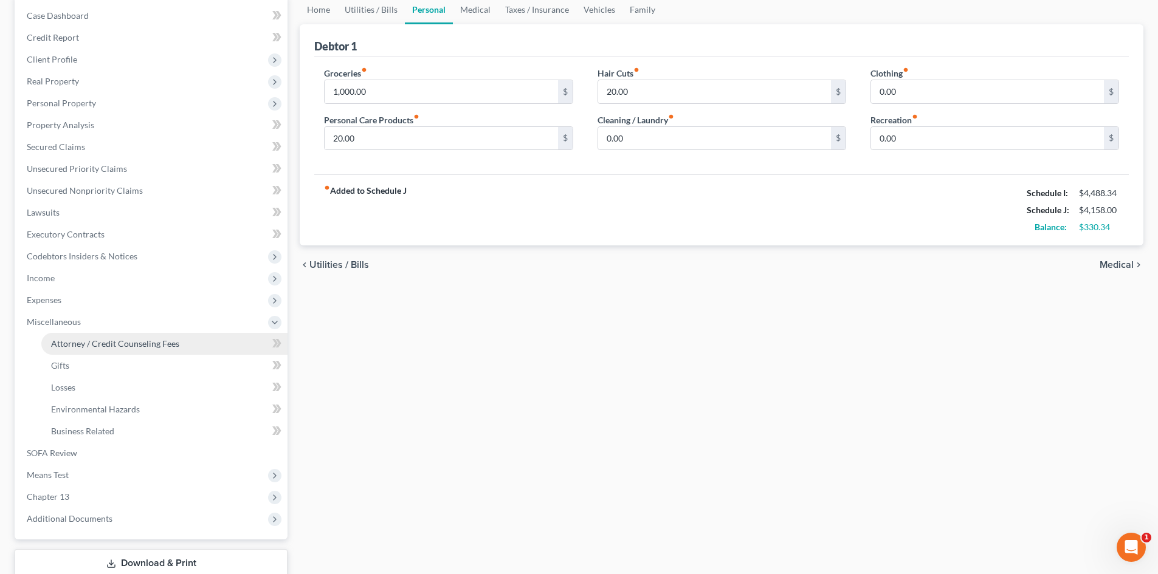
click at [178, 342] on link "Attorney / Credit Counseling Fees" at bounding box center [164, 344] width 246 height 22
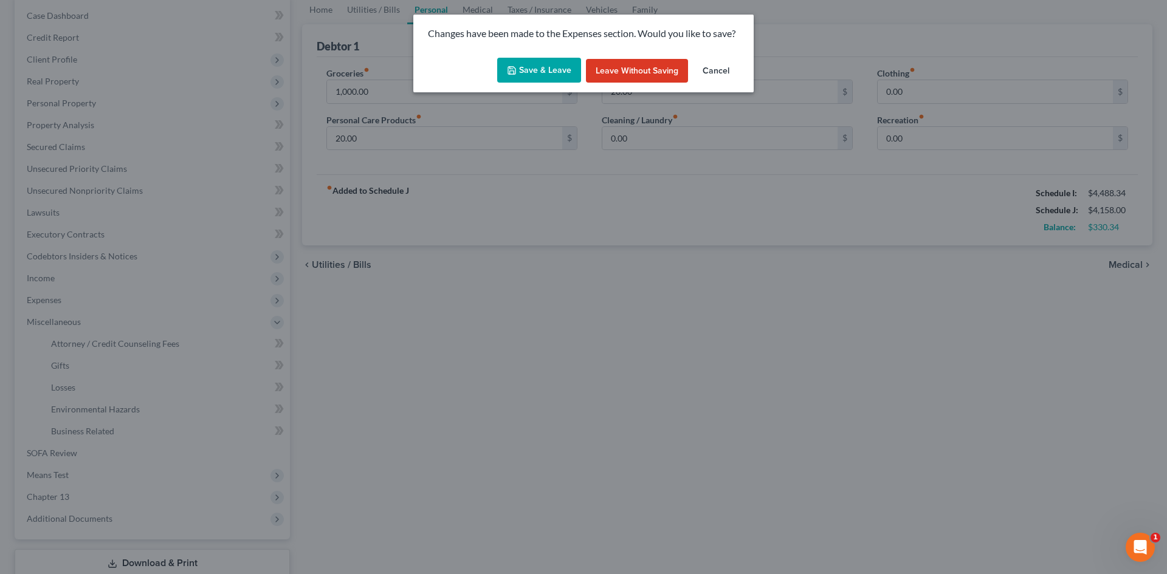
click at [557, 72] on button "Save & Leave" at bounding box center [539, 71] width 84 height 26
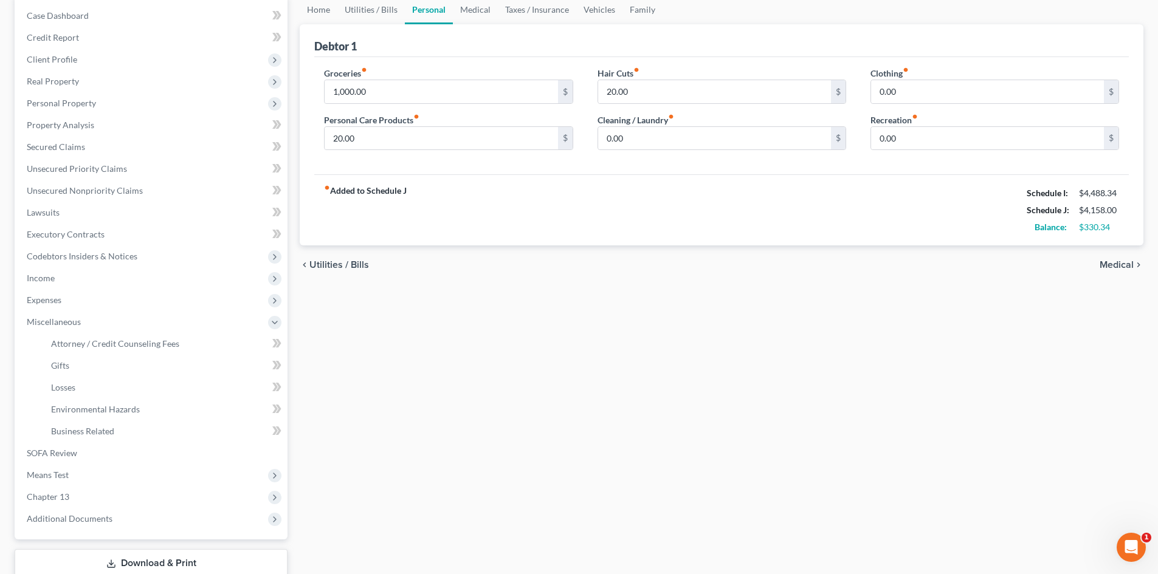
select select "1"
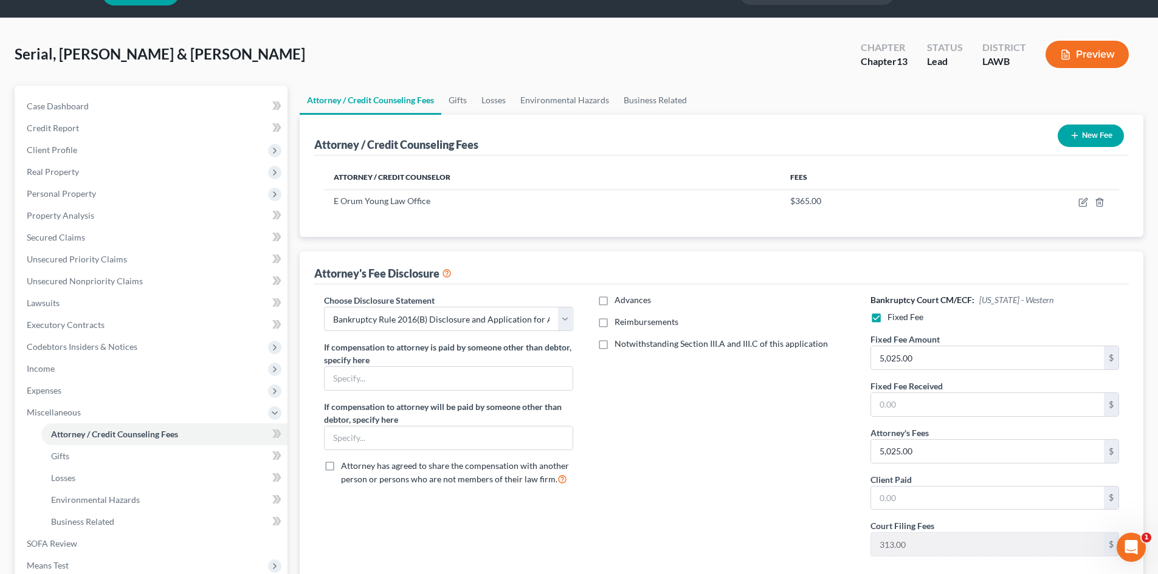
scroll to position [61, 0]
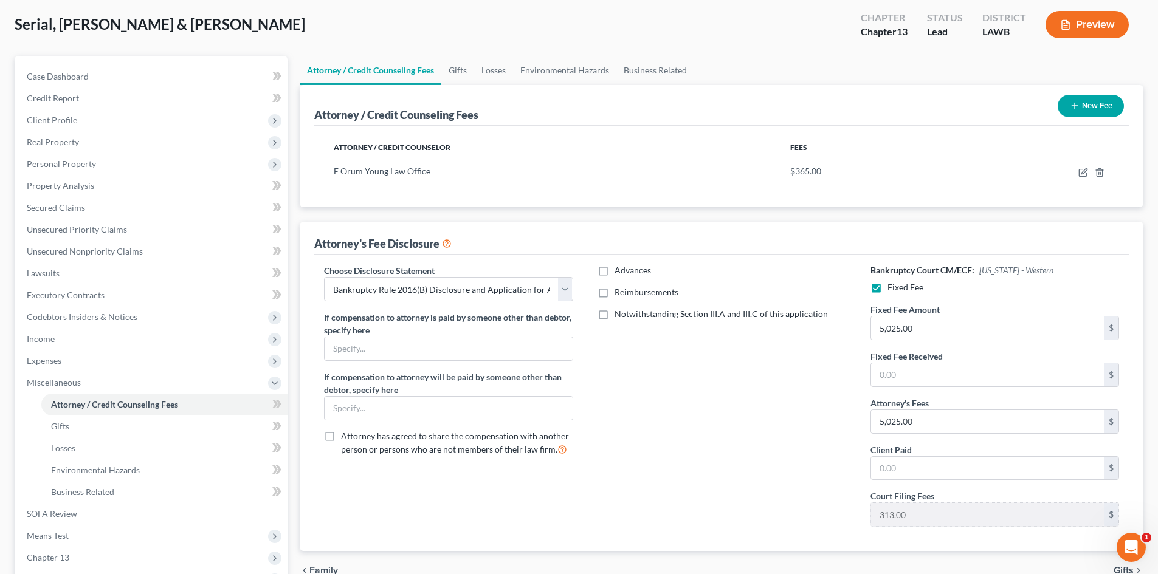
click at [631, 291] on span "Reimbursements" at bounding box center [646, 292] width 64 height 10
click at [627, 291] on input "Reimbursements" at bounding box center [623, 290] width 8 height 8
checkbox input "true"
click at [650, 333] on input "text" at bounding box center [714, 333] width 233 height 23
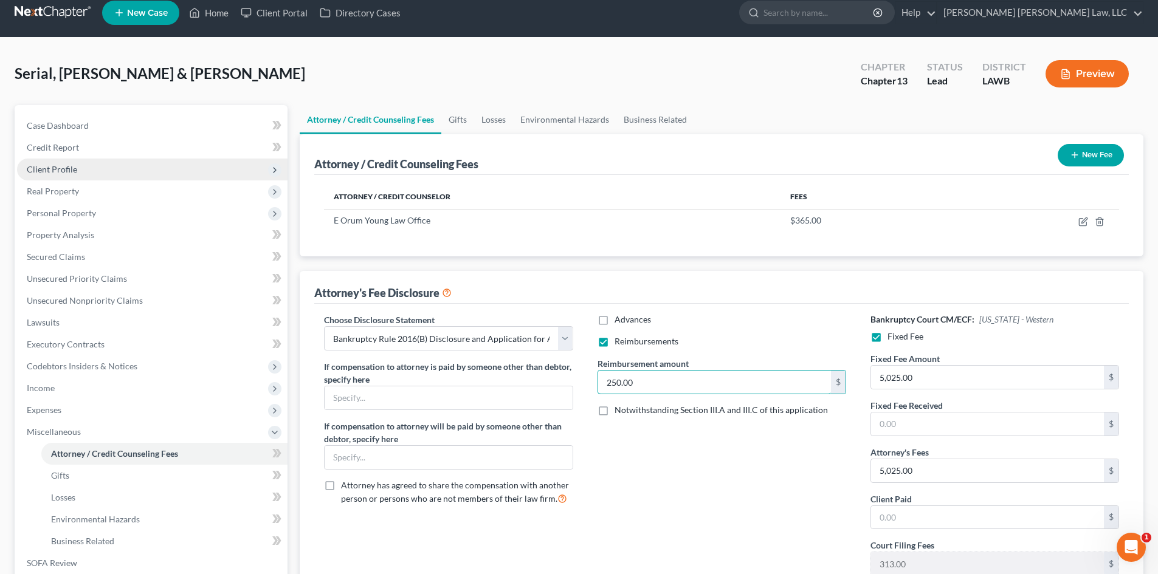
scroll to position [0, 0]
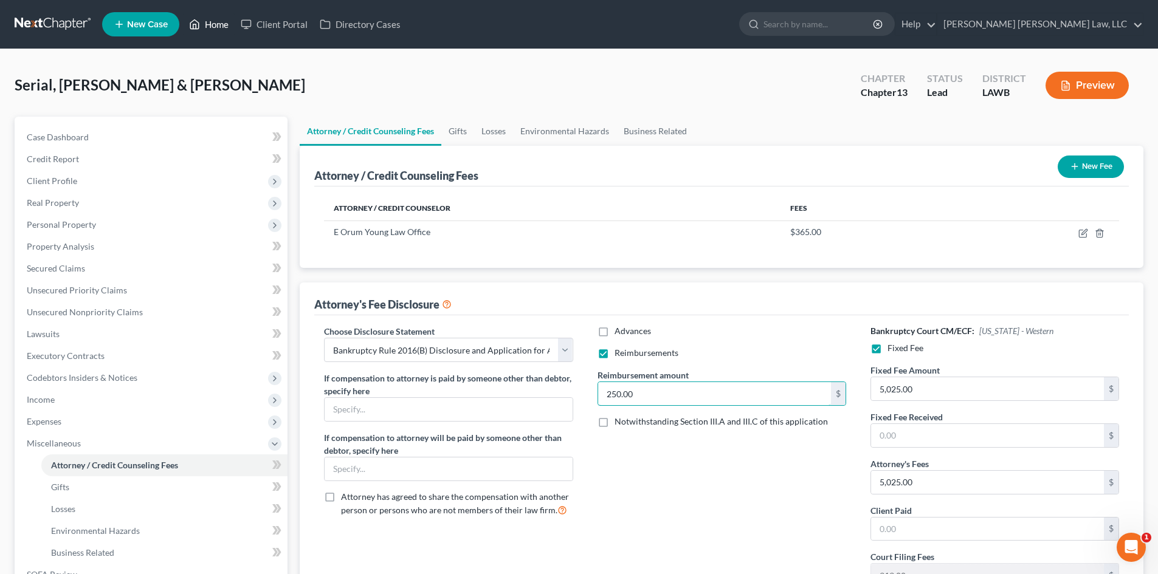
type input "250.00"
click at [220, 24] on link "Home" at bounding box center [209, 24] width 52 height 22
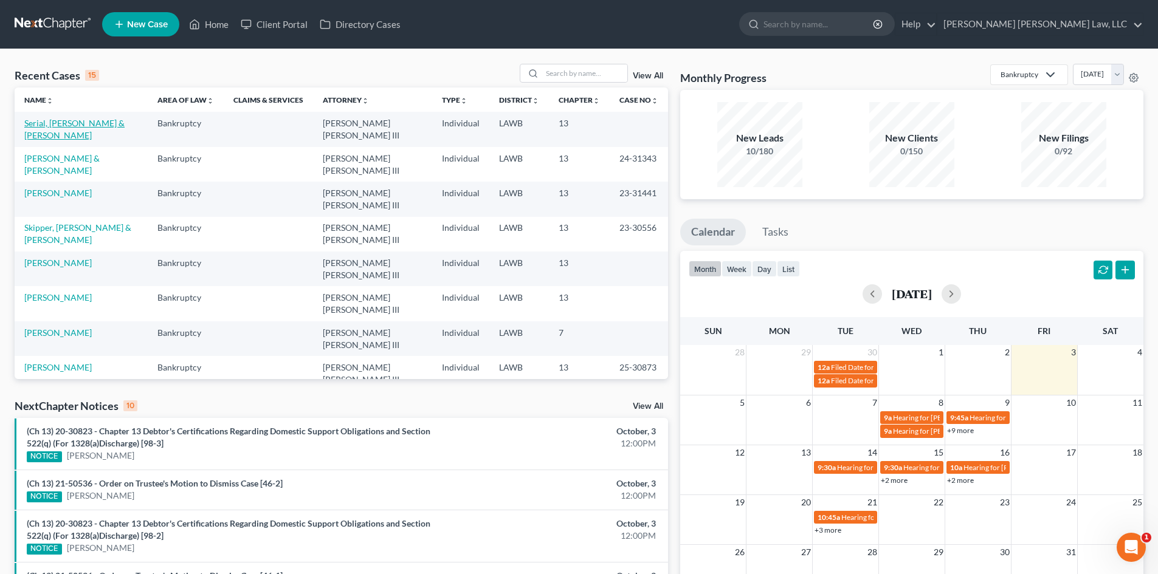
click at [96, 120] on link "Serial, [PERSON_NAME] & [PERSON_NAME]" at bounding box center [74, 129] width 100 height 22
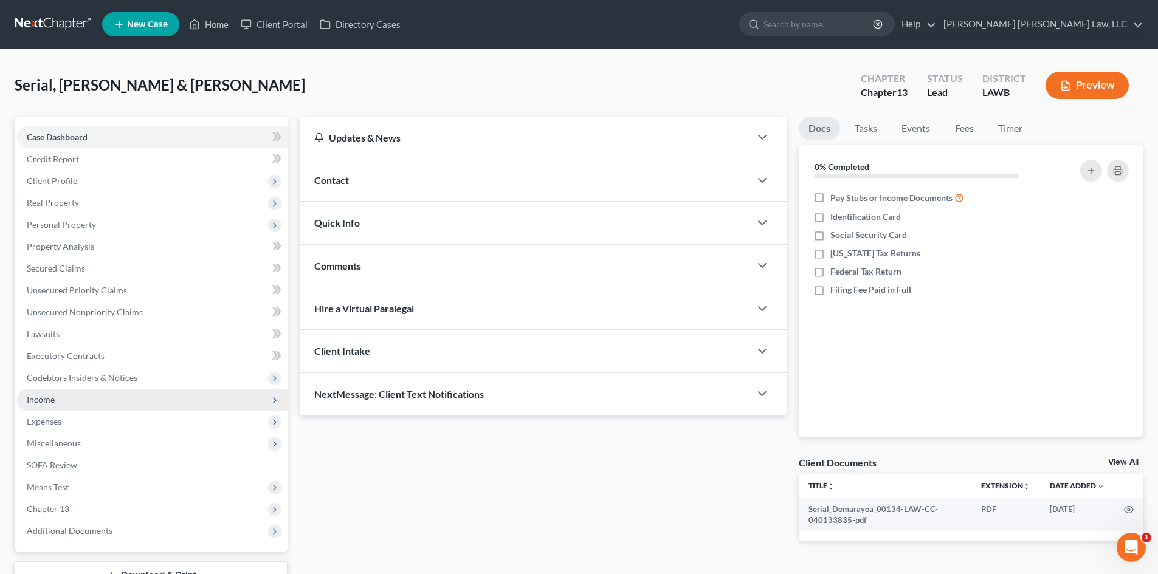
drag, startPoint x: 75, startPoint y: 402, endPoint x: 86, endPoint y: 402, distance: 11.0
click at [75, 402] on span "Income" at bounding box center [152, 400] width 270 height 22
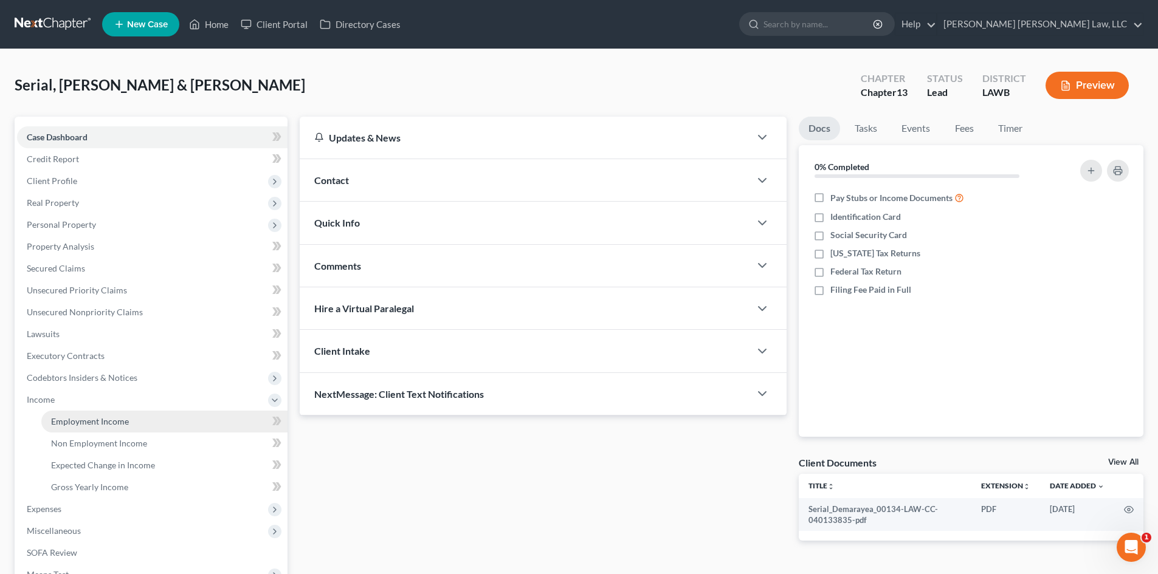
click at [89, 418] on span "Employment Income" at bounding box center [90, 421] width 78 height 10
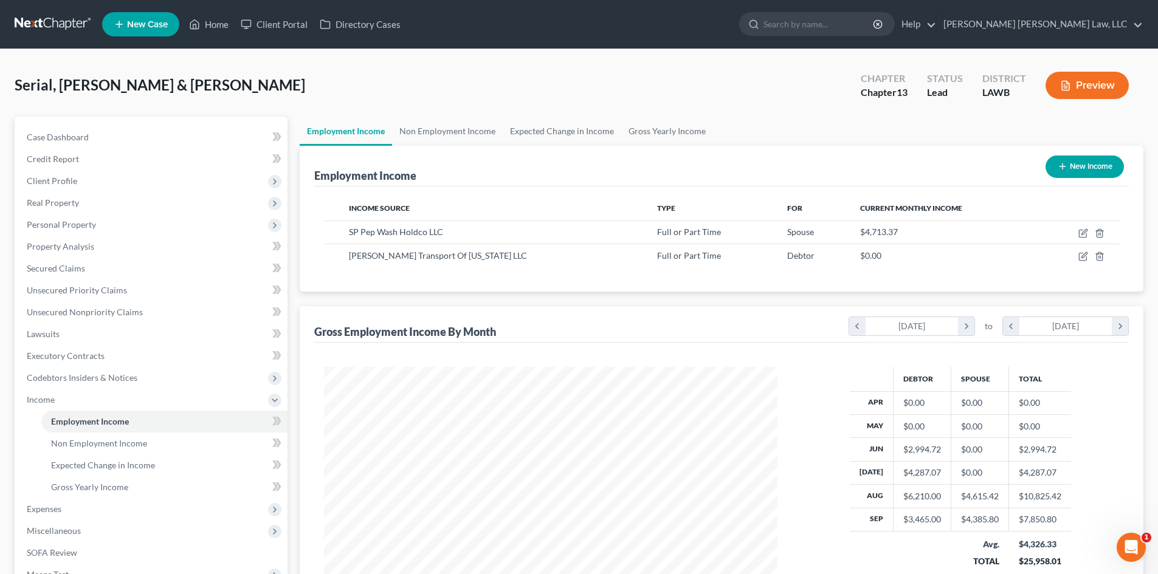
scroll to position [227, 478]
click at [472, 127] on link "Non Employment Income" at bounding box center [447, 131] width 111 height 29
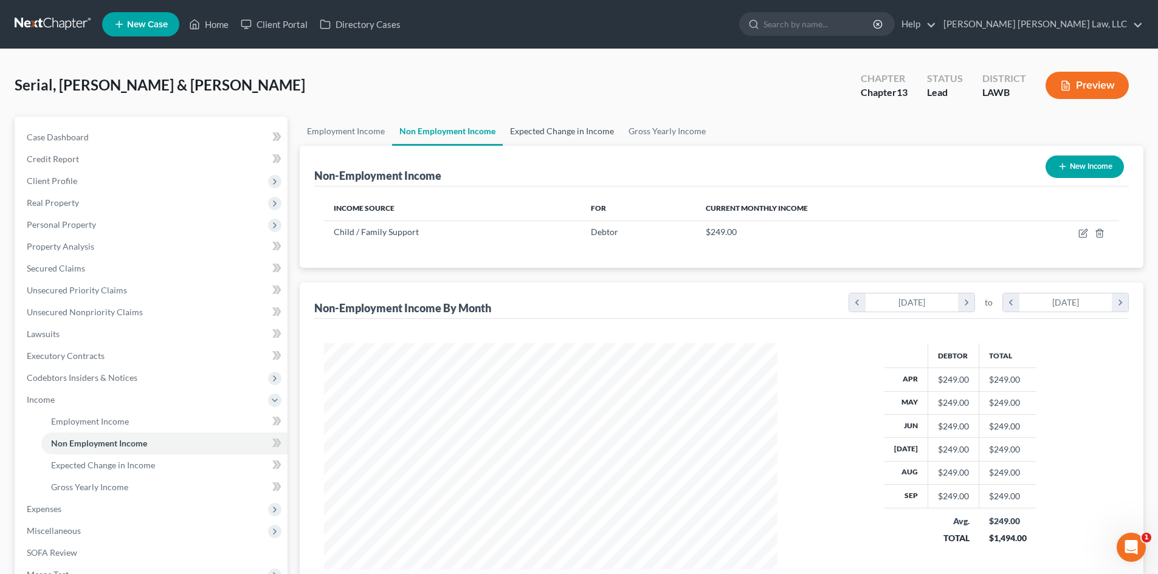
scroll to position [227, 478]
click at [644, 132] on link "Gross Yearly Income" at bounding box center [667, 131] width 92 height 29
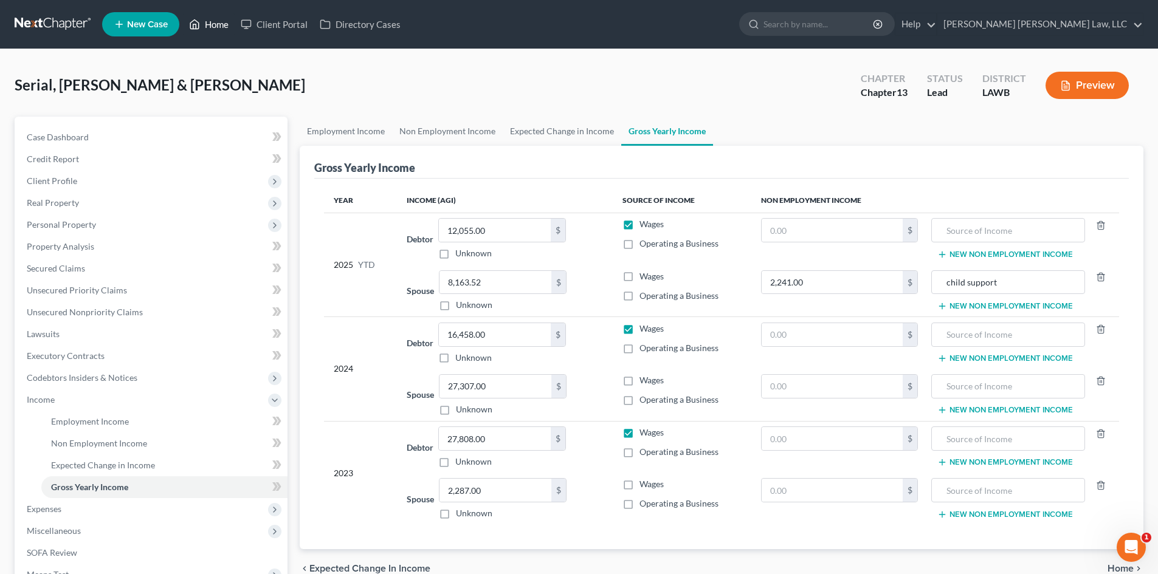
click at [217, 24] on link "Home" at bounding box center [209, 24] width 52 height 22
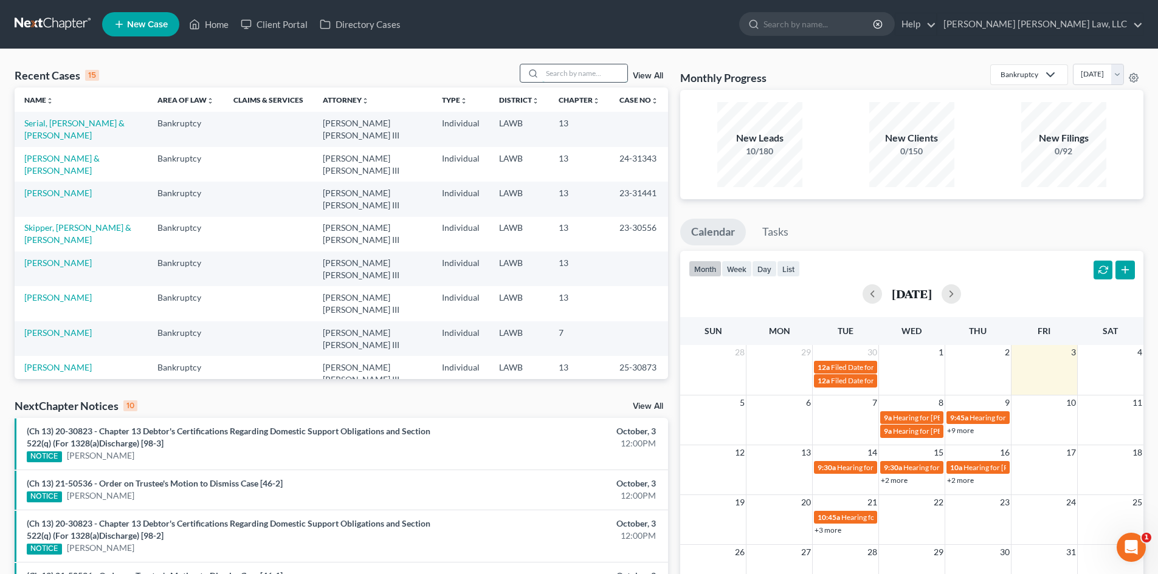
click at [562, 75] on input "search" at bounding box center [584, 73] width 85 height 18
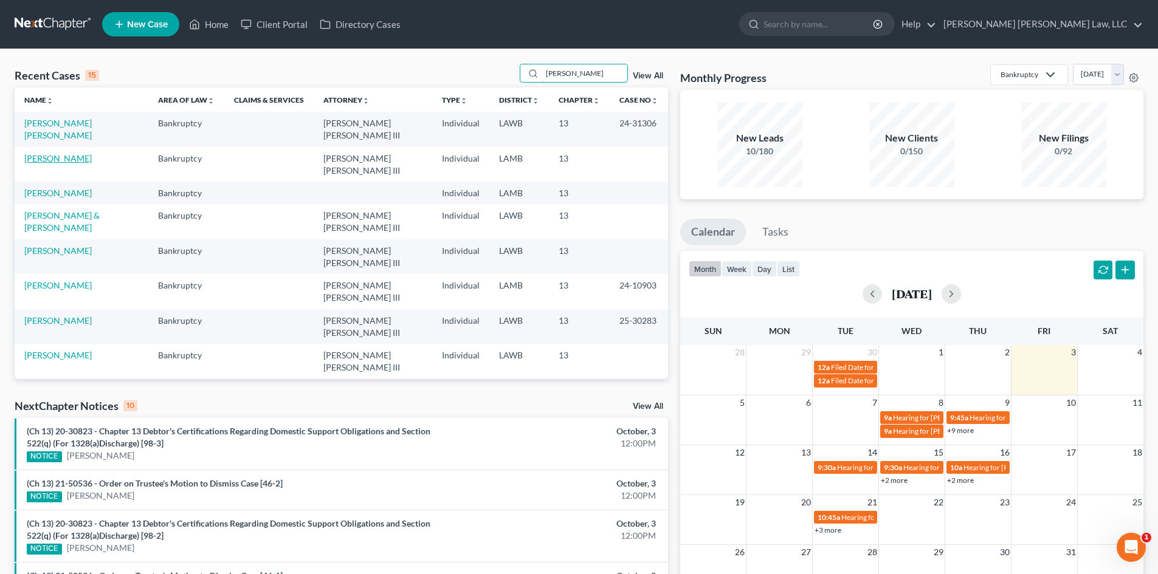
type input "jackson"
click at [71, 153] on link "Jackson, Jasmine" at bounding box center [57, 158] width 67 height 10
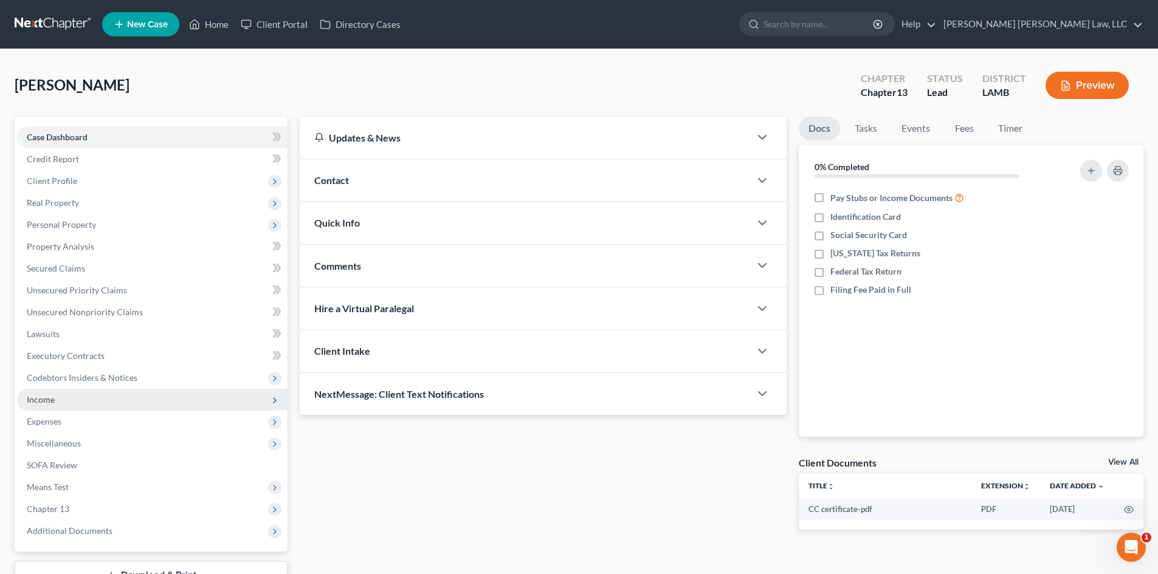
click at [117, 408] on span "Income" at bounding box center [152, 400] width 270 height 22
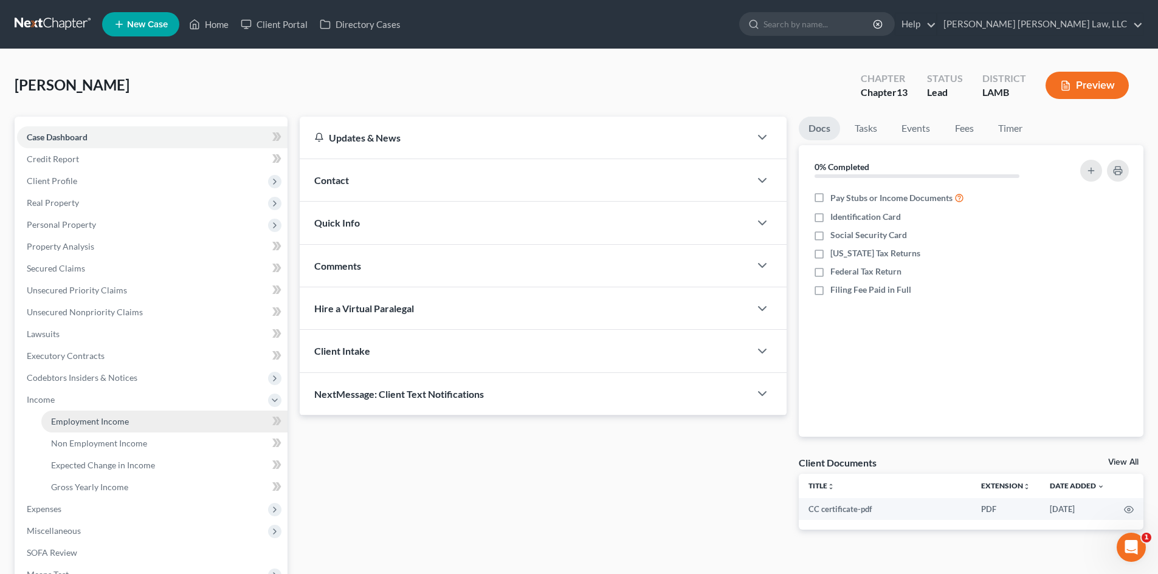
click at [136, 419] on link "Employment Income" at bounding box center [164, 422] width 246 height 22
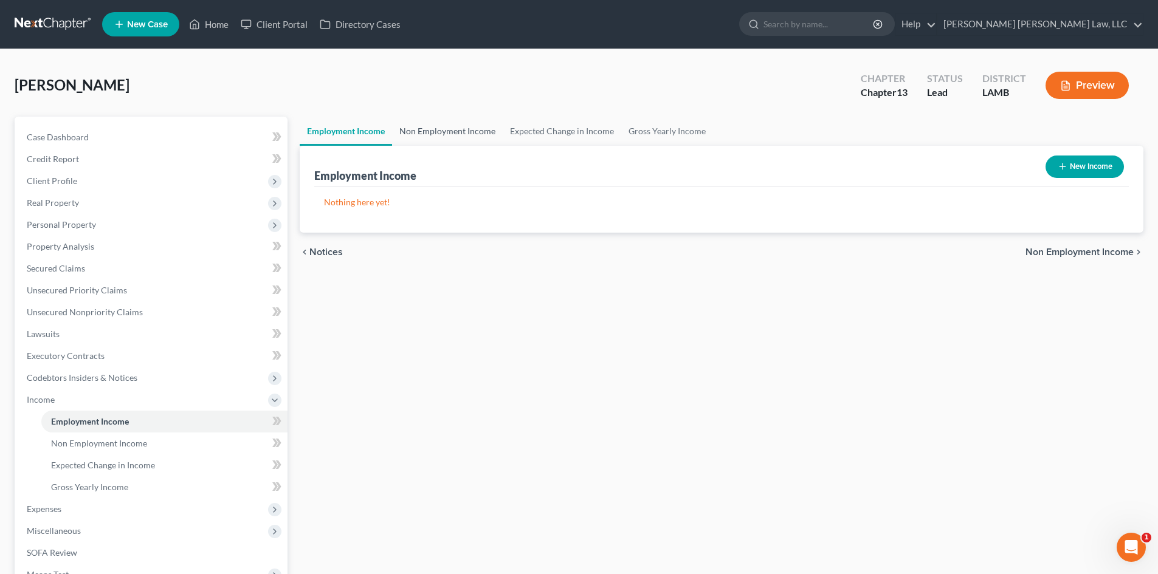
click at [429, 126] on link "Non Employment Income" at bounding box center [447, 131] width 111 height 29
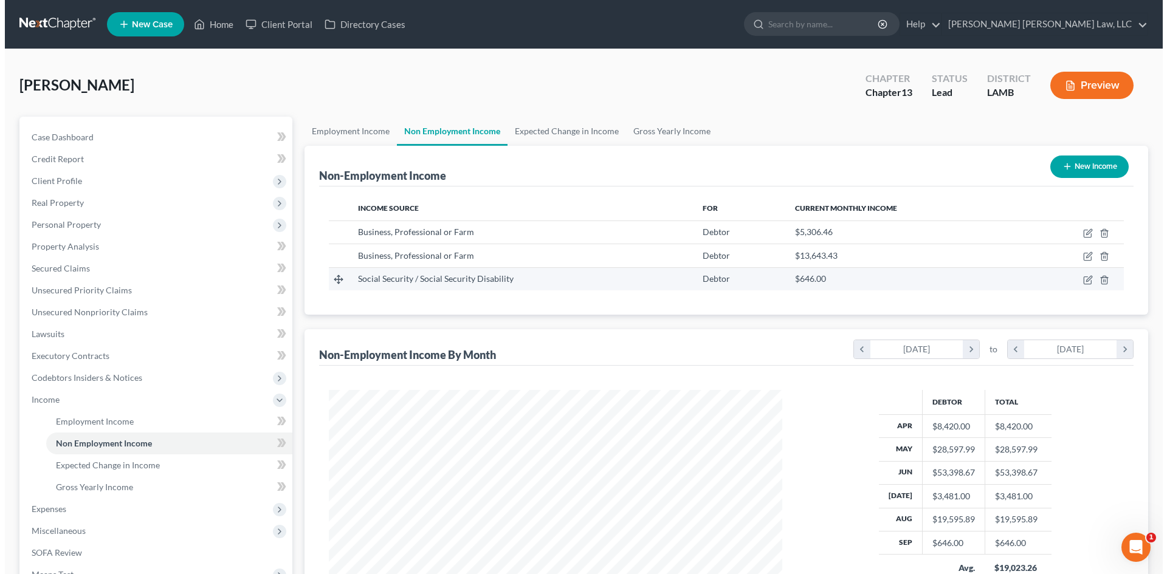
scroll to position [227, 478]
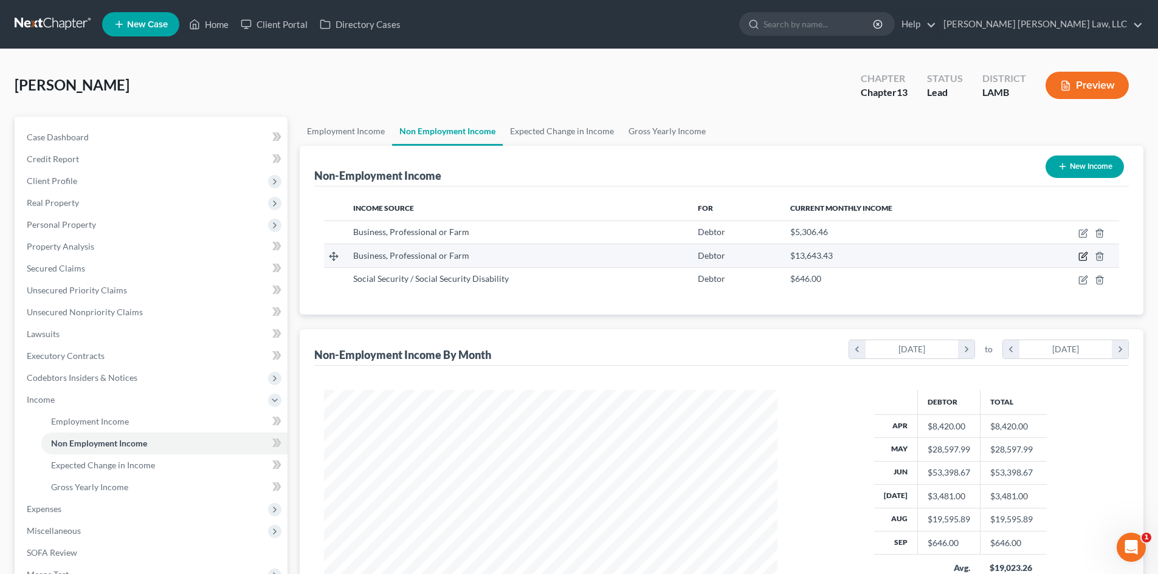
click at [1083, 254] on icon "button" at bounding box center [1083, 257] width 10 height 10
select select "10"
select select "0"
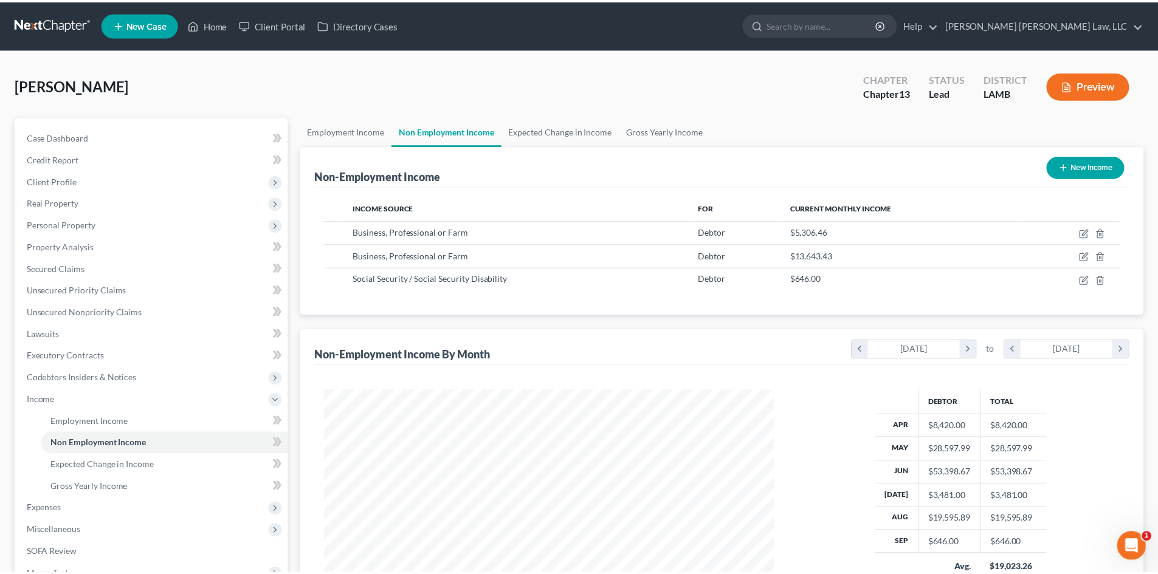
scroll to position [229, 482]
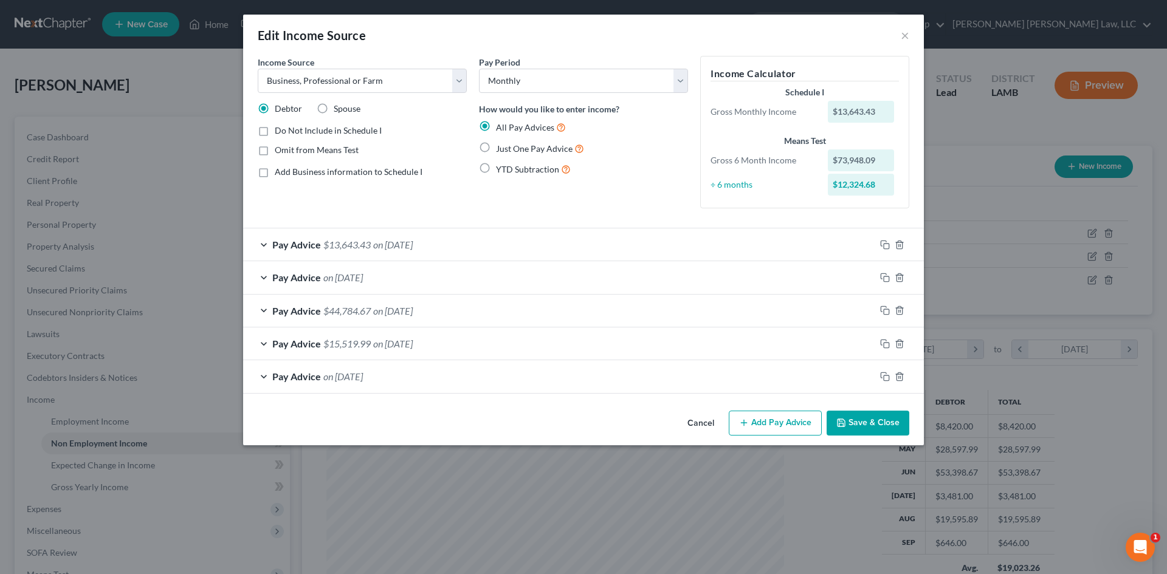
click at [863, 429] on button "Save & Close" at bounding box center [868, 424] width 83 height 26
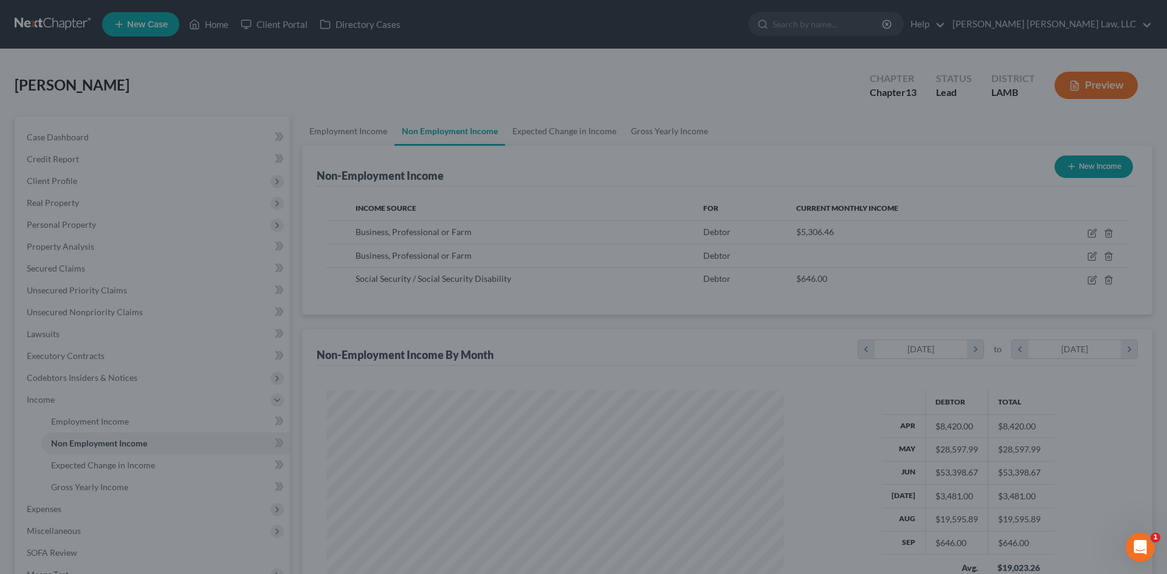
scroll to position [607545, 607294]
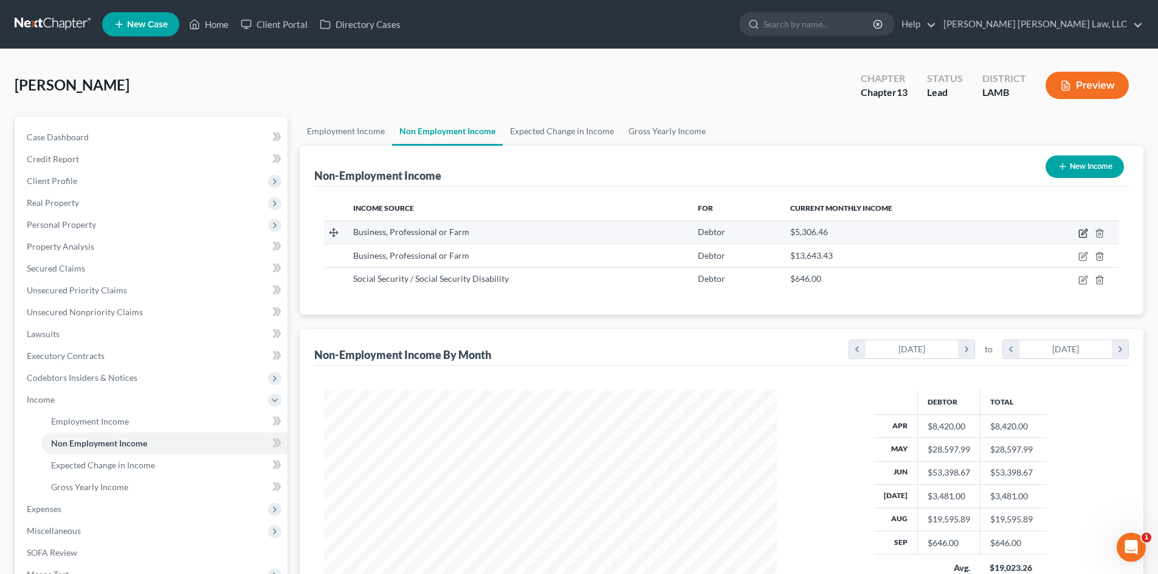
click at [1082, 232] on icon "button" at bounding box center [1083, 234] width 10 height 10
select select "10"
select select "0"
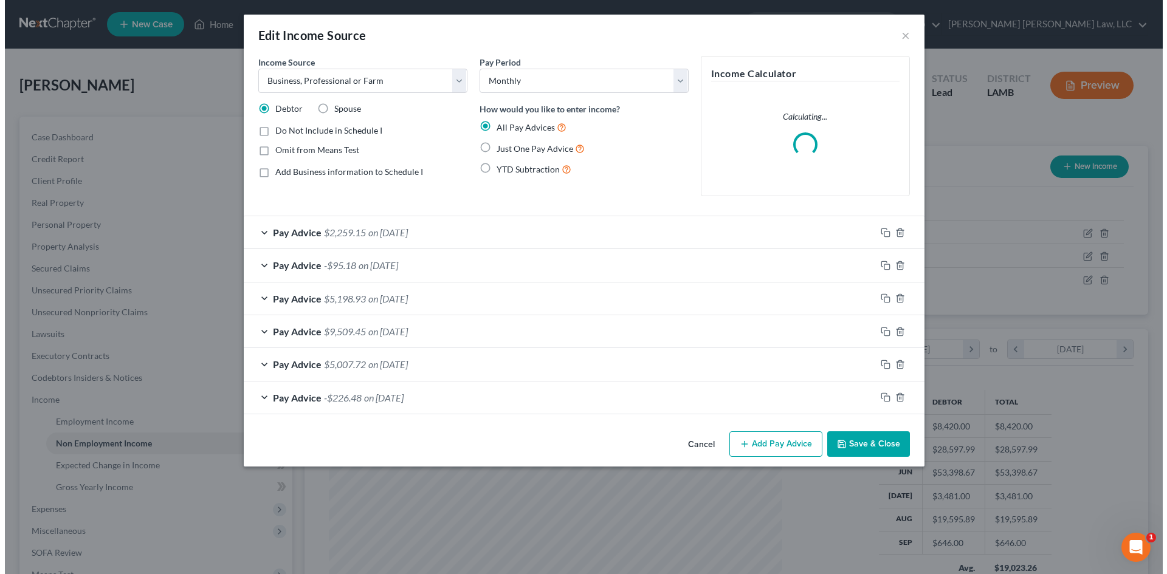
scroll to position [229, 482]
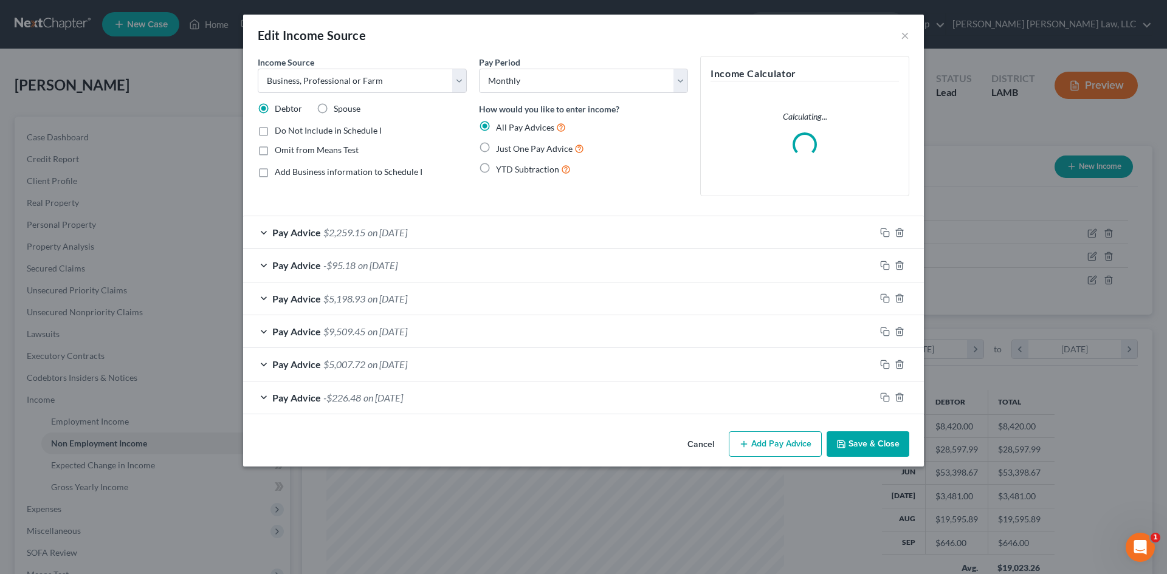
click at [557, 394] on div "Pay Advice -$226.48 on 03/01/2025" at bounding box center [559, 398] width 632 height 32
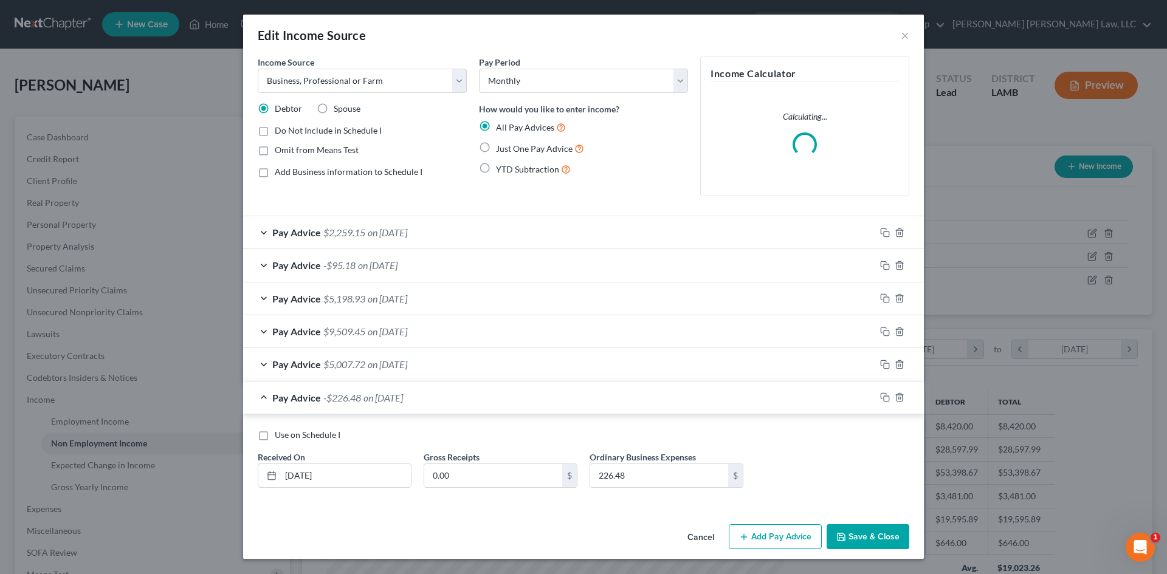
click at [602, 370] on div "Pay Advice $5,007.72 on 04/01/2025" at bounding box center [559, 364] width 632 height 32
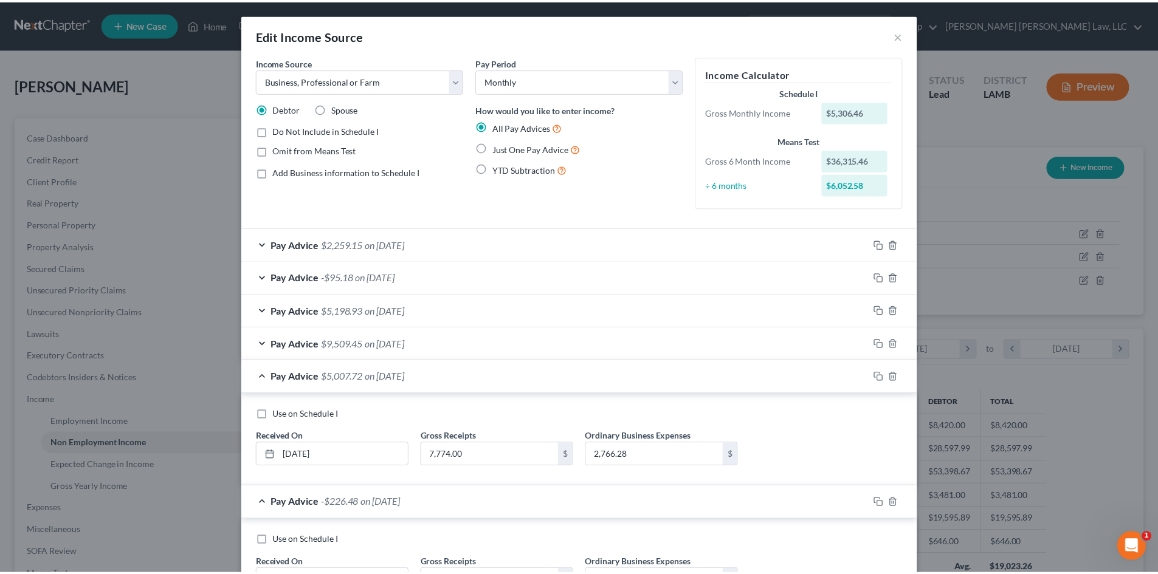
scroll to position [105, 0]
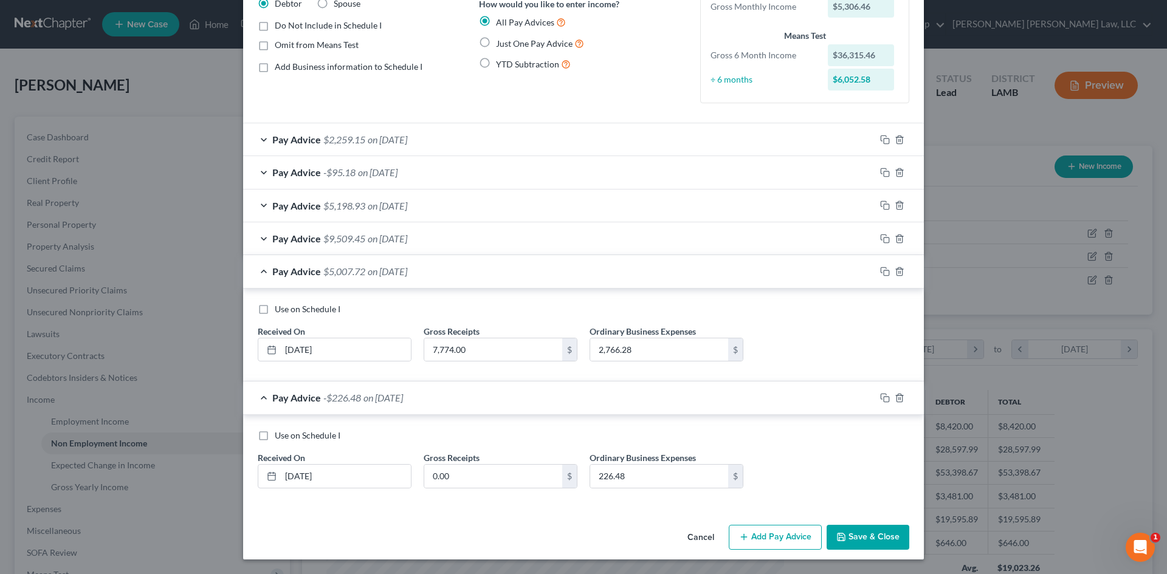
click at [838, 527] on button "Save & Close" at bounding box center [868, 538] width 83 height 26
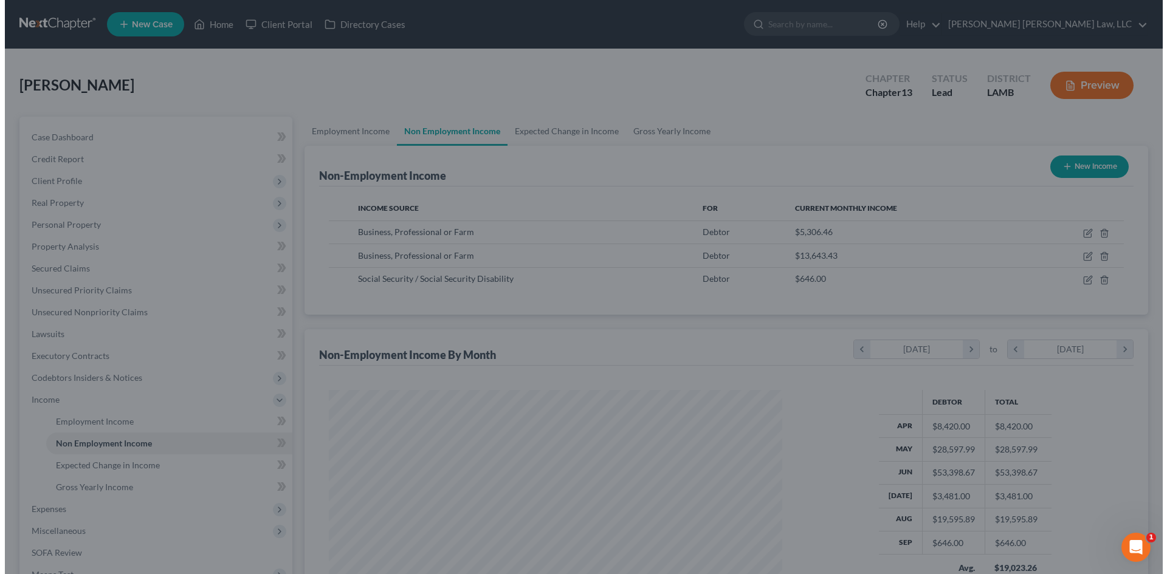
scroll to position [607545, 607294]
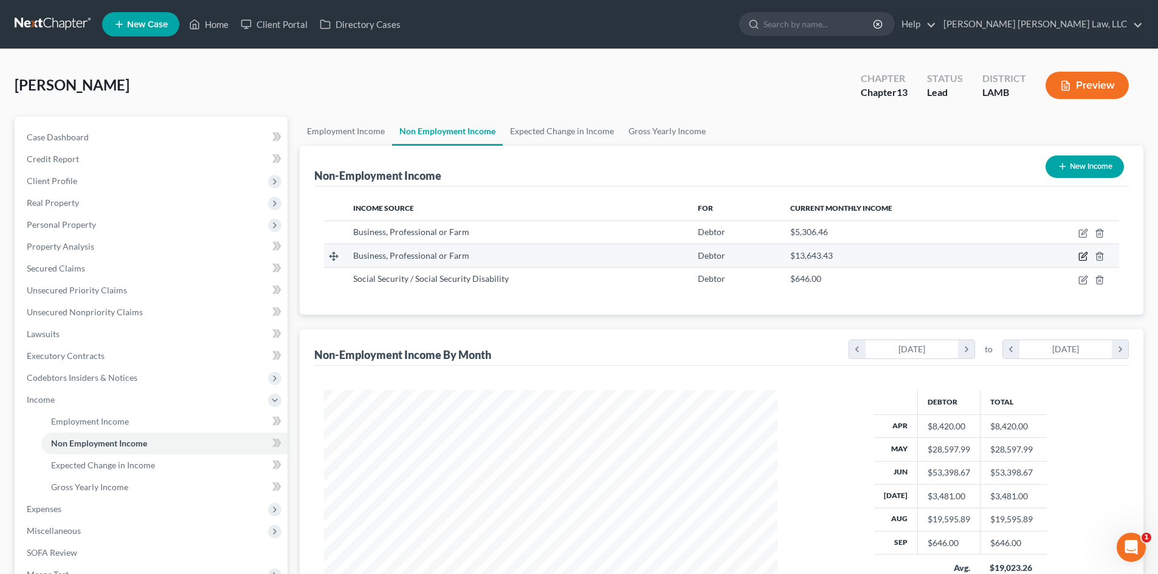
click at [1086, 258] on icon "button" at bounding box center [1082, 256] width 7 height 7
select select "10"
select select "0"
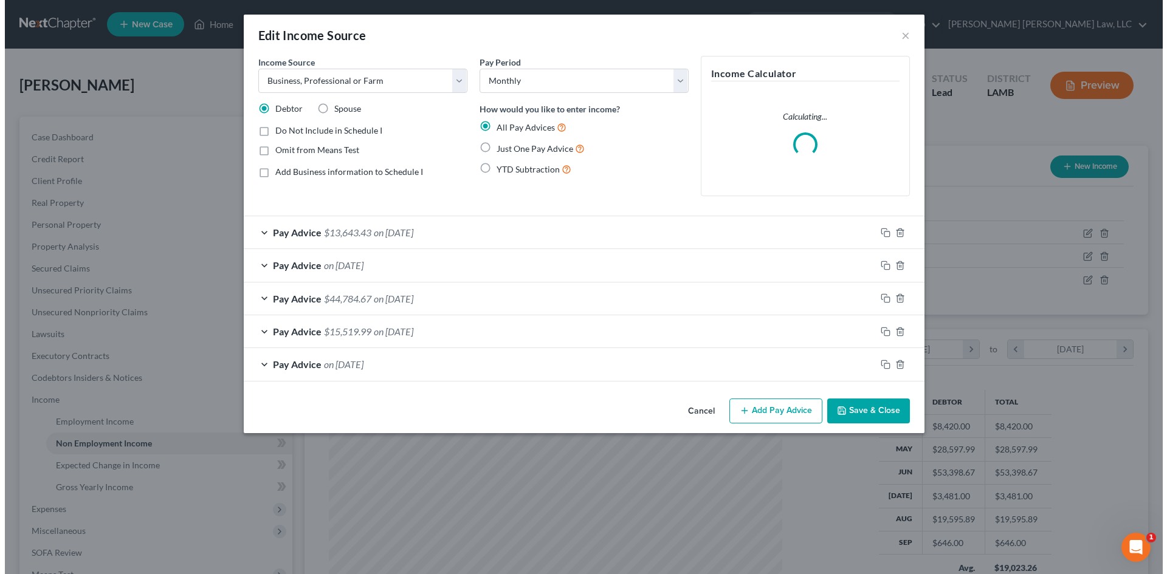
scroll to position [229, 482]
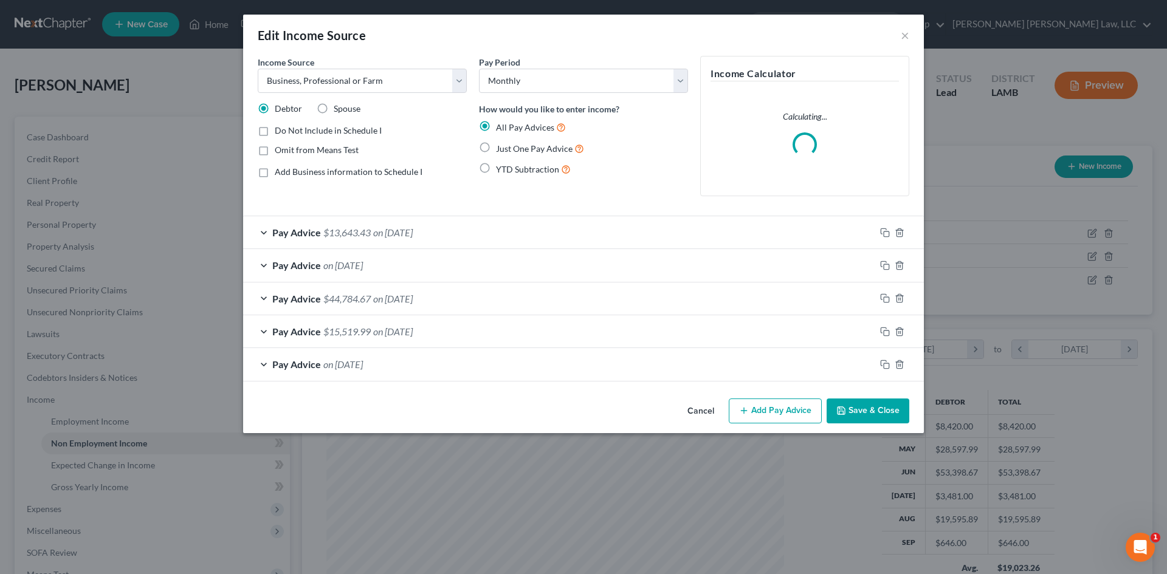
click at [509, 368] on div "Pay Advice on 04/01/2025" at bounding box center [559, 364] width 632 height 32
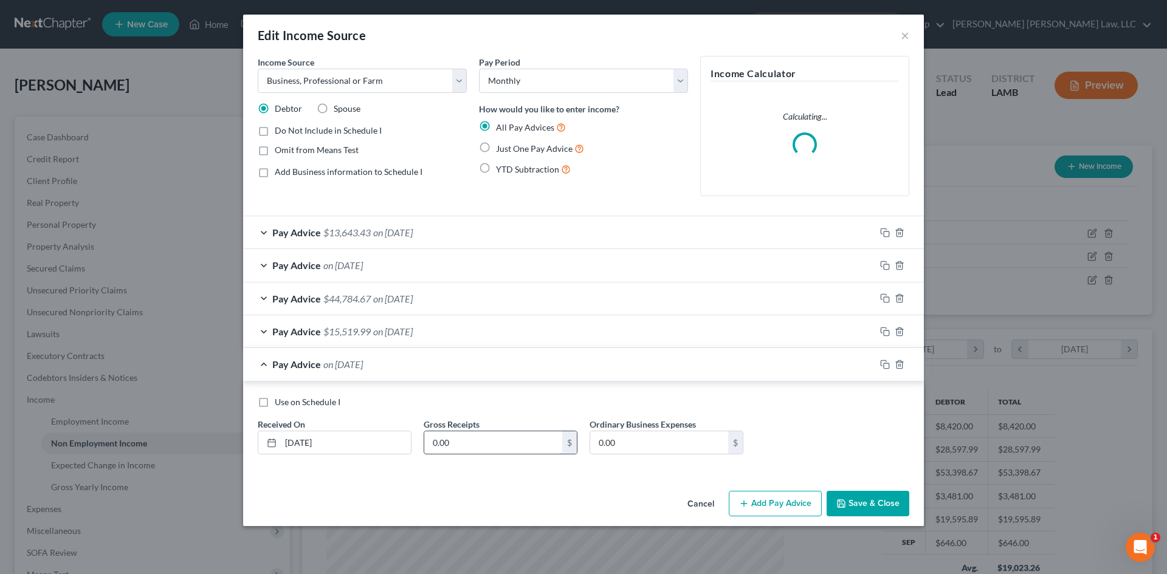
click at [492, 439] on input "0.00" at bounding box center [493, 443] width 138 height 23
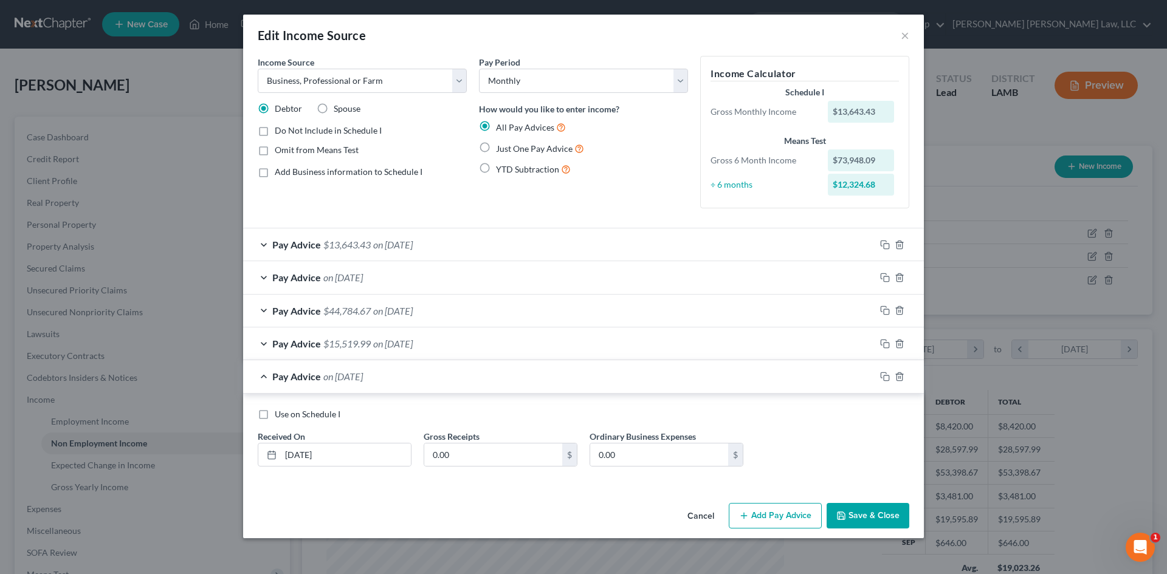
click at [509, 346] on div "Pay Advice $15,519.99 on 05/01/2025" at bounding box center [559, 344] width 632 height 32
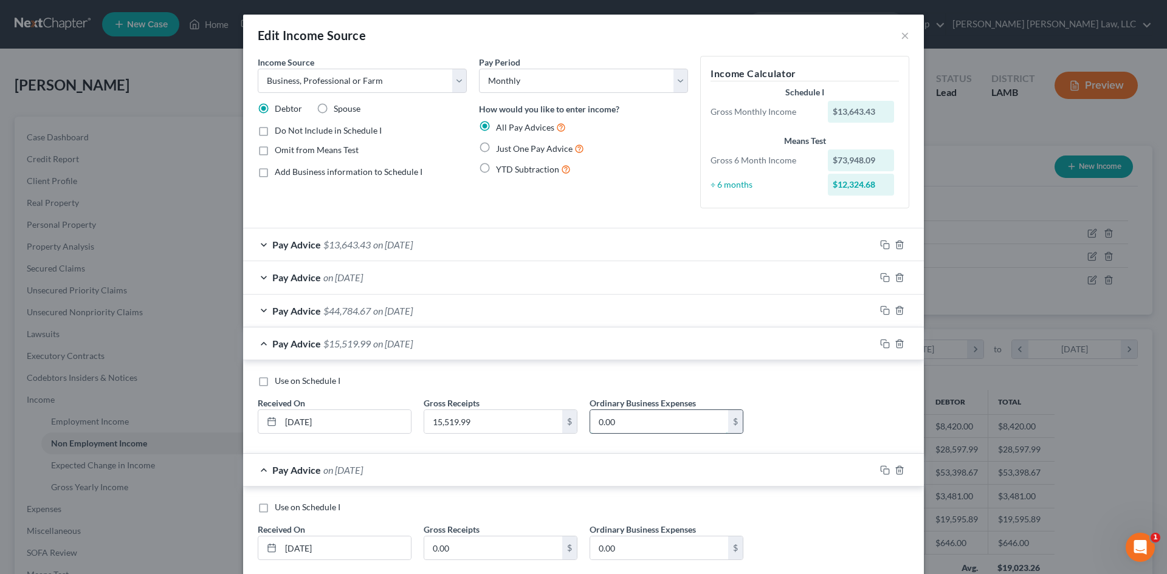
click at [634, 415] on input "0.00" at bounding box center [659, 421] width 138 height 23
type input "5,000.00"
click at [760, 402] on div "Use on Schedule I Received On * 05/01/2025 Gross Receipts 15,519.99 $ Ordinary …" at bounding box center [584, 409] width 664 height 69
click at [518, 306] on div "Pay Advice $44,784.67 on 06/01/2025" at bounding box center [559, 311] width 632 height 32
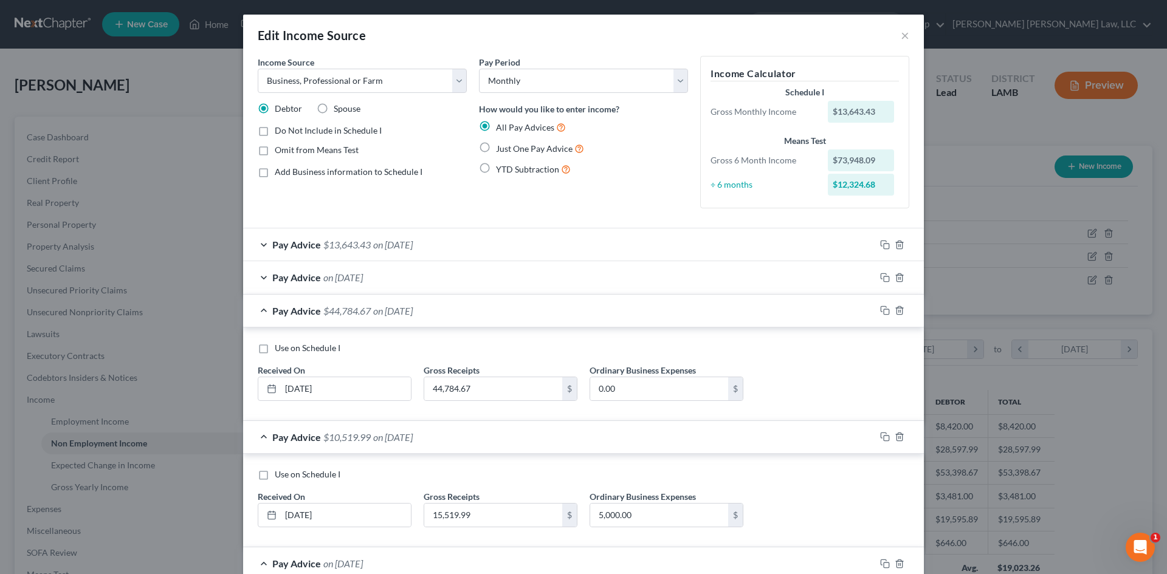
click at [623, 372] on label "Ordinary Business Expenses" at bounding box center [643, 370] width 106 height 13
click at [623, 382] on input "0.00" at bounding box center [659, 388] width 138 height 23
type input "5,000.00"
click at [637, 239] on div "Pay Advice $13,643.43 on 08/01/2025" at bounding box center [559, 245] width 632 height 32
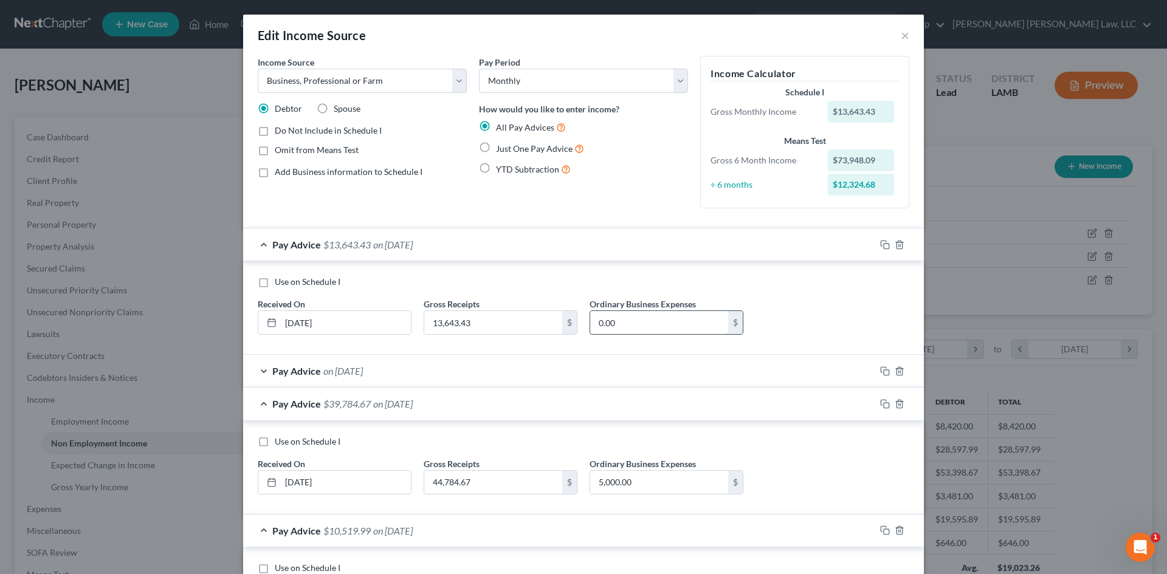
click at [659, 328] on input "0.00" at bounding box center [659, 322] width 138 height 23
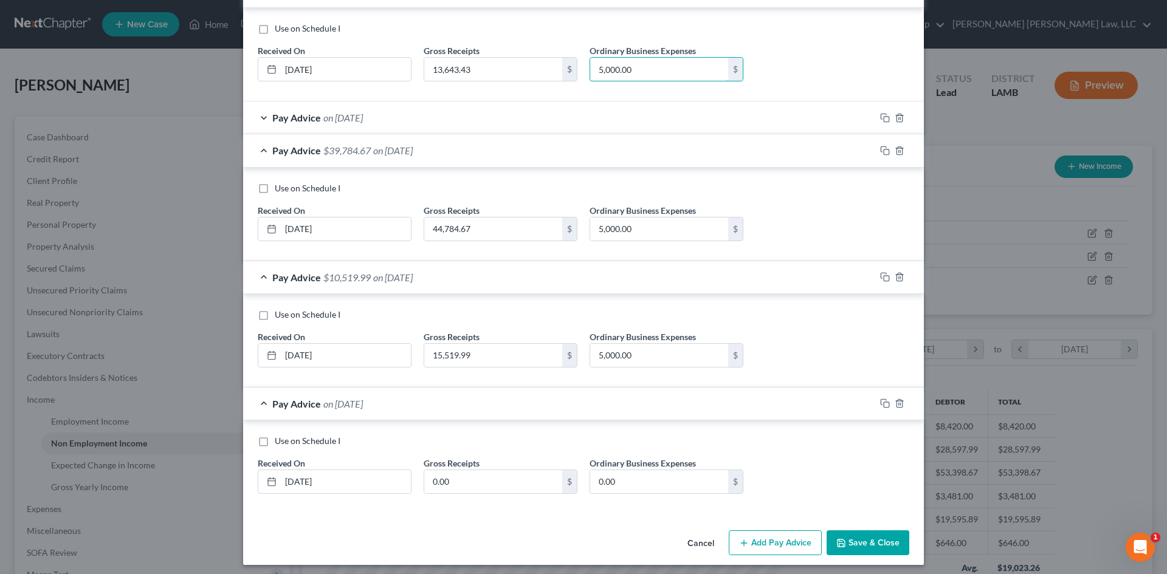
scroll to position [259, 0]
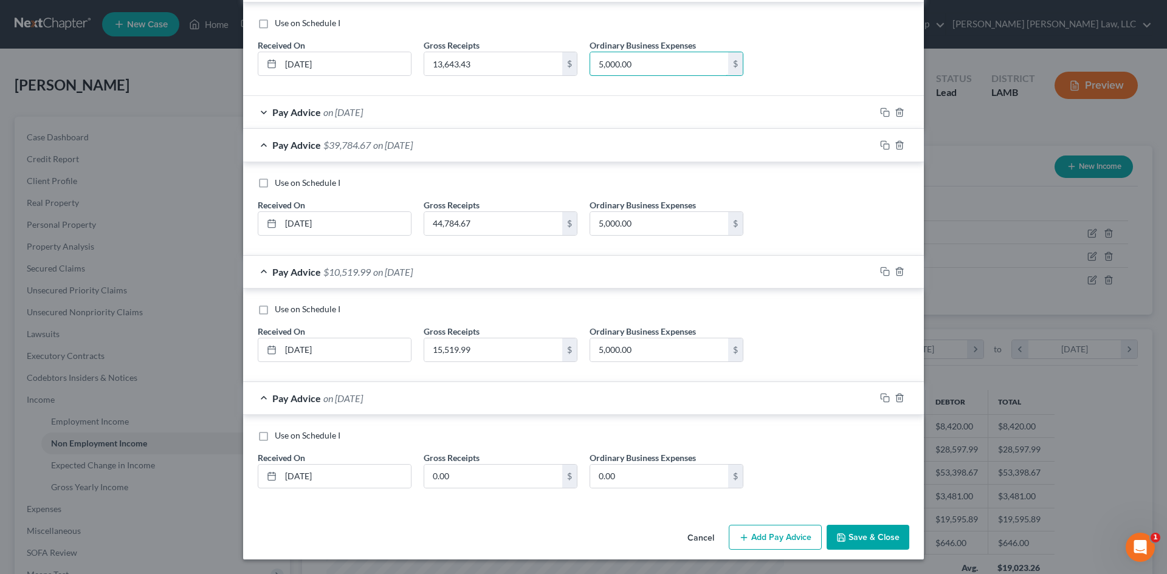
type input "5,000.00"
click at [759, 530] on button "Add Pay Advice" at bounding box center [775, 538] width 93 height 26
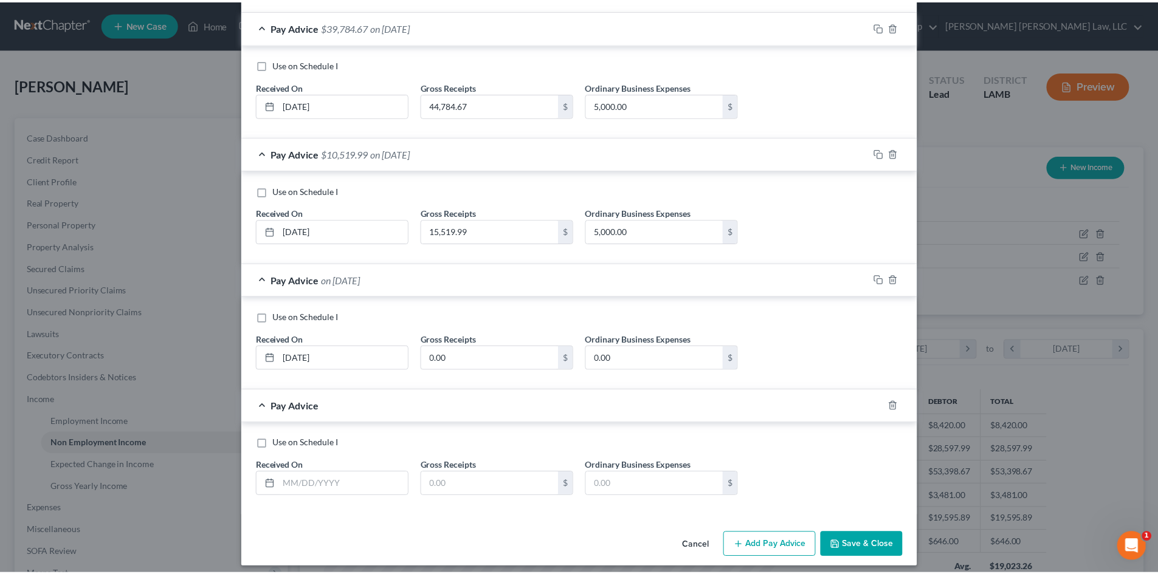
scroll to position [385, 0]
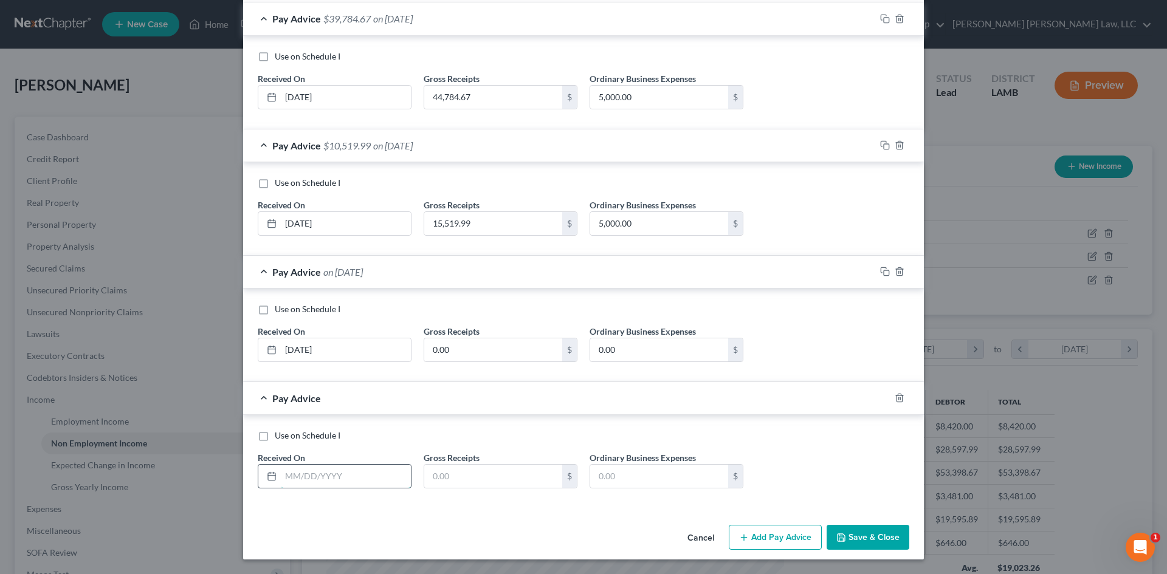
click at [338, 467] on input "text" at bounding box center [346, 476] width 130 height 23
type input "09/01/2025"
click at [498, 471] on input "text" at bounding box center [493, 476] width 138 height 23
type input "13,643.43"
click at [607, 481] on input "text" at bounding box center [659, 476] width 138 height 23
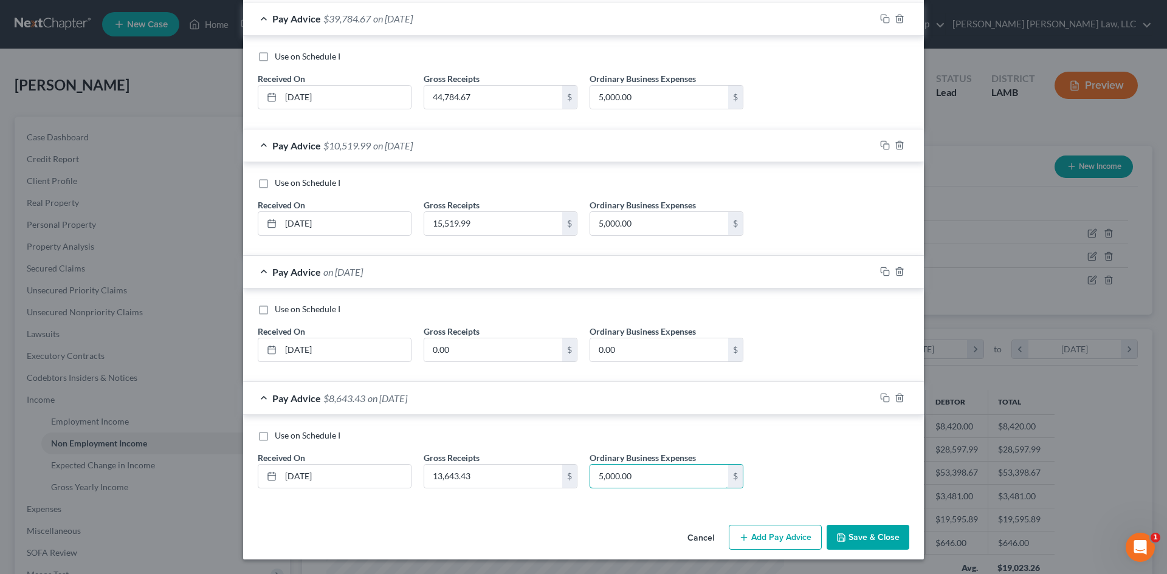
type input "5,000.00"
click at [828, 530] on button "Save & Close" at bounding box center [868, 538] width 83 height 26
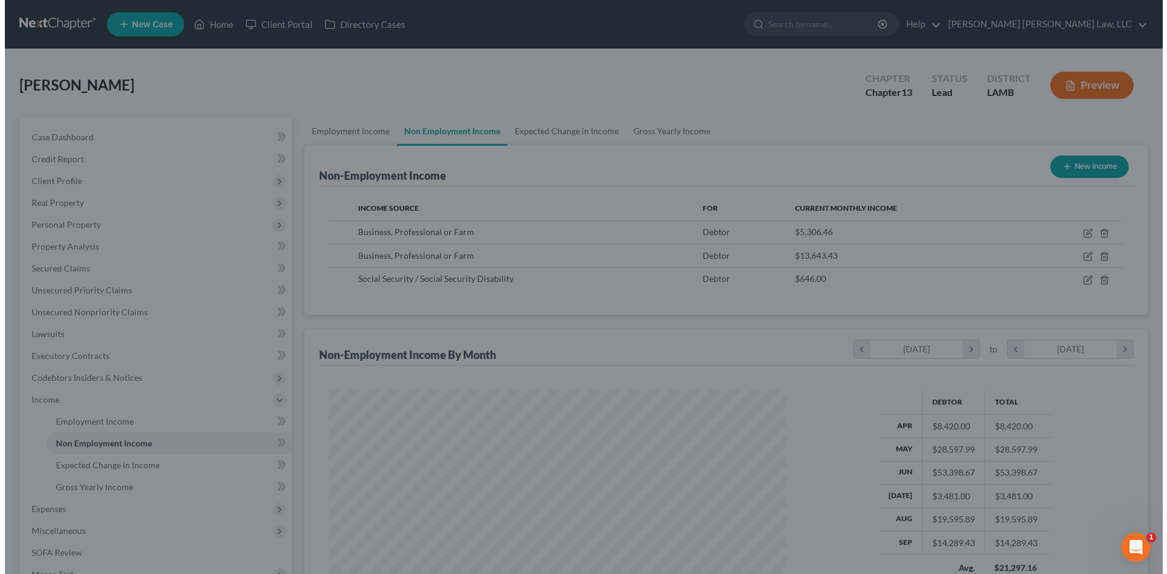
scroll to position [607545, 607294]
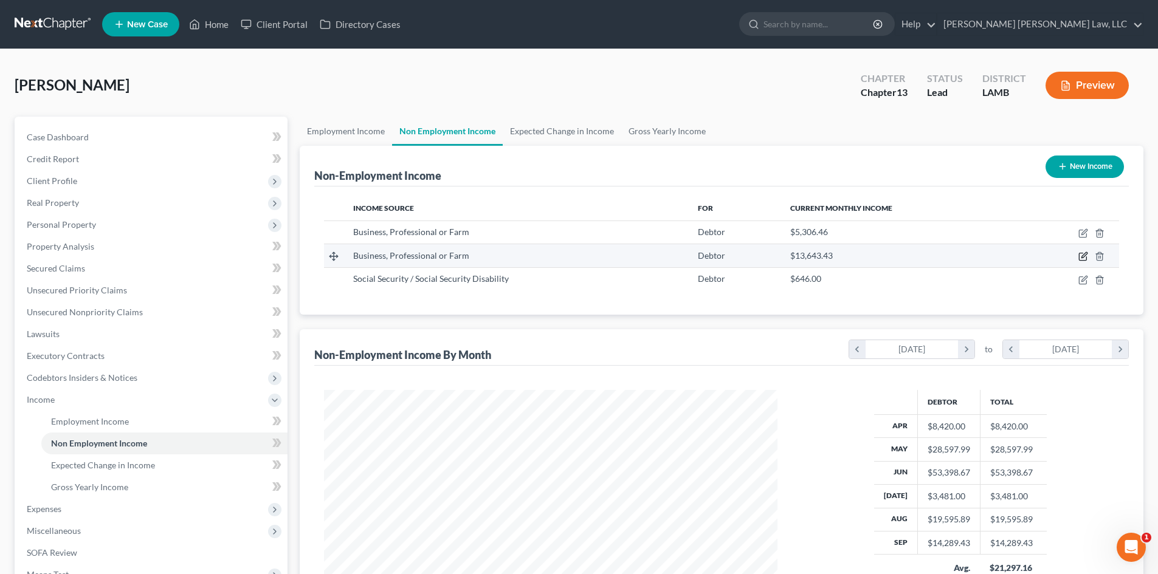
click at [1080, 254] on icon "button" at bounding box center [1083, 257] width 10 height 10
select select "10"
select select "0"
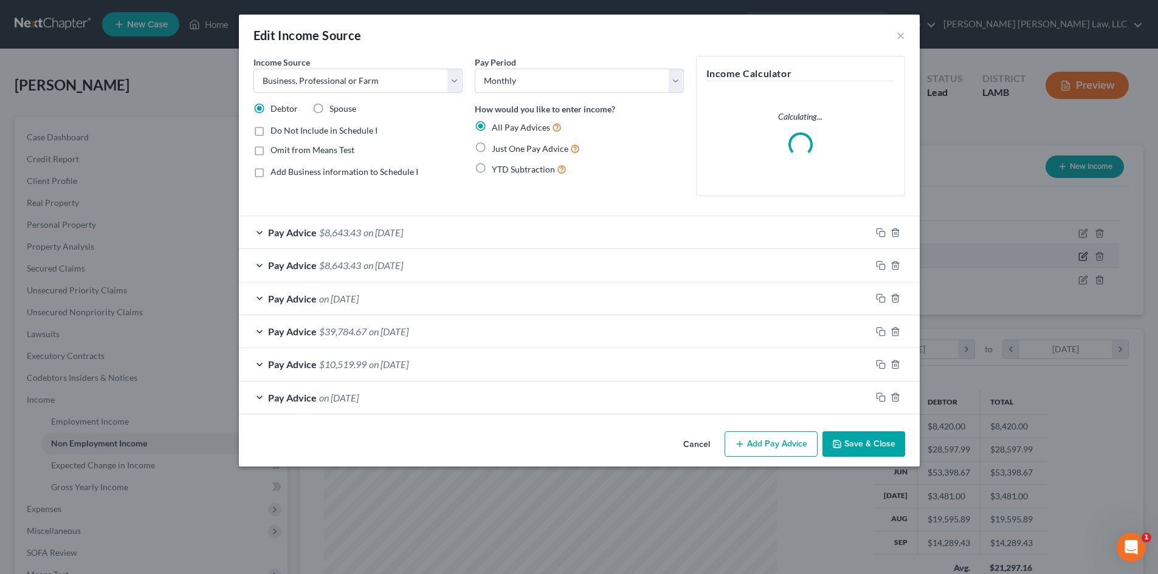
scroll to position [229, 482]
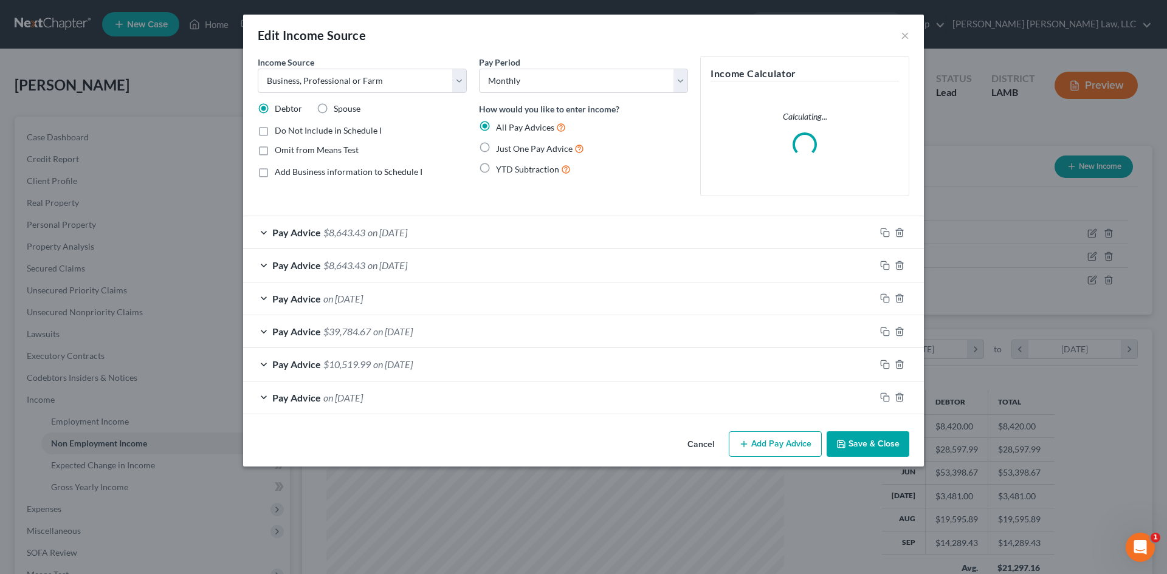
click at [855, 441] on button "Save & Close" at bounding box center [868, 445] width 83 height 26
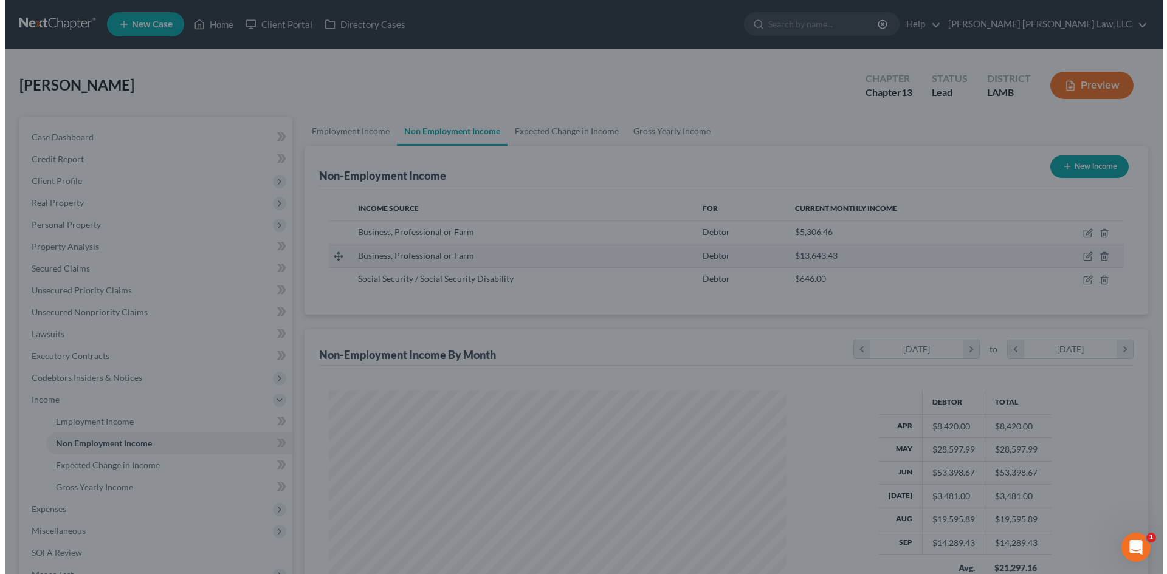
scroll to position [607545, 607294]
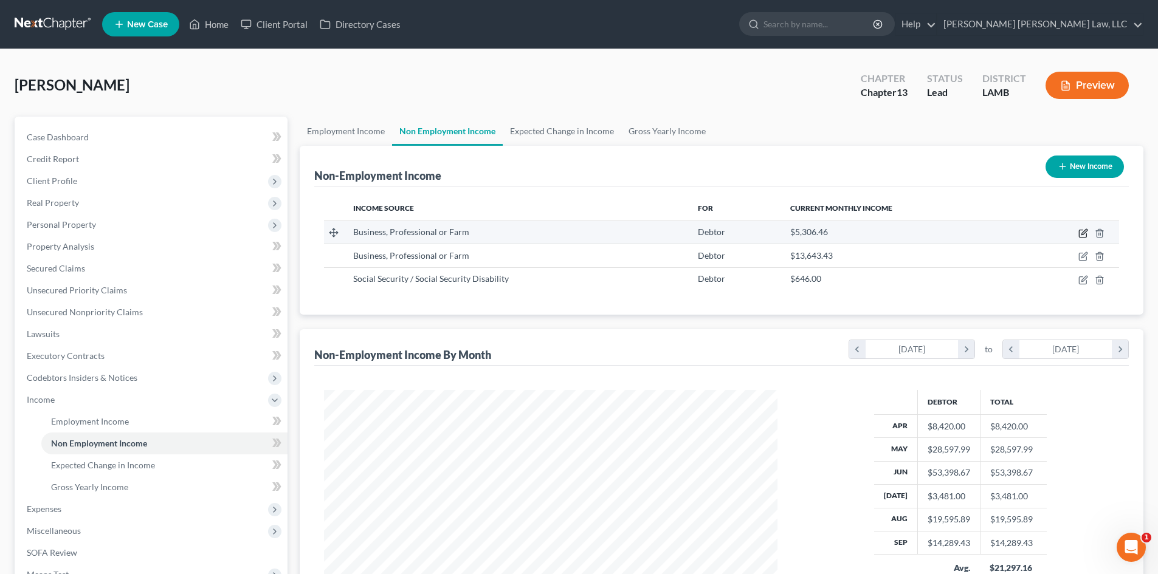
click at [1086, 234] on icon "button" at bounding box center [1082, 233] width 7 height 7
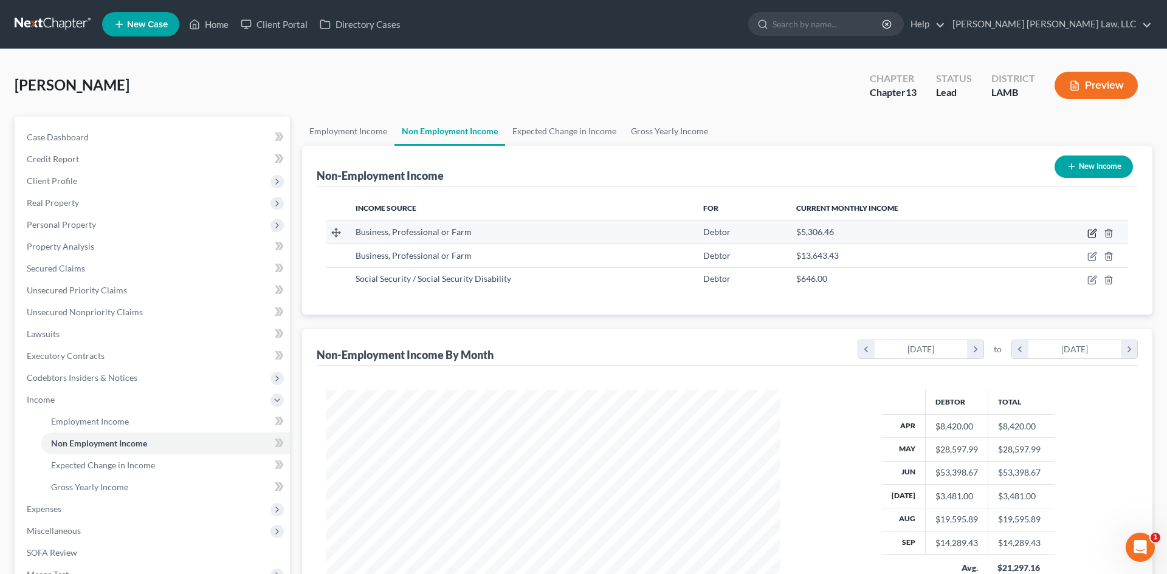
select select "10"
select select "0"
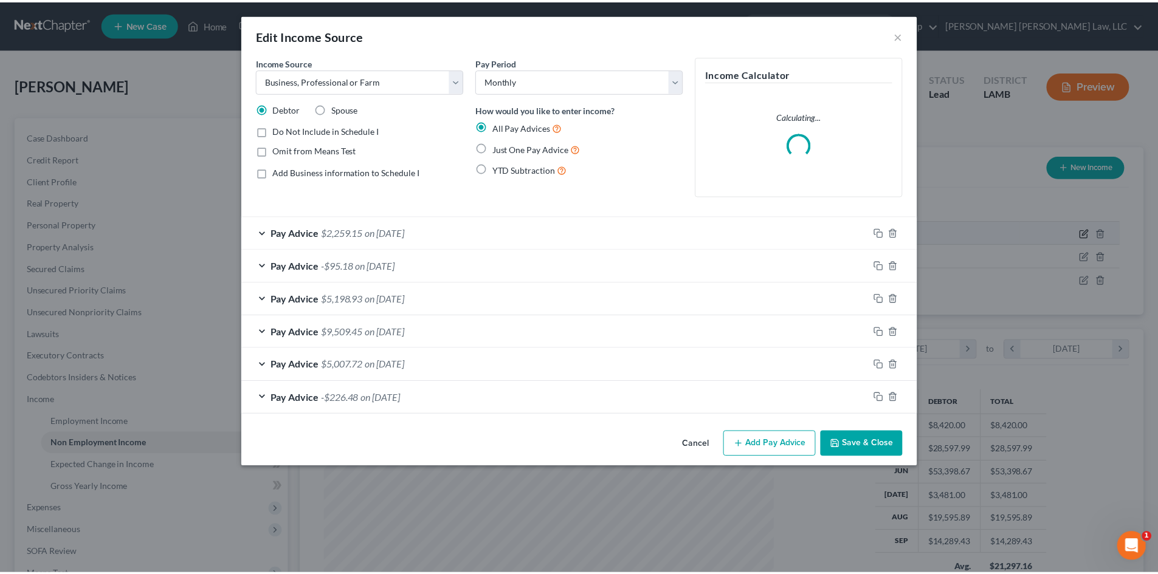
scroll to position [229, 482]
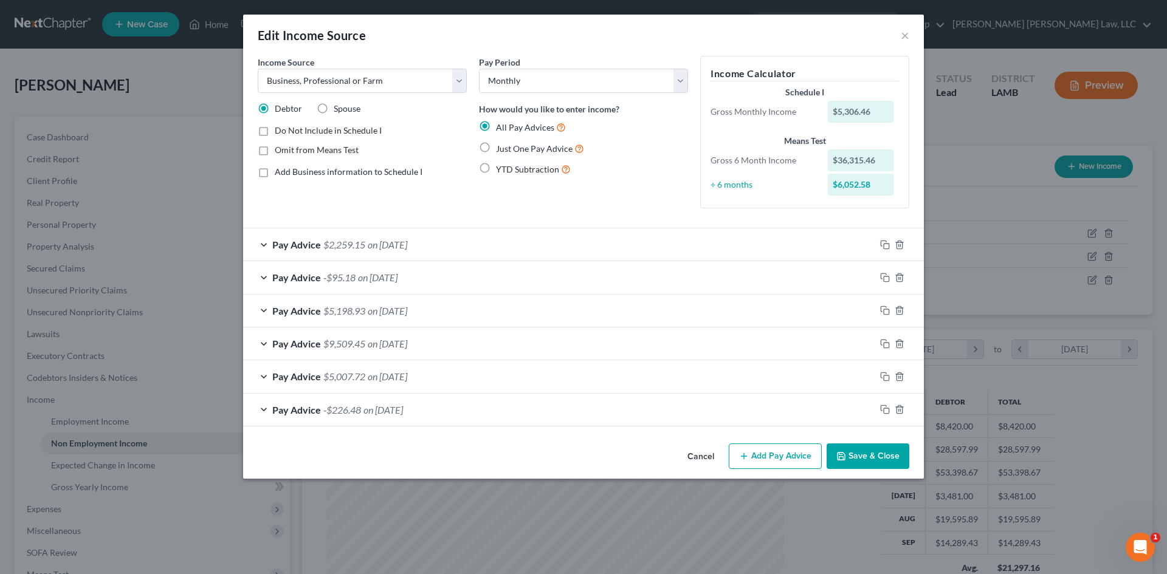
click at [438, 413] on div "Pay Advice -$226.48 on 03/01/2025" at bounding box center [559, 410] width 632 height 32
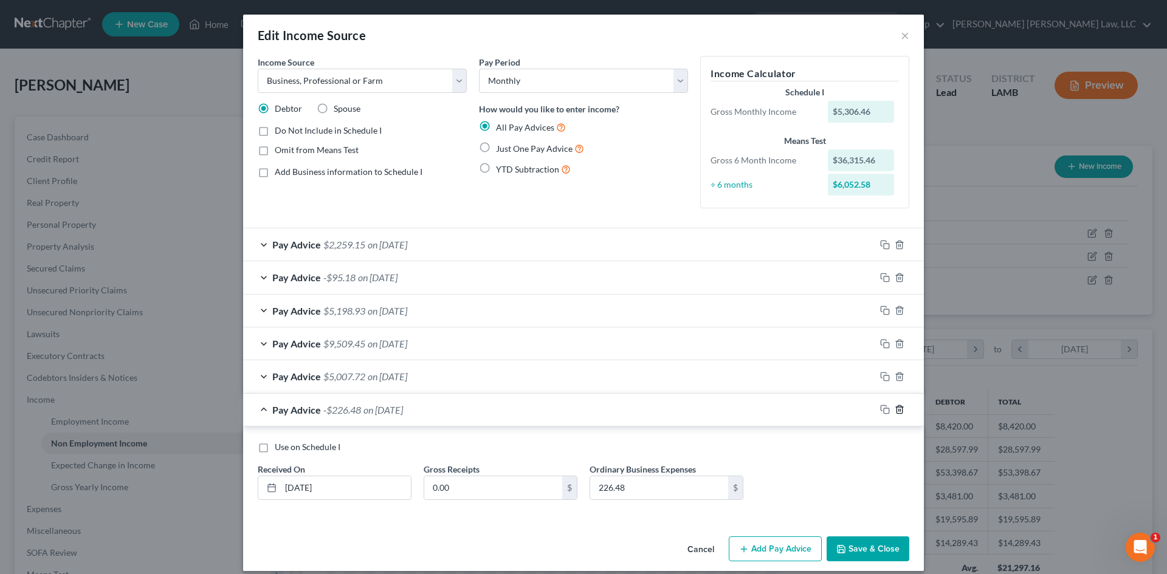
click at [897, 411] on icon "button" at bounding box center [900, 410] width 10 height 10
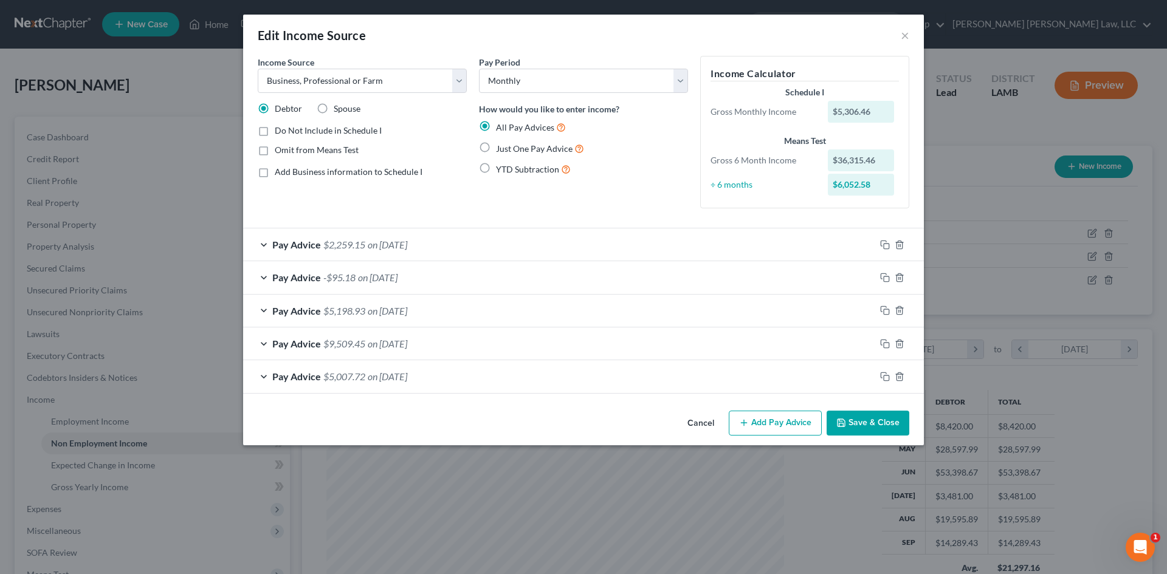
click at [525, 382] on div "Pay Advice $5,007.72 on 04/01/2025" at bounding box center [559, 376] width 632 height 32
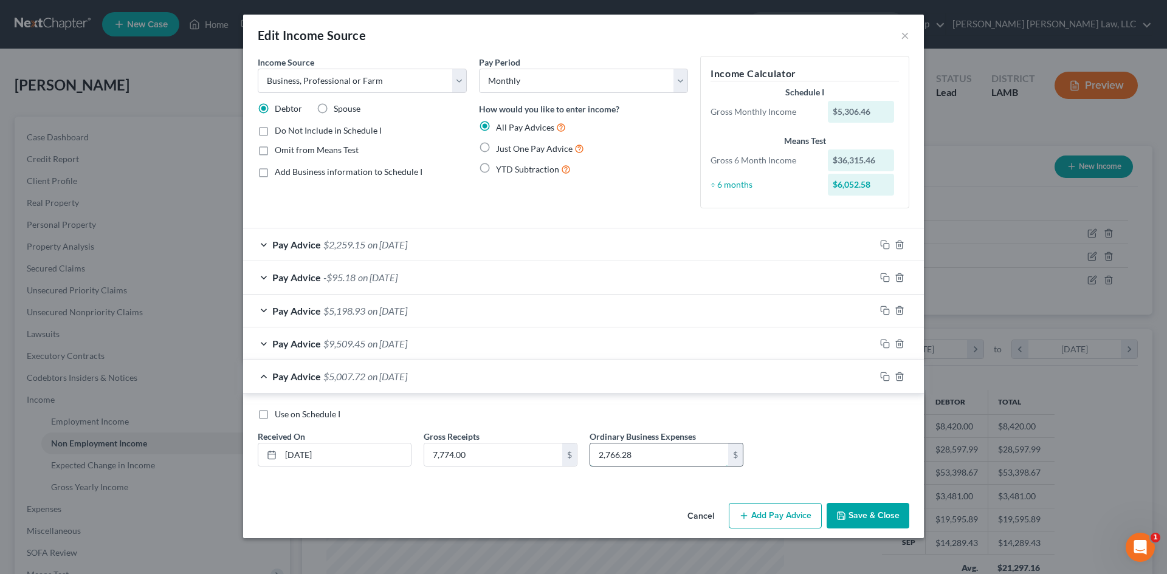
click at [646, 451] on input "2,766.28" at bounding box center [659, 455] width 138 height 23
click at [503, 458] on input "7,774.00" at bounding box center [493, 455] width 138 height 23
type input "30,721.00"
click at [667, 460] on input "2,766.28" at bounding box center [659, 455] width 138 height 23
type input "13,686.28"
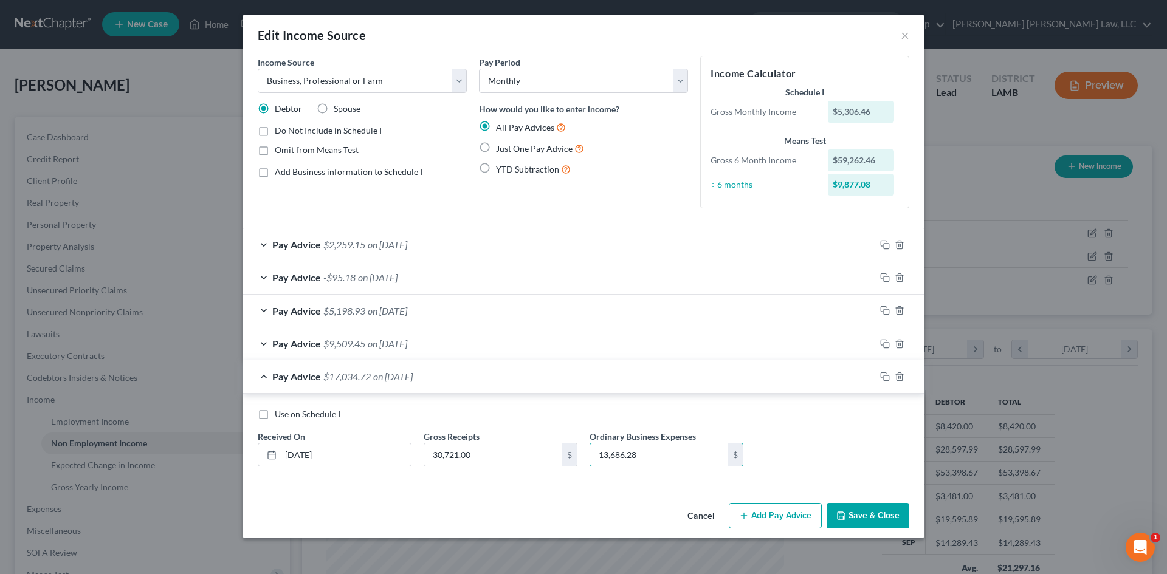
click at [695, 513] on button "Cancel" at bounding box center [701, 516] width 46 height 24
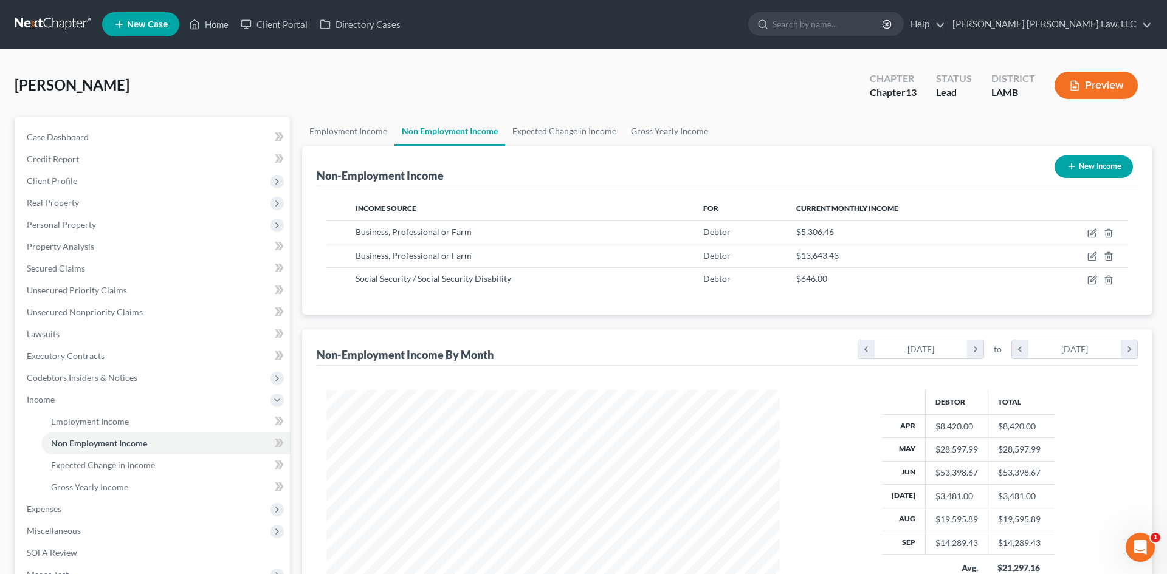
scroll to position [607545, 607294]
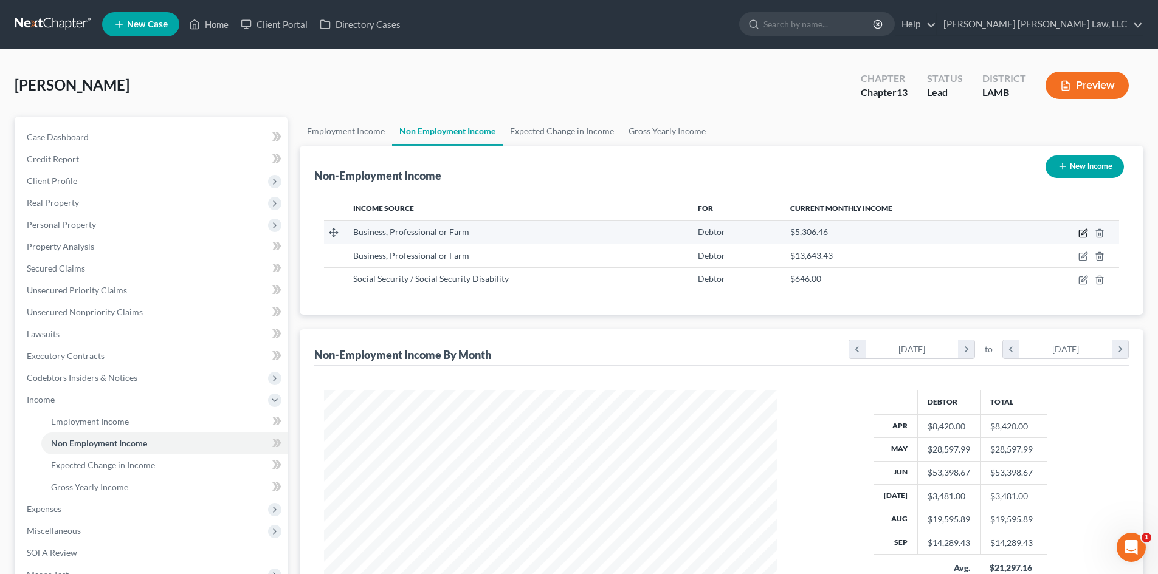
click at [1082, 232] on icon "button" at bounding box center [1083, 234] width 10 height 10
select select "10"
select select "0"
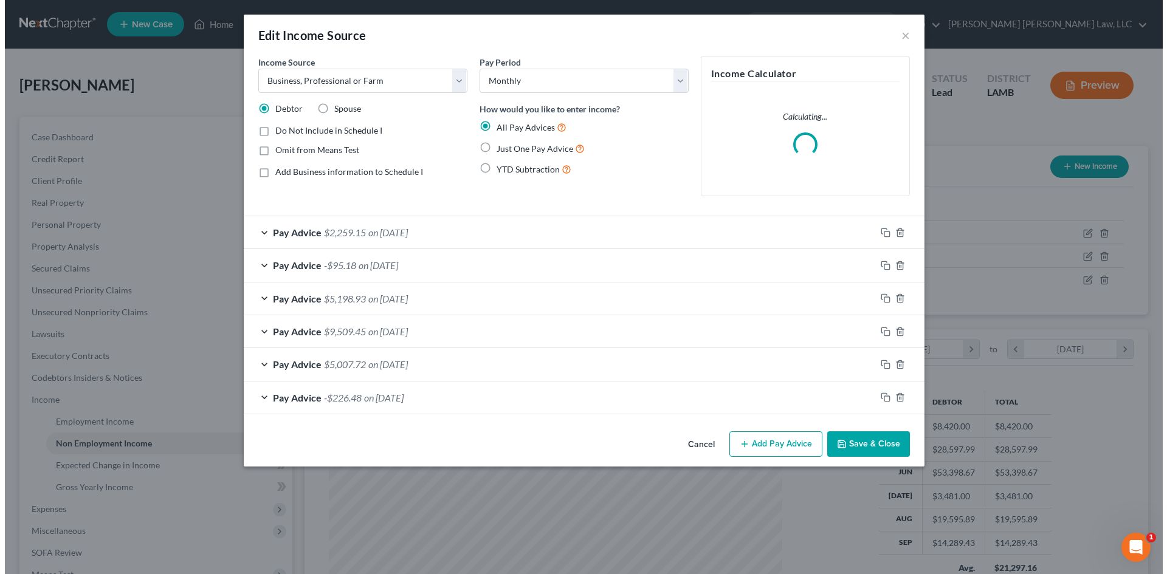
scroll to position [229, 482]
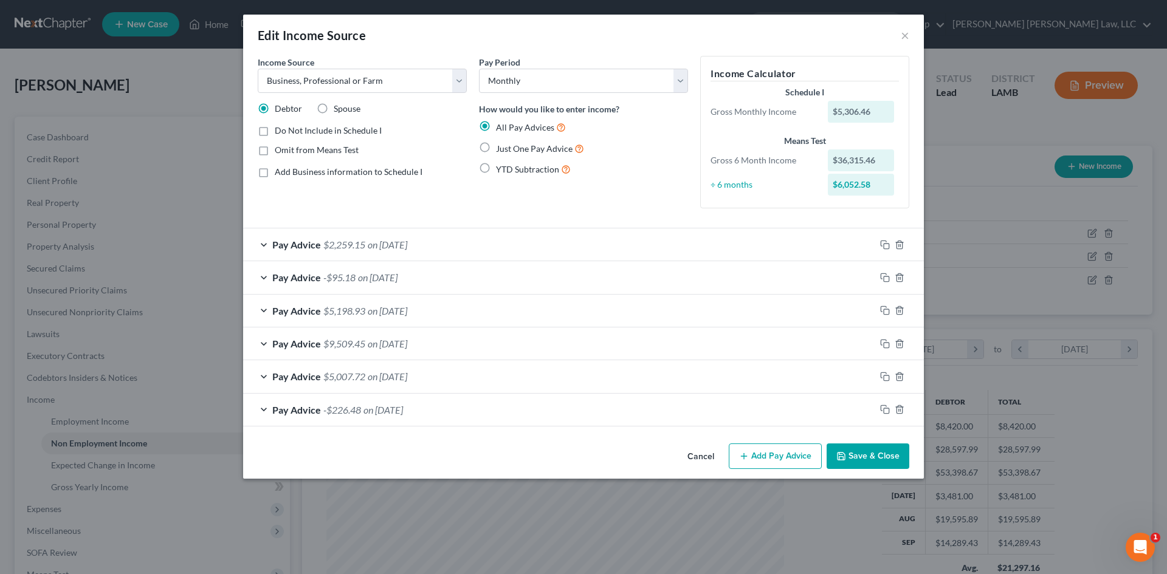
click at [600, 403] on div "Pay Advice -$226.48 on 03/01/2025" at bounding box center [559, 410] width 632 height 32
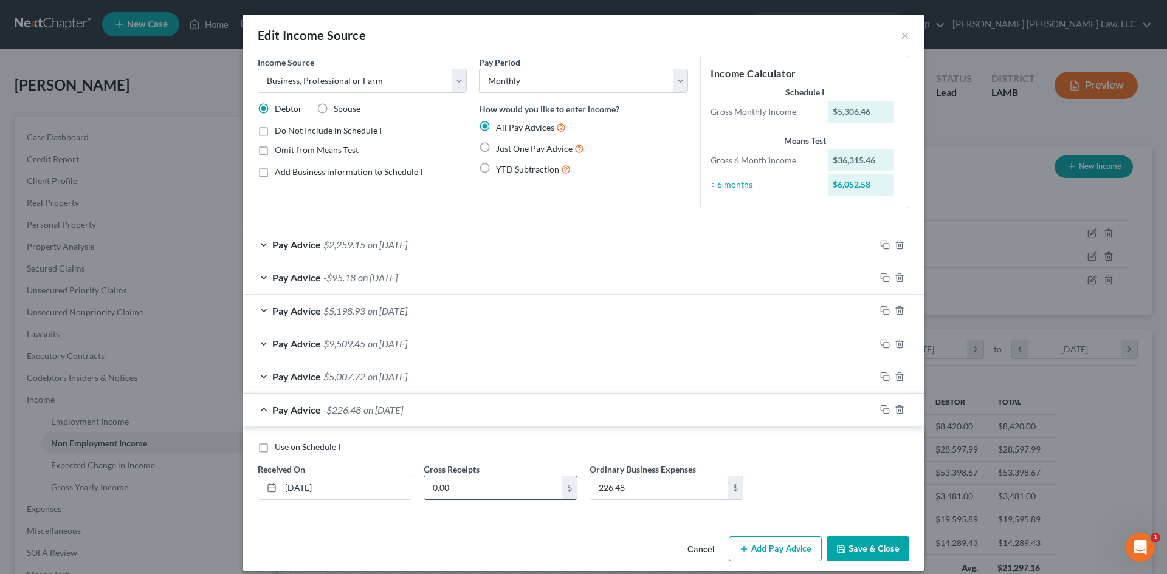
click at [500, 480] on input "0.00" at bounding box center [493, 487] width 138 height 23
type input "30,721.00"
click at [660, 485] on input "226.48" at bounding box center [659, 487] width 138 height 23
type input "25,713.28"
click at [752, 470] on div "Use on Schedule I Received On * 03/01/2025 Gross Receipts 30,721.00 $ Ordinary …" at bounding box center [584, 475] width 664 height 69
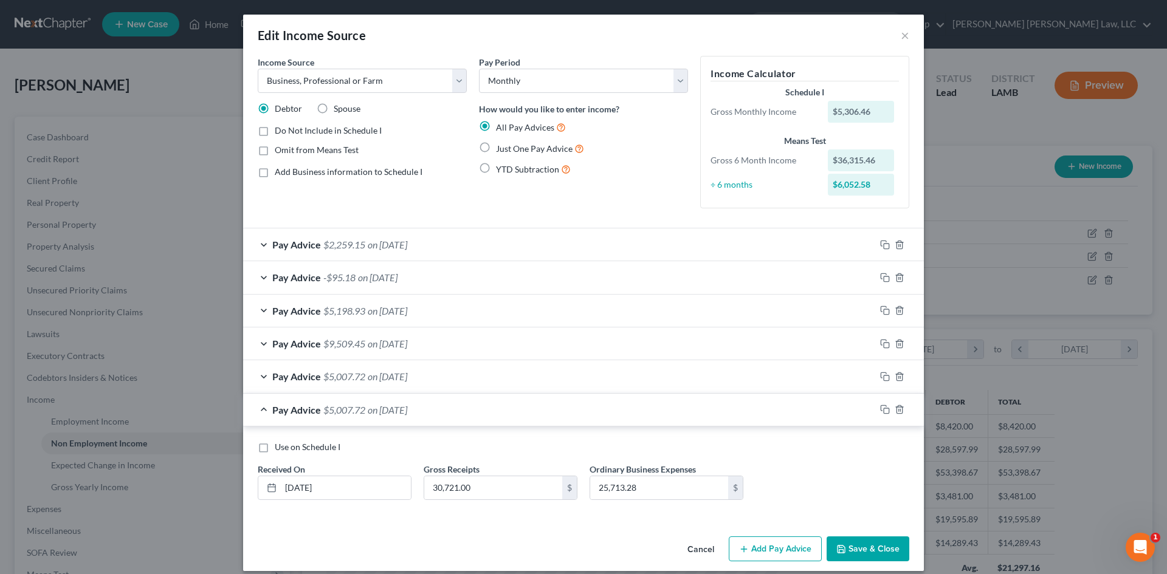
click at [570, 374] on div "Pay Advice $5,007.72 on 04/01/2025" at bounding box center [559, 376] width 632 height 32
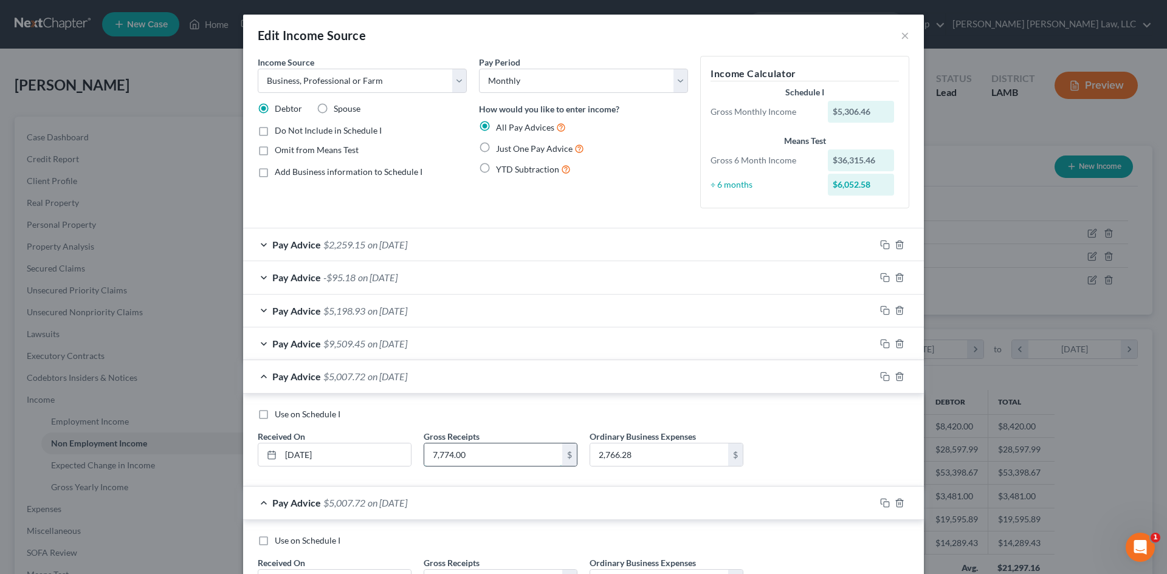
click at [483, 452] on input "7,774.00" at bounding box center [493, 455] width 138 height 23
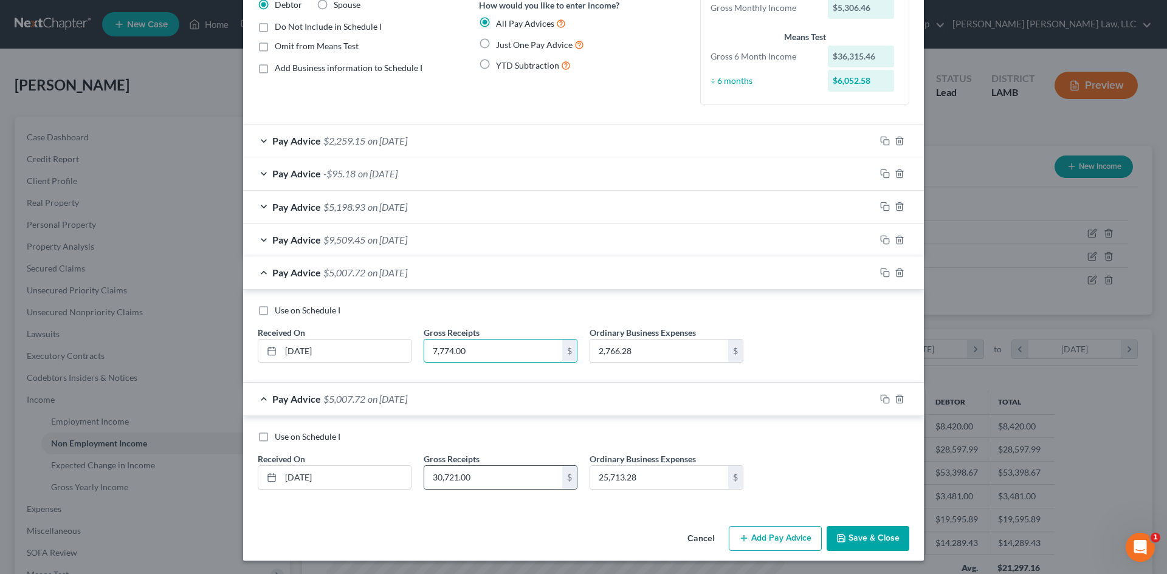
scroll to position [105, 0]
click at [670, 348] on input "2,766.28" at bounding box center [659, 350] width 138 height 23
type input "25,713.28"
click at [491, 341] on input "7,774.00" at bounding box center [493, 350] width 138 height 23
type input "30,721.00"
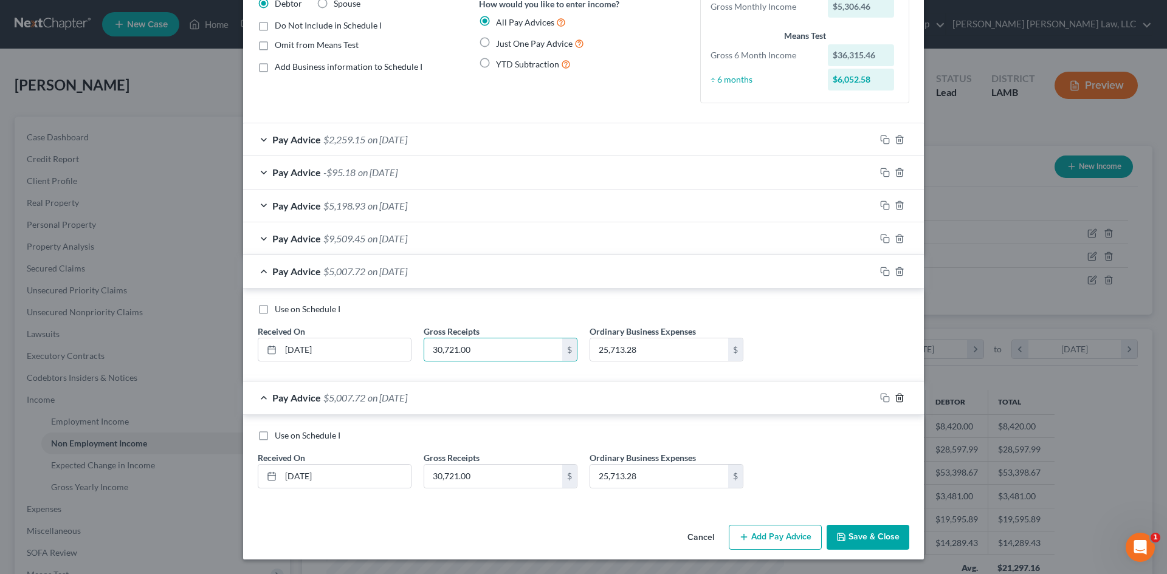
click at [900, 400] on line "button" at bounding box center [900, 398] width 0 height 2
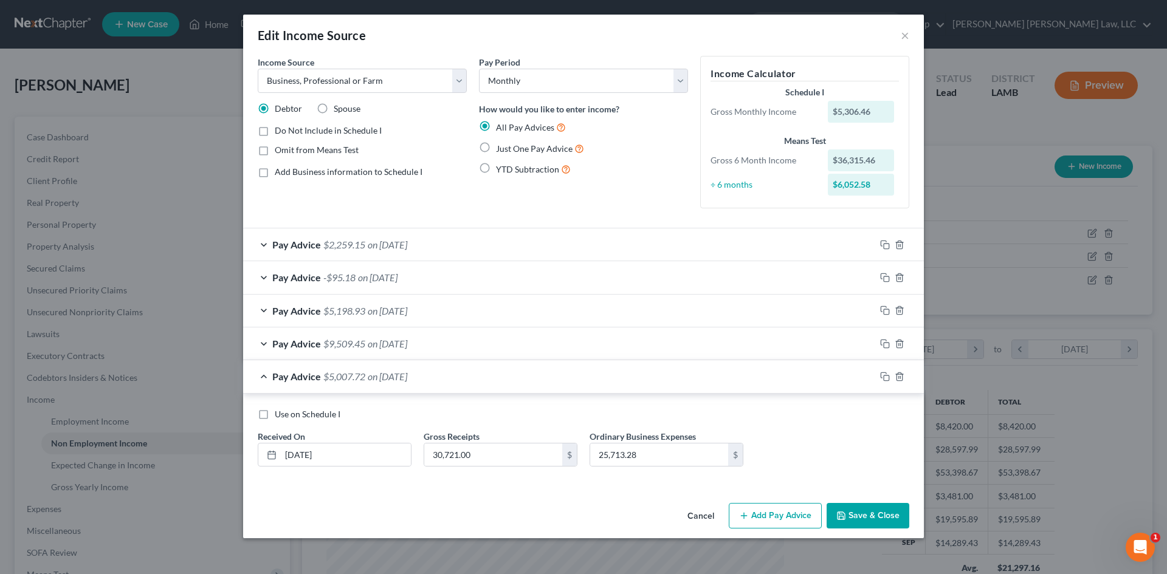
scroll to position [0, 0]
click at [462, 340] on div "Pay Advice $9,509.45 on 05/01/2025" at bounding box center [559, 344] width 632 height 32
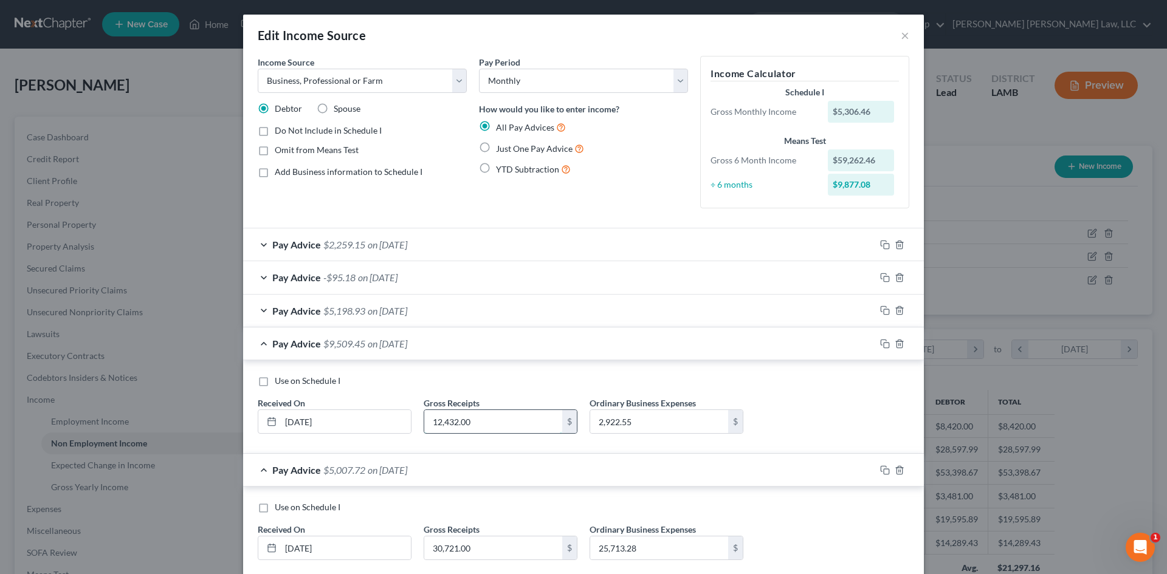
click at [491, 427] on input "12,432.00" at bounding box center [493, 421] width 138 height 23
type input "17,493.00"
click at [670, 427] on input "2,922.55" at bounding box center [659, 421] width 138 height 23
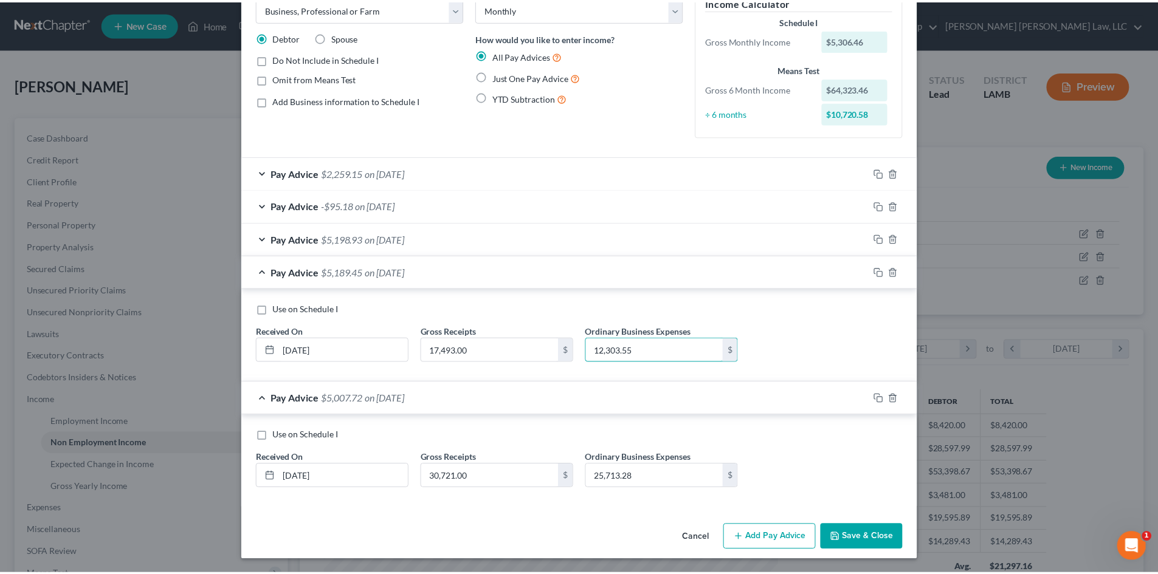
scroll to position [72, 0]
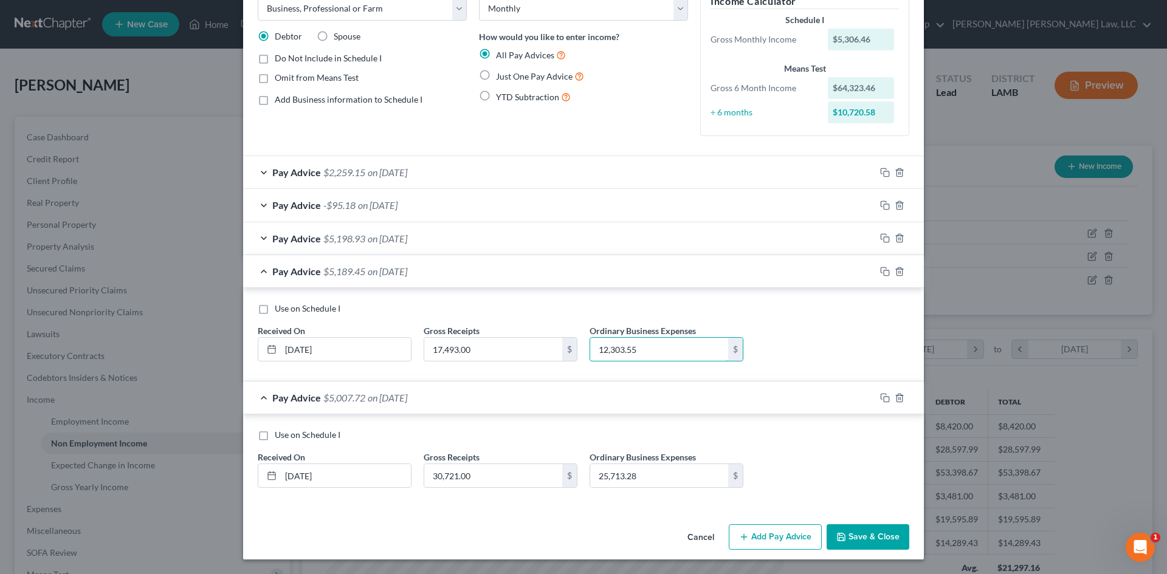
type input "12,303.55"
click at [707, 537] on button "Cancel" at bounding box center [701, 538] width 46 height 24
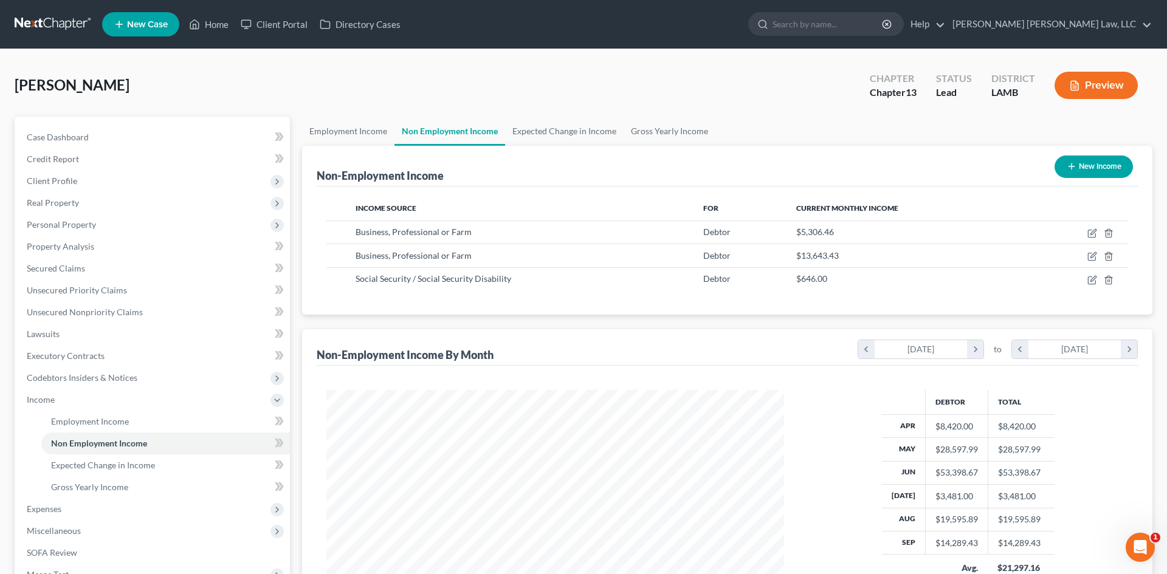
scroll to position [607545, 607294]
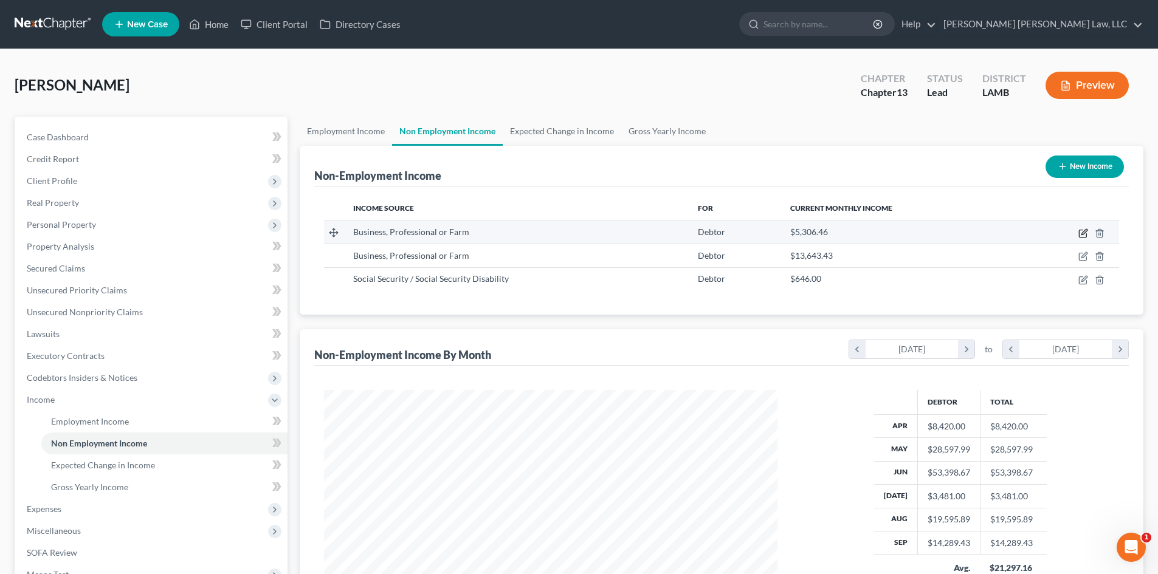
click at [1080, 232] on icon "button" at bounding box center [1083, 234] width 10 height 10
select select "10"
select select "0"
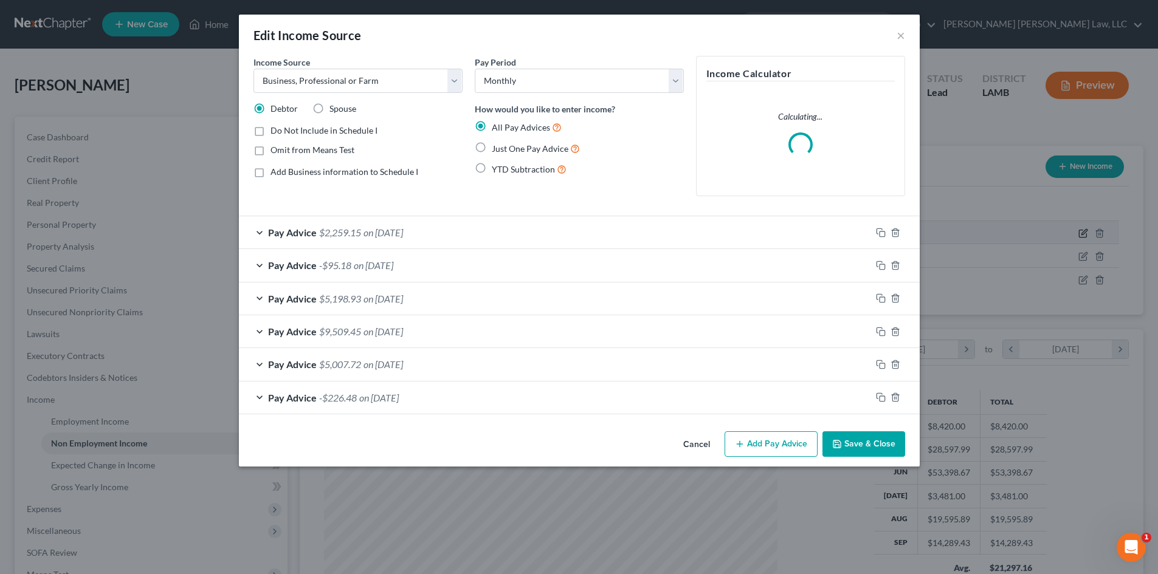
scroll to position [229, 482]
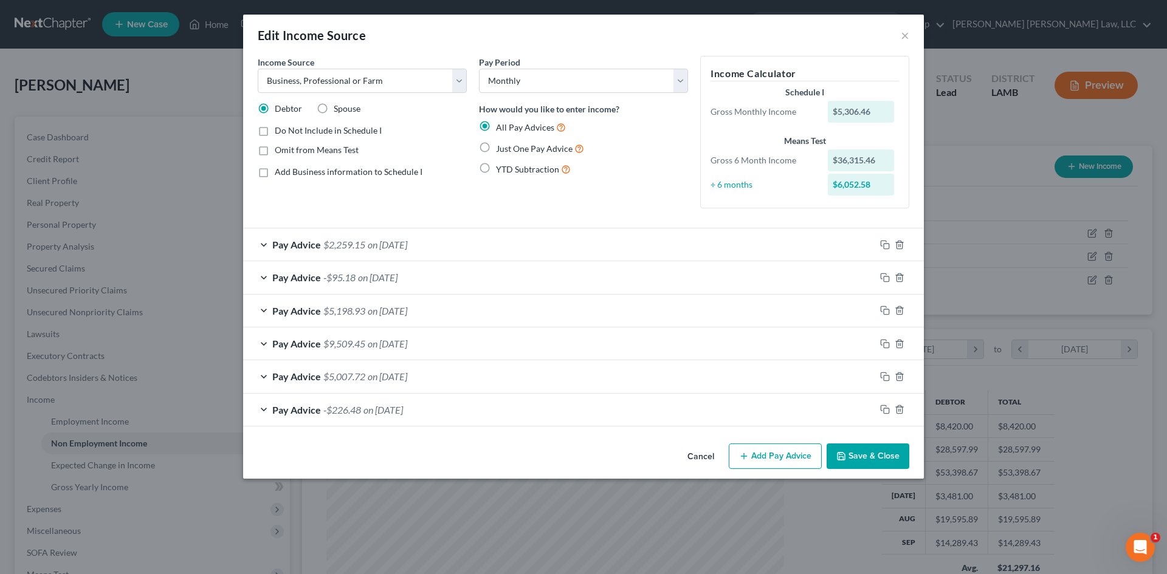
click at [865, 456] on button "Save & Close" at bounding box center [868, 457] width 83 height 26
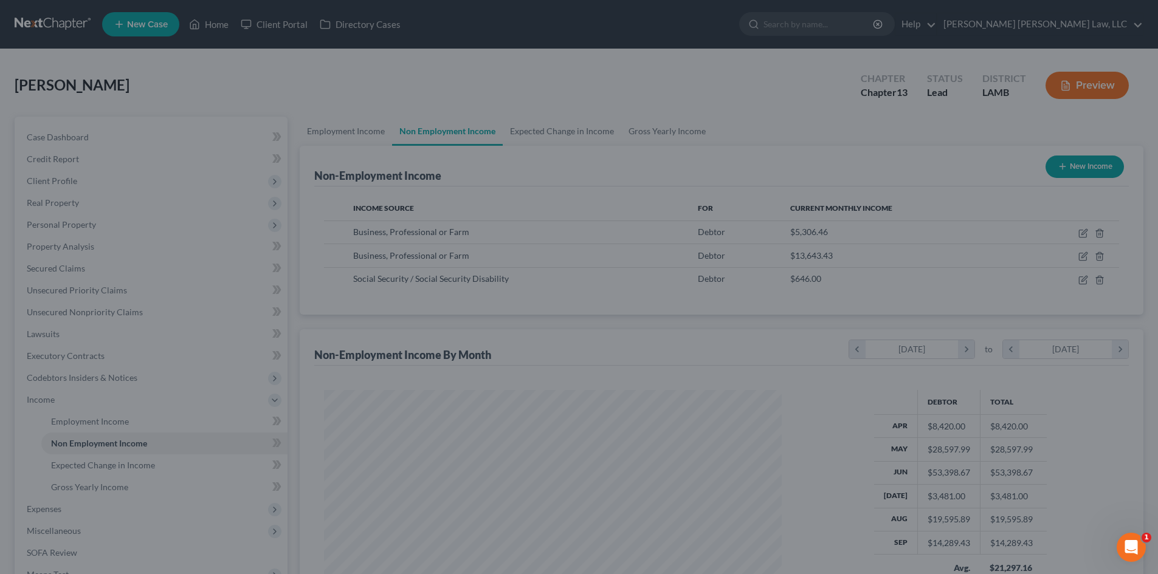
scroll to position [607545, 607294]
